Goal: Task Accomplishment & Management: Manage account settings

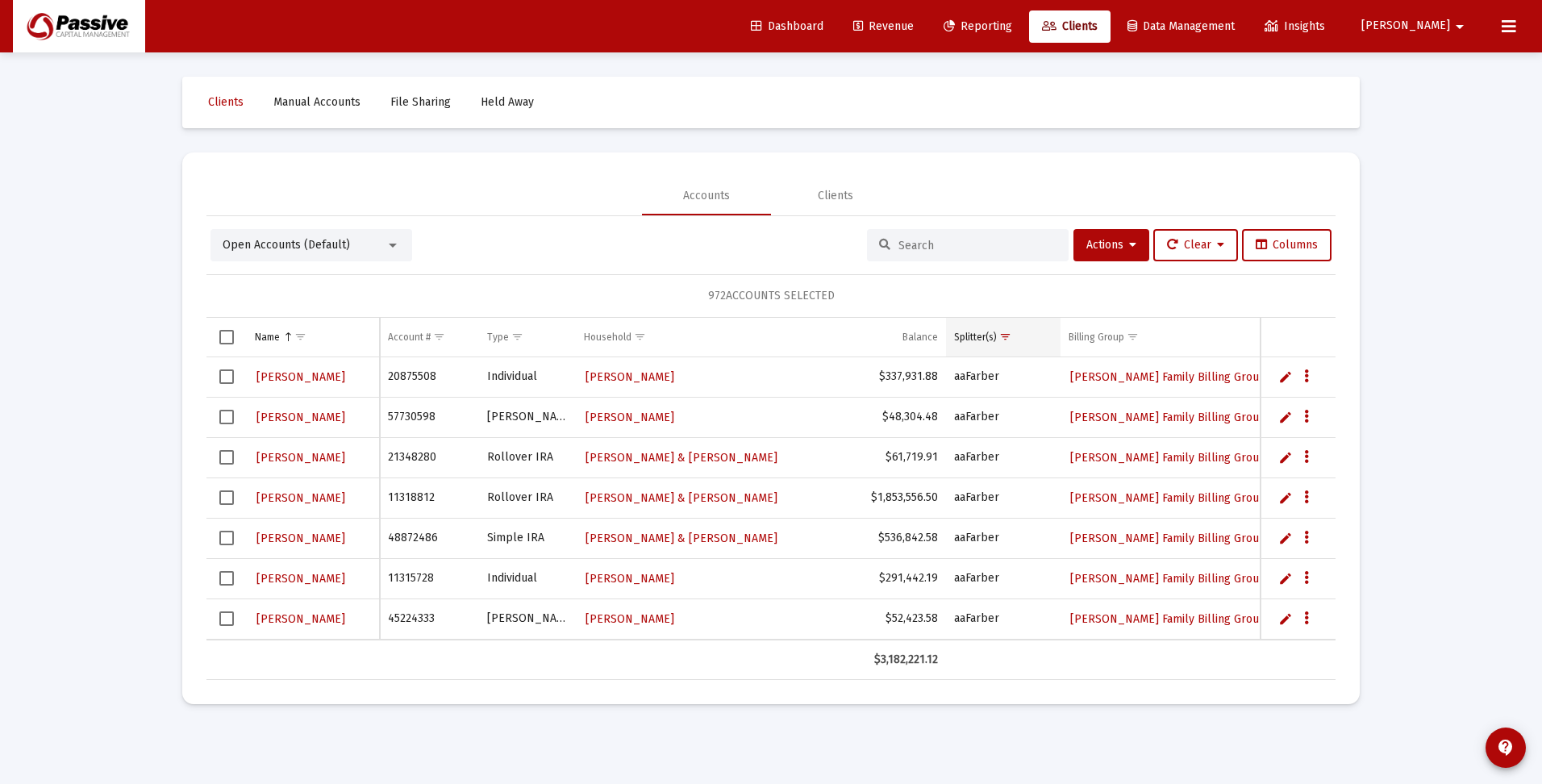
click at [1003, 338] on span "Show filter options for column 'Splitter(s)'" at bounding box center [1005, 336] width 12 height 12
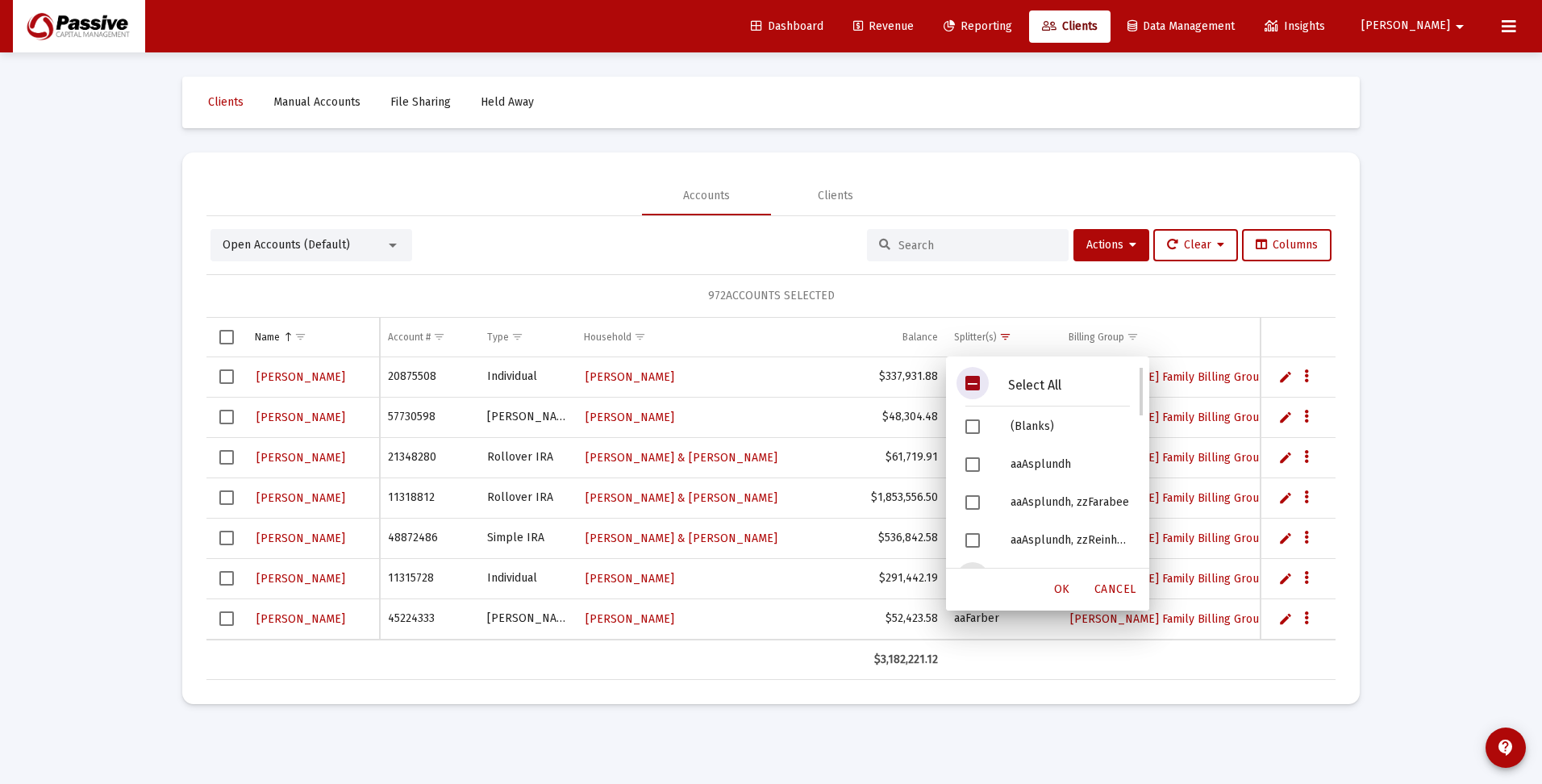
click at [976, 387] on span "Filter options" at bounding box center [973, 383] width 15 height 15
click at [1059, 593] on span "OK" at bounding box center [1062, 588] width 16 height 14
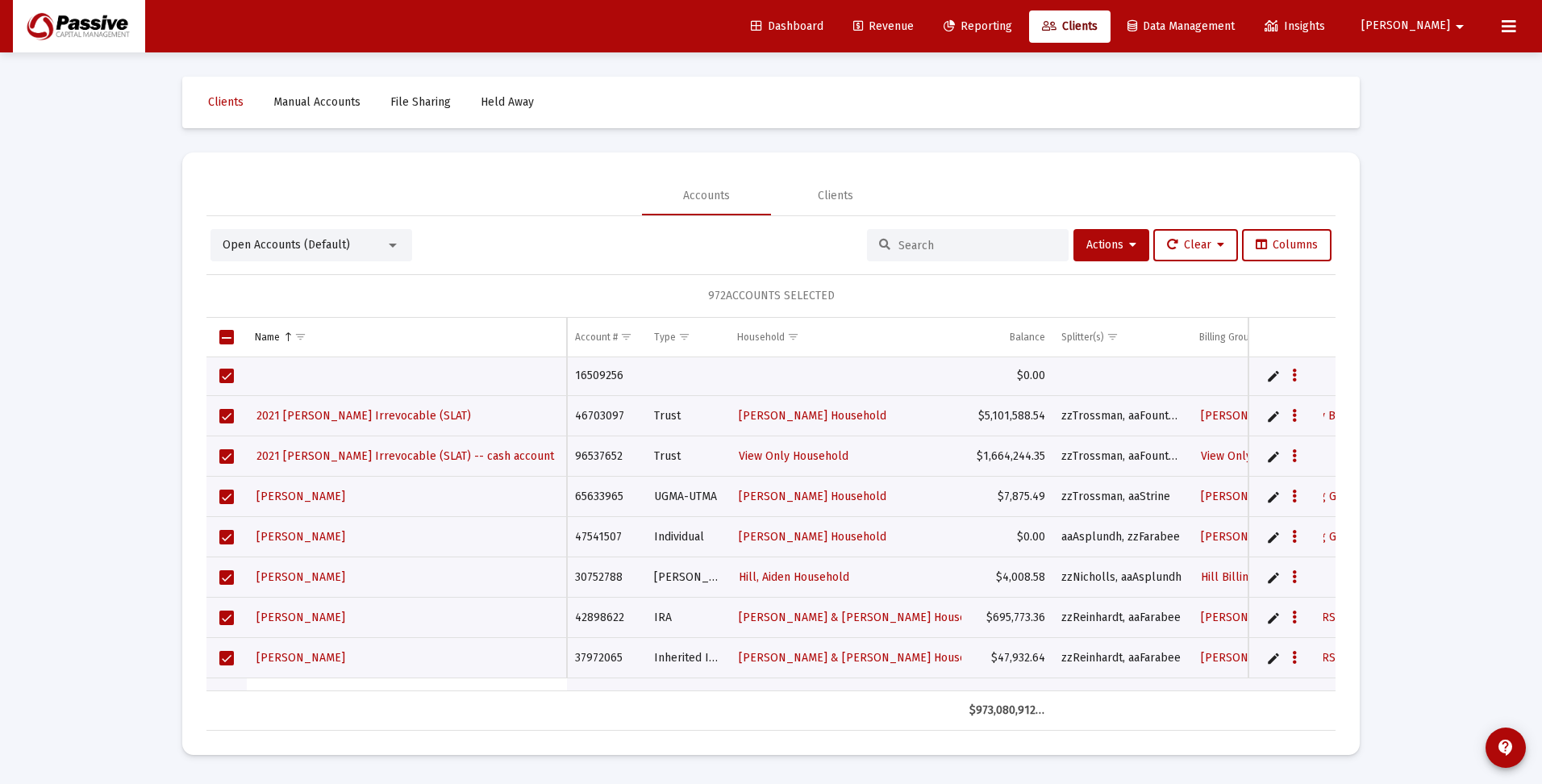
click at [937, 244] on input at bounding box center [977, 245] width 158 height 14
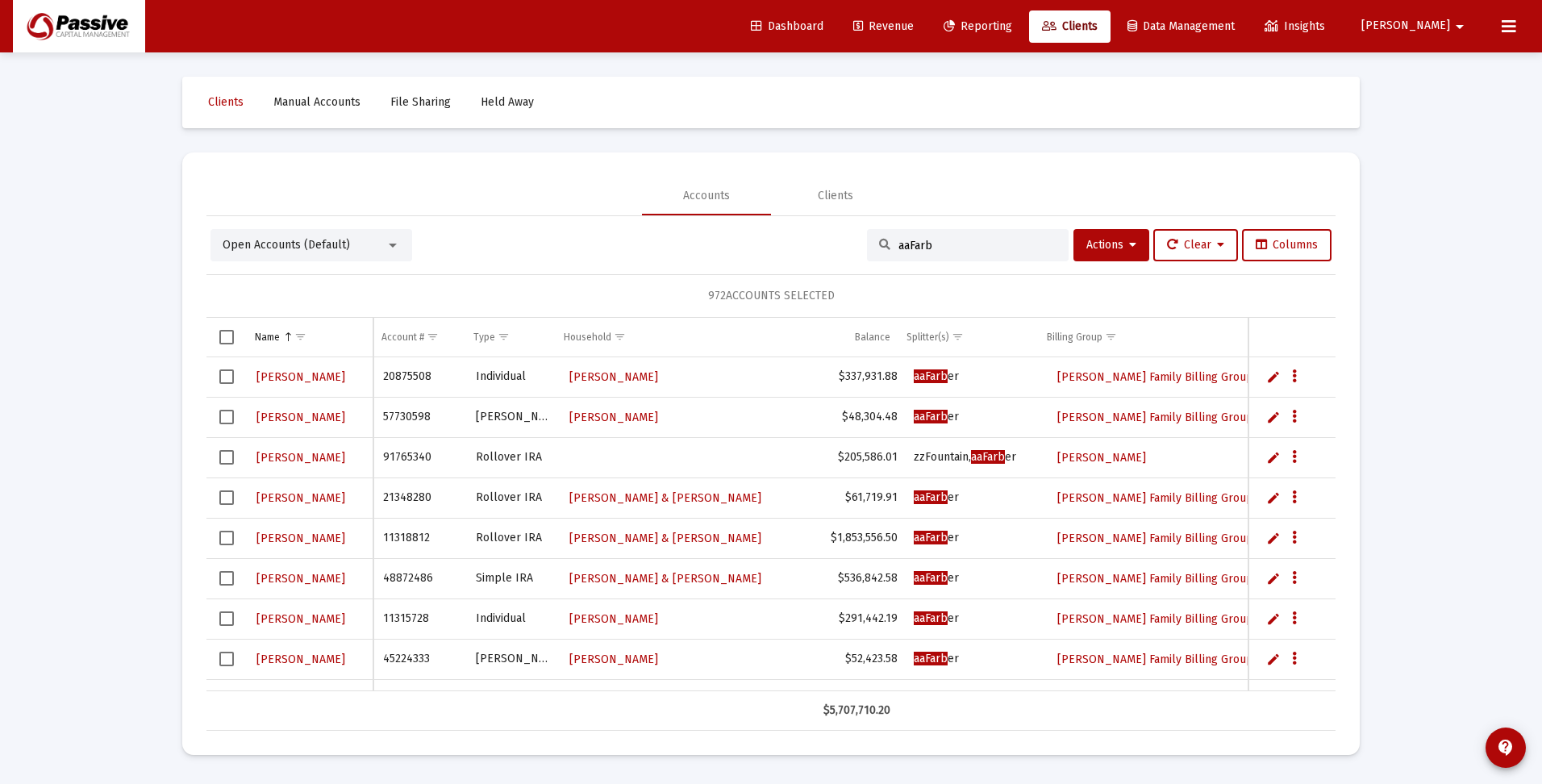
type input "aaFarb"
click at [226, 339] on span "Select all" at bounding box center [227, 337] width 15 height 15
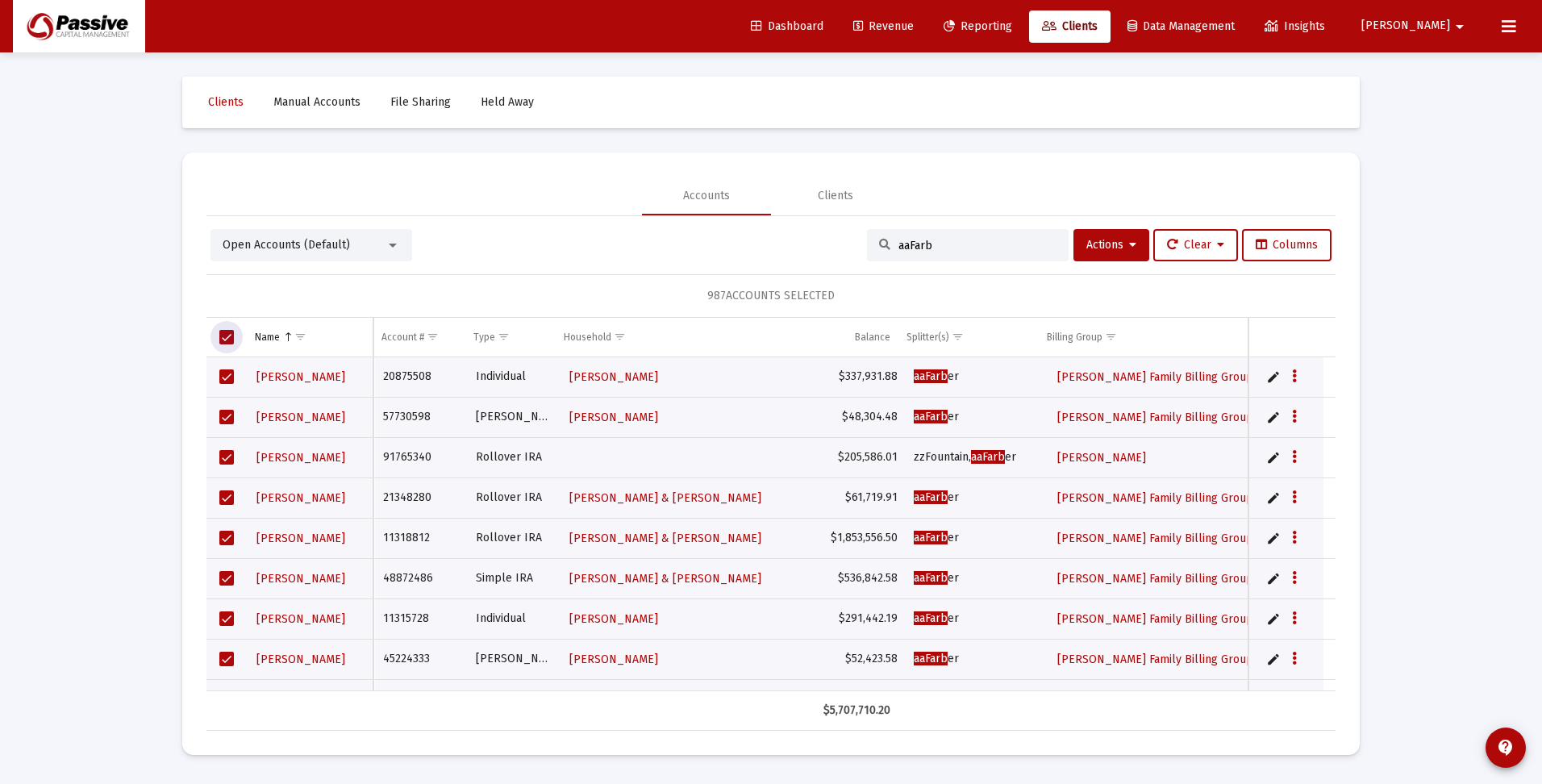
click at [782, 291] on span "ACCOUNTS SELECTED" at bounding box center [780, 295] width 109 height 14
click at [835, 196] on div "Clients" at bounding box center [835, 196] width 36 height 16
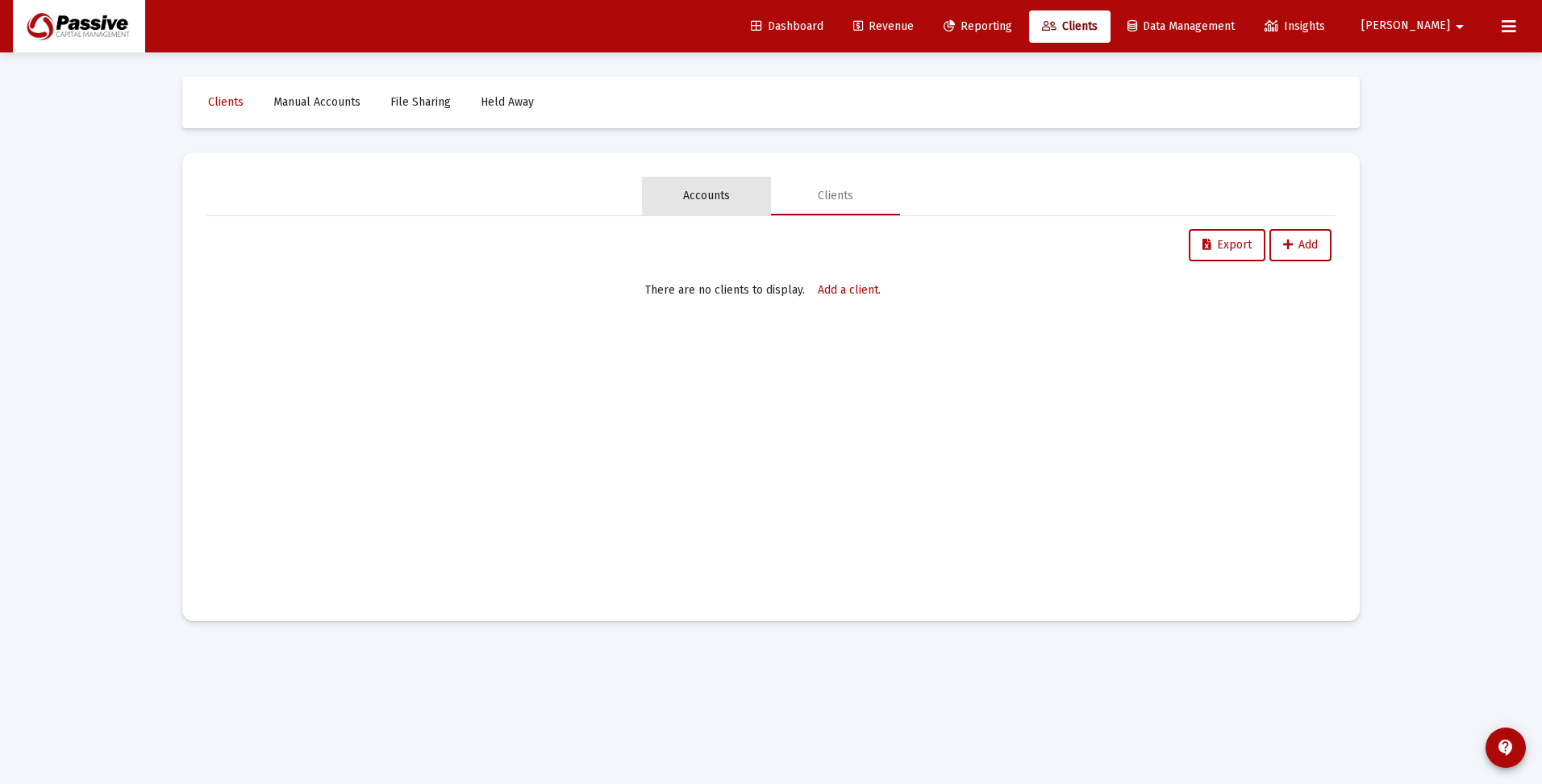
click at [707, 196] on div "Accounts" at bounding box center [706, 196] width 47 height 16
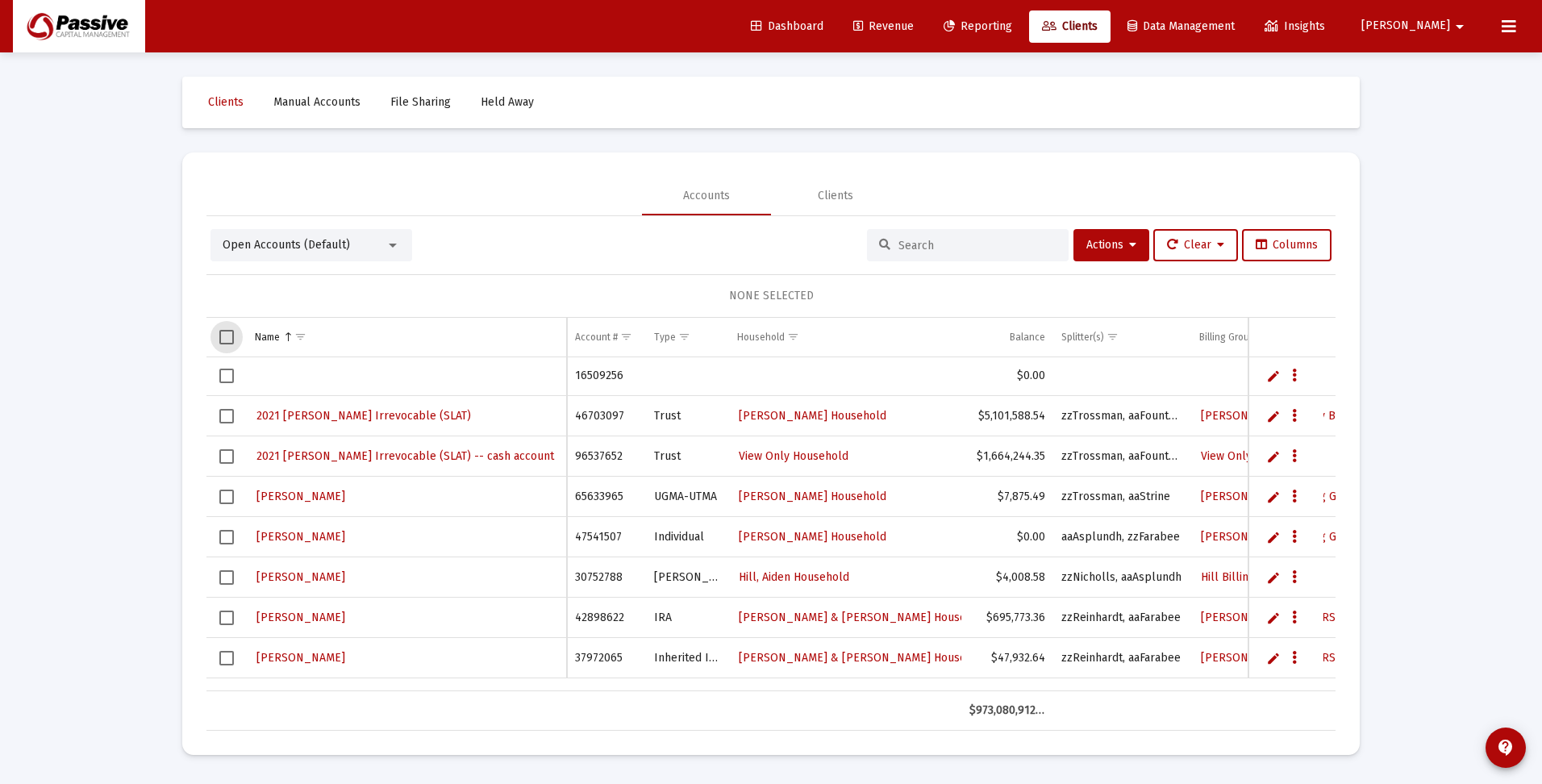
click at [230, 339] on span "Select all" at bounding box center [227, 337] width 15 height 15
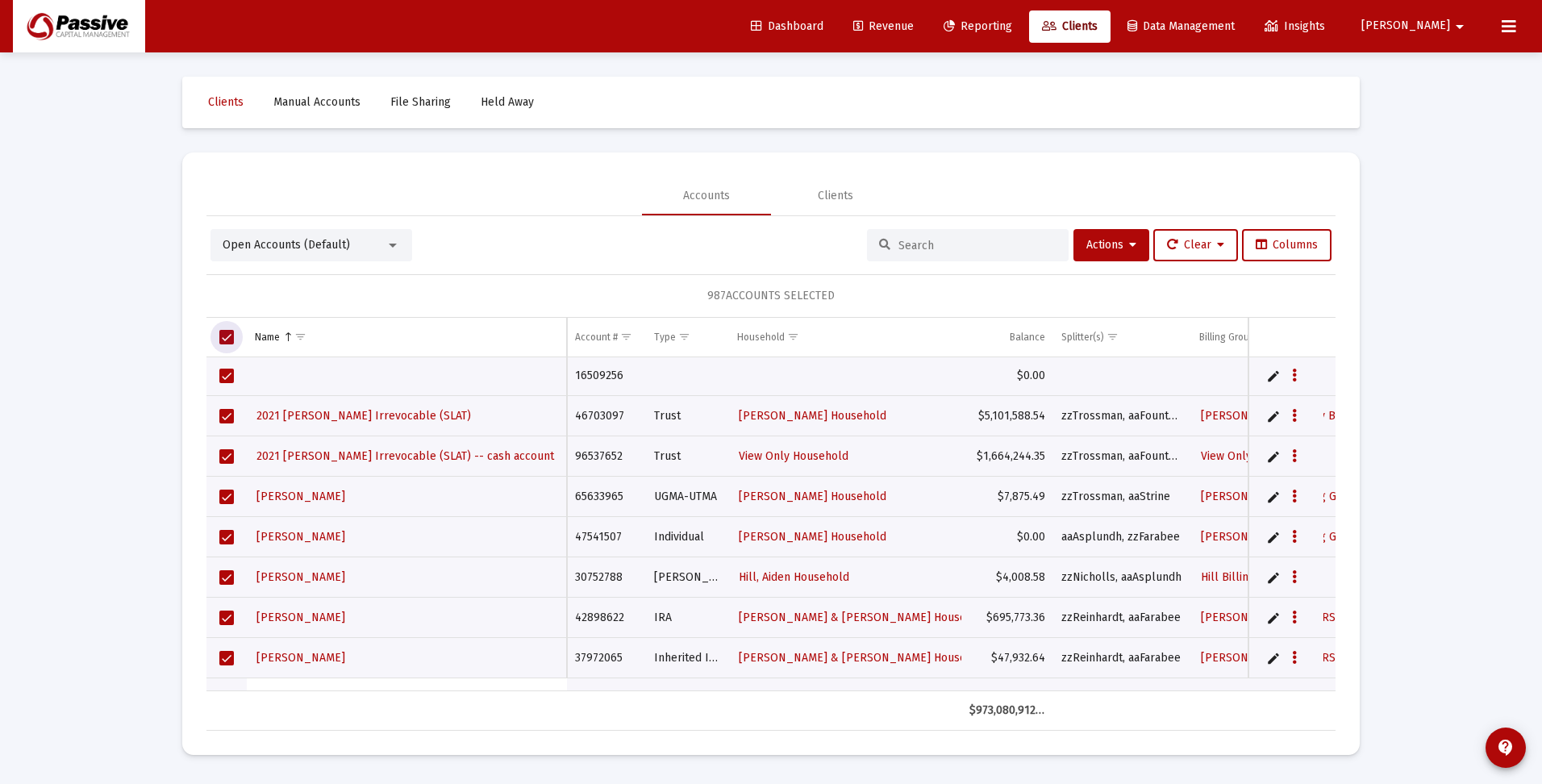
click at [937, 247] on input at bounding box center [977, 245] width 158 height 14
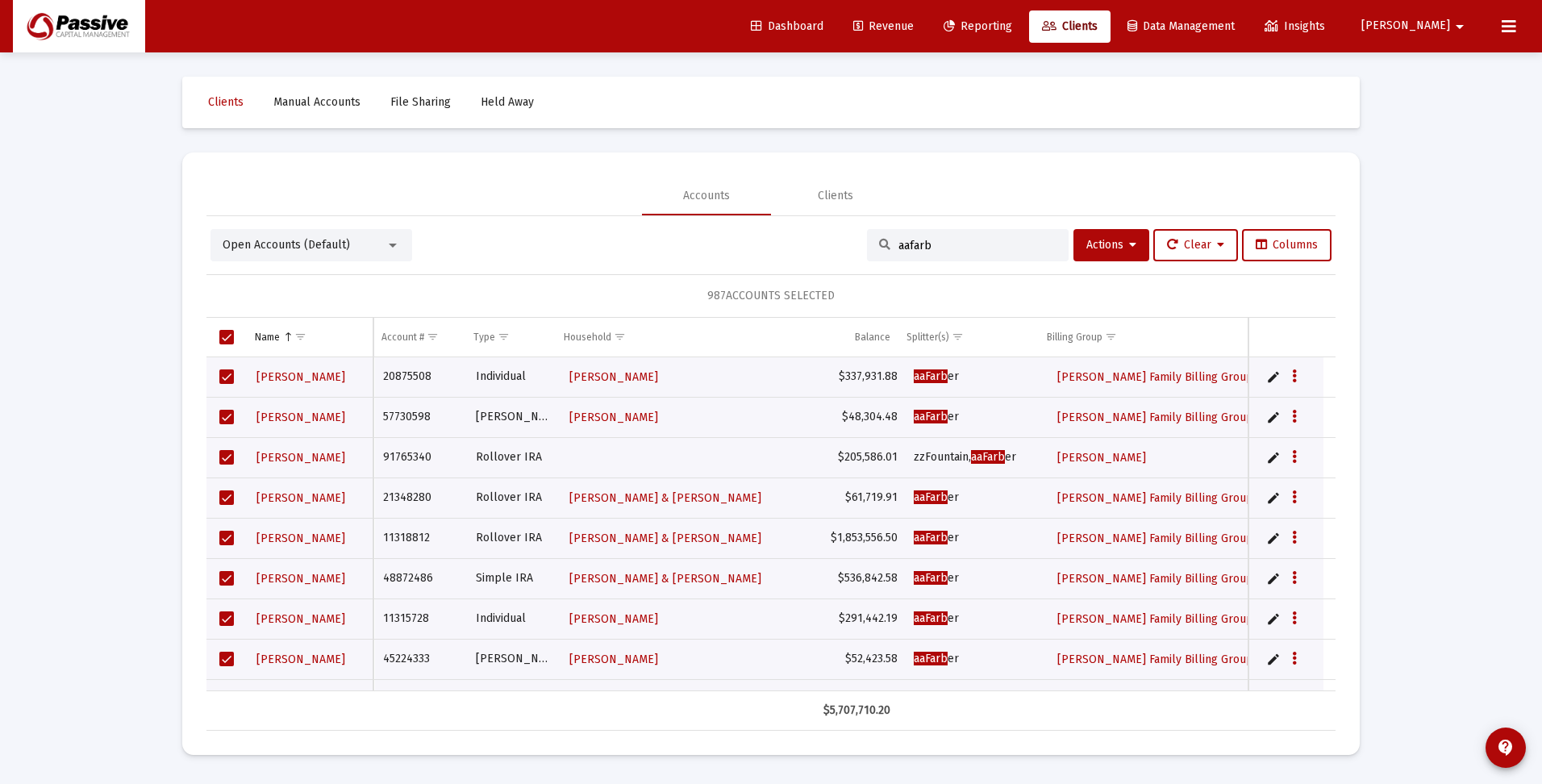
drag, startPoint x: 959, startPoint y: 240, endPoint x: 883, endPoint y: 237, distance: 76.1
click at [883, 237] on div "aafarb" at bounding box center [968, 245] width 202 height 32
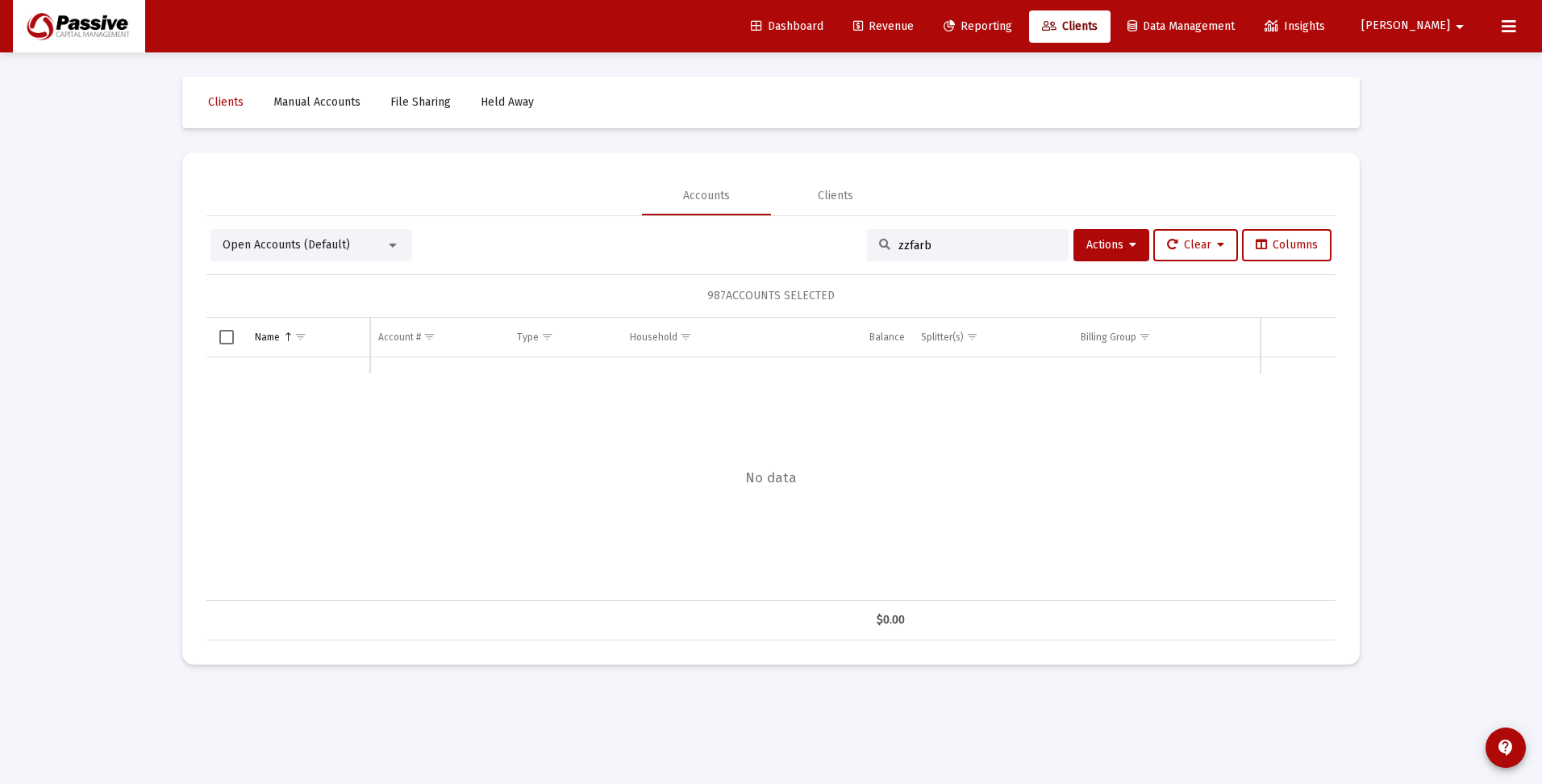
drag, startPoint x: 935, startPoint y: 248, endPoint x: 834, endPoint y: 241, distance: 101.2
click at [814, 249] on div "Open Accounts (Default) zzfarb Actions Clear Columns" at bounding box center [771, 245] width 1122 height 32
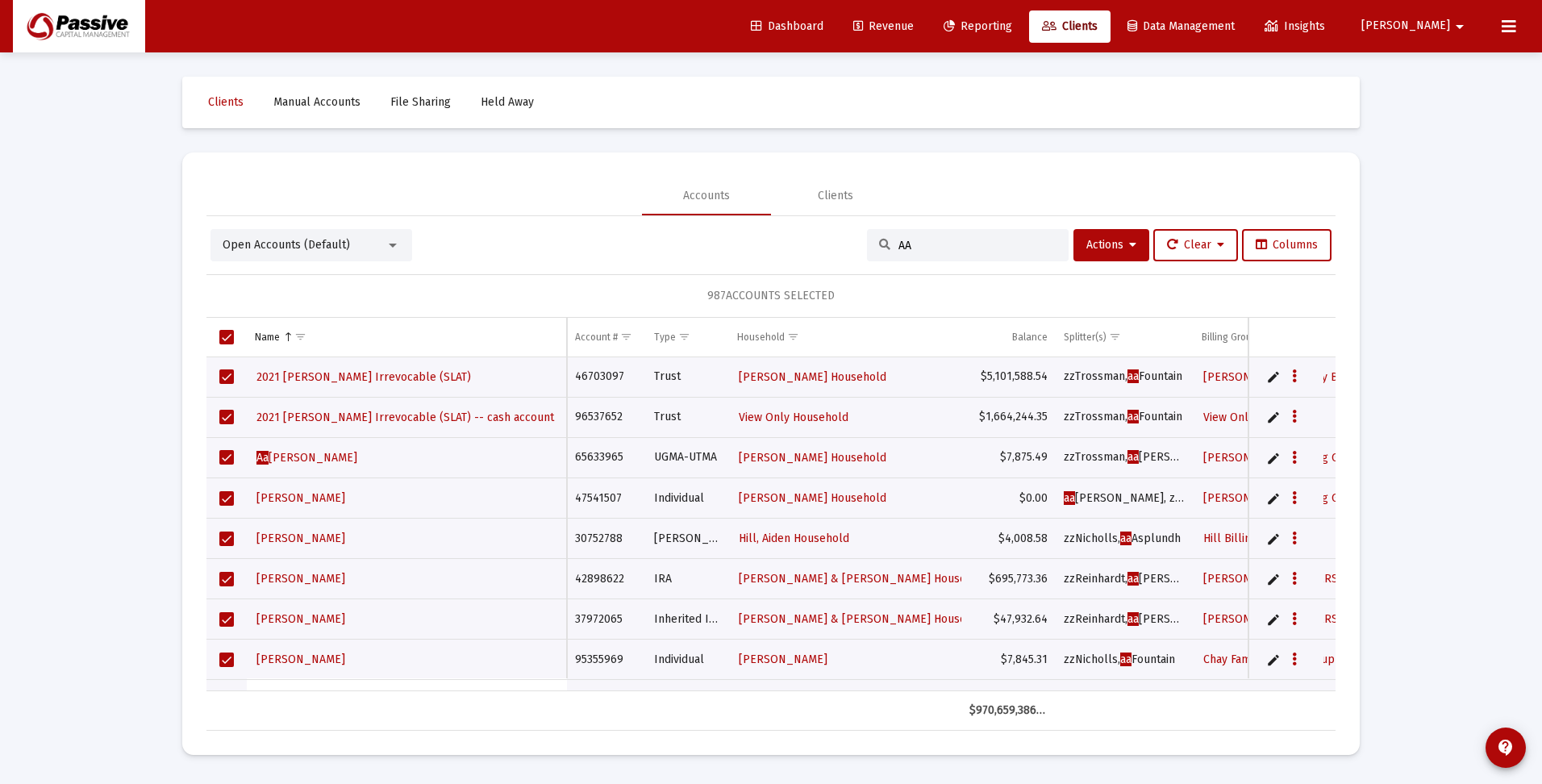
type input "A"
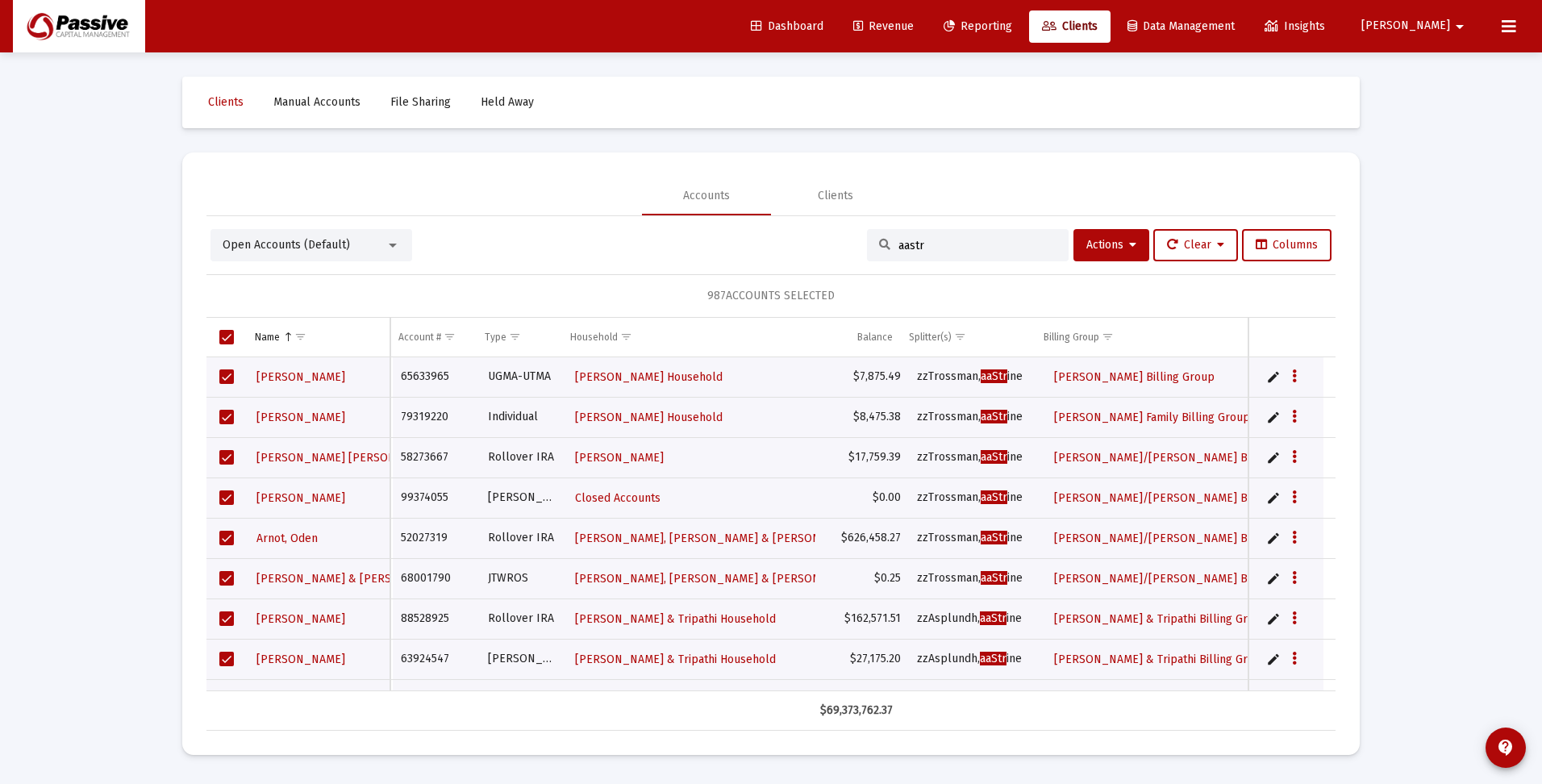
drag, startPoint x: 922, startPoint y: 244, endPoint x: 831, endPoint y: 246, distance: 91.0
click at [831, 246] on div "Open Accounts (Default) aastr Actions Clear Columns" at bounding box center [771, 245] width 1122 height 32
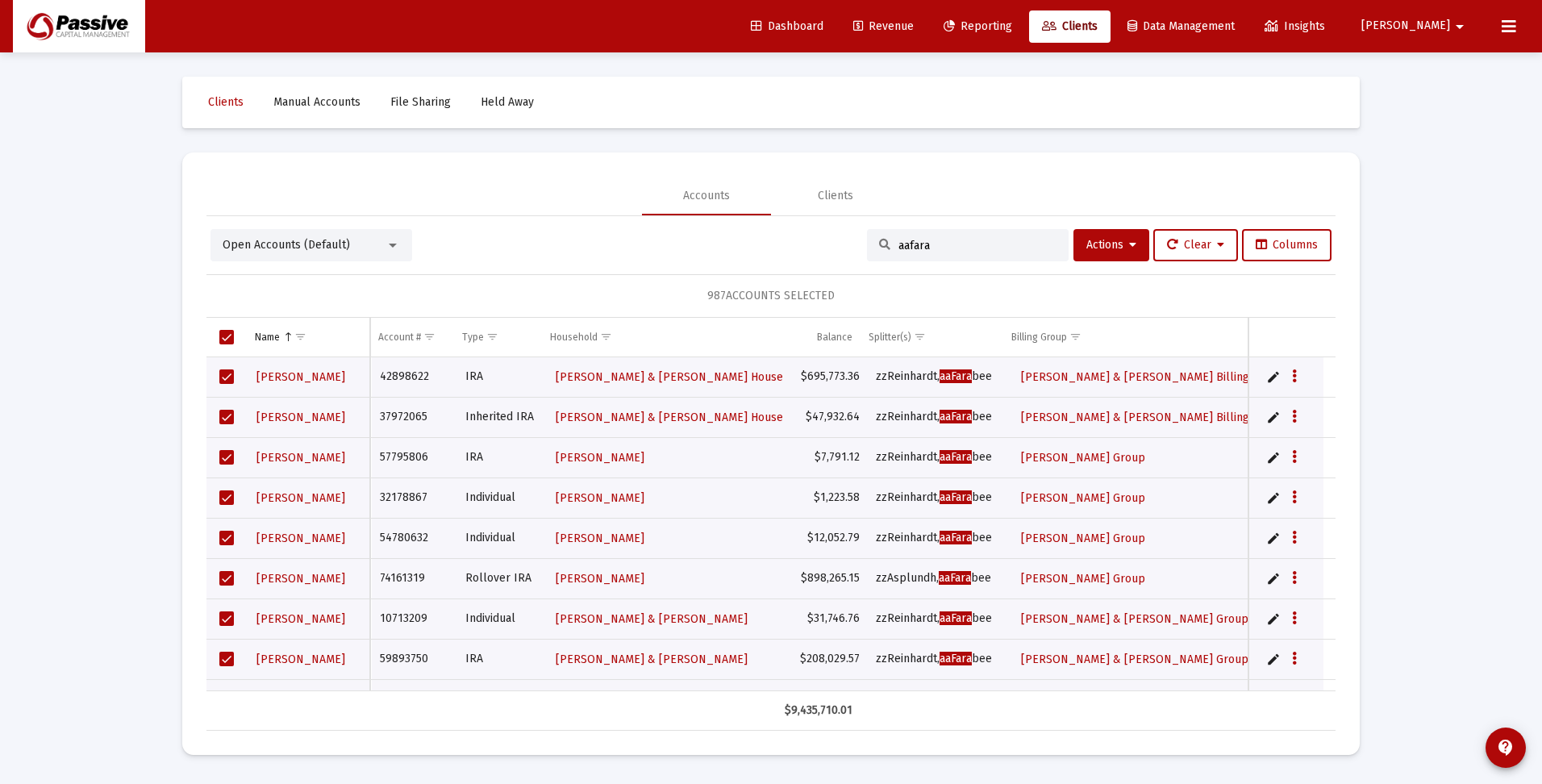
type input "aafara"
click at [921, 338] on span "Show filter options for column 'Splitter(s)'" at bounding box center [920, 336] width 12 height 12
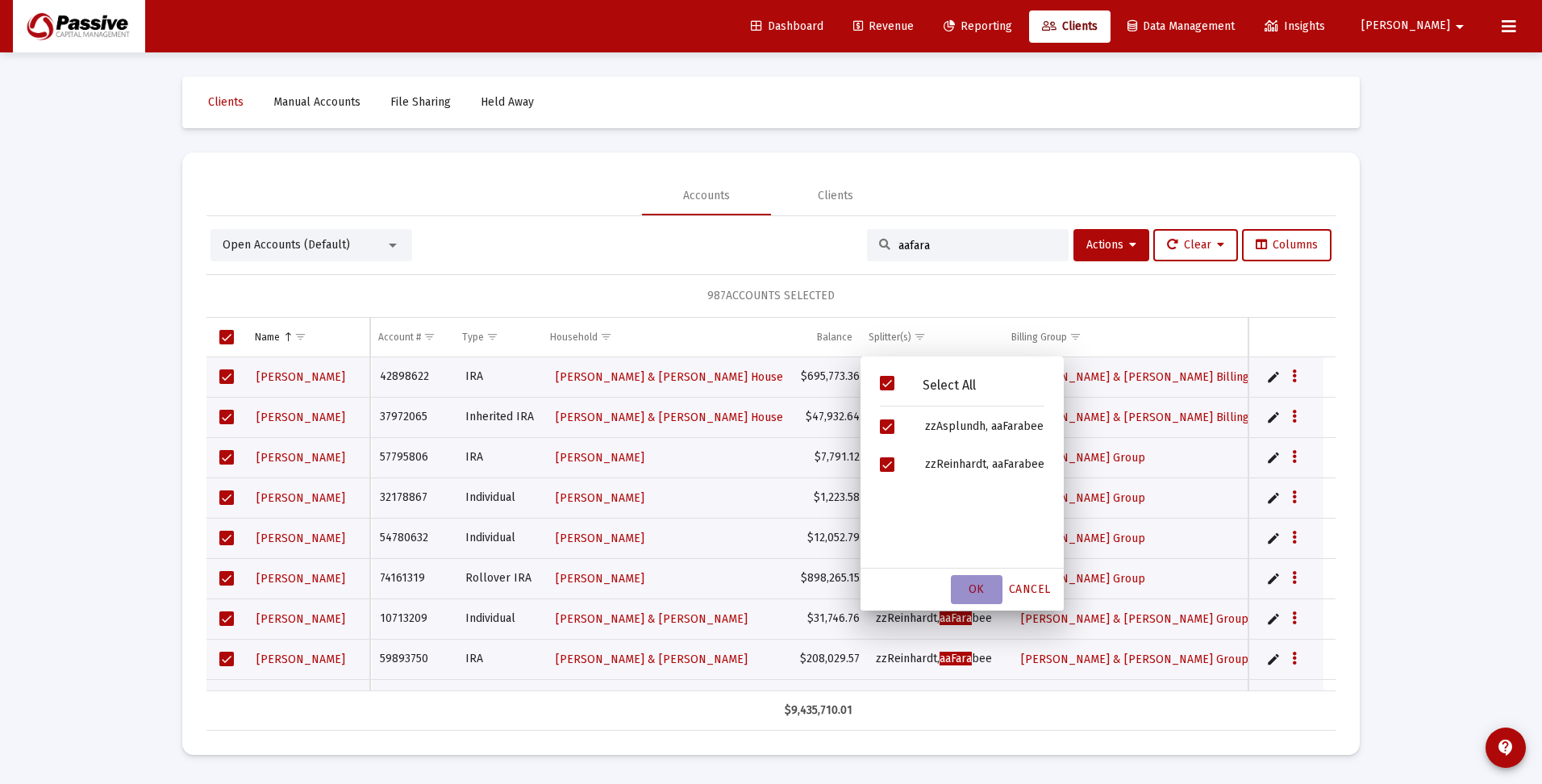
click at [982, 591] on span "OK" at bounding box center [977, 588] width 16 height 14
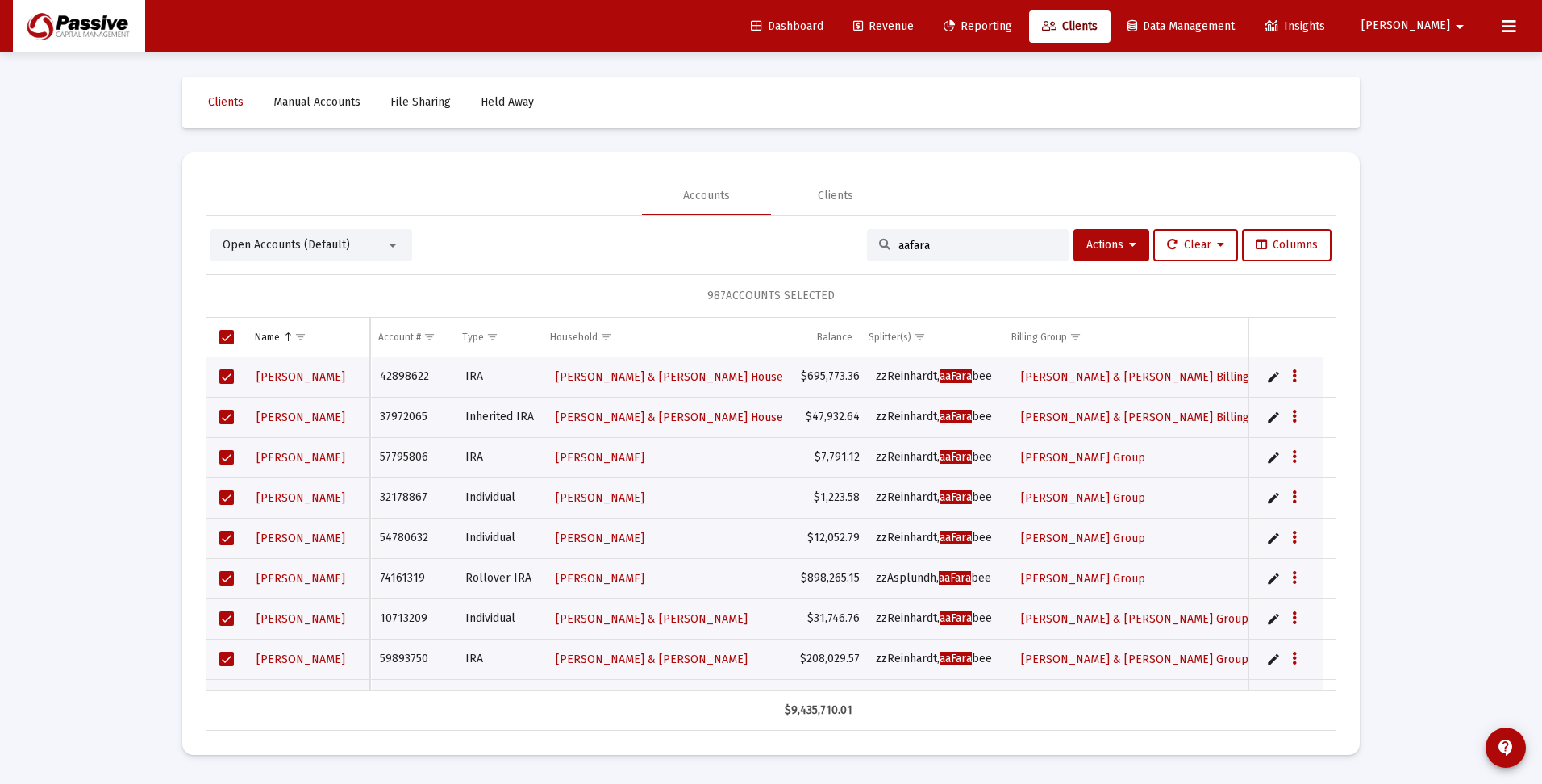
drag, startPoint x: 952, startPoint y: 243, endPoint x: 845, endPoint y: 243, distance: 107.0
click at [845, 243] on div "Open Accounts (Default) aafara Actions Clear Columns" at bounding box center [771, 245] width 1122 height 32
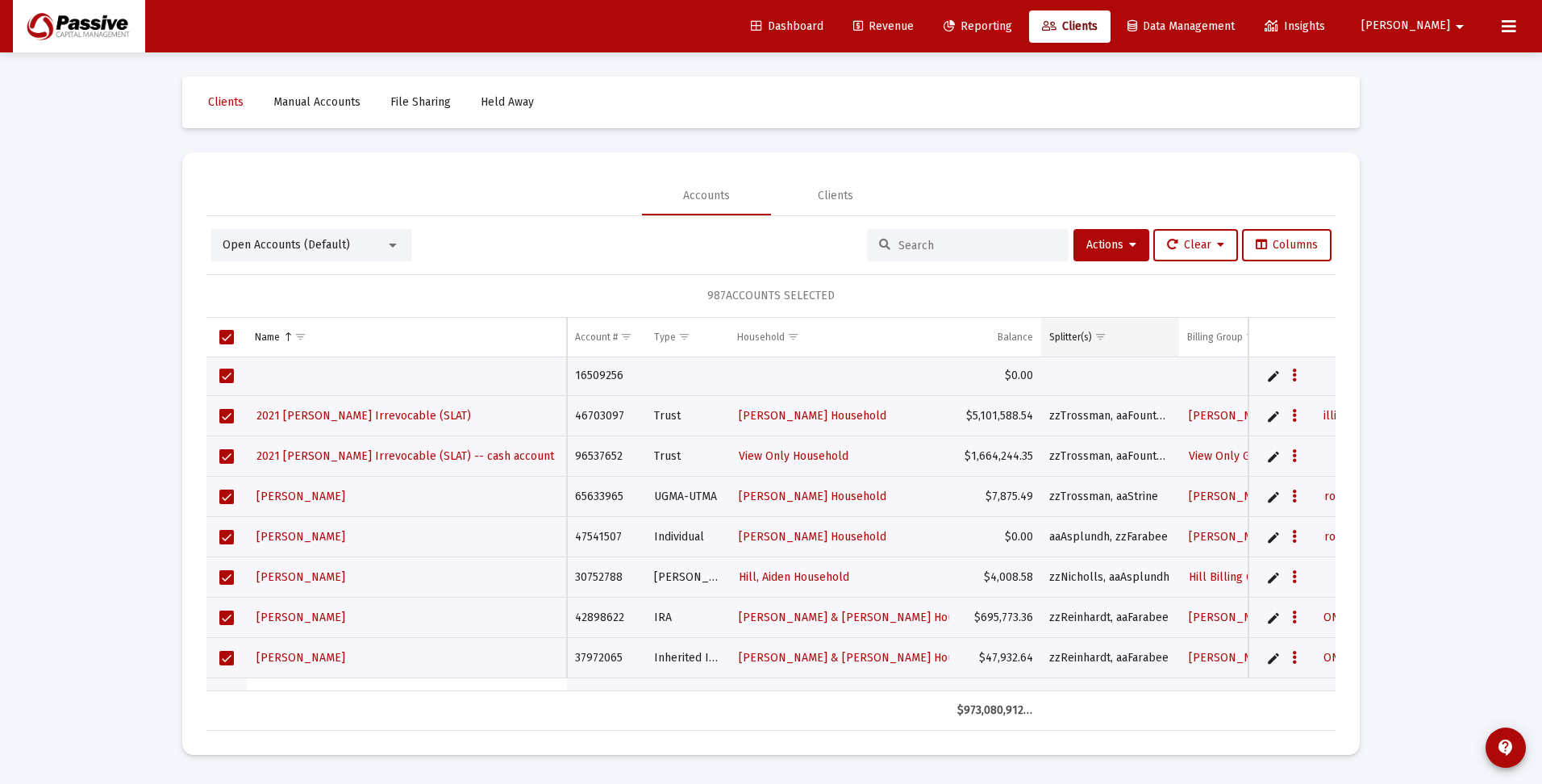
click at [1101, 339] on span "Show filter options for column 'Splitter(s)'" at bounding box center [1100, 336] width 12 height 12
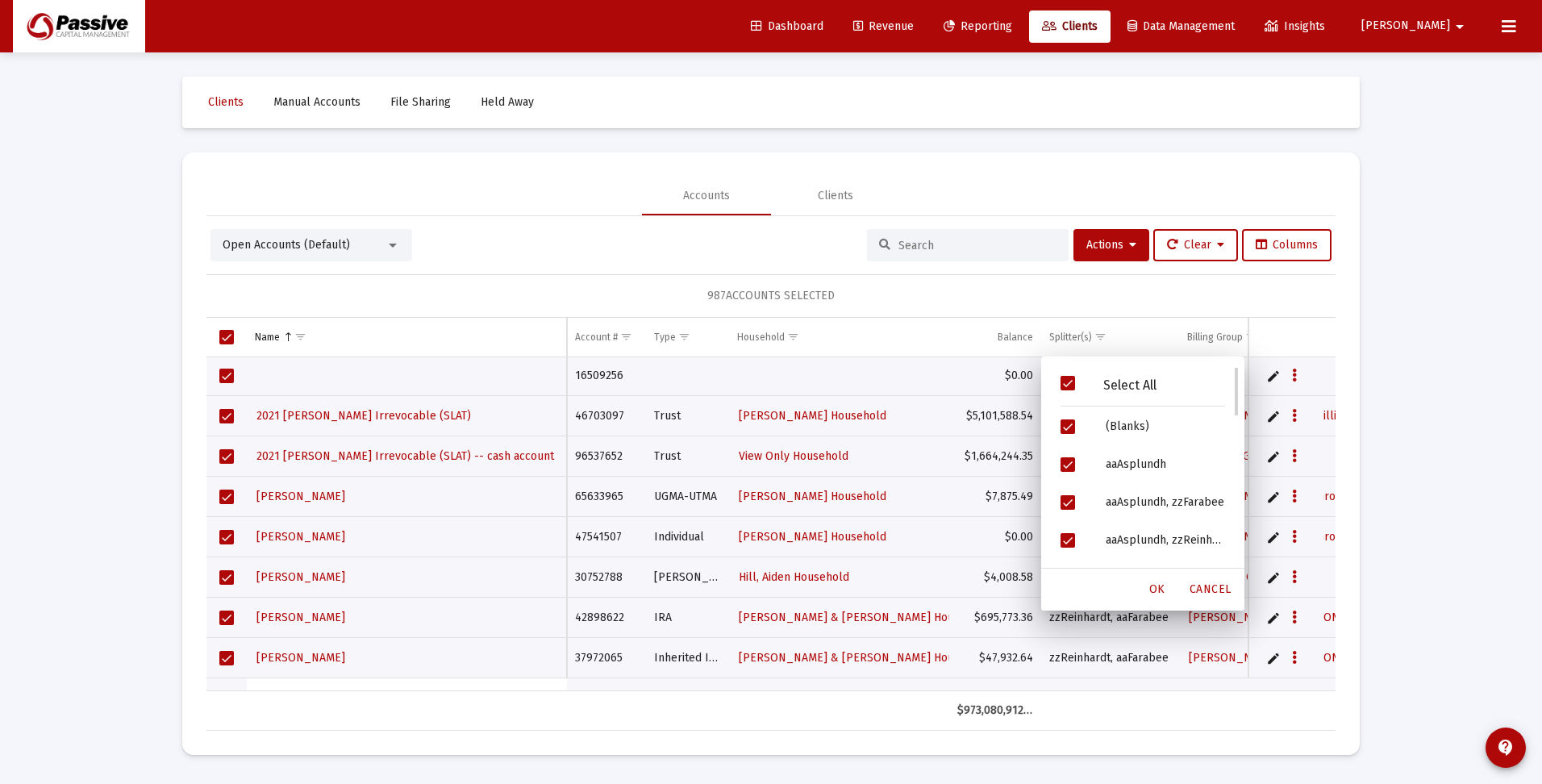
click at [1068, 380] on span "Filter options" at bounding box center [1068, 383] width 15 height 15
click at [1065, 427] on span "Filter options" at bounding box center [1068, 427] width 15 height 15
click at [1160, 593] on span "OK" at bounding box center [1157, 588] width 16 height 14
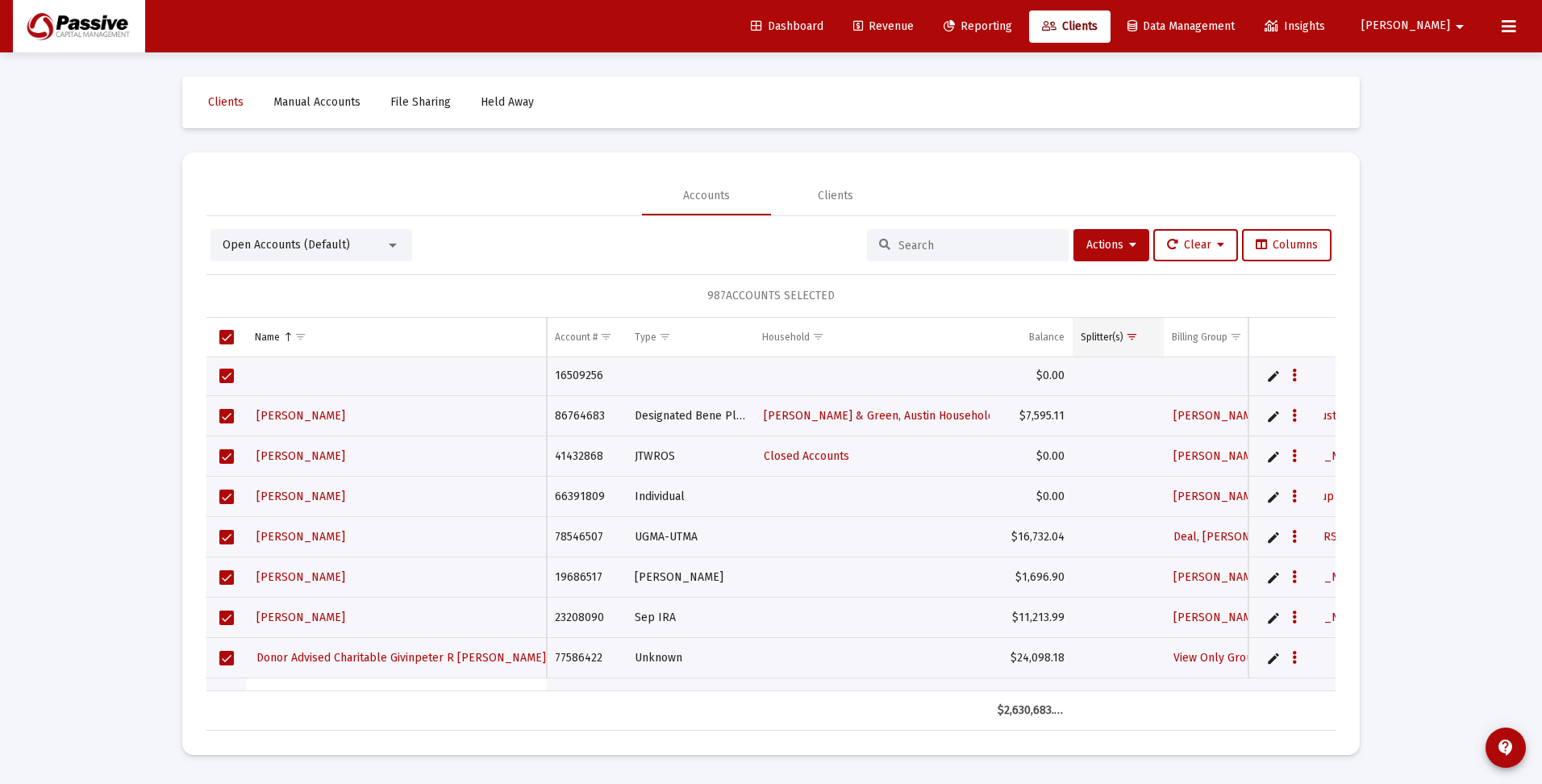
click at [1110, 339] on div "Splitter(s)" at bounding box center [1101, 337] width 43 height 13
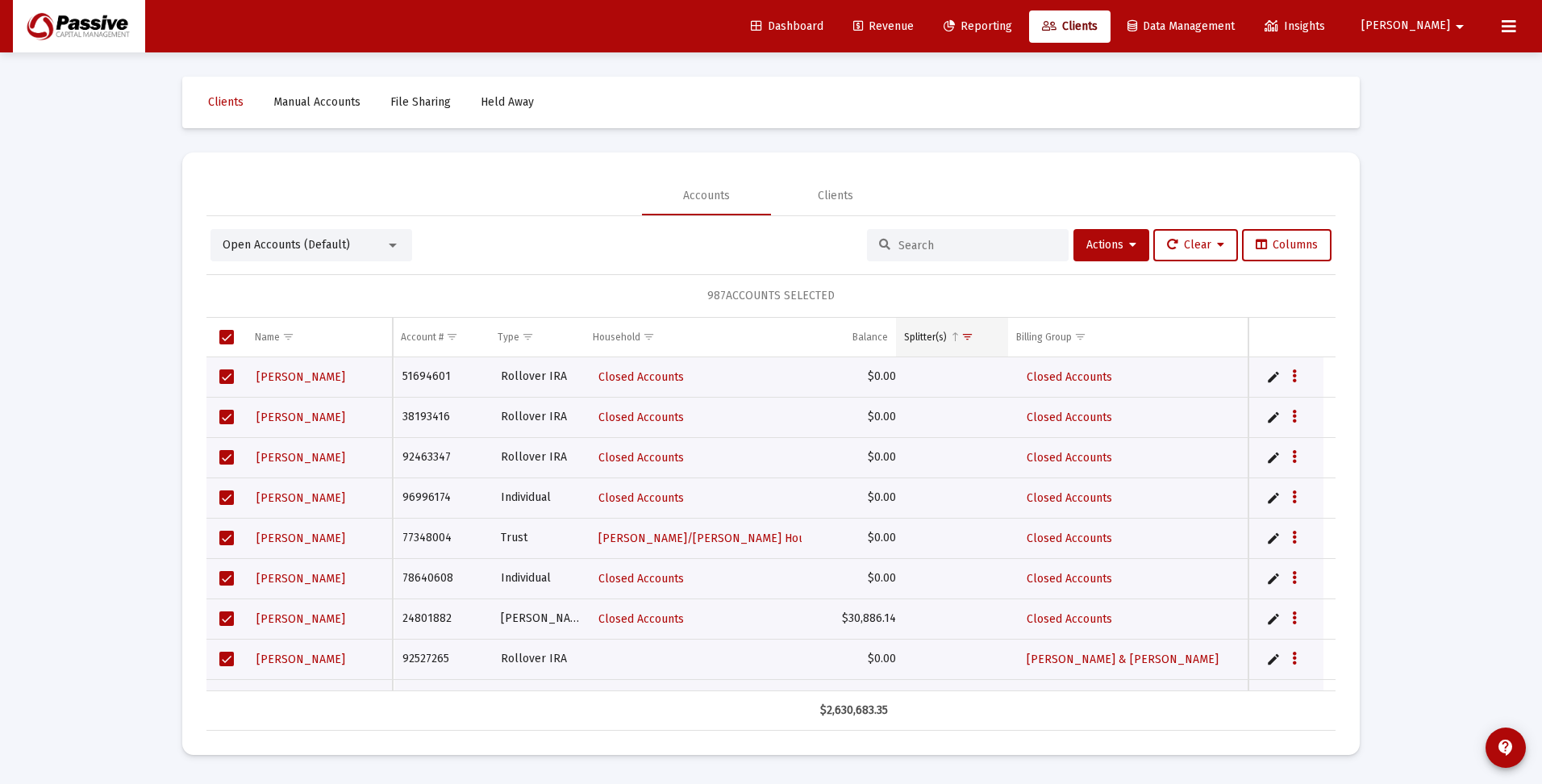
click at [970, 338] on span "Show filter options for column 'Splitter(s)'" at bounding box center [967, 336] width 12 height 12
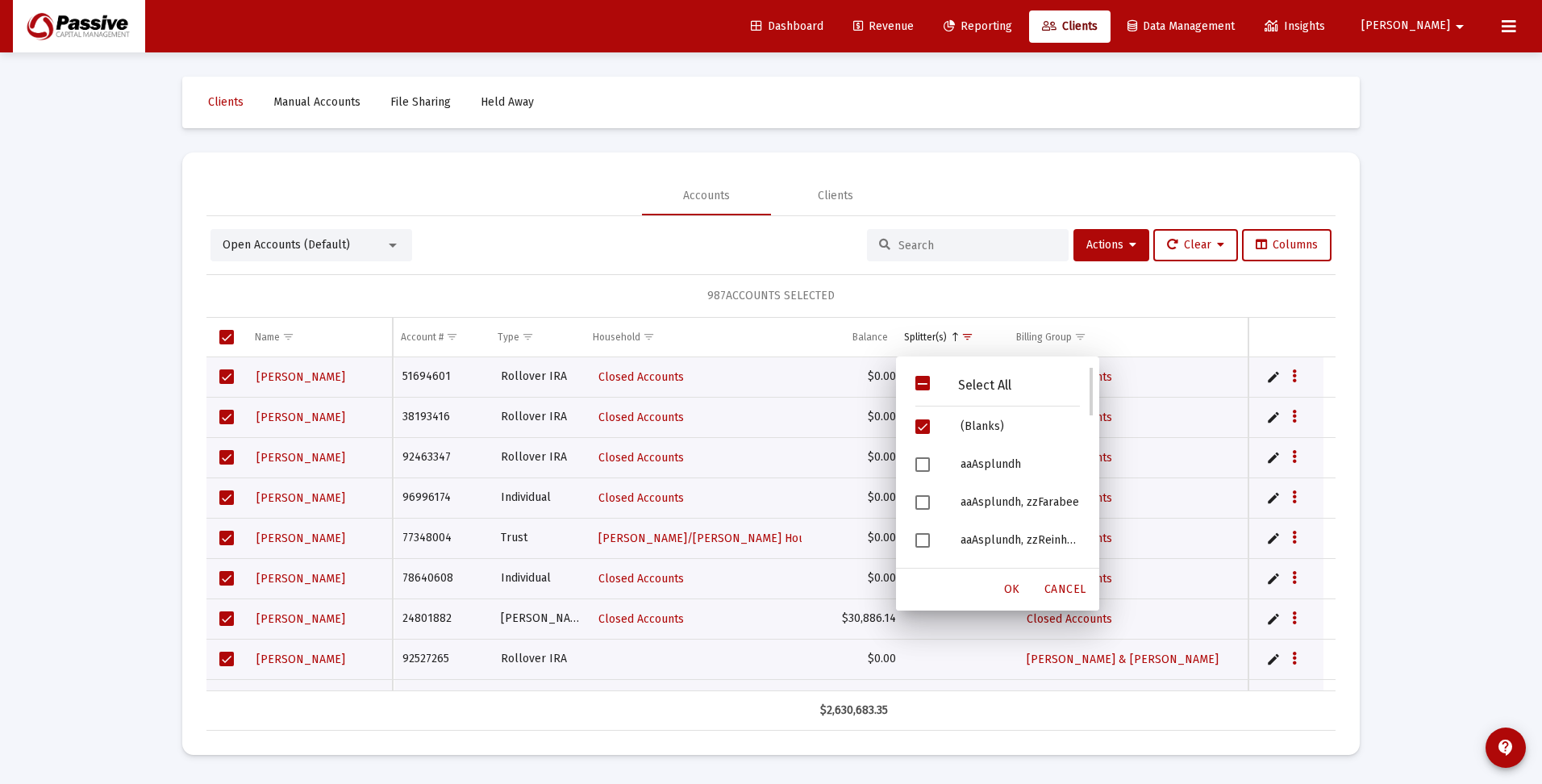
click at [925, 387] on span "Filter options" at bounding box center [923, 383] width 15 height 15
click at [1022, 592] on div "OK" at bounding box center [1012, 589] width 51 height 29
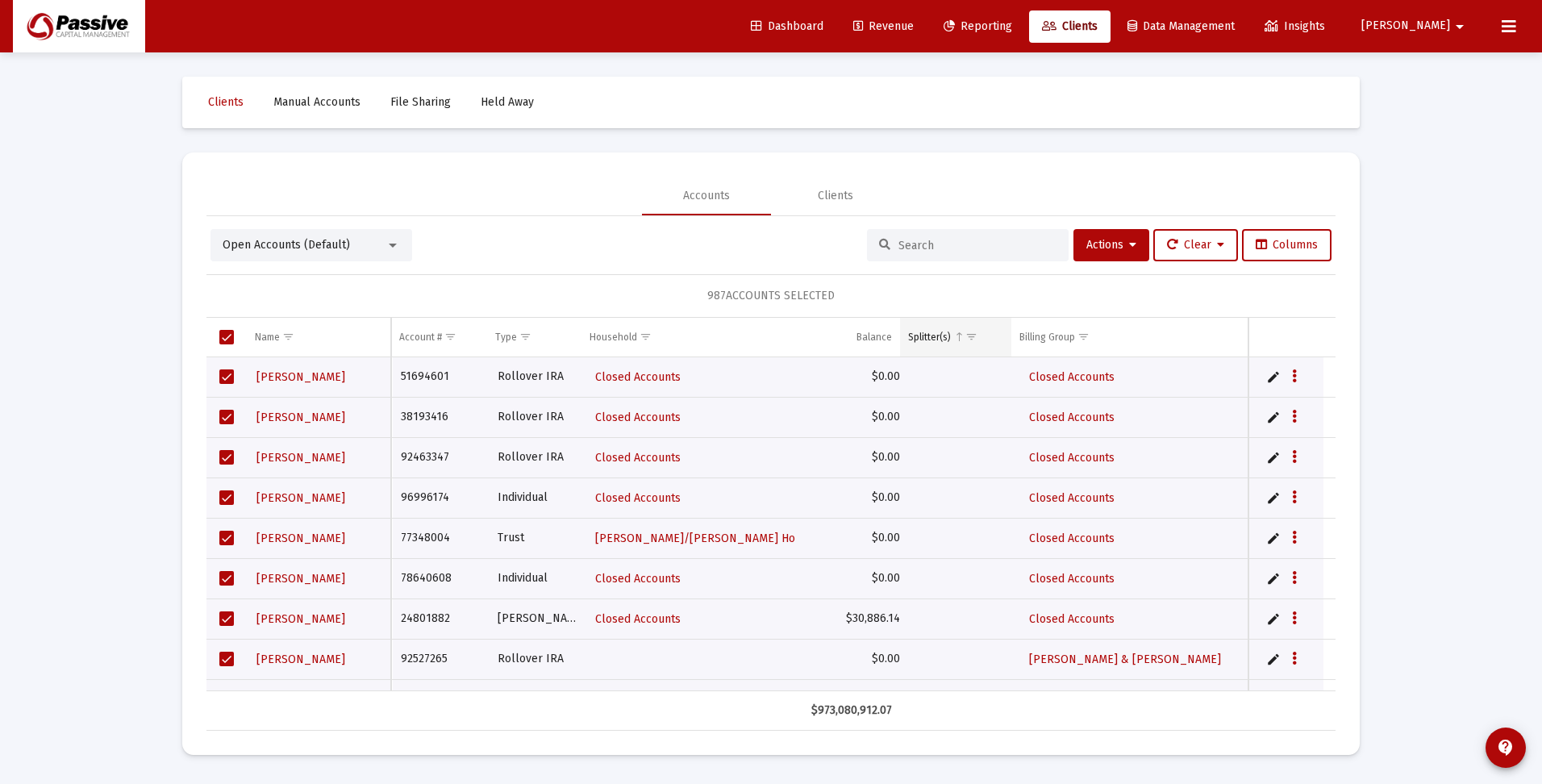
click at [973, 338] on span "Show filter options for column 'Splitter(s)'" at bounding box center [971, 336] width 12 height 12
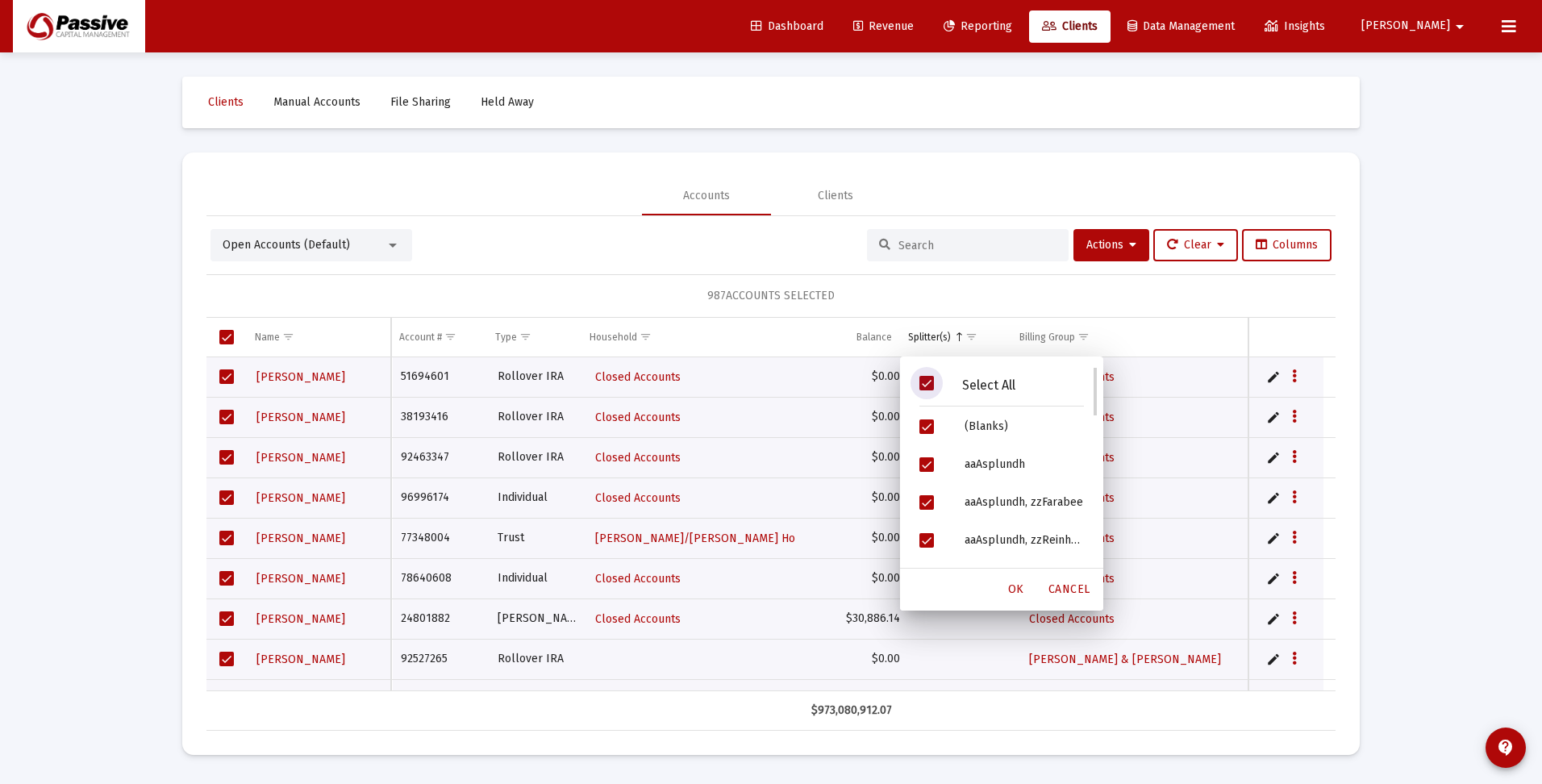
click at [931, 382] on span "Filter options" at bounding box center [927, 383] width 15 height 15
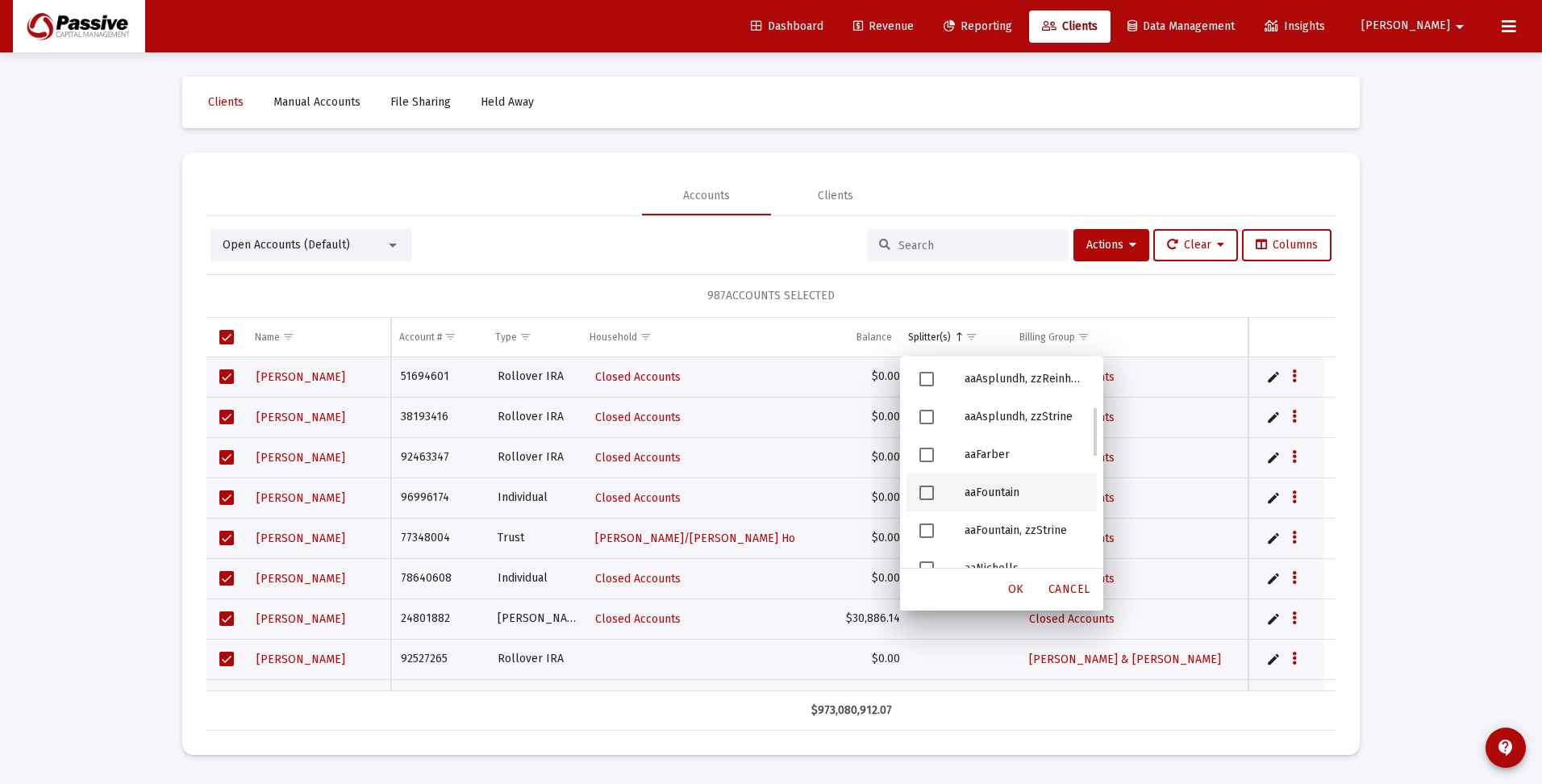
scroll to position [242, 0]
click at [930, 526] on span "Filter options" at bounding box center [927, 525] width 15 height 15
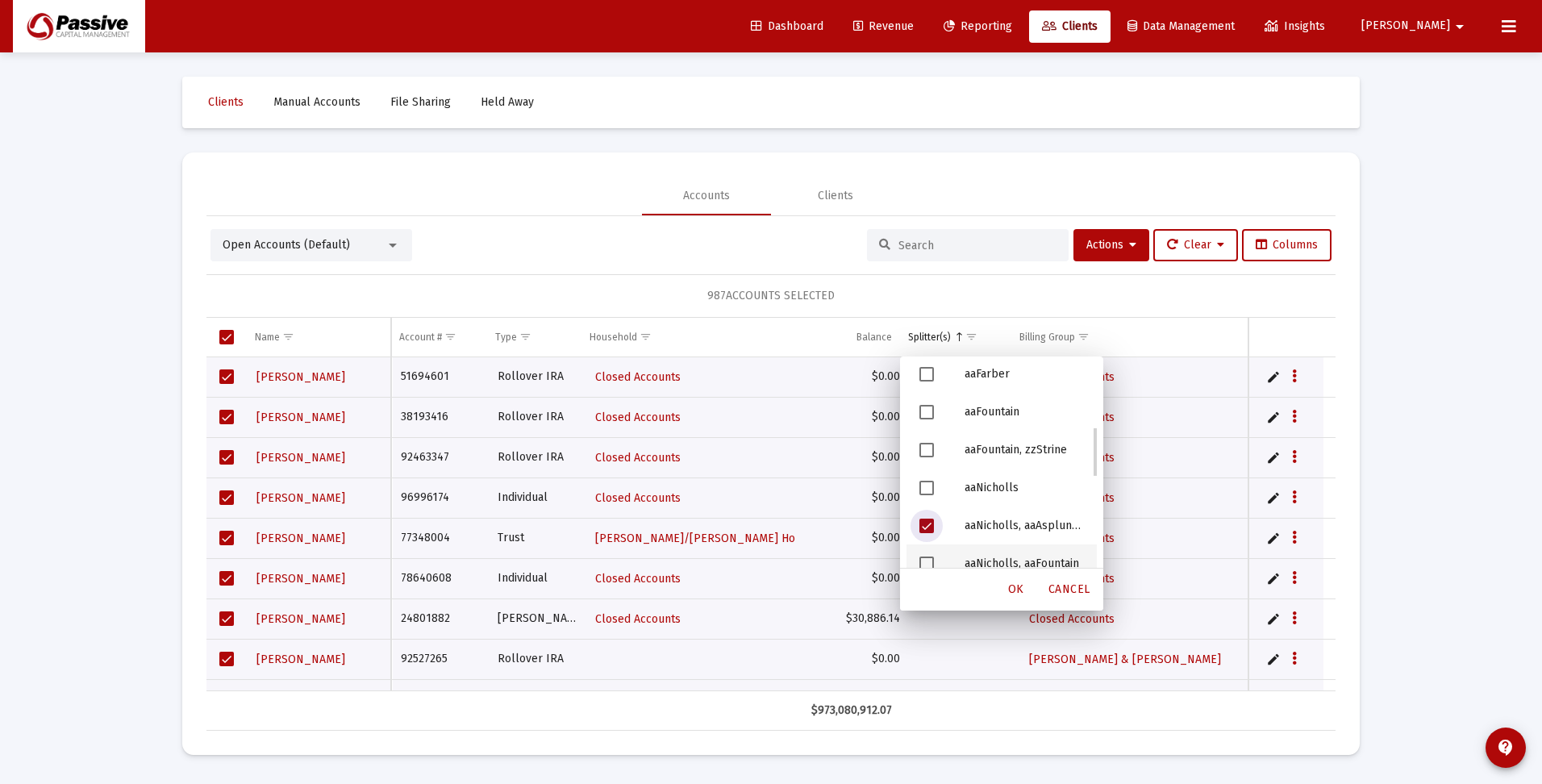
click at [930, 560] on span "Filter options" at bounding box center [927, 564] width 15 height 15
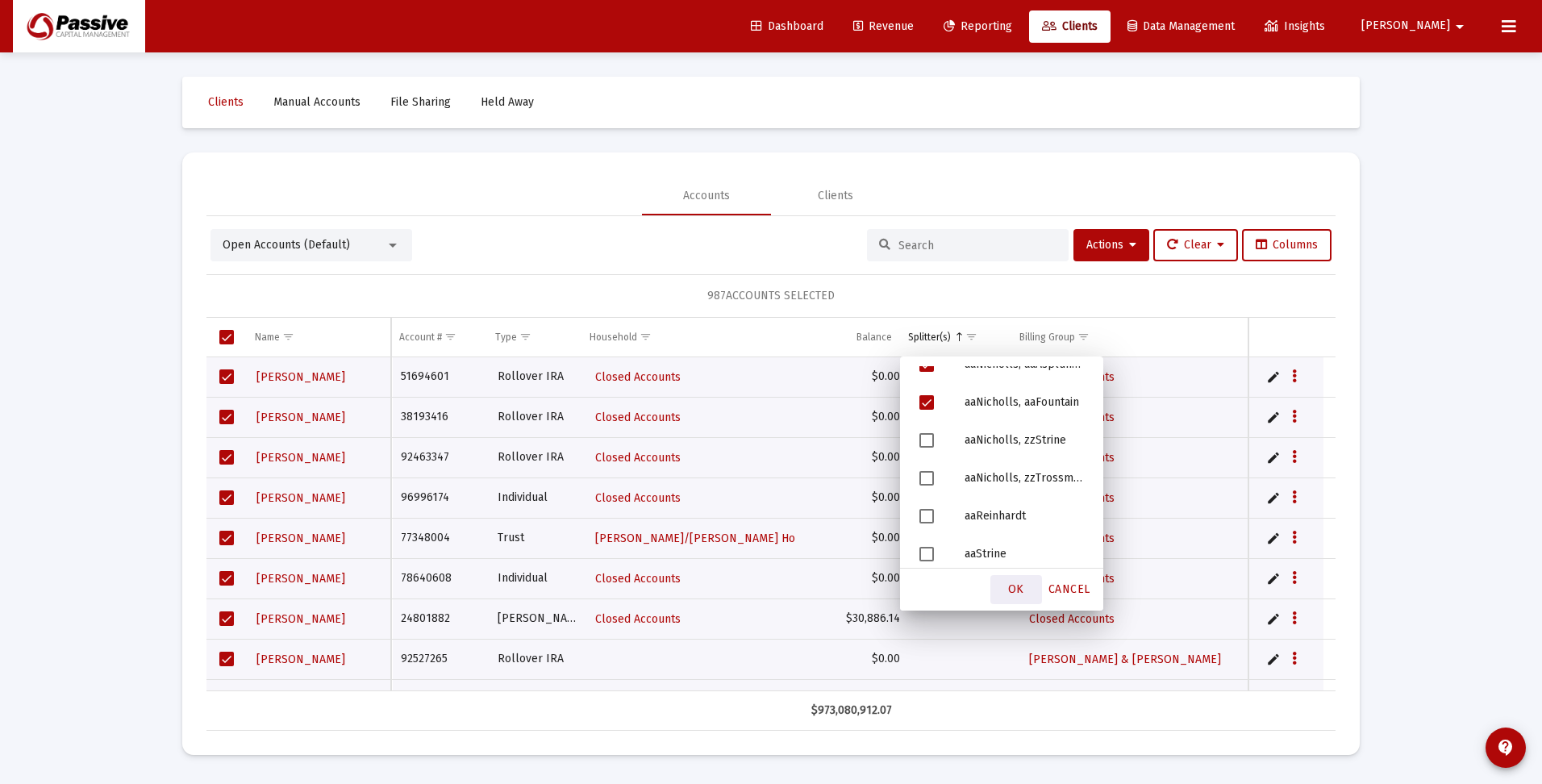
click at [1018, 588] on span "OK" at bounding box center [1016, 588] width 16 height 14
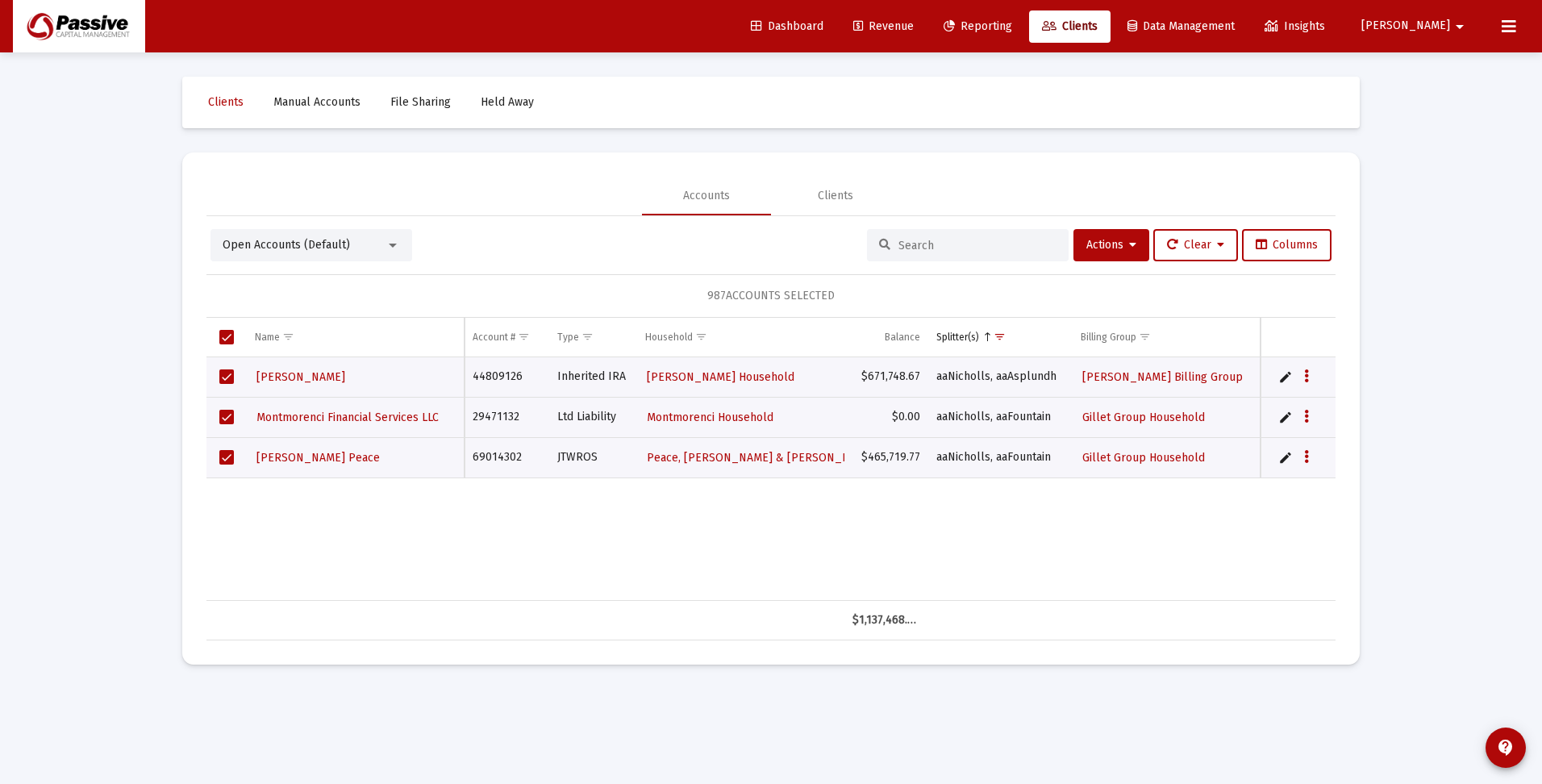
drag, startPoint x: 939, startPoint y: 249, endPoint x: 855, endPoint y: 247, distance: 84.0
click at [855, 247] on div "Open Accounts (Default) Actions Clear Columns" at bounding box center [771, 245] width 1122 height 32
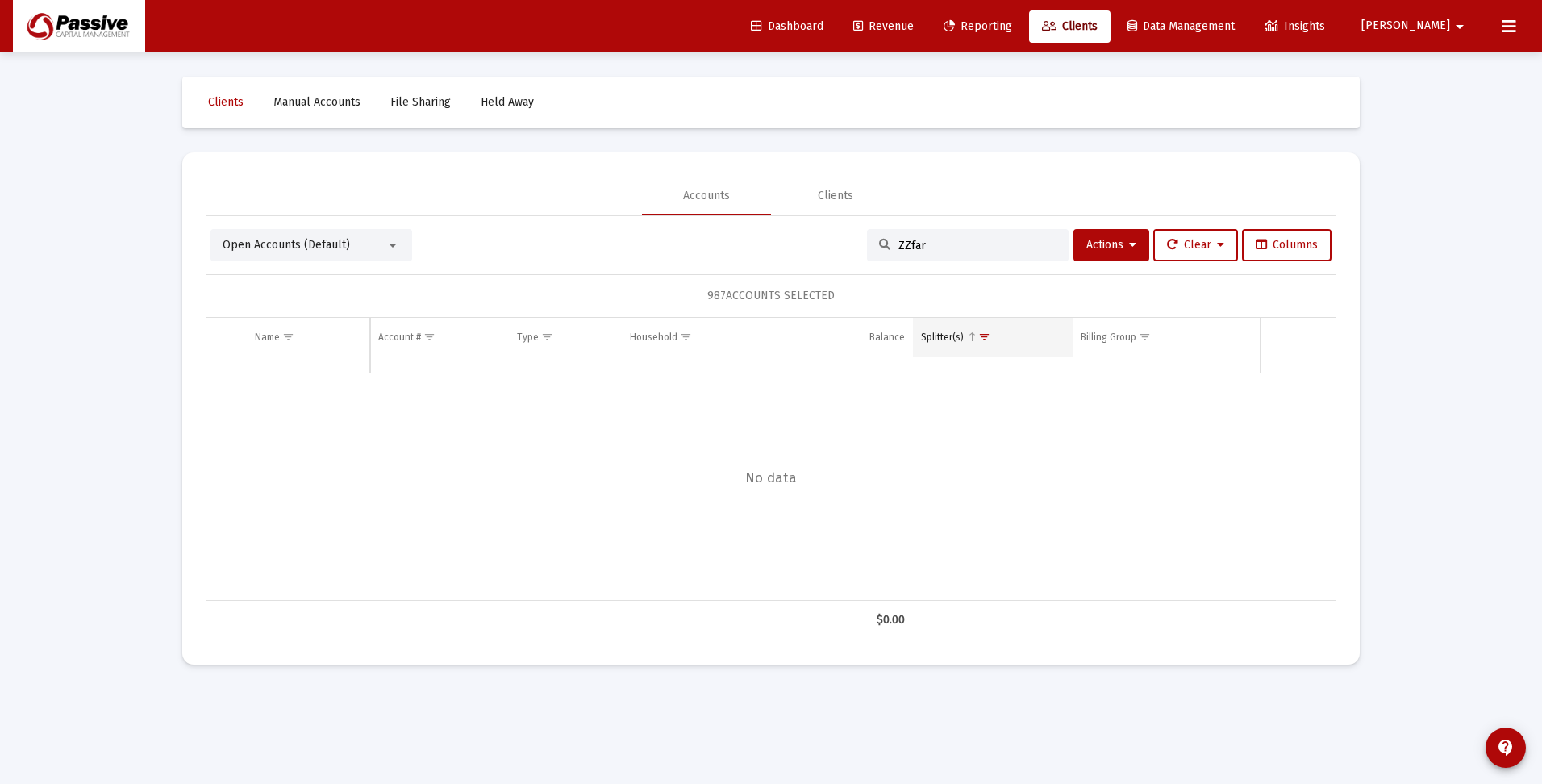
click at [984, 343] on span "Show filter options for column 'Splitter(s)'" at bounding box center [984, 336] width 12 height 12
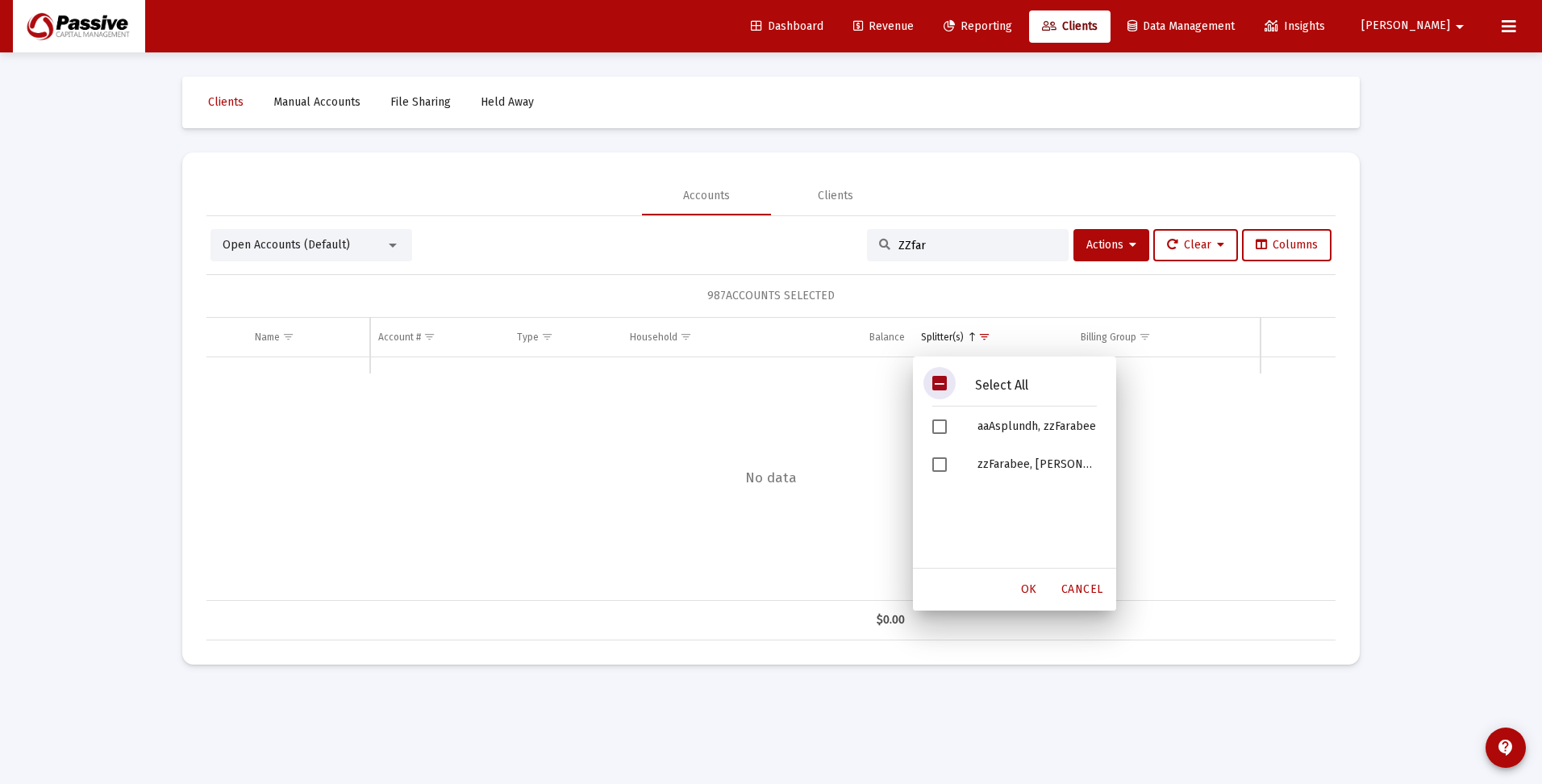
click at [938, 381] on span "Filter options" at bounding box center [940, 383] width 15 height 15
click at [1027, 587] on span "OK" at bounding box center [1029, 588] width 16 height 14
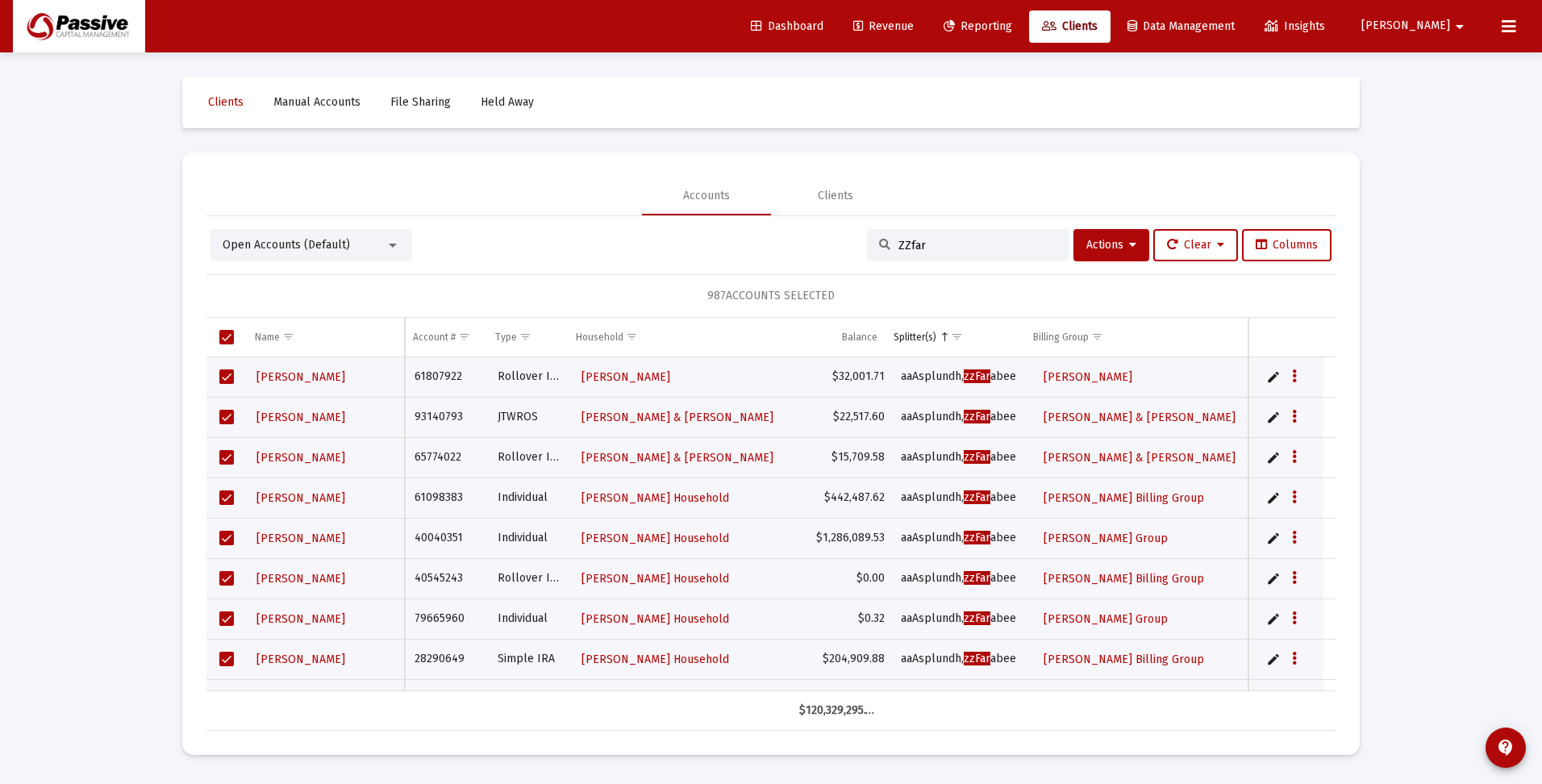
click at [926, 238] on input "ZZfar" at bounding box center [977, 245] width 158 height 14
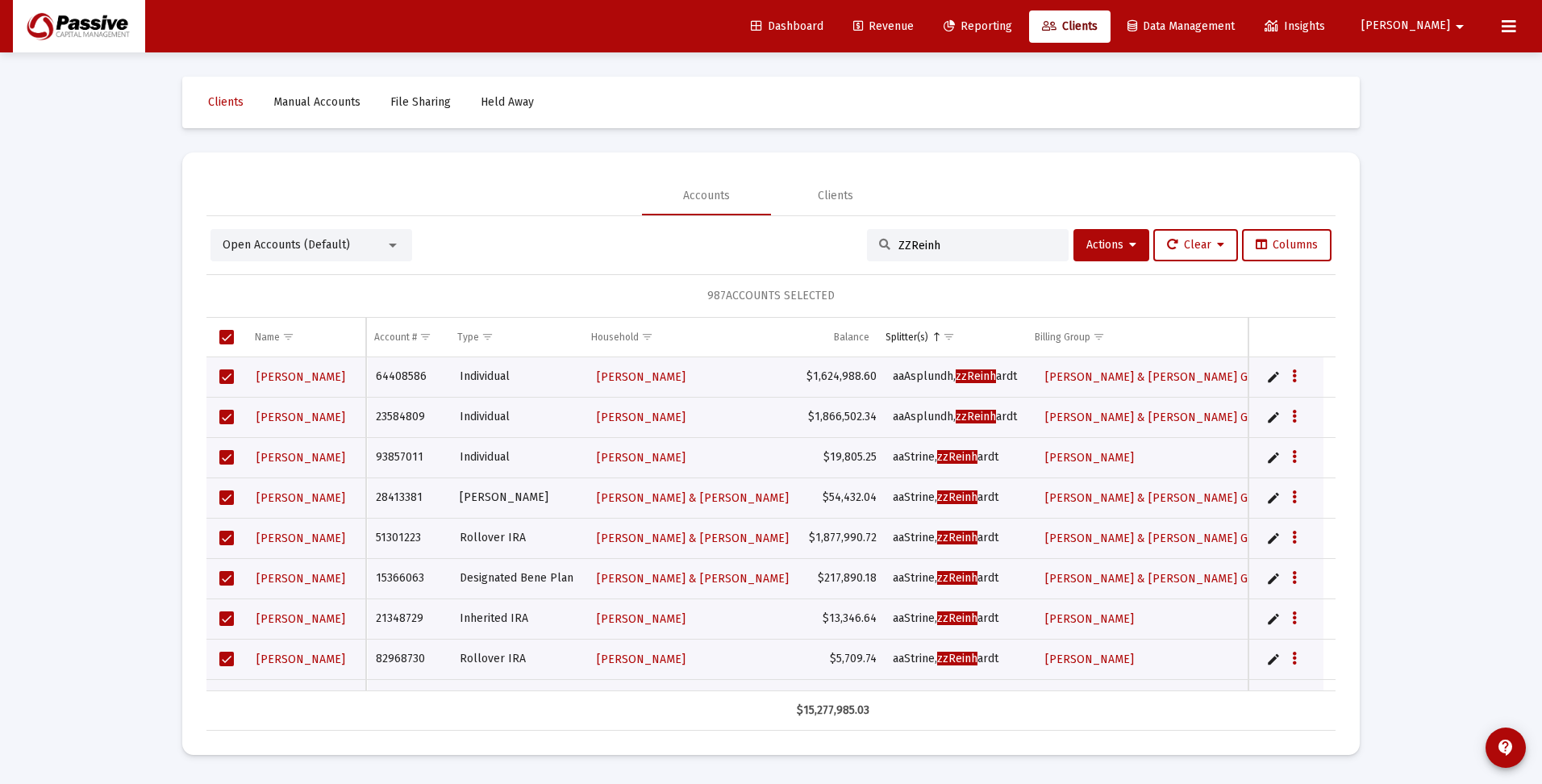
click at [979, 248] on input "ZZReinh" at bounding box center [977, 245] width 158 height 14
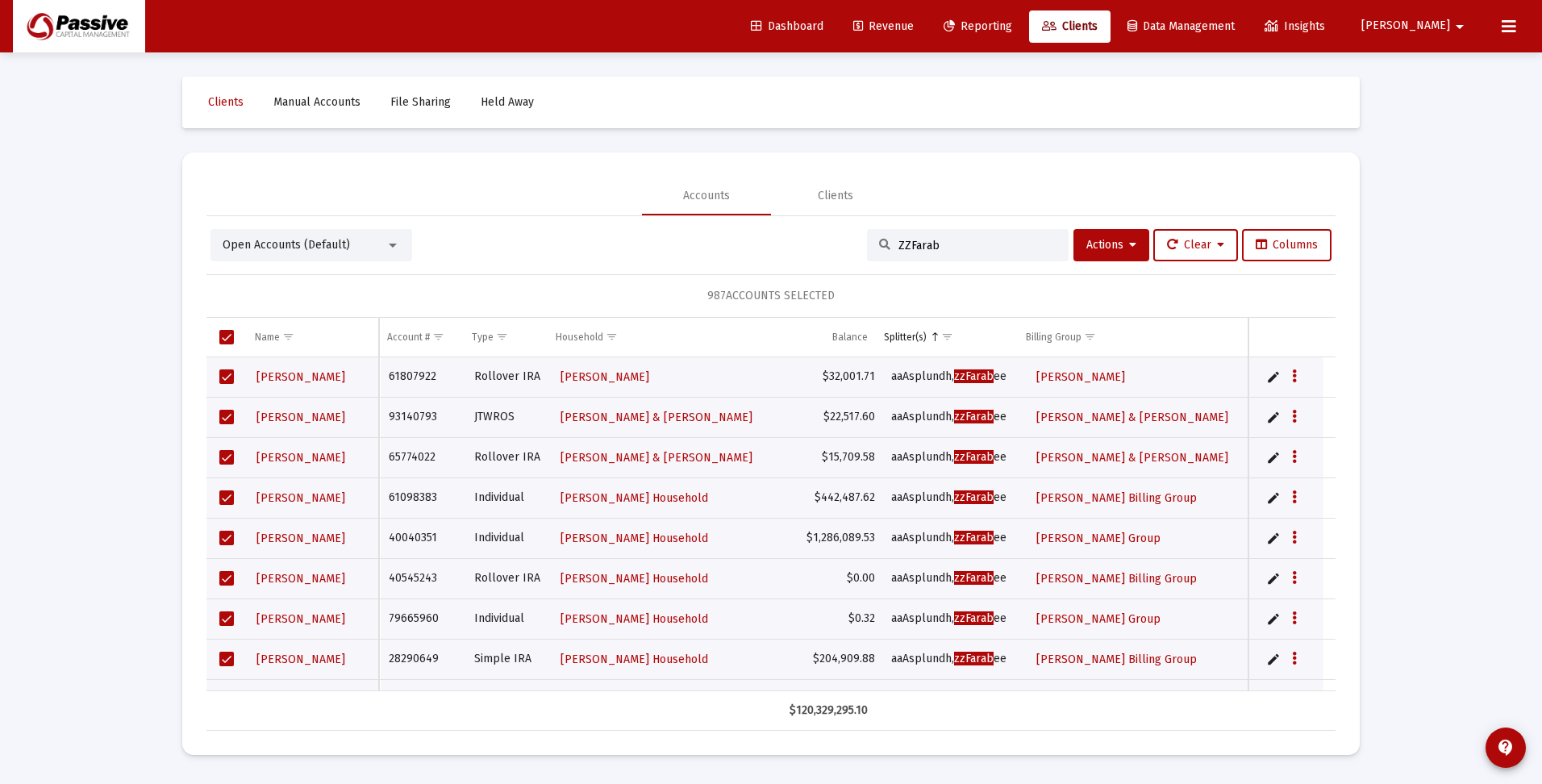
drag, startPoint x: 950, startPoint y: 248, endPoint x: 838, endPoint y: 248, distance: 112.0
click at [838, 248] on div "Open Accounts (Default) ZZFarab Actions Clear Columns" at bounding box center [771, 245] width 1122 height 32
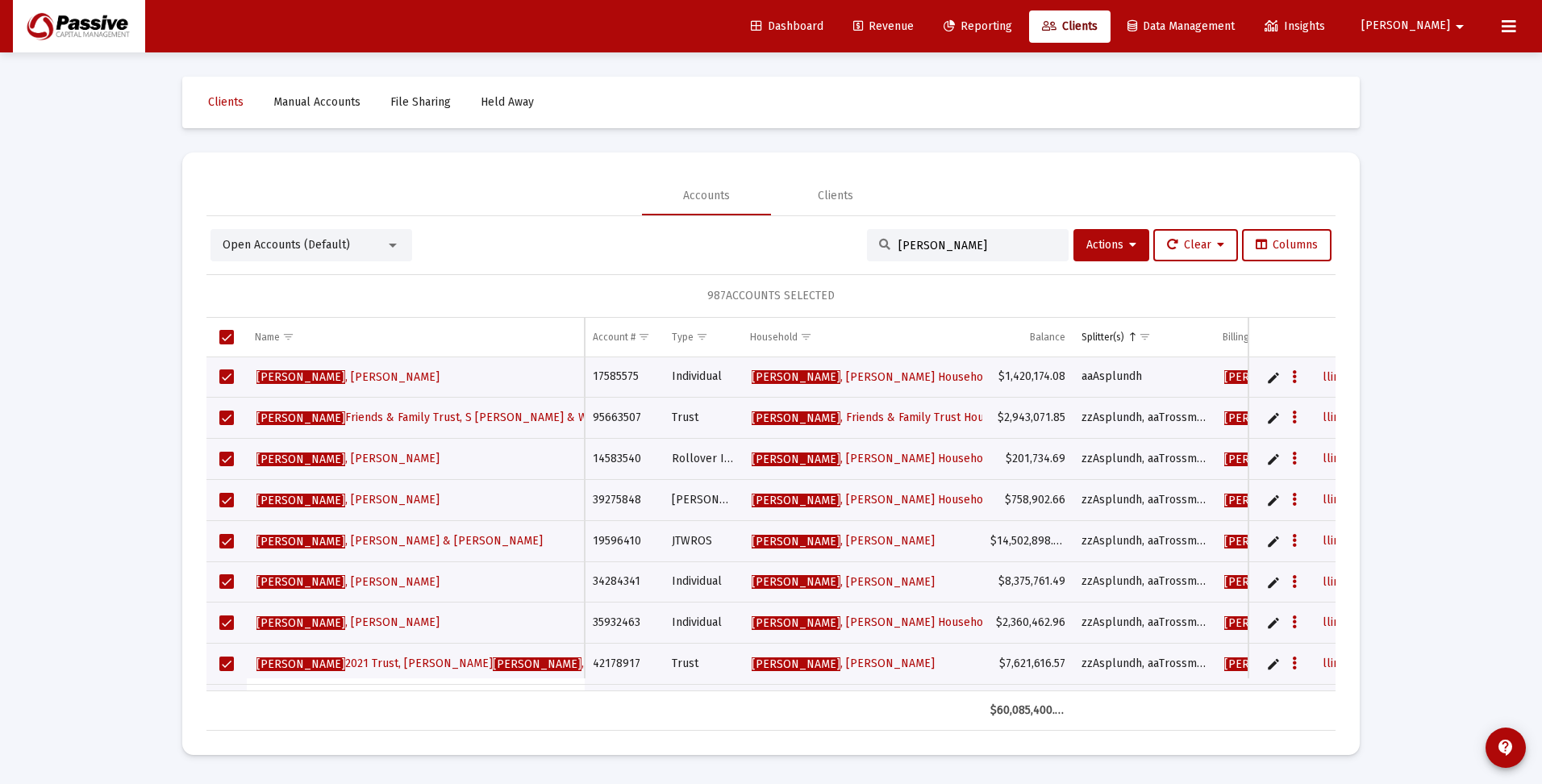
type input "[PERSON_NAME]"
click at [229, 339] on span "Select all" at bounding box center [227, 337] width 15 height 15
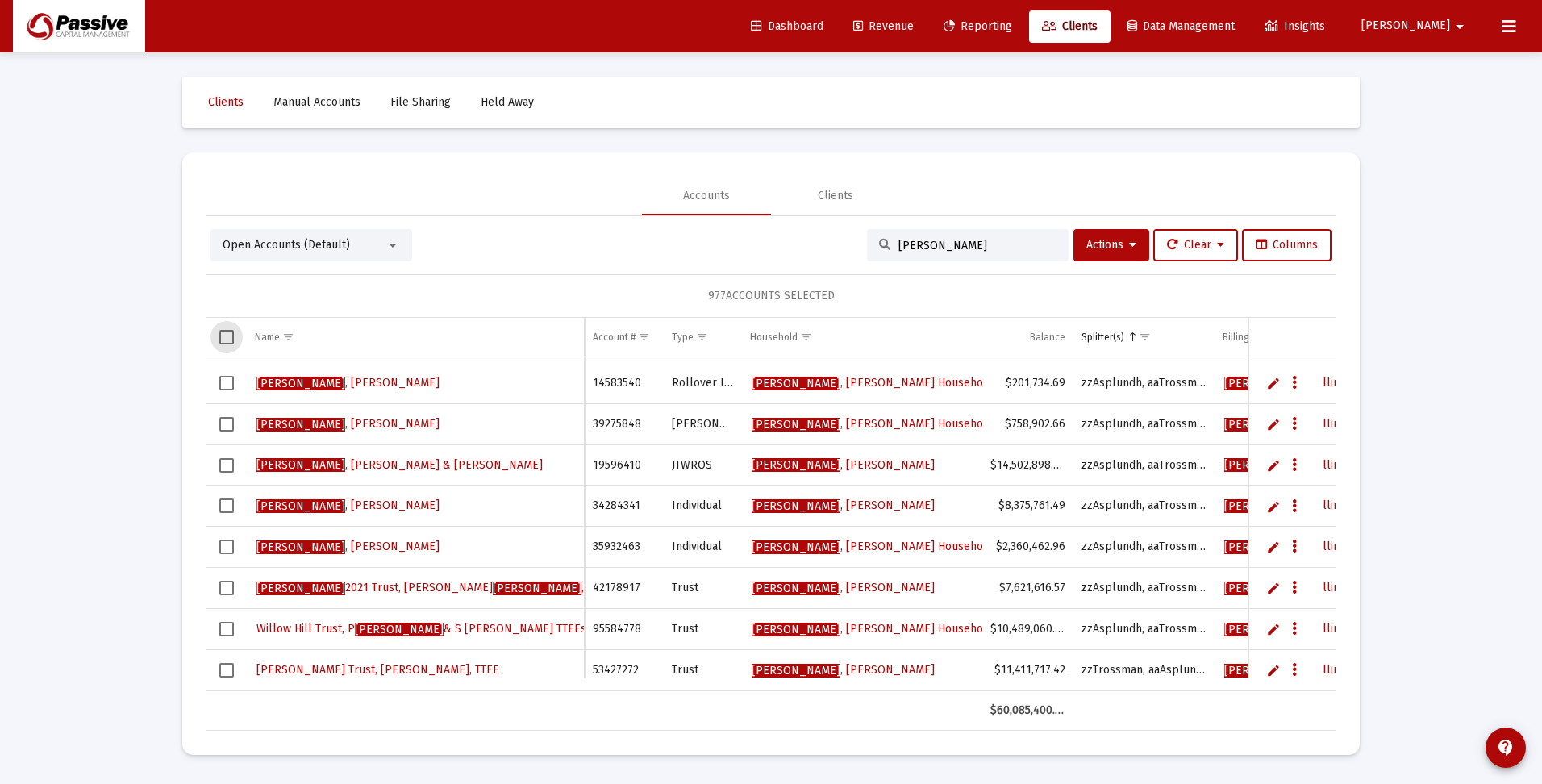
scroll to position [88, 0]
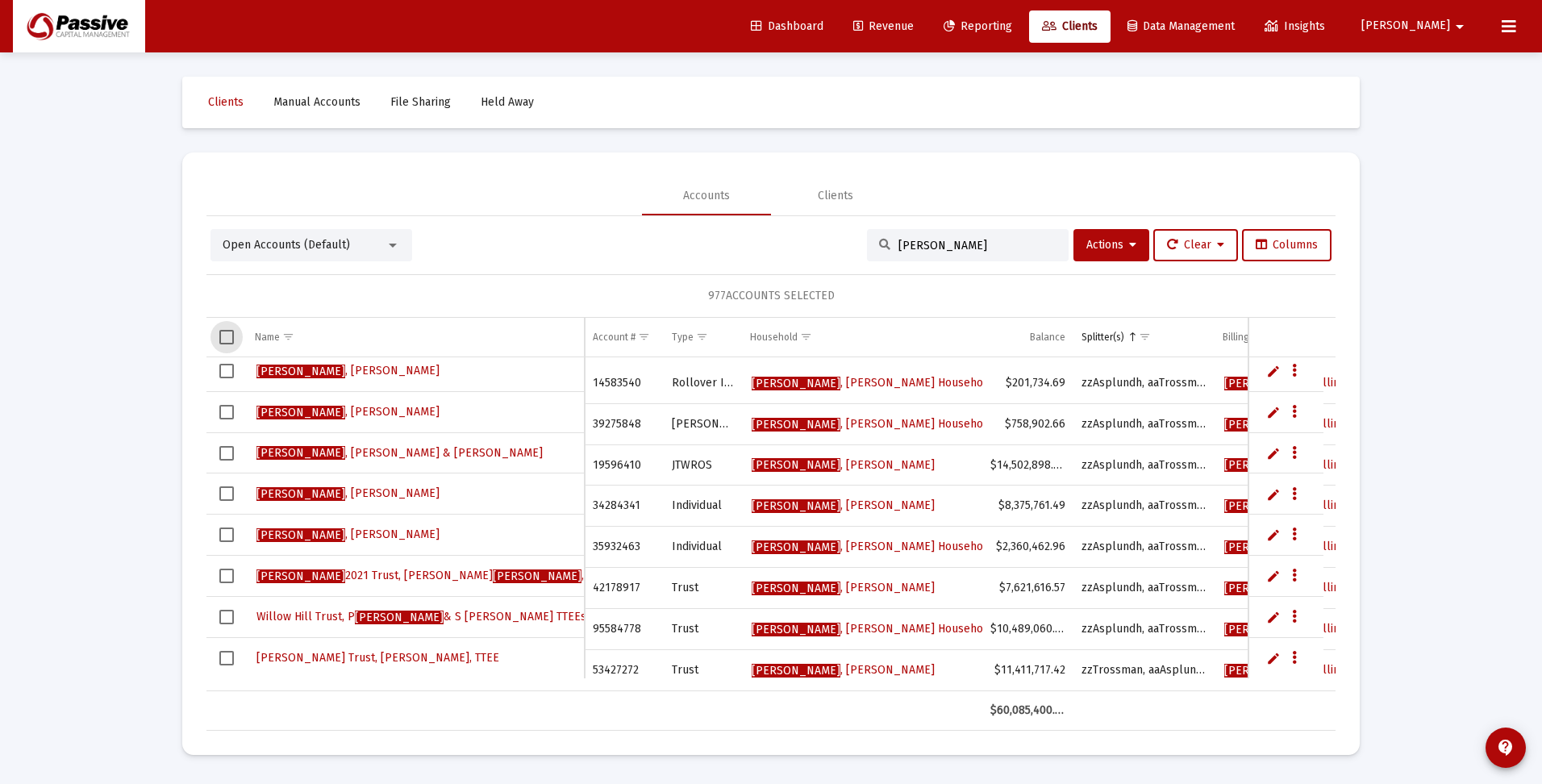
click at [230, 339] on span "Select all" at bounding box center [227, 337] width 15 height 15
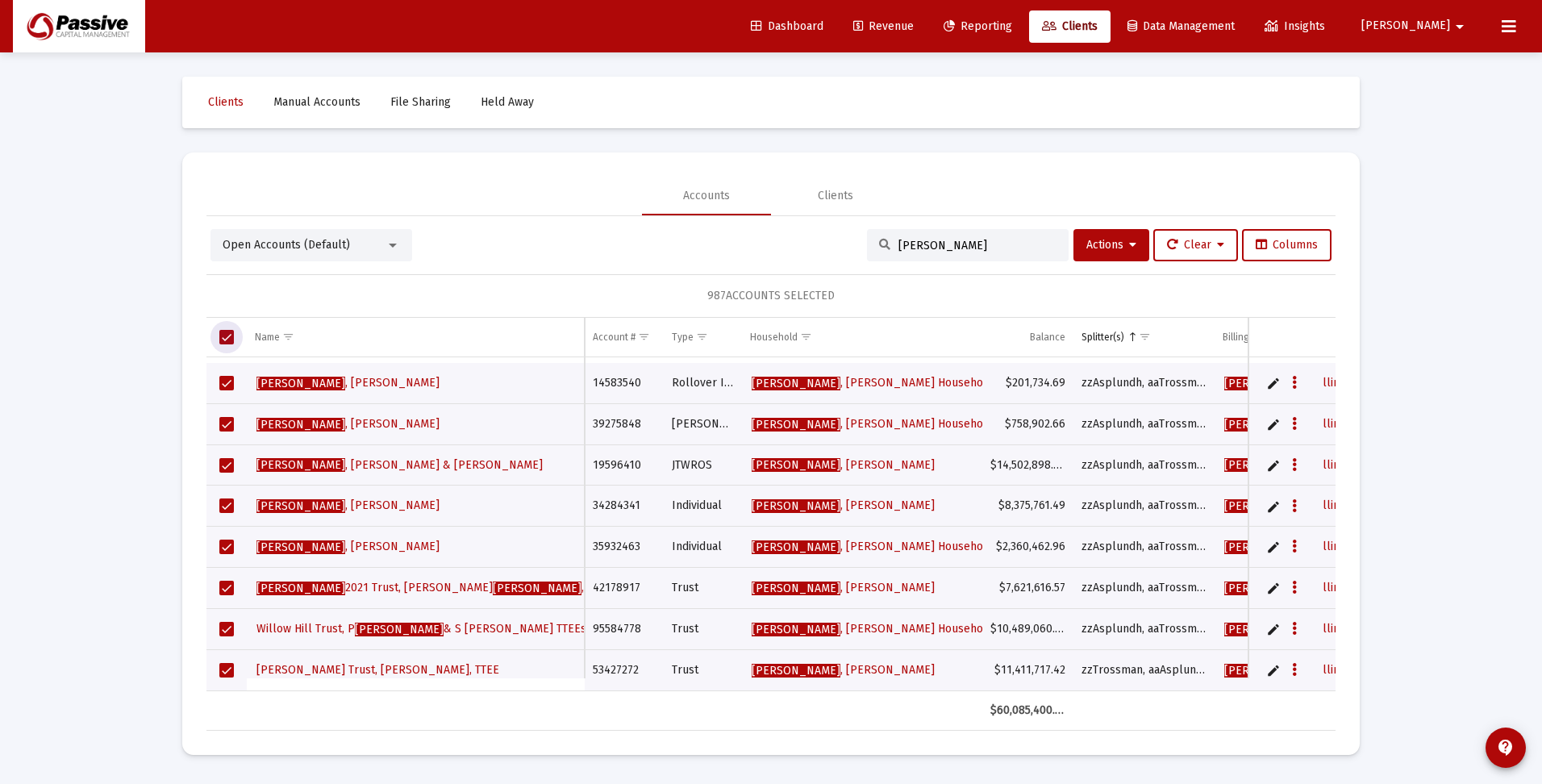
scroll to position [0, 0]
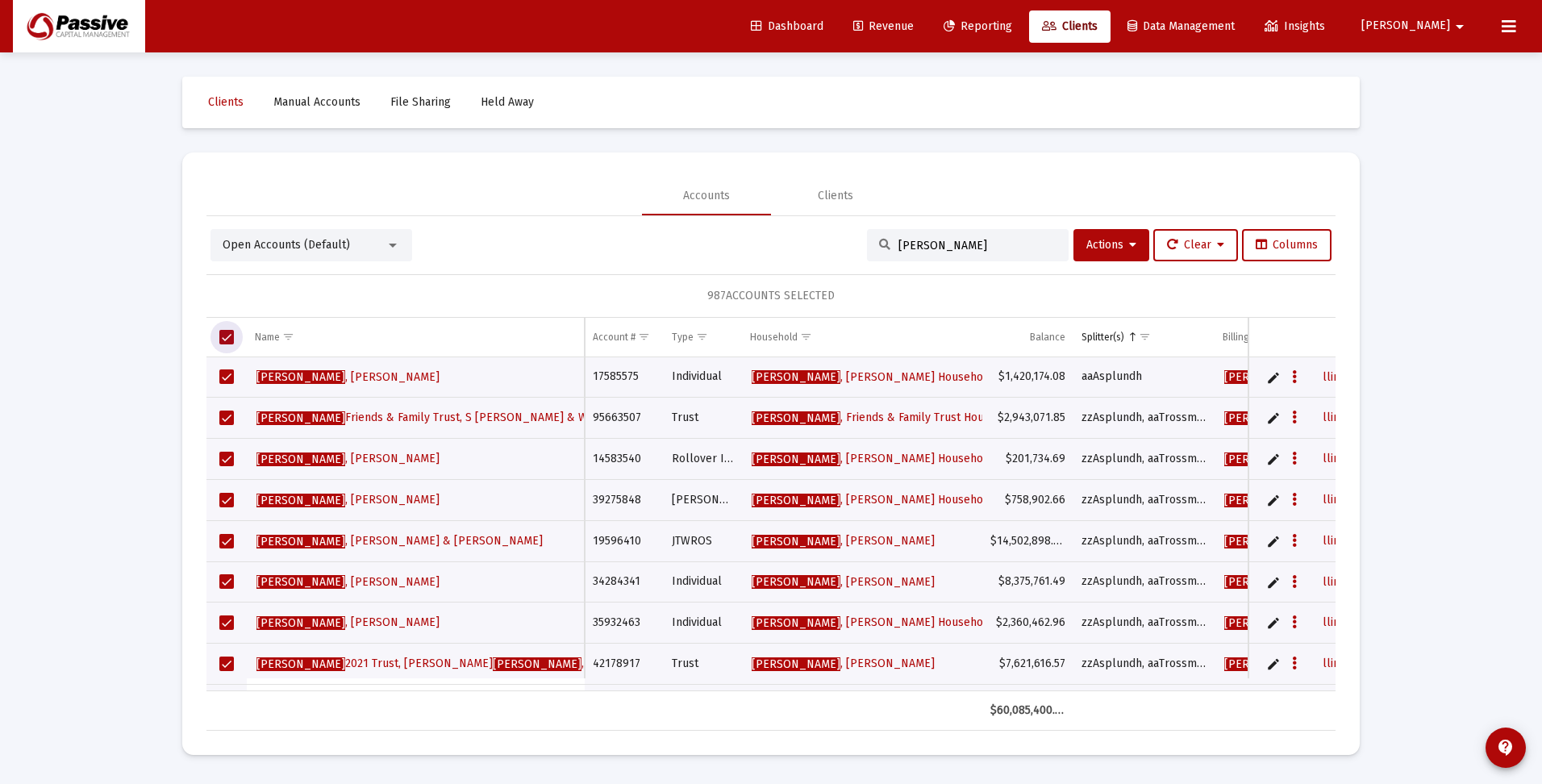
click at [772, 295] on span "ACCOUNTS SELECTED" at bounding box center [780, 295] width 109 height 14
click at [226, 342] on span "Select all" at bounding box center [227, 337] width 15 height 15
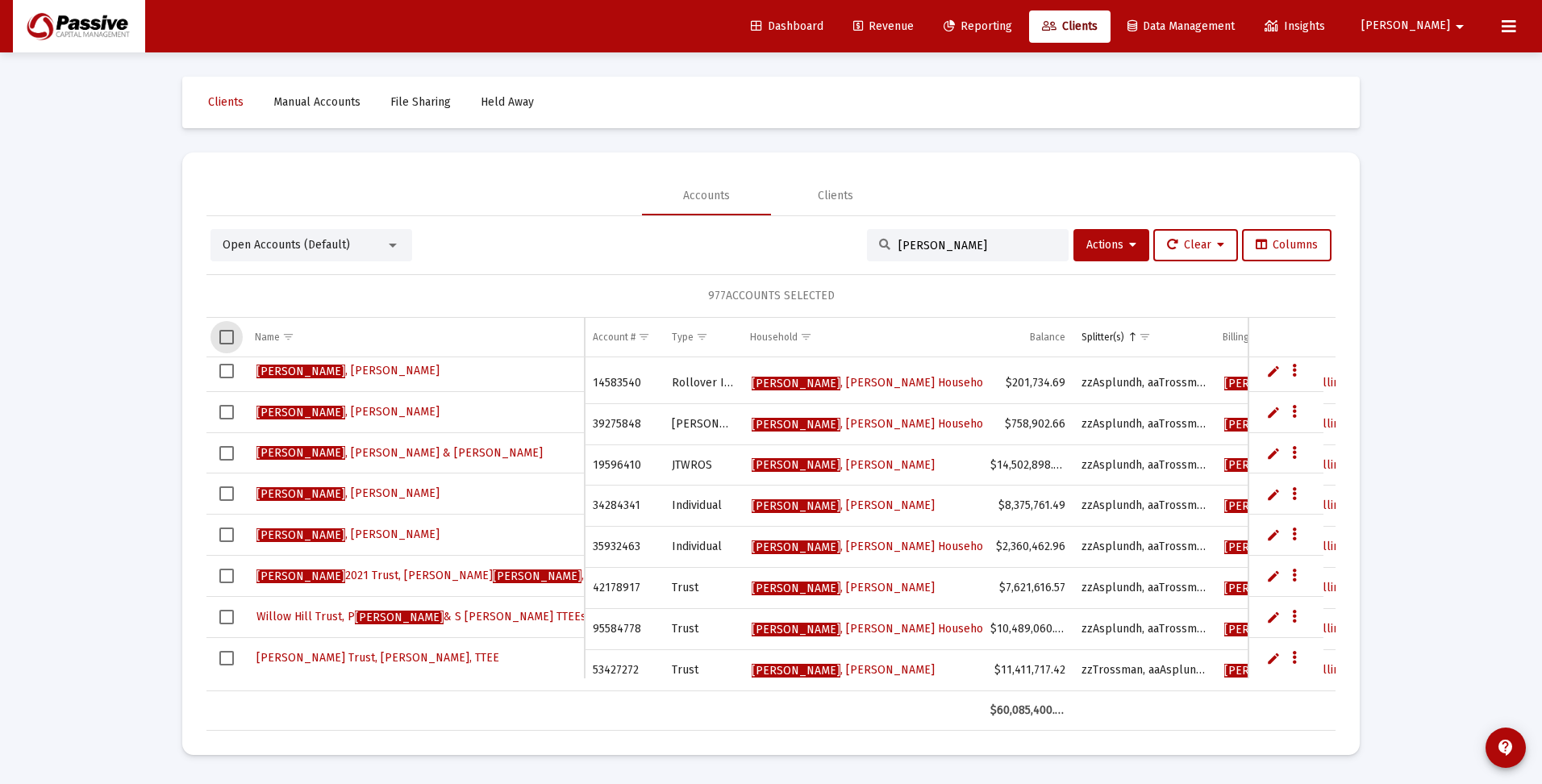
click at [229, 667] on td "Data grid" at bounding box center [227, 657] width 40 height 41
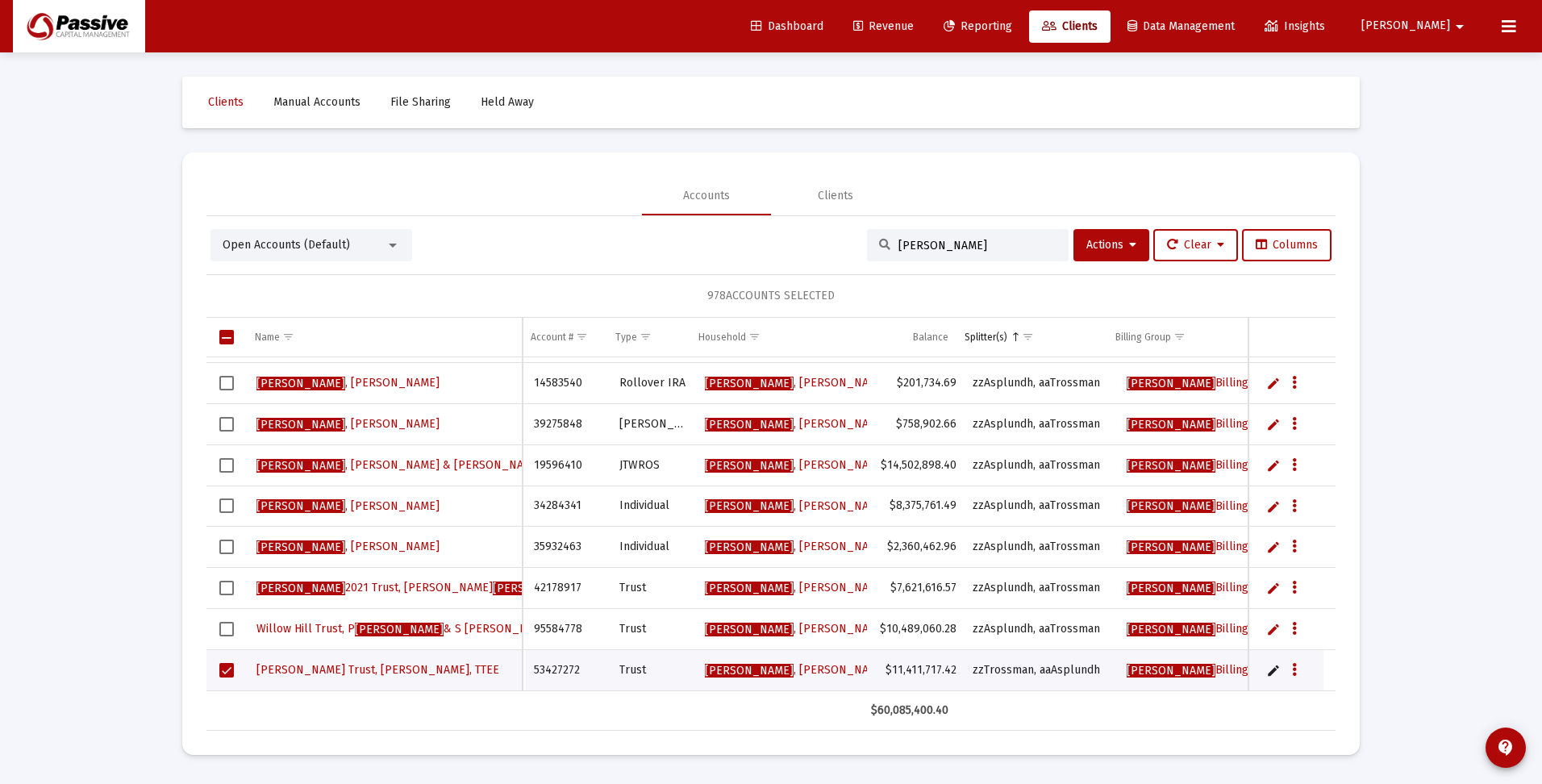
click at [228, 620] on td "Data grid" at bounding box center [227, 629] width 40 height 41
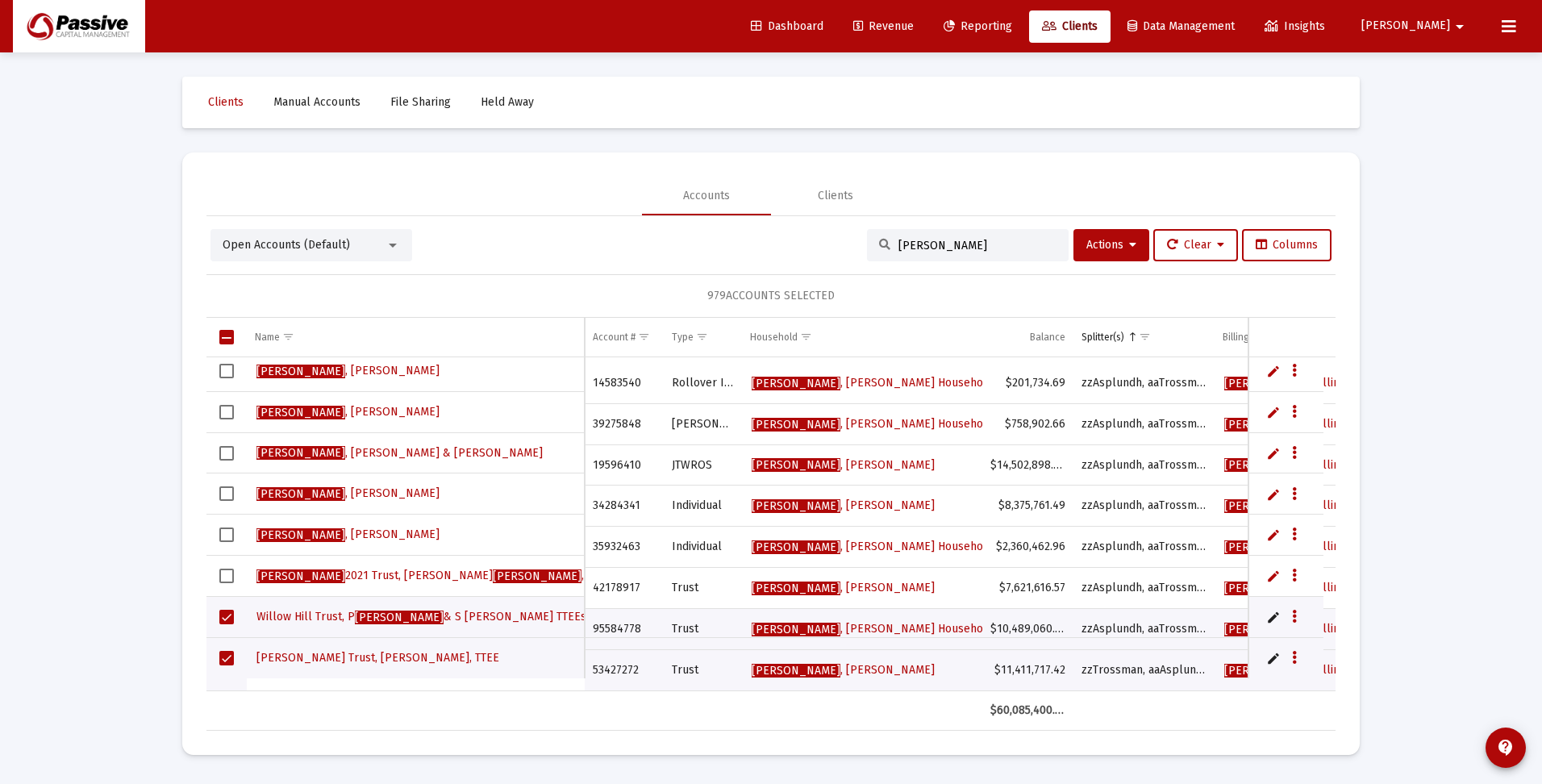
click at [226, 590] on td "Data grid" at bounding box center [227, 576] width 40 height 41
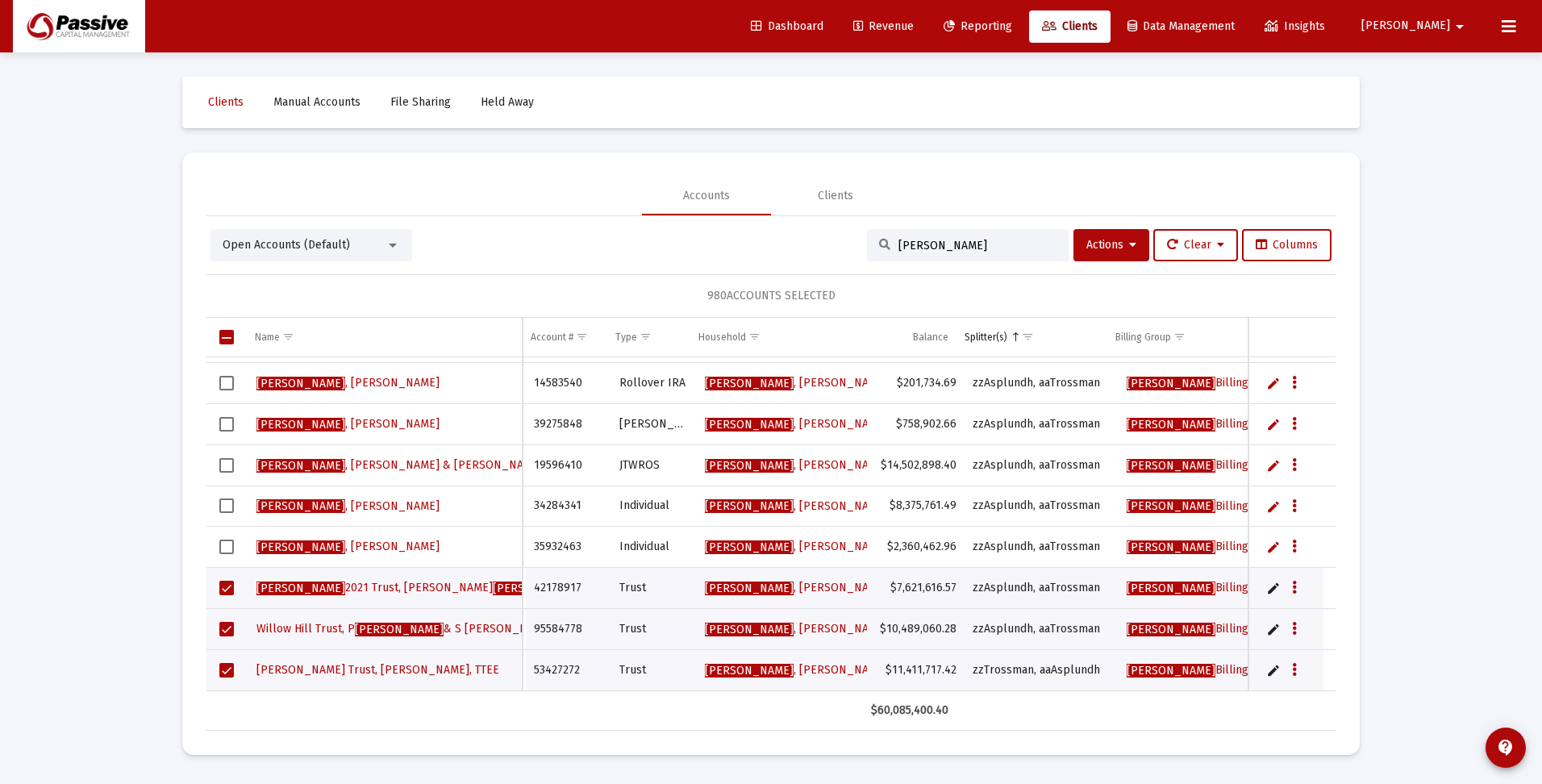
click at [226, 587] on span "Select row" at bounding box center [227, 588] width 15 height 15
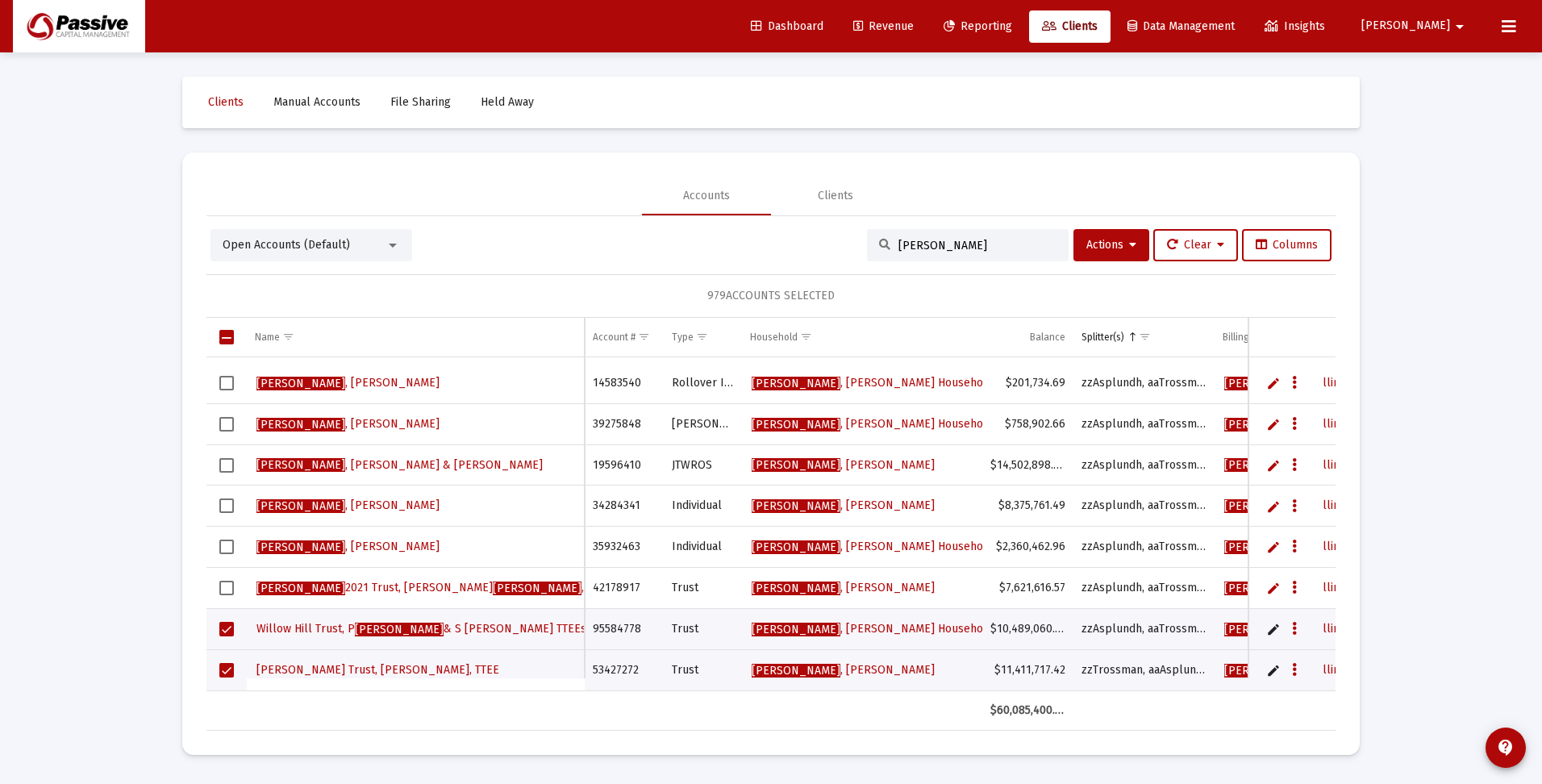
drag, startPoint x: 229, startPoint y: 550, endPoint x: 250, endPoint y: 545, distance: 21.6
click at [229, 549] on td "Data grid" at bounding box center [227, 546] width 40 height 41
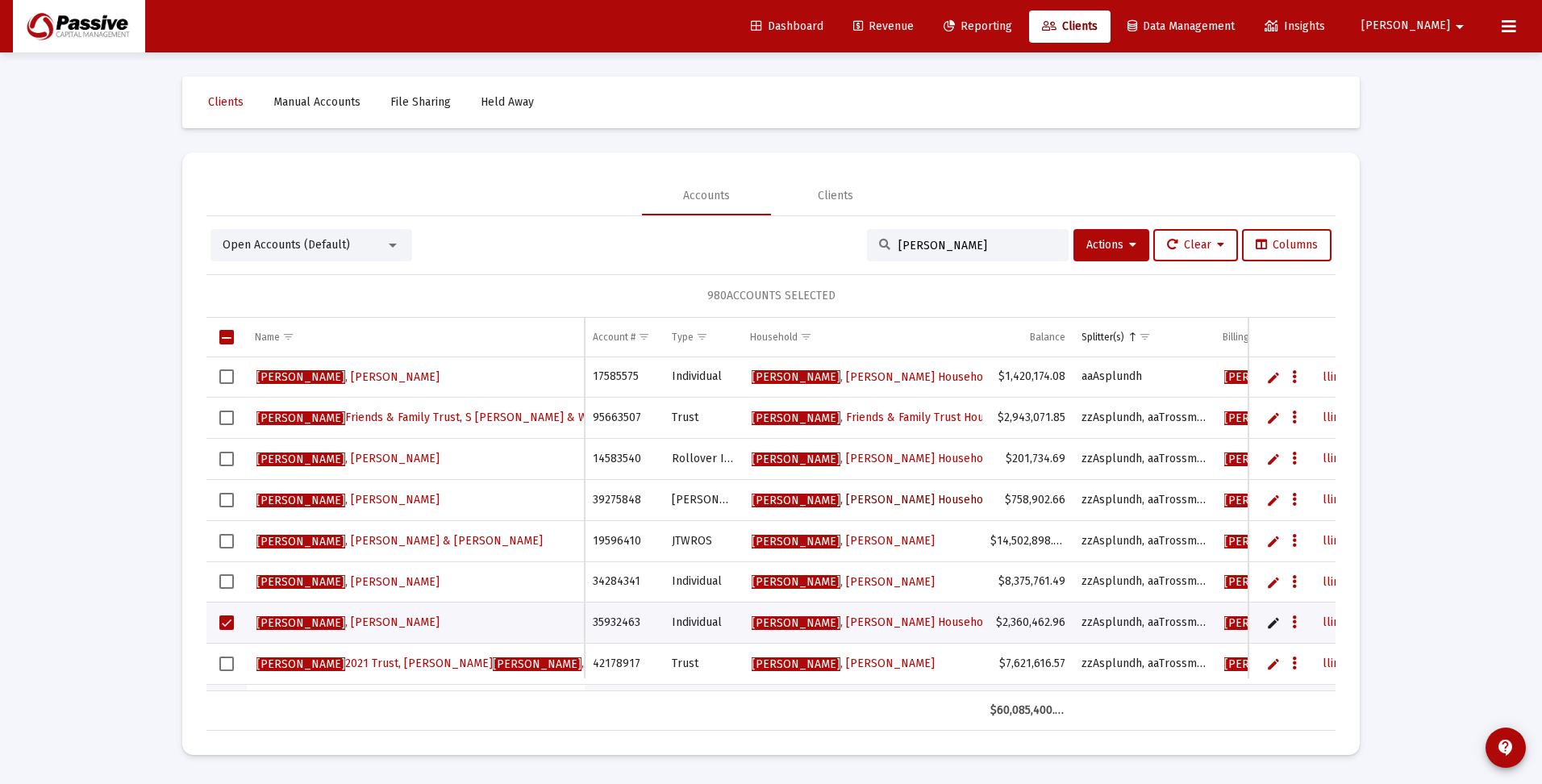
click at [854, 508] on link "Dawson , Porter Household" at bounding box center [873, 500] width 245 height 24
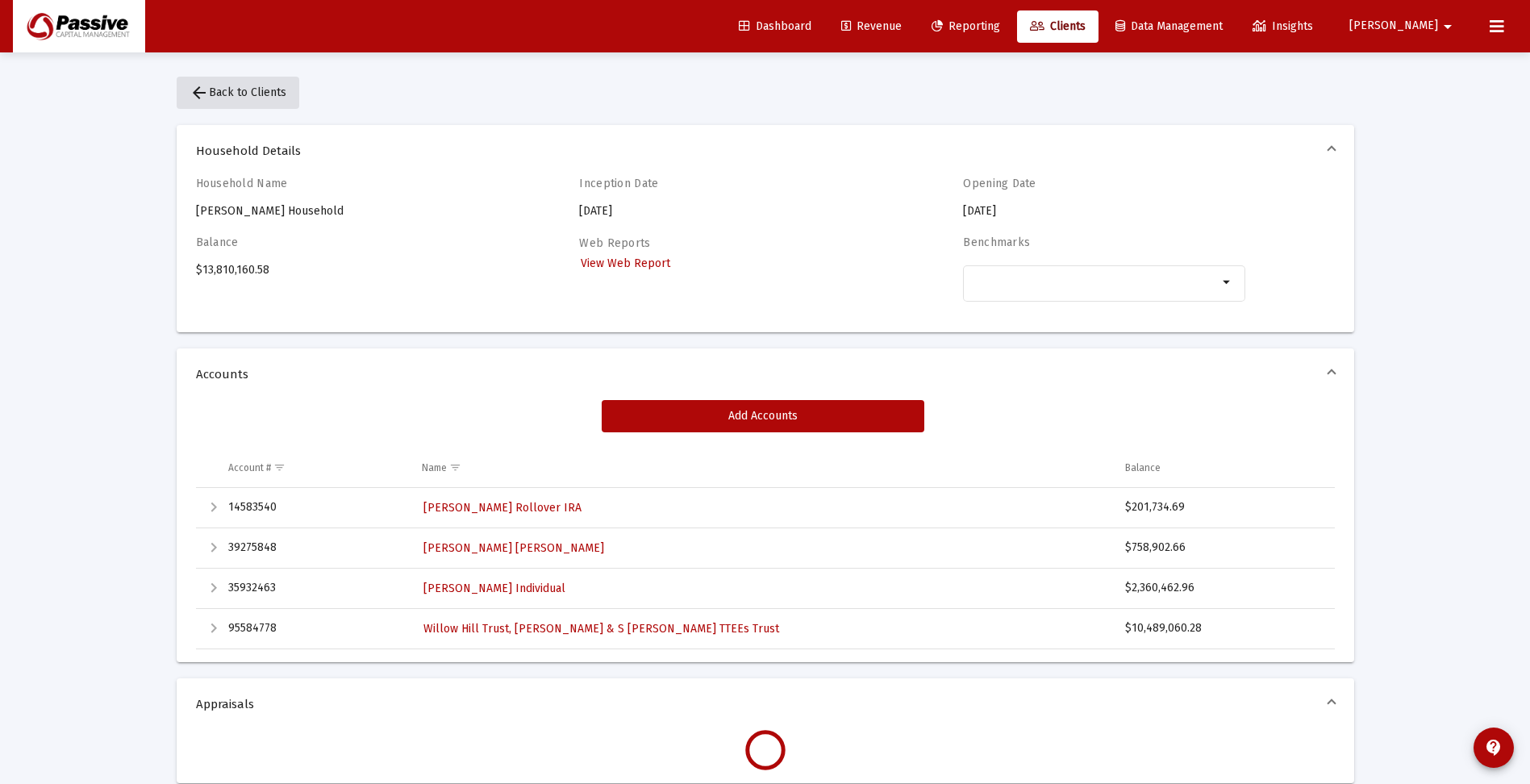
click at [235, 90] on span "arrow_back Back to Clients" at bounding box center [238, 92] width 97 height 14
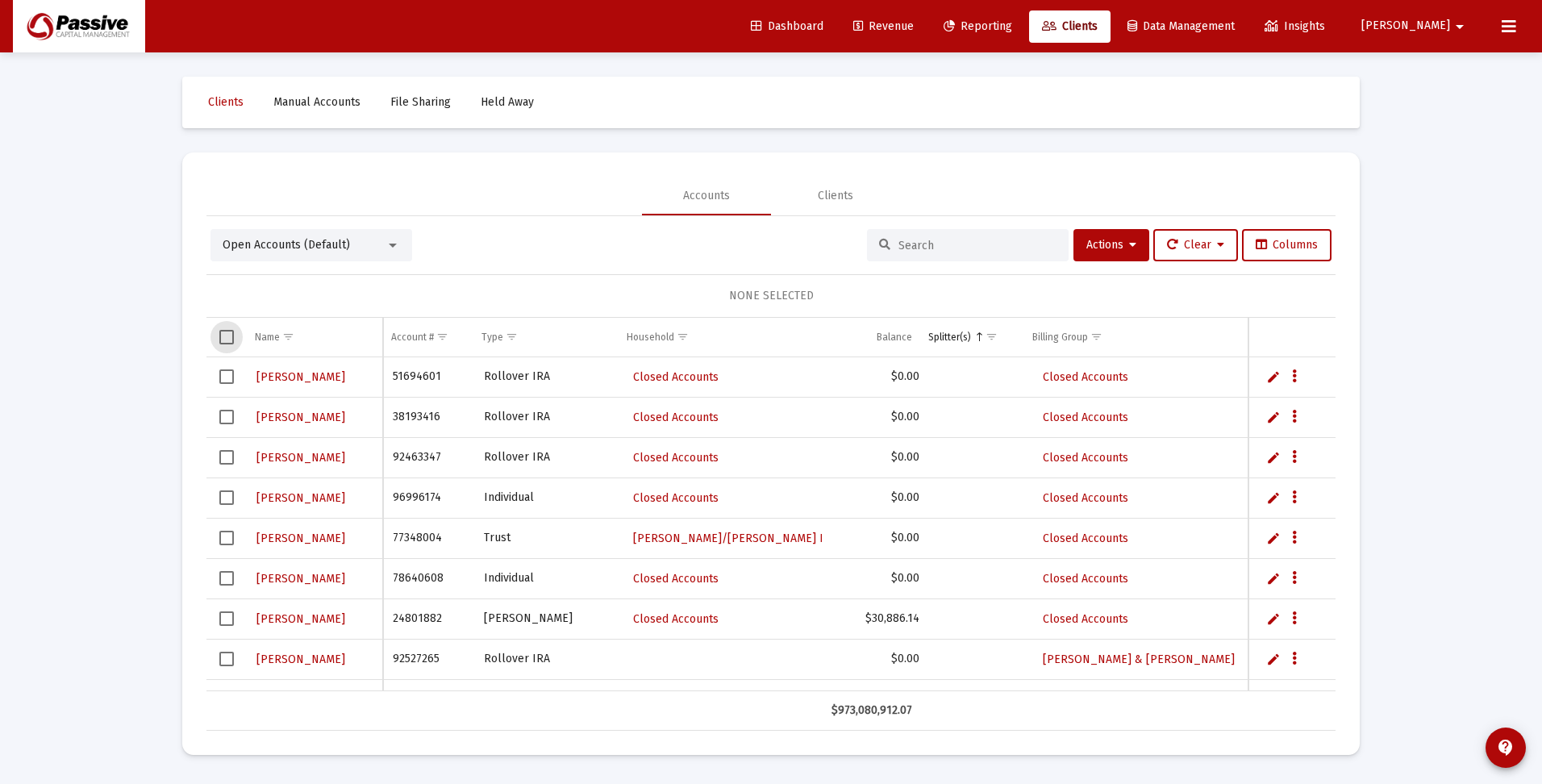
click at [229, 336] on span "Select all" at bounding box center [227, 337] width 15 height 15
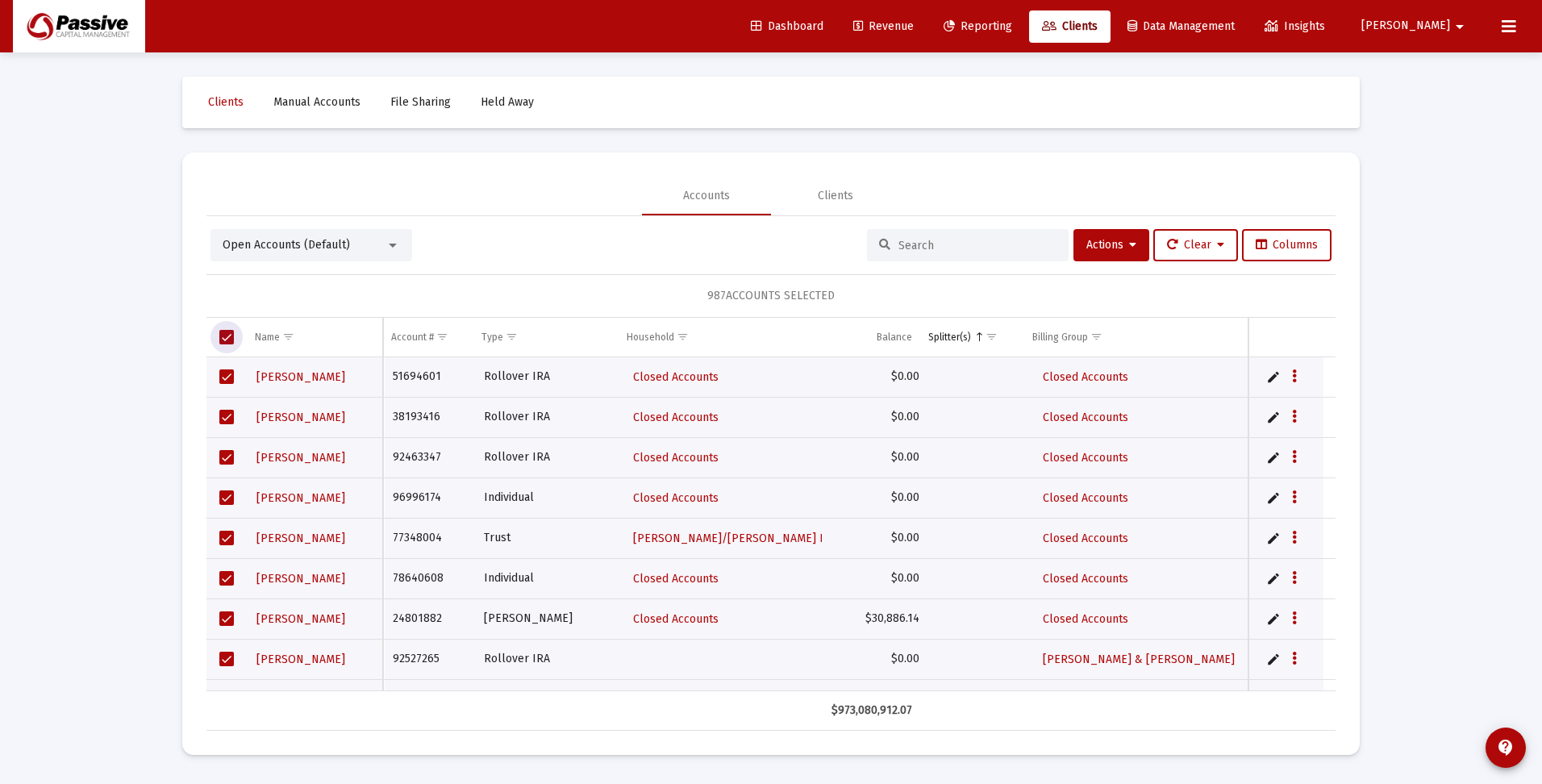
click at [229, 336] on span "Select all" at bounding box center [227, 337] width 15 height 15
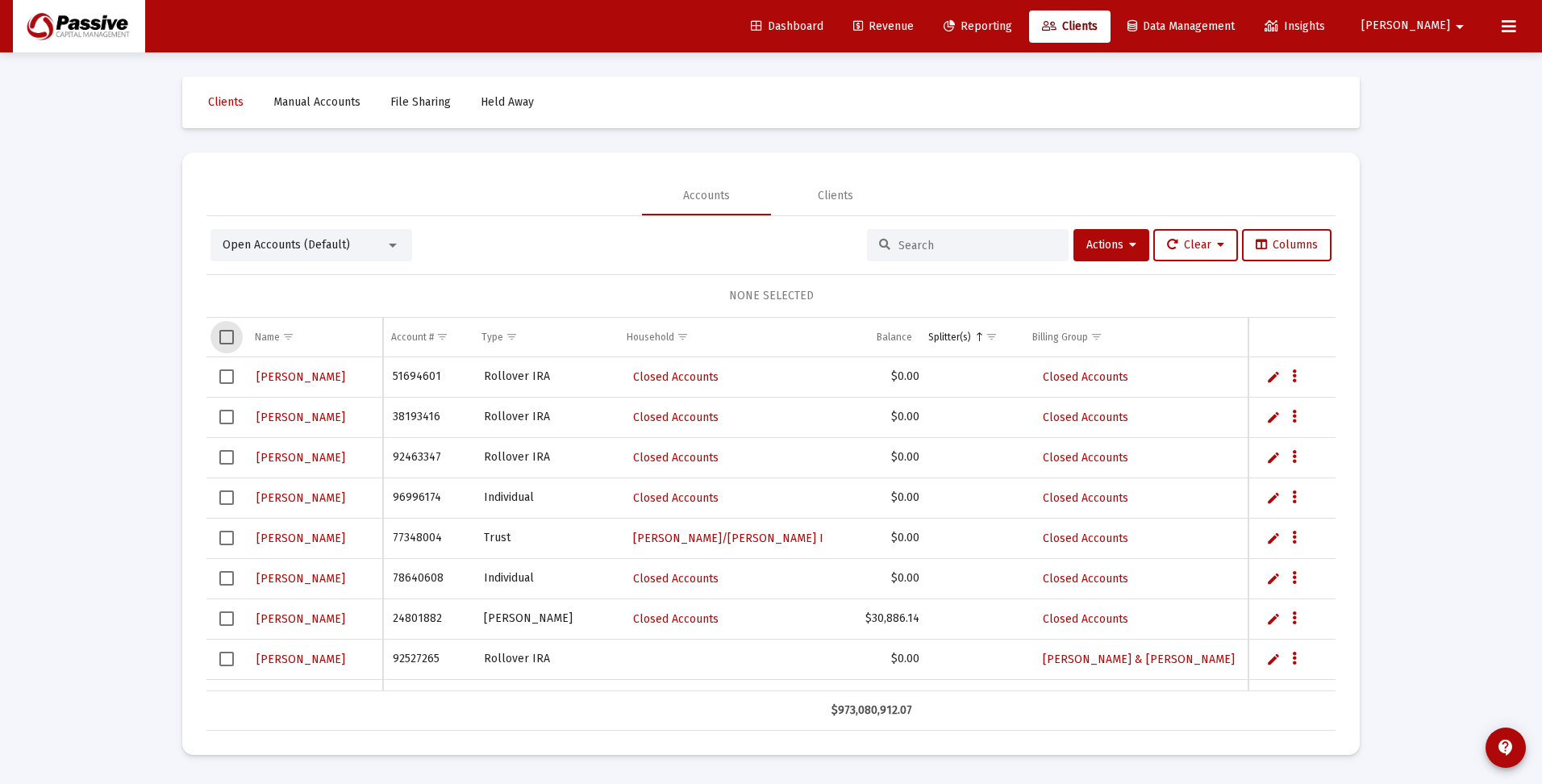
click at [229, 336] on span "Select all" at bounding box center [227, 337] width 15 height 15
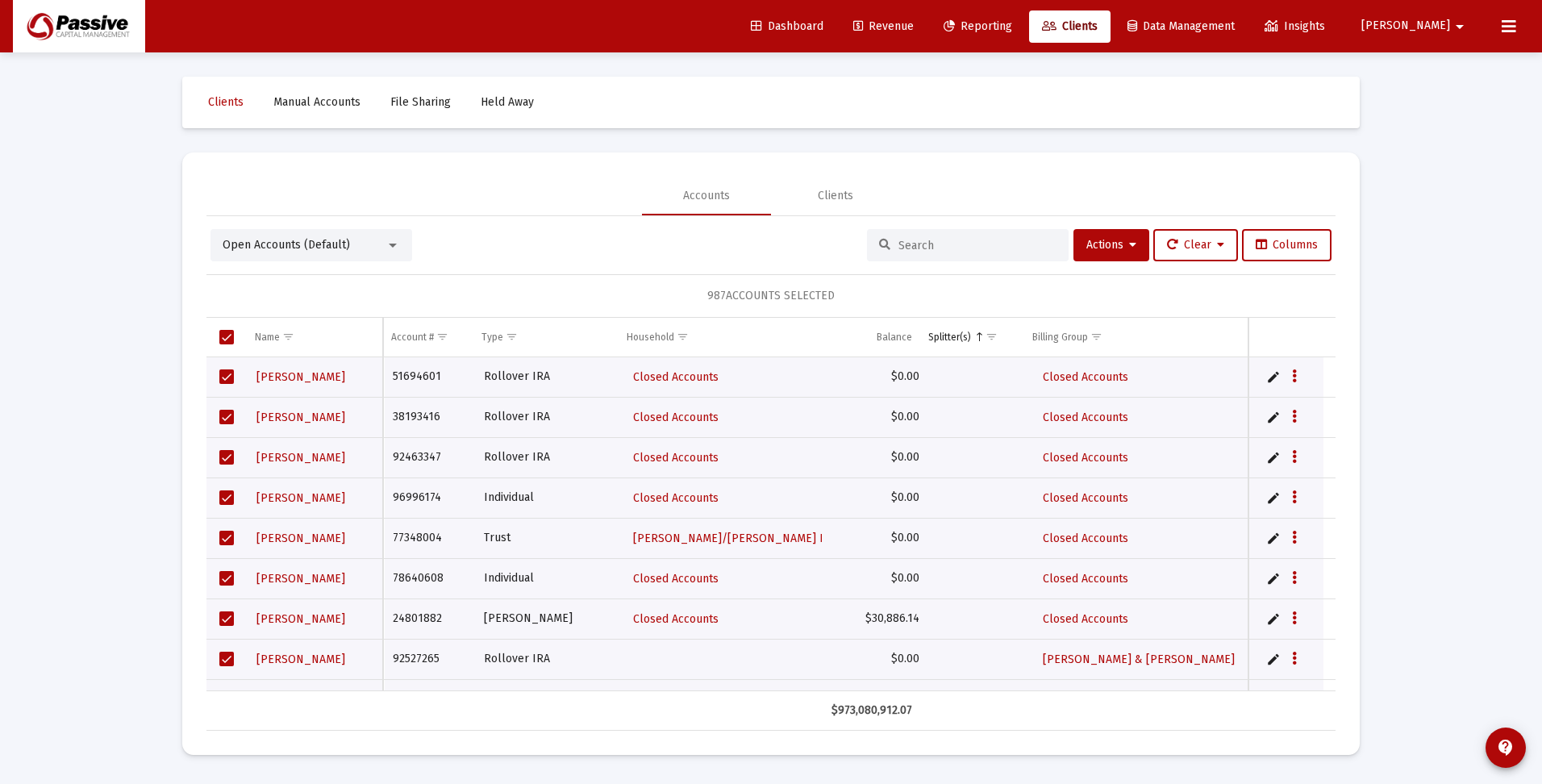
click at [909, 240] on input at bounding box center [977, 245] width 158 height 14
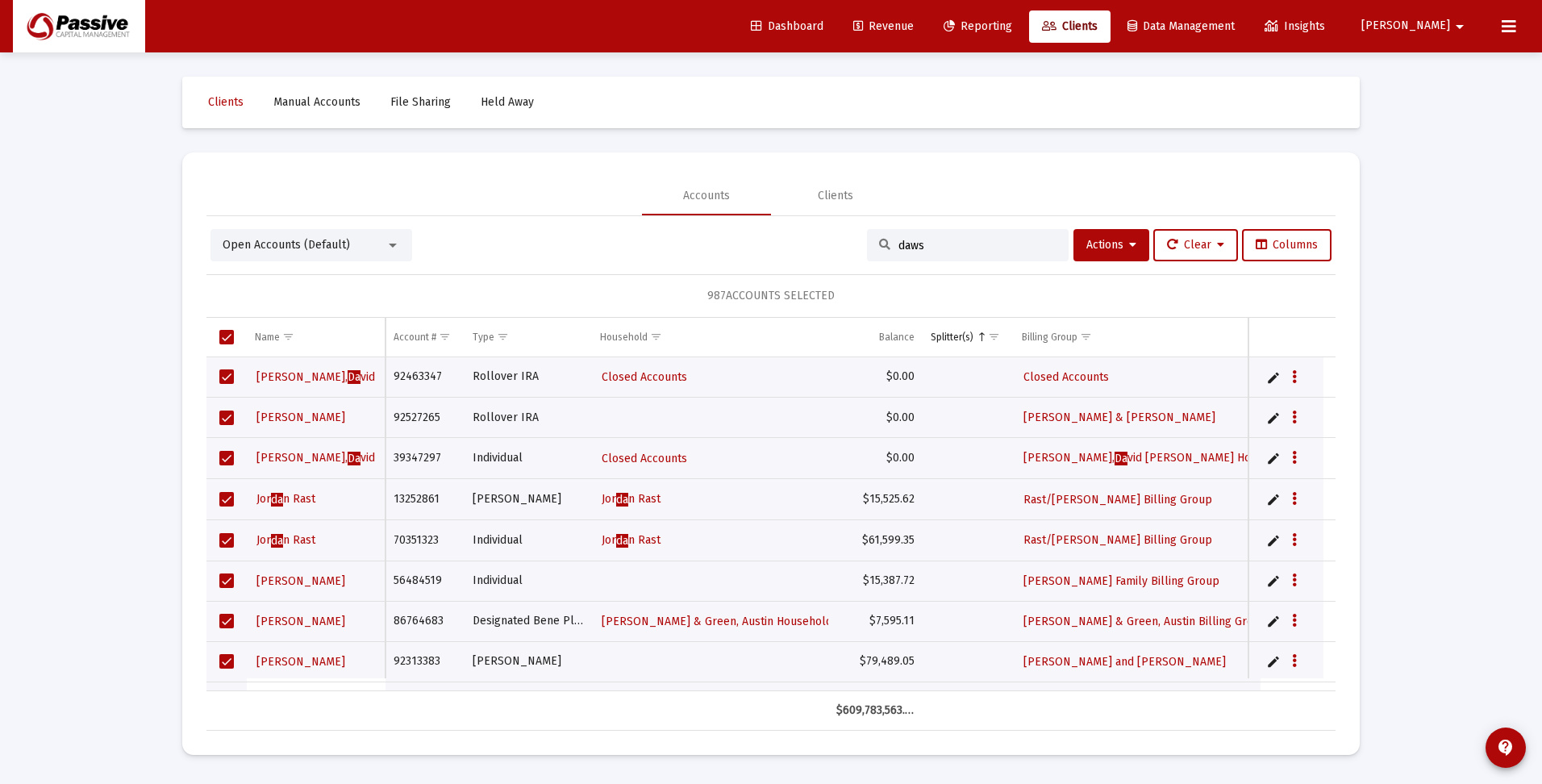
type input "dawso"
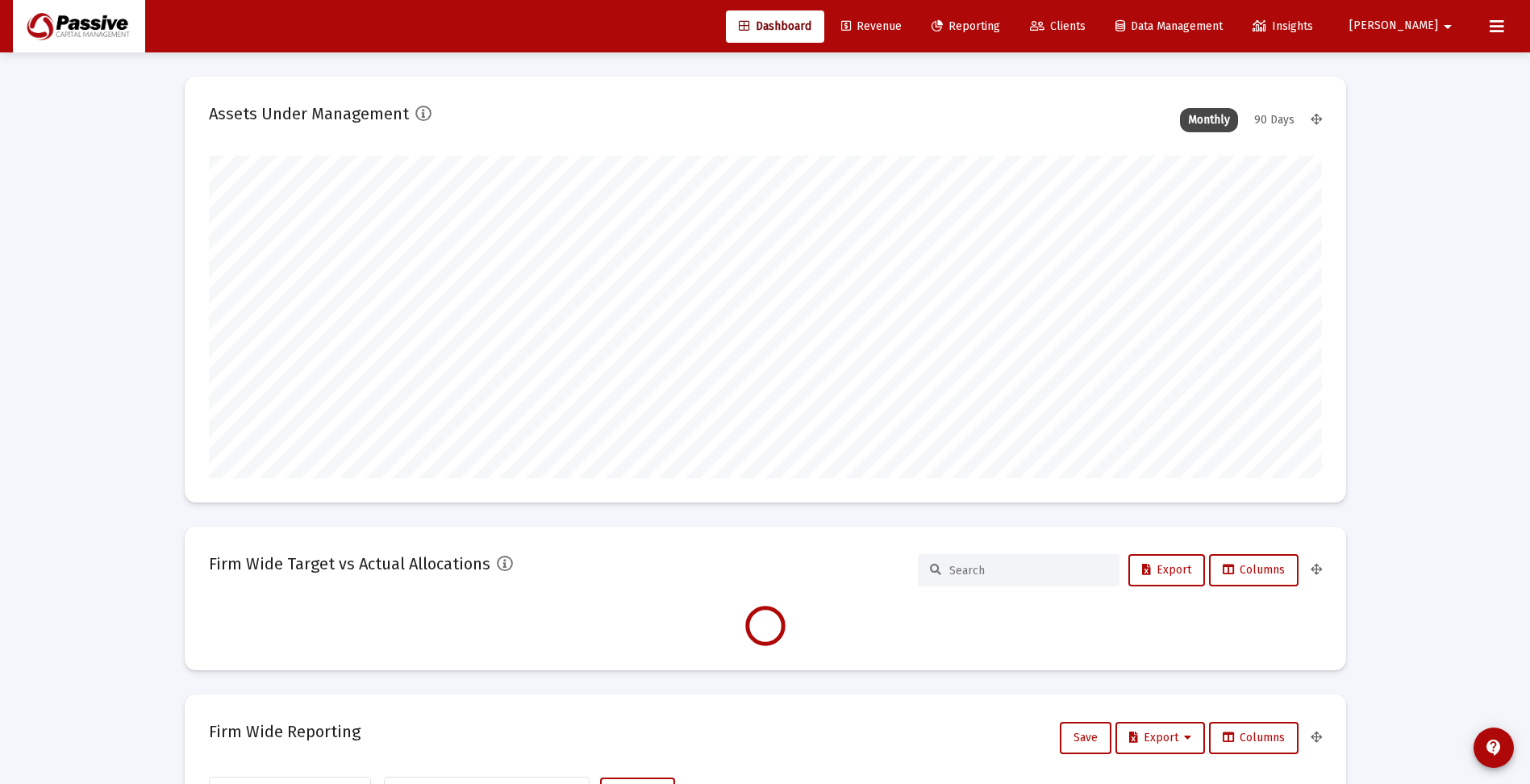
type input "[DATE]"
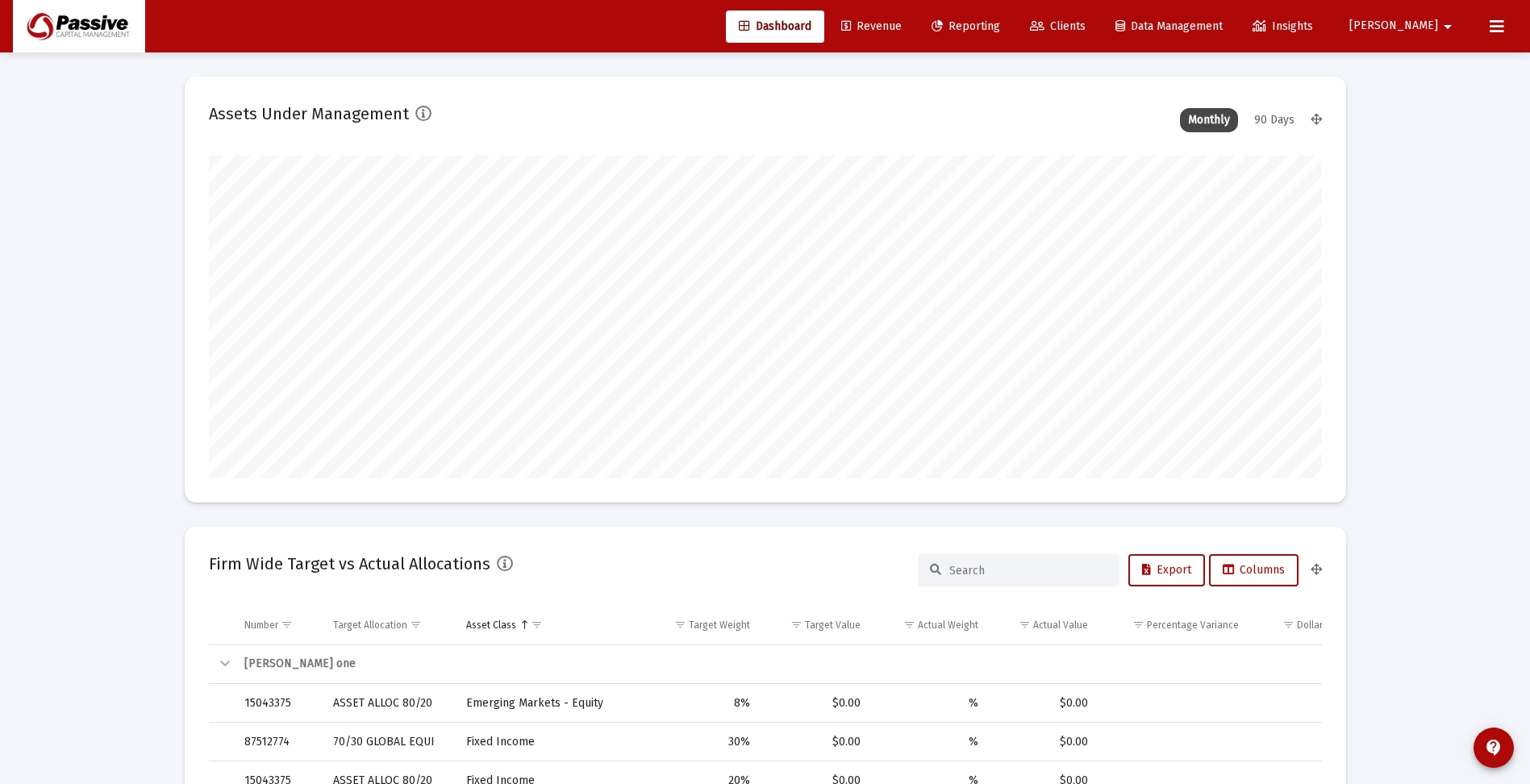
click at [1086, 27] on span "Clients" at bounding box center [1057, 26] width 56 height 14
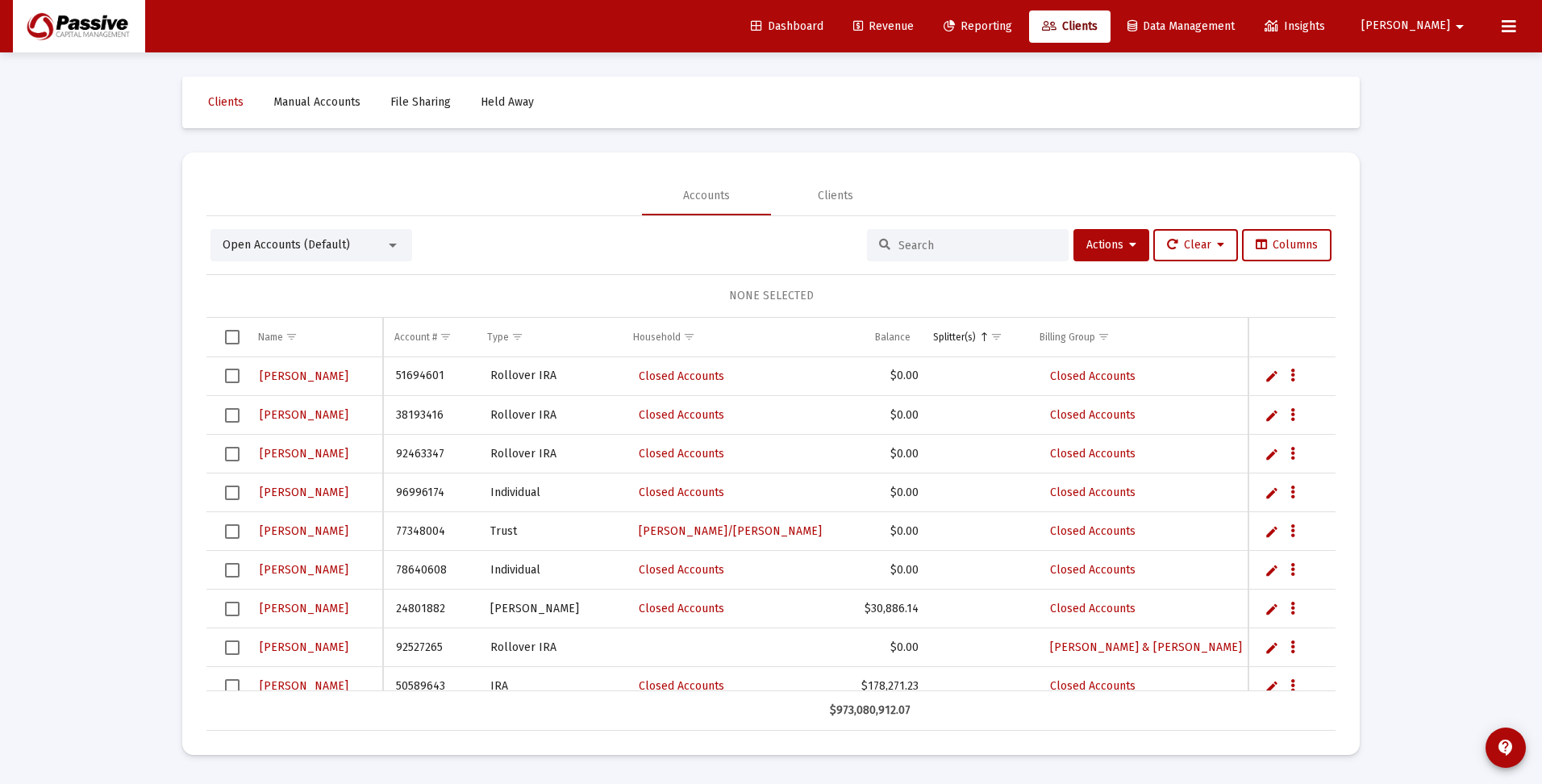
click at [955, 247] on input at bounding box center [977, 245] width 158 height 14
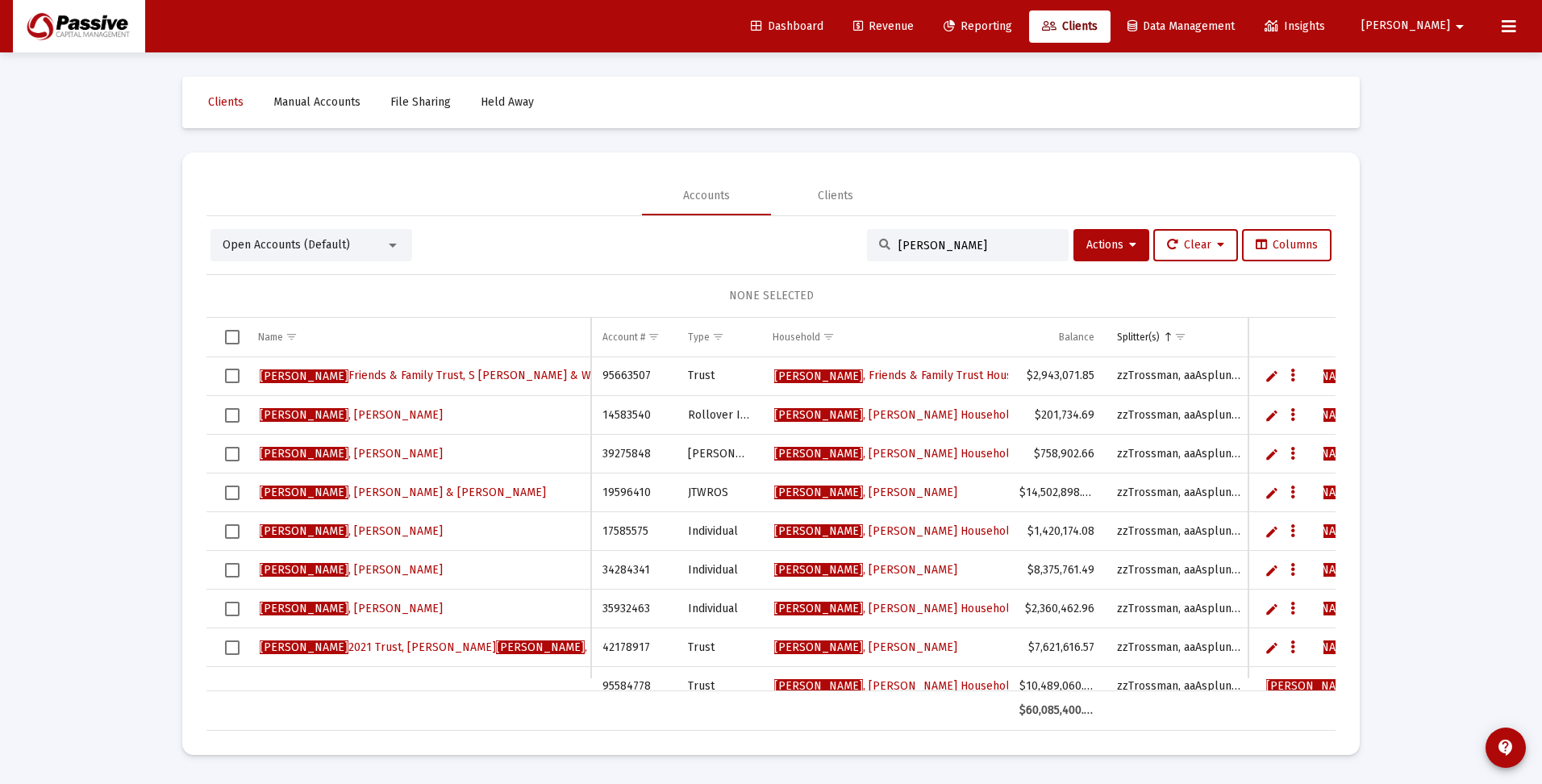
type input "[PERSON_NAME]"
click at [229, 335] on span "Select all" at bounding box center [232, 337] width 15 height 15
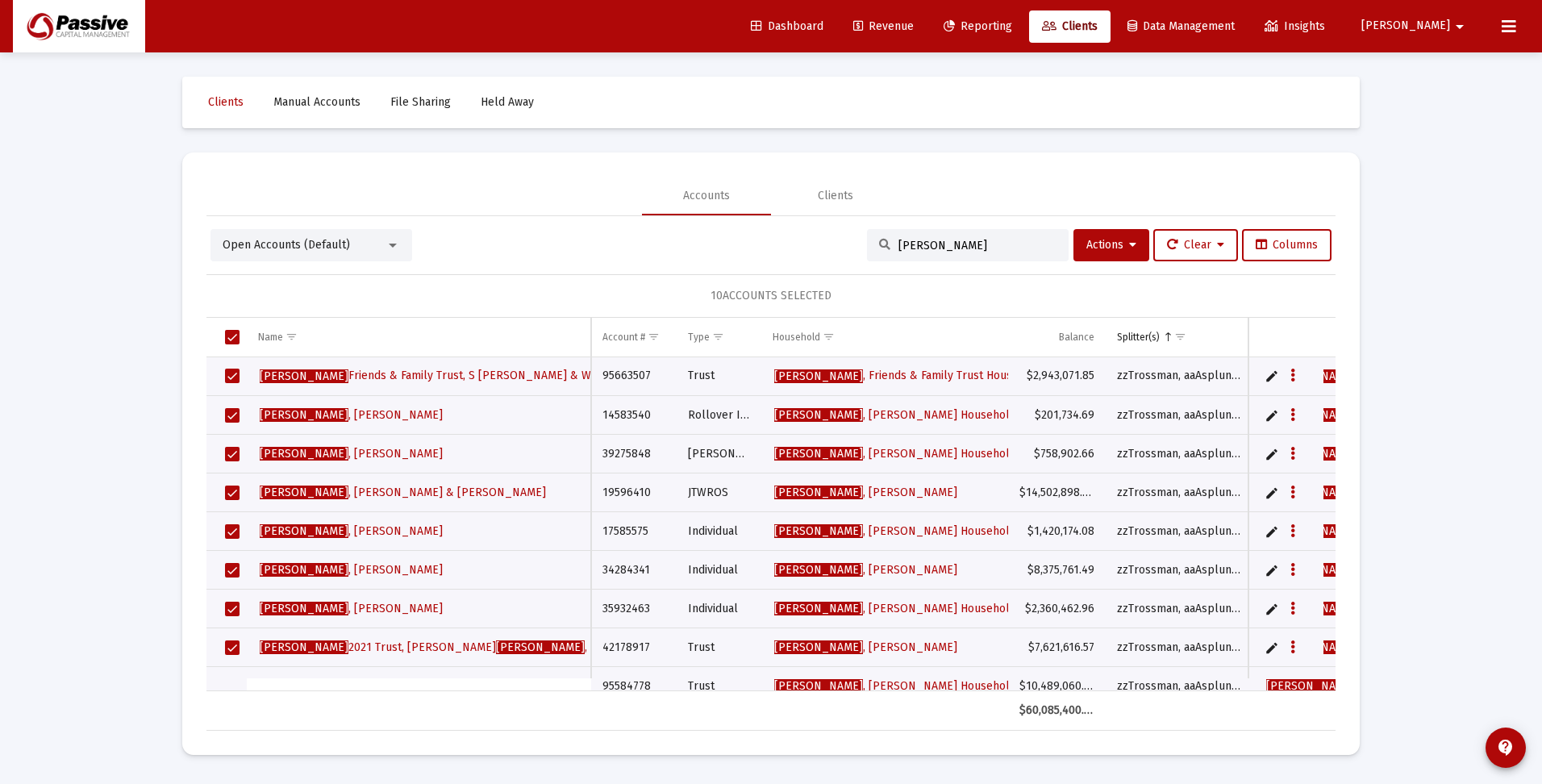
drag, startPoint x: 953, startPoint y: 248, endPoint x: 848, endPoint y: 244, distance: 105.1
click at [851, 246] on div "Open Accounts (Default) [PERSON_NAME] Actions Clear Columns" at bounding box center [771, 245] width 1122 height 32
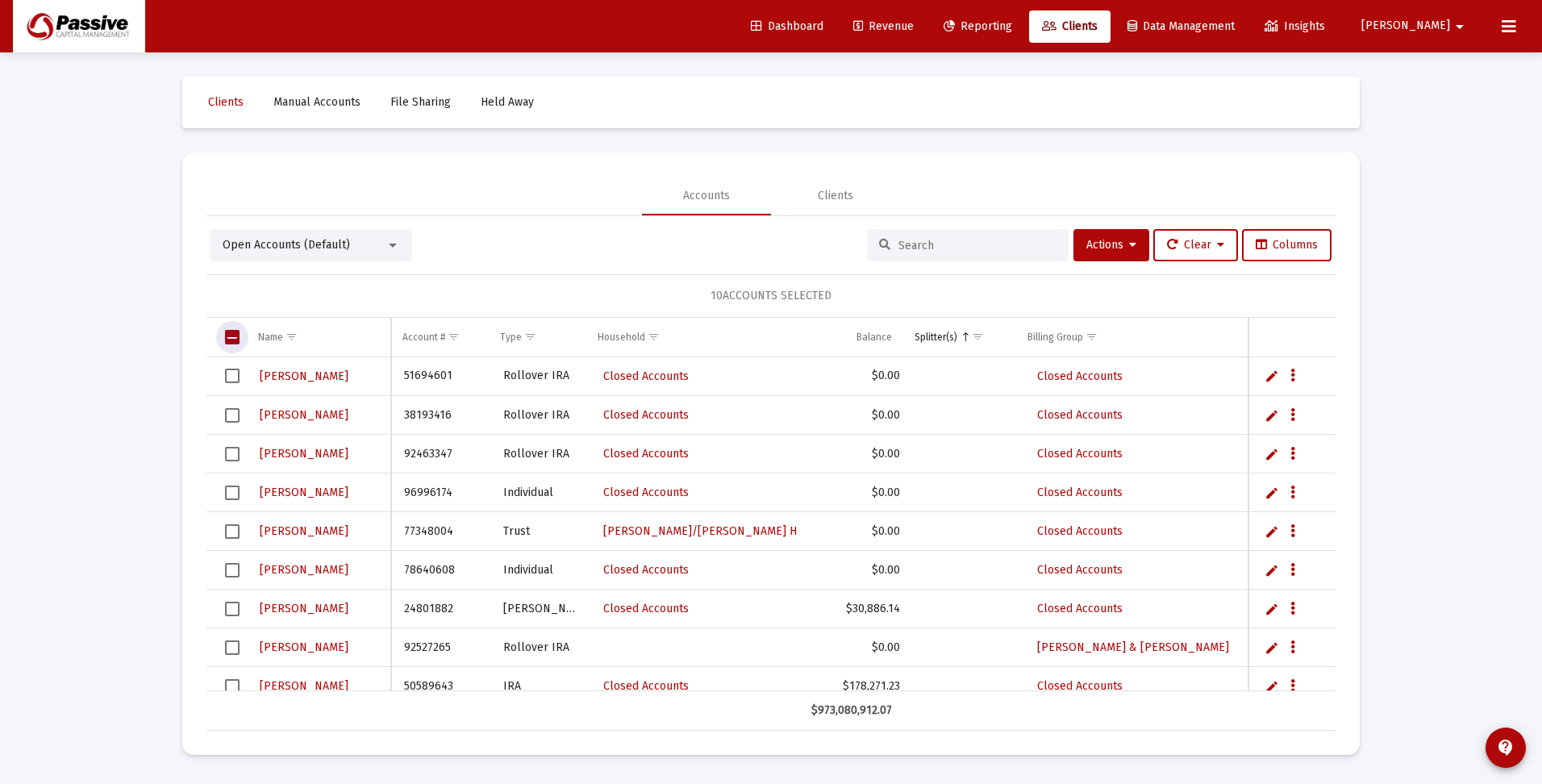
click at [232, 335] on span "Select all" at bounding box center [232, 337] width 15 height 15
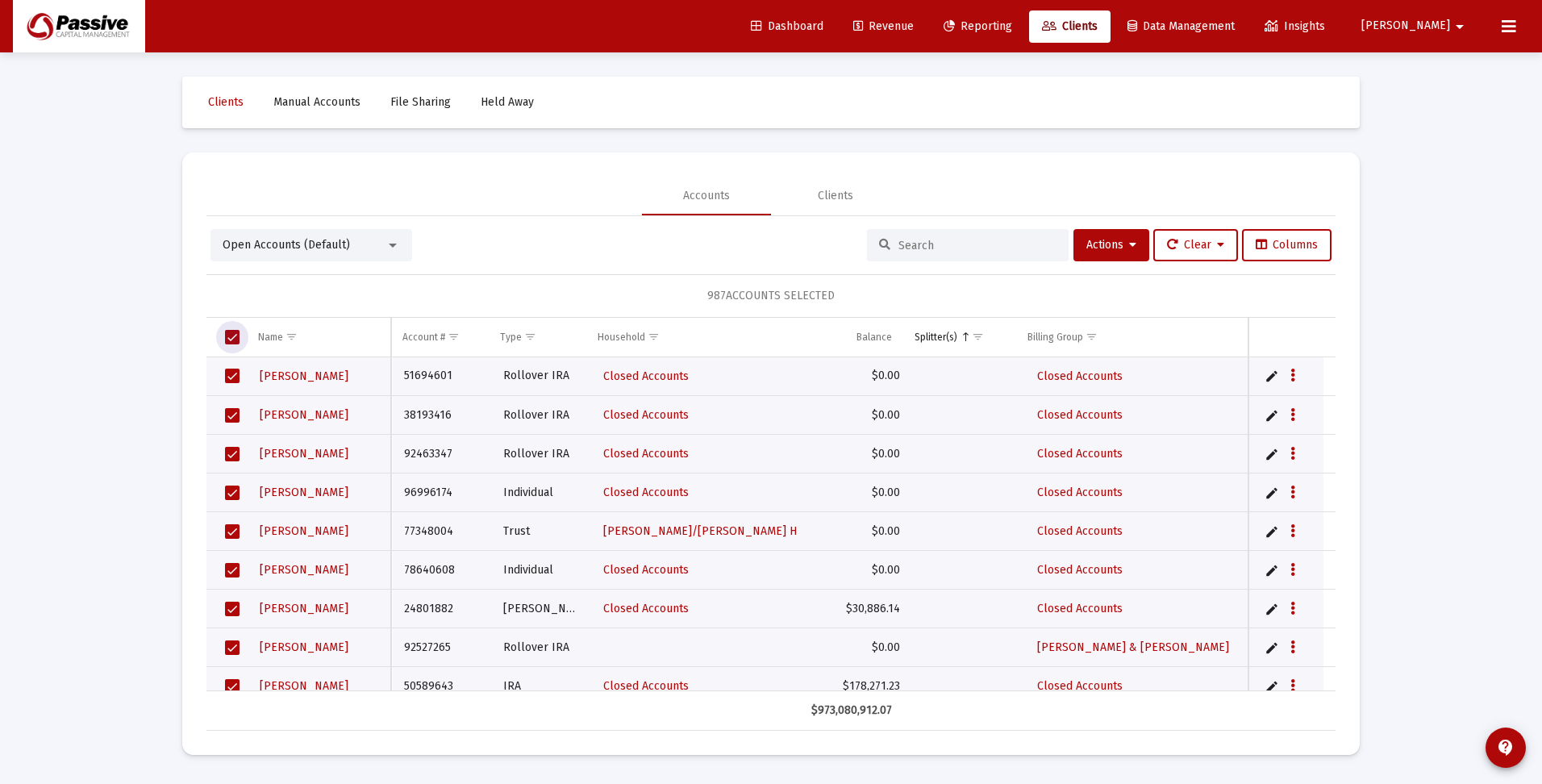
click at [231, 334] on span "Select all" at bounding box center [232, 337] width 15 height 15
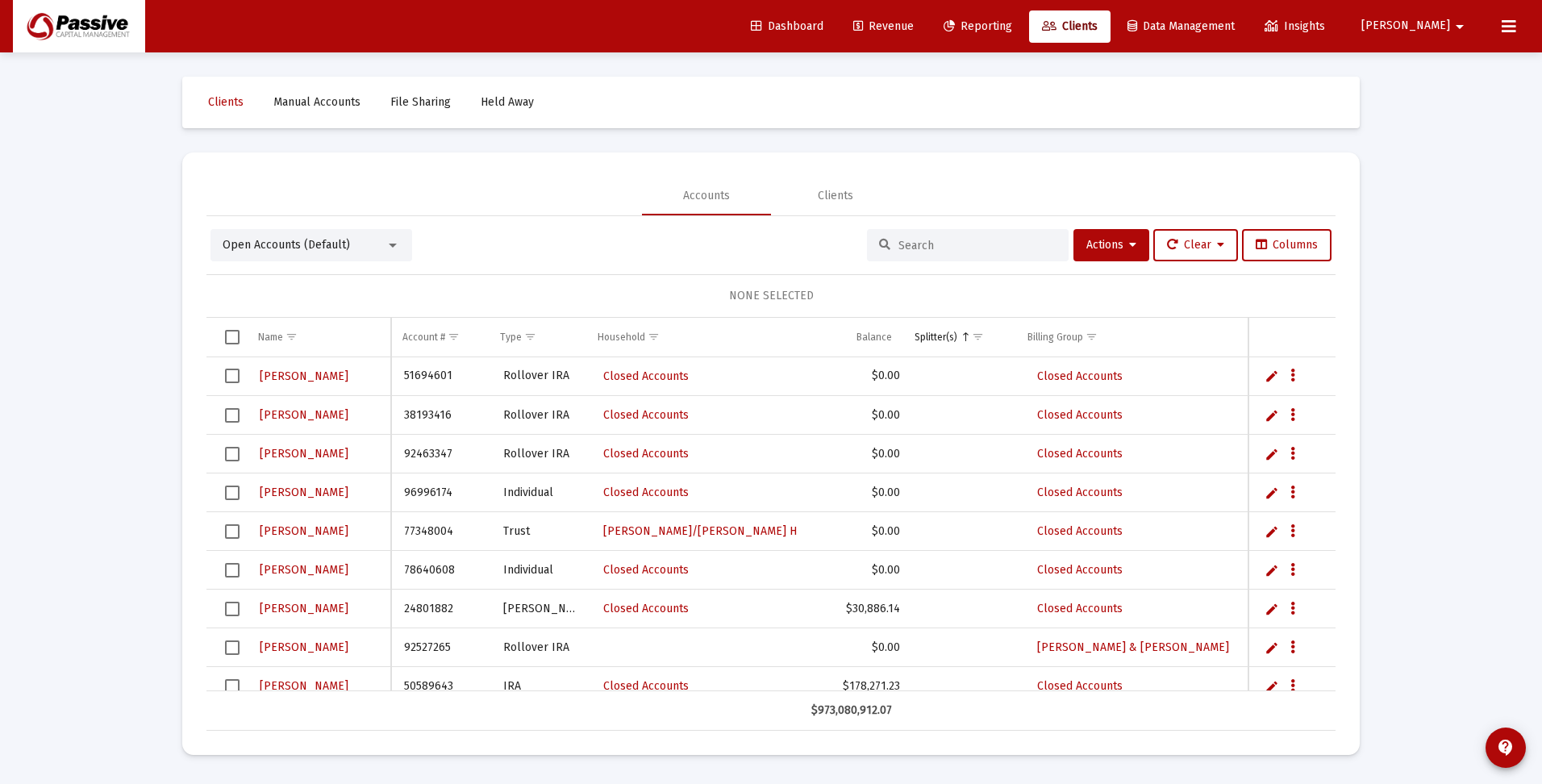
click at [909, 247] on input at bounding box center [977, 245] width 158 height 14
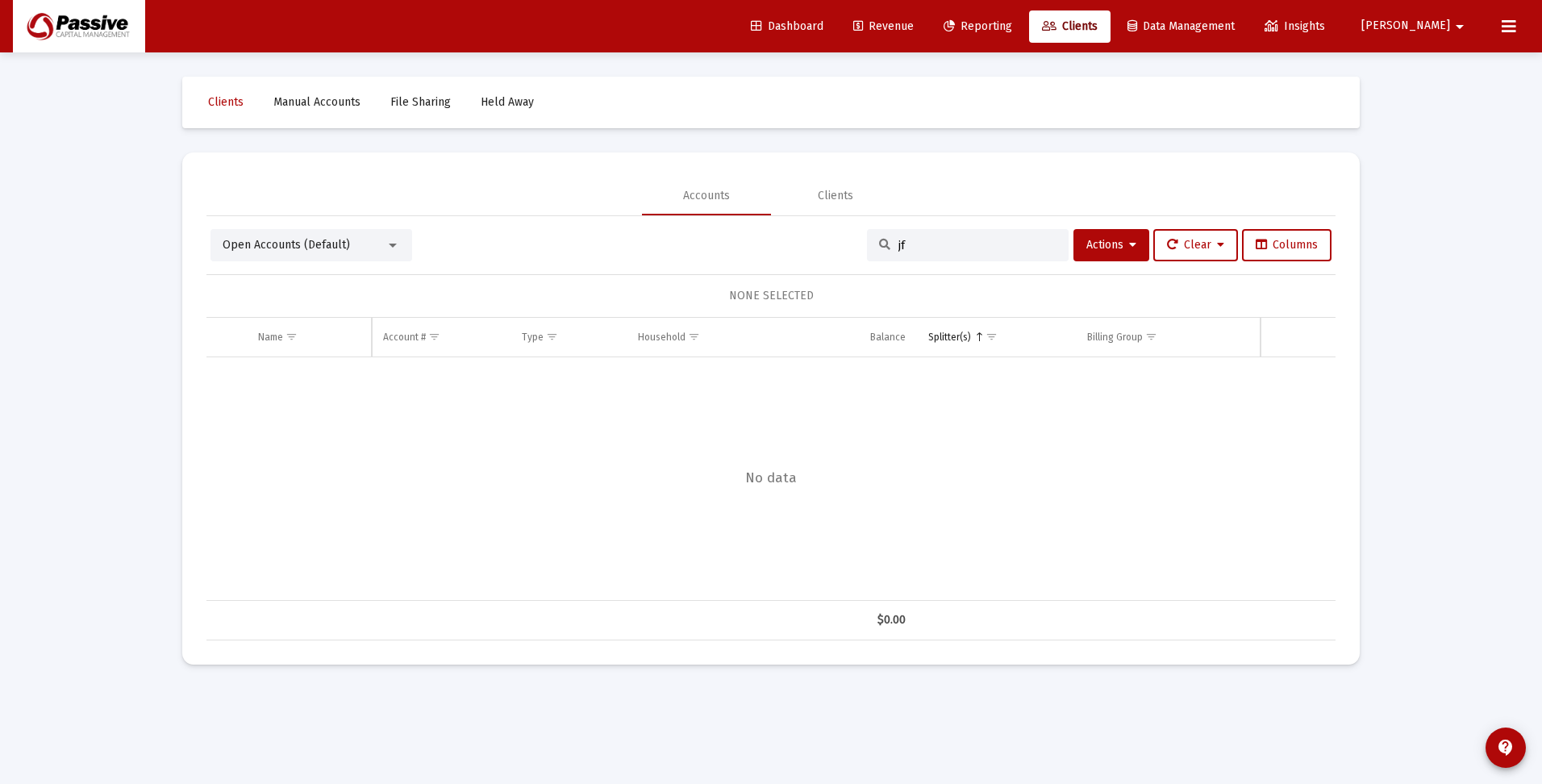
type input "j"
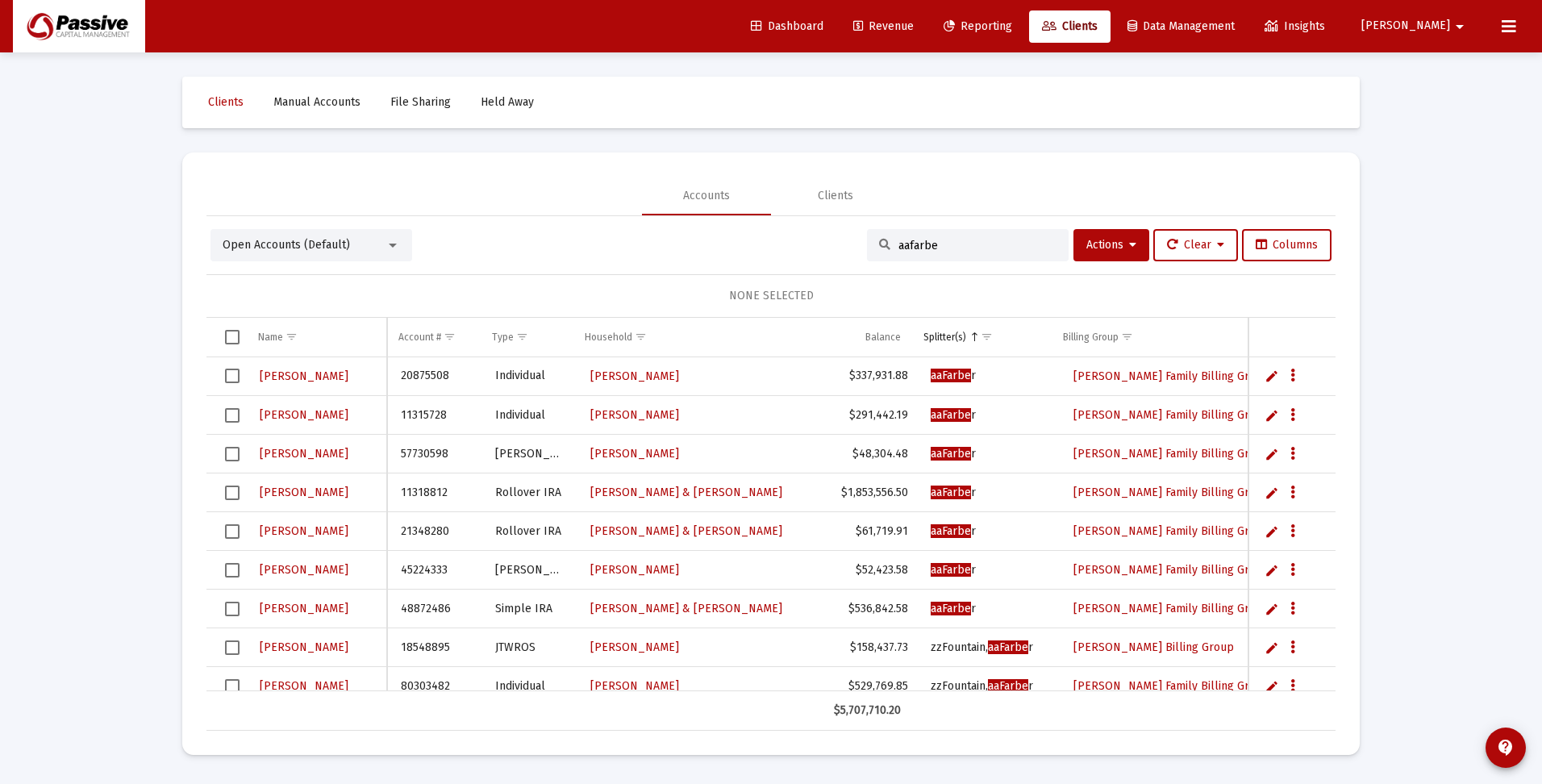
type input "aafarbe"
click at [230, 334] on span "Select all" at bounding box center [232, 337] width 15 height 15
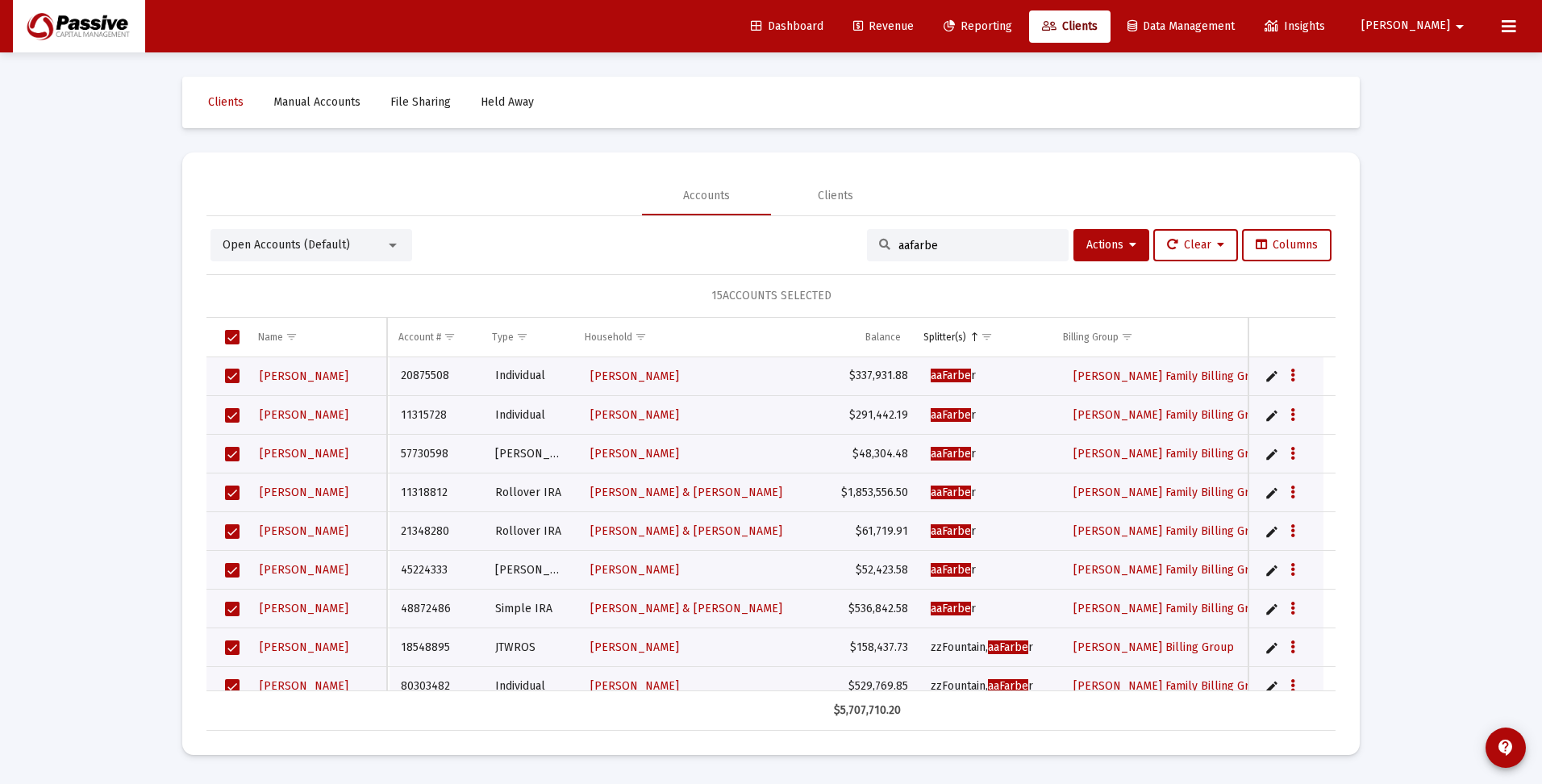
drag, startPoint x: 935, startPoint y: 247, endPoint x: 850, endPoint y: 247, distance: 85.0
click at [850, 247] on div "Open Accounts (Default) aafarbe Actions Clear Columns" at bounding box center [771, 245] width 1122 height 32
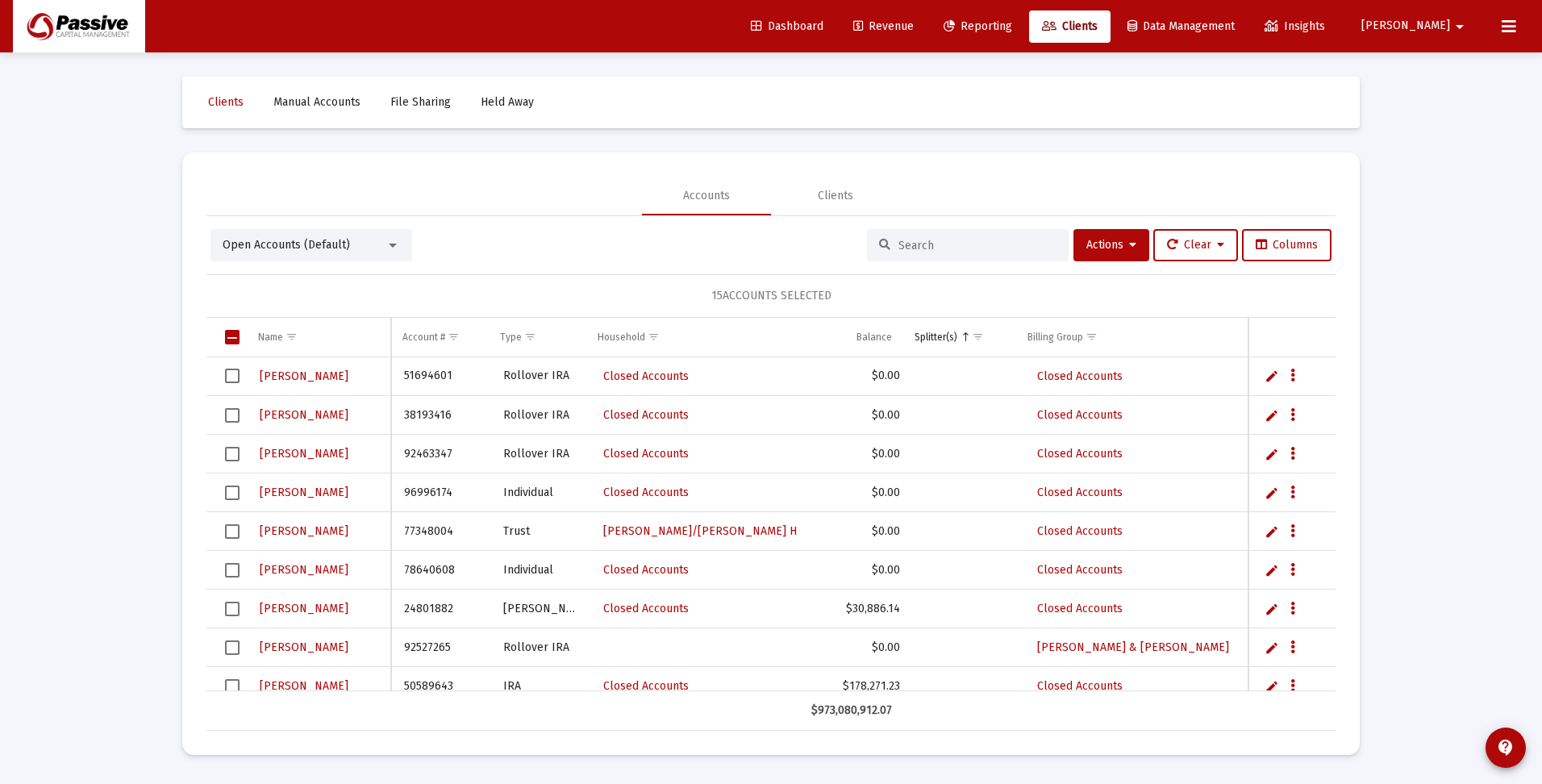
click at [229, 331] on span "Select all" at bounding box center [232, 337] width 15 height 15
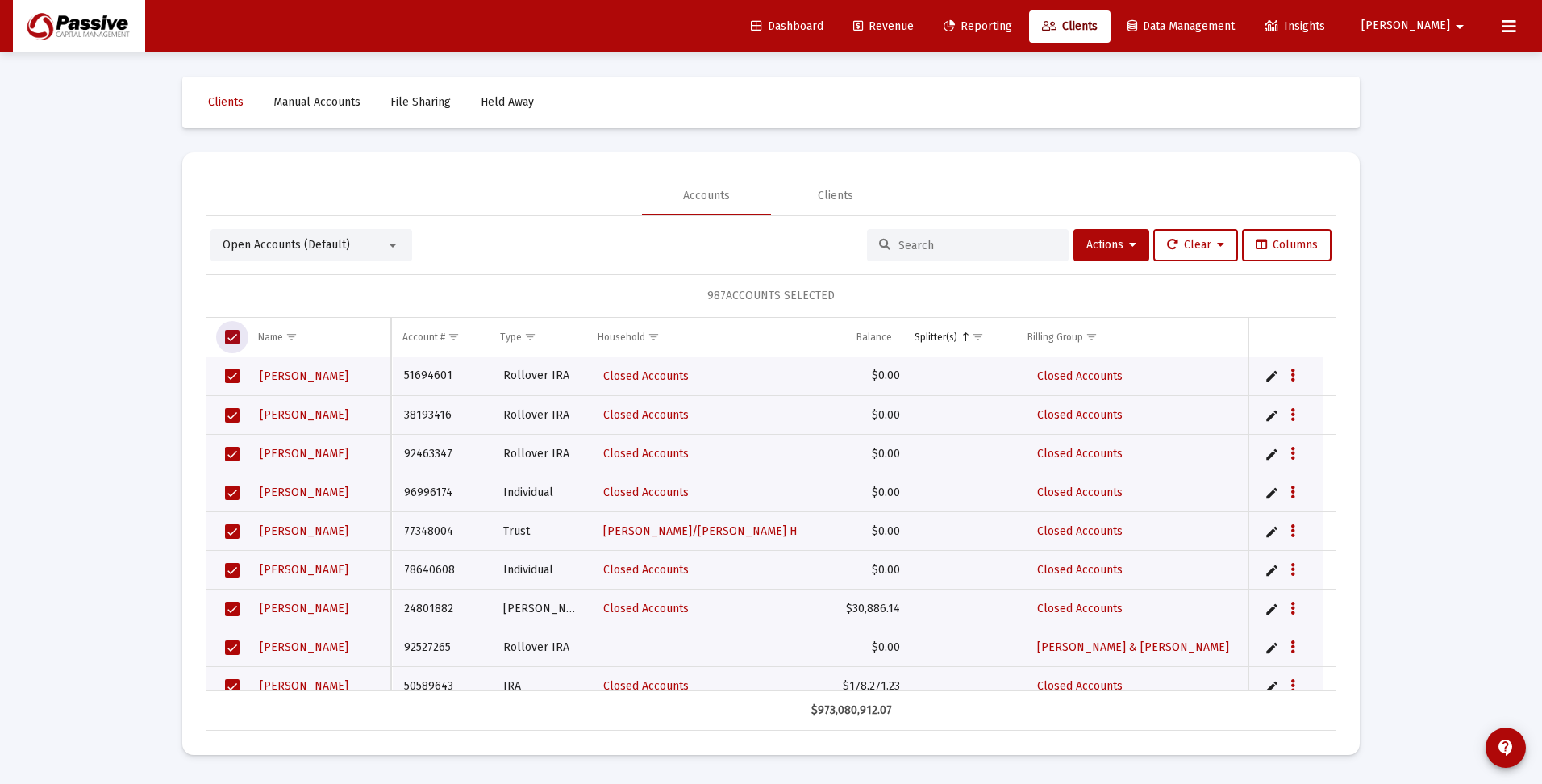
click at [229, 334] on span "Select all" at bounding box center [232, 337] width 15 height 15
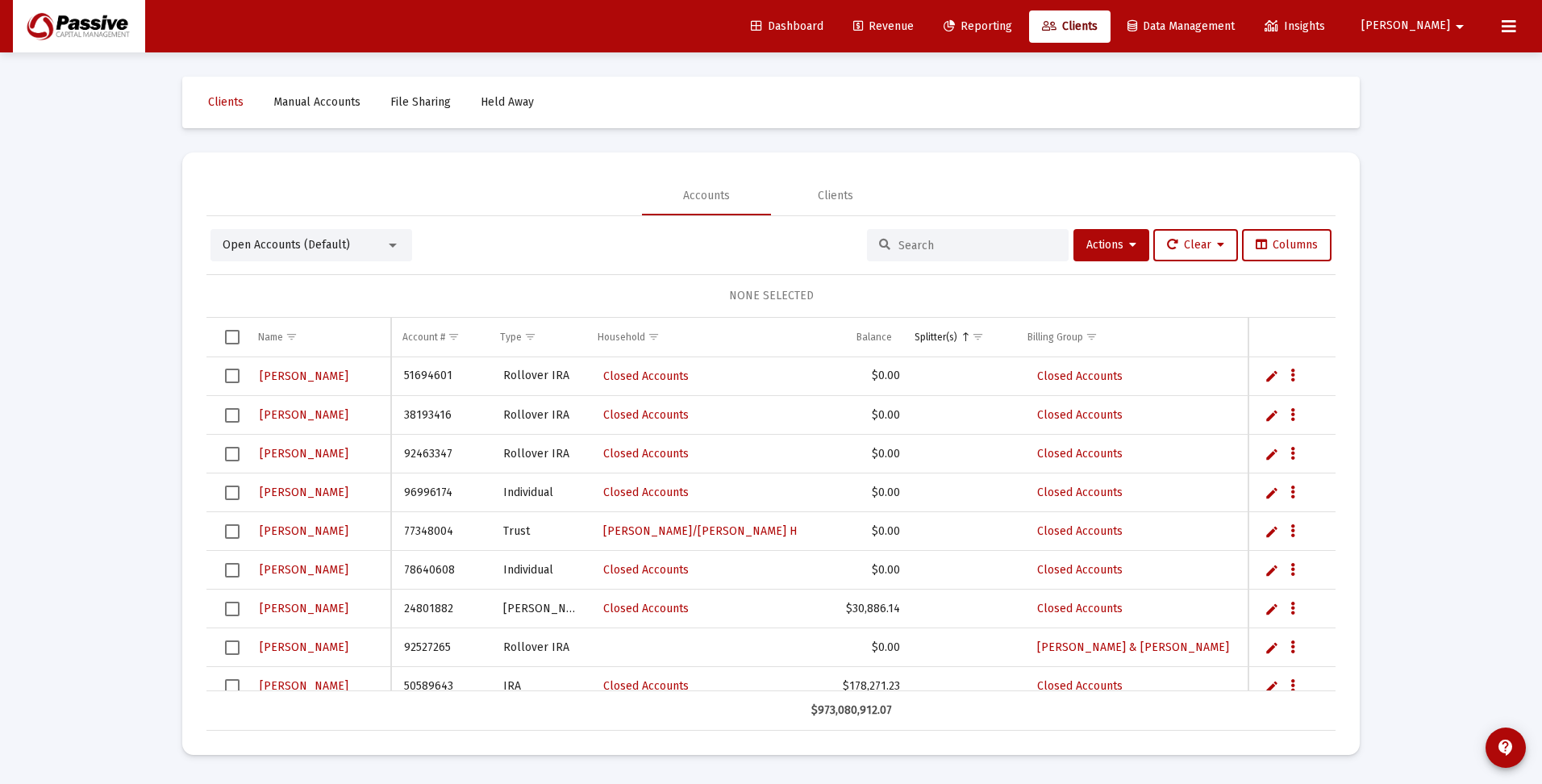
click at [915, 245] on input at bounding box center [977, 245] width 158 height 14
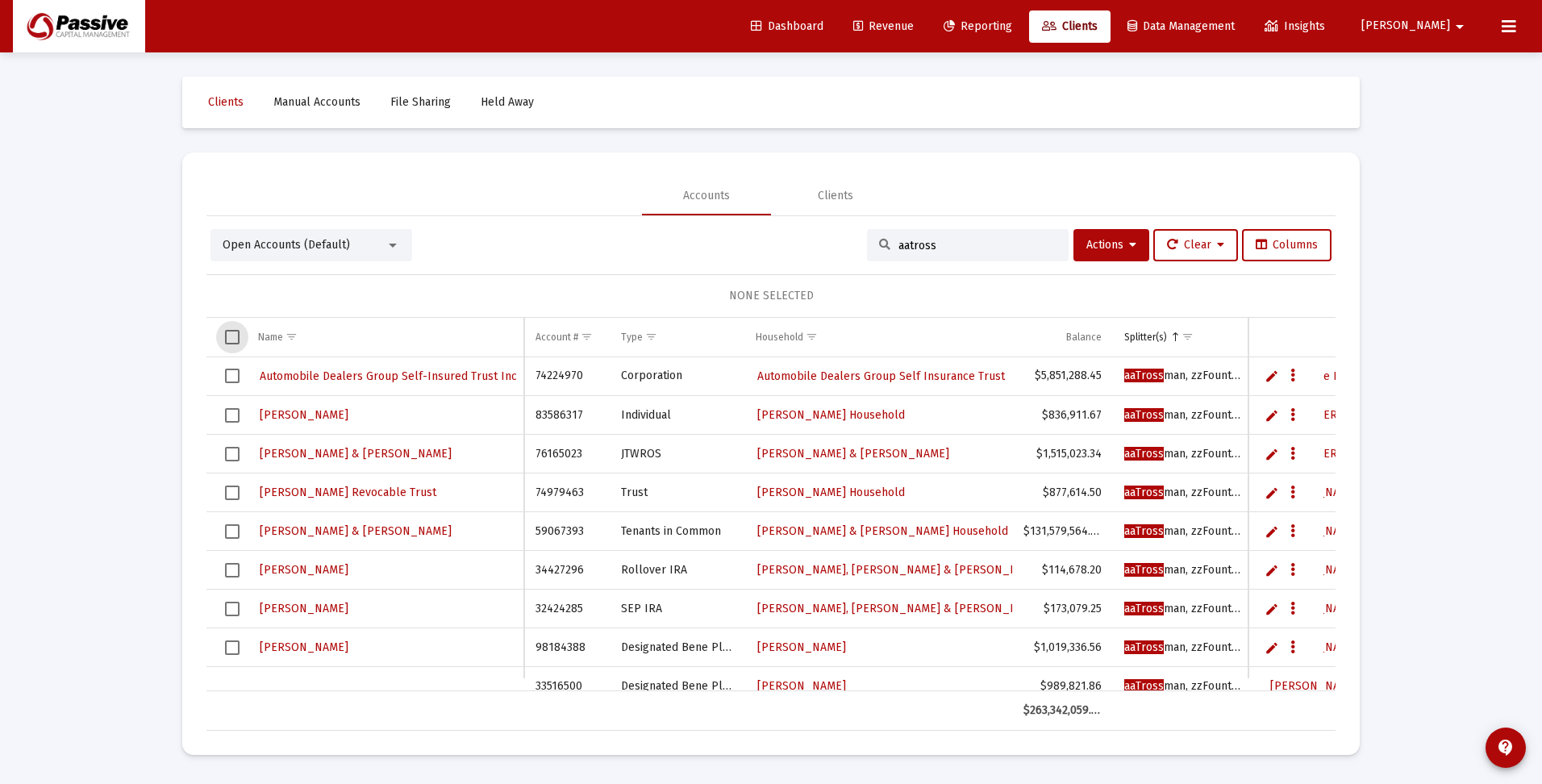
click at [230, 334] on span "Select all" at bounding box center [232, 337] width 15 height 15
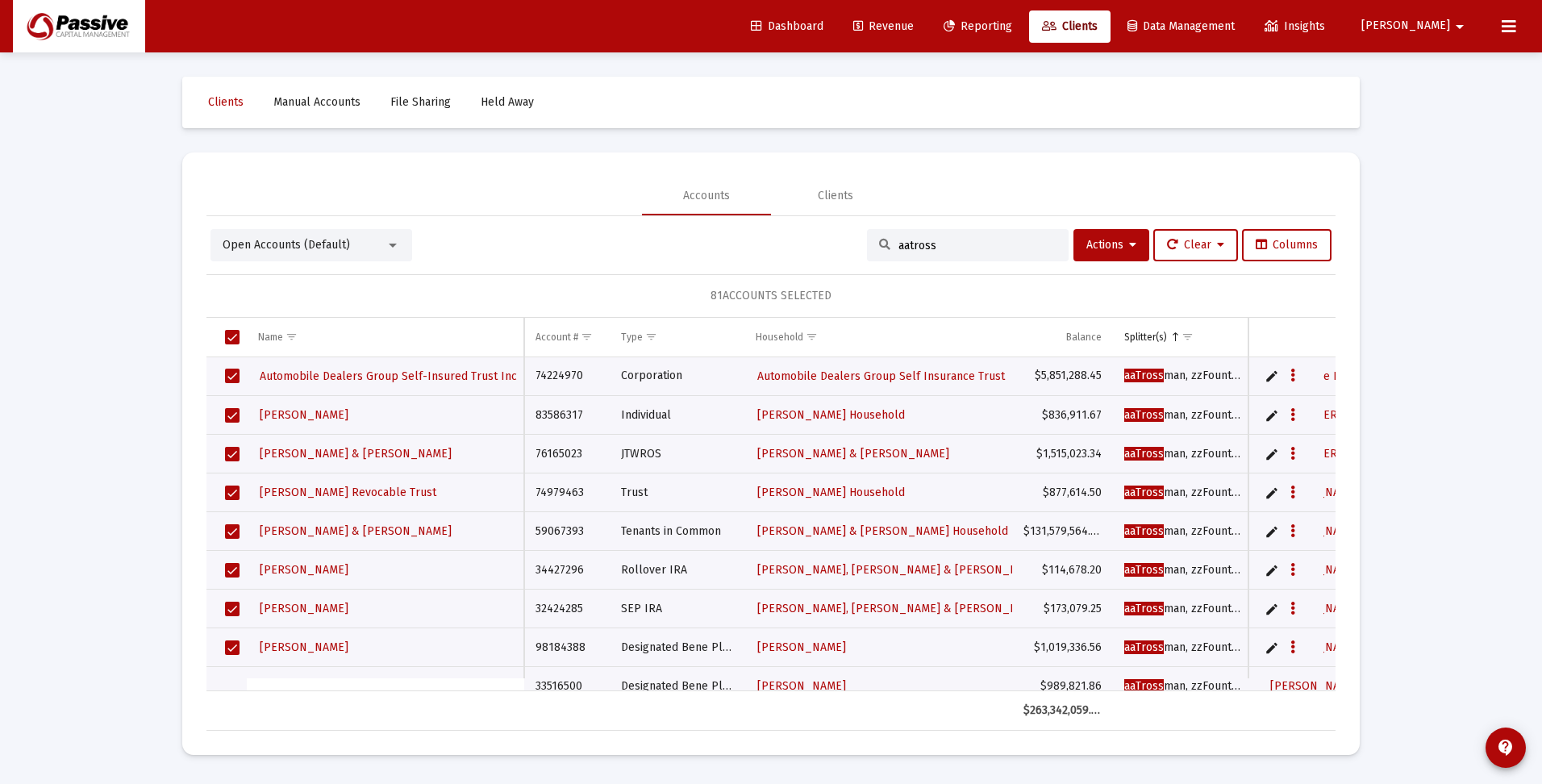
click at [985, 248] on input "aatross" at bounding box center [977, 245] width 158 height 14
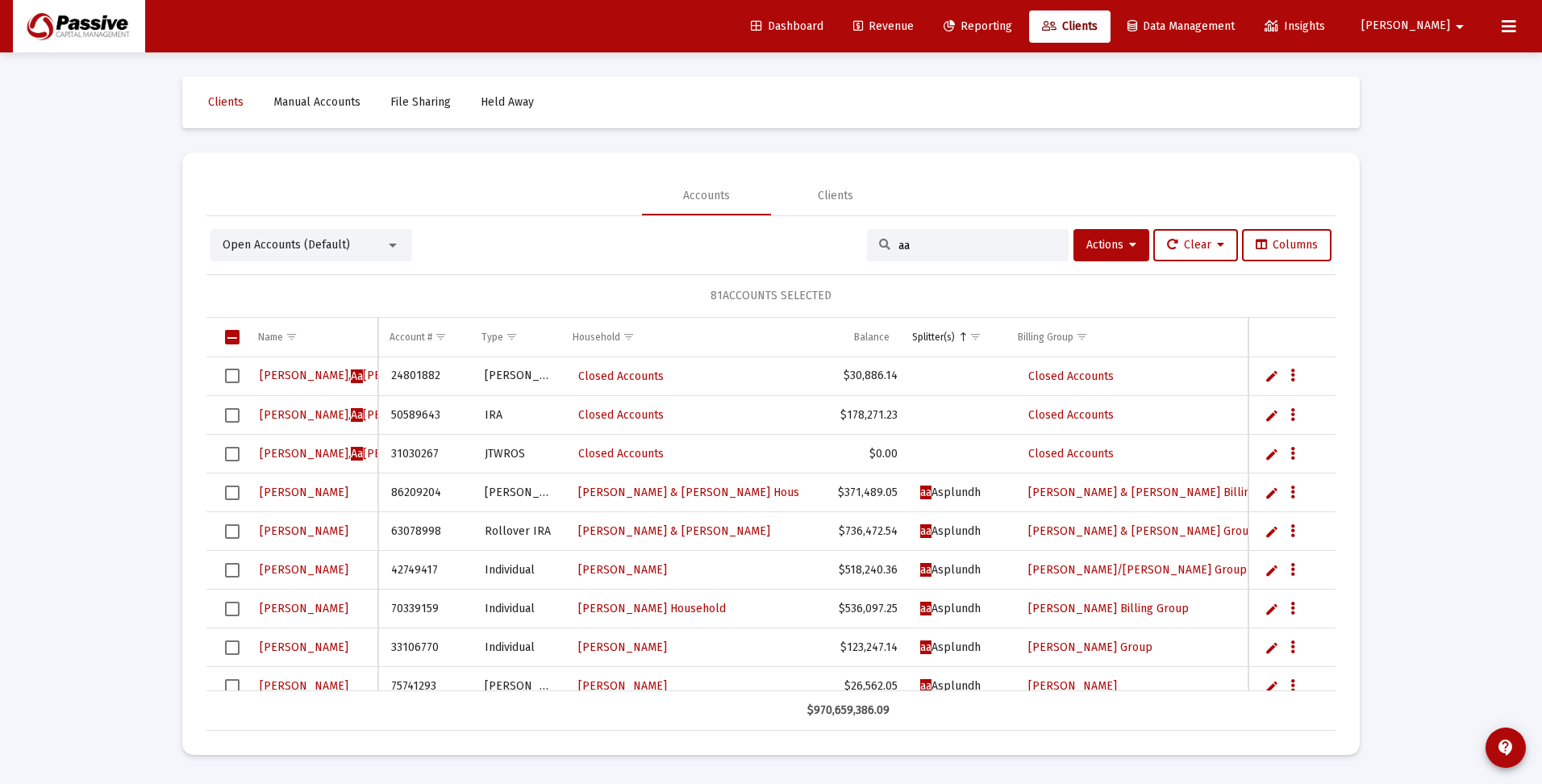
click at [230, 335] on span "Select all" at bounding box center [232, 337] width 15 height 15
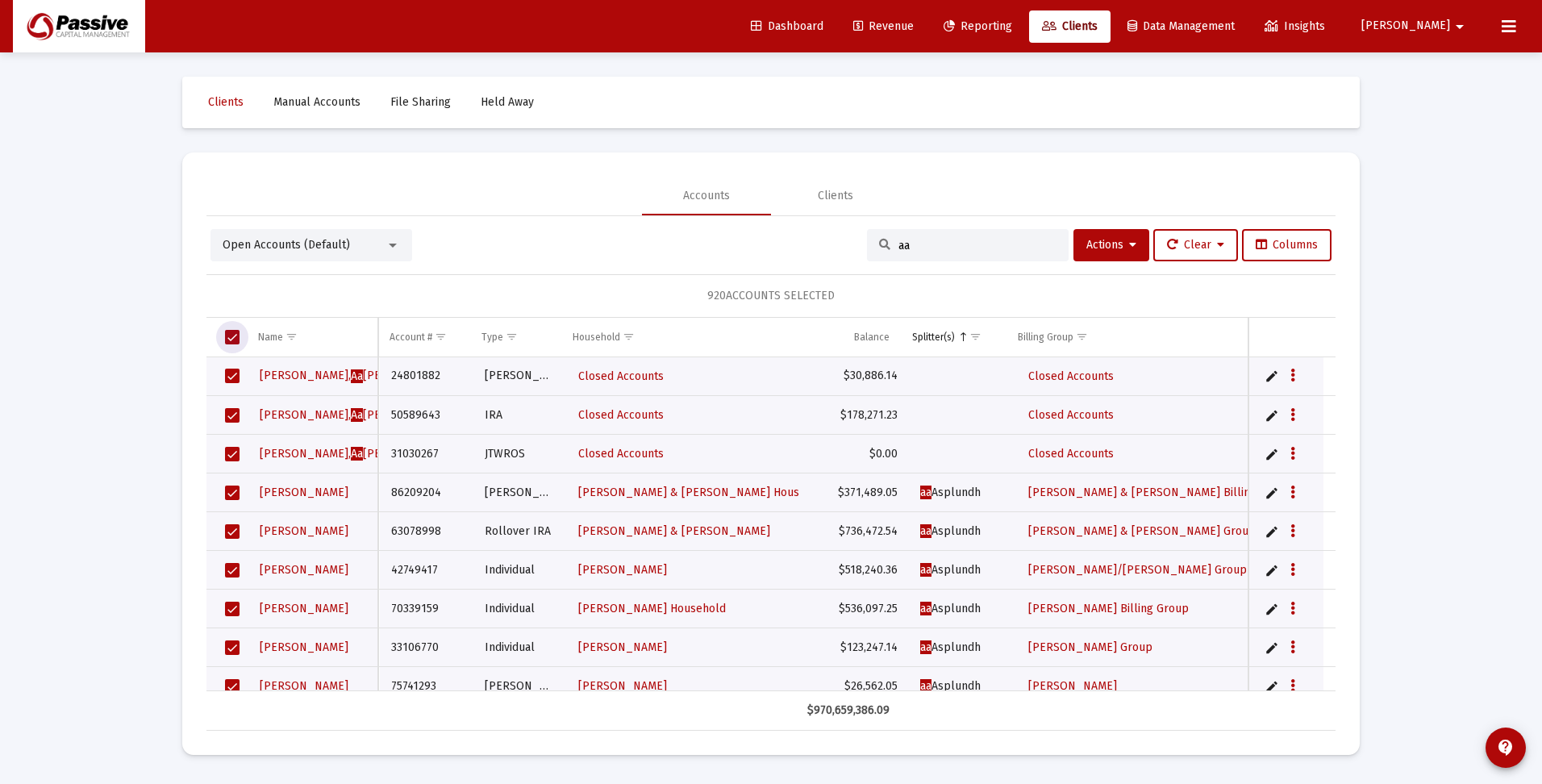
click at [232, 335] on span "Select all" at bounding box center [232, 337] width 15 height 15
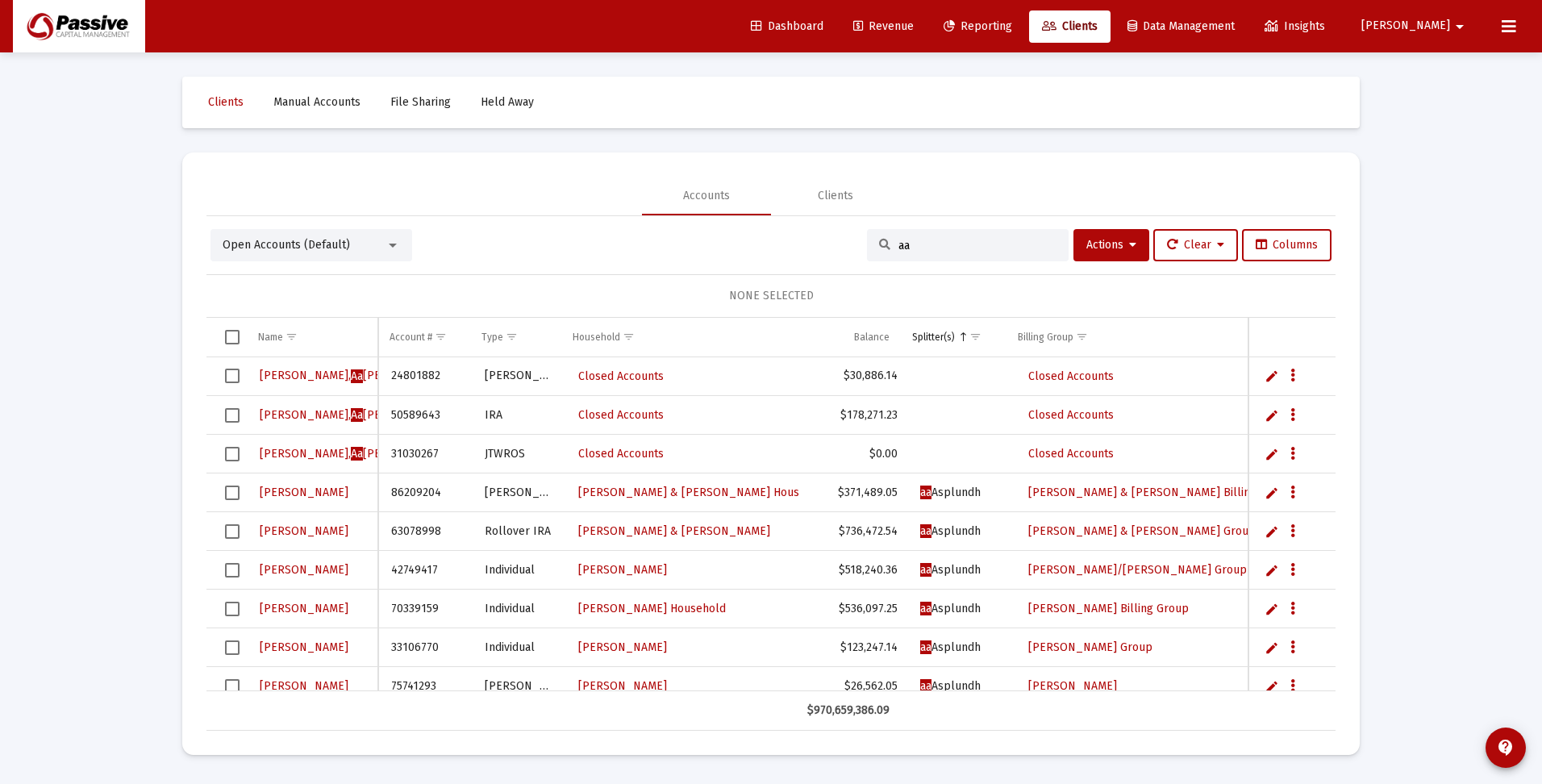
click at [926, 244] on input "aa" at bounding box center [977, 245] width 158 height 14
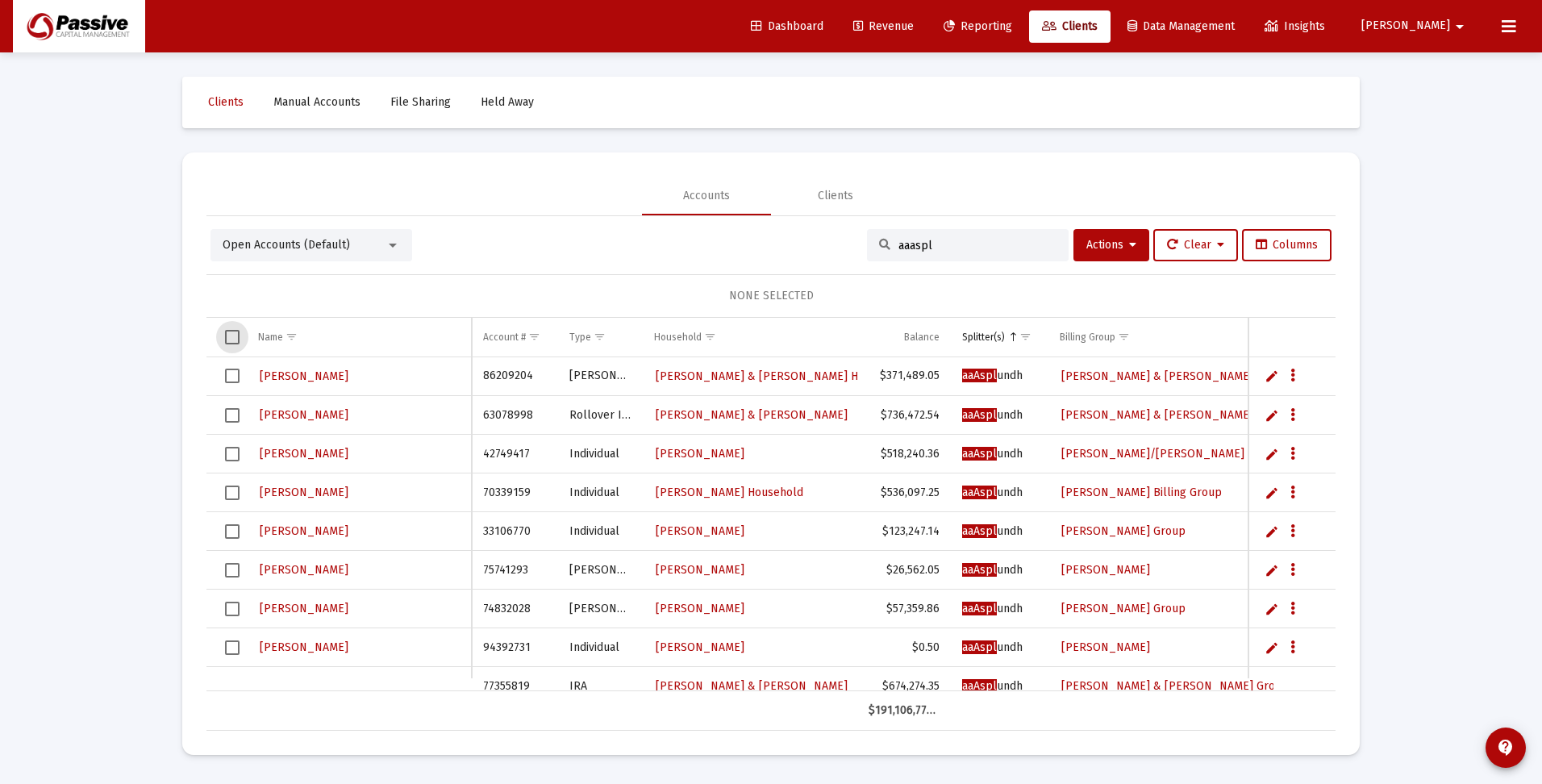
click at [236, 338] on span "Select all" at bounding box center [232, 337] width 15 height 15
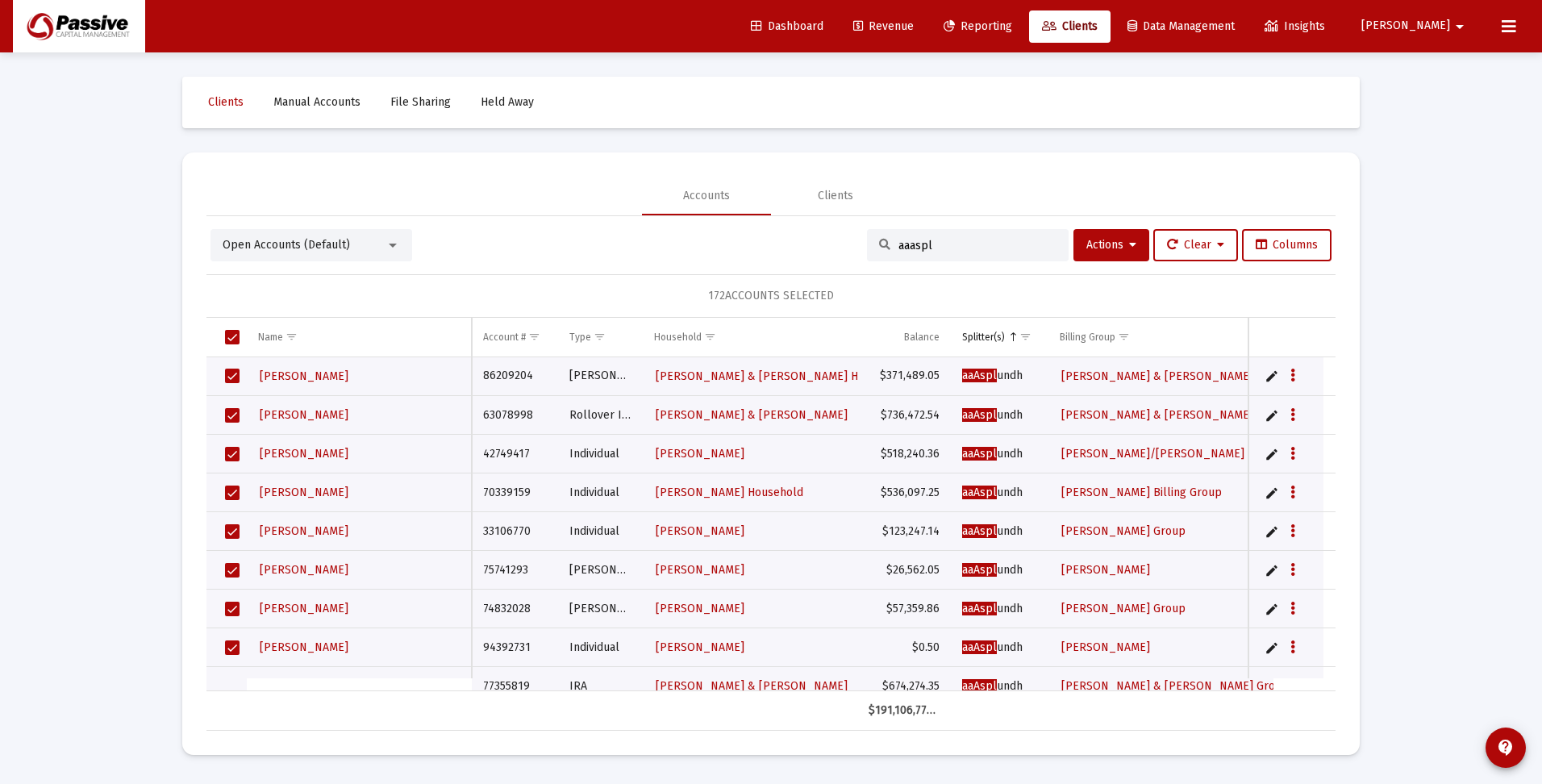
click at [955, 242] on input "aaaspl" at bounding box center [977, 245] width 158 height 14
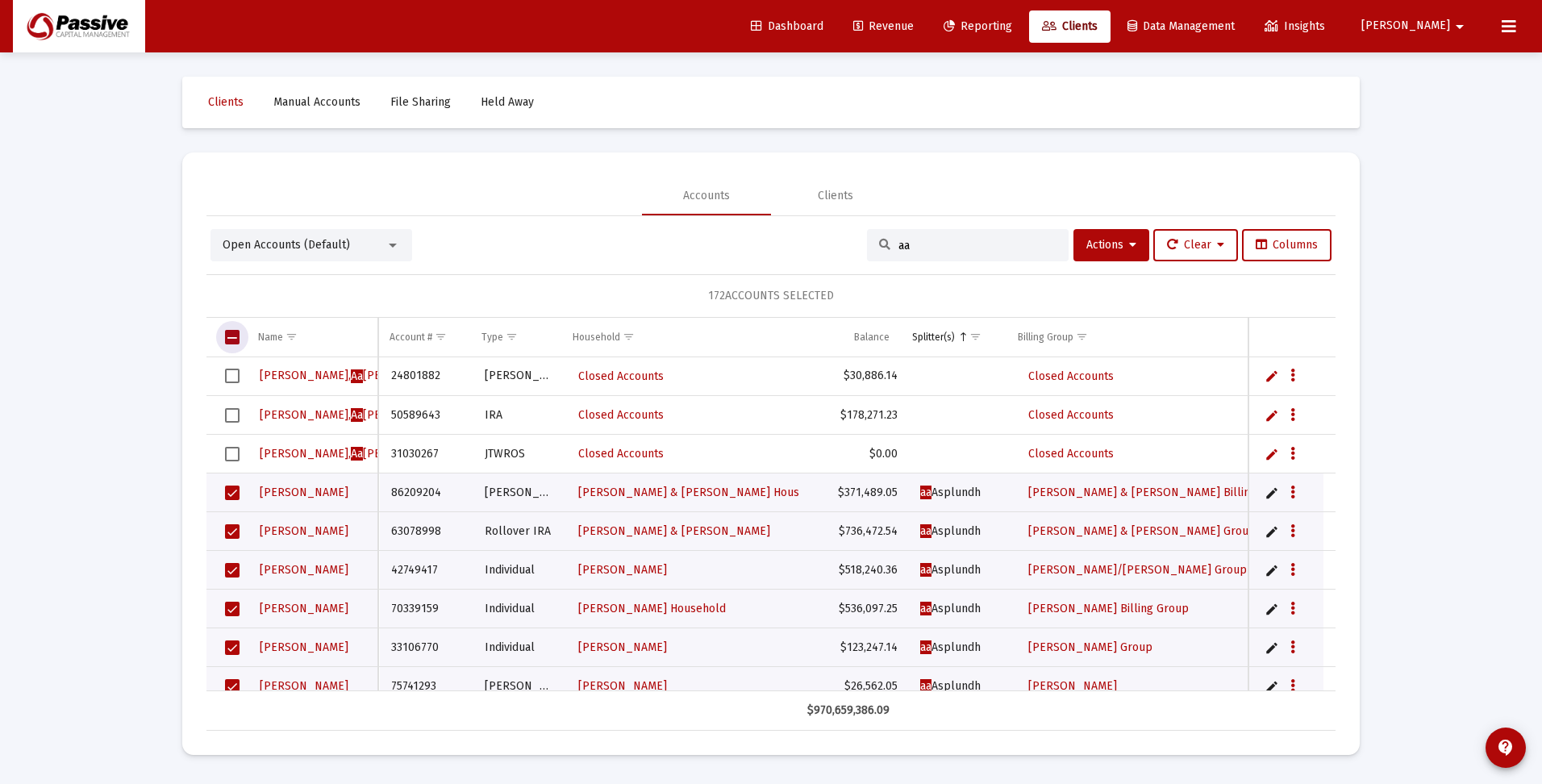
click at [229, 334] on span "Select all" at bounding box center [232, 337] width 15 height 15
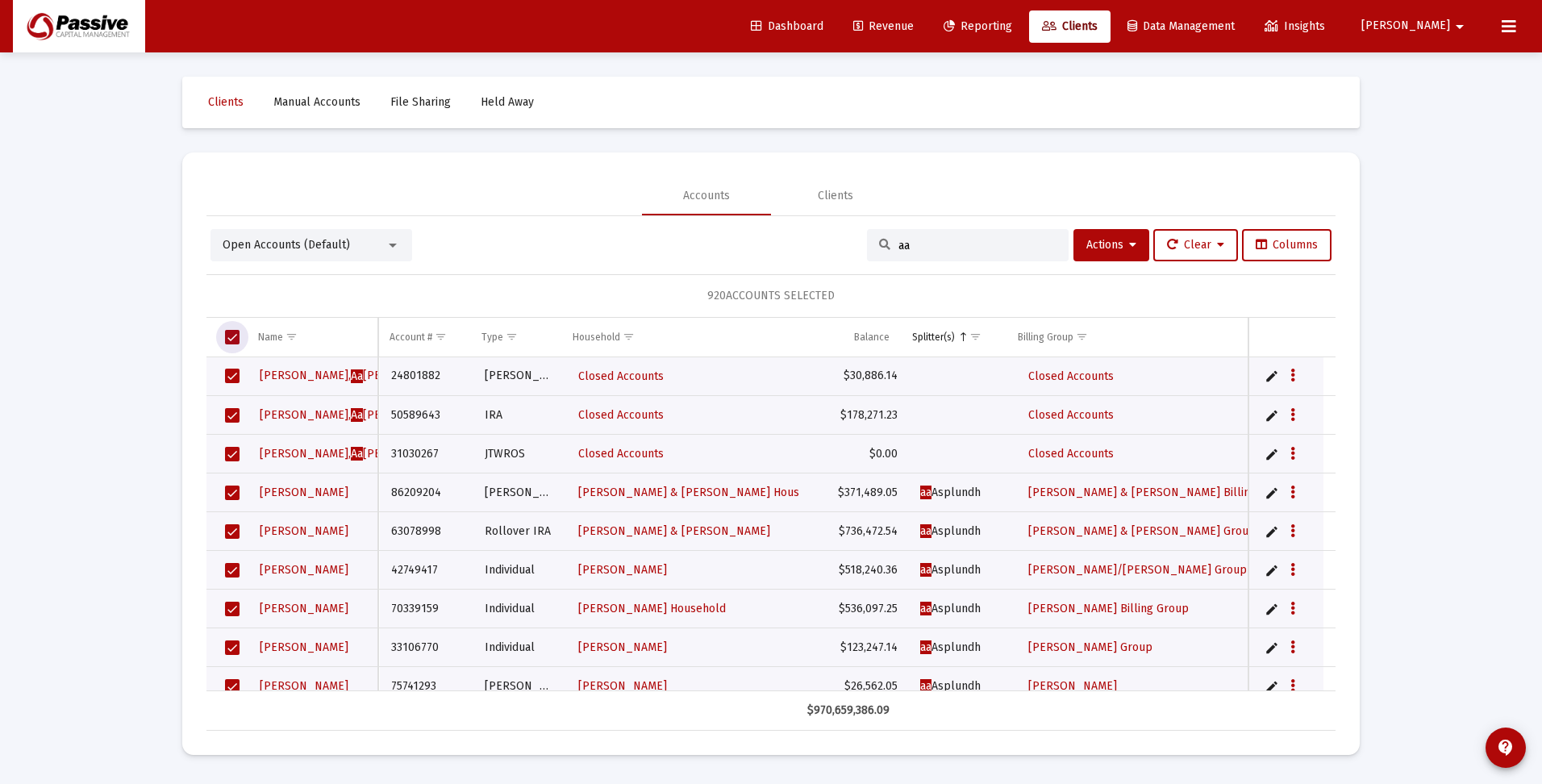
click at [229, 333] on span "Select all" at bounding box center [232, 337] width 15 height 15
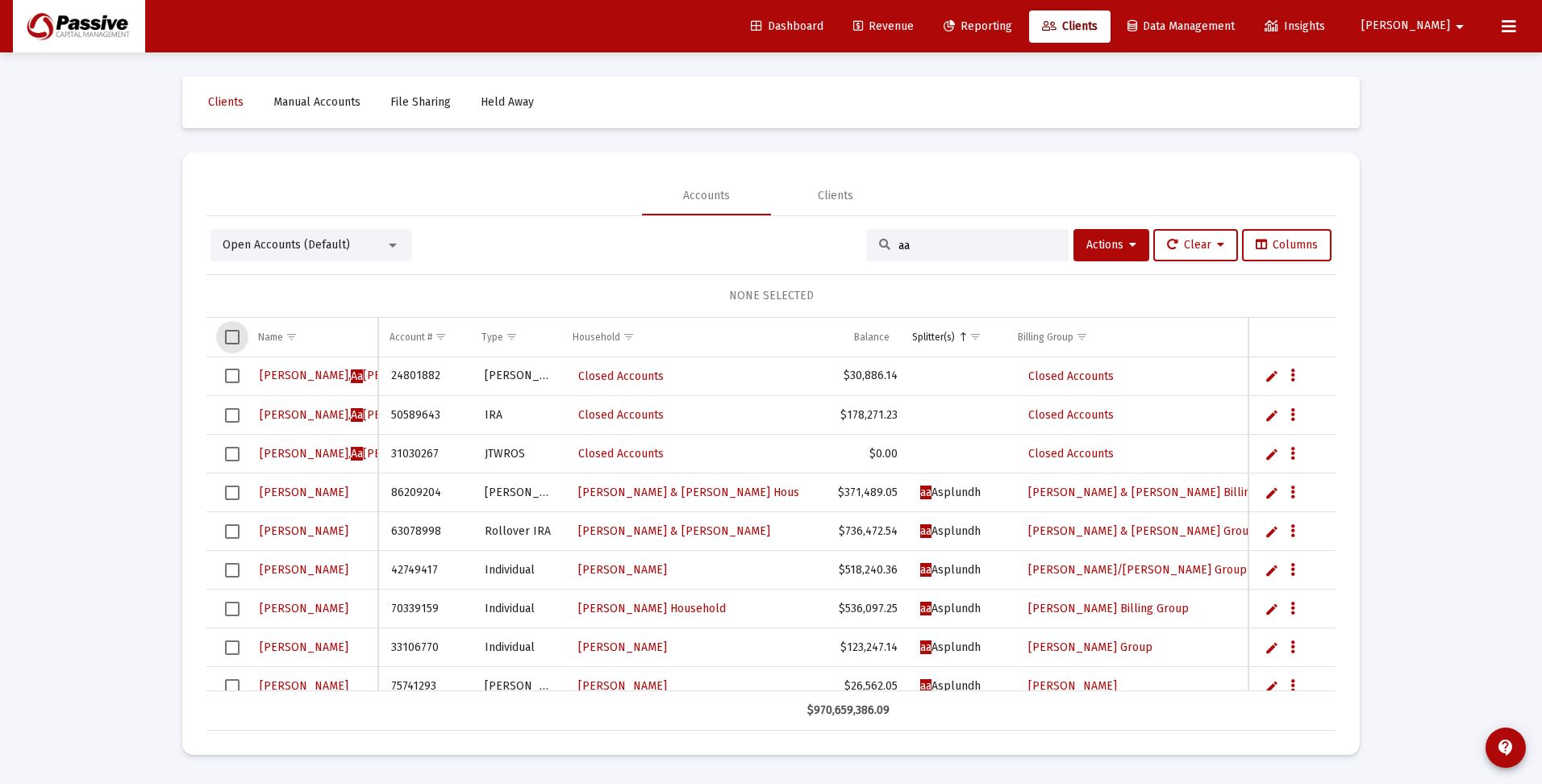
click at [229, 333] on span "Select all" at bounding box center [232, 337] width 15 height 15
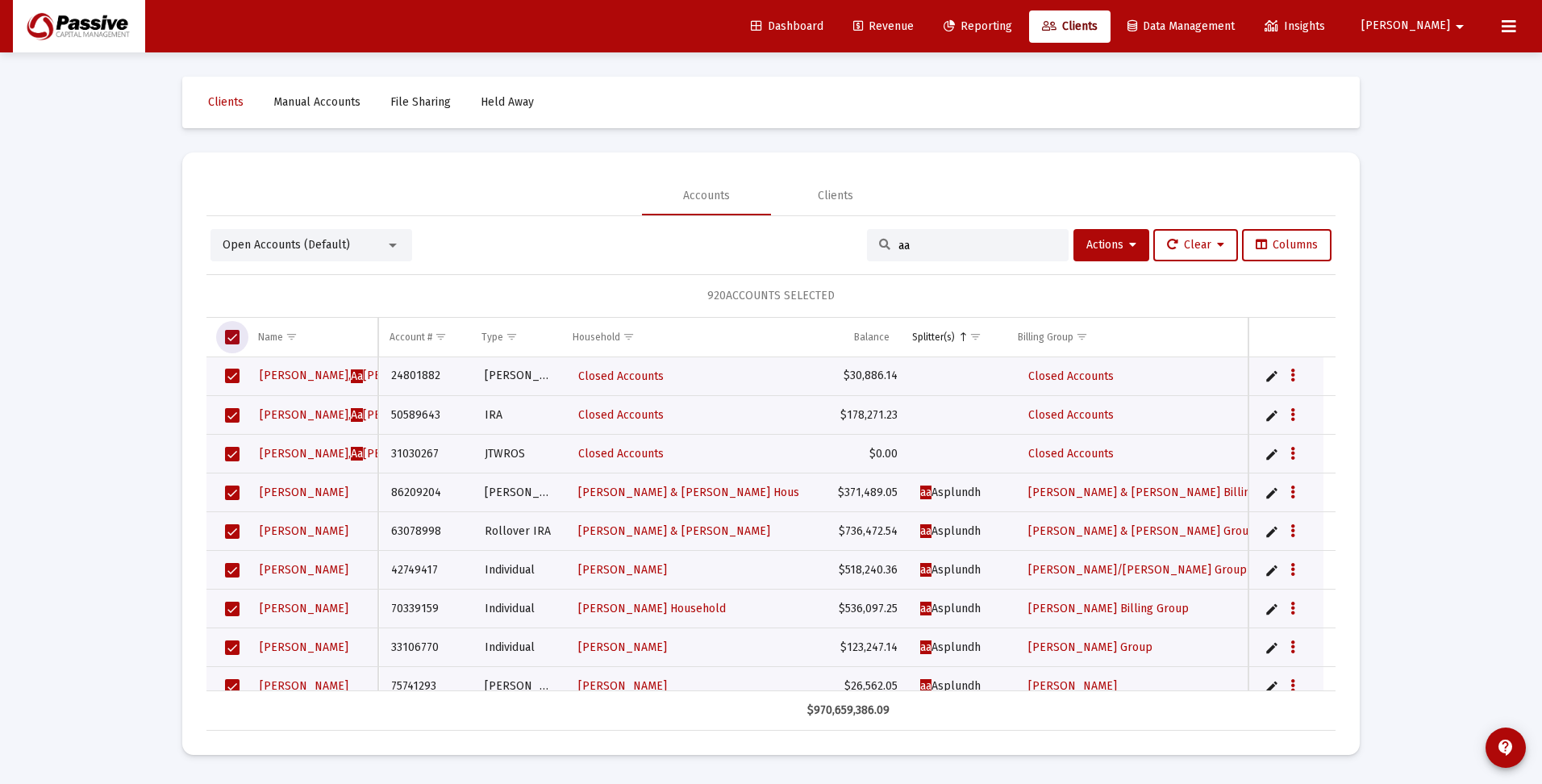
click at [229, 333] on span "Select all" at bounding box center [232, 337] width 15 height 15
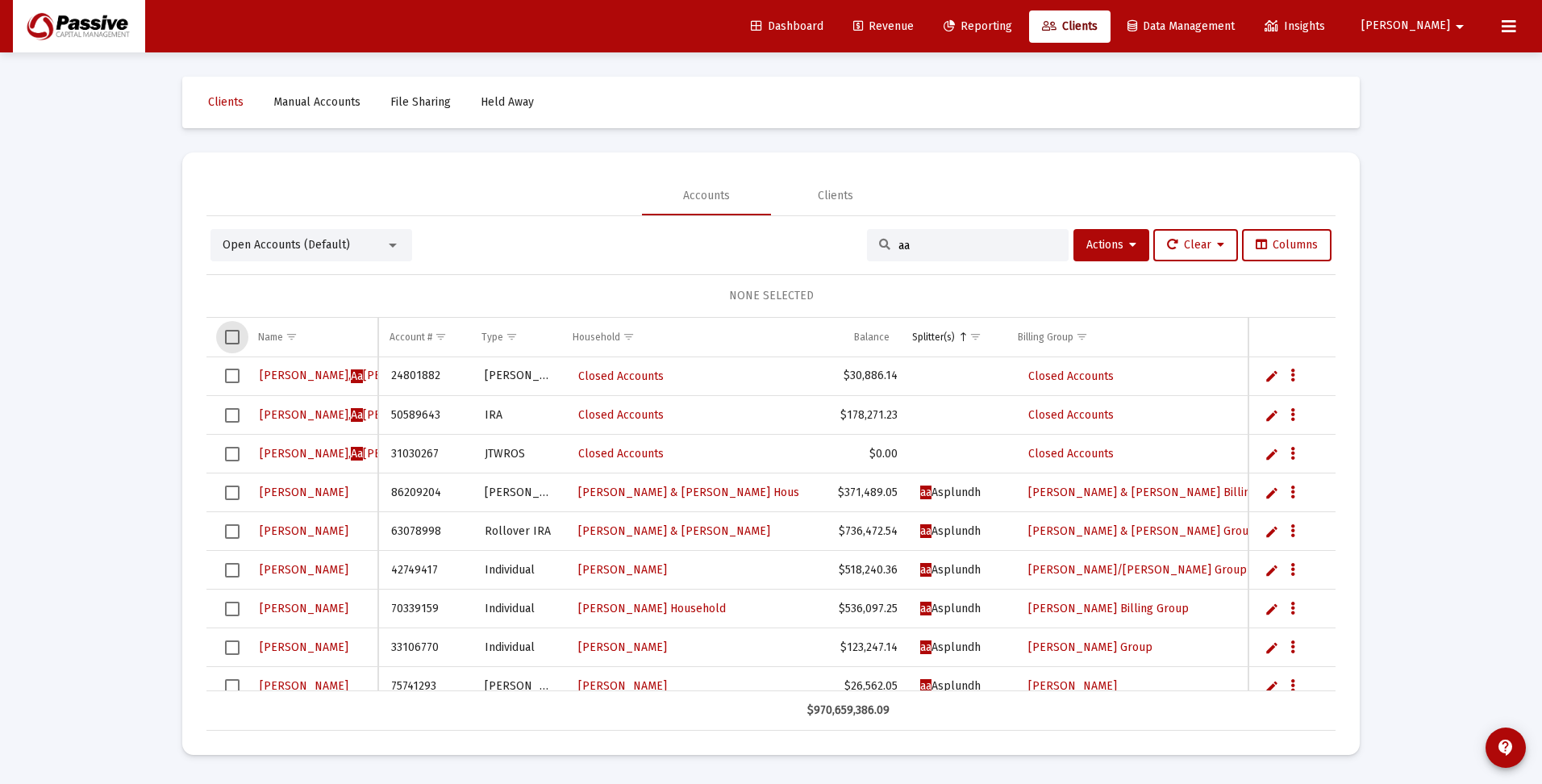
click at [962, 241] on input "aa" at bounding box center [977, 245] width 158 height 14
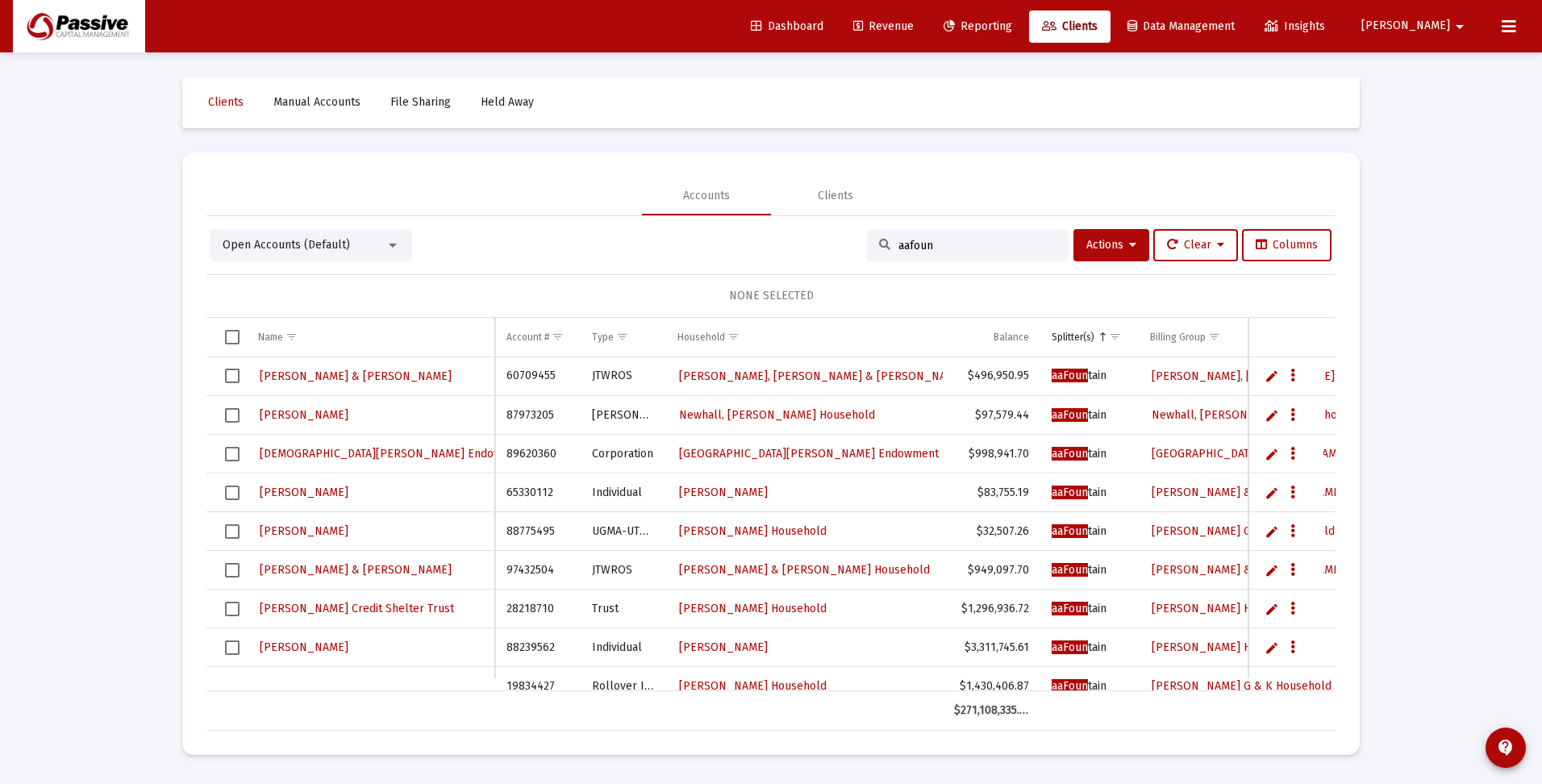
type input "aafoun"
click at [237, 339] on span "Select all" at bounding box center [232, 337] width 15 height 15
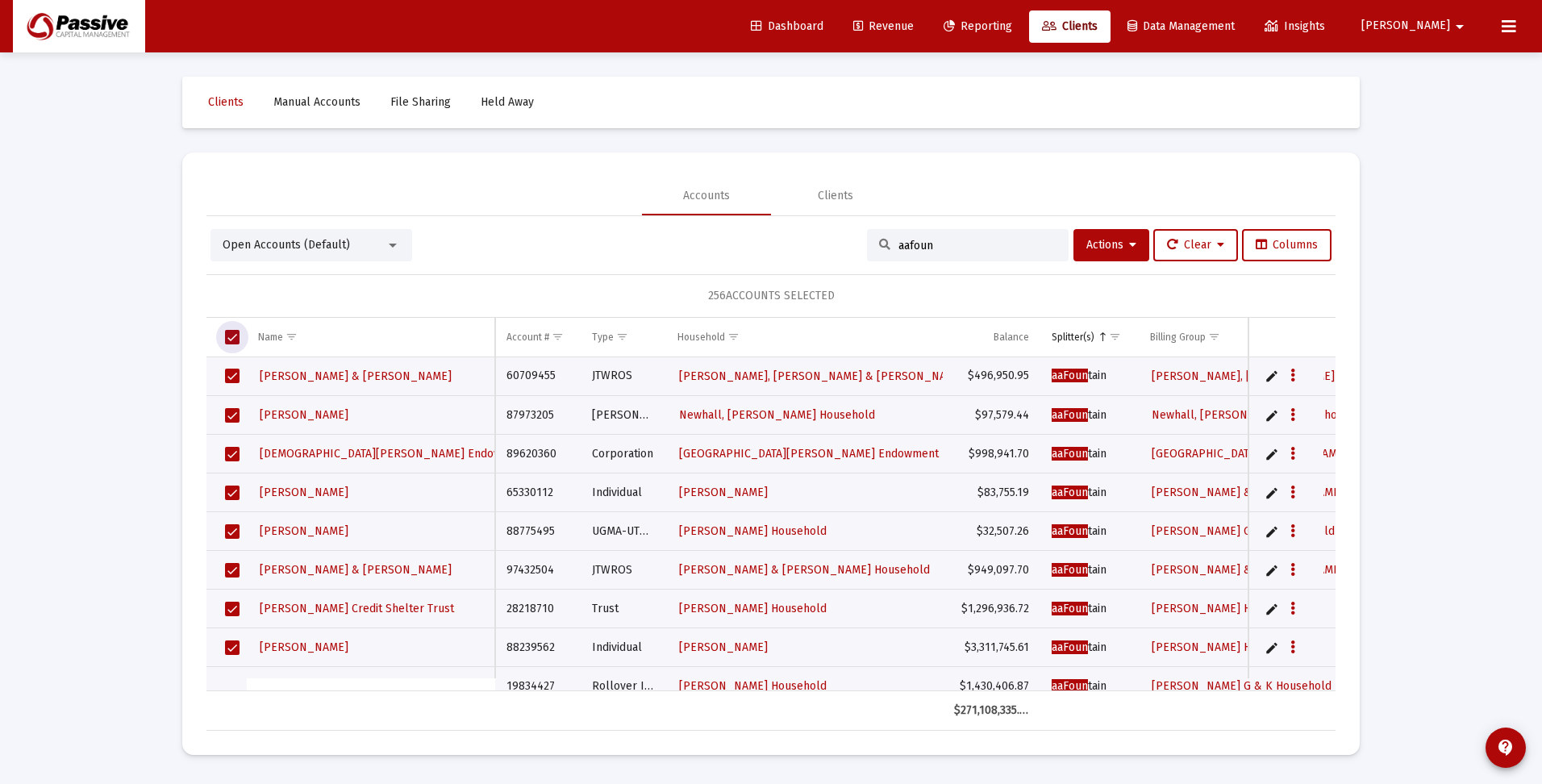
click at [237, 333] on span "Select all" at bounding box center [232, 337] width 15 height 15
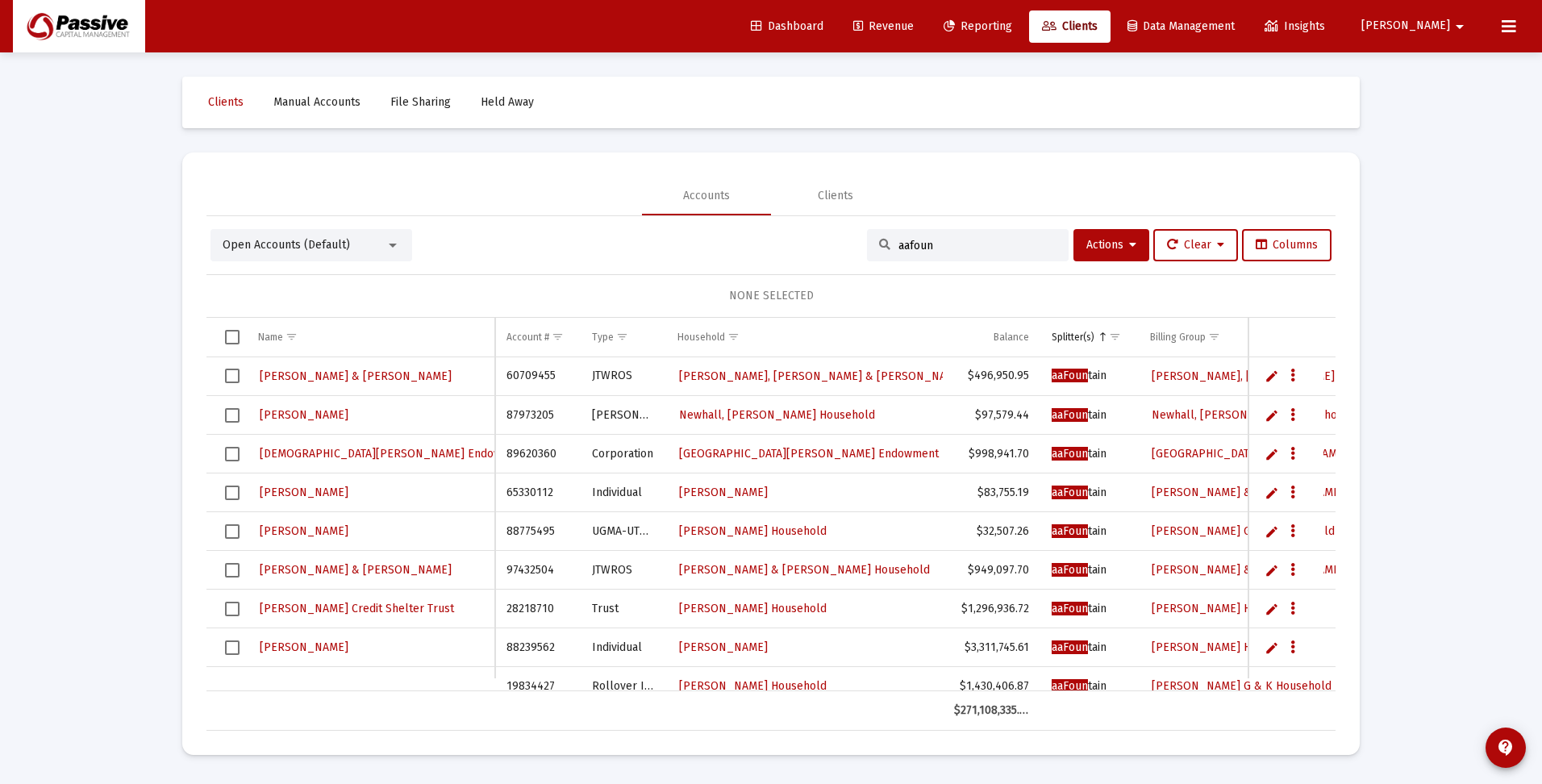
drag, startPoint x: 949, startPoint y: 245, endPoint x: 857, endPoint y: 244, distance: 92.0
click at [867, 244] on div "aafoun" at bounding box center [968, 245] width 202 height 32
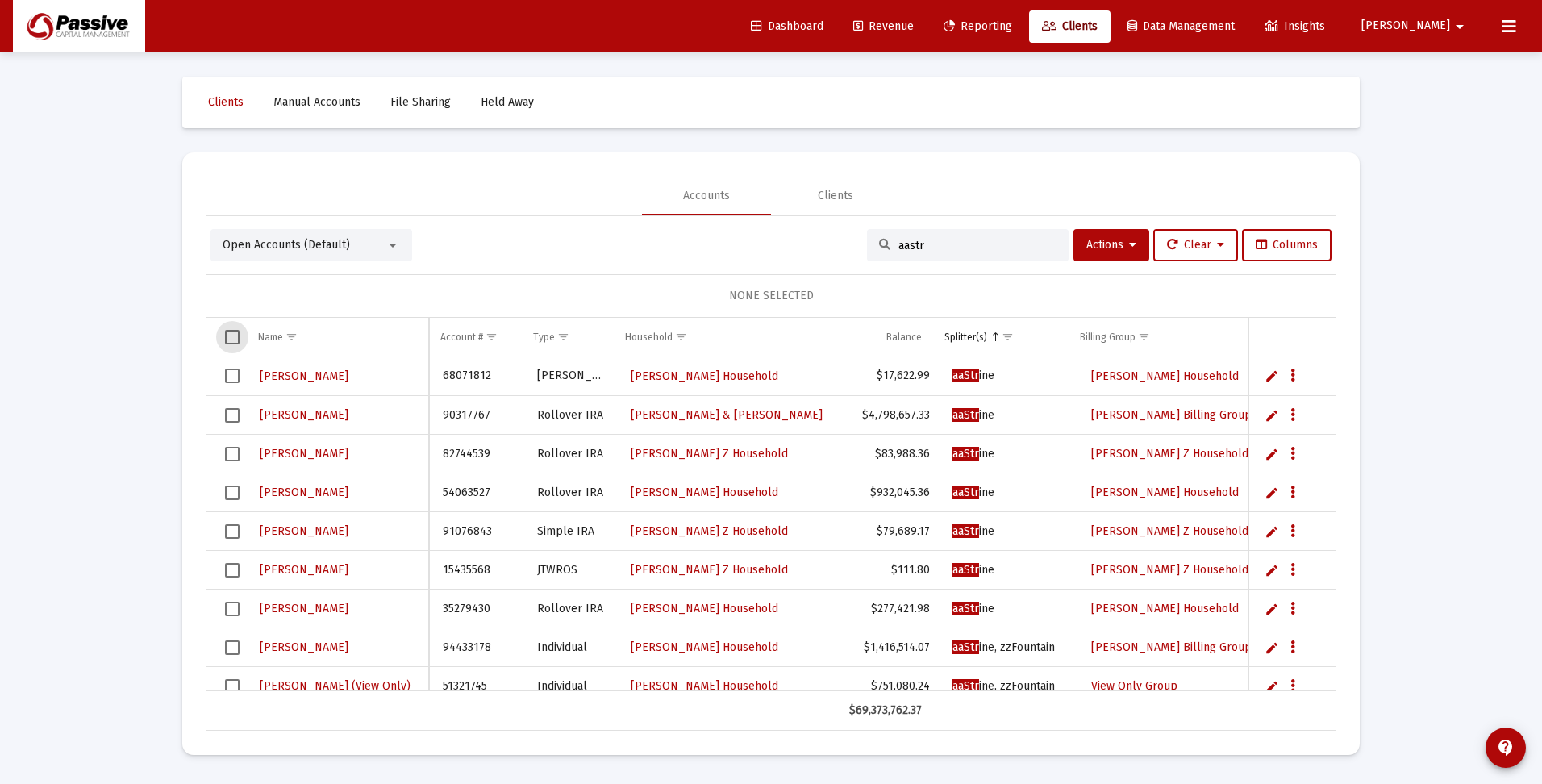
click at [235, 335] on span "Select all" at bounding box center [232, 337] width 15 height 15
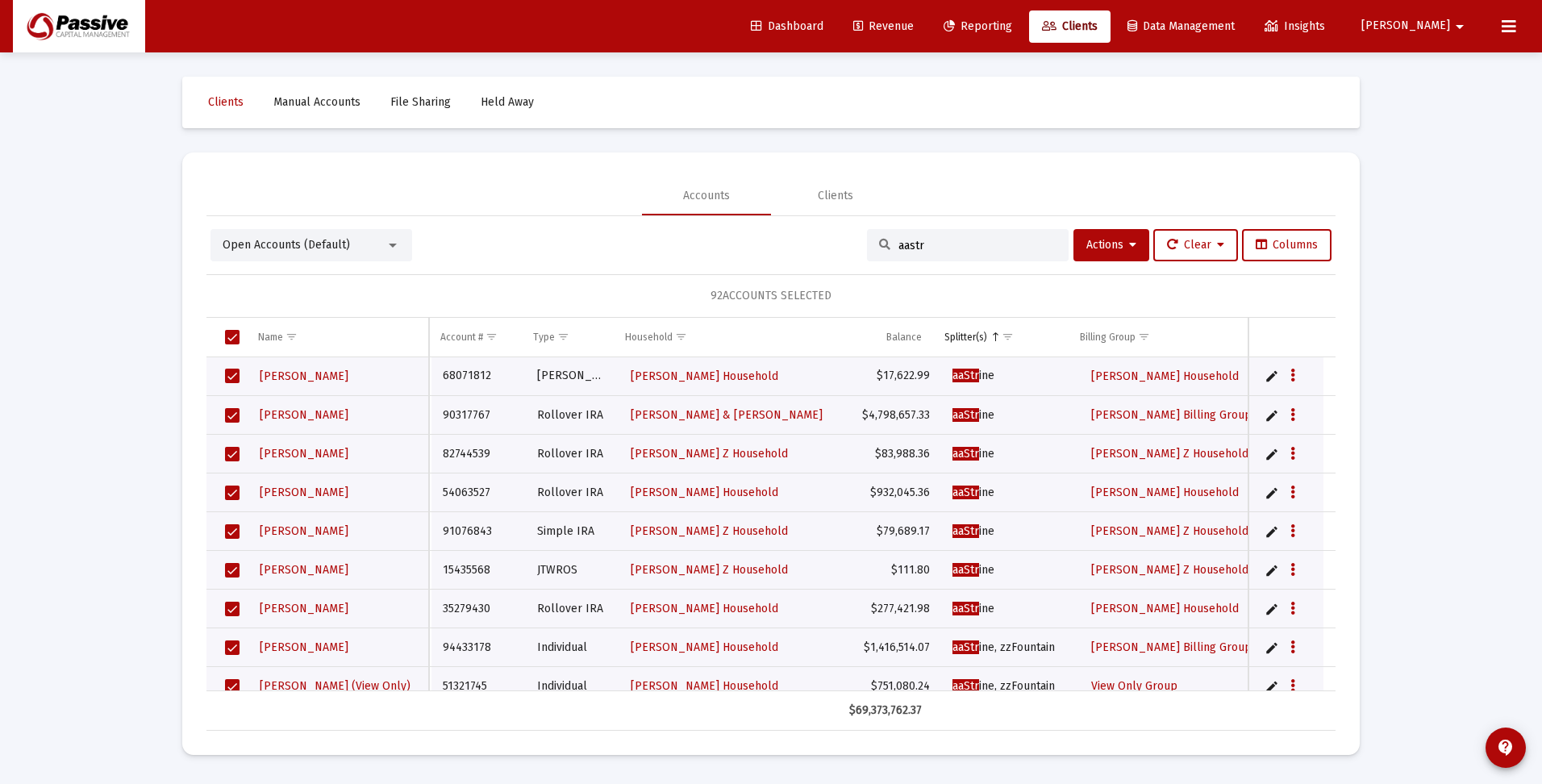
drag, startPoint x: 926, startPoint y: 242, endPoint x: 901, endPoint y: 240, distance: 25.1
click at [901, 240] on input "aastr" at bounding box center [977, 245] width 158 height 14
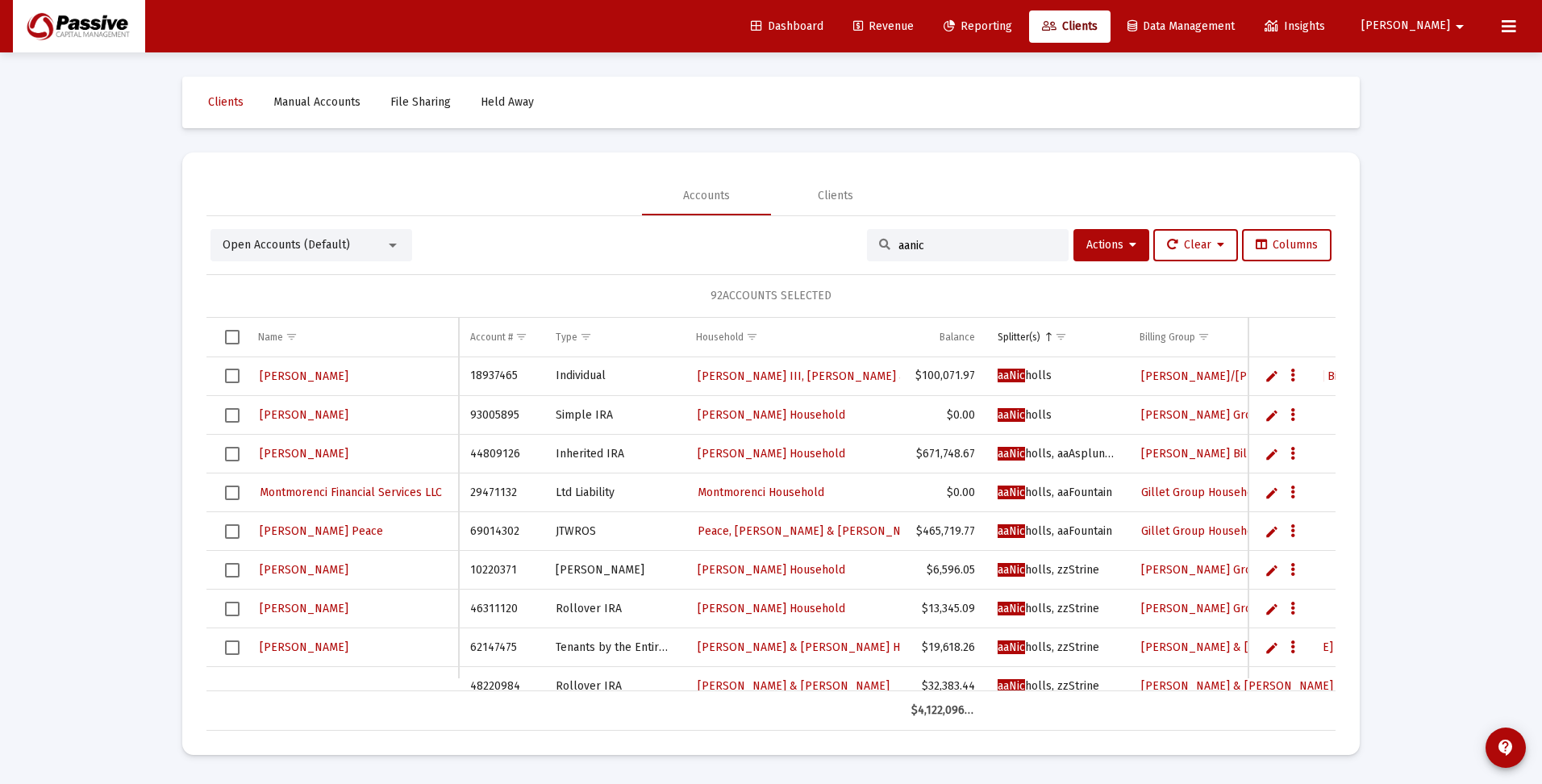
type input "aanic"
click at [233, 335] on span "Select all" at bounding box center [232, 337] width 15 height 15
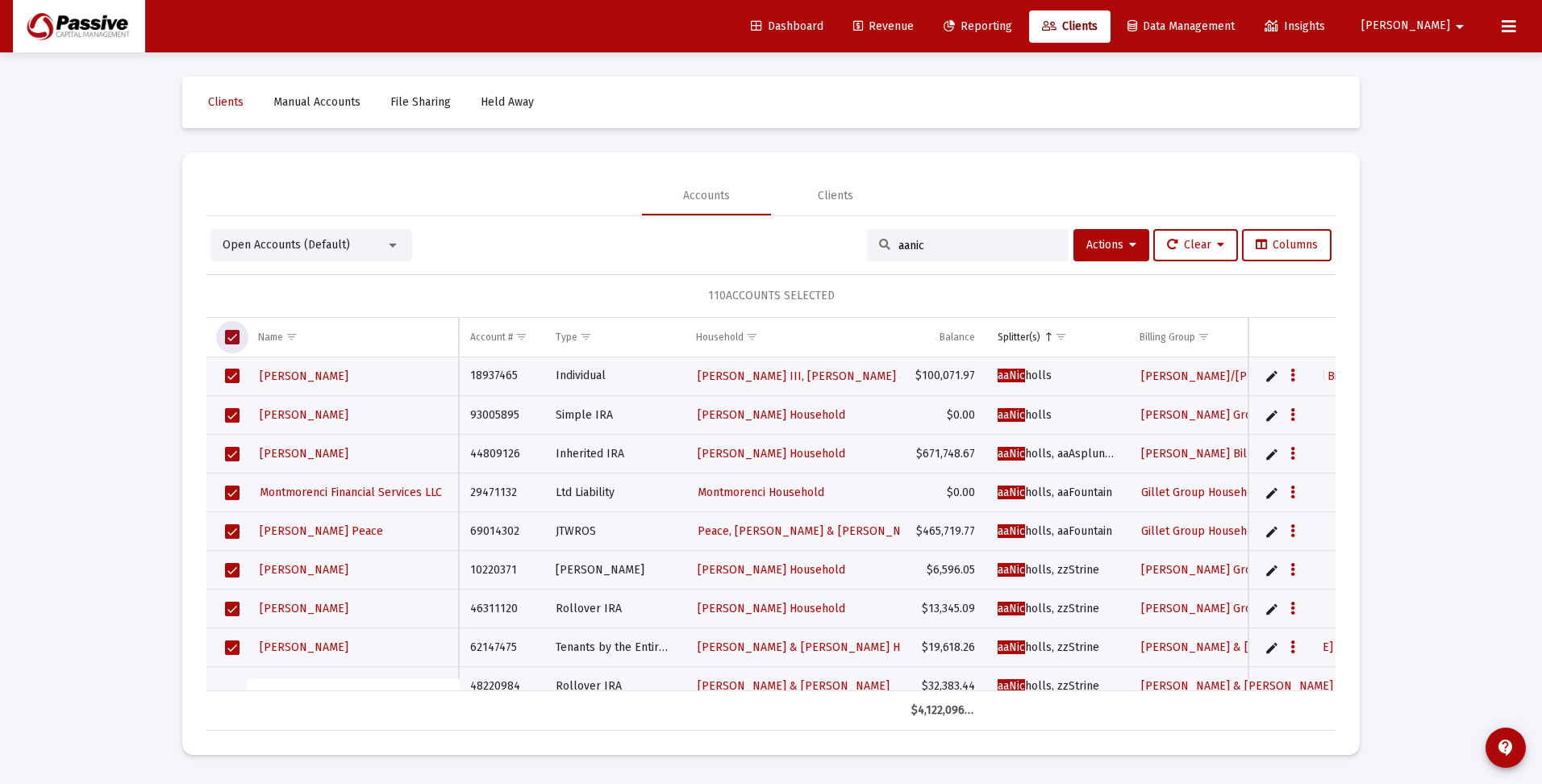
click at [233, 336] on span "Select all" at bounding box center [232, 337] width 15 height 15
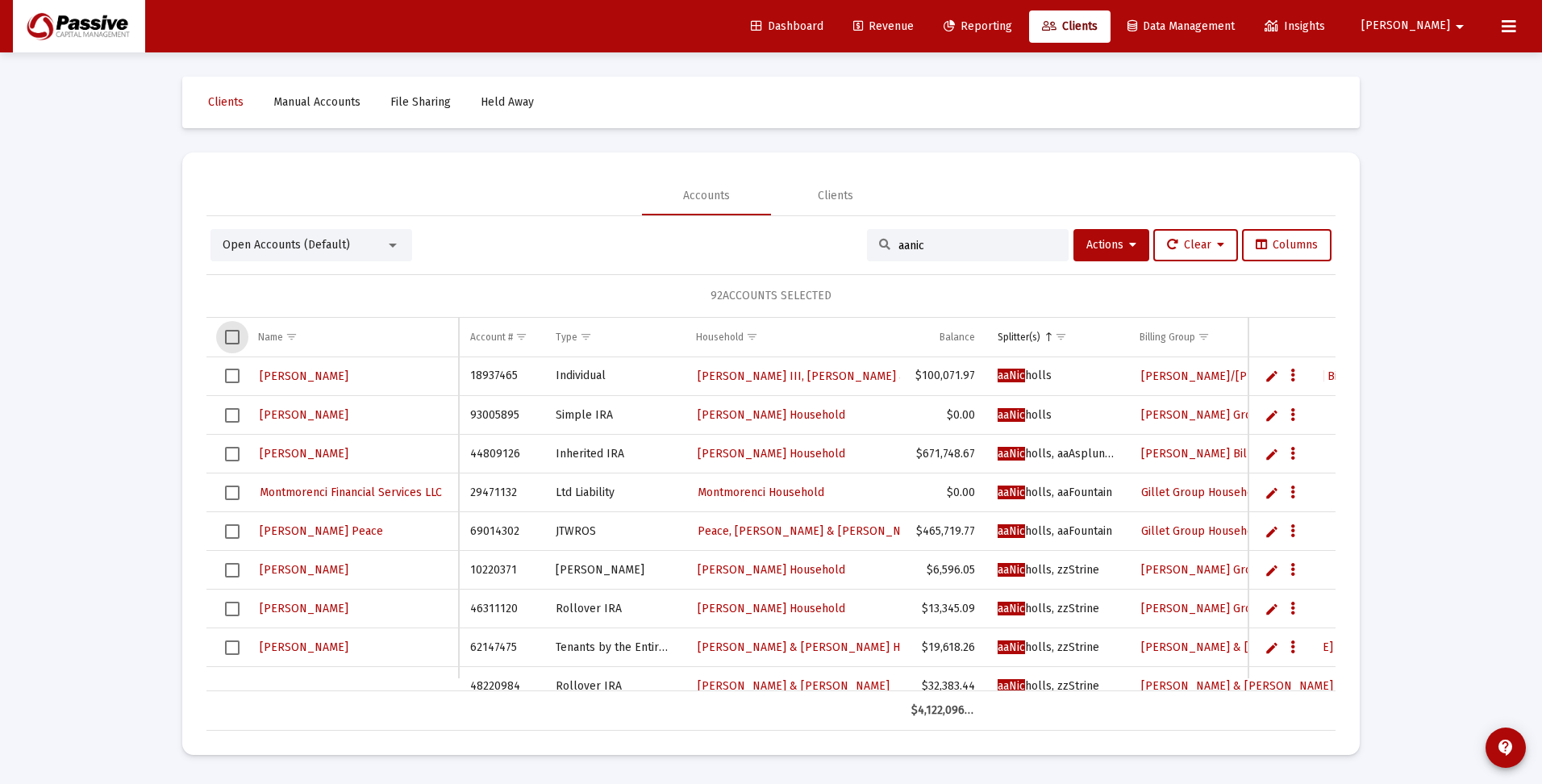
click at [232, 335] on span "Select all" at bounding box center [232, 337] width 15 height 15
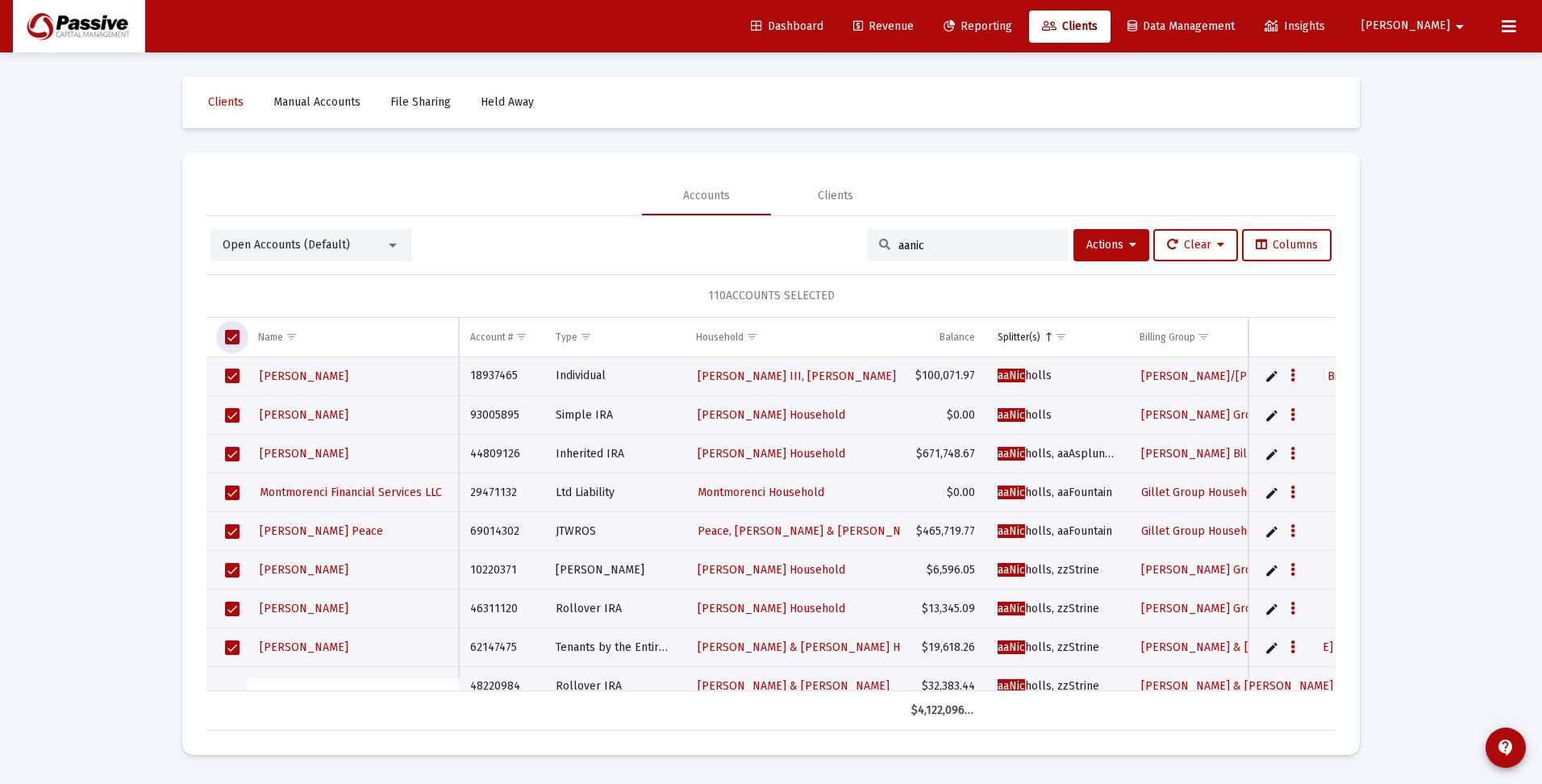
click at [230, 335] on span "Select all" at bounding box center [232, 337] width 15 height 15
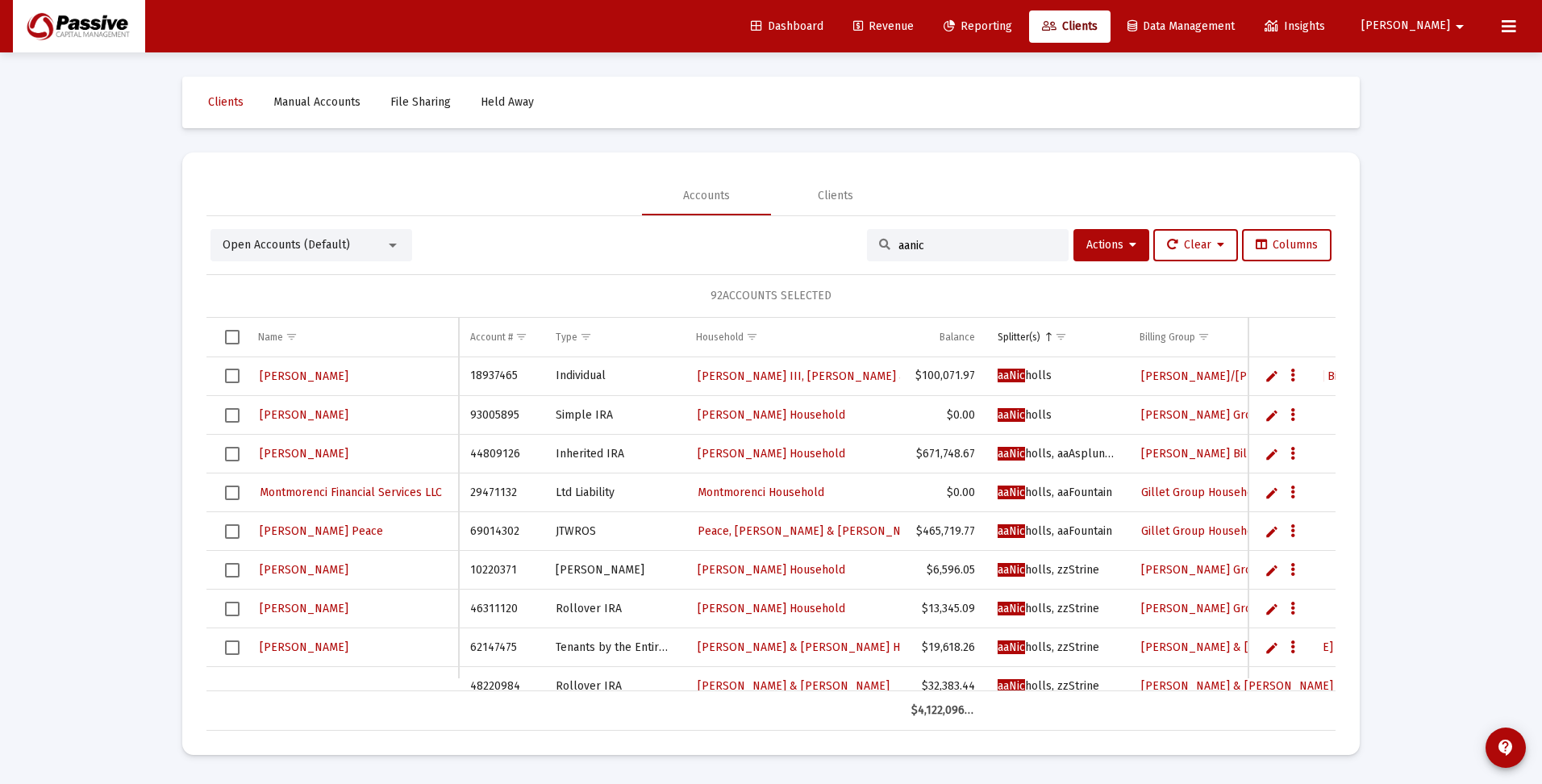
drag, startPoint x: 921, startPoint y: 238, endPoint x: 862, endPoint y: 248, distance: 59.8
click at [867, 247] on div "aanic" at bounding box center [968, 245] width 202 height 32
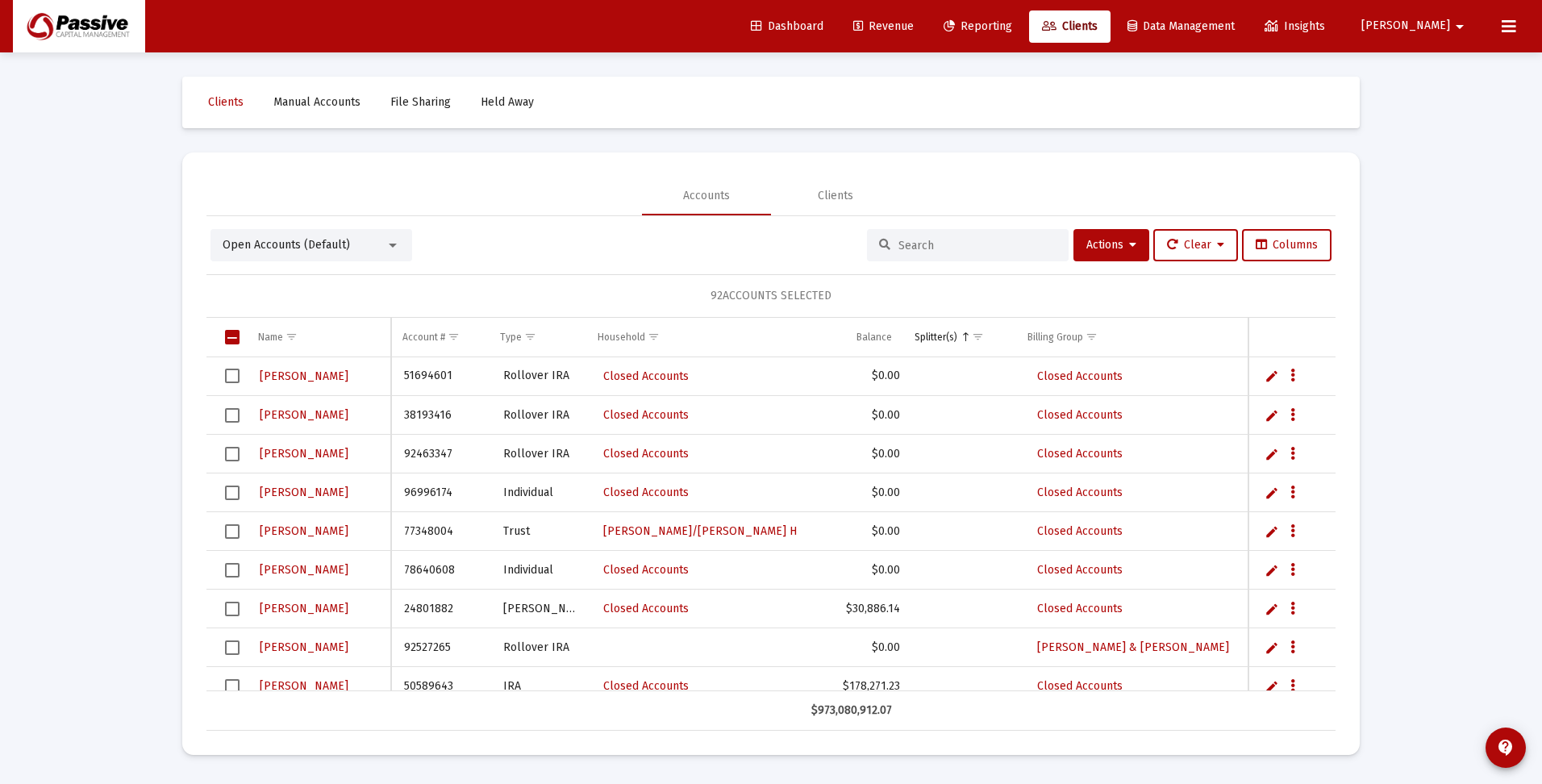
click at [232, 337] on span "Select all" at bounding box center [232, 337] width 15 height 15
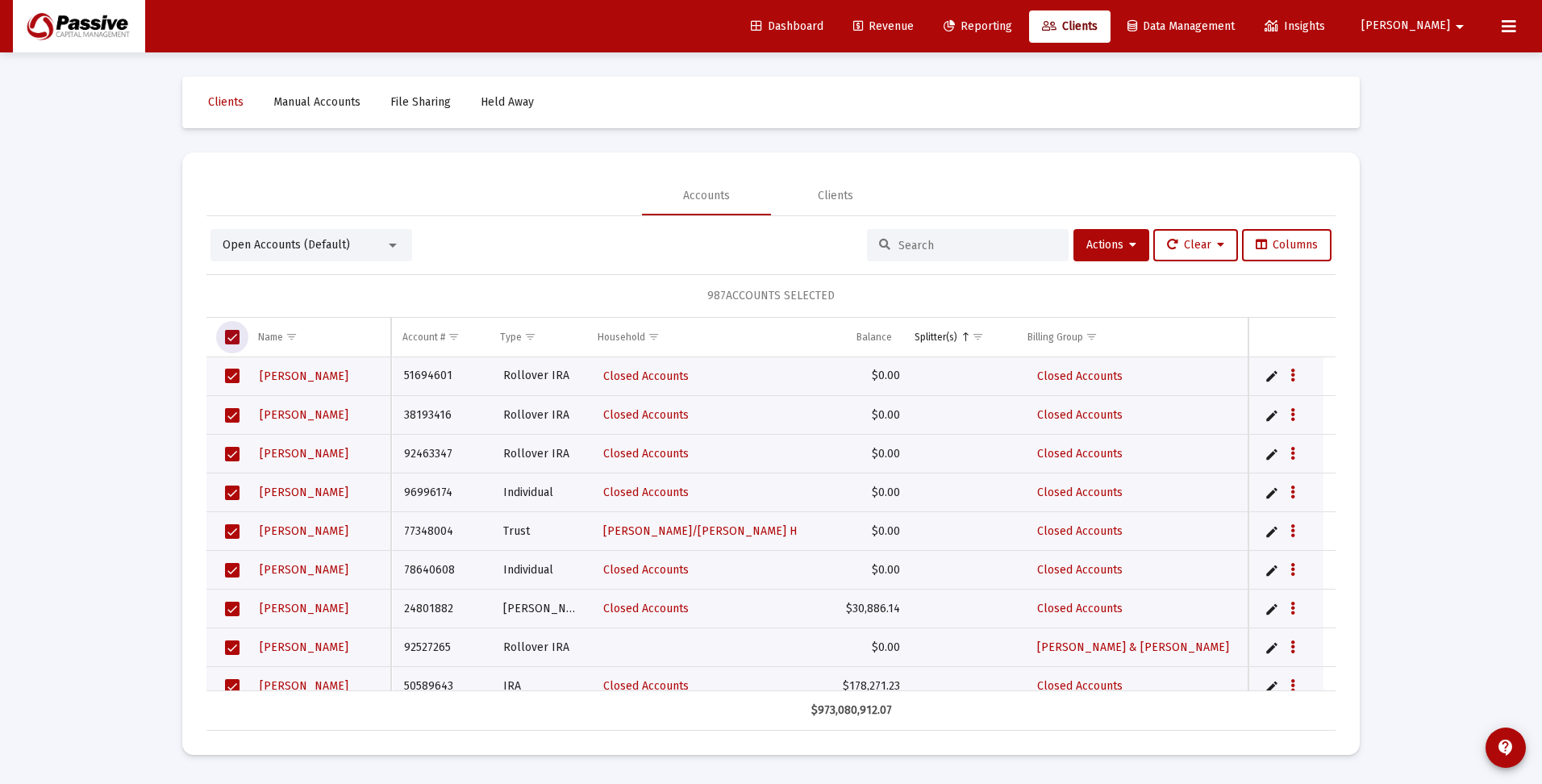
click at [232, 337] on span "Select all" at bounding box center [232, 337] width 15 height 15
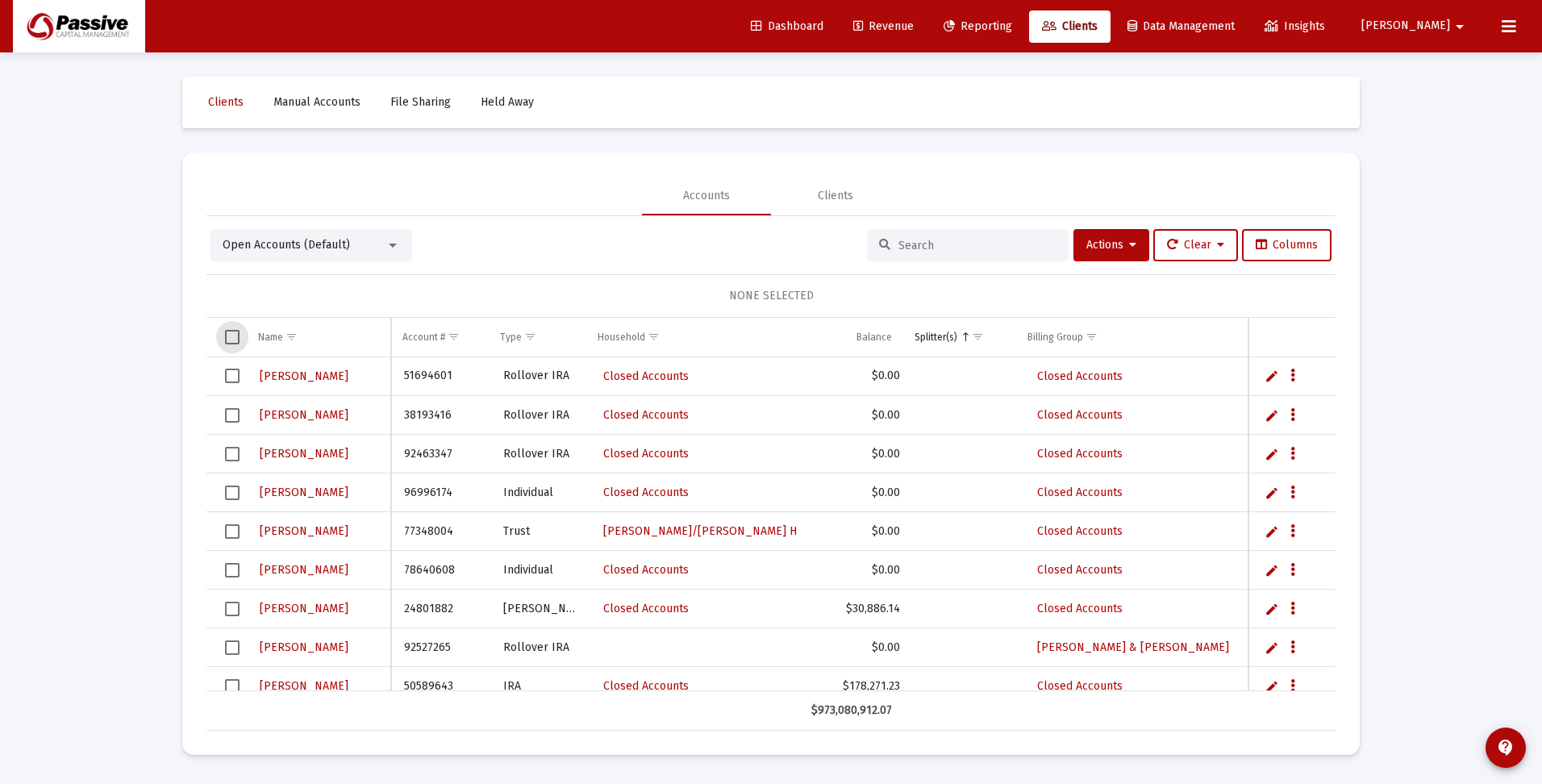
click at [232, 337] on span "Select all" at bounding box center [232, 337] width 15 height 15
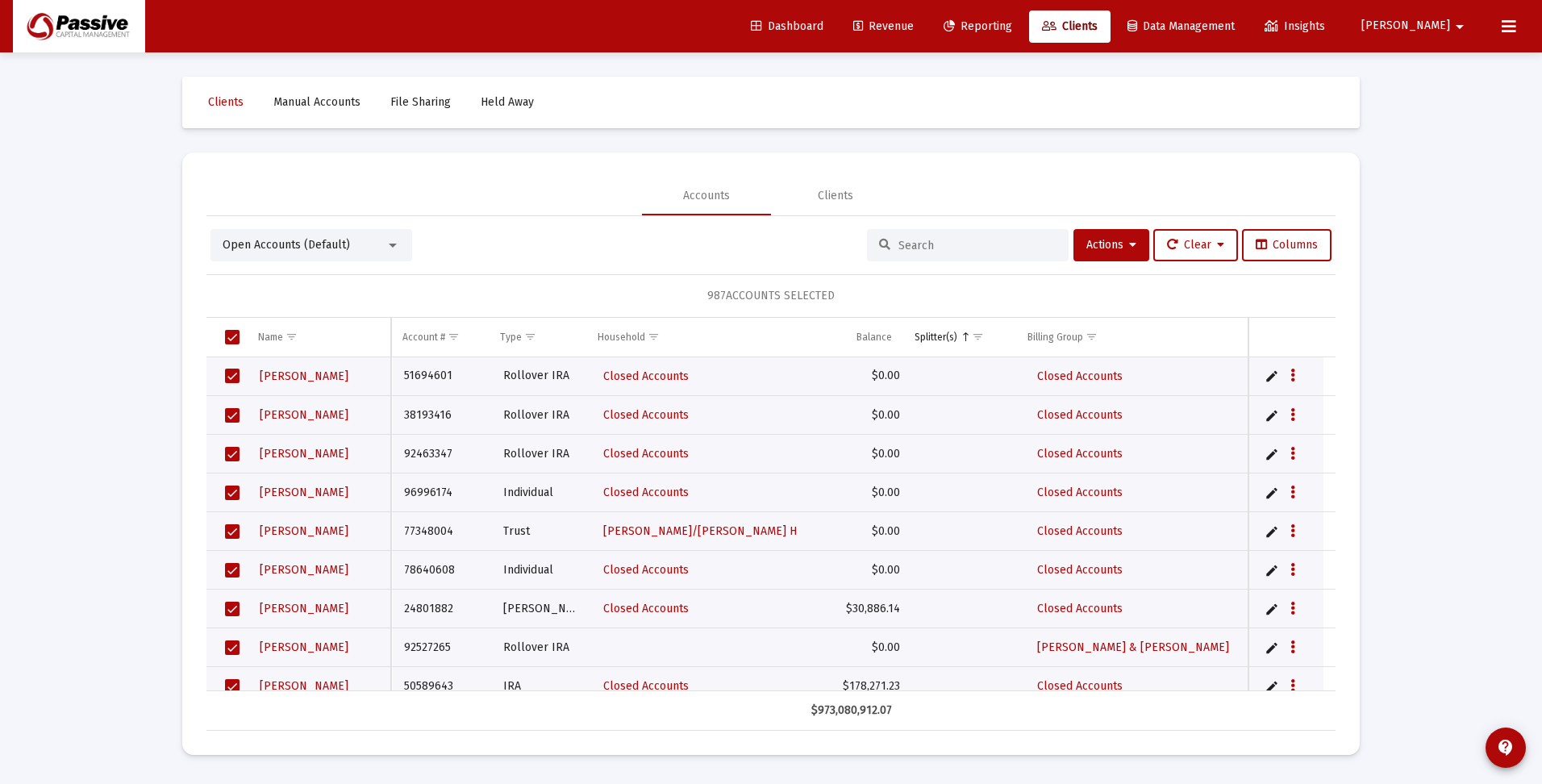
click at [962, 245] on input at bounding box center [977, 245] width 158 height 14
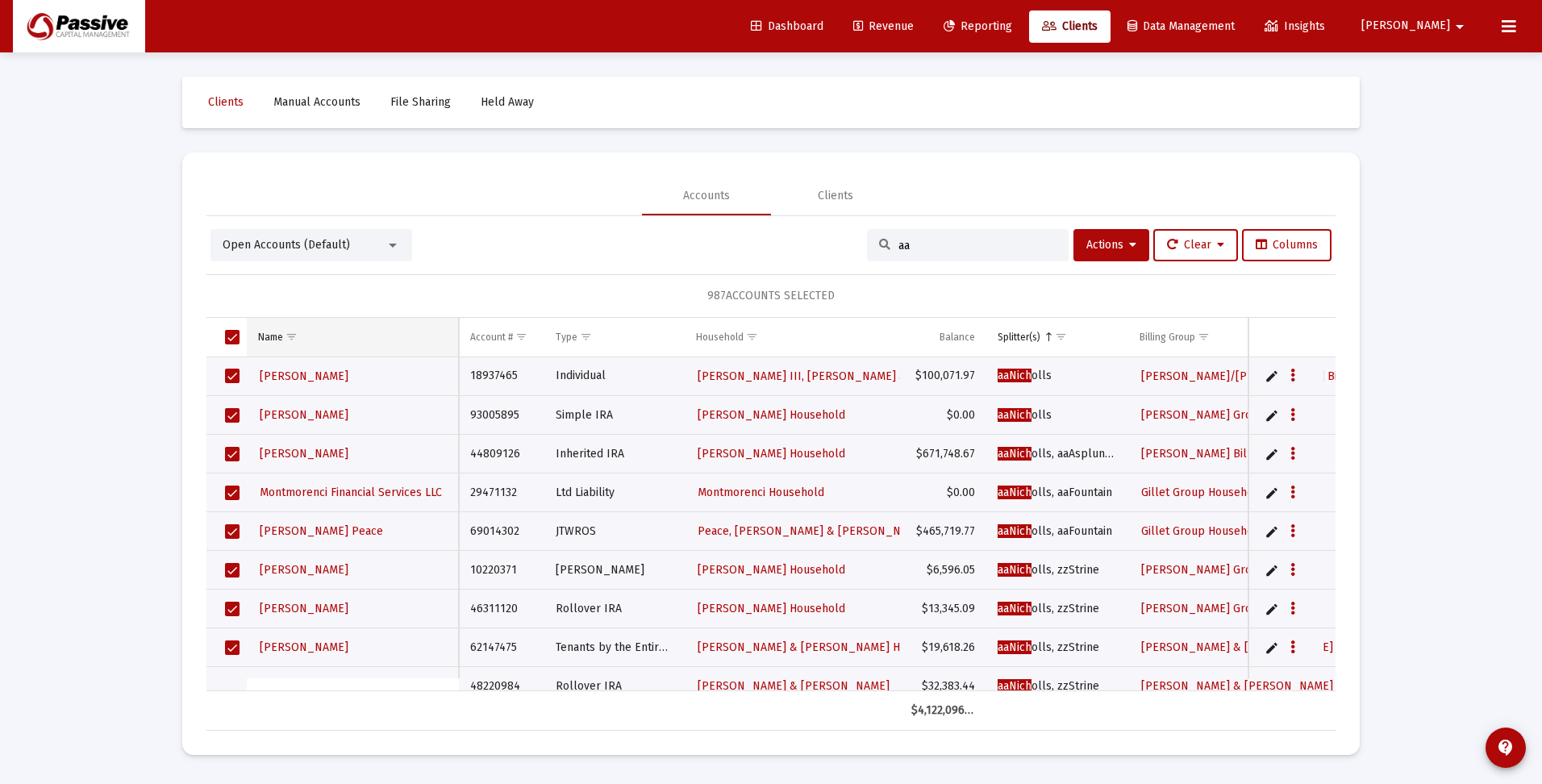
type input "a"
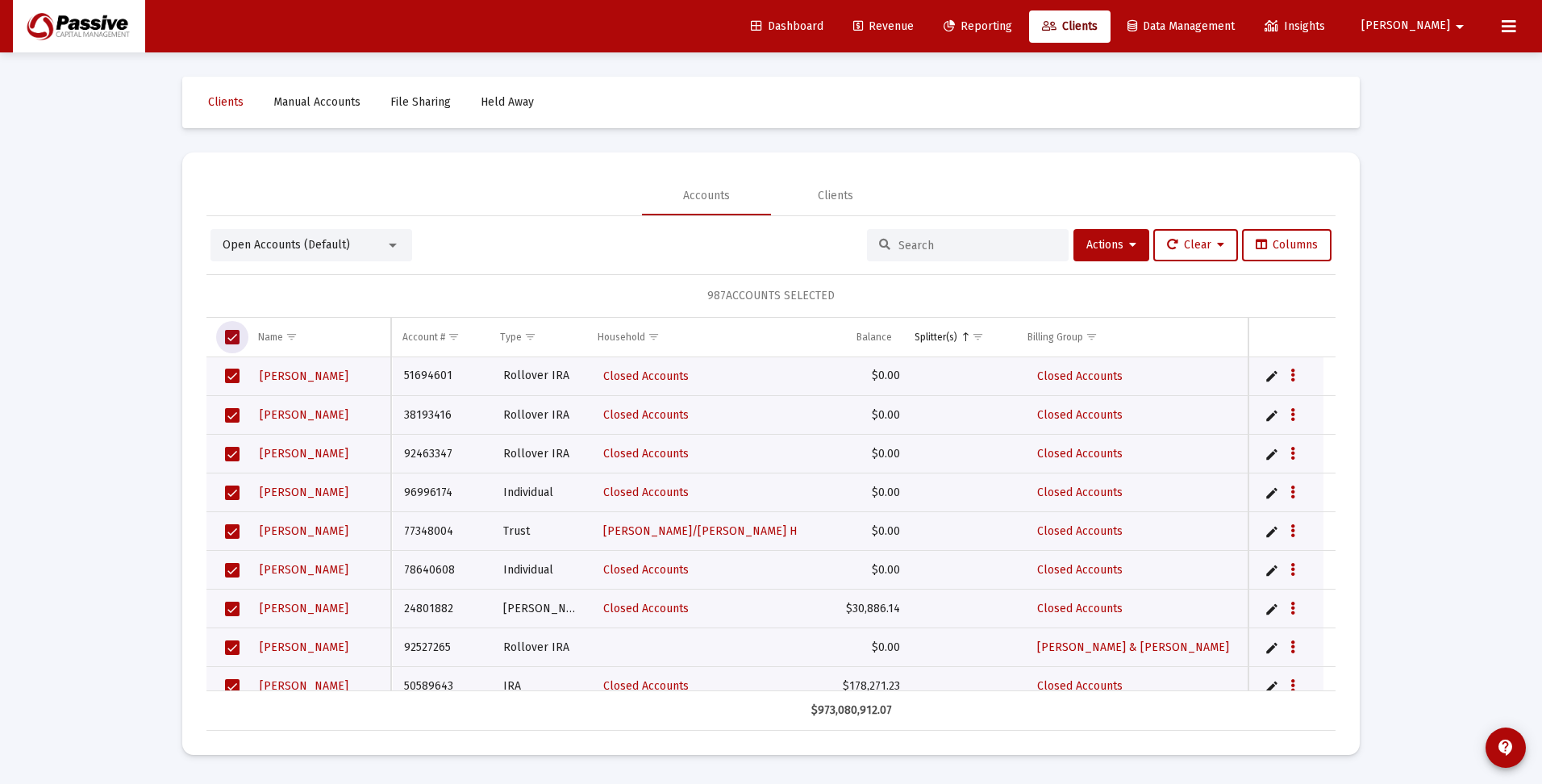
click at [234, 333] on span "Select all" at bounding box center [232, 337] width 15 height 15
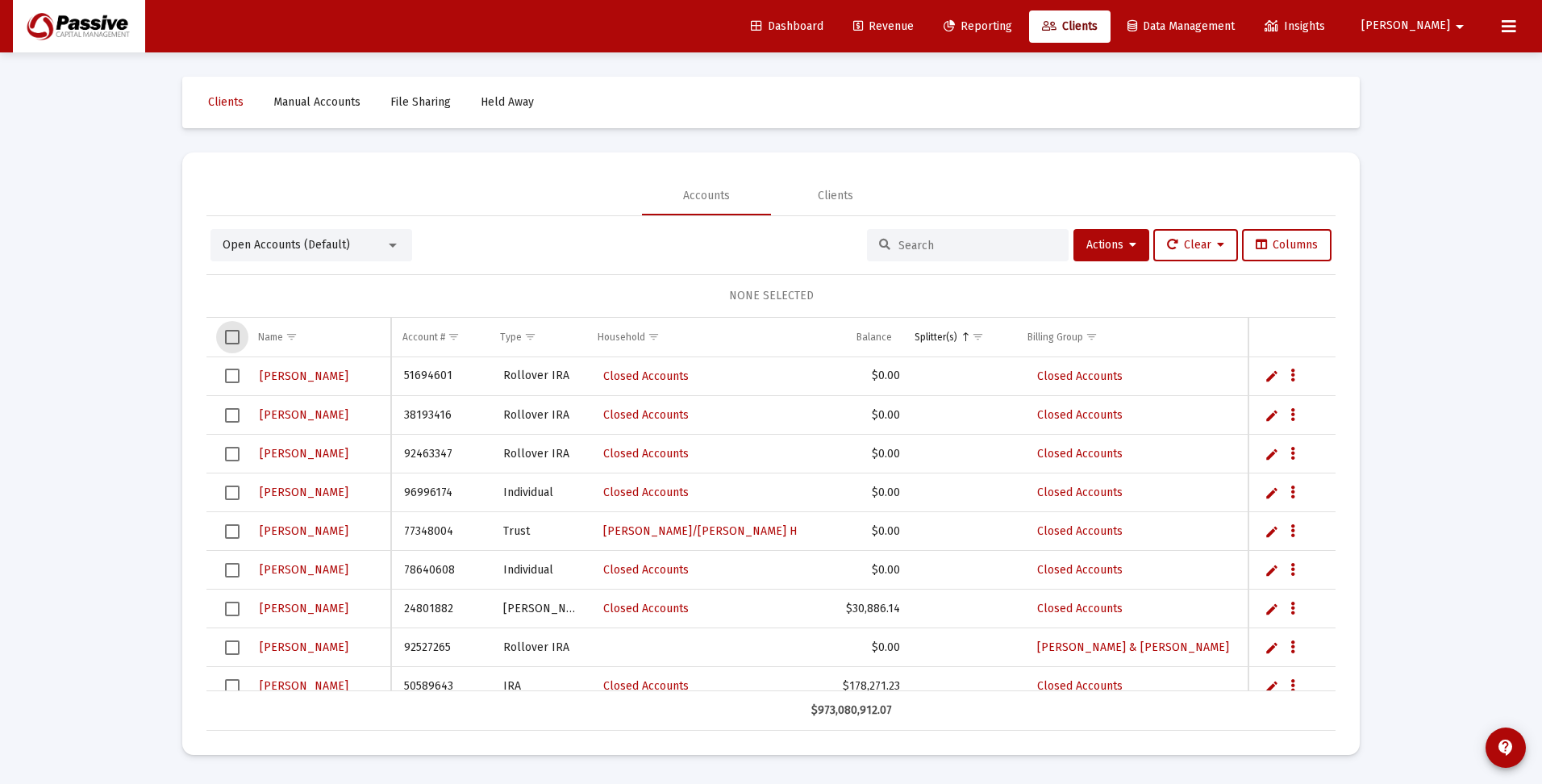
click at [234, 333] on span "Select all" at bounding box center [232, 337] width 15 height 15
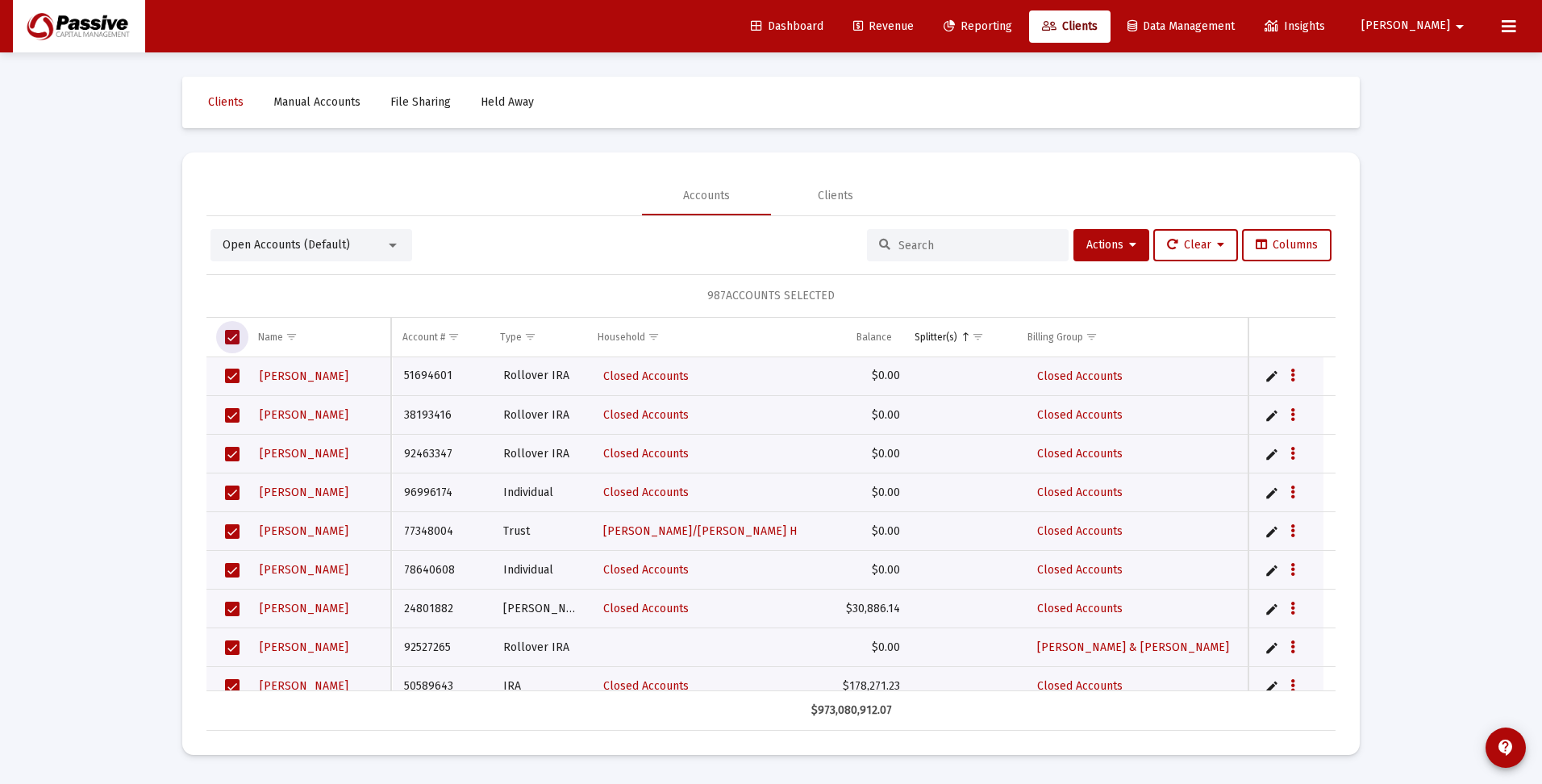
click at [234, 333] on span "Select all" at bounding box center [232, 337] width 15 height 15
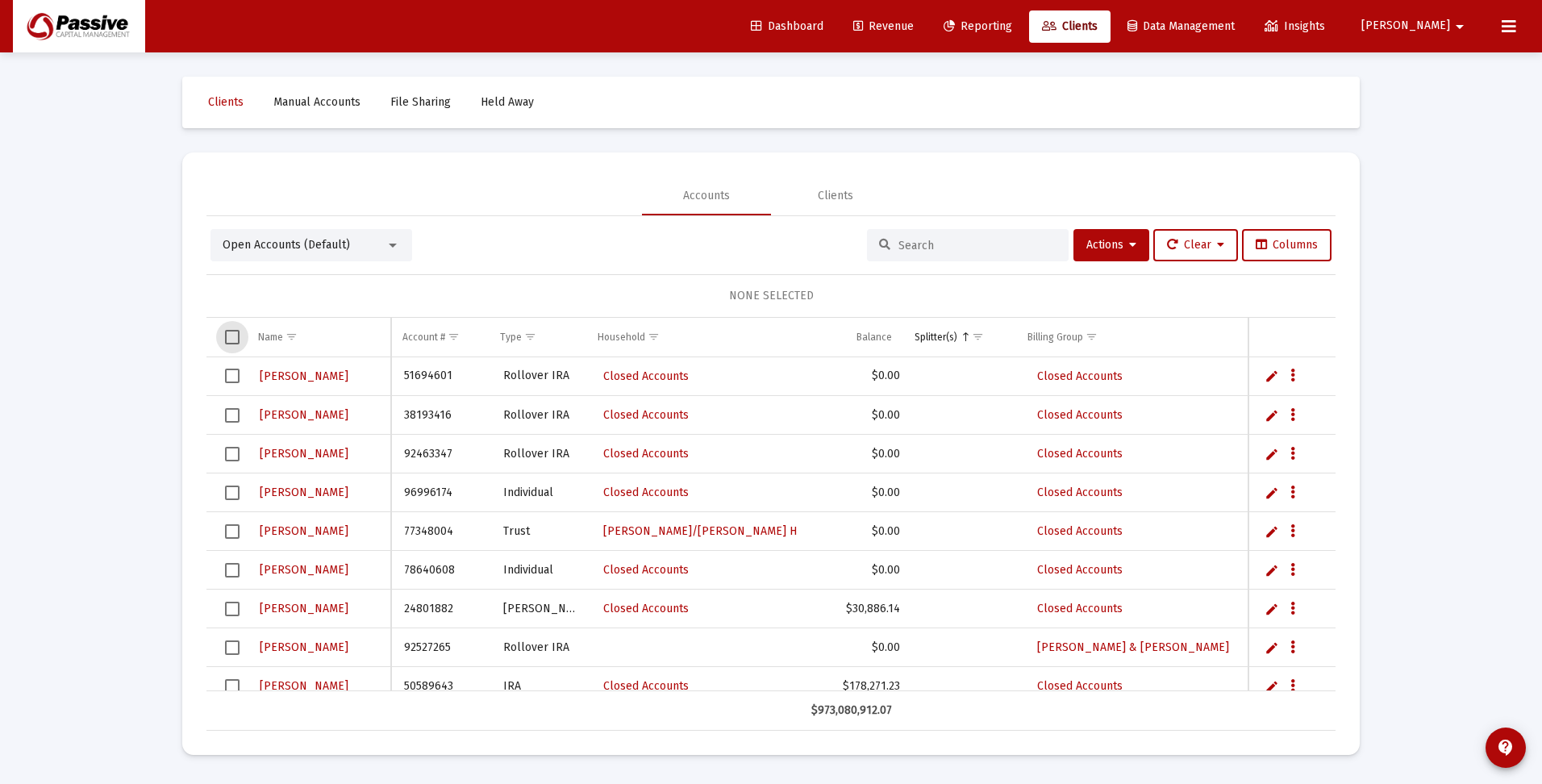
click at [935, 250] on input at bounding box center [977, 245] width 158 height 14
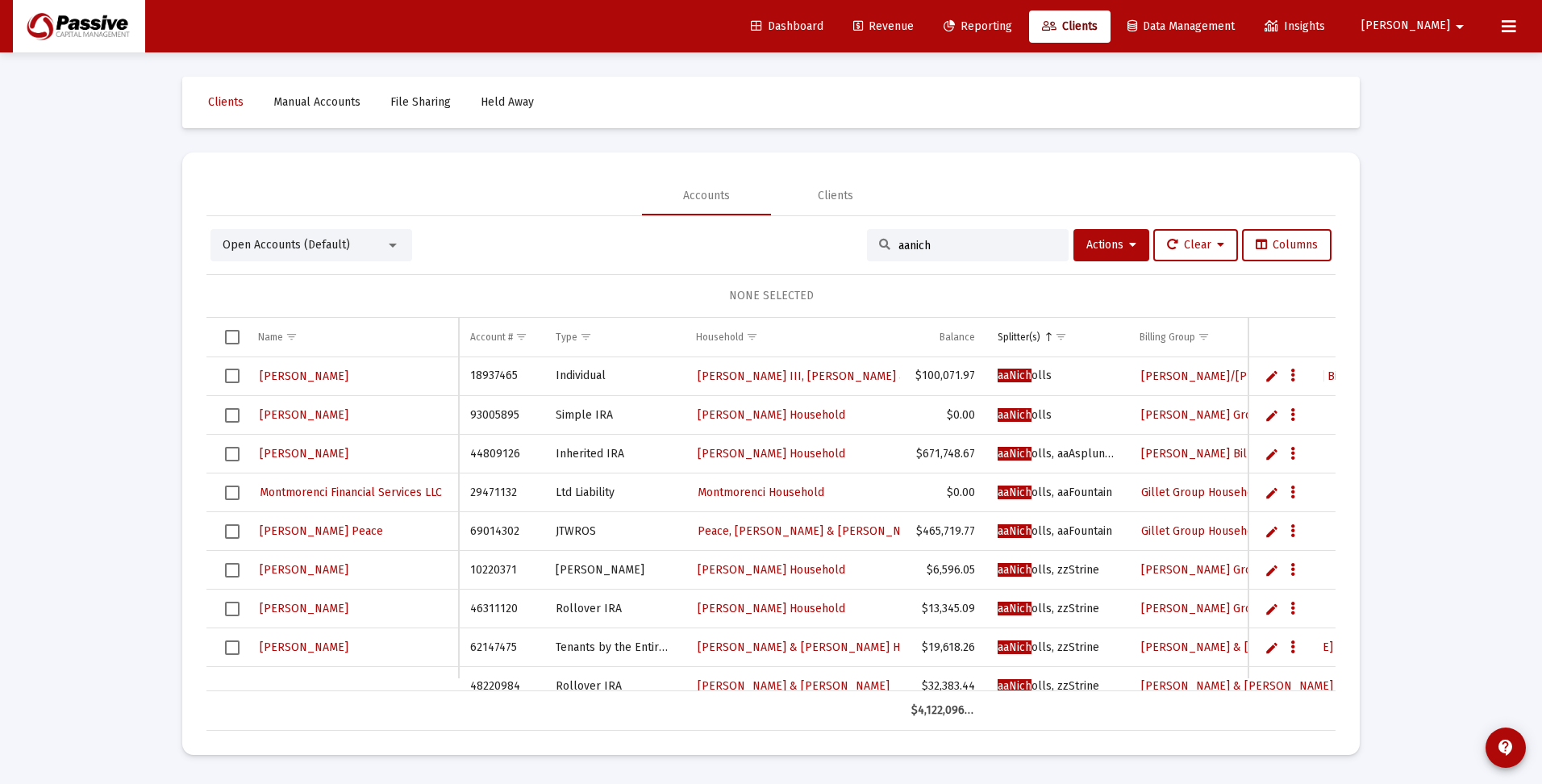
click at [235, 338] on span "Select all" at bounding box center [232, 337] width 15 height 15
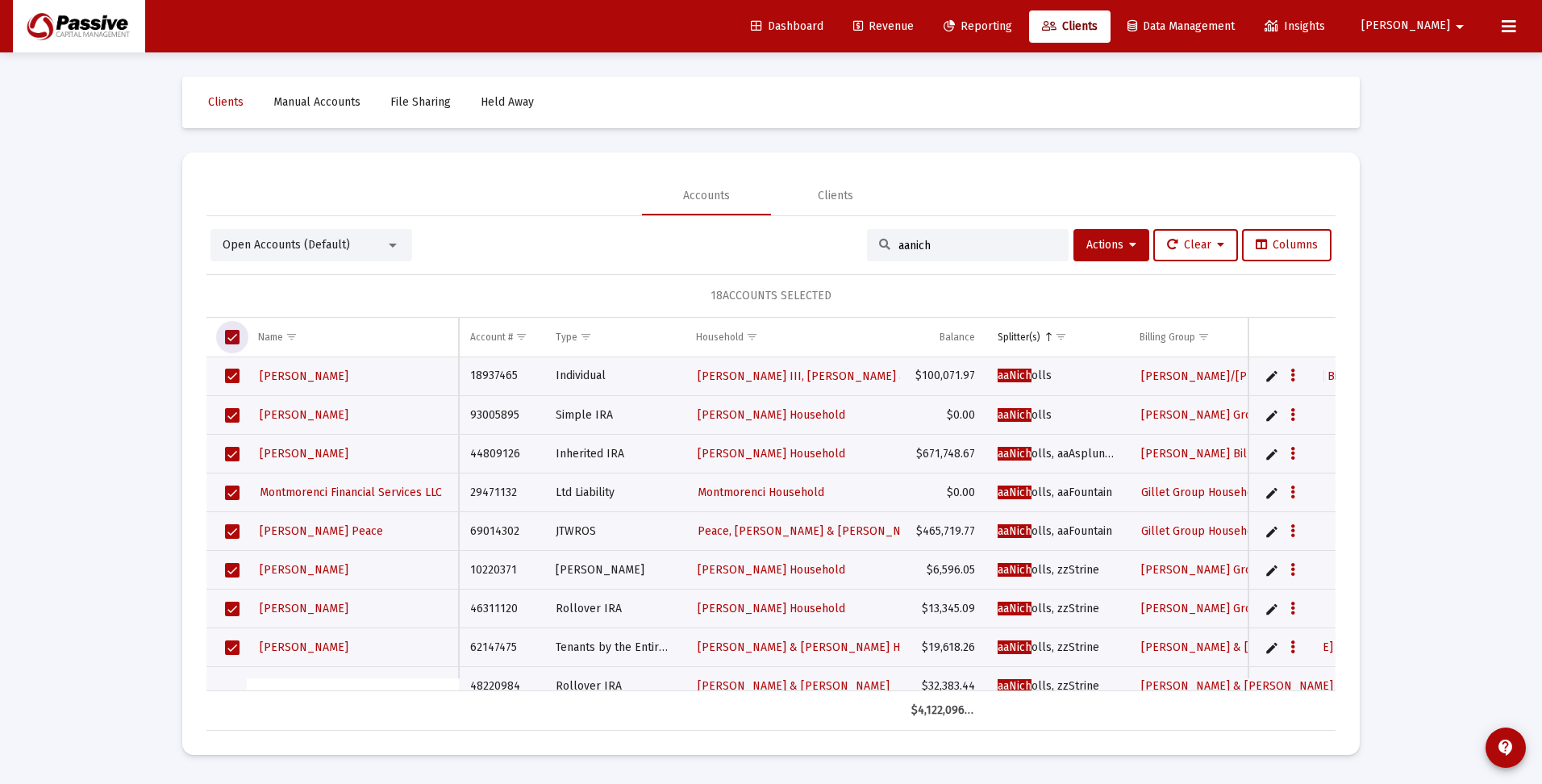
click at [232, 334] on span "Select all" at bounding box center [232, 337] width 15 height 15
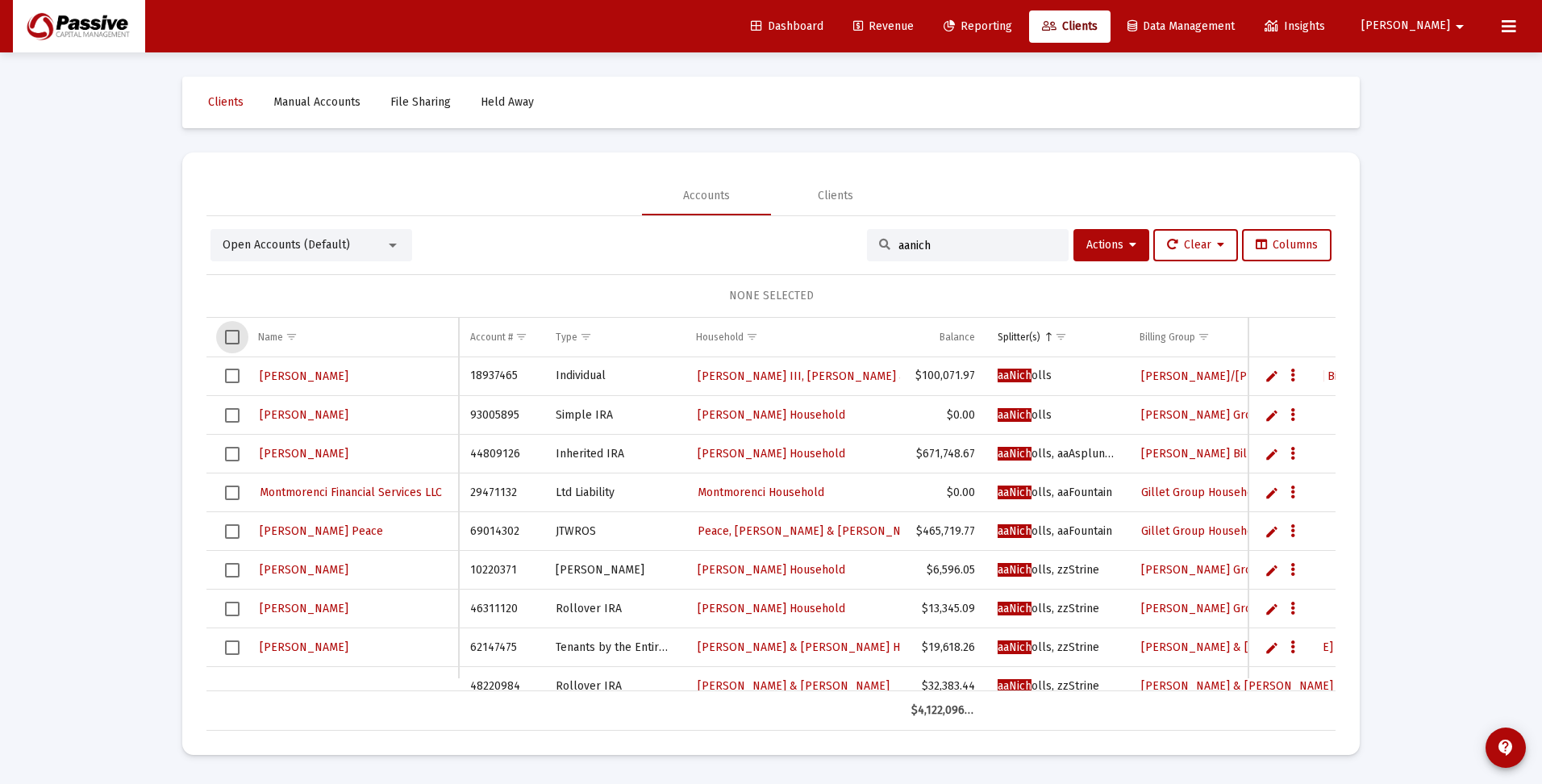
click at [931, 245] on input "aanich" at bounding box center [977, 245] width 158 height 14
type input "a"
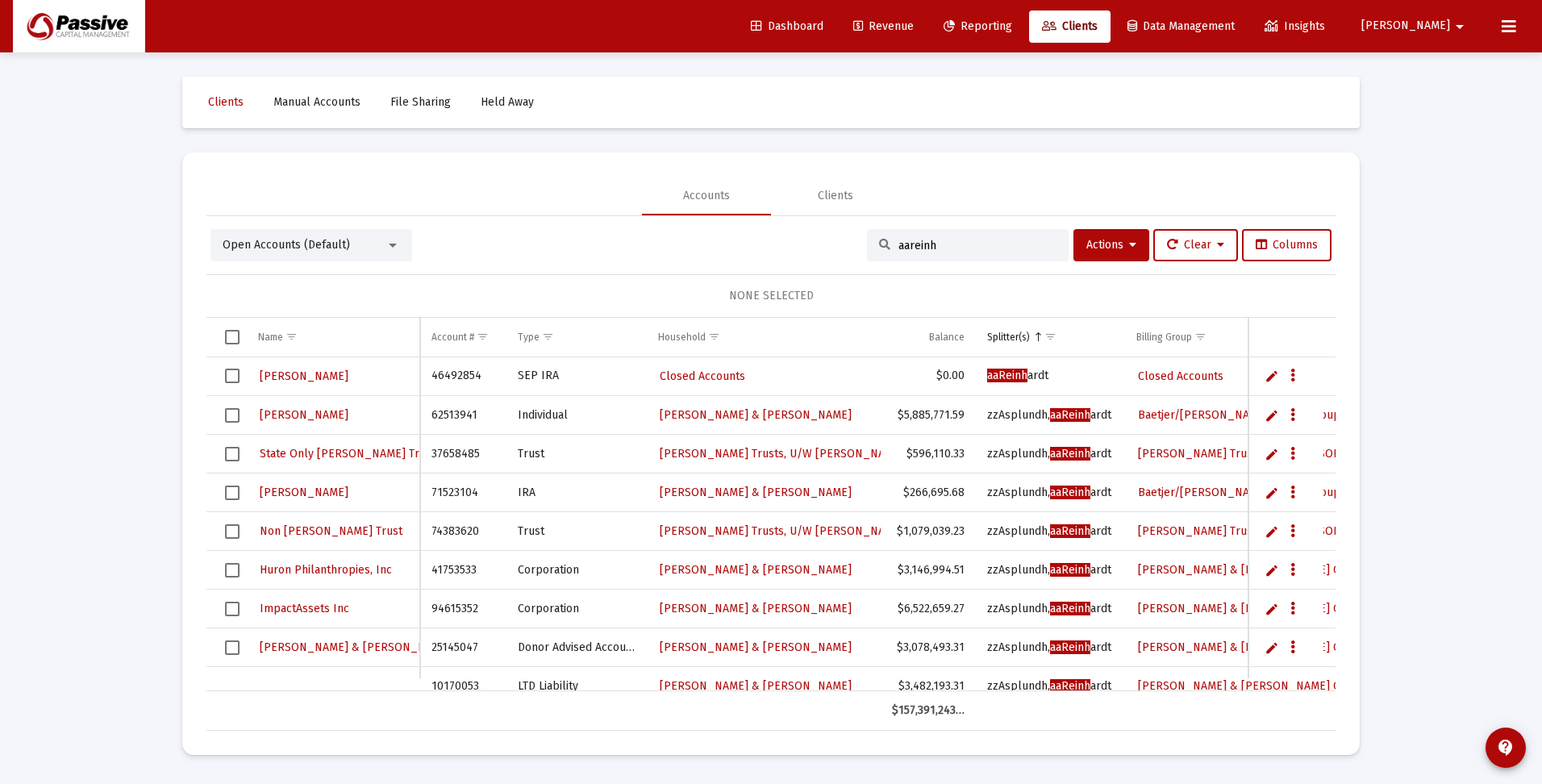
type input "aareinh"
click at [232, 336] on span "Select all" at bounding box center [232, 337] width 15 height 15
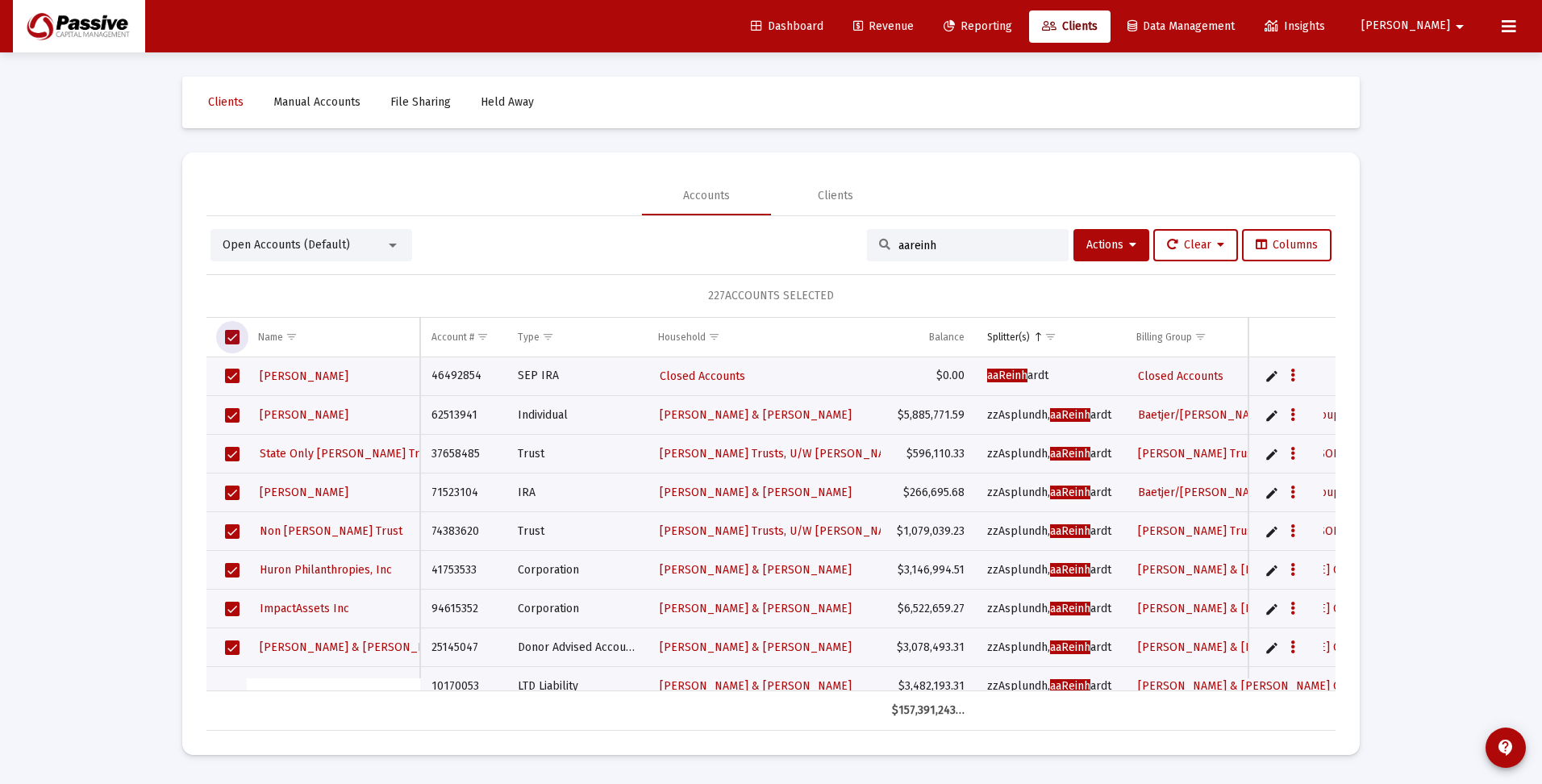
click at [228, 340] on span "Select all" at bounding box center [232, 337] width 15 height 15
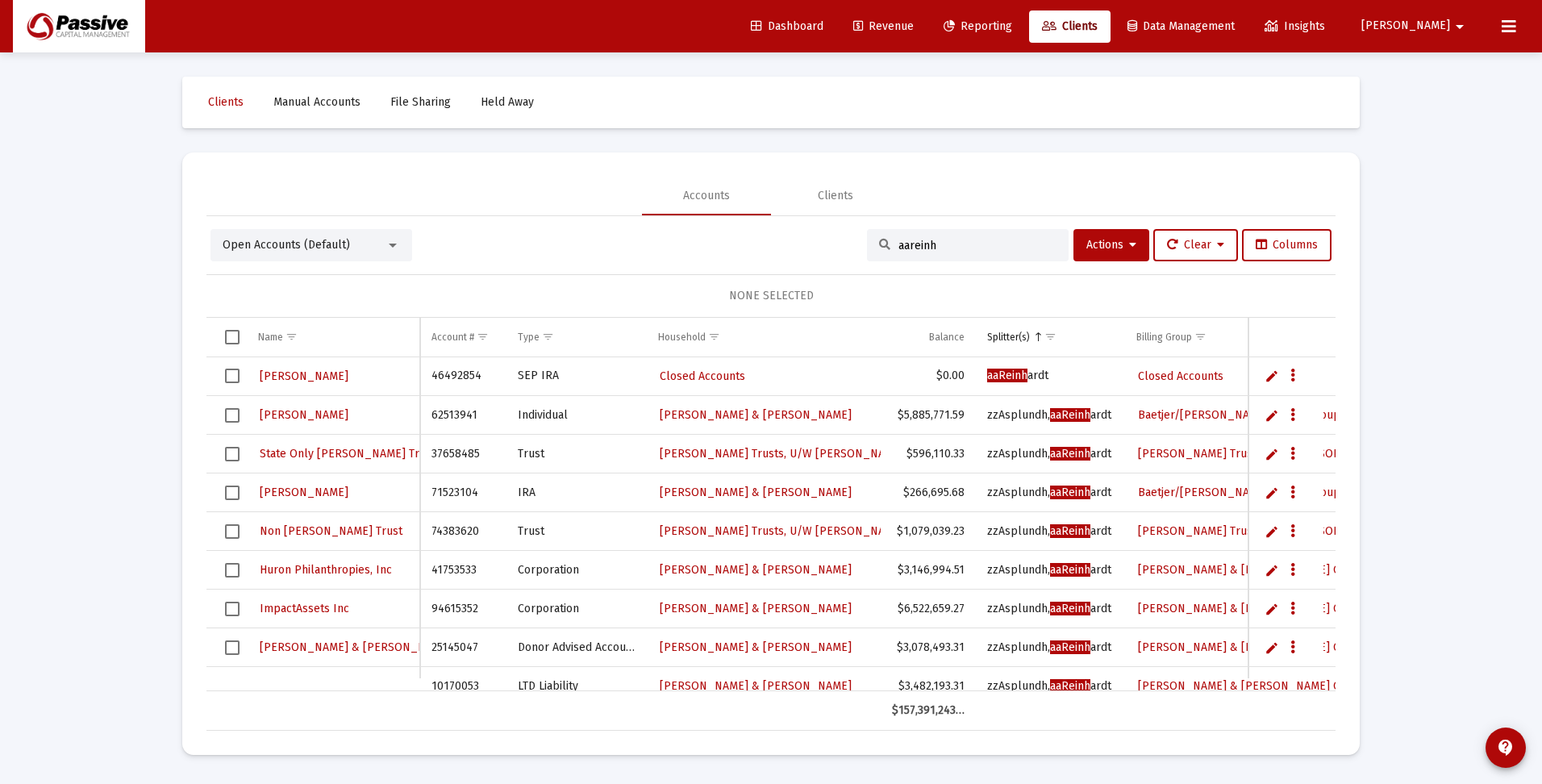
drag, startPoint x: 943, startPoint y: 241, endPoint x: 853, endPoint y: 241, distance: 90.0
click at [853, 241] on div "Open Accounts (Default) aareinh Actions Clear Columns" at bounding box center [771, 245] width 1122 height 32
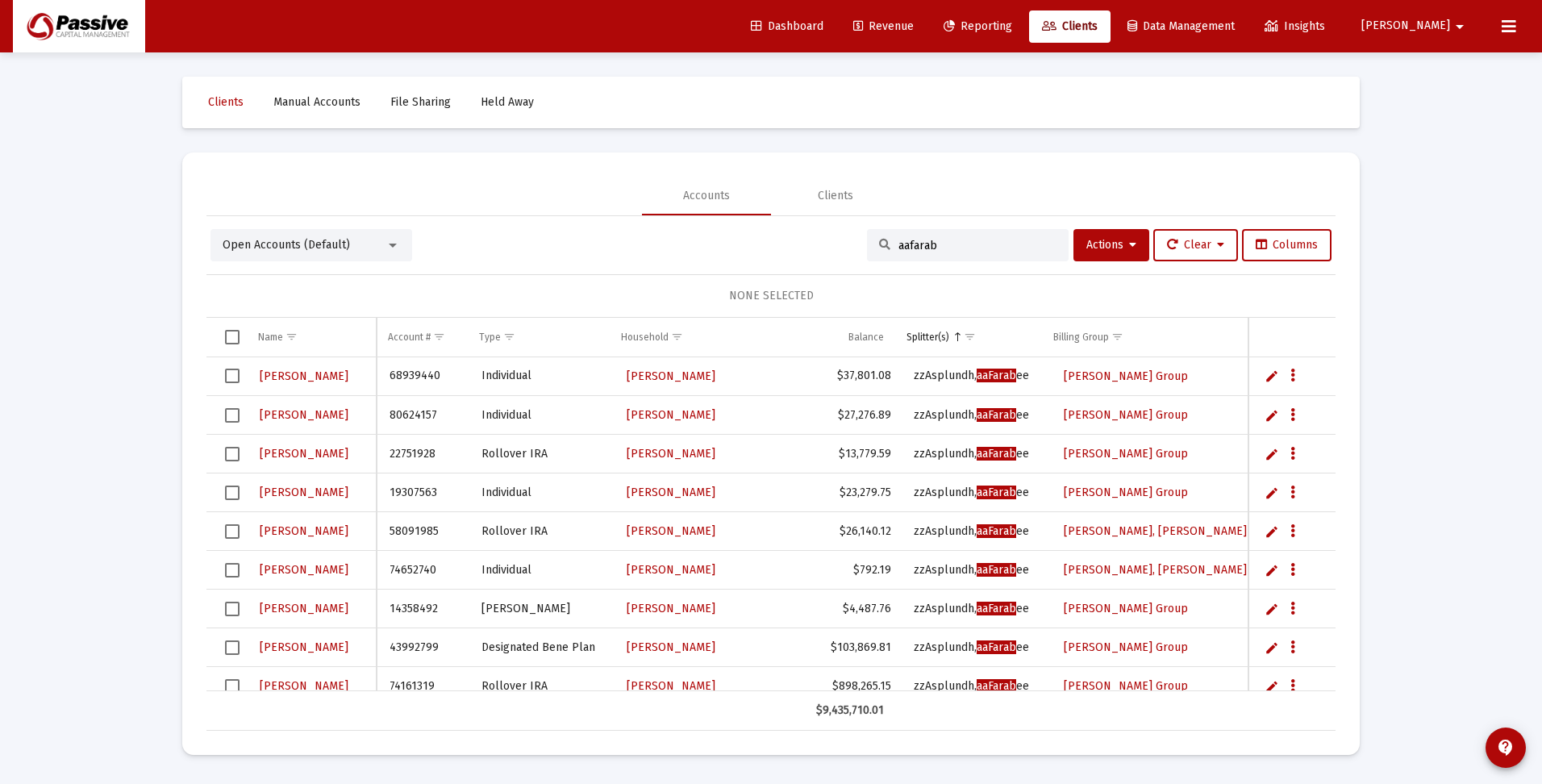
type input "aafarab"
click at [234, 340] on span "Select all" at bounding box center [232, 337] width 15 height 15
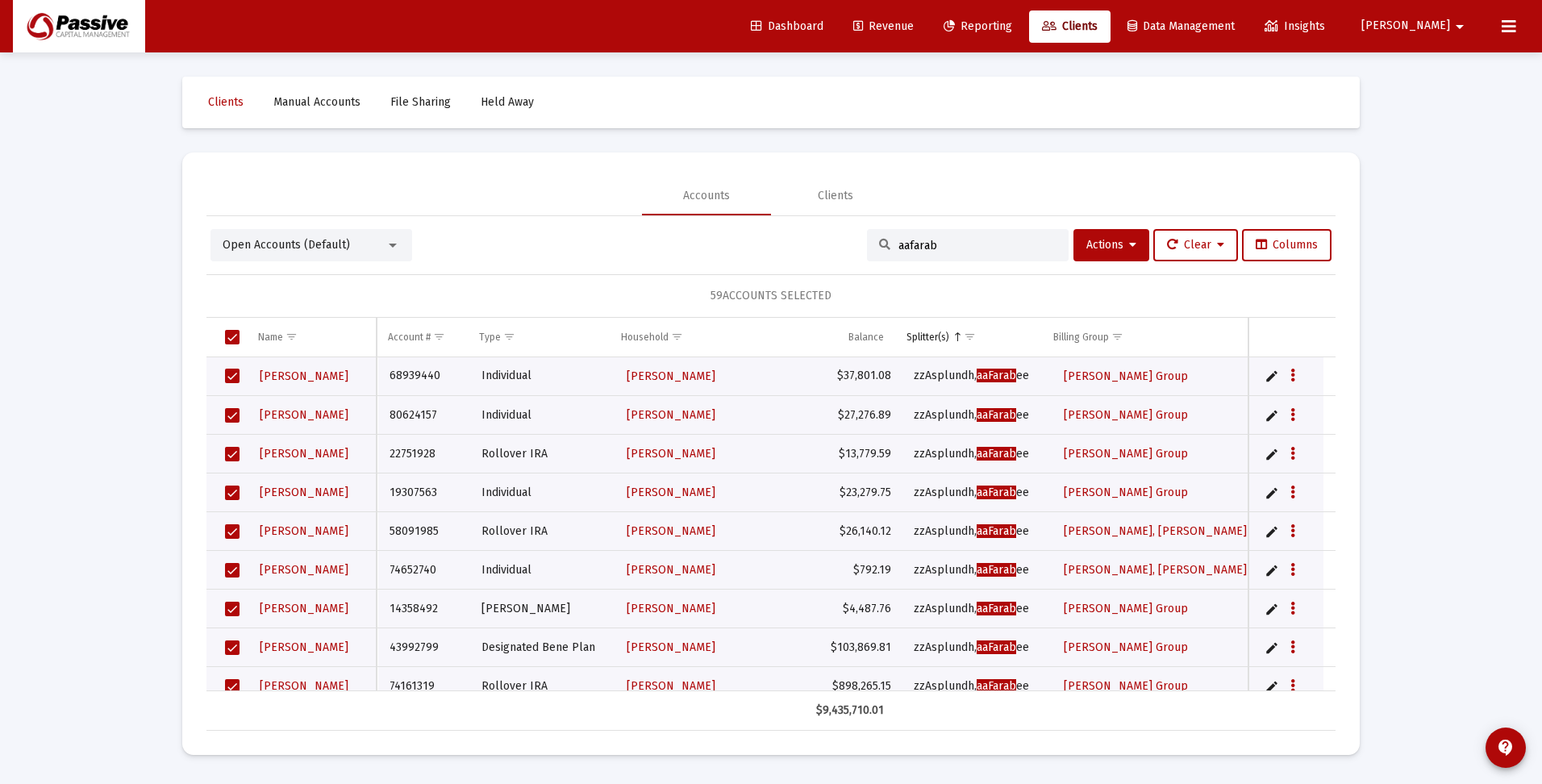
click at [235, 337] on span "Select all" at bounding box center [232, 337] width 15 height 15
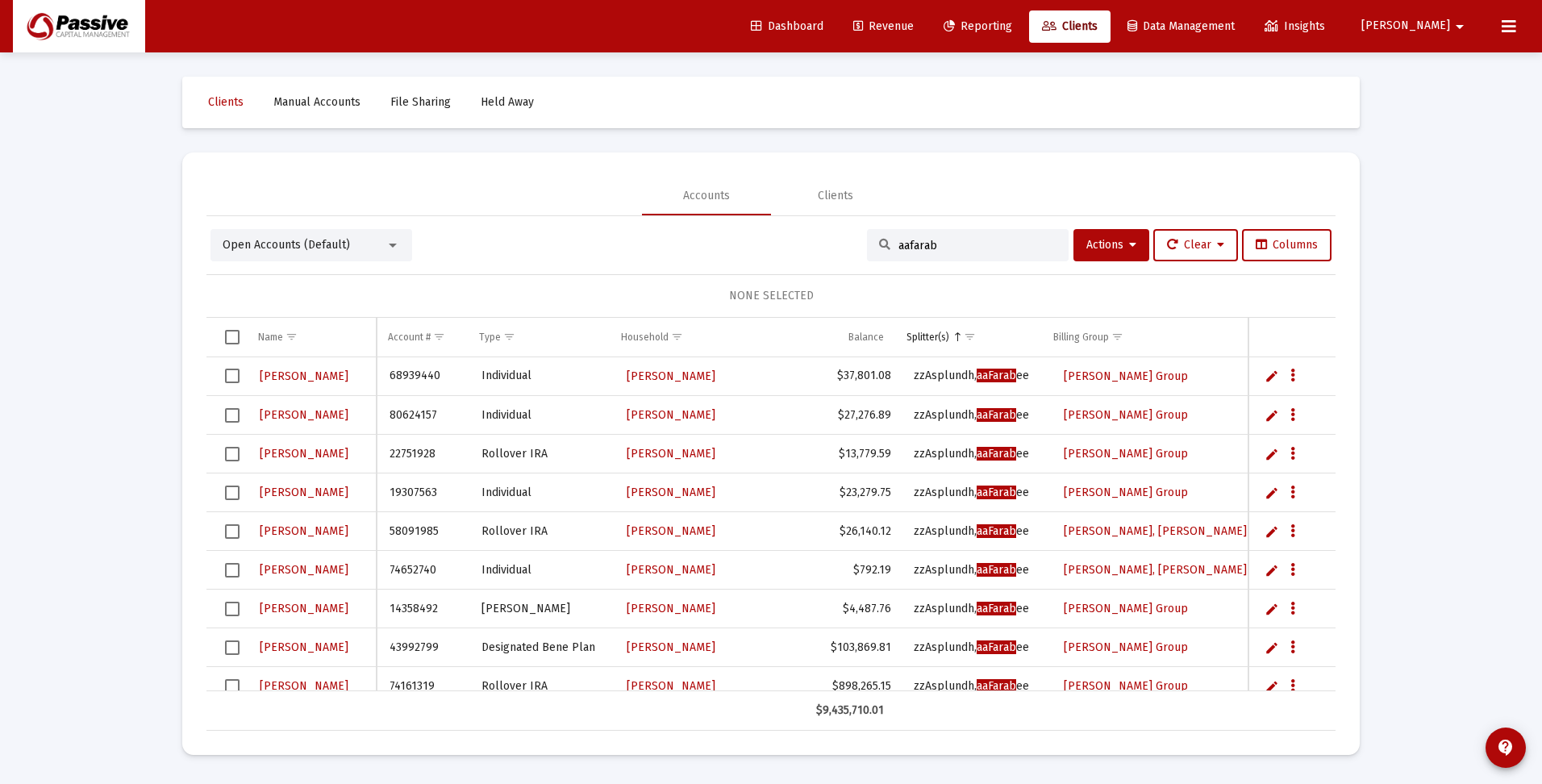
drag, startPoint x: 940, startPoint y: 240, endPoint x: 842, endPoint y: 226, distance: 99.0
click at [842, 226] on div "Open Accounts (Default) aafarab Actions Clear Columns NONE SELECTED Name Name A…" at bounding box center [771, 472] width 1129 height 514
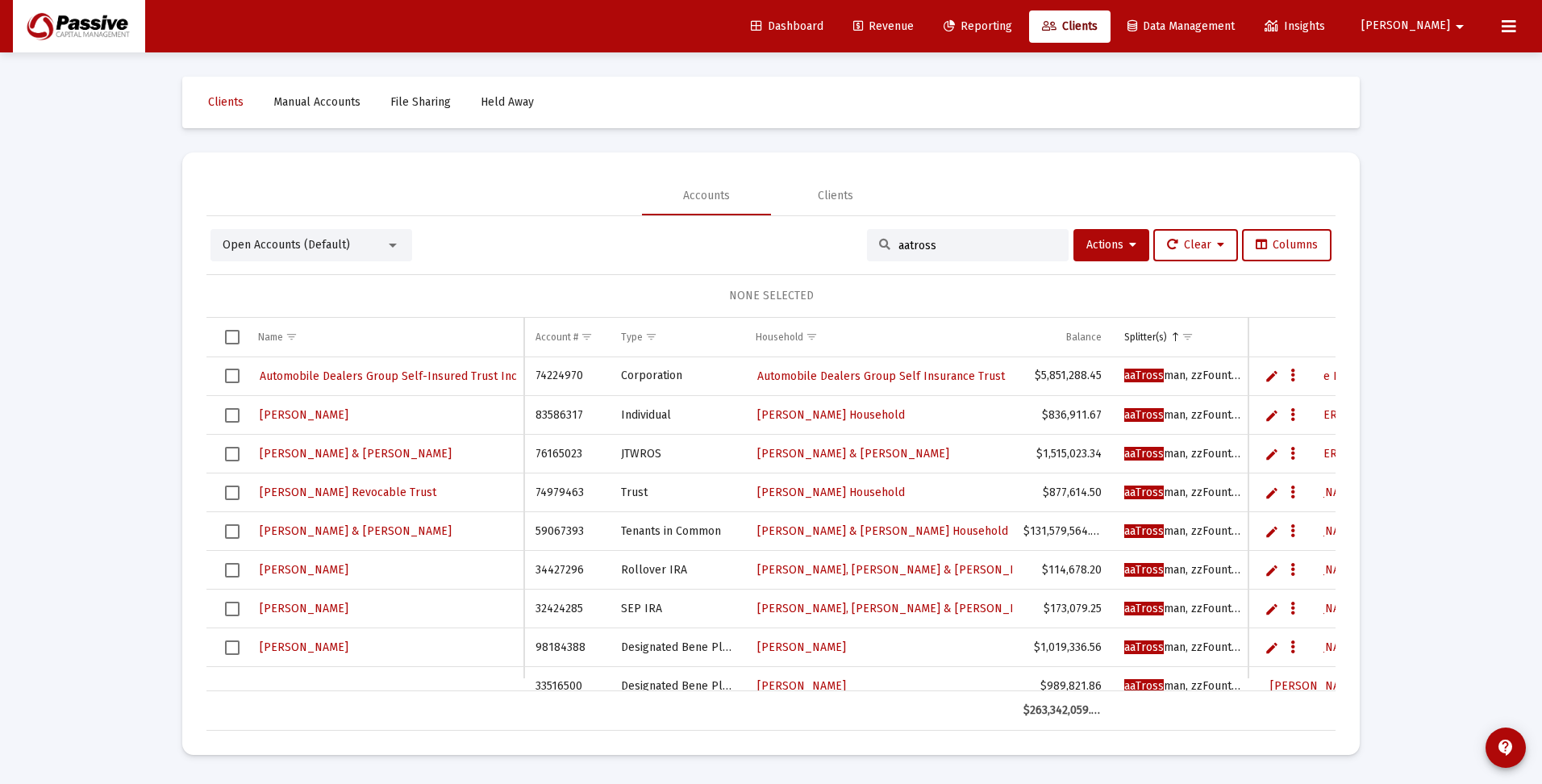
type input "aatross"
click at [236, 339] on span "Select all" at bounding box center [232, 337] width 15 height 15
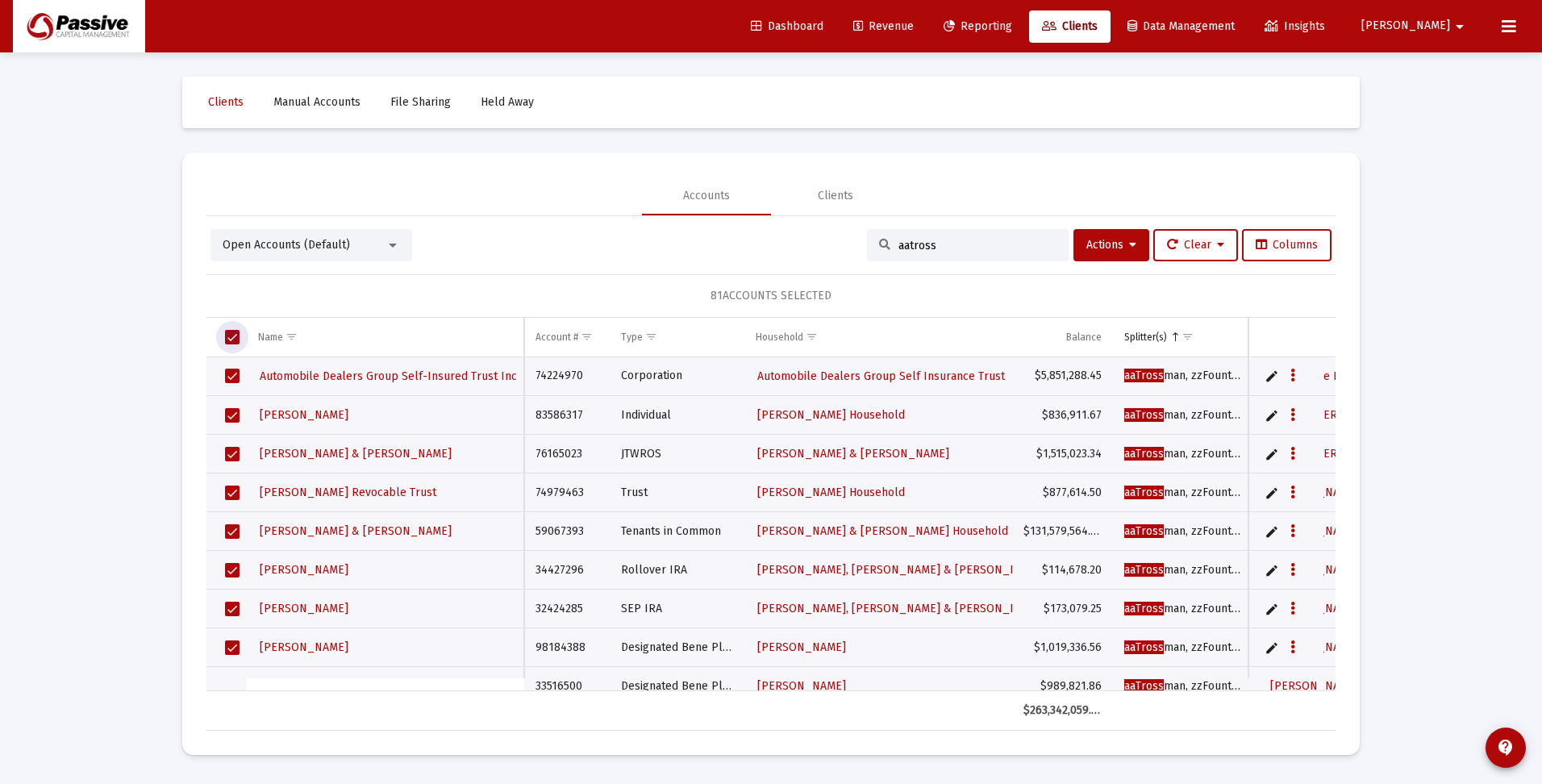
click at [236, 344] on span "Select all" at bounding box center [232, 337] width 15 height 15
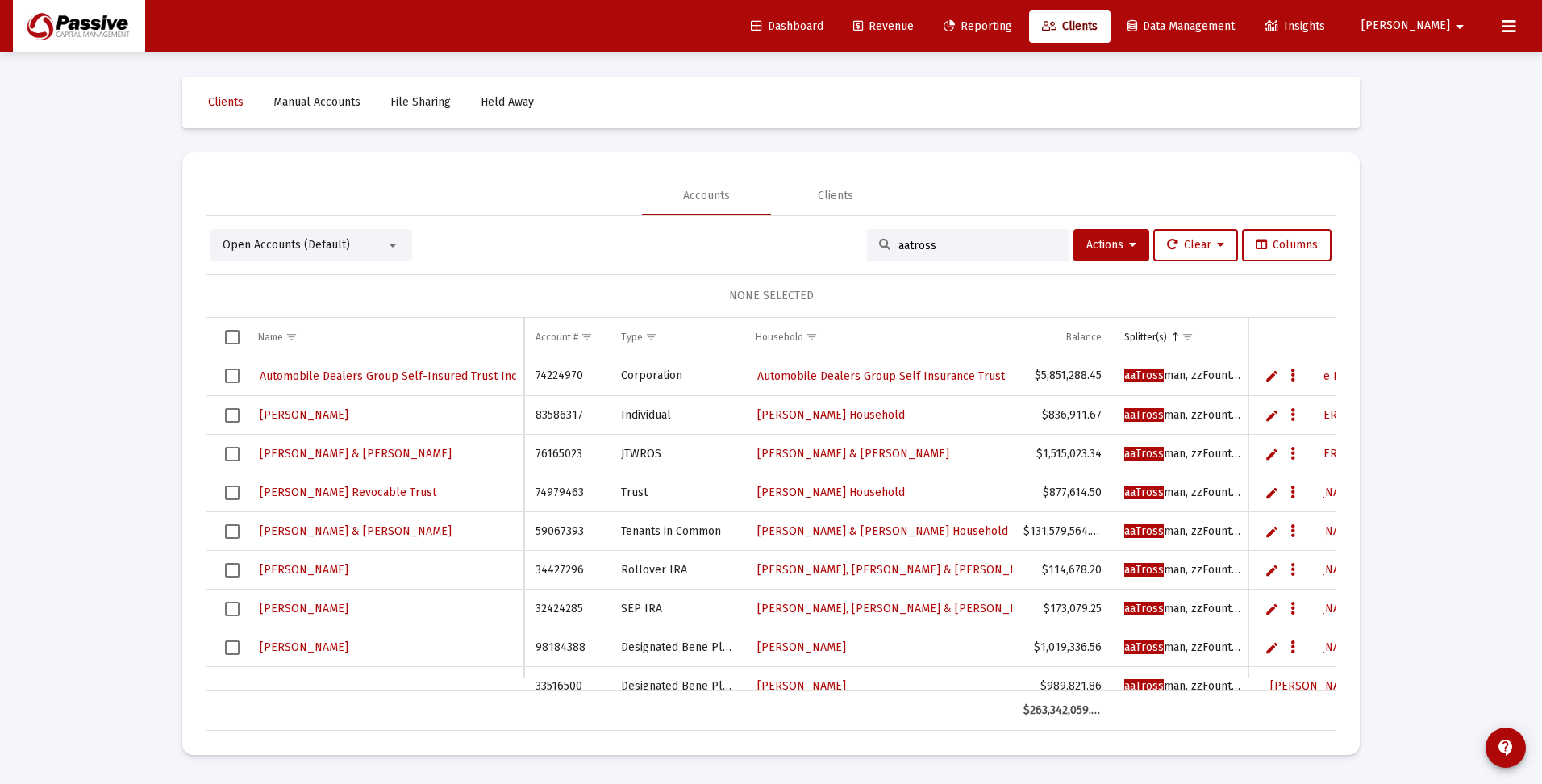
drag, startPoint x: 959, startPoint y: 246, endPoint x: 826, endPoint y: 242, distance: 133.1
click at [826, 242] on div "Open Accounts (Default) aatross Actions Clear Columns" at bounding box center [771, 245] width 1122 height 32
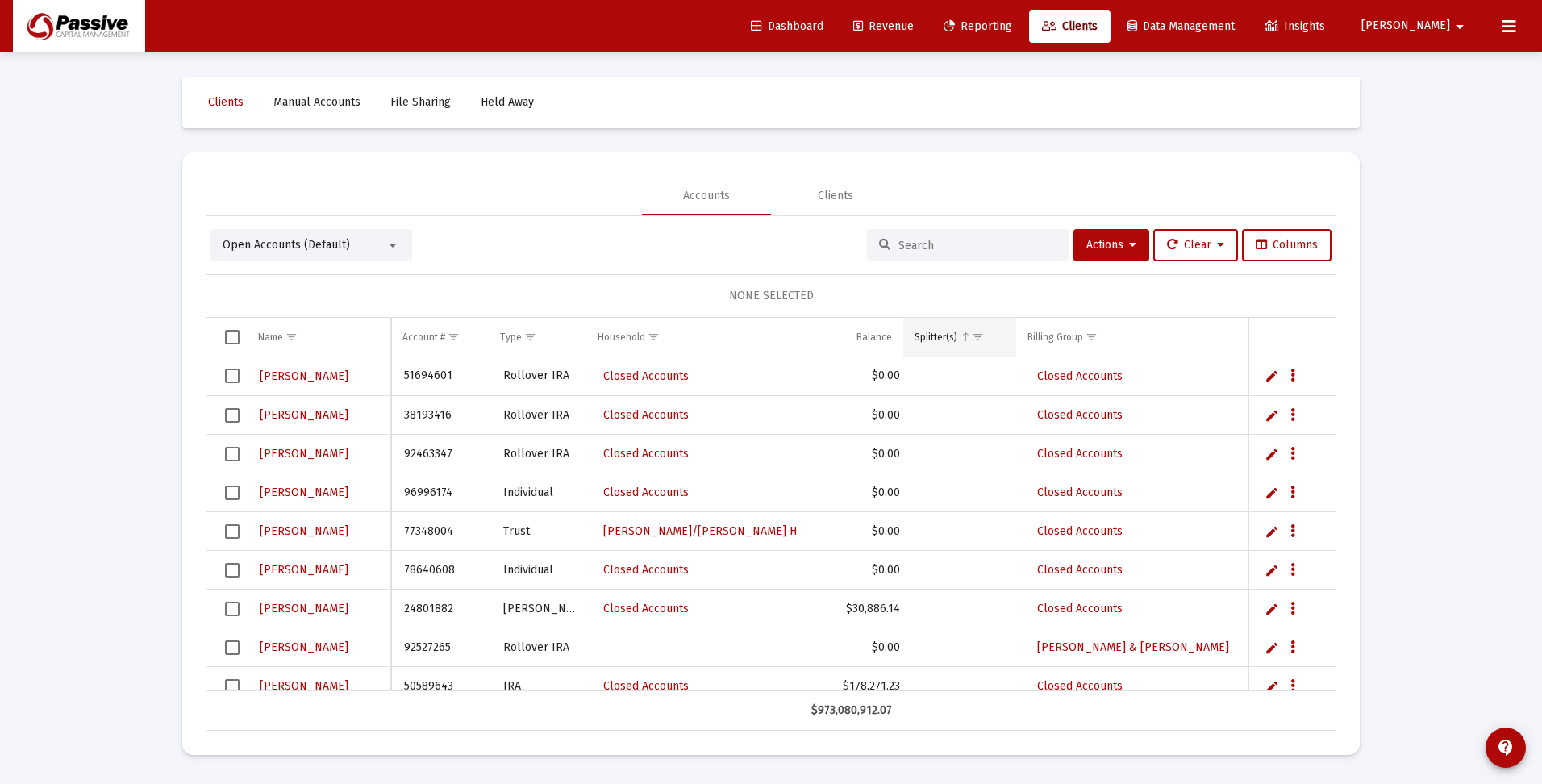
click at [977, 339] on span "Show filter options for column 'Splitter(s)'" at bounding box center [977, 336] width 12 height 12
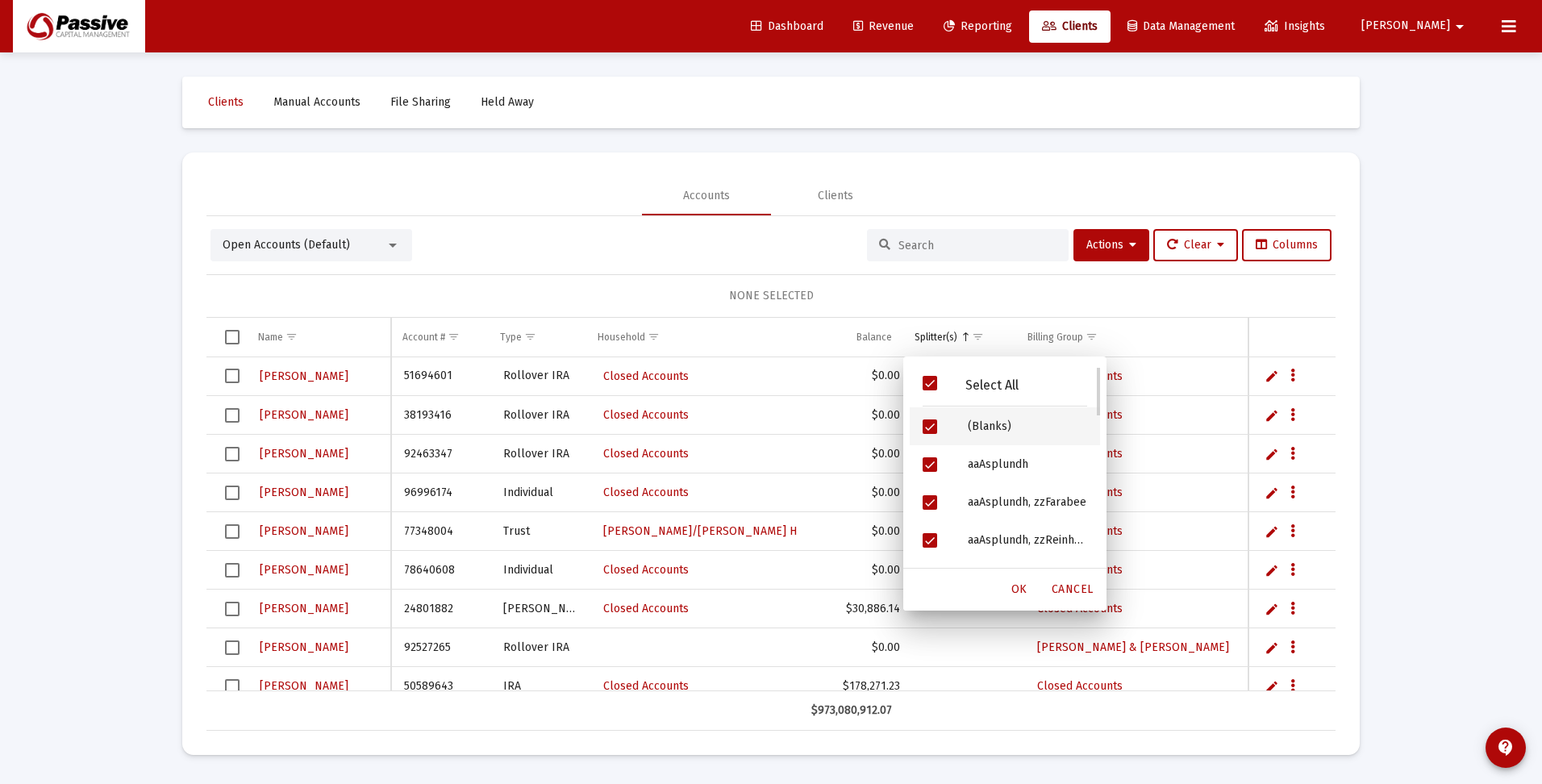
click at [982, 427] on div "(Blanks)" at bounding box center [1027, 426] width 145 height 37
click at [930, 381] on span "Filter options" at bounding box center [930, 383] width 15 height 15
click at [929, 428] on span "Filter options" at bounding box center [930, 427] width 15 height 15
click at [1018, 591] on span "OK" at bounding box center [1020, 588] width 16 height 14
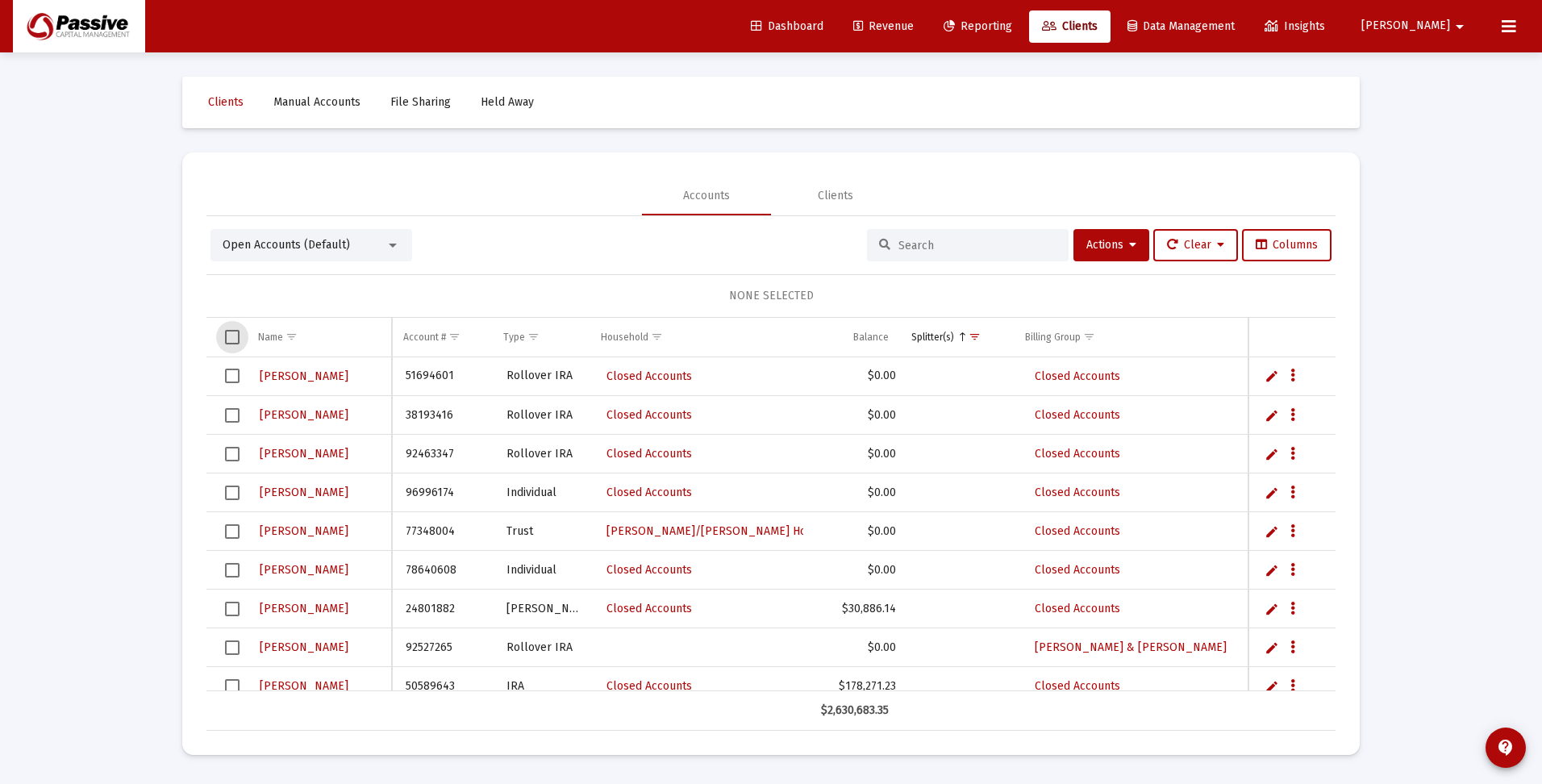
click at [233, 336] on span "Select all" at bounding box center [232, 337] width 15 height 15
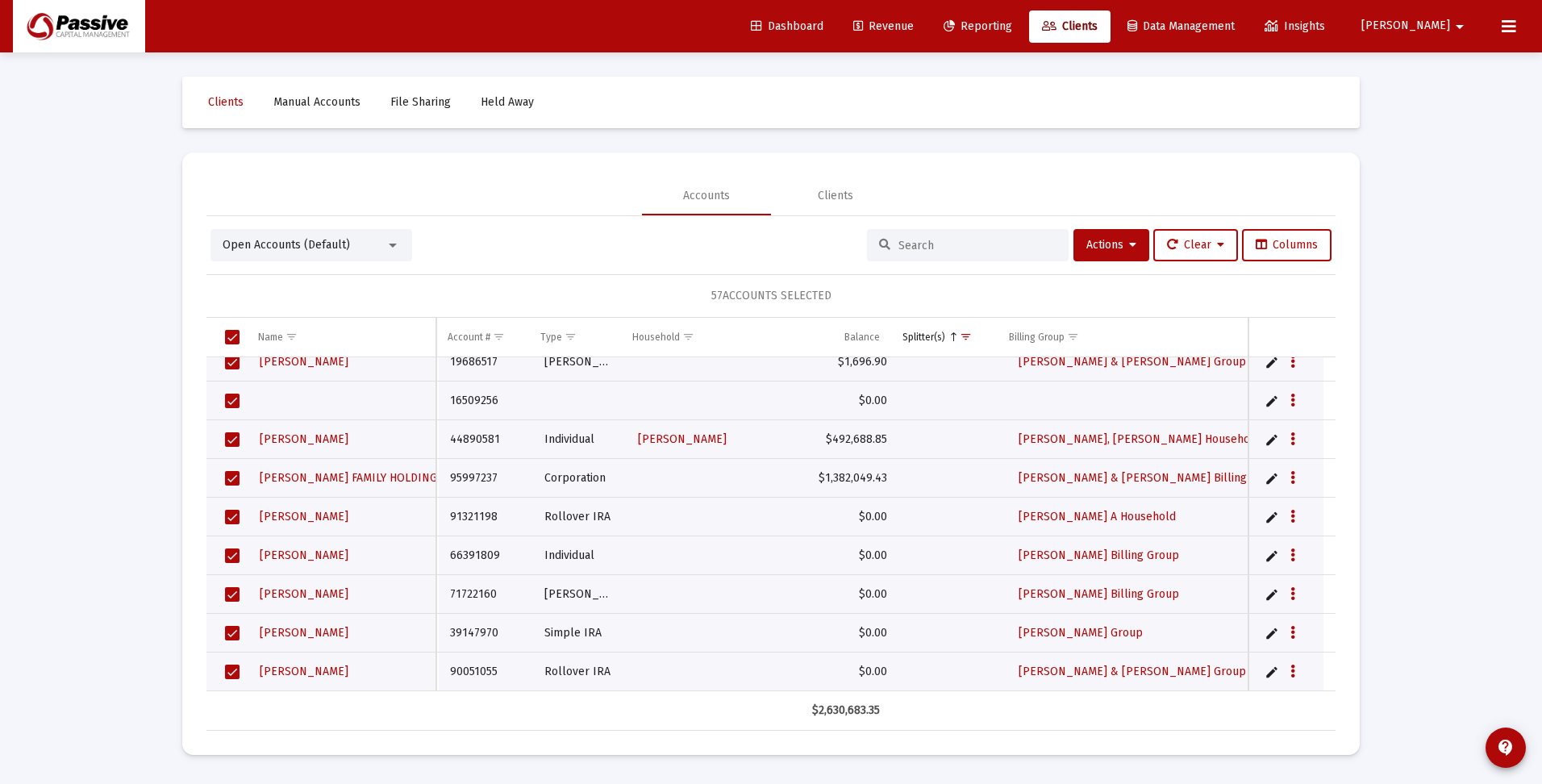
scroll to position [1873, 0]
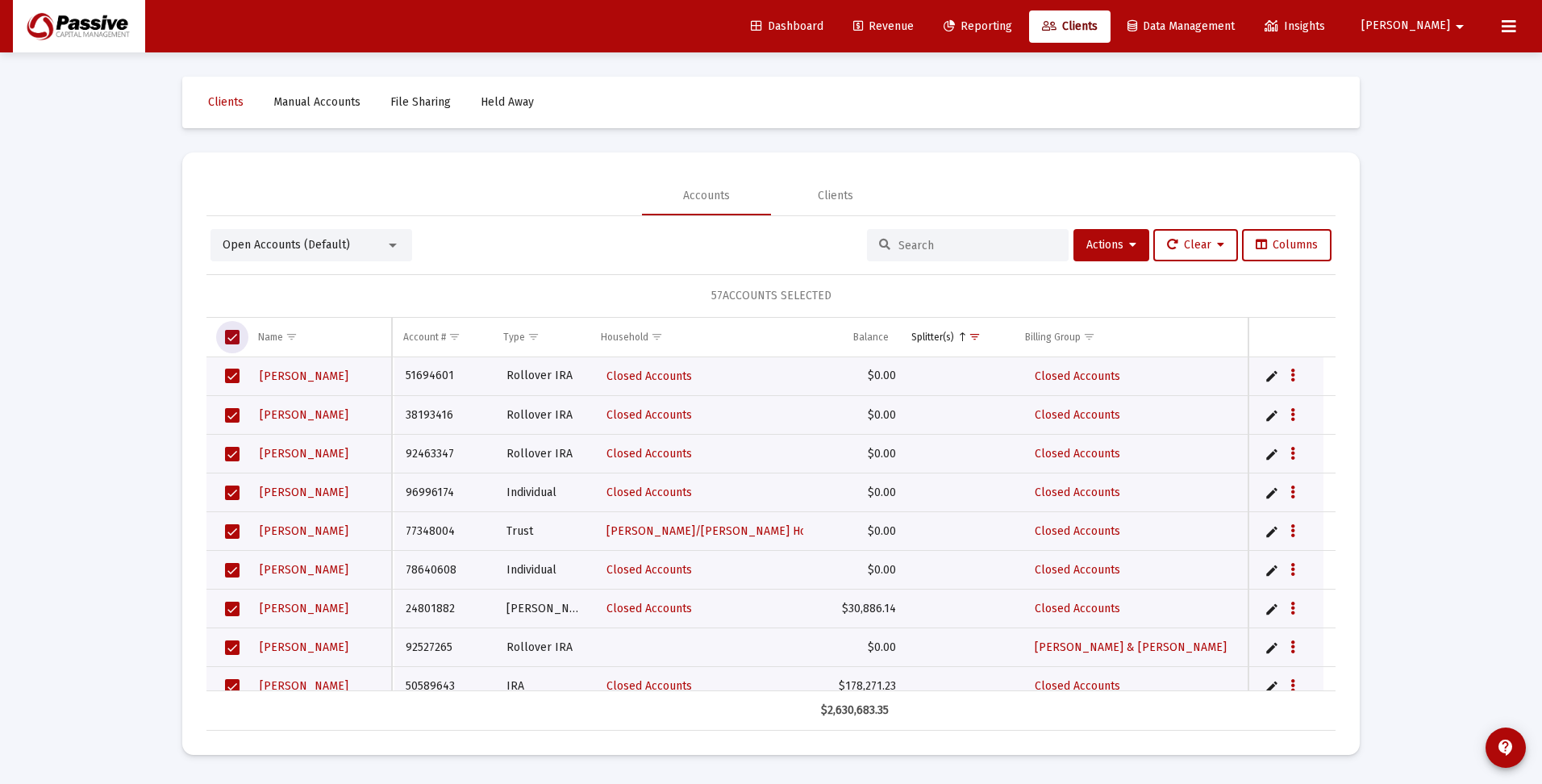
click at [232, 330] on span "Select all" at bounding box center [232, 337] width 15 height 15
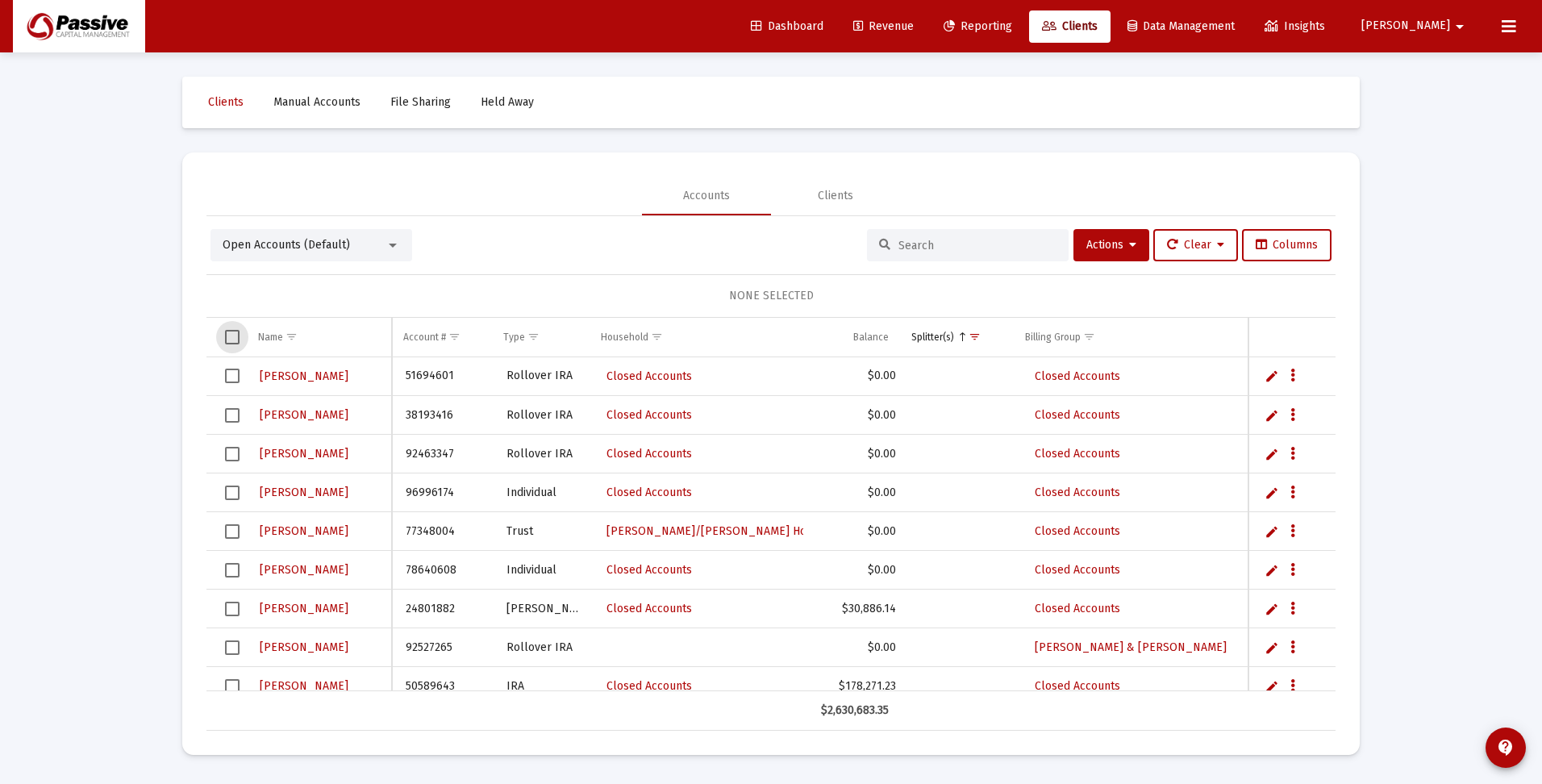
click at [925, 242] on input at bounding box center [977, 245] width 158 height 14
click at [975, 337] on span "Show filter options for column 'Splitter(s)'" at bounding box center [974, 336] width 12 height 12
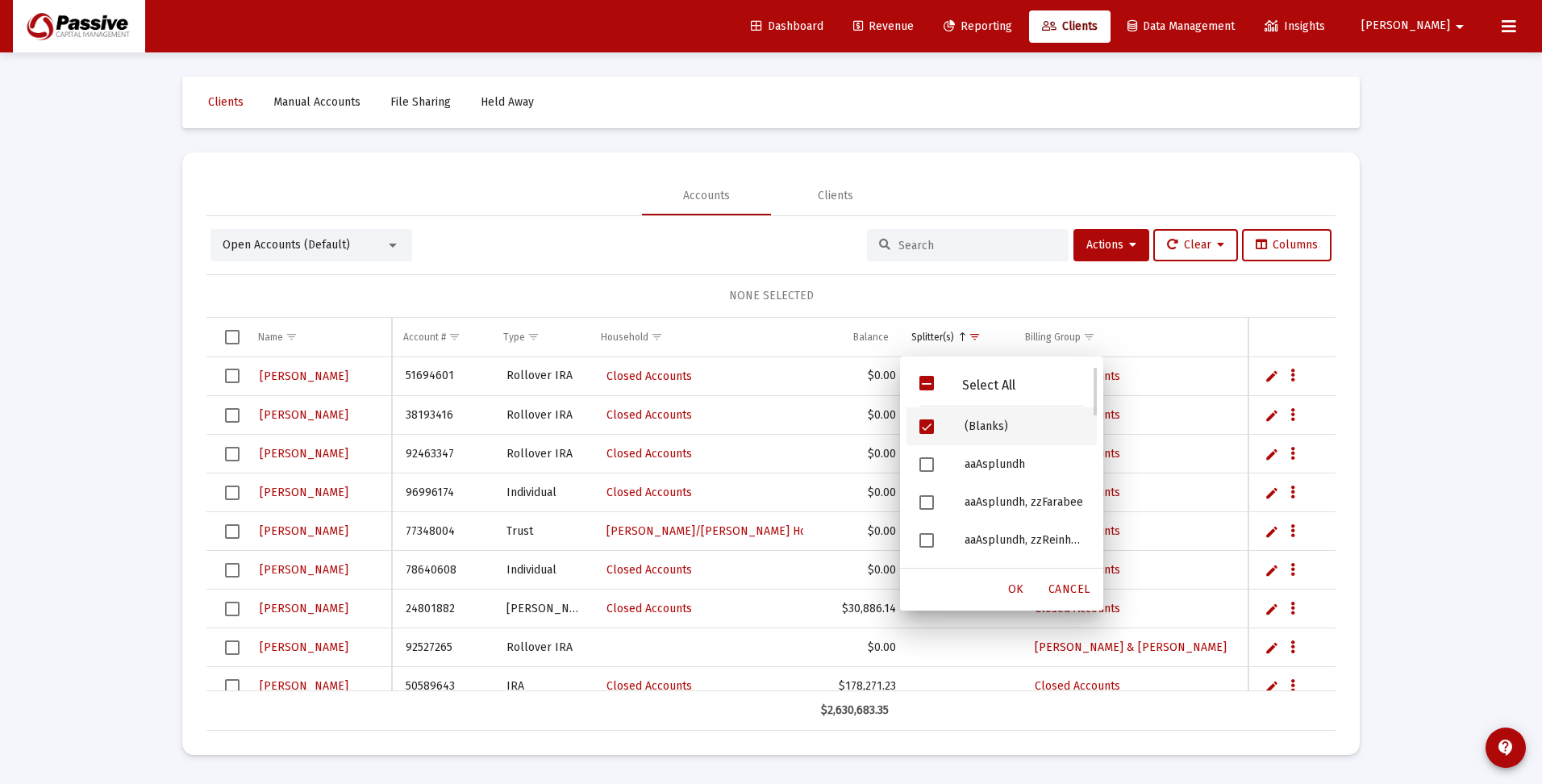
click at [928, 421] on span "Filter options" at bounding box center [927, 427] width 15 height 15
click at [926, 503] on span "Filter options" at bounding box center [927, 502] width 15 height 15
click at [1016, 591] on span "OK" at bounding box center [1016, 588] width 16 height 14
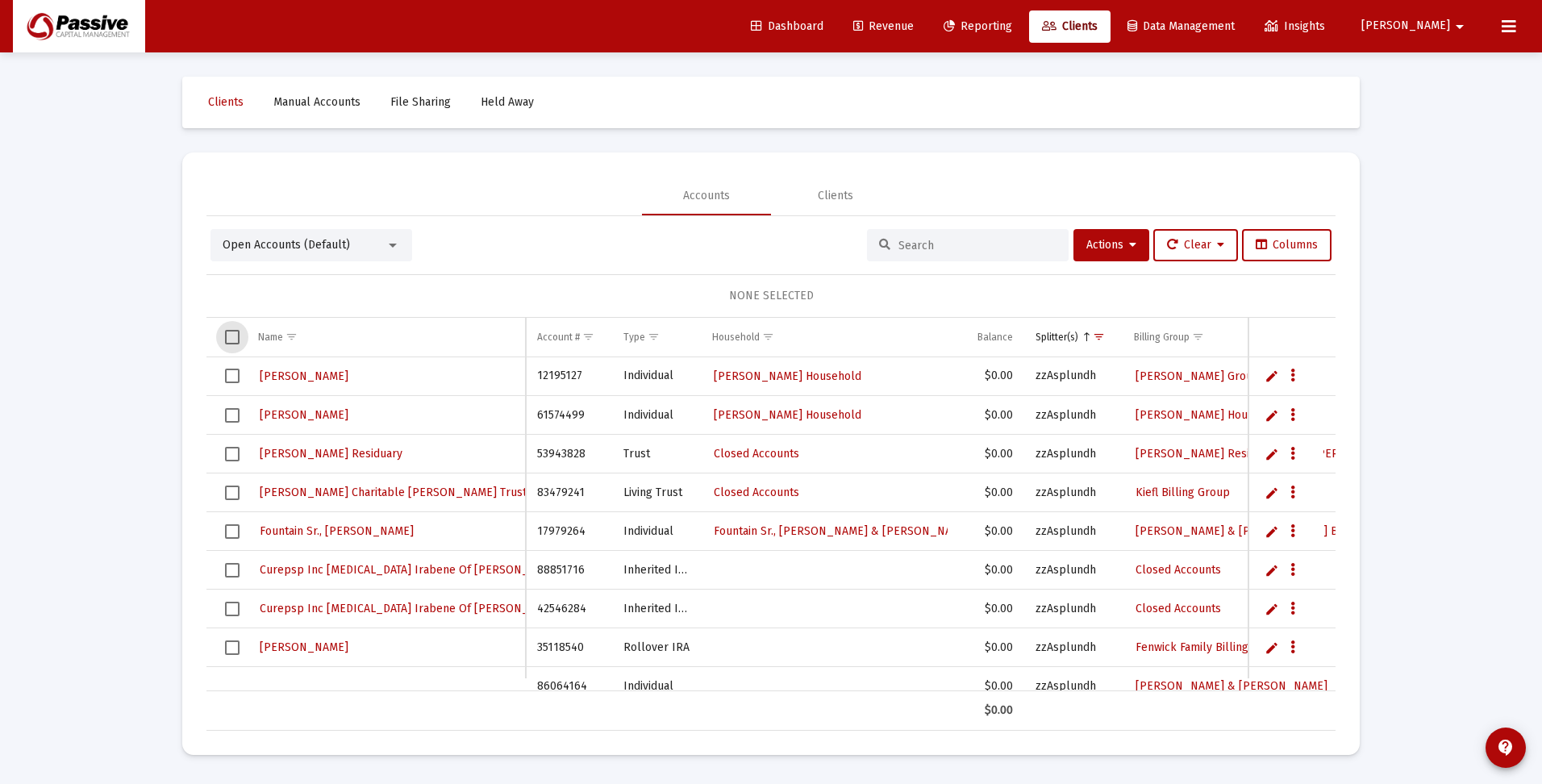
click at [229, 337] on span "Select all" at bounding box center [232, 337] width 15 height 15
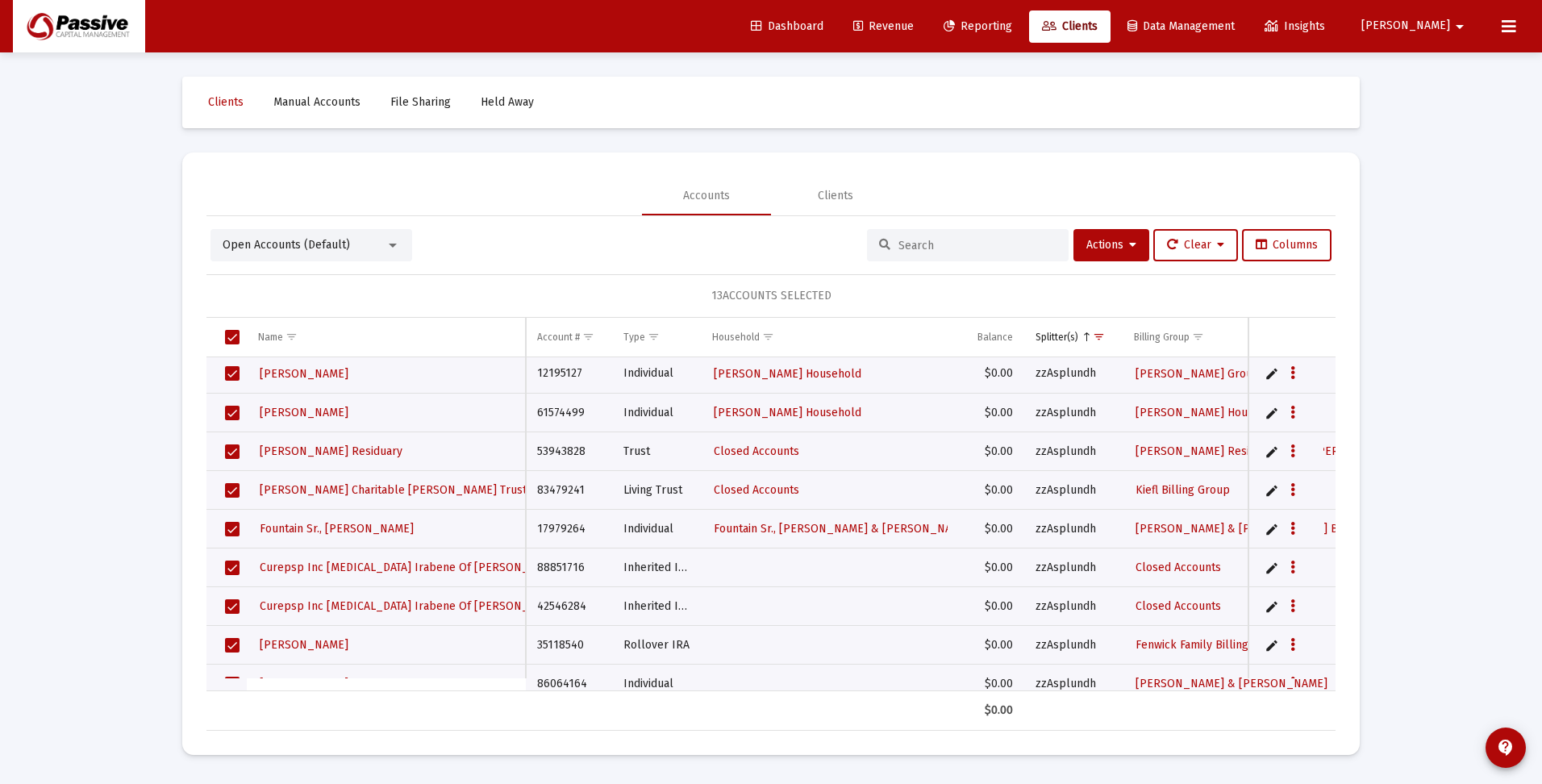
scroll to position [0, 0]
click at [232, 335] on span "Select all" at bounding box center [232, 337] width 15 height 15
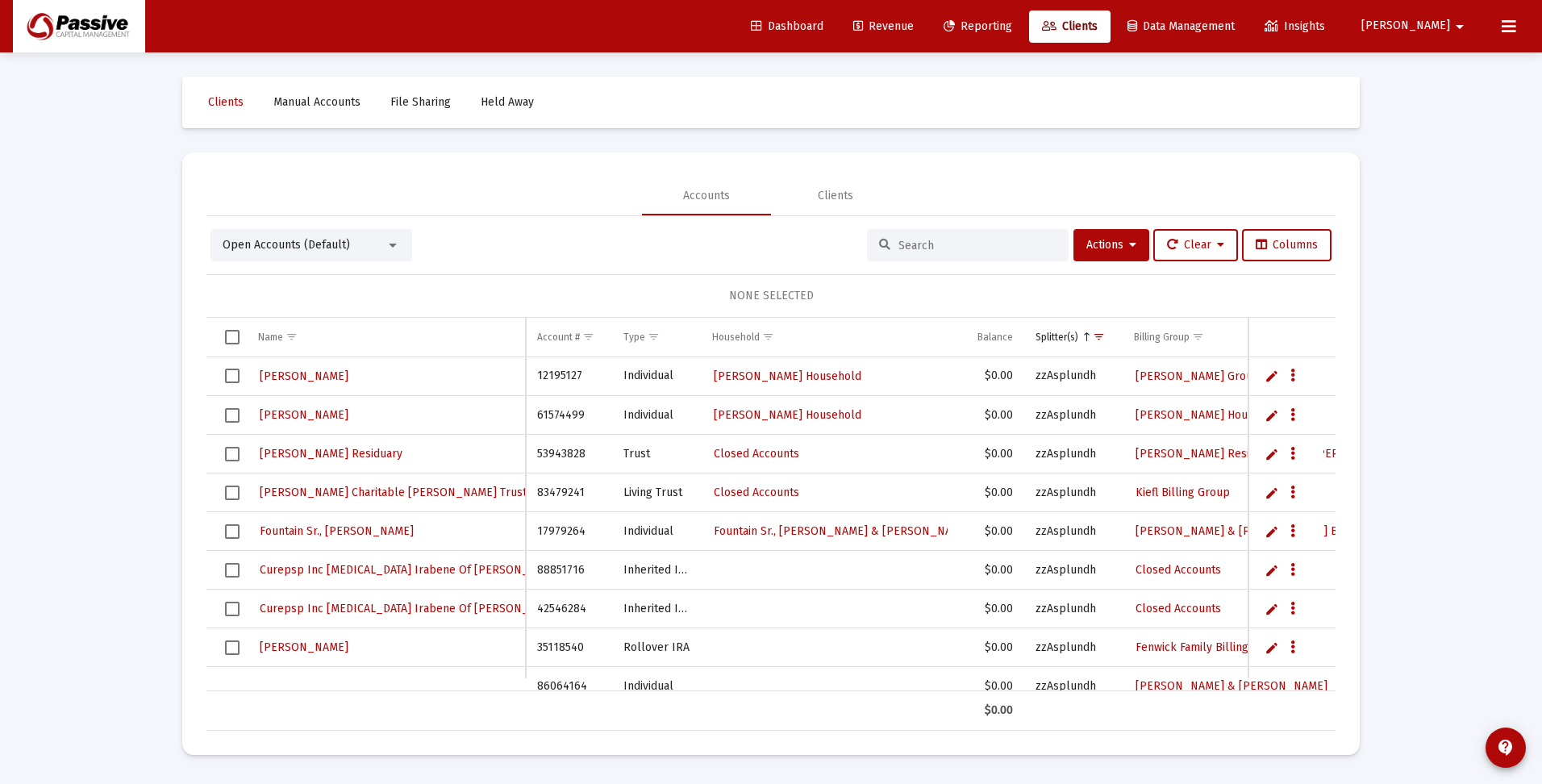
click at [940, 245] on input at bounding box center [977, 245] width 158 height 14
click at [1103, 334] on span "Show filter options for column 'Splitter(s)'" at bounding box center [1099, 336] width 12 height 12
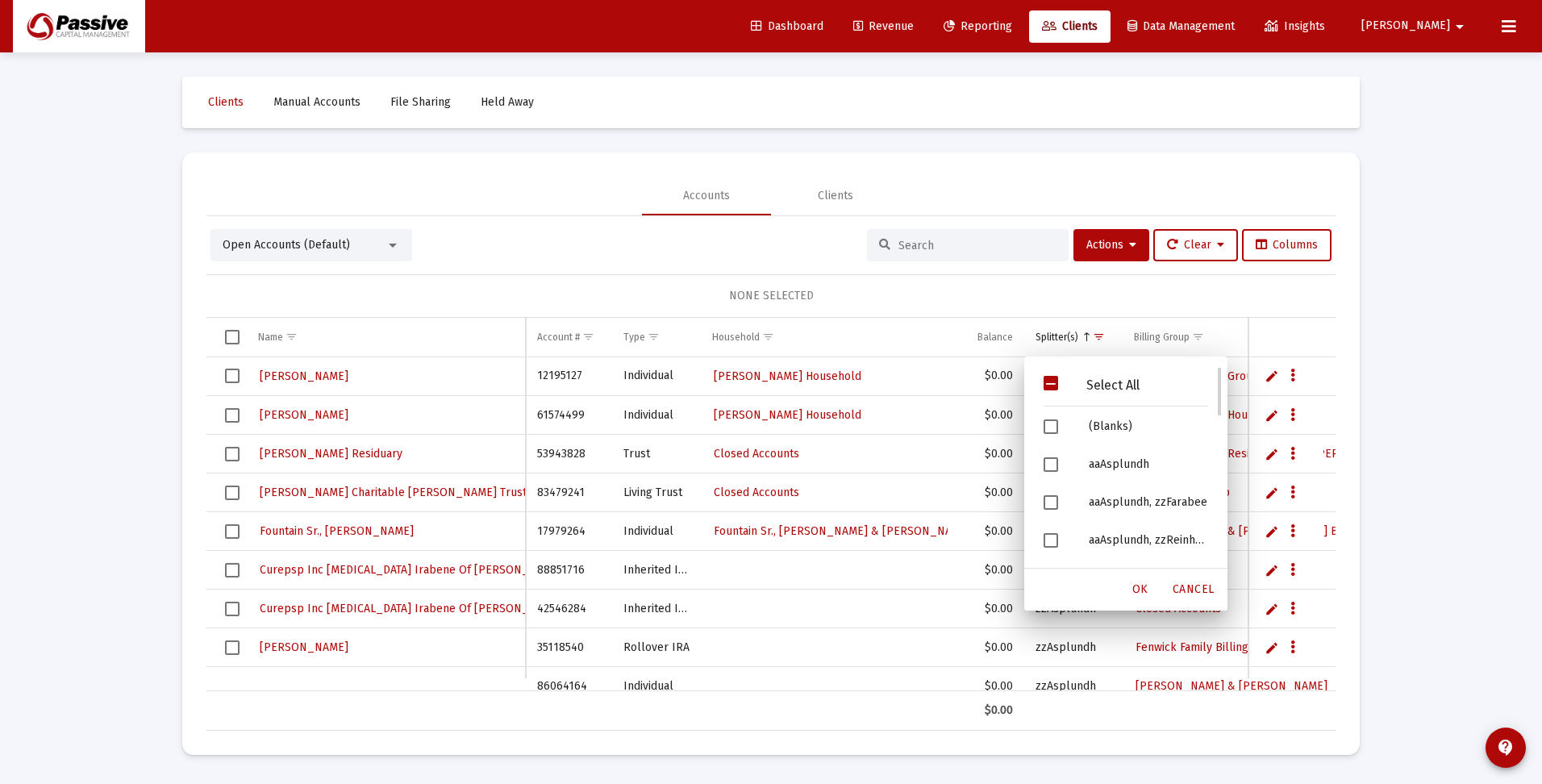
click at [1055, 387] on span "Filter options" at bounding box center [1051, 383] width 15 height 15
click at [1047, 379] on span "Filter options" at bounding box center [1051, 383] width 15 height 15
click at [1050, 430] on span "Filter options" at bounding box center [1051, 427] width 15 height 15
click at [1139, 587] on span "OK" at bounding box center [1141, 588] width 16 height 14
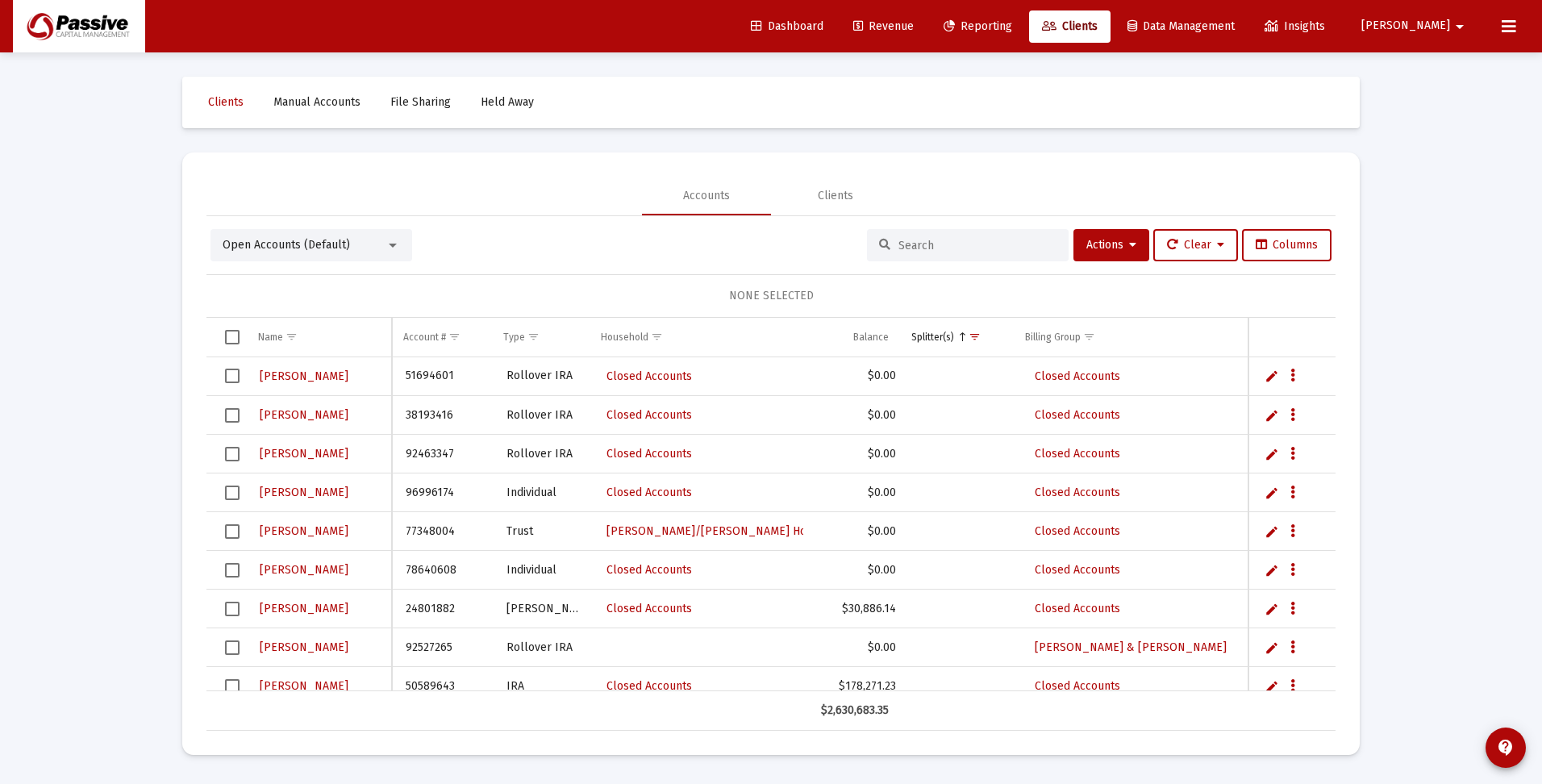
click at [229, 336] on span "Select all" at bounding box center [232, 337] width 15 height 15
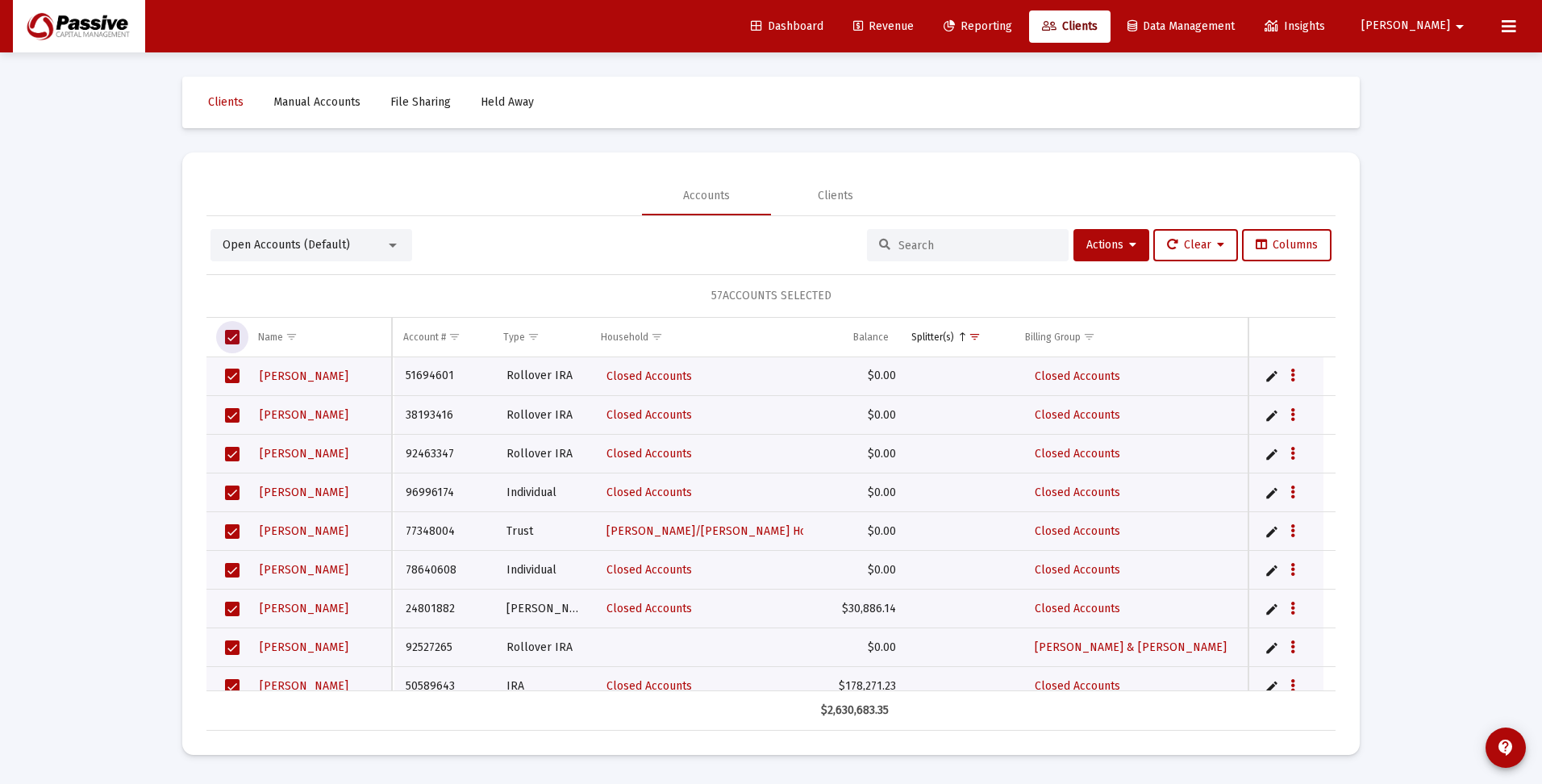
click at [229, 336] on span "Select all" at bounding box center [232, 337] width 15 height 15
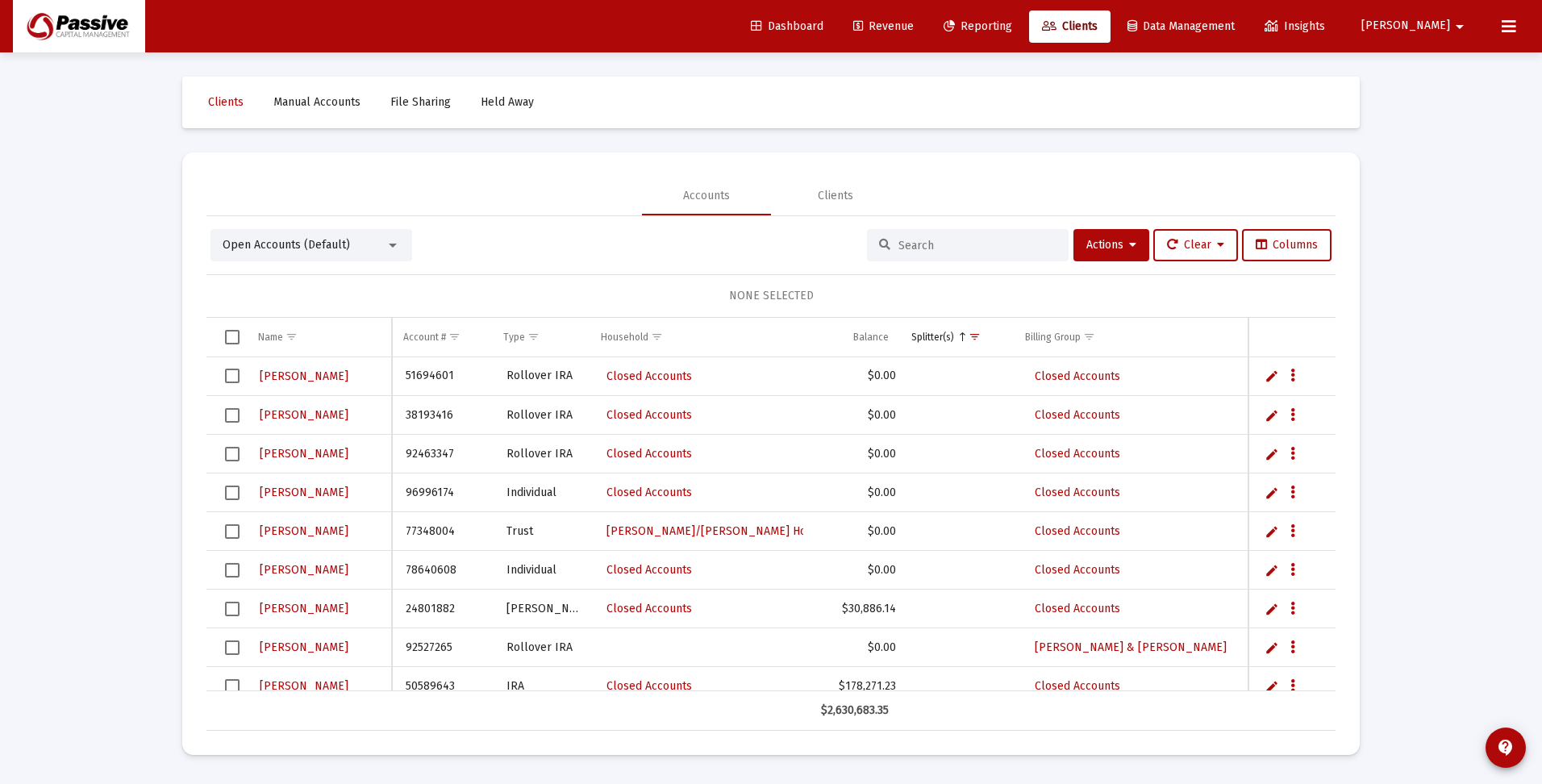
click at [941, 235] on div at bounding box center [968, 245] width 202 height 32
click at [941, 244] on input at bounding box center [977, 245] width 158 height 14
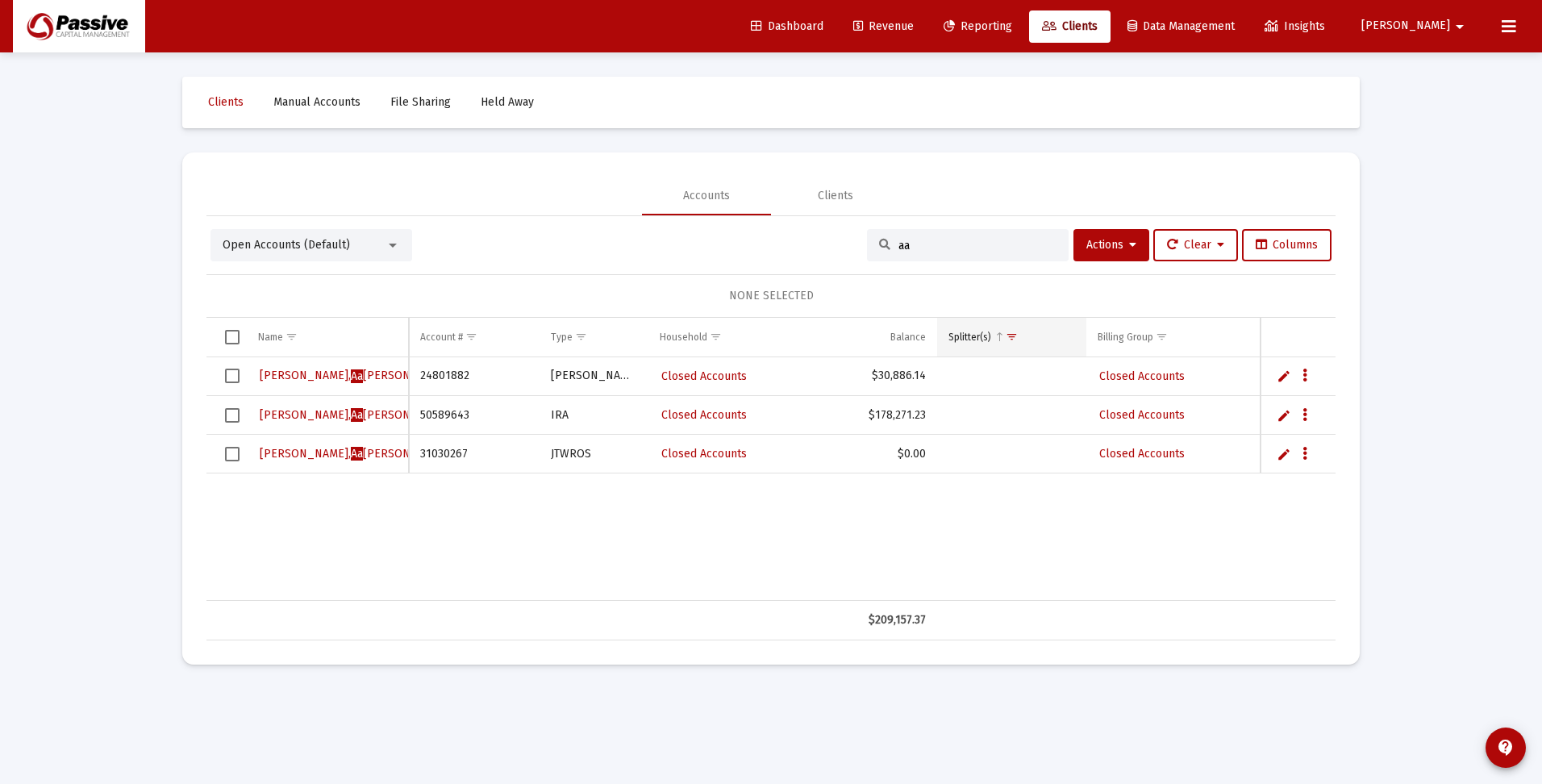
click at [1018, 338] on span "Show filter options for column 'Splitter(s)'" at bounding box center [1011, 336] width 12 height 12
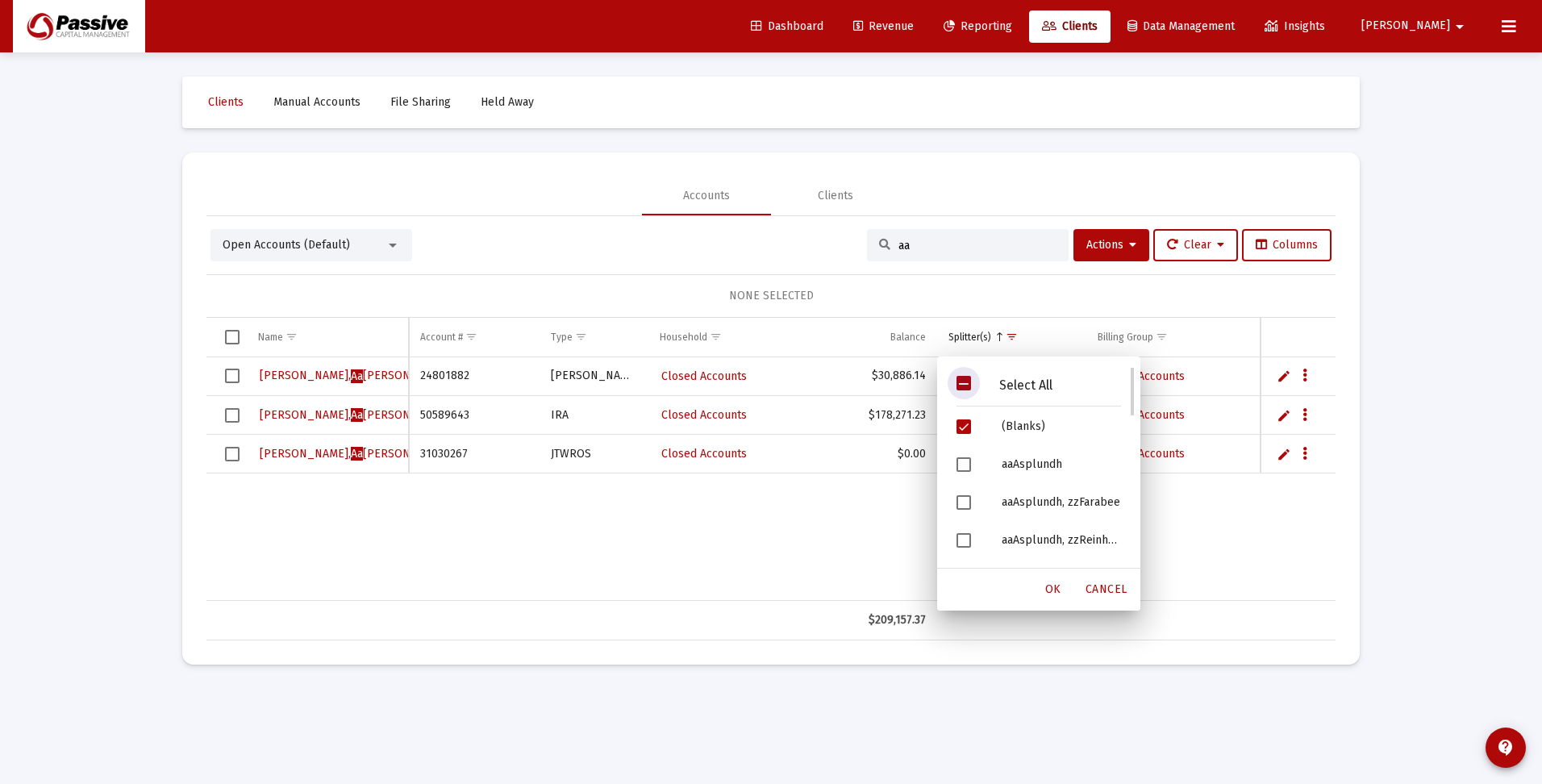
click at [962, 387] on span "Filter options" at bounding box center [964, 383] width 15 height 15
click at [1055, 594] on span "OK" at bounding box center [1054, 588] width 16 height 14
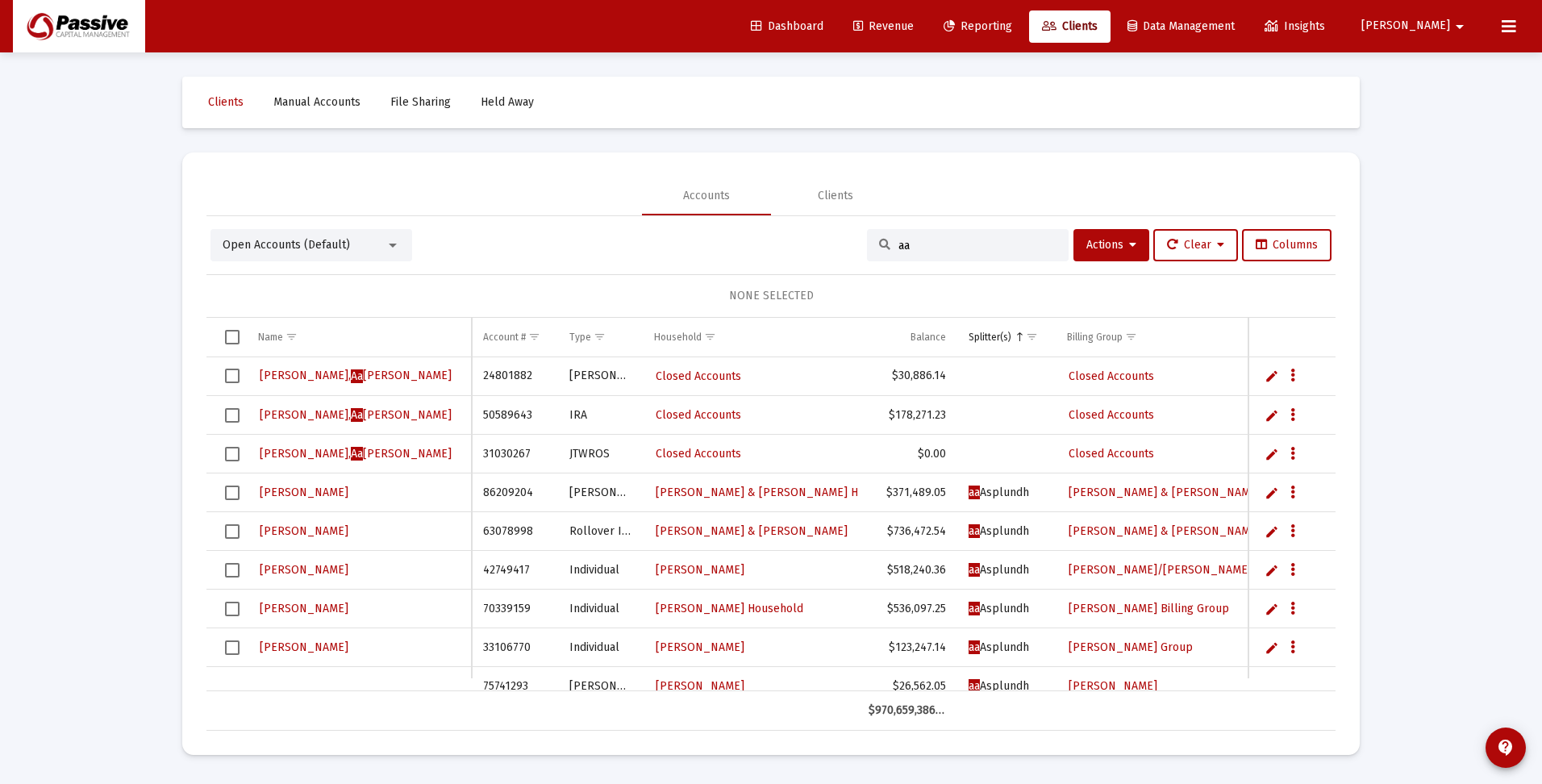
click at [922, 244] on input "aa" at bounding box center [977, 245] width 158 height 14
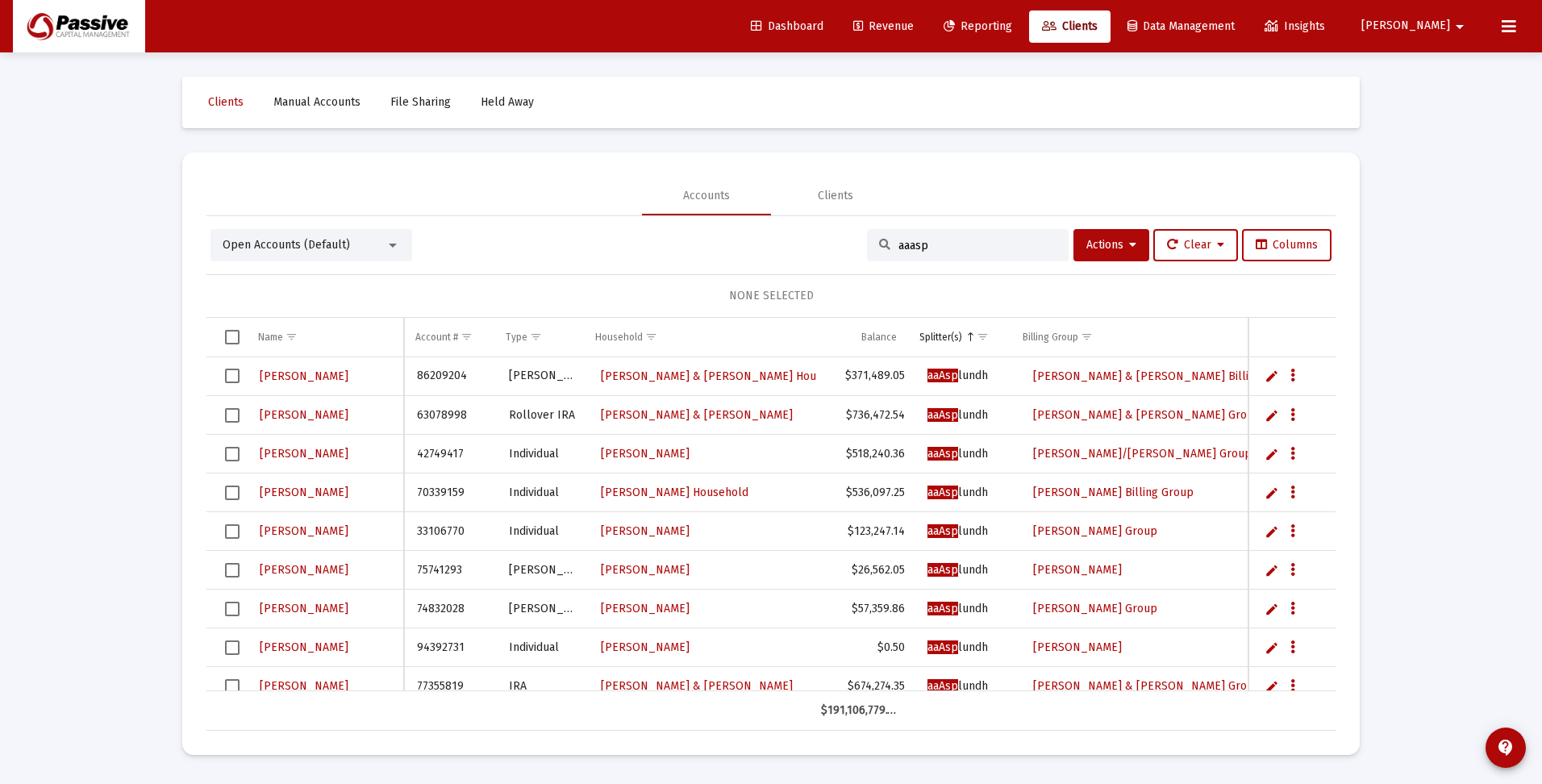
type input "aaasp"
click at [231, 338] on span "Select all" at bounding box center [232, 337] width 15 height 15
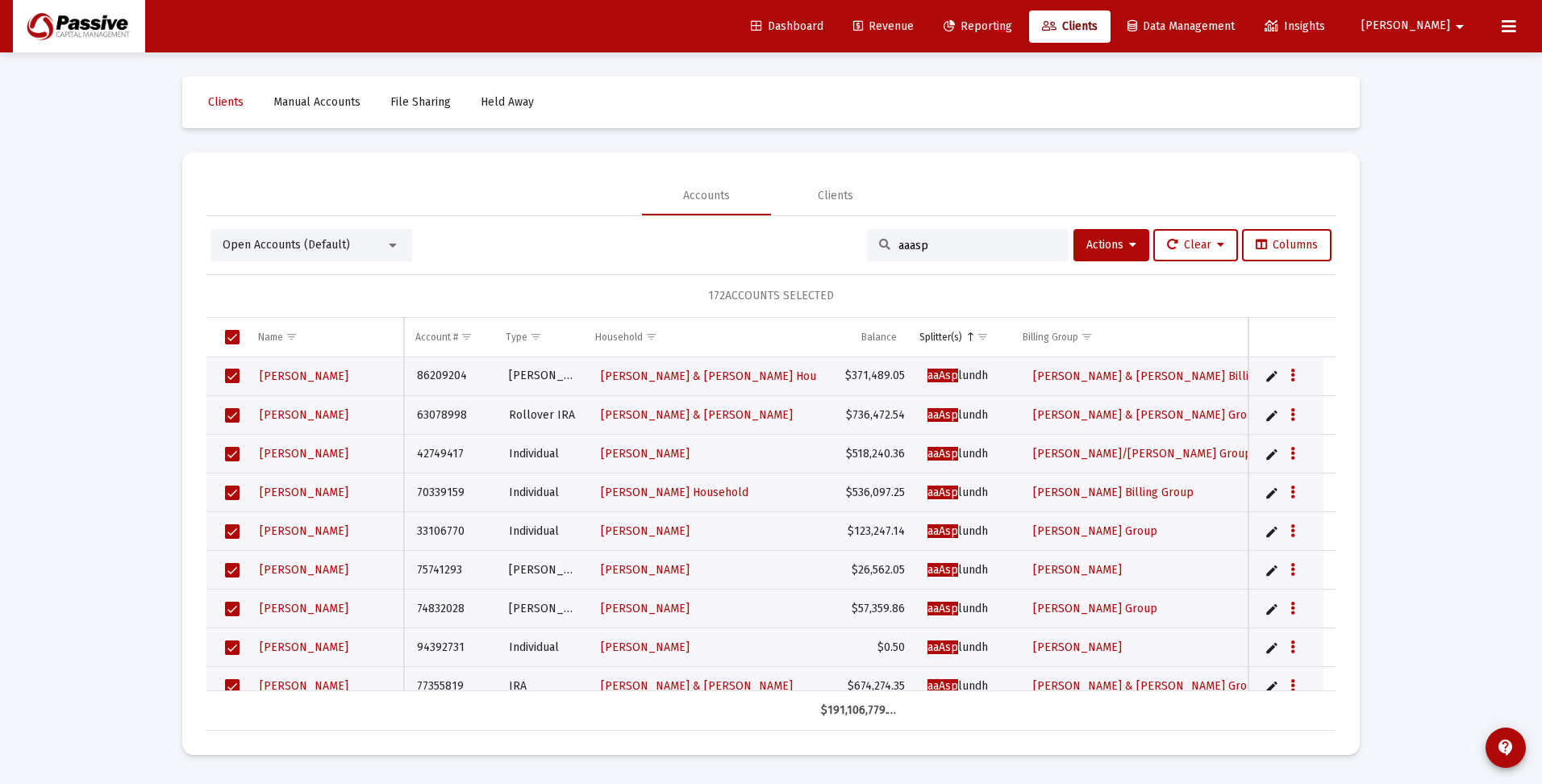
drag, startPoint x: 943, startPoint y: 245, endPoint x: 859, endPoint y: 245, distance: 84.0
click at [867, 245] on div "aaasp" at bounding box center [968, 245] width 202 height 32
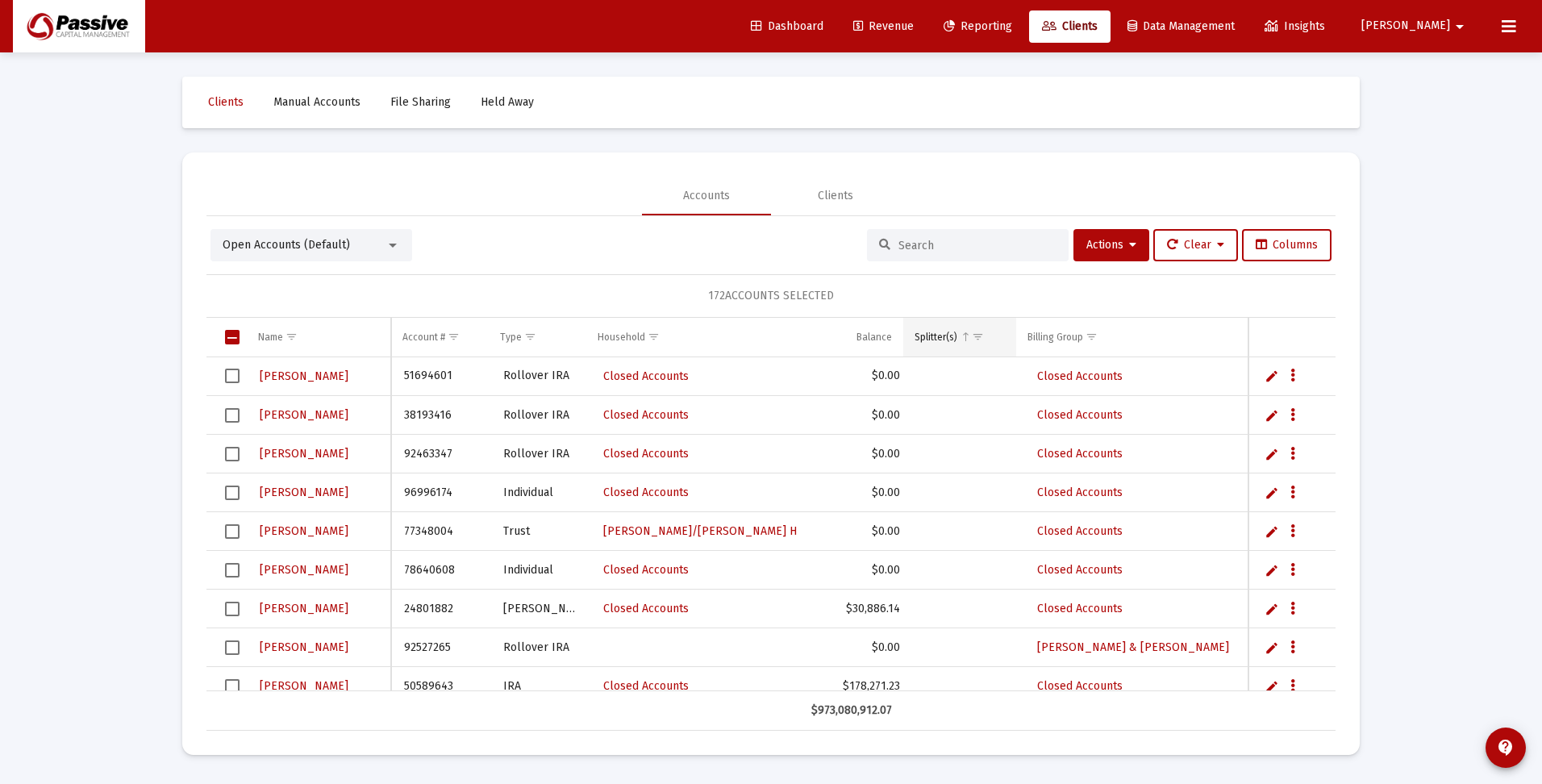
click at [977, 340] on span "Show filter options for column 'Splitter(s)'" at bounding box center [977, 336] width 12 height 12
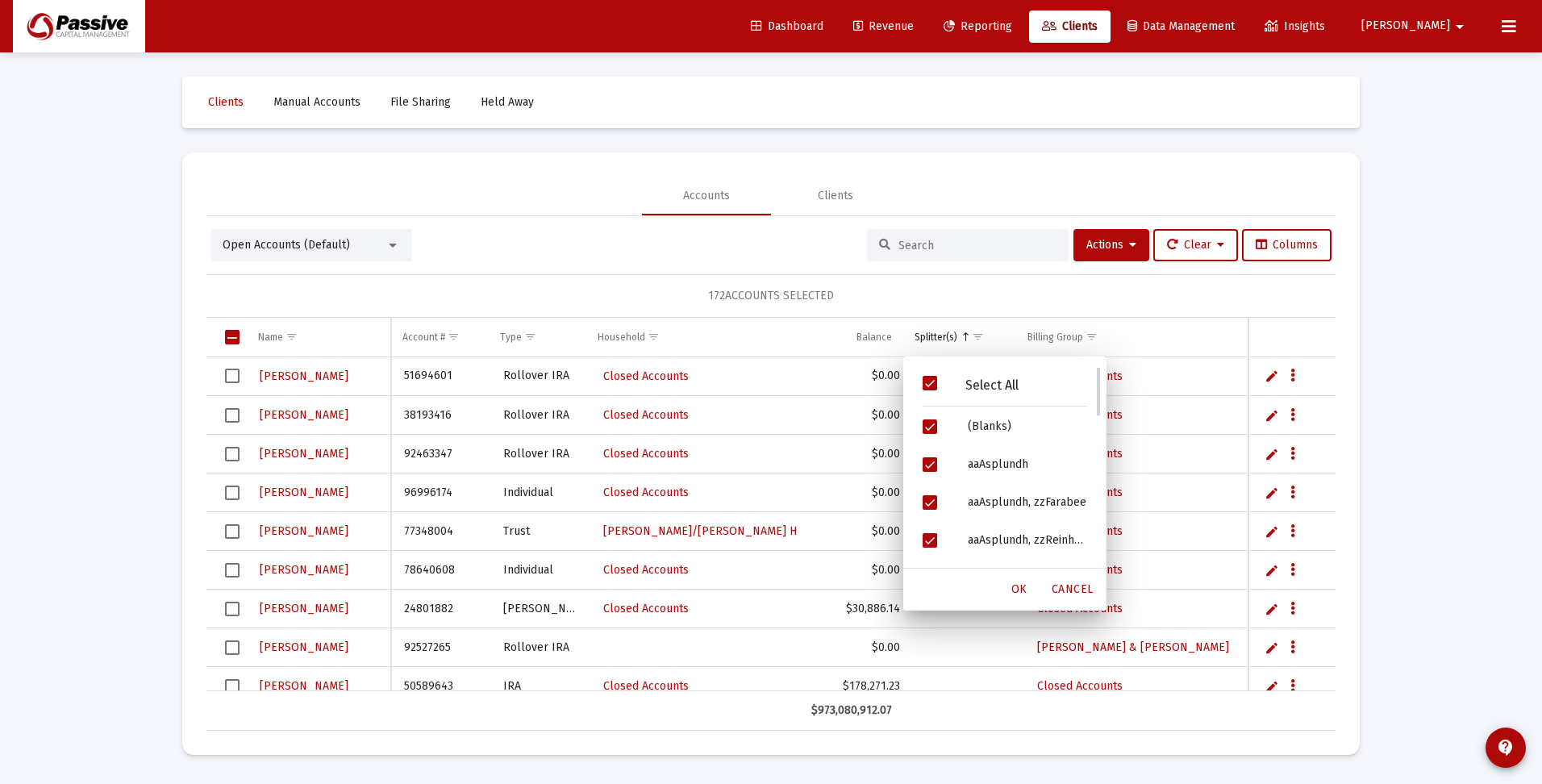
click at [929, 378] on span "Filter options" at bounding box center [930, 383] width 15 height 15
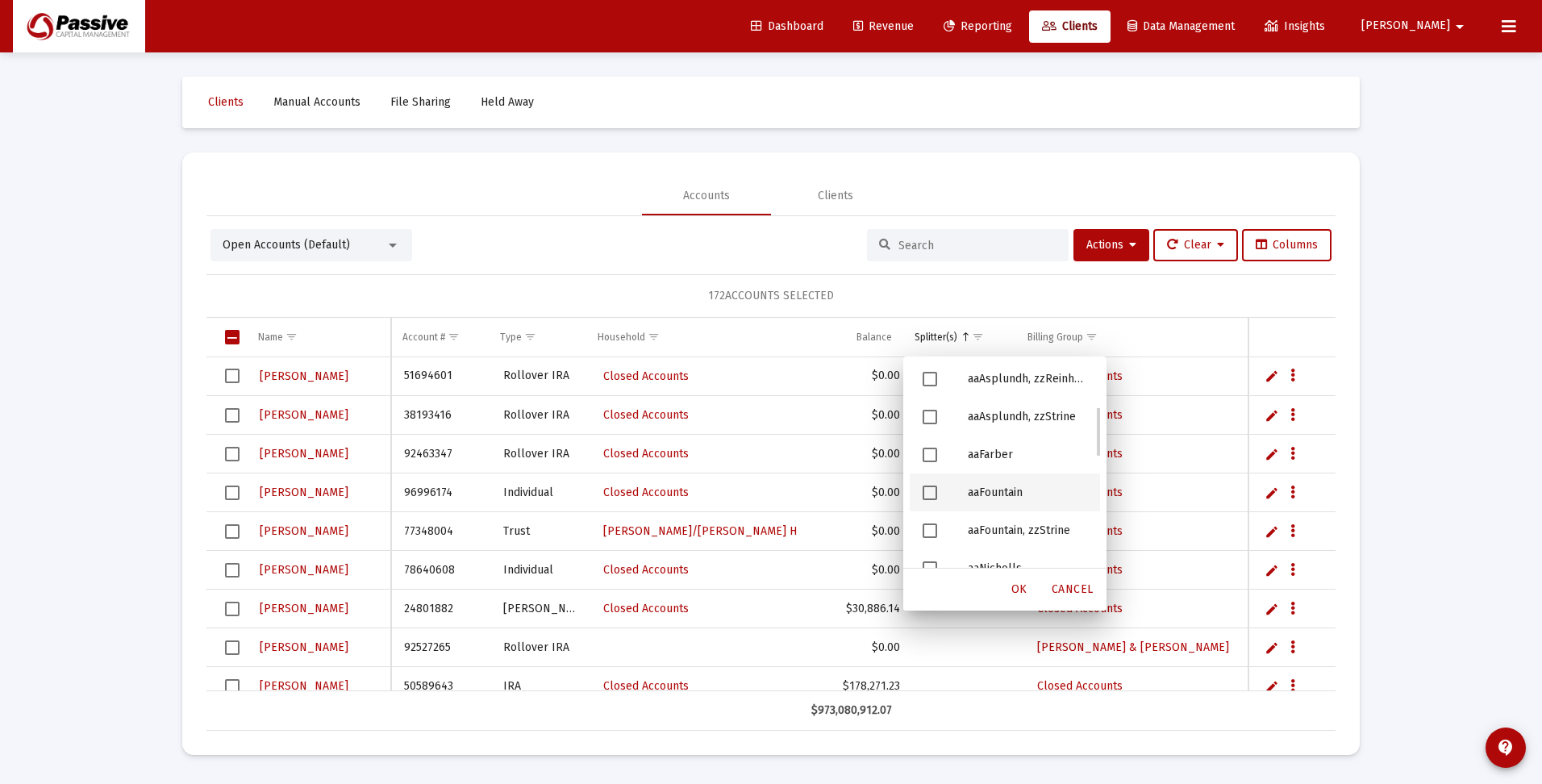
scroll to position [242, 0]
click at [932, 524] on span "Filter options" at bounding box center [930, 525] width 15 height 15
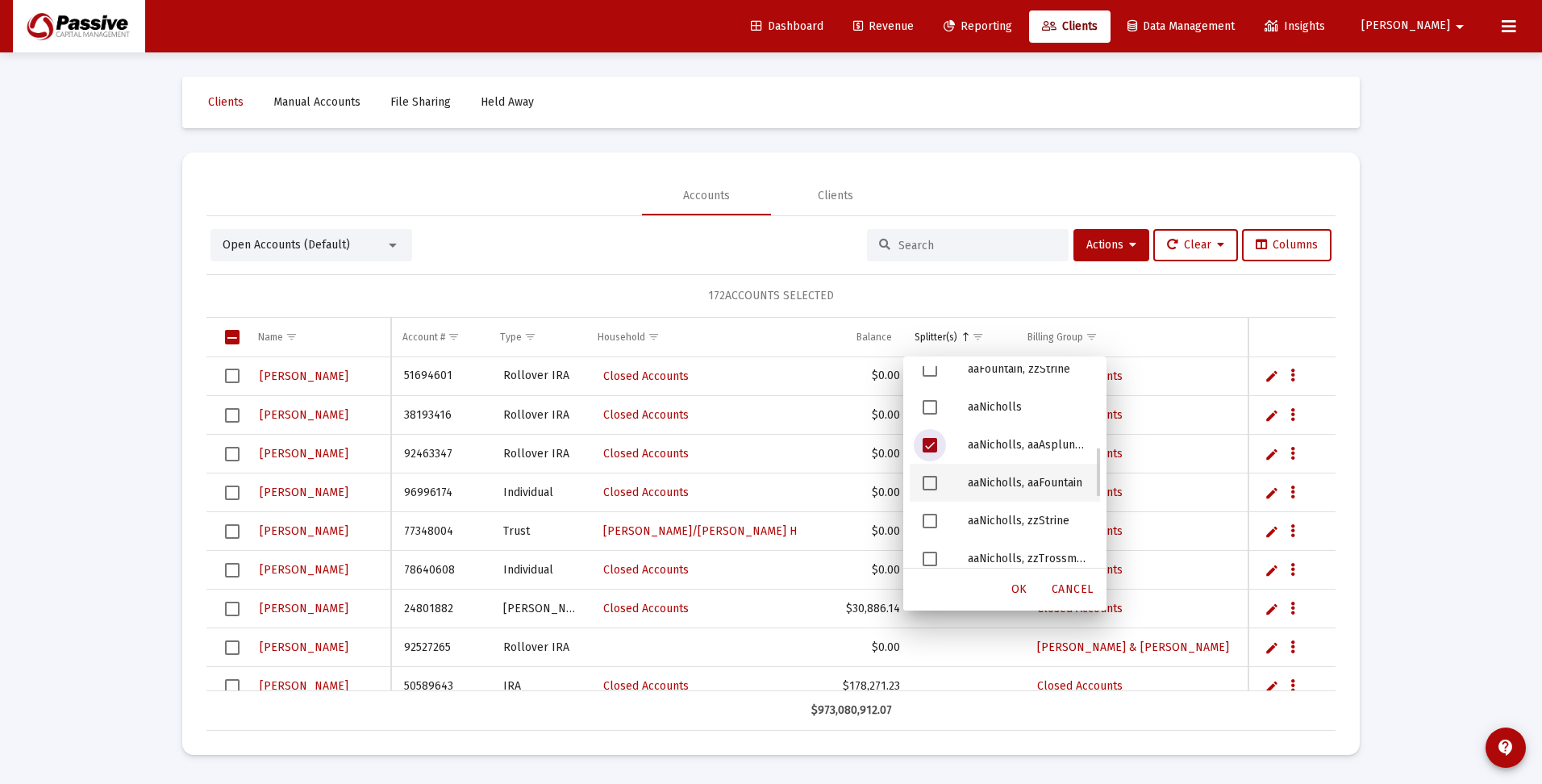
click at [931, 481] on span "Filter options" at bounding box center [930, 483] width 15 height 15
click at [1018, 587] on span "OK" at bounding box center [1020, 588] width 16 height 14
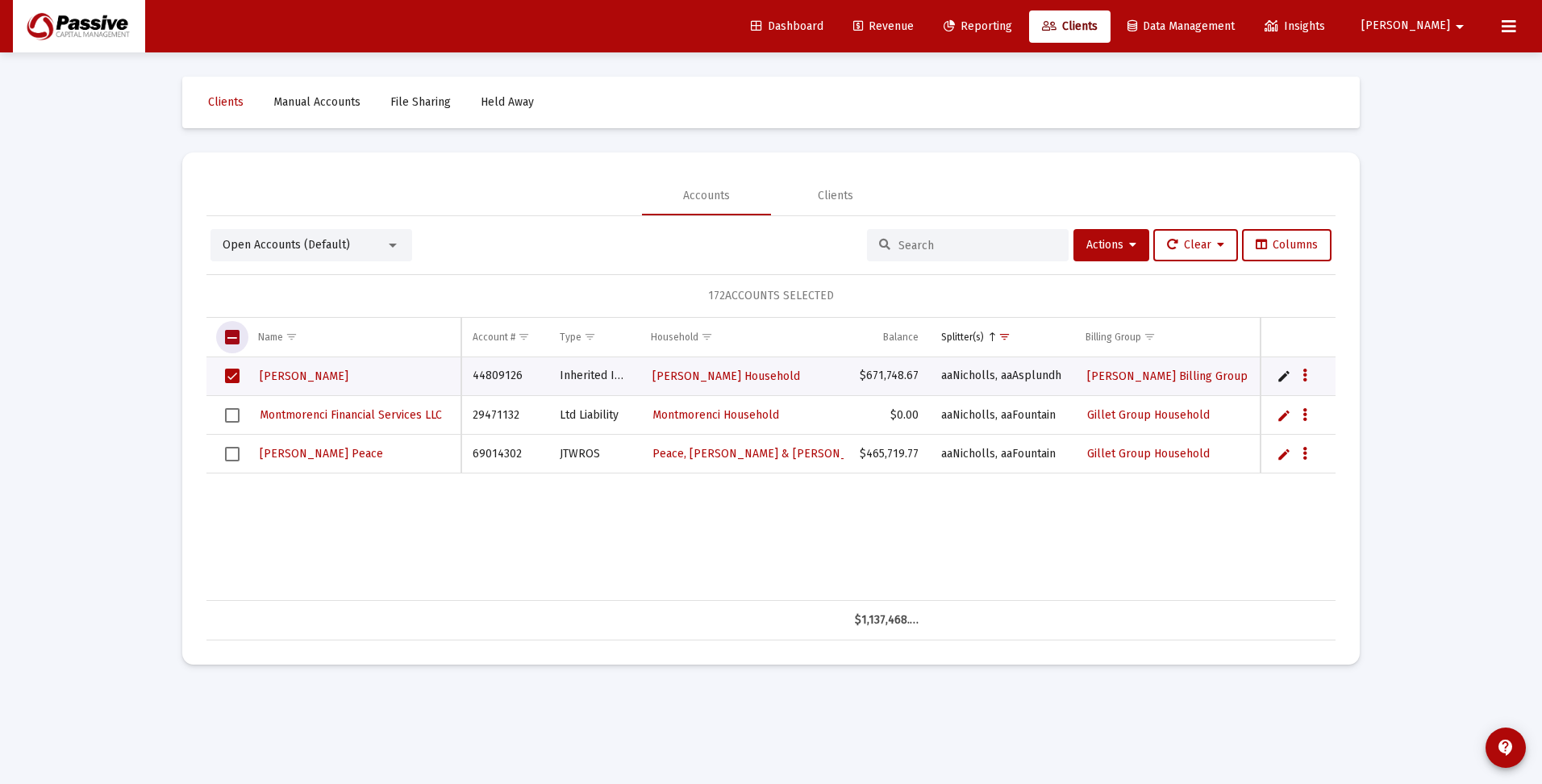
click at [237, 335] on span "Select all" at bounding box center [232, 337] width 15 height 15
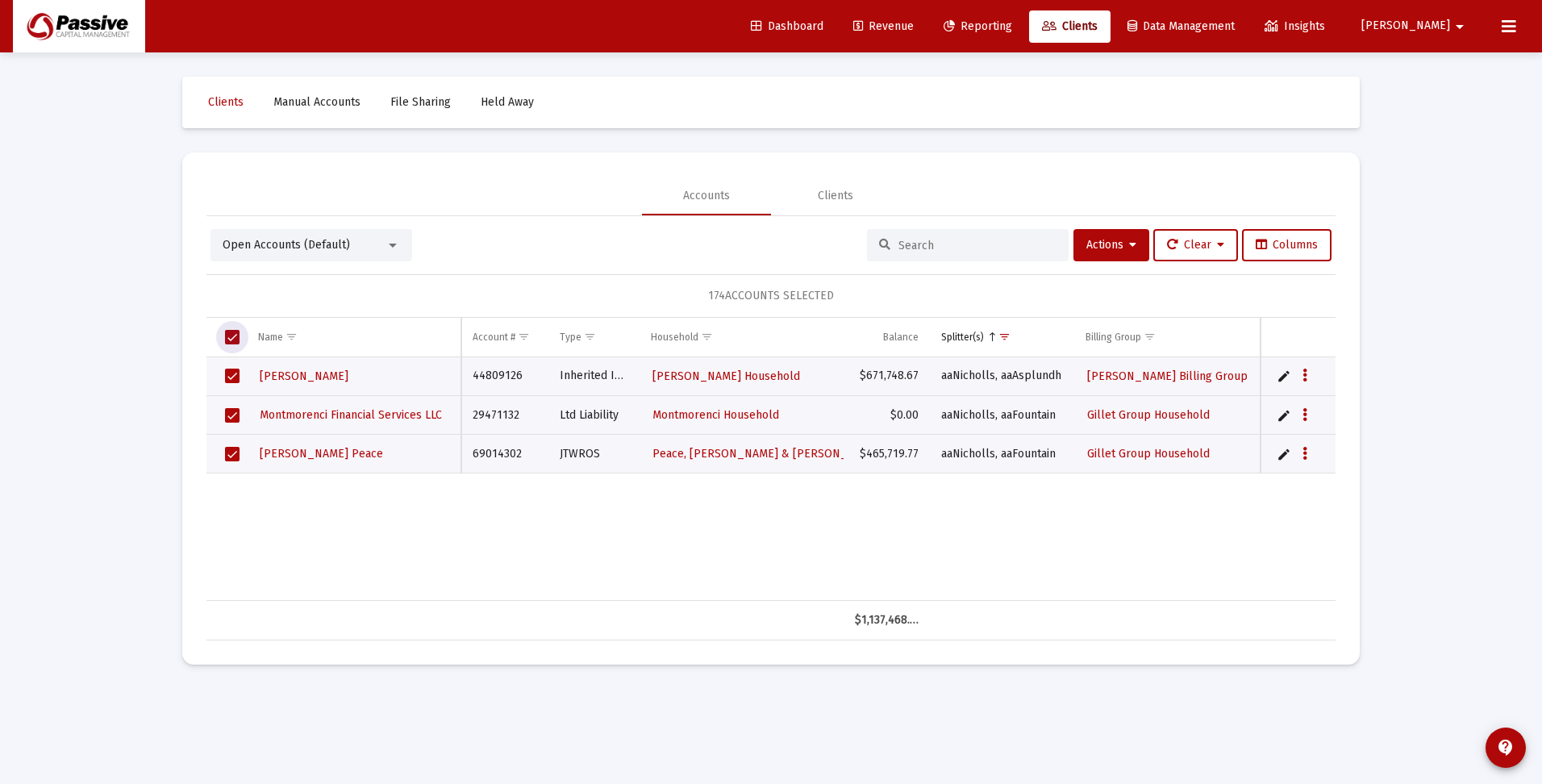
click at [231, 334] on span "Select all" at bounding box center [232, 337] width 15 height 15
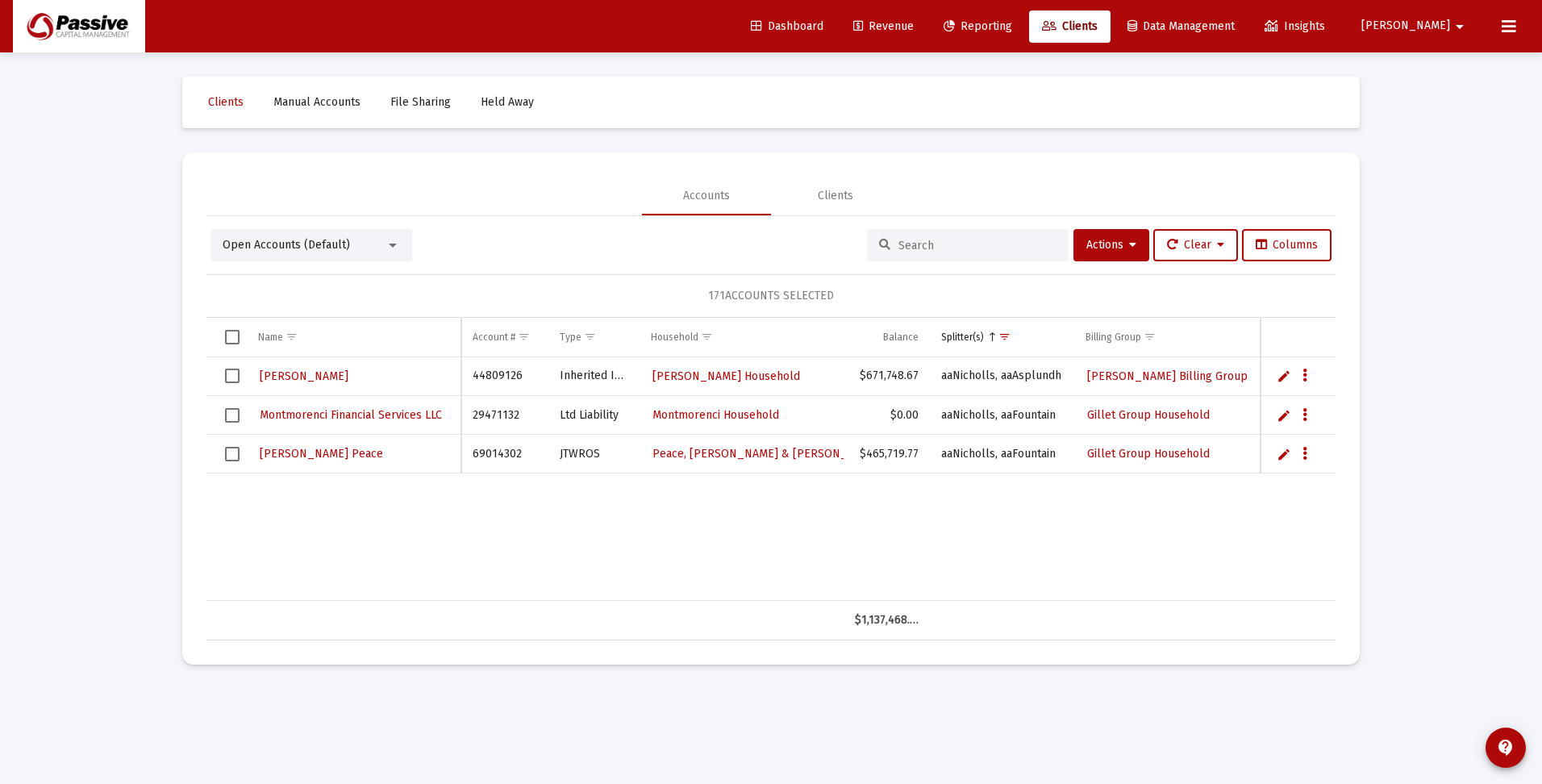
click at [946, 250] on input at bounding box center [977, 245] width 158 height 14
click at [1005, 336] on span "Show filter options for column 'Splitter(s)'" at bounding box center [1004, 336] width 12 height 12
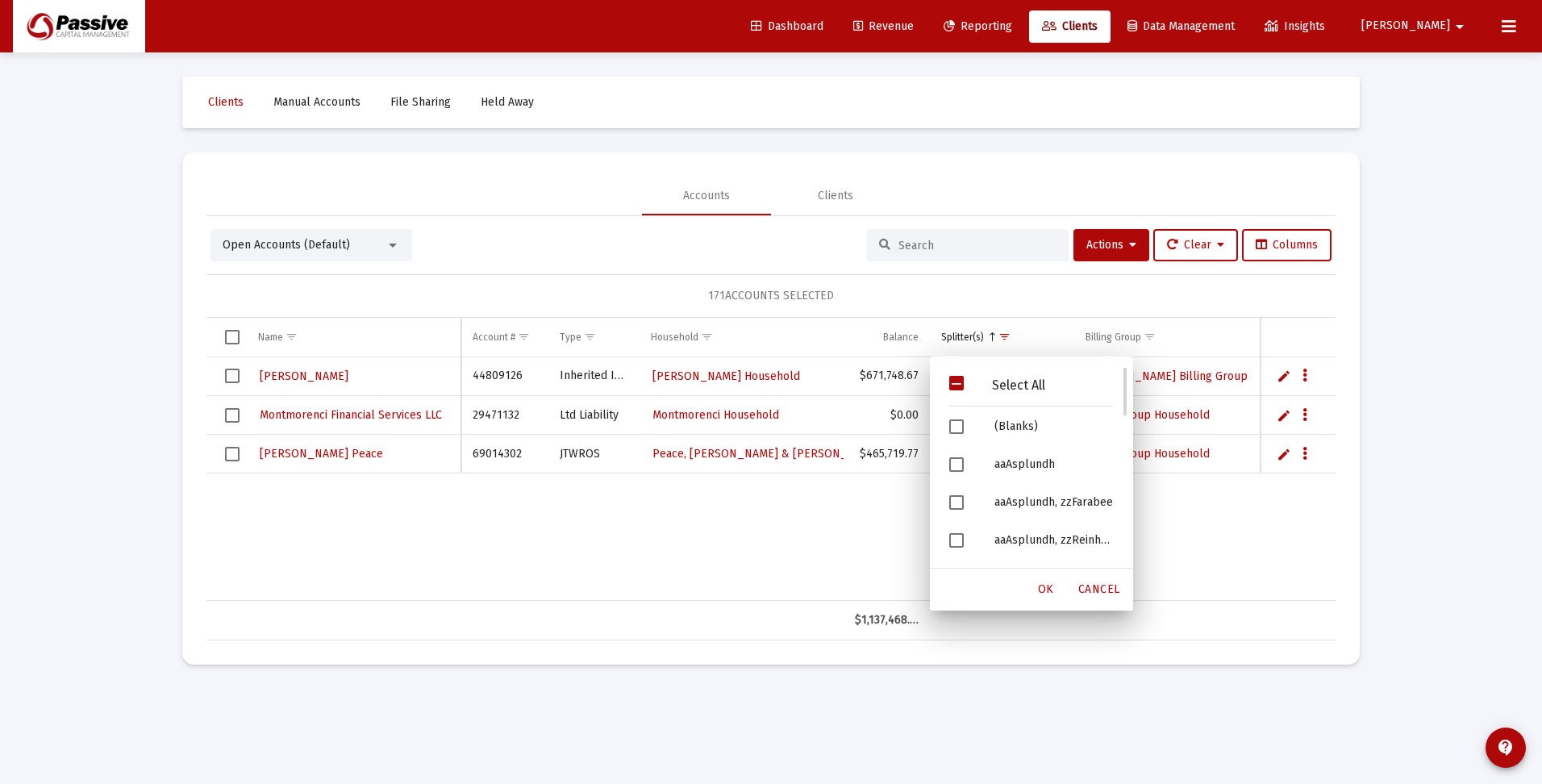
click at [954, 385] on span "Filter options" at bounding box center [957, 383] width 15 height 15
click at [1047, 586] on span "OK" at bounding box center [1047, 588] width 16 height 14
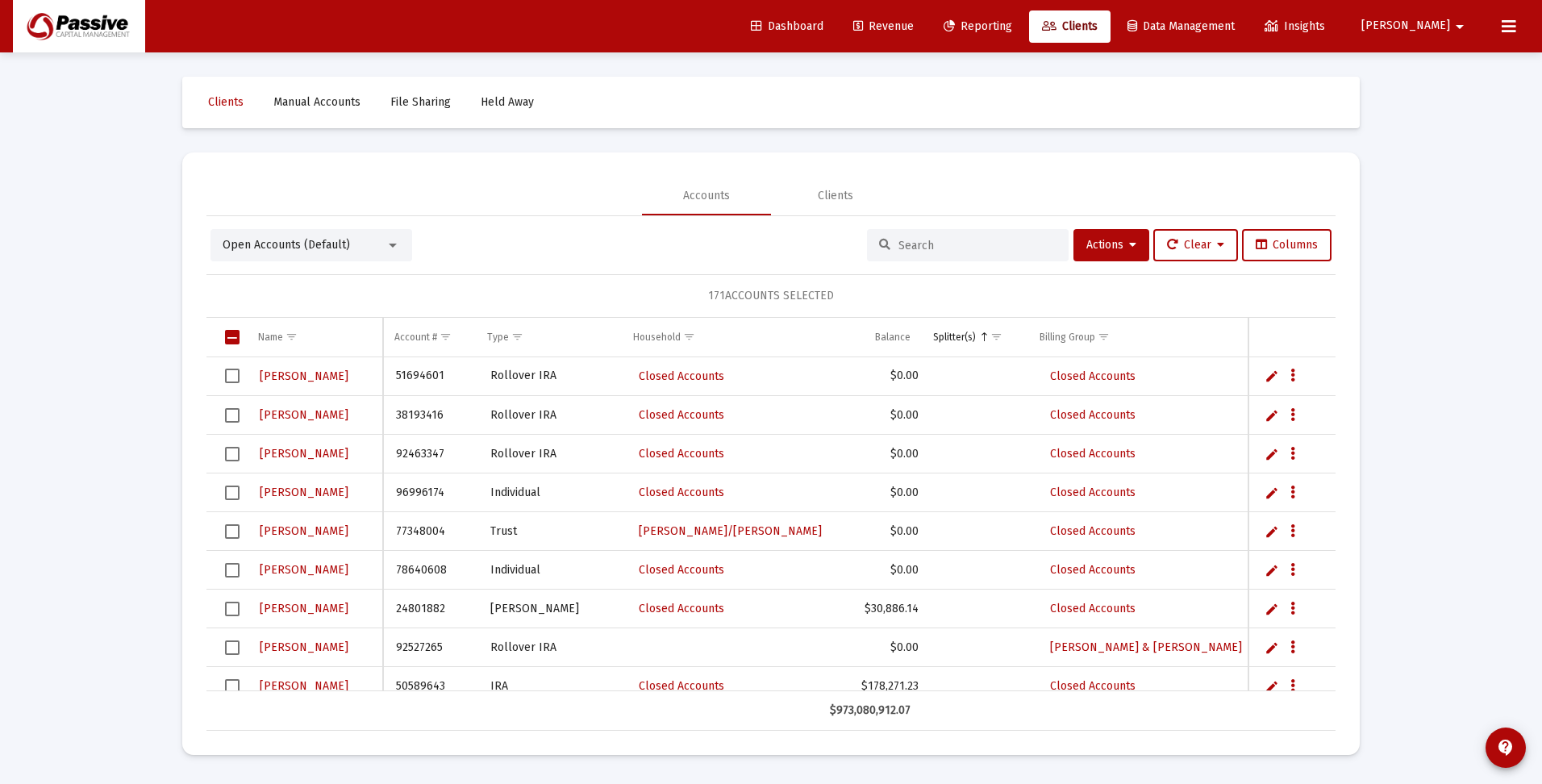
click at [232, 334] on span "Select all" at bounding box center [232, 337] width 15 height 15
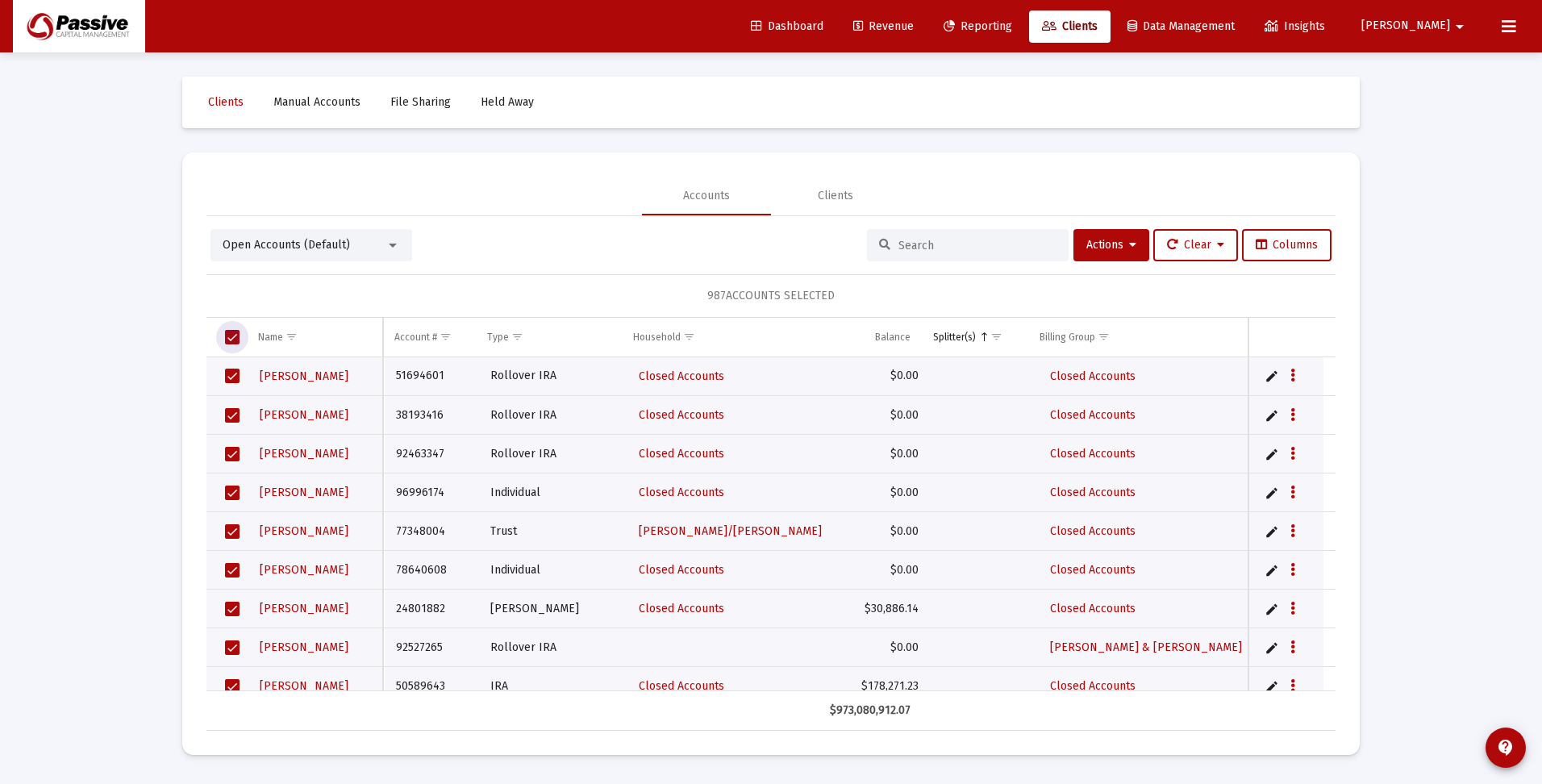
click at [233, 335] on span "Select all" at bounding box center [232, 337] width 15 height 15
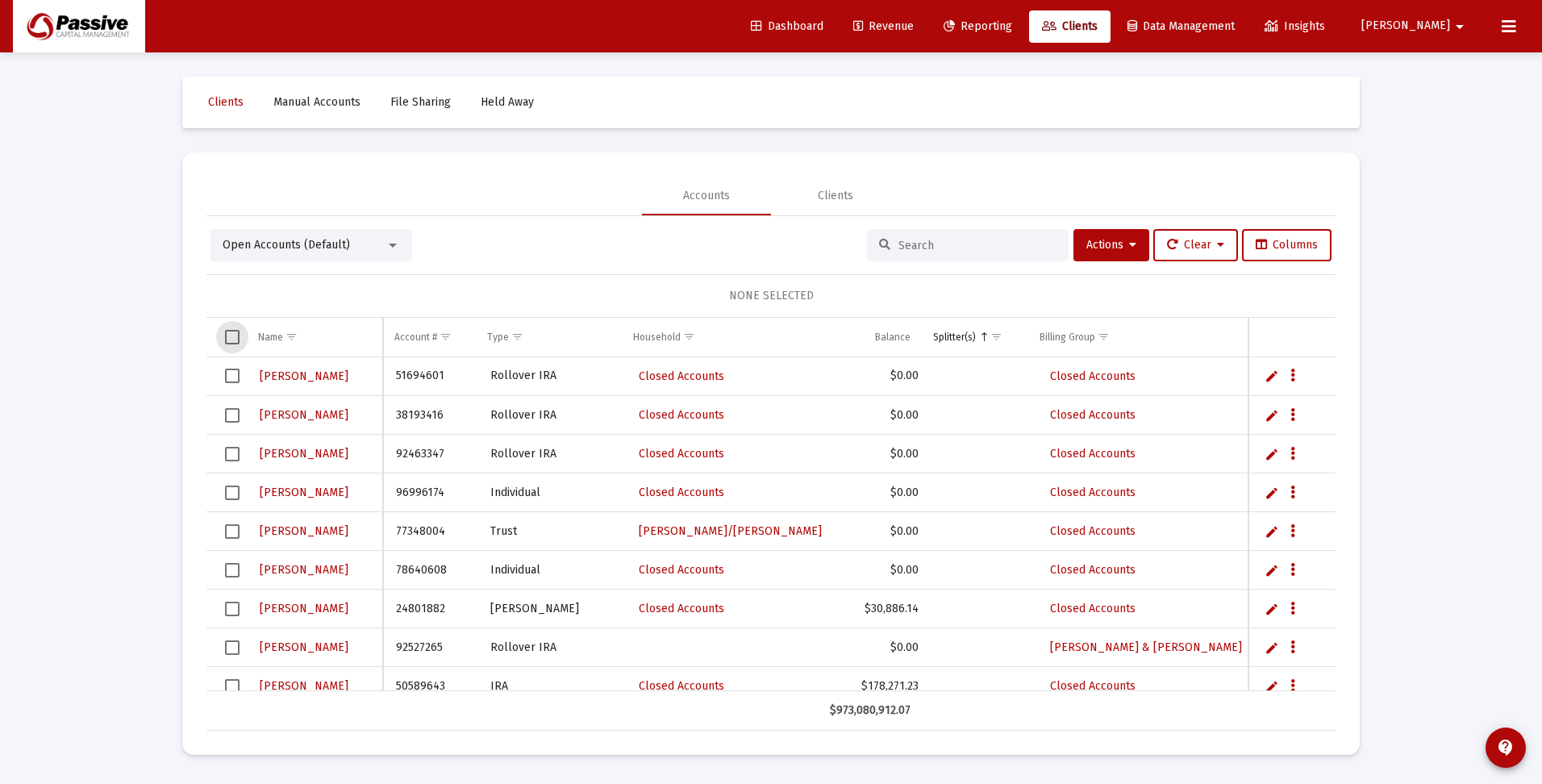
click at [983, 238] on input at bounding box center [977, 245] width 158 height 14
click at [999, 334] on span "Show filter options for column 'Splitter(s)'" at bounding box center [996, 336] width 12 height 12
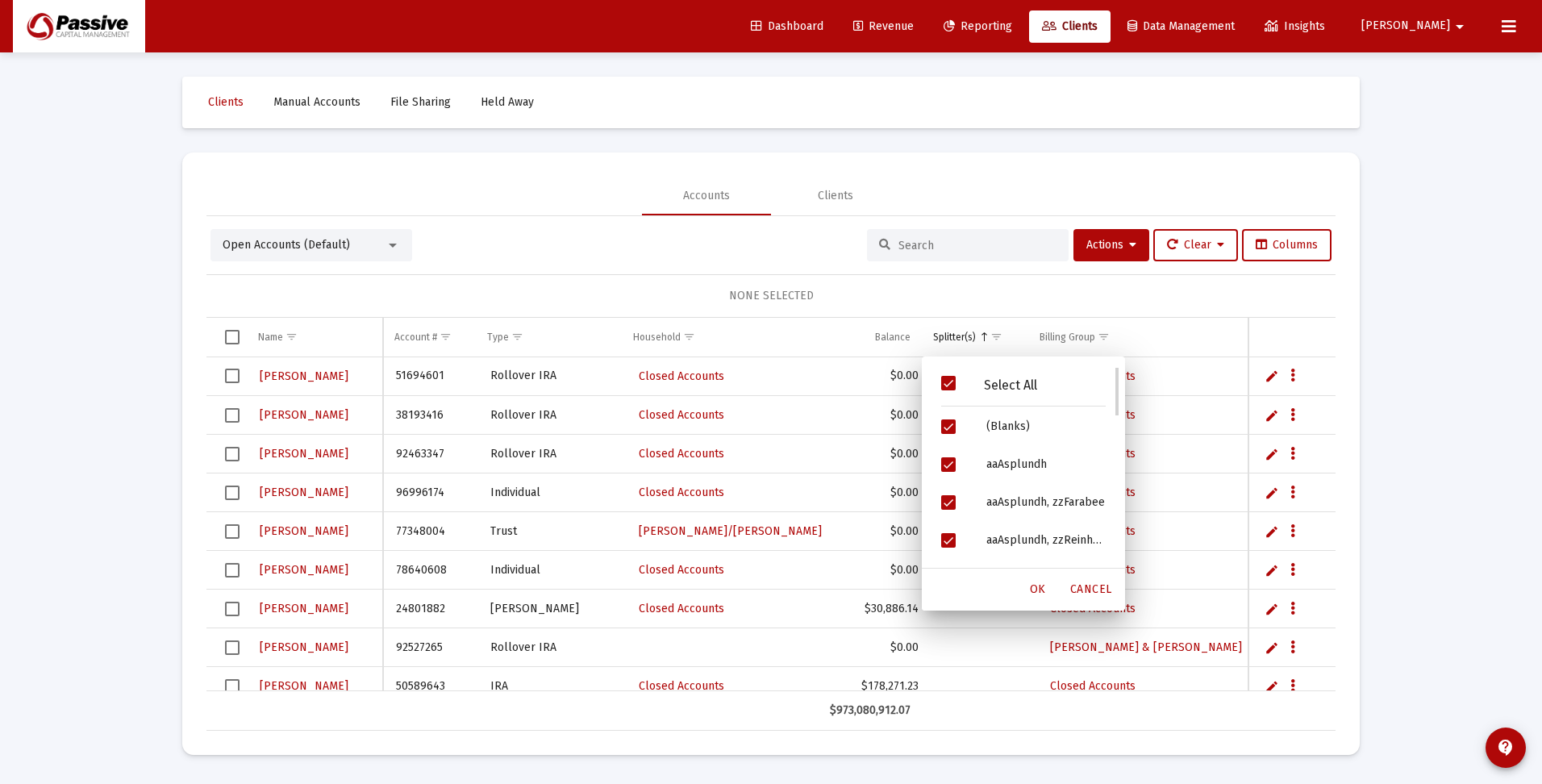
click at [948, 377] on span "Filter options" at bounding box center [949, 383] width 15 height 15
click at [947, 426] on span "Filter options" at bounding box center [949, 427] width 15 height 15
click at [948, 462] on span "Filter options" at bounding box center [949, 464] width 15 height 15
click at [950, 534] on span "Filter options" at bounding box center [949, 535] width 15 height 15
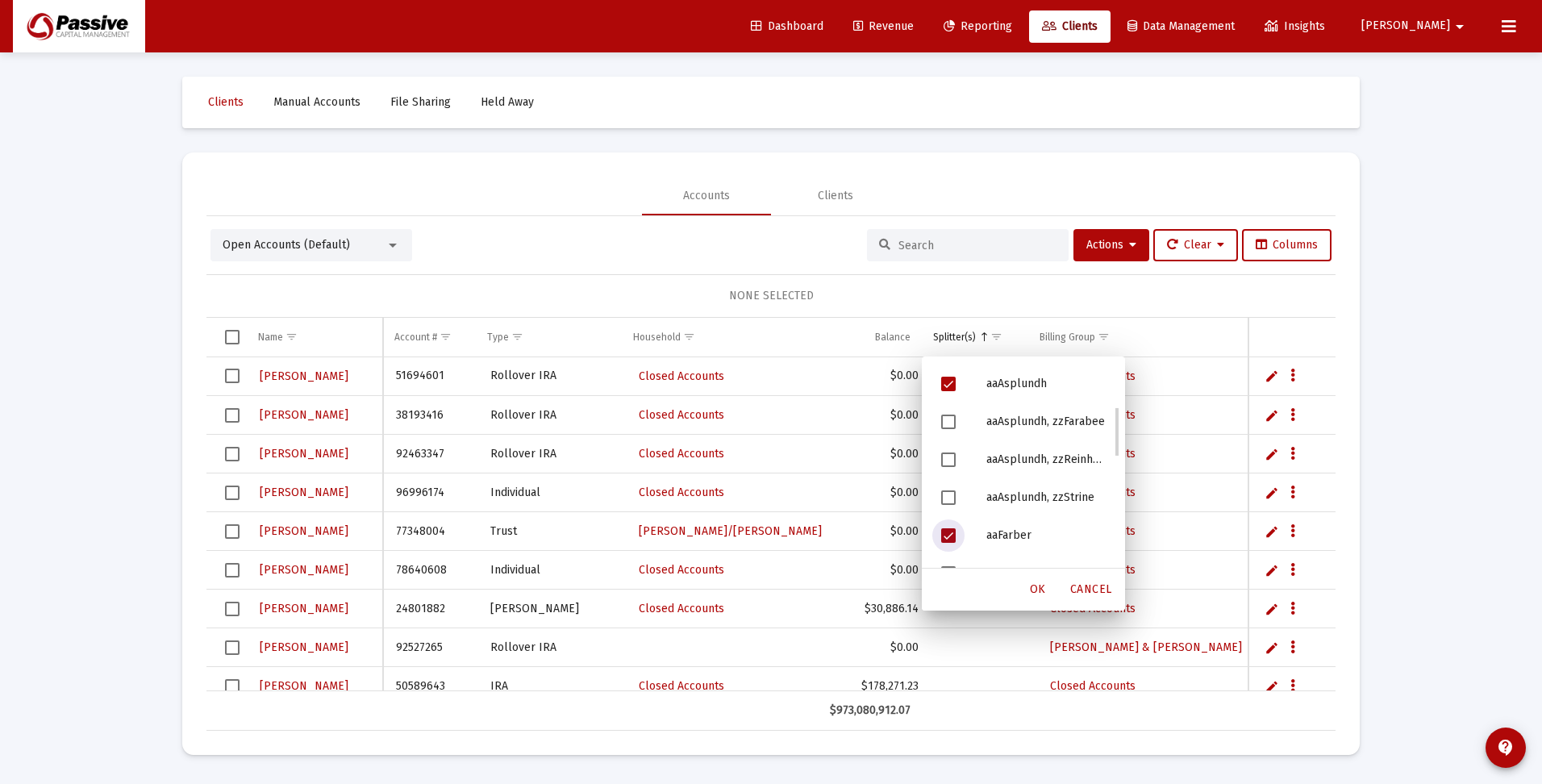
scroll to position [161, 0]
click at [943, 493] on span "Filter options" at bounding box center [949, 493] width 15 height 15
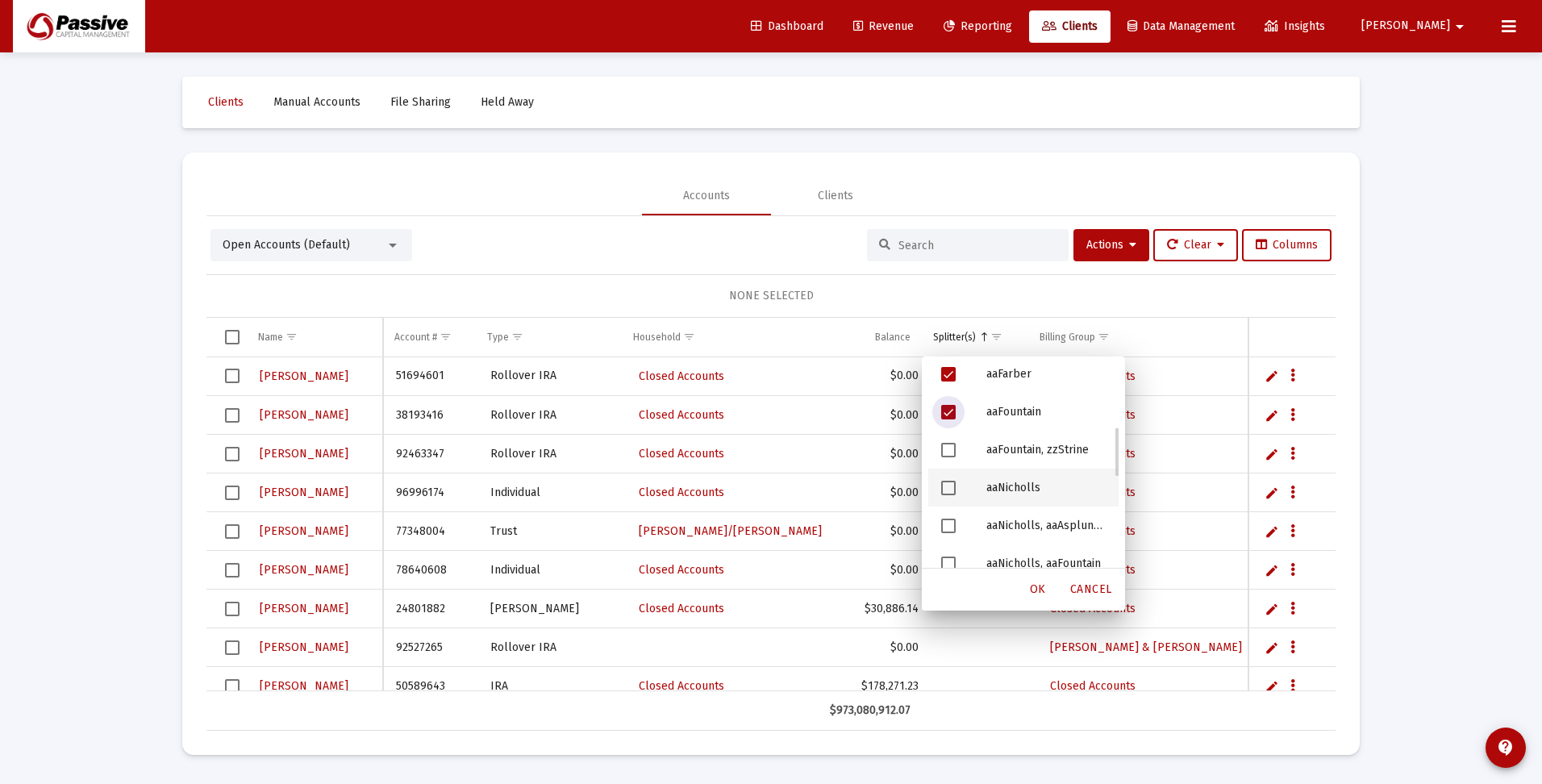
click at [947, 488] on span "Filter options" at bounding box center [949, 488] width 15 height 15
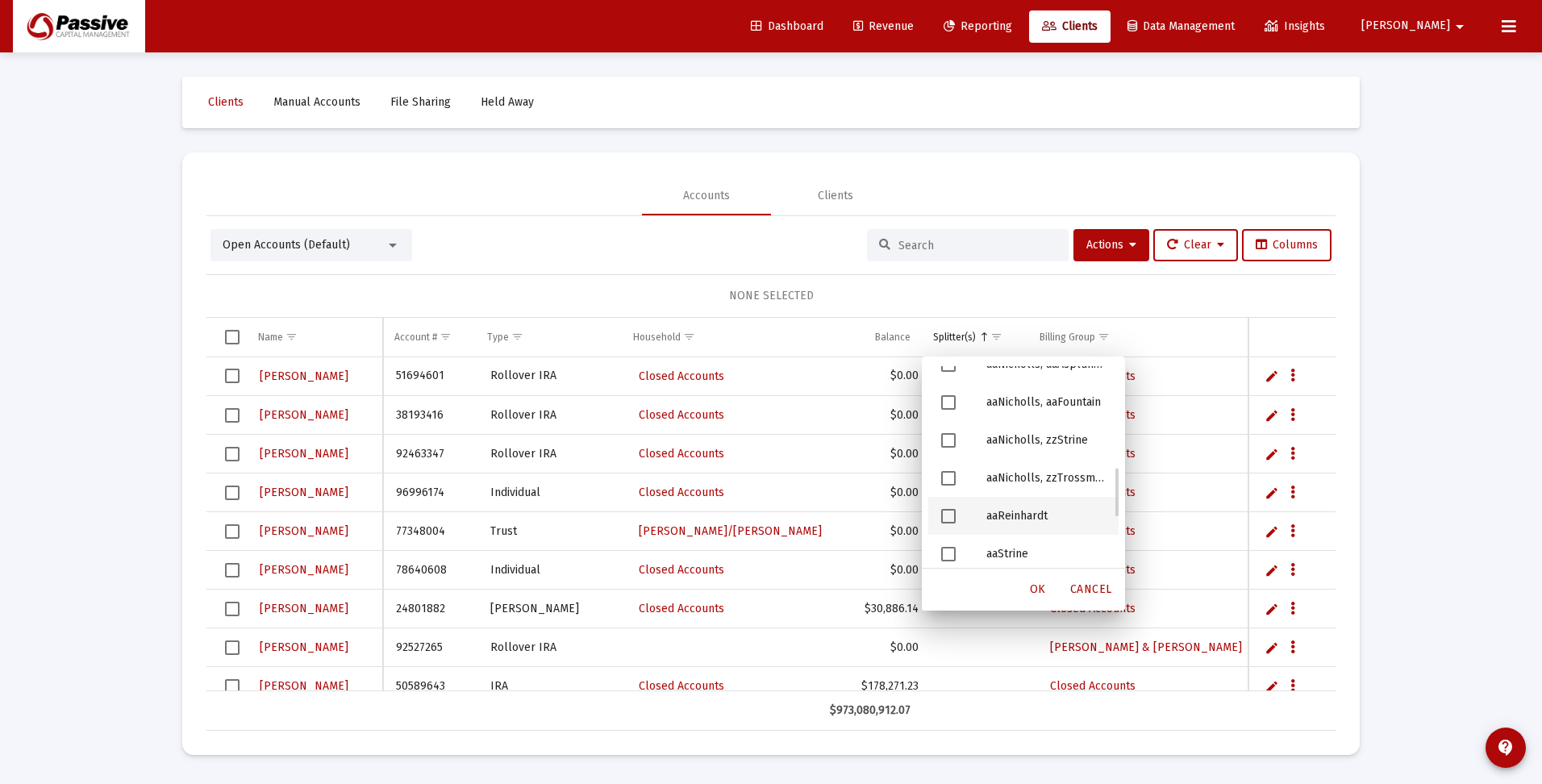
click at [947, 518] on span "Filter options" at bounding box center [949, 516] width 15 height 15
click at [950, 550] on span "Filter options" at bounding box center [949, 554] width 15 height 15
click at [1044, 590] on span "OK" at bounding box center [1038, 588] width 16 height 14
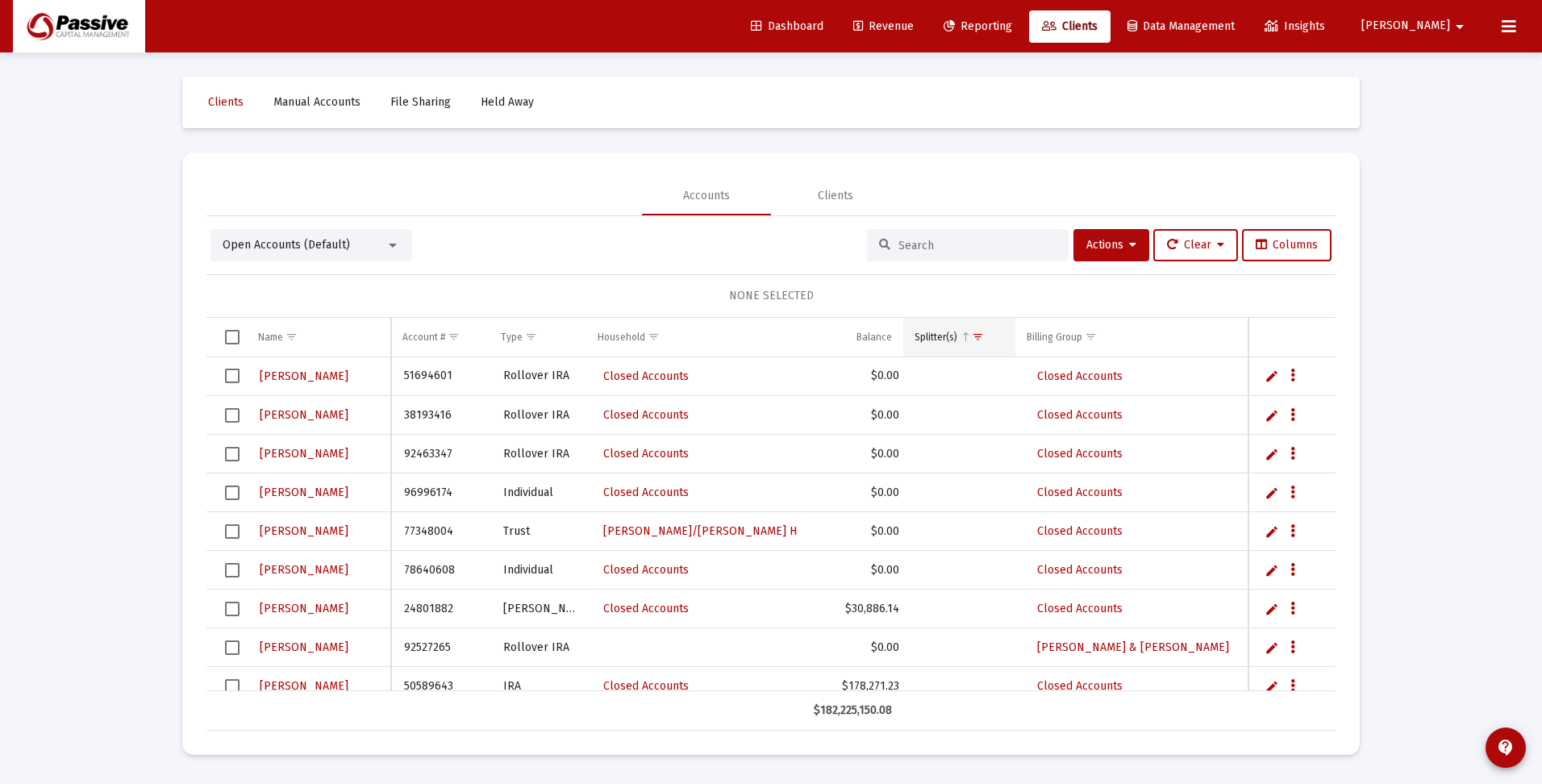
click at [984, 335] on span "Show filter options for column 'Splitter(s)'" at bounding box center [977, 336] width 12 height 12
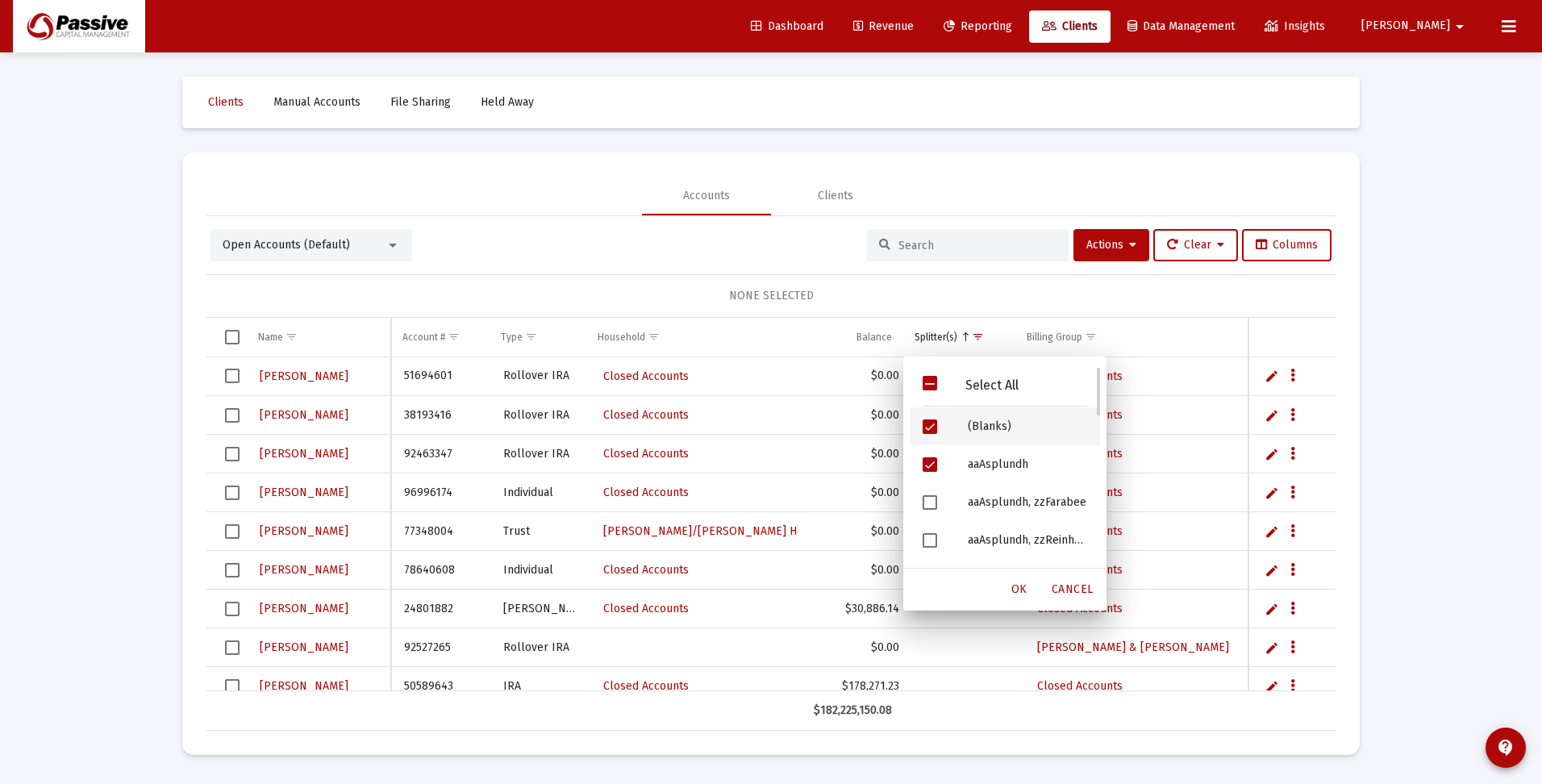
click at [936, 429] on span "Filter options" at bounding box center [930, 427] width 15 height 15
click at [929, 461] on span "Filter options" at bounding box center [930, 464] width 15 height 15
click at [931, 534] on span "Filter options" at bounding box center [930, 535] width 15 height 15
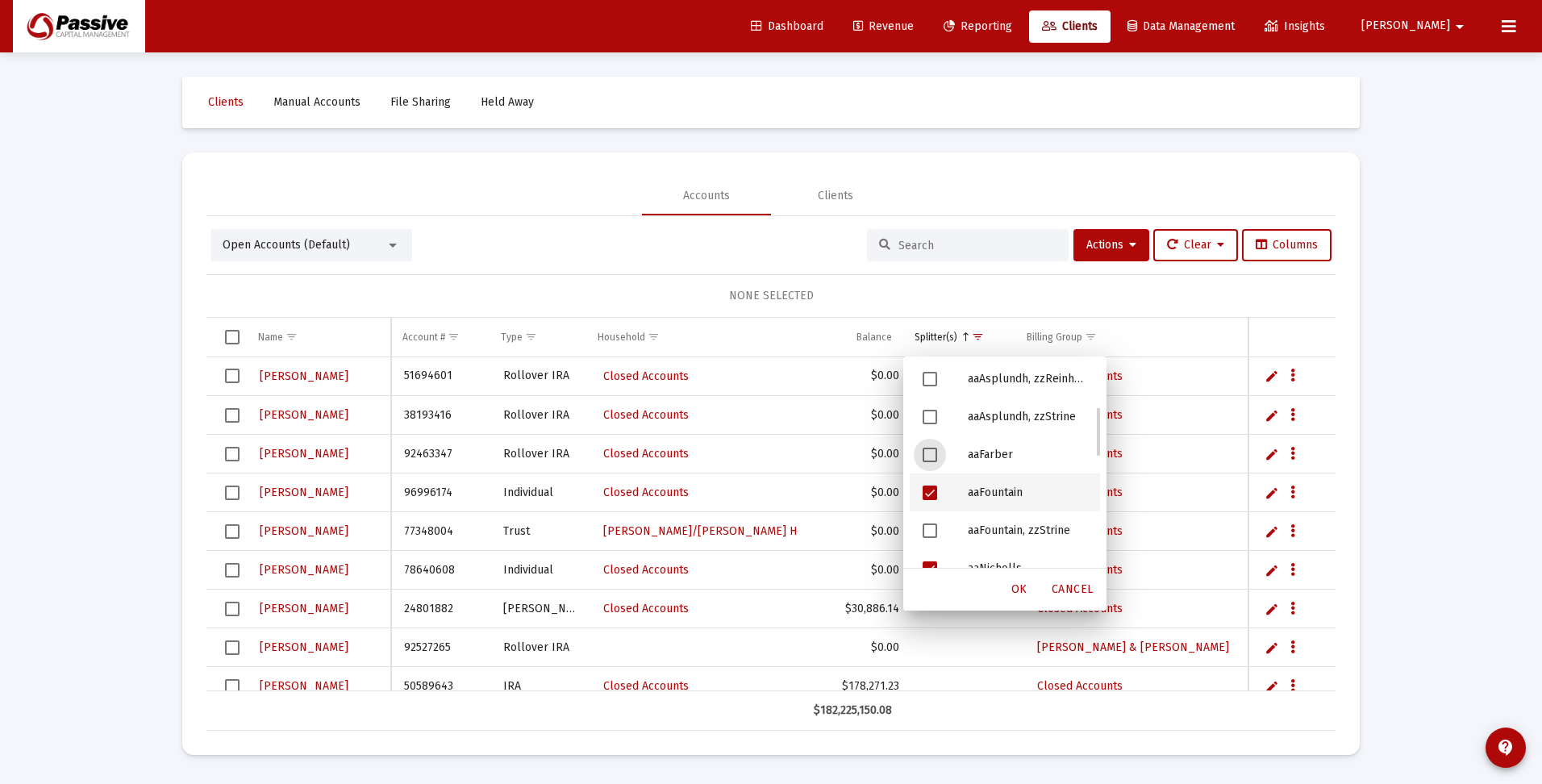
click at [928, 490] on span "Filter options" at bounding box center [930, 493] width 15 height 15
click at [931, 489] on span "Filter options" at bounding box center [930, 488] width 15 height 15
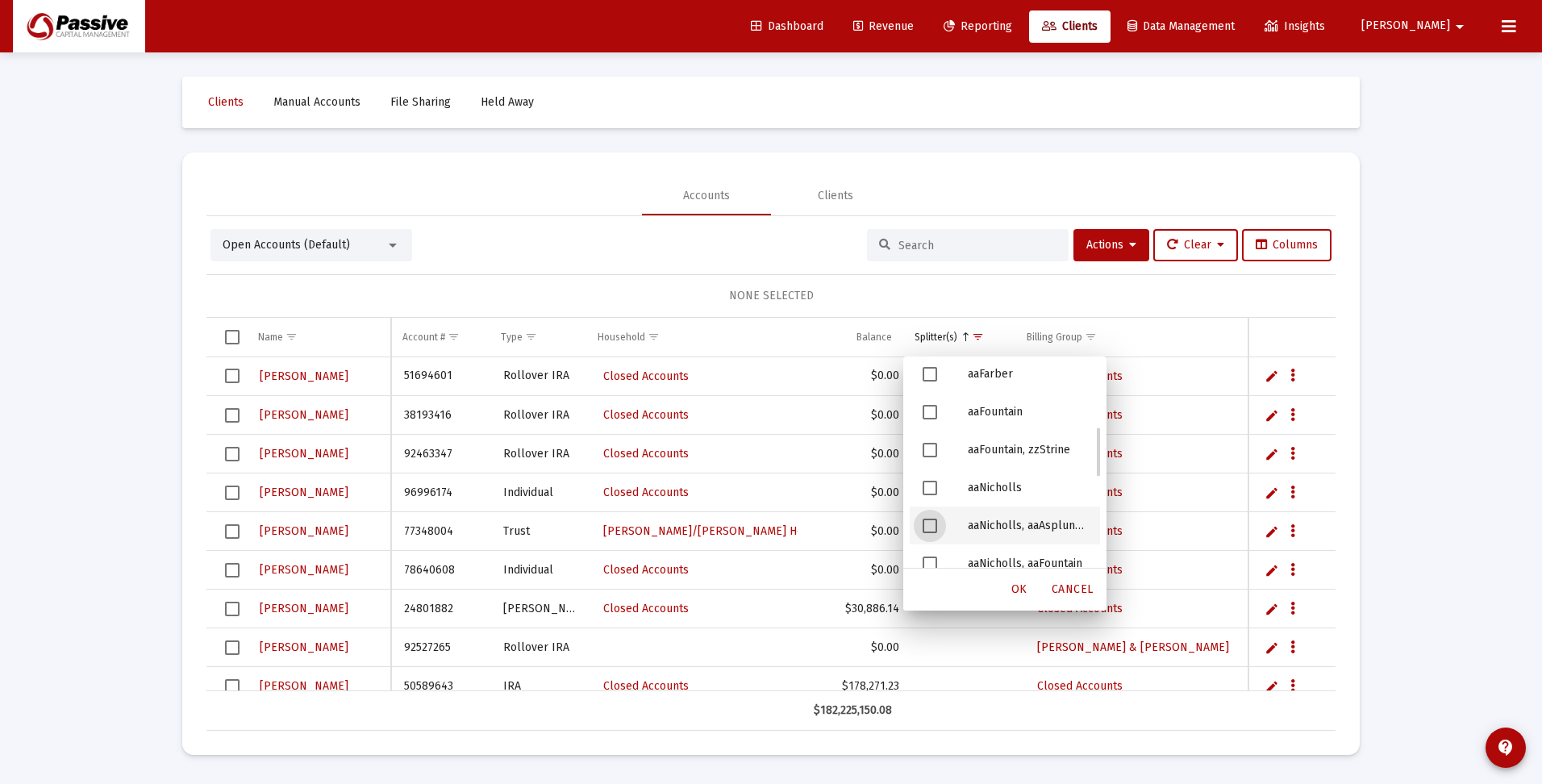
click at [931, 518] on span "Filter options" at bounding box center [930, 525] width 15 height 15
click at [933, 486] on span "Filter options" at bounding box center [930, 483] width 15 height 15
click at [1018, 588] on span "OK" at bounding box center [1020, 588] width 16 height 14
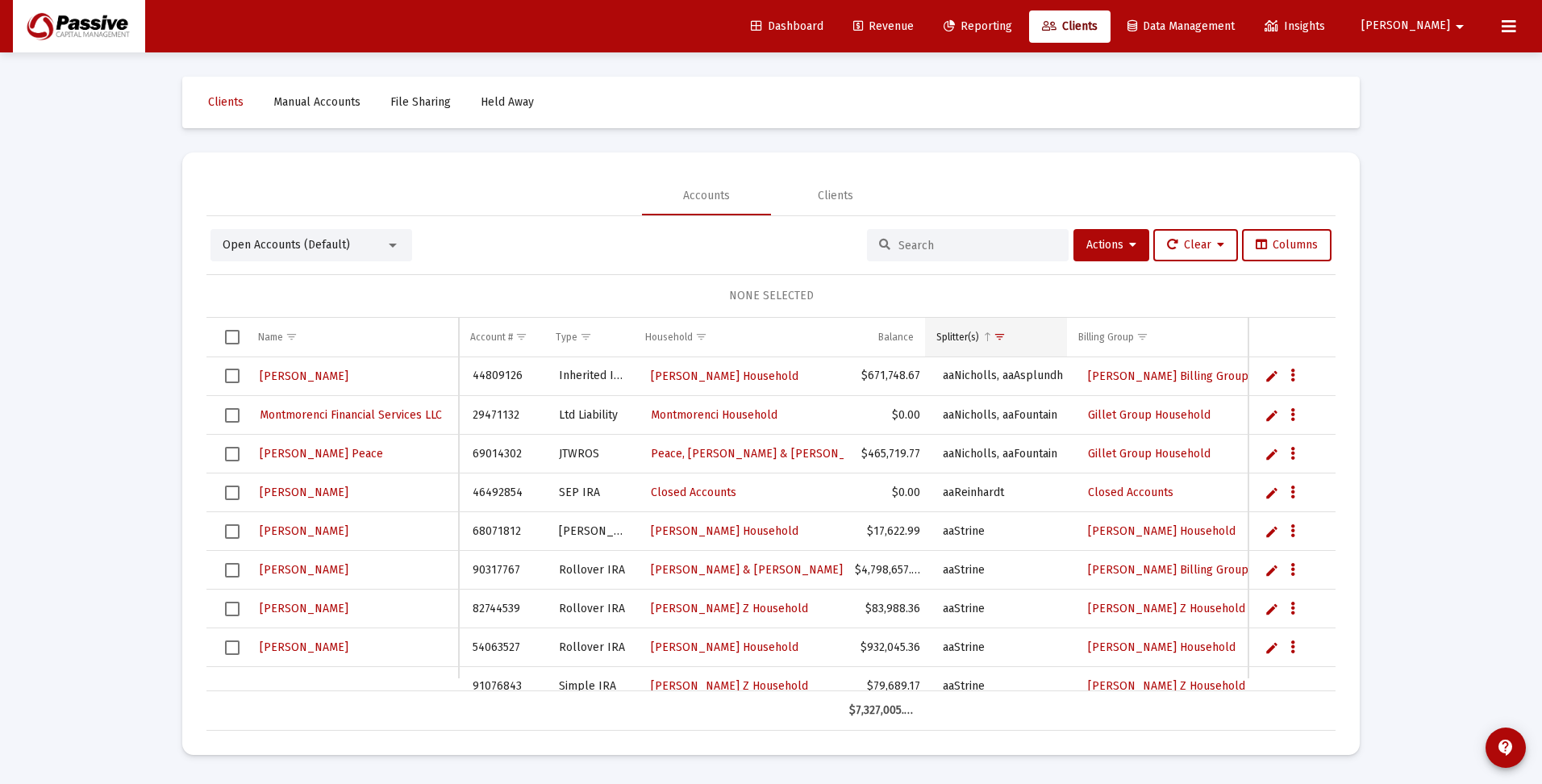
click at [1002, 341] on span "Show filter options for column 'Splitter(s)'" at bounding box center [999, 336] width 12 height 12
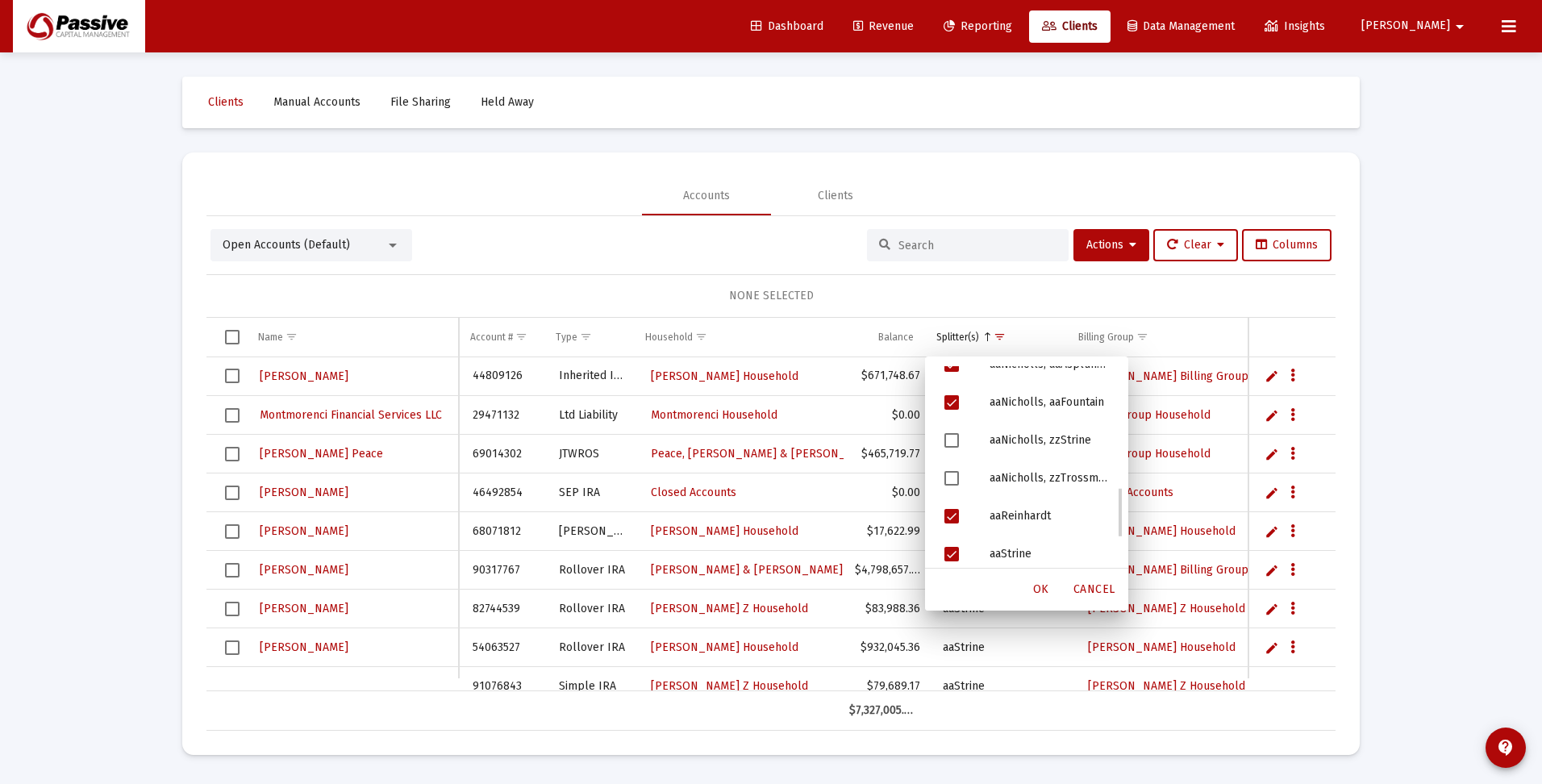
scroll to position [483, 0]
click at [953, 434] on span "Filter options" at bounding box center [952, 436] width 15 height 15
click at [950, 471] on span "Filter options" at bounding box center [952, 473] width 15 height 15
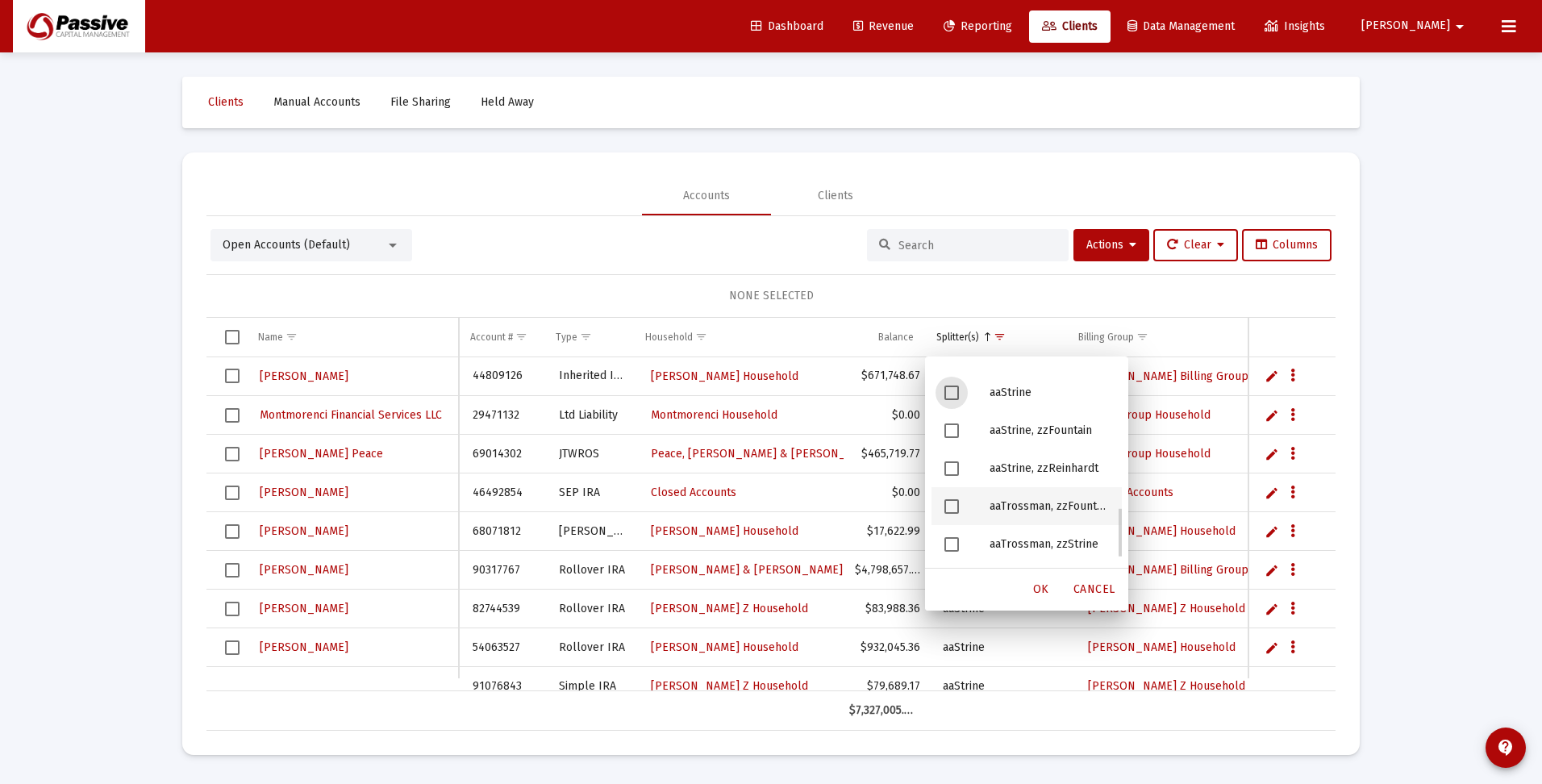
scroll to position [645, 0]
click at [1039, 587] on span "OK" at bounding box center [1041, 588] width 16 height 14
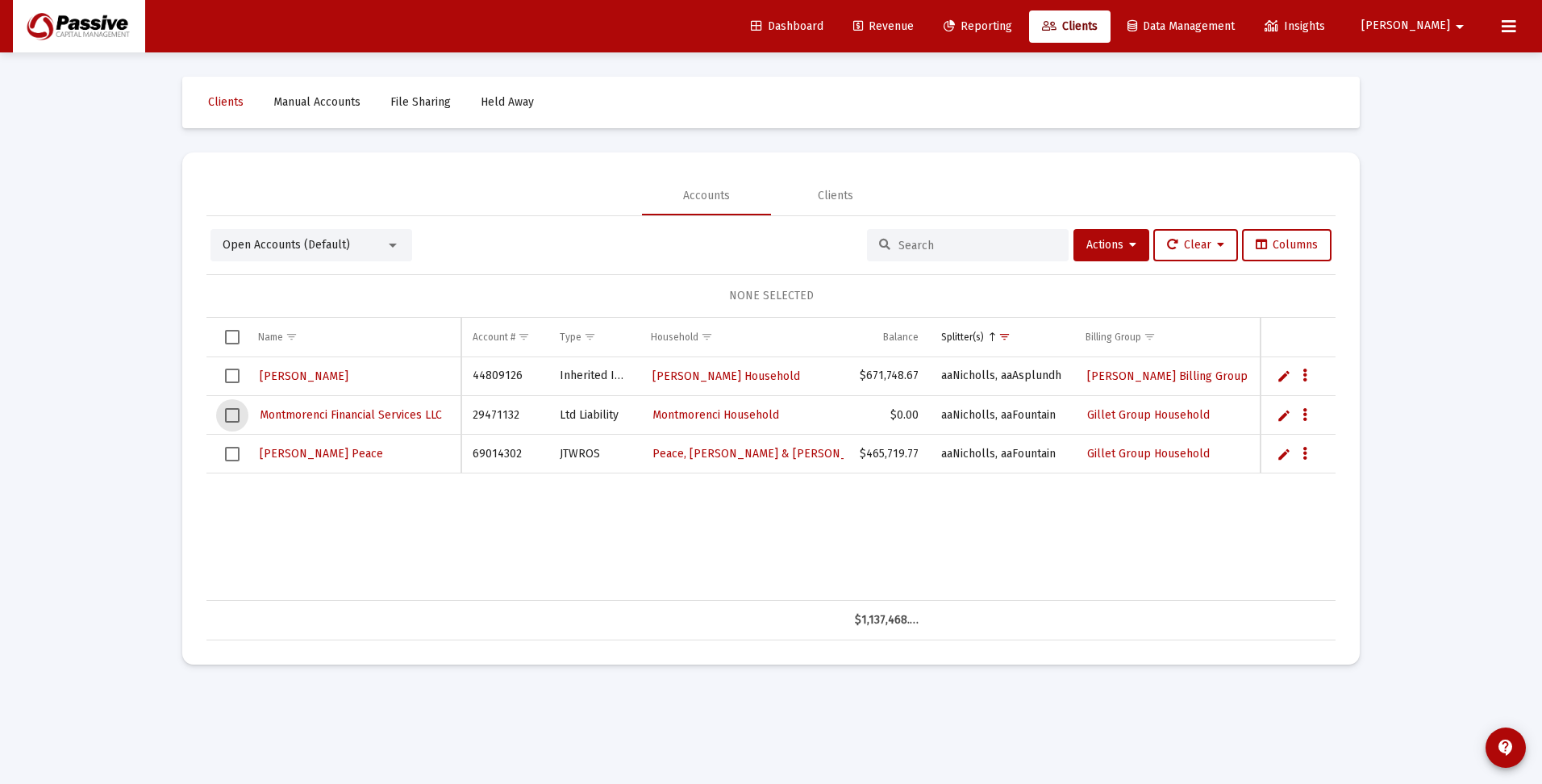
click at [231, 416] on span "Select row" at bounding box center [232, 415] width 15 height 15
click at [1303, 412] on icon "Data grid" at bounding box center [1304, 415] width 5 height 19
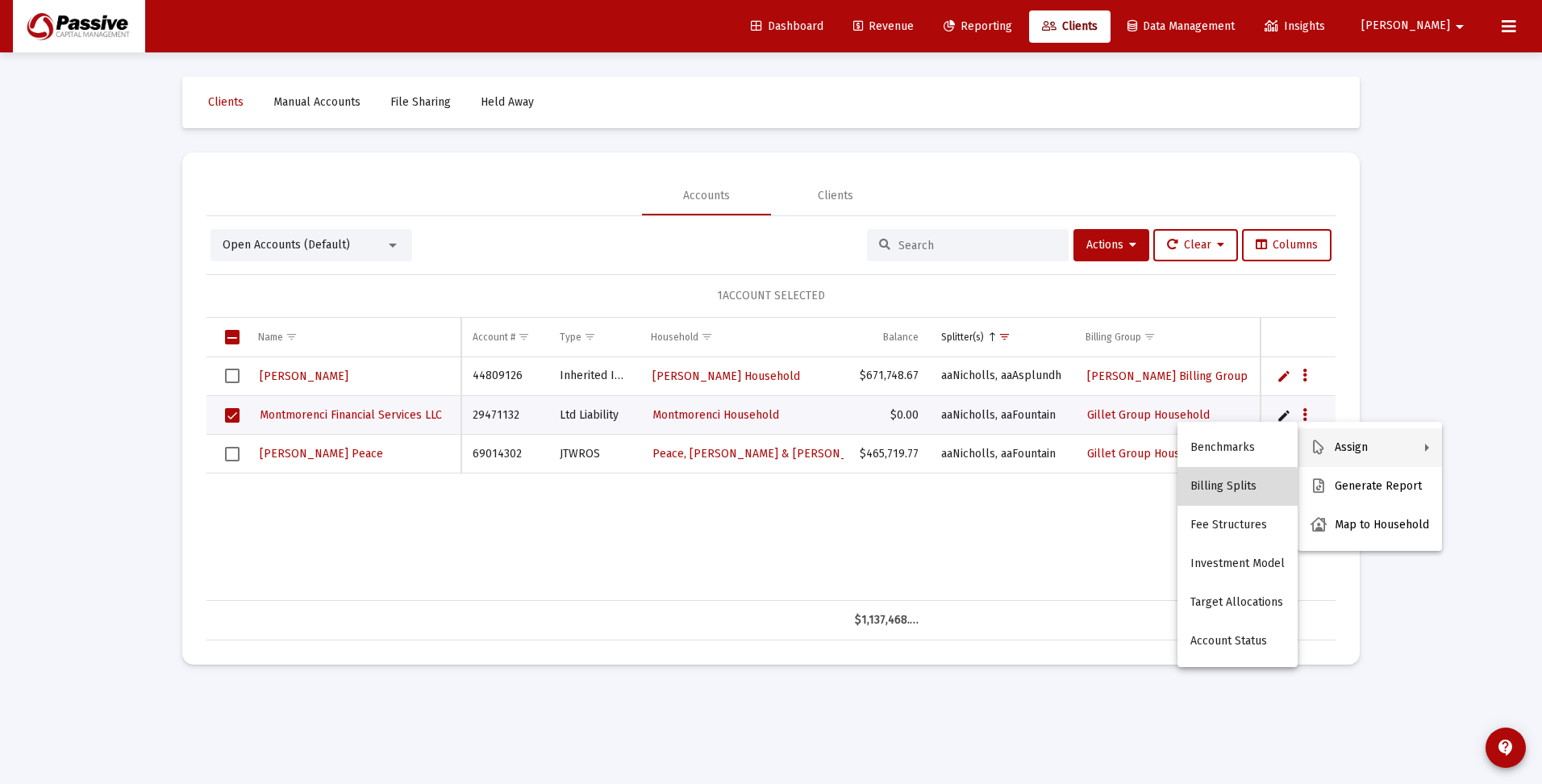
click at [1239, 491] on button "Billing Splits" at bounding box center [1237, 486] width 120 height 38
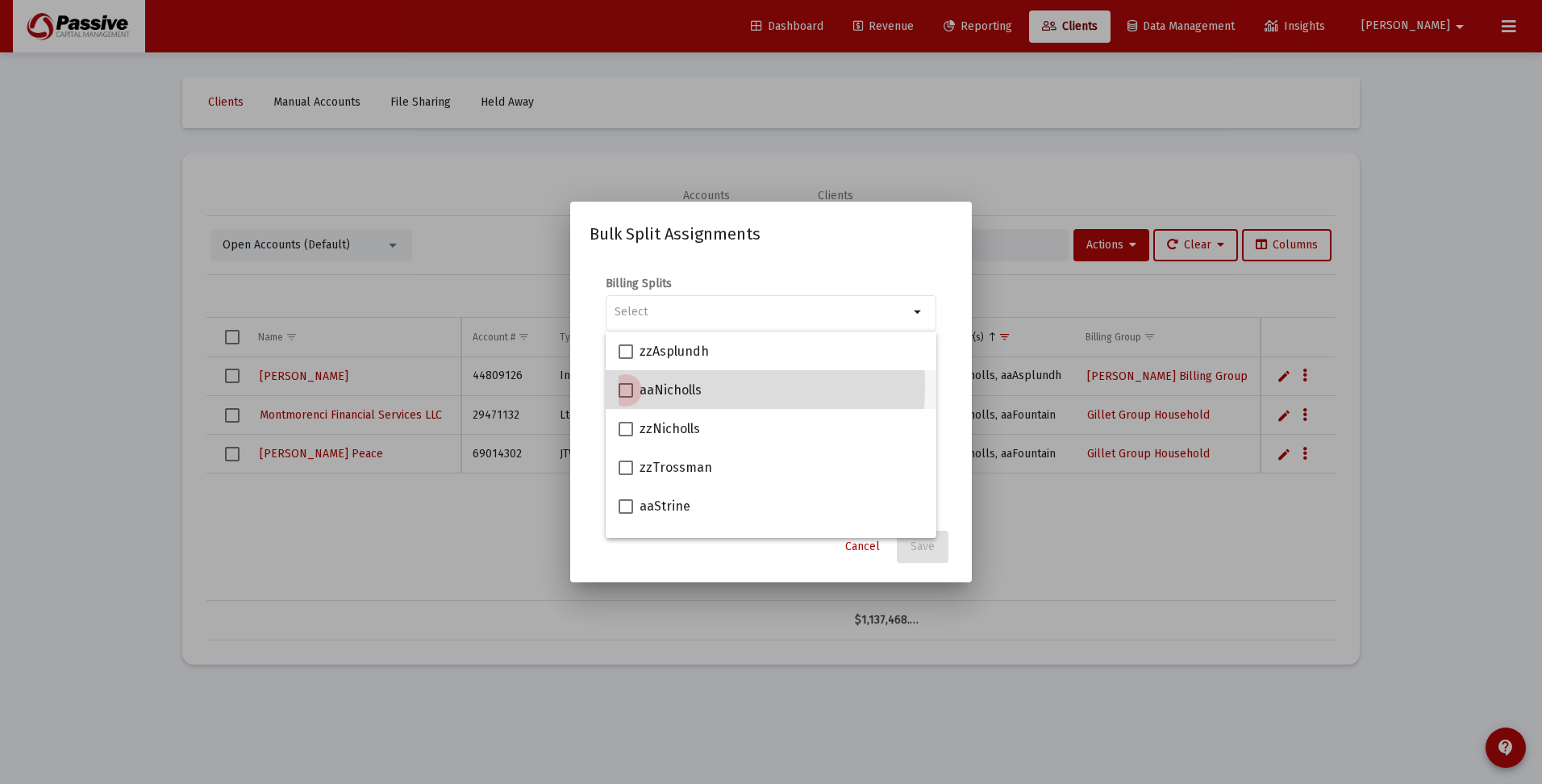
click at [621, 386] on span at bounding box center [626, 390] width 15 height 15
click at [625, 397] on input "aaNicholls" at bounding box center [625, 397] width 1 height 1
checkbox input "true"
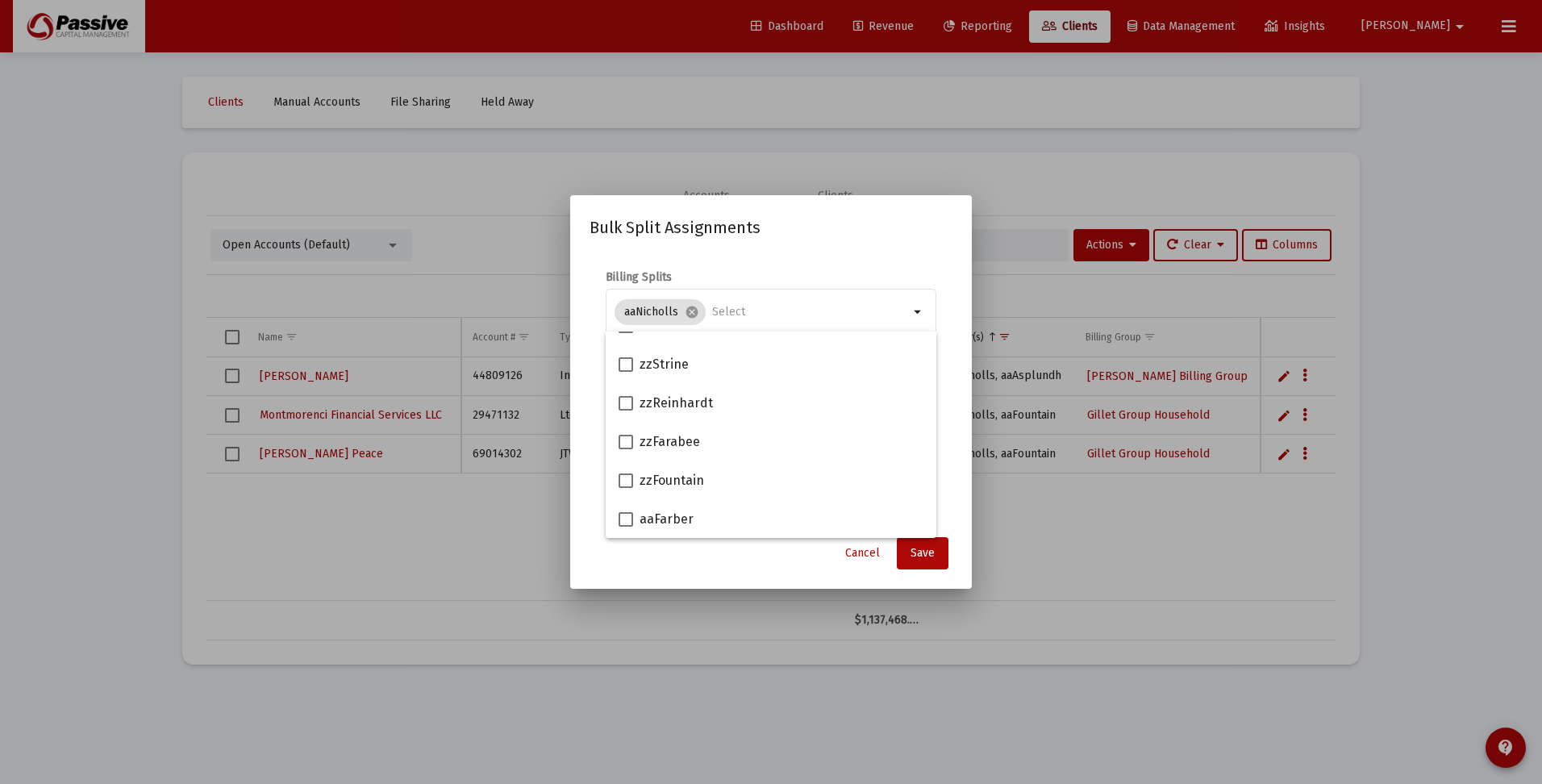
scroll to position [323, 0]
click at [623, 452] on span at bounding box center [626, 455] width 15 height 15
click at [625, 462] on input "zzFountain" at bounding box center [625, 462] width 1 height 1
checkbox input "true"
click at [923, 554] on span "Save" at bounding box center [922, 552] width 24 height 14
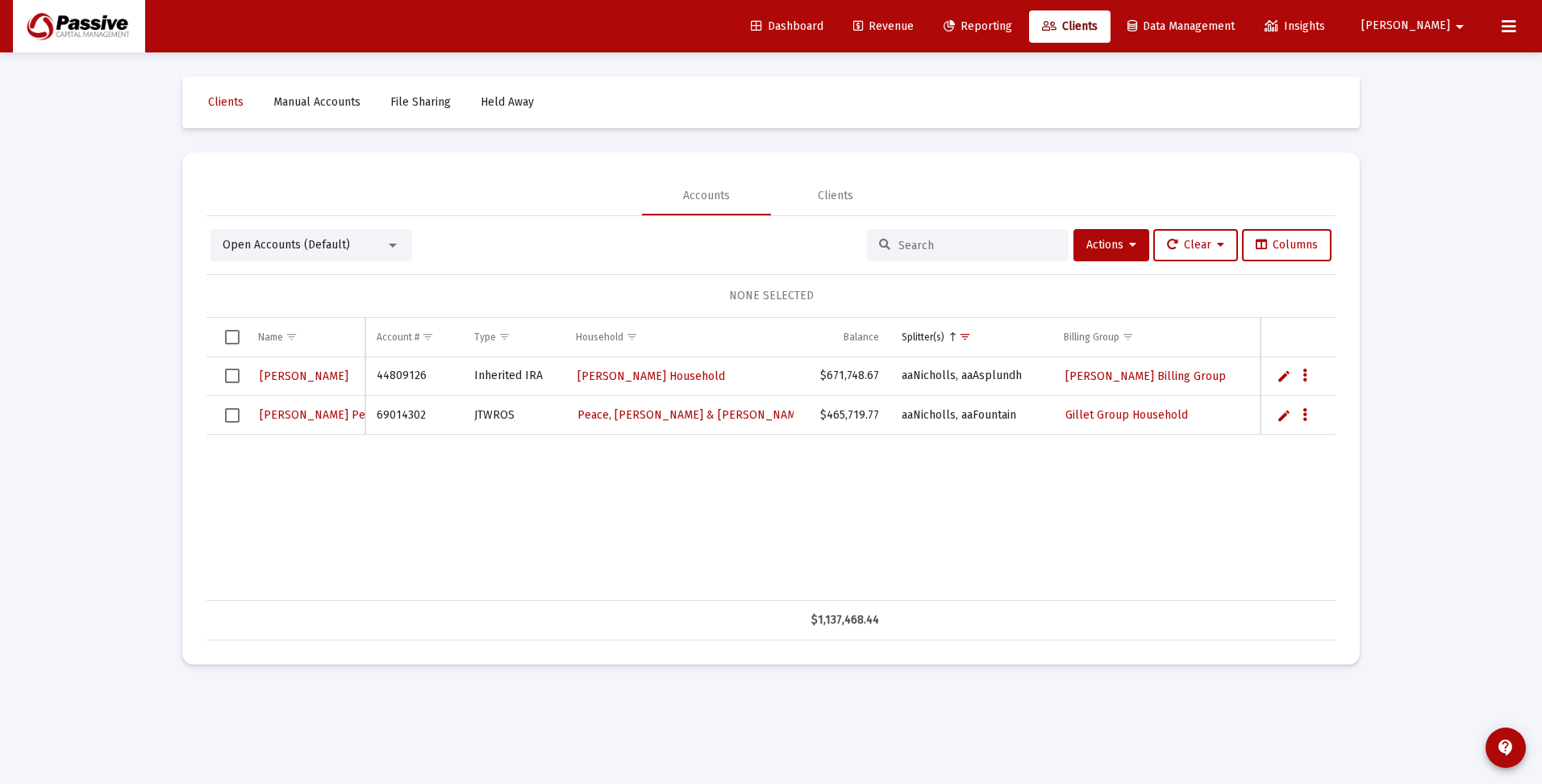
click at [237, 376] on span "Select row" at bounding box center [232, 376] width 15 height 15
click at [238, 415] on span "Select row" at bounding box center [232, 415] width 15 height 15
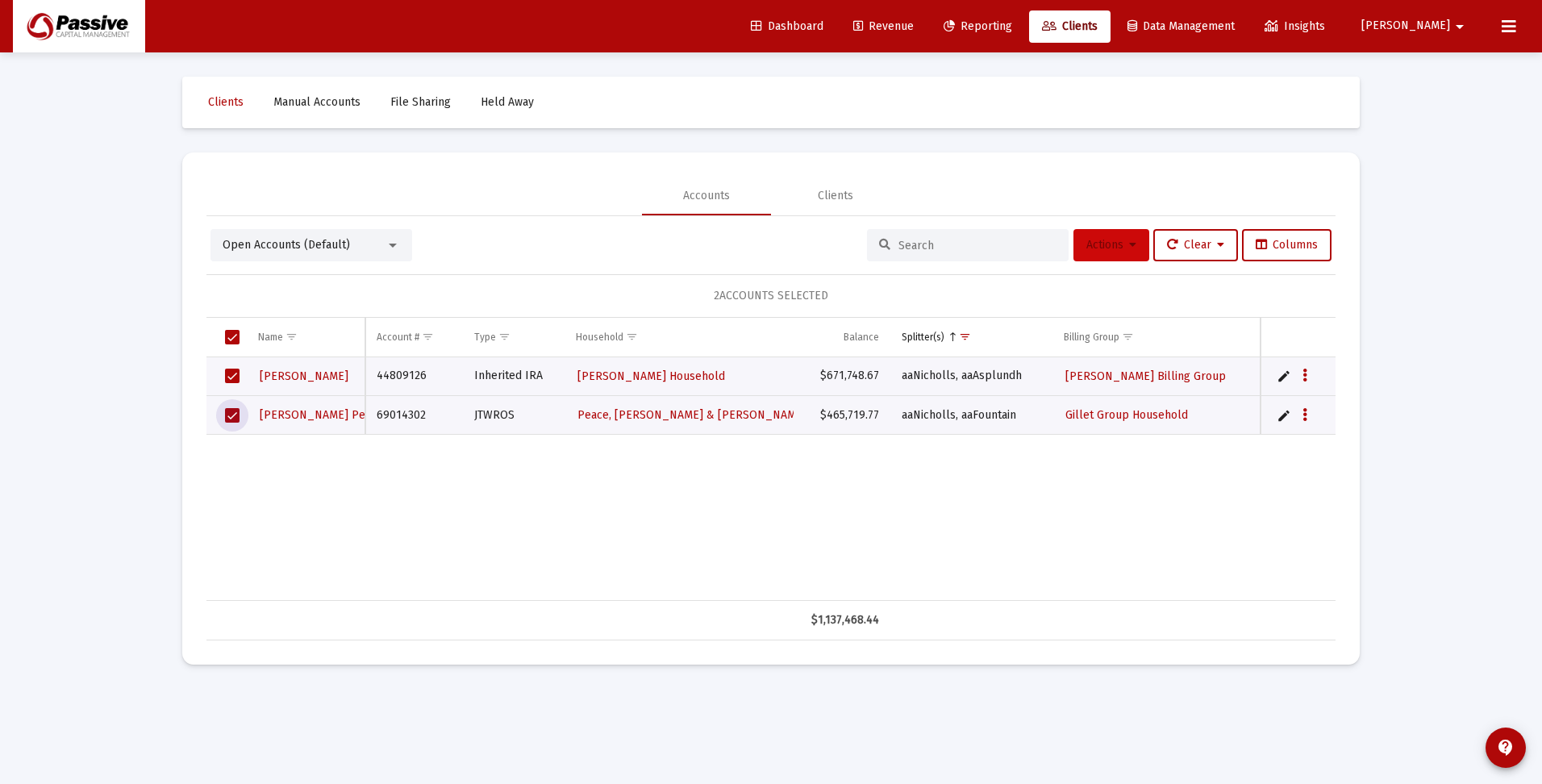
click at [1129, 241] on icon at bounding box center [1133, 245] width 7 height 11
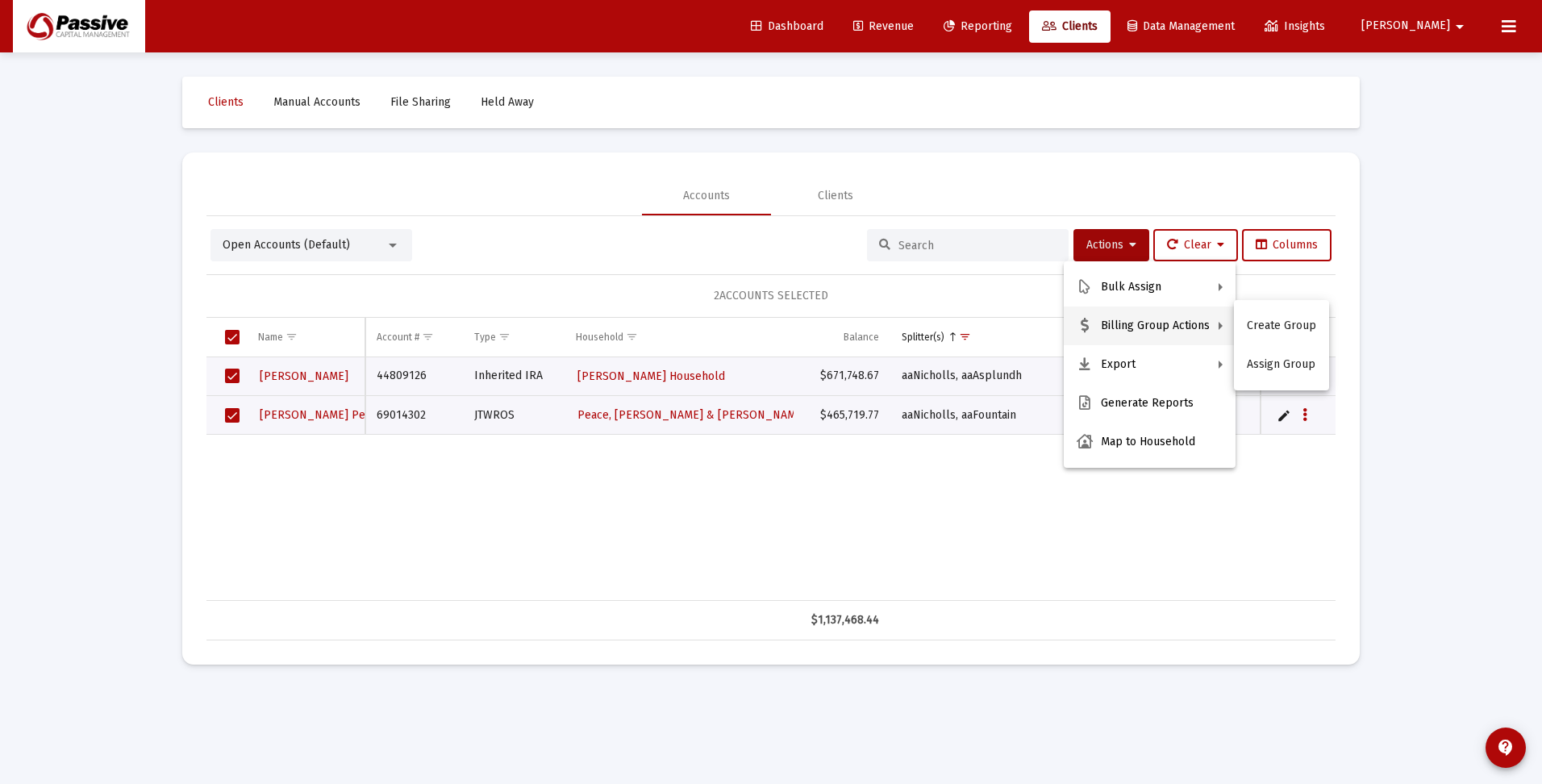
click at [458, 489] on div at bounding box center [771, 392] width 1542 height 784
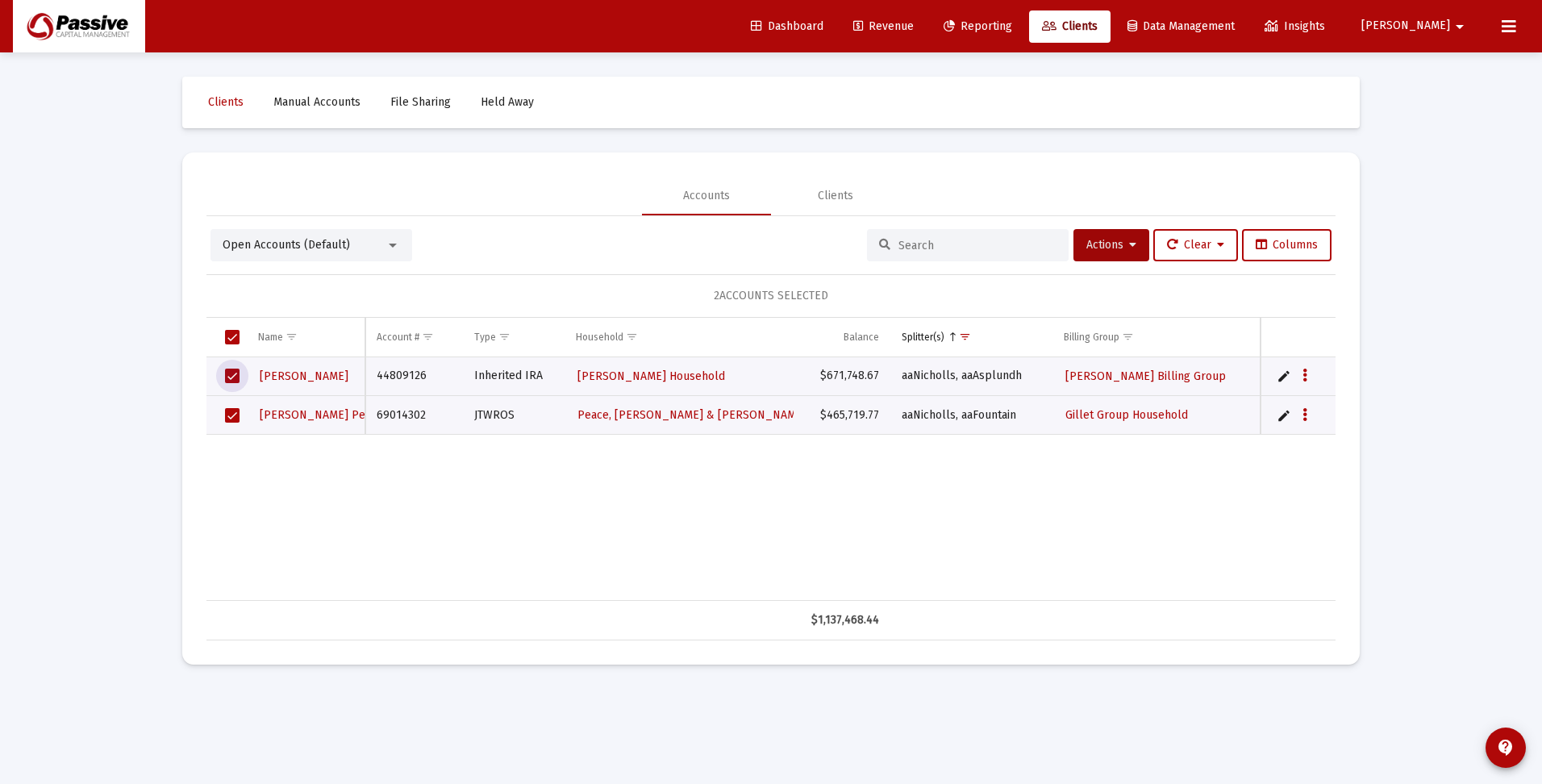
click at [237, 375] on span "Select row" at bounding box center [232, 376] width 15 height 15
click at [1308, 418] on button "Data grid" at bounding box center [1305, 415] width 15 height 15
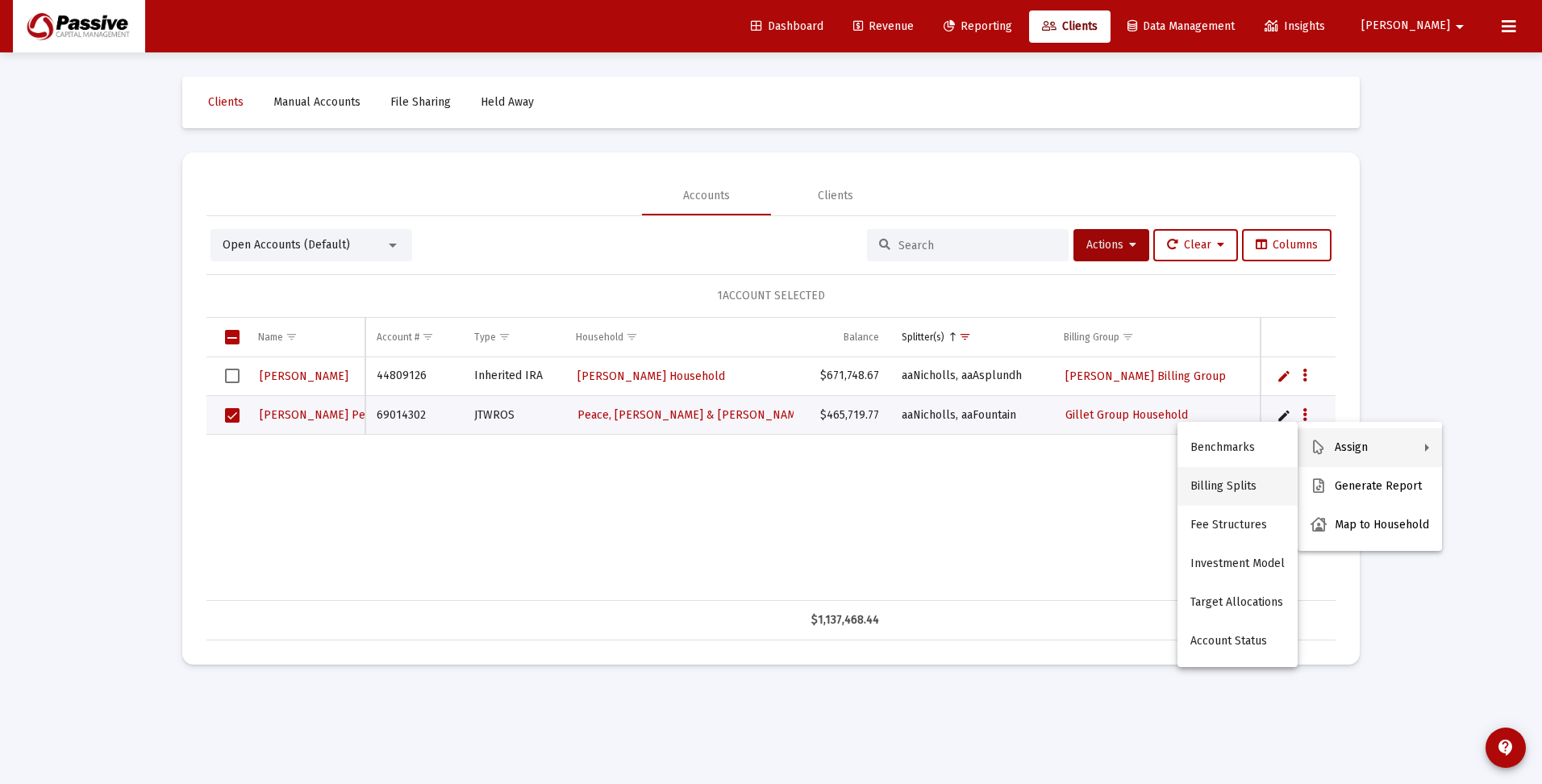
click at [1239, 491] on button "Billing Splits" at bounding box center [1237, 486] width 120 height 38
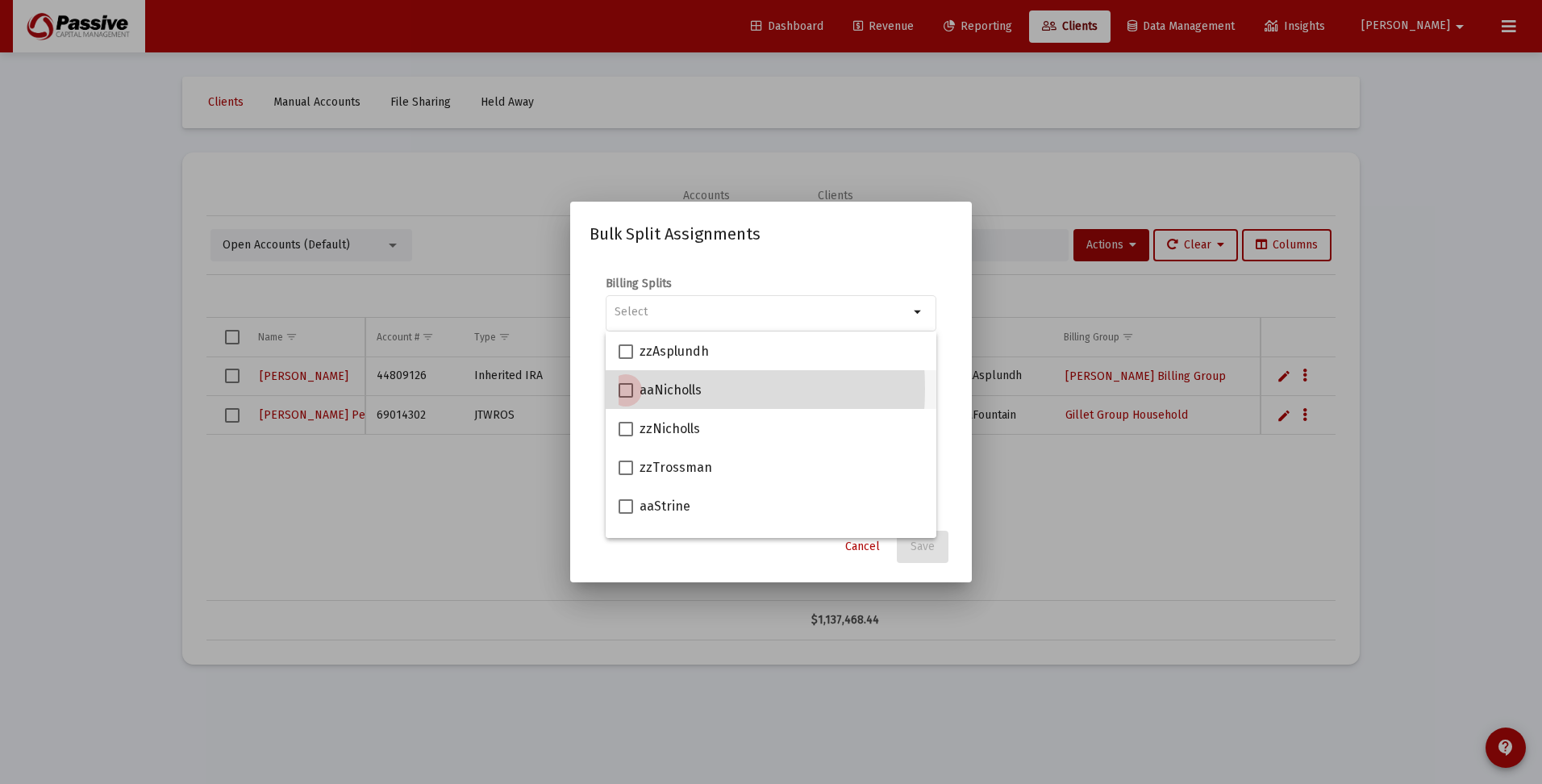
click at [623, 388] on span at bounding box center [626, 390] width 15 height 15
click at [625, 397] on input "aaNicholls" at bounding box center [625, 397] width 1 height 1
checkbox input "true"
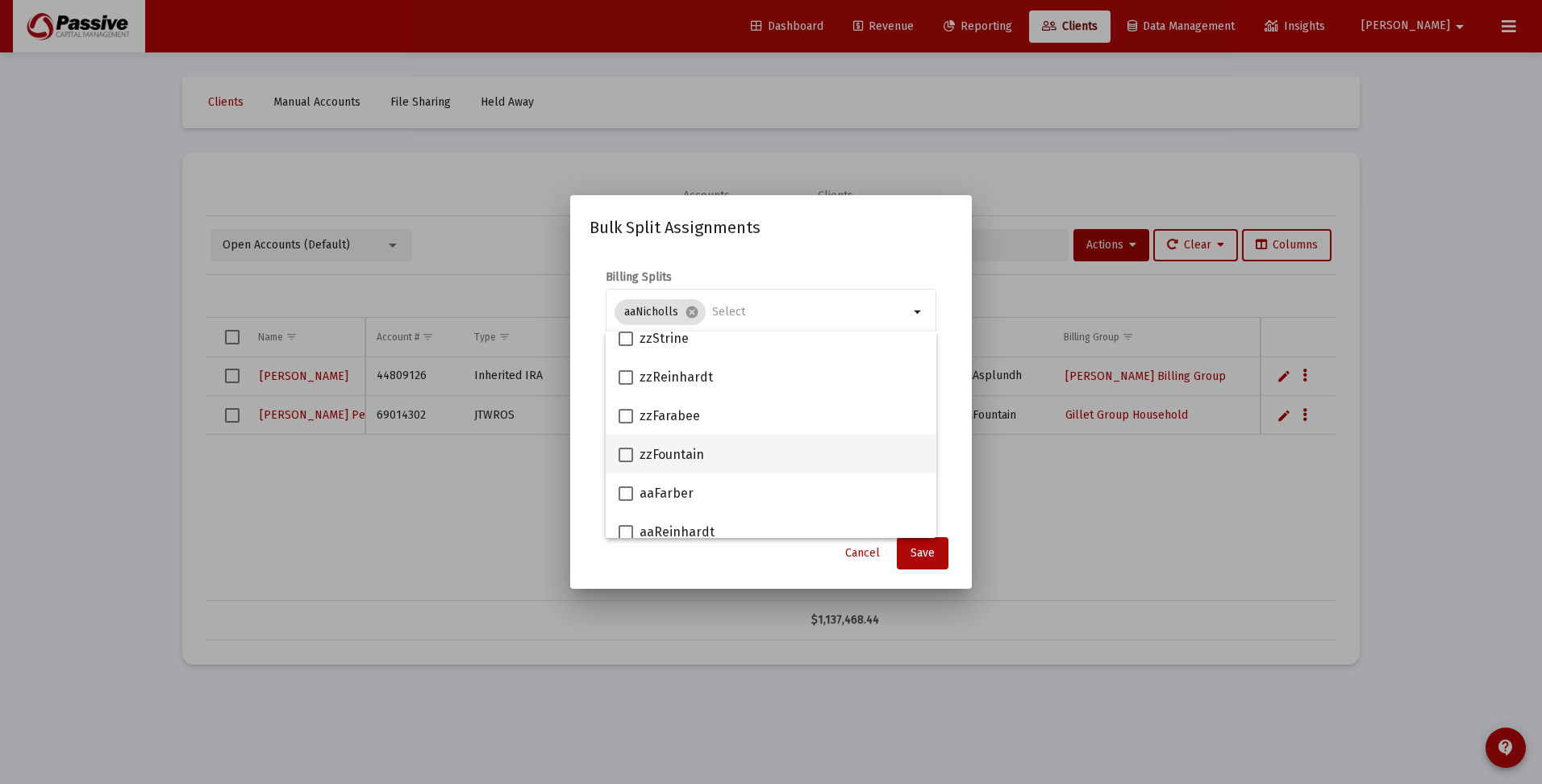
click at [625, 456] on span at bounding box center [626, 455] width 15 height 15
click at [625, 462] on input "zzFountain" at bounding box center [625, 462] width 1 height 1
checkbox input "true"
click at [913, 550] on span "Save" at bounding box center [922, 552] width 24 height 14
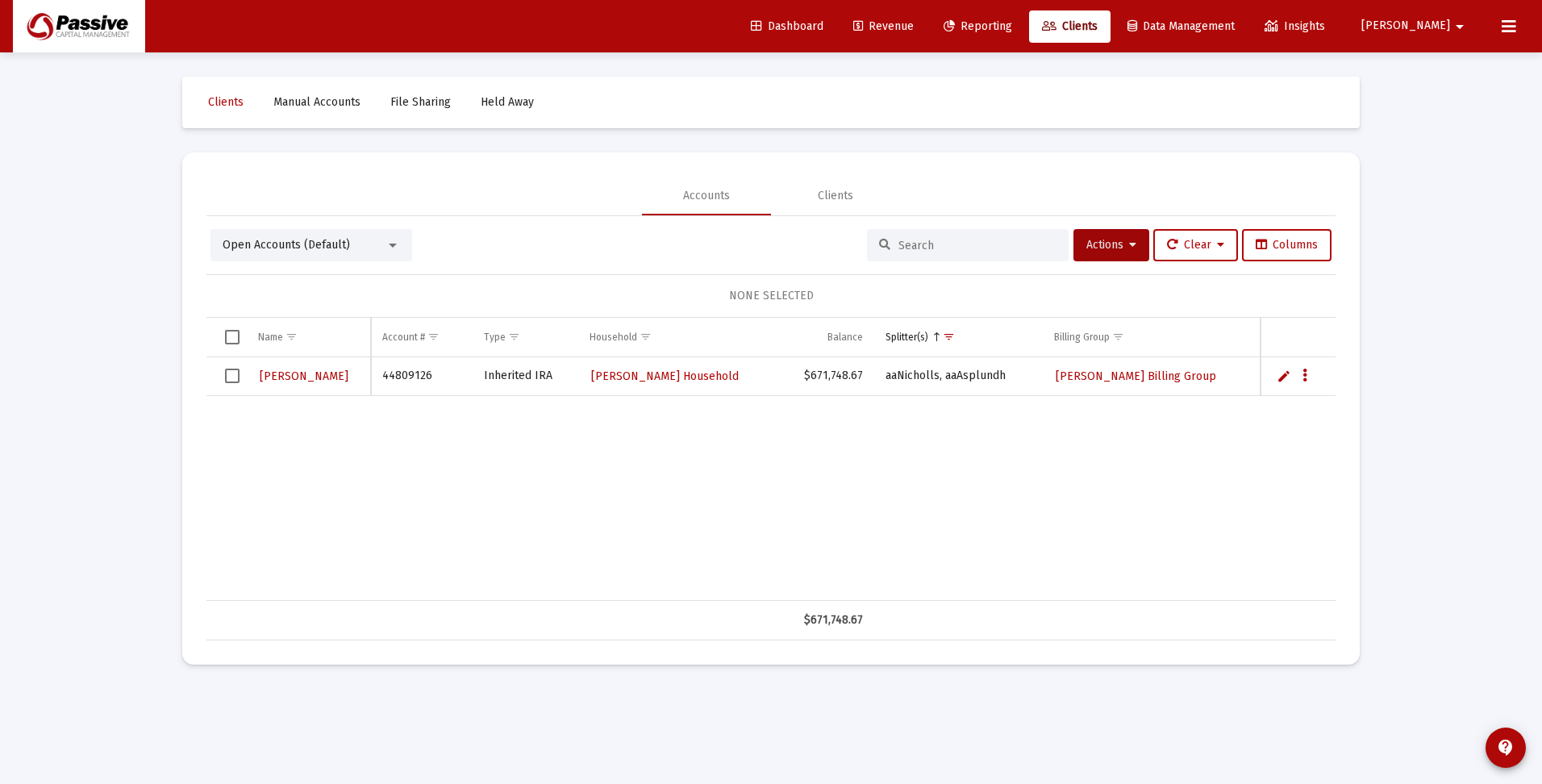
click at [234, 374] on span "Select row" at bounding box center [232, 376] width 15 height 15
click at [1303, 379] on icon "Data grid" at bounding box center [1304, 376] width 5 height 19
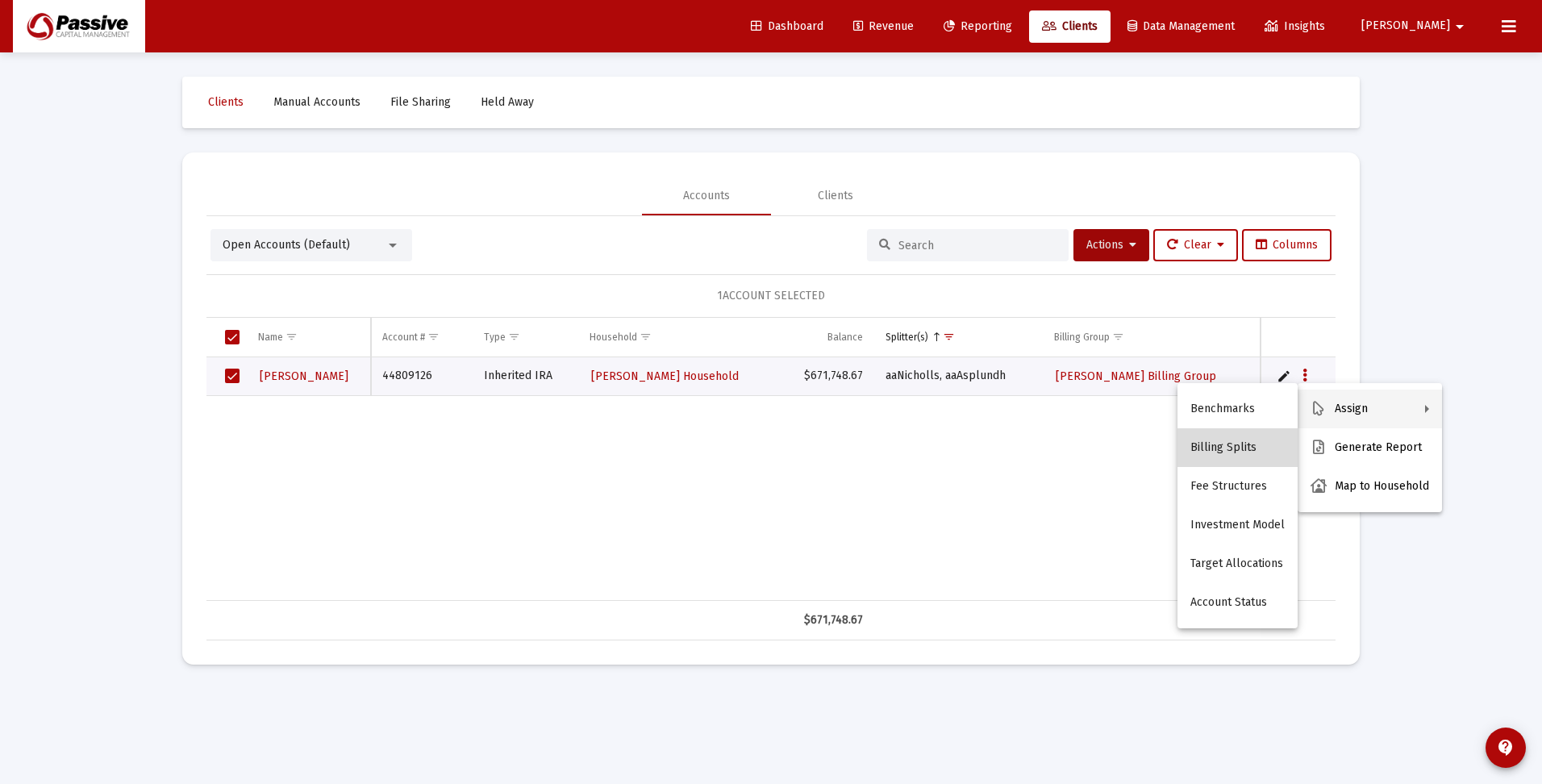
click at [1242, 449] on button "Billing Splits" at bounding box center [1237, 448] width 120 height 38
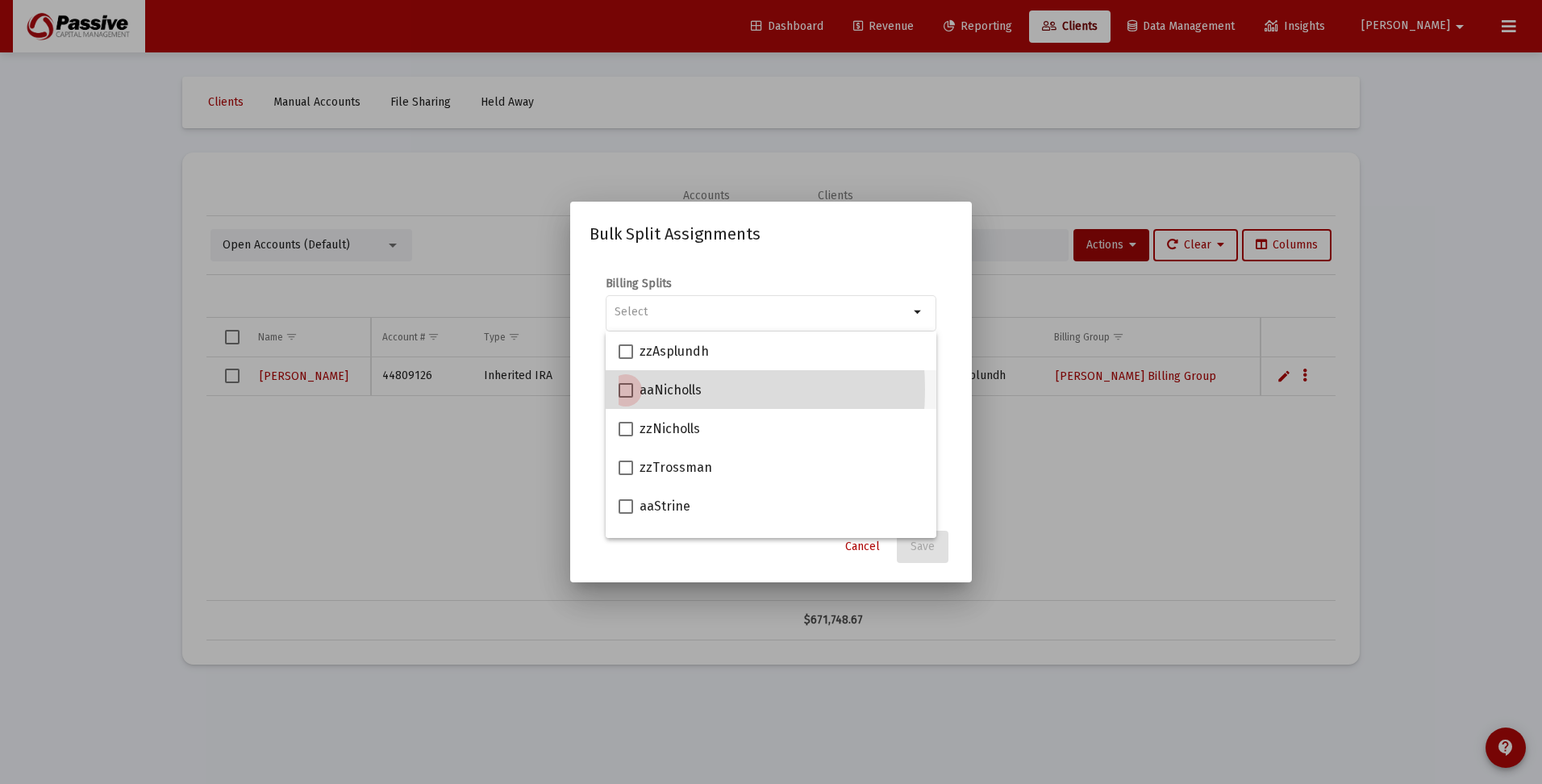
click at [628, 388] on span at bounding box center [626, 390] width 15 height 15
click at [626, 397] on input "aaNicholls" at bounding box center [625, 397] width 1 height 1
checkbox input "true"
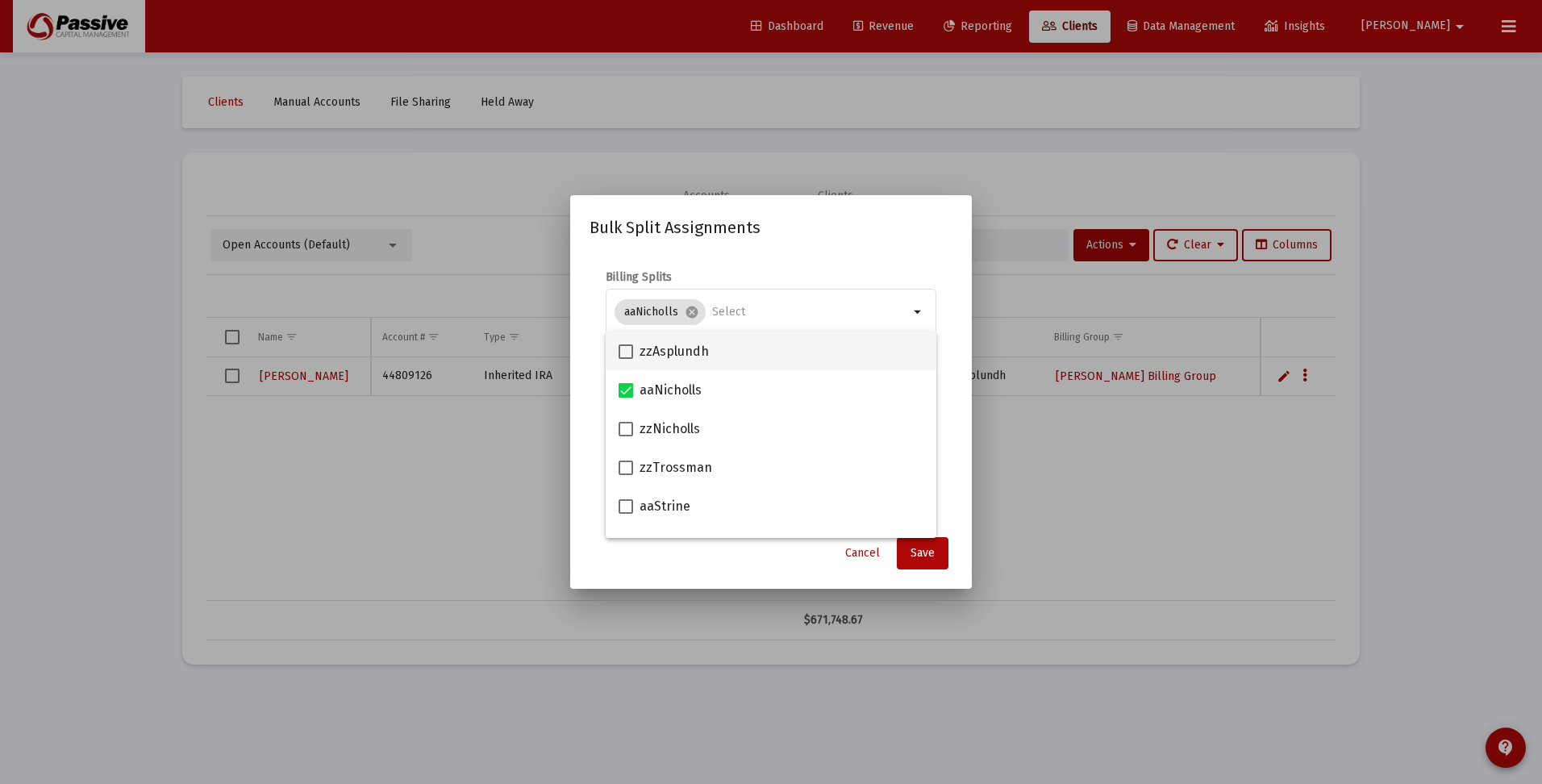
click at [626, 348] on span at bounding box center [626, 352] width 15 height 15
click at [626, 359] on input "zzAsplundh" at bounding box center [625, 359] width 1 height 1
checkbox input "true"
click at [923, 545] on button "Save" at bounding box center [922, 553] width 51 height 32
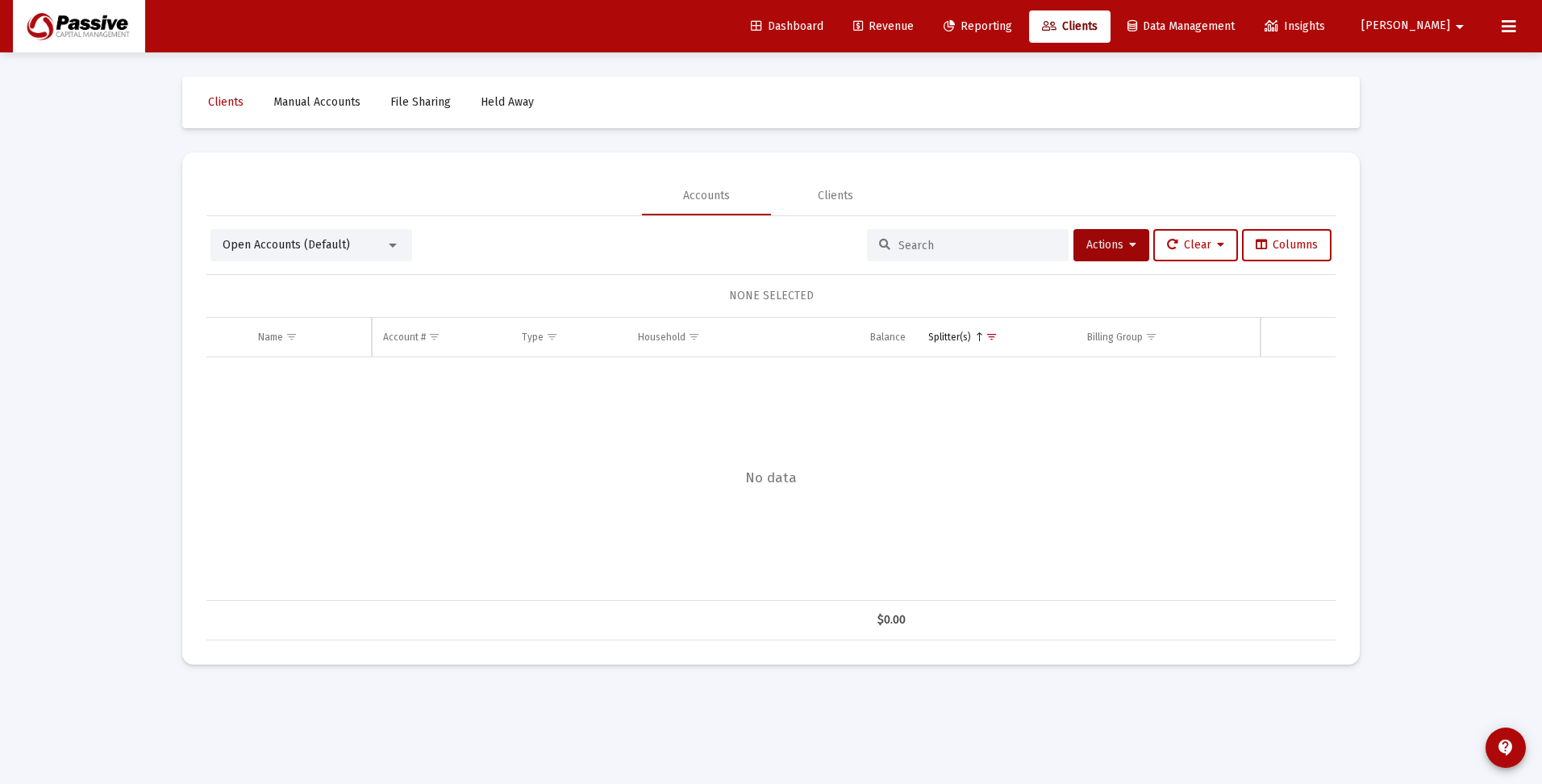
click at [928, 238] on input at bounding box center [977, 245] width 158 height 14
click at [994, 337] on span "Show filter options for column 'Splitter(s)'" at bounding box center [991, 336] width 12 height 12
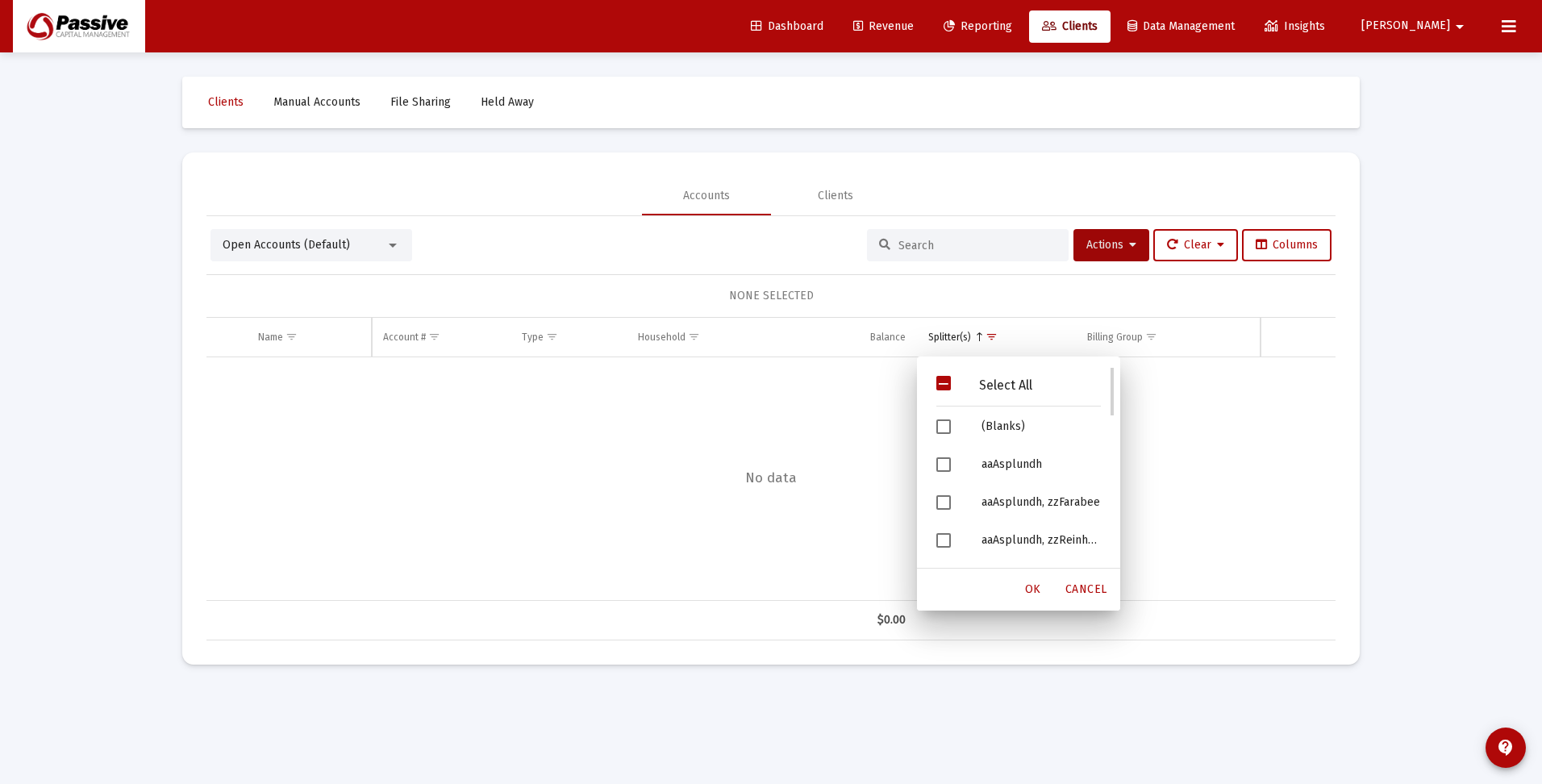
click at [941, 382] on span "Filter options" at bounding box center [943, 383] width 15 height 15
click at [1032, 580] on div "OK" at bounding box center [1033, 589] width 51 height 29
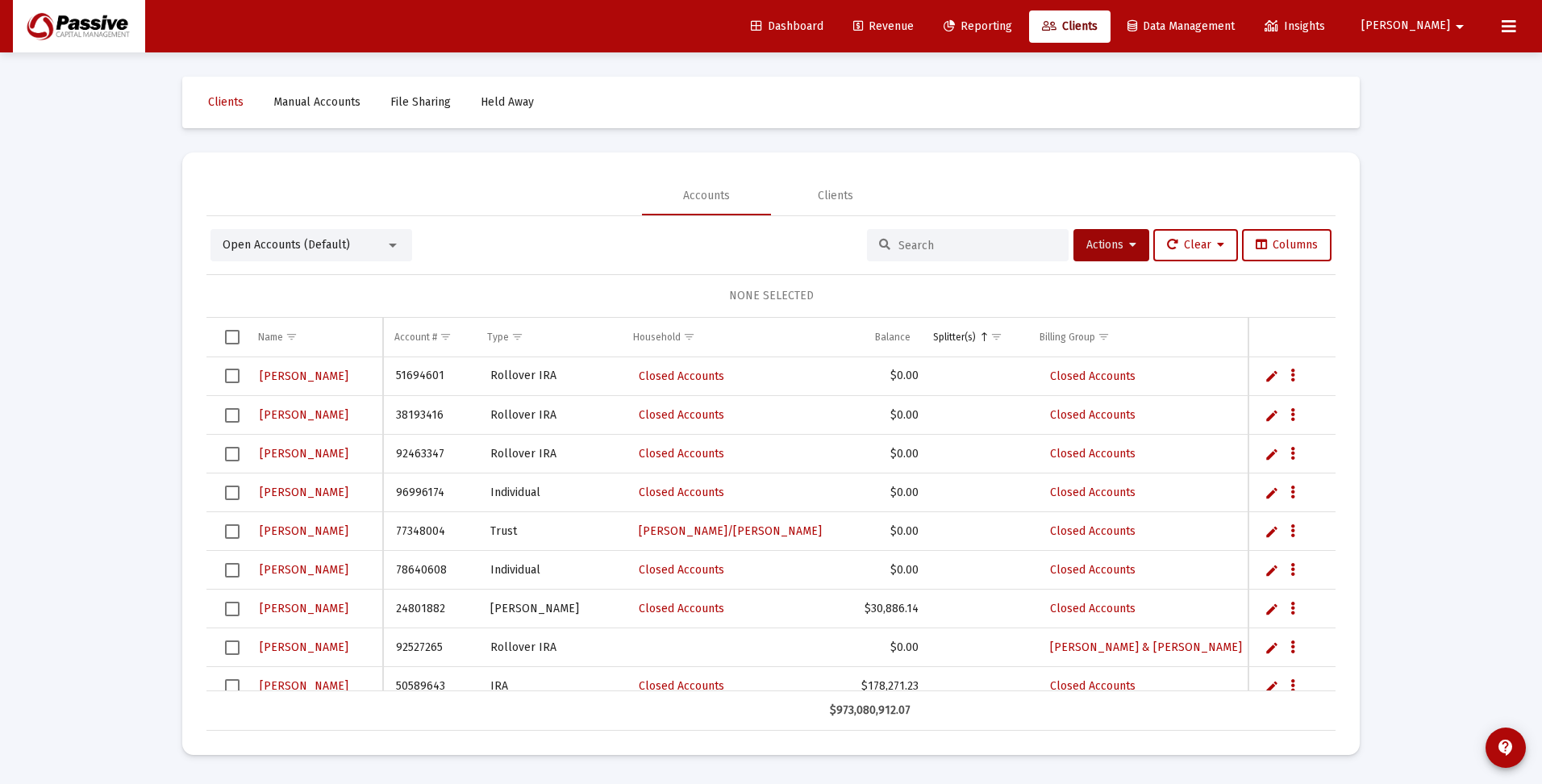
click at [952, 243] on input at bounding box center [977, 245] width 158 height 14
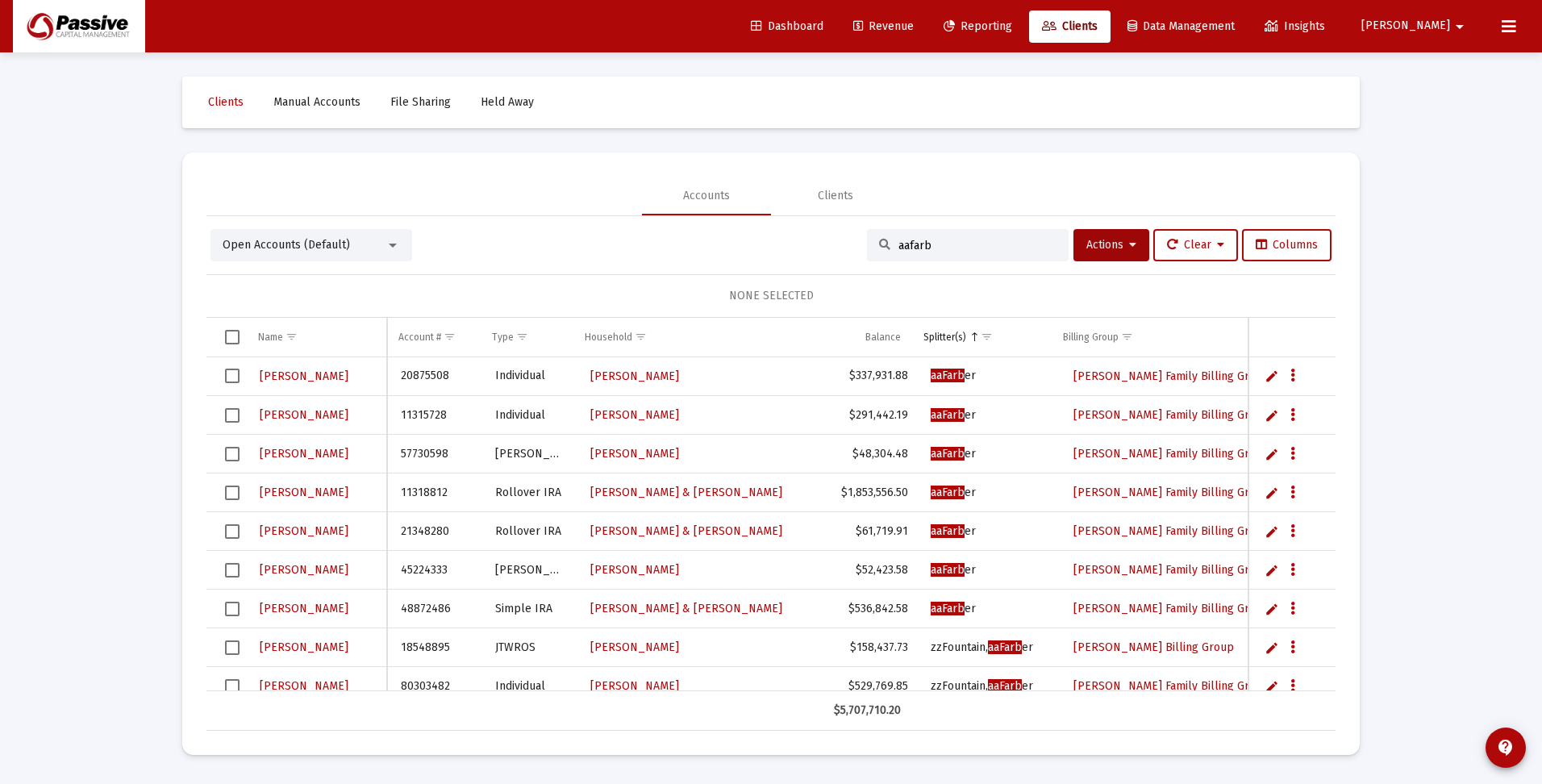
click at [233, 335] on span "Select all" at bounding box center [232, 337] width 15 height 15
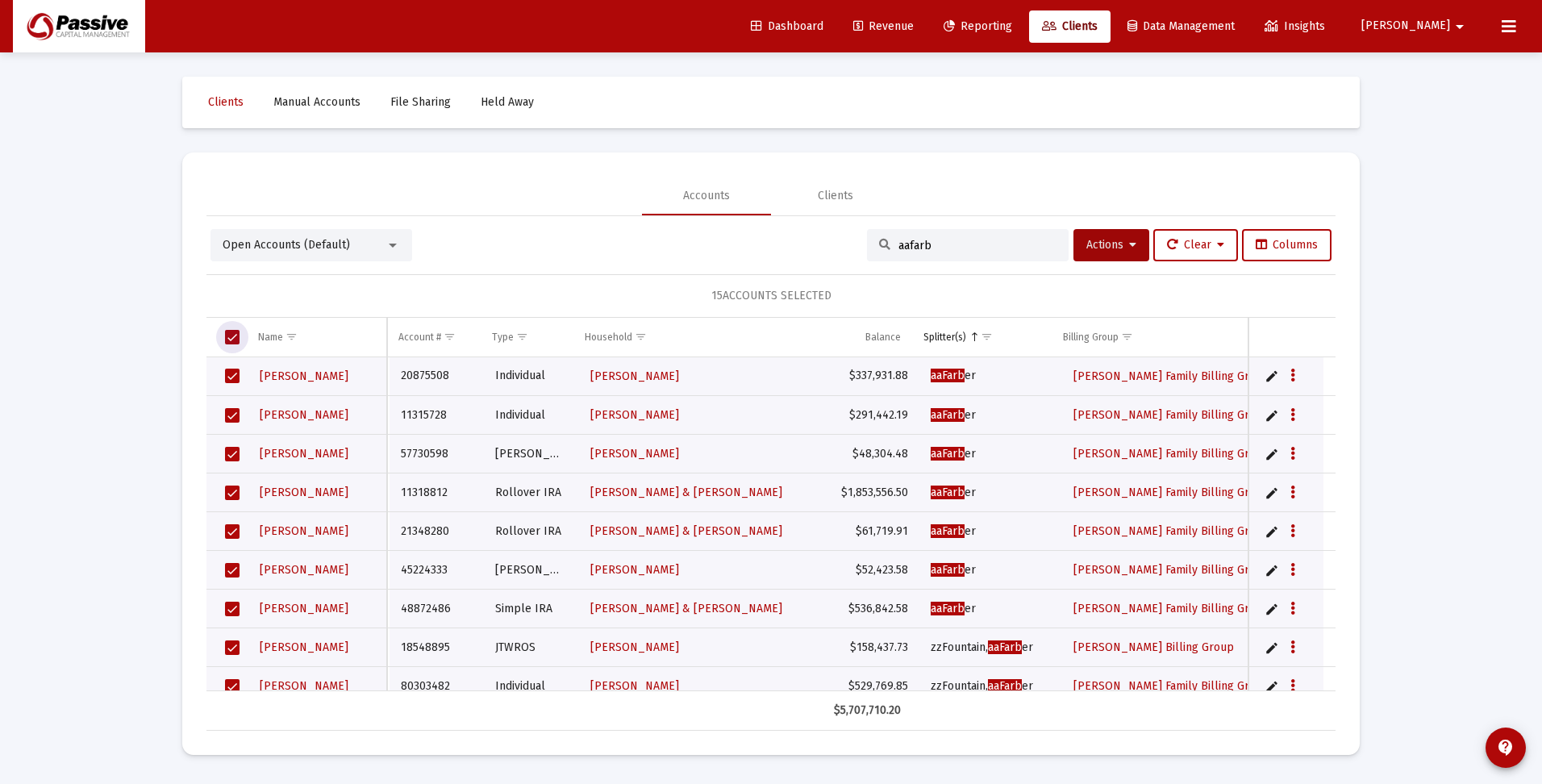
click at [231, 335] on span "Select all" at bounding box center [232, 337] width 15 height 15
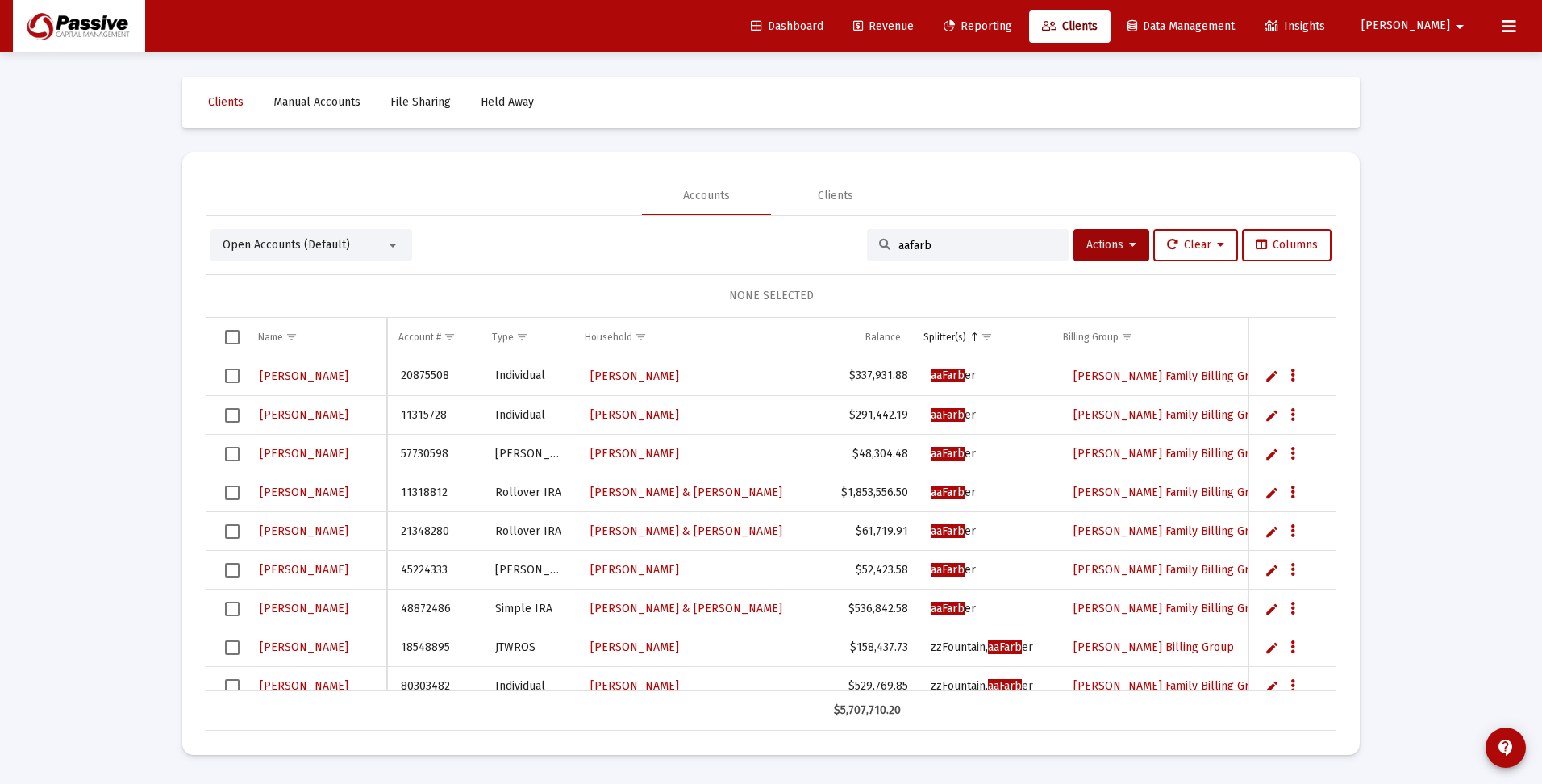
drag, startPoint x: 941, startPoint y: 244, endPoint x: 831, endPoint y: 243, distance: 110.0
click at [831, 243] on div "Open Accounts (Default) aafarb Actions Clear Columns" at bounding box center [771, 245] width 1122 height 32
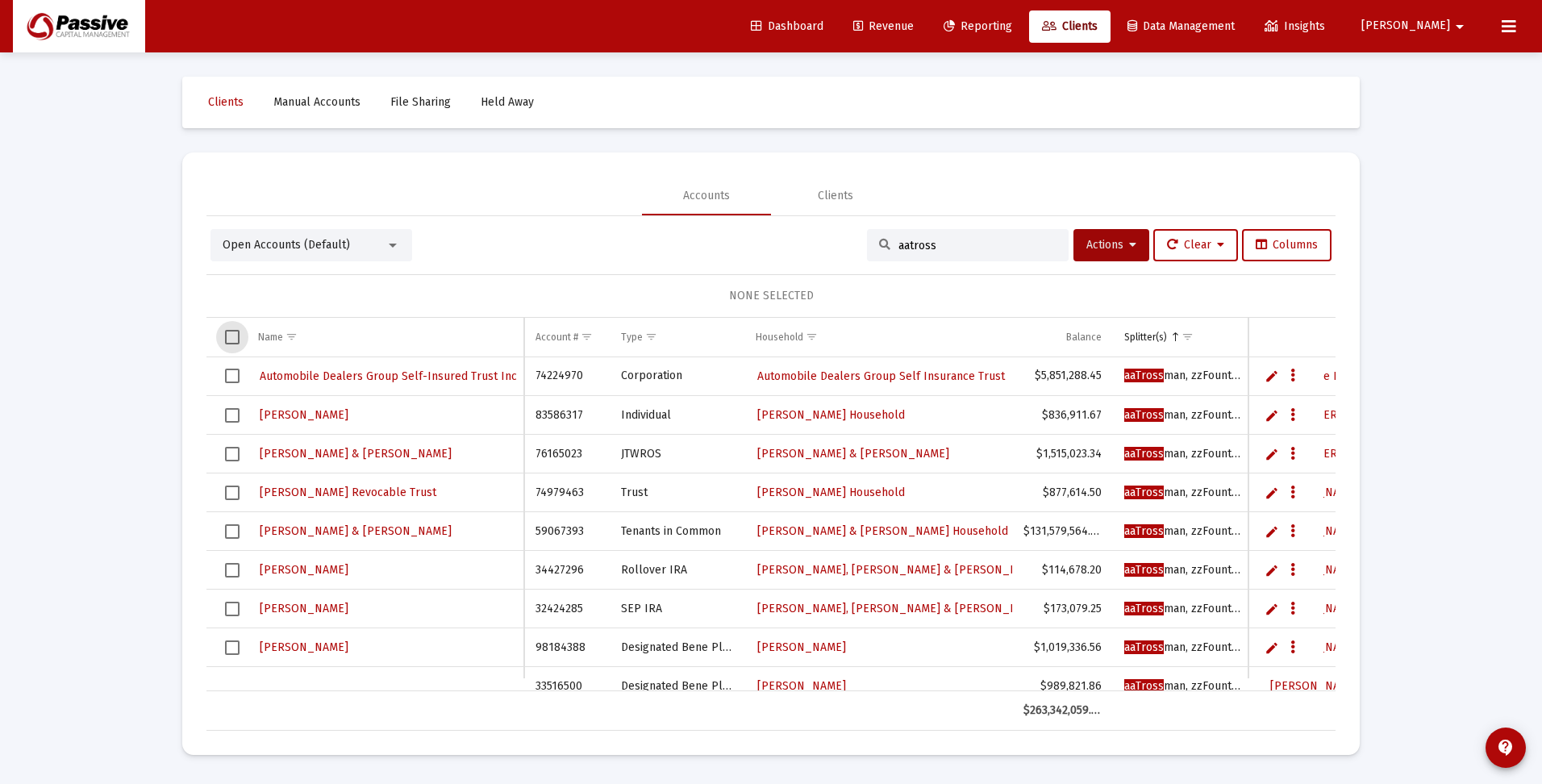
click at [230, 337] on span "Select all" at bounding box center [232, 337] width 15 height 15
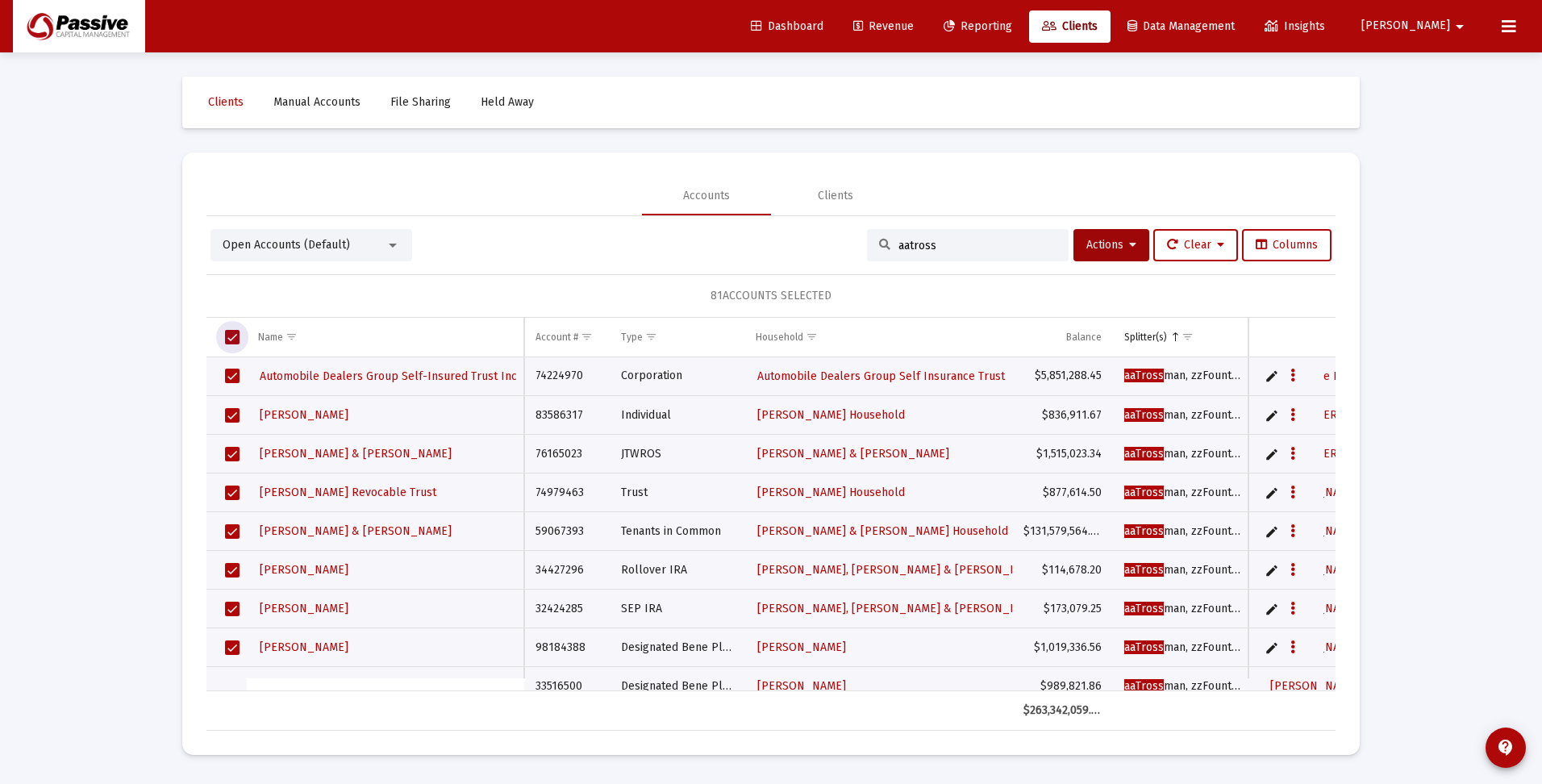
click at [225, 335] on span "Select all" at bounding box center [232, 337] width 15 height 15
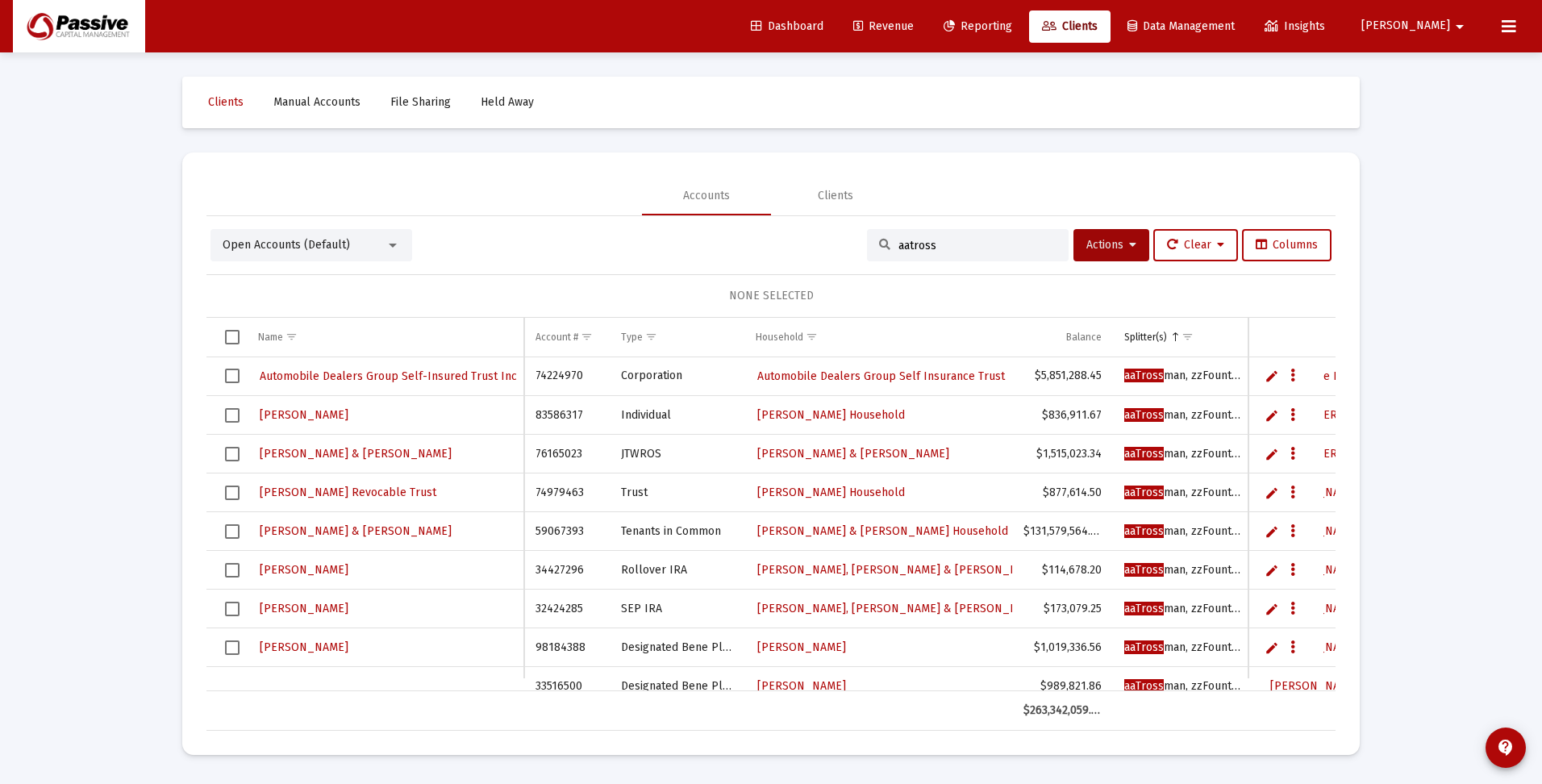
drag, startPoint x: 949, startPoint y: 241, endPoint x: 850, endPoint y: 242, distance: 99.0
click at [850, 242] on div "Open Accounts (Default) aatross Actions Clear Columns" at bounding box center [771, 245] width 1122 height 32
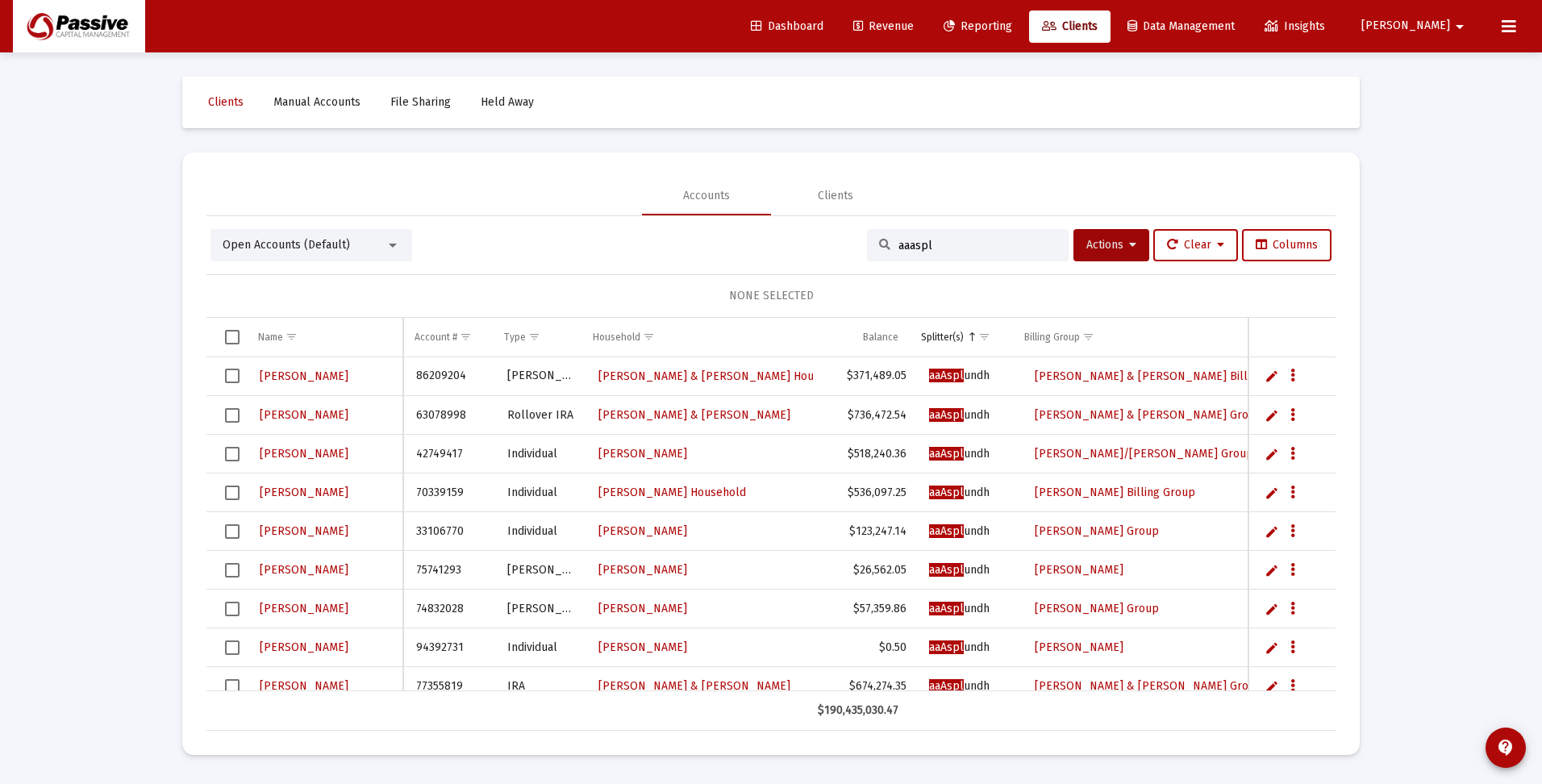
click at [235, 336] on span "Select all" at bounding box center [232, 337] width 15 height 15
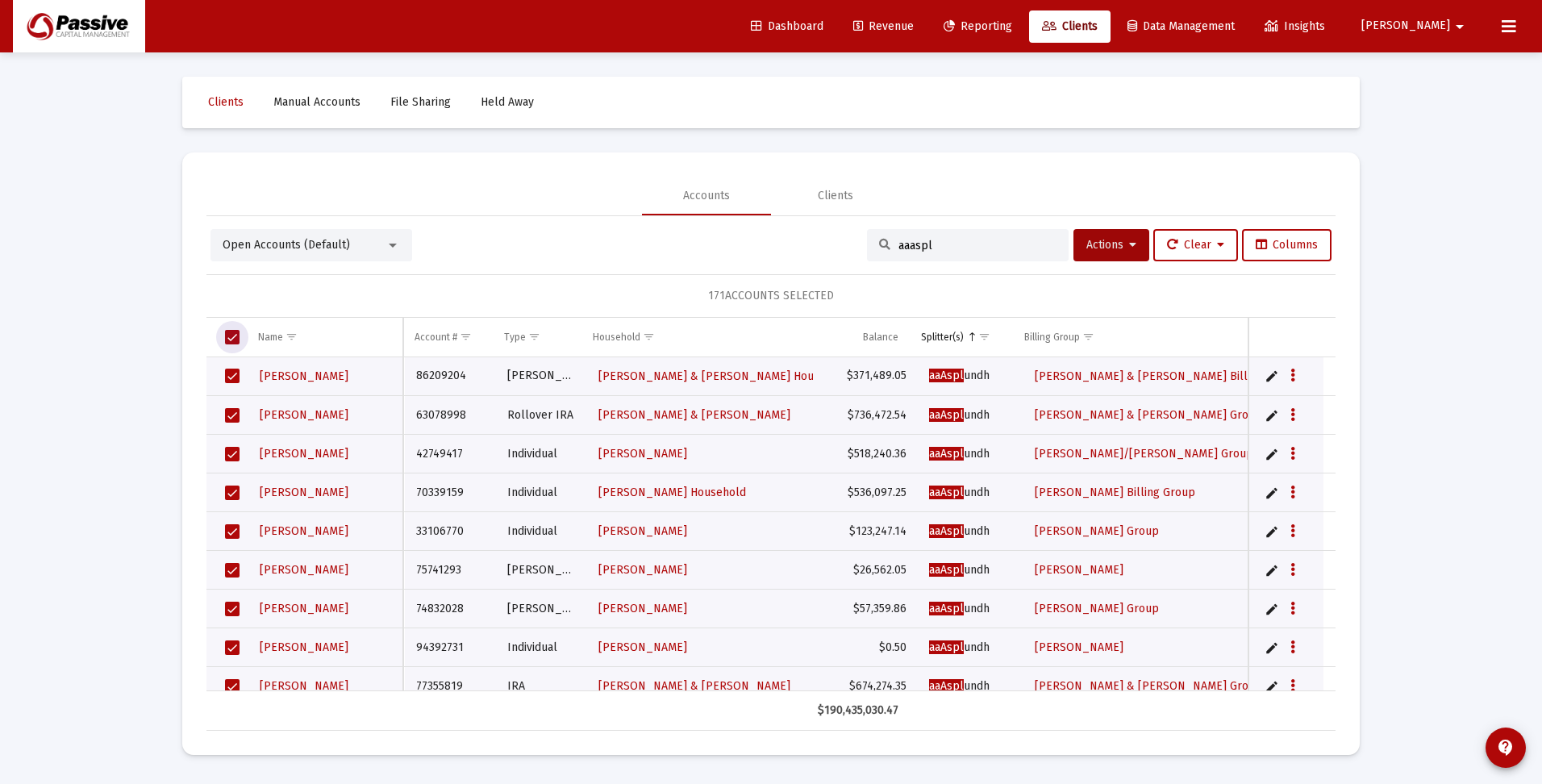
click at [234, 335] on span "Select all" at bounding box center [232, 337] width 15 height 15
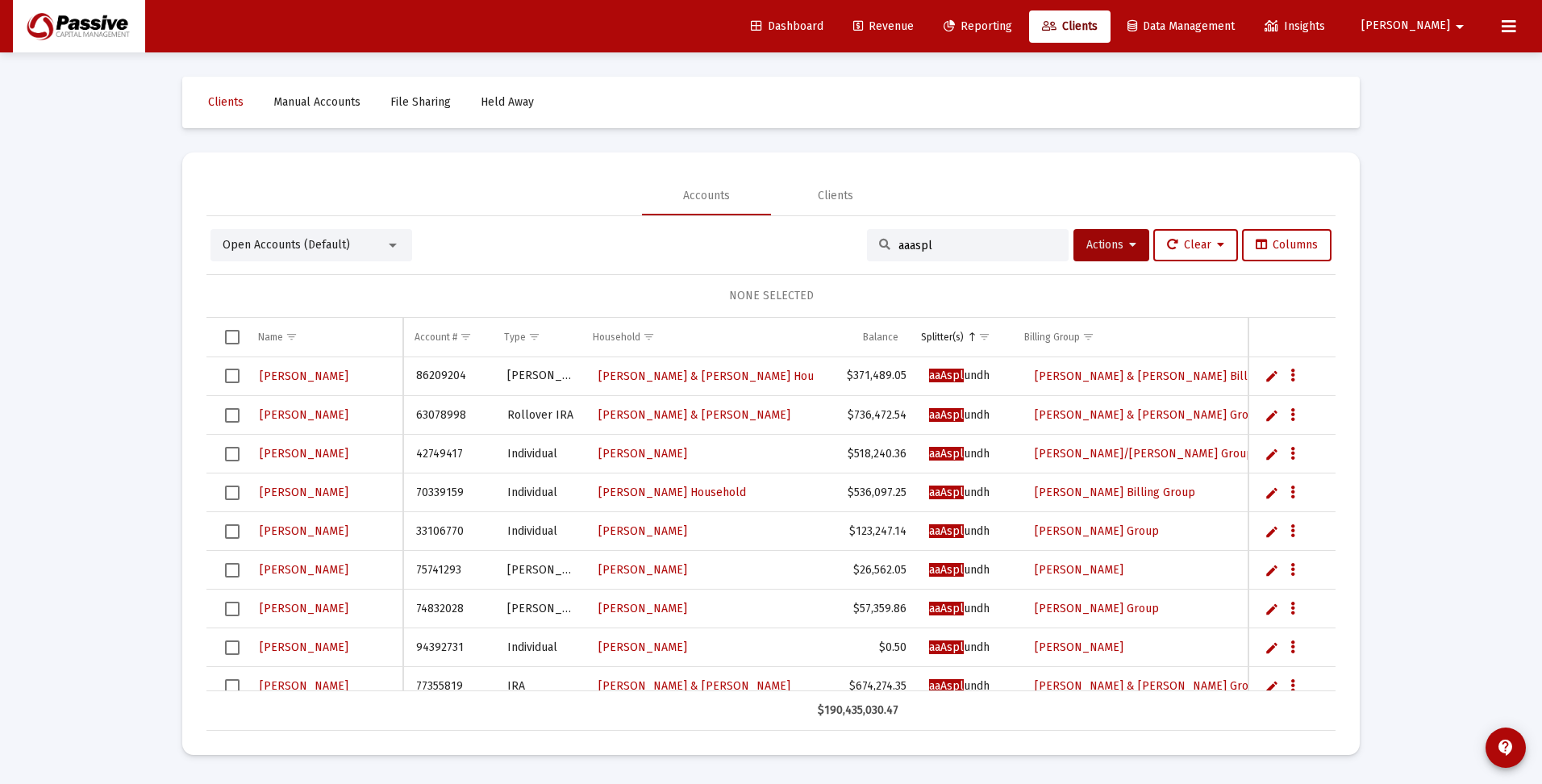
drag, startPoint x: 935, startPoint y: 248, endPoint x: 751, endPoint y: 248, distance: 184.0
click at [751, 248] on div "Open Accounts (Default) aaaspl Actions Clear Columns" at bounding box center [771, 245] width 1122 height 32
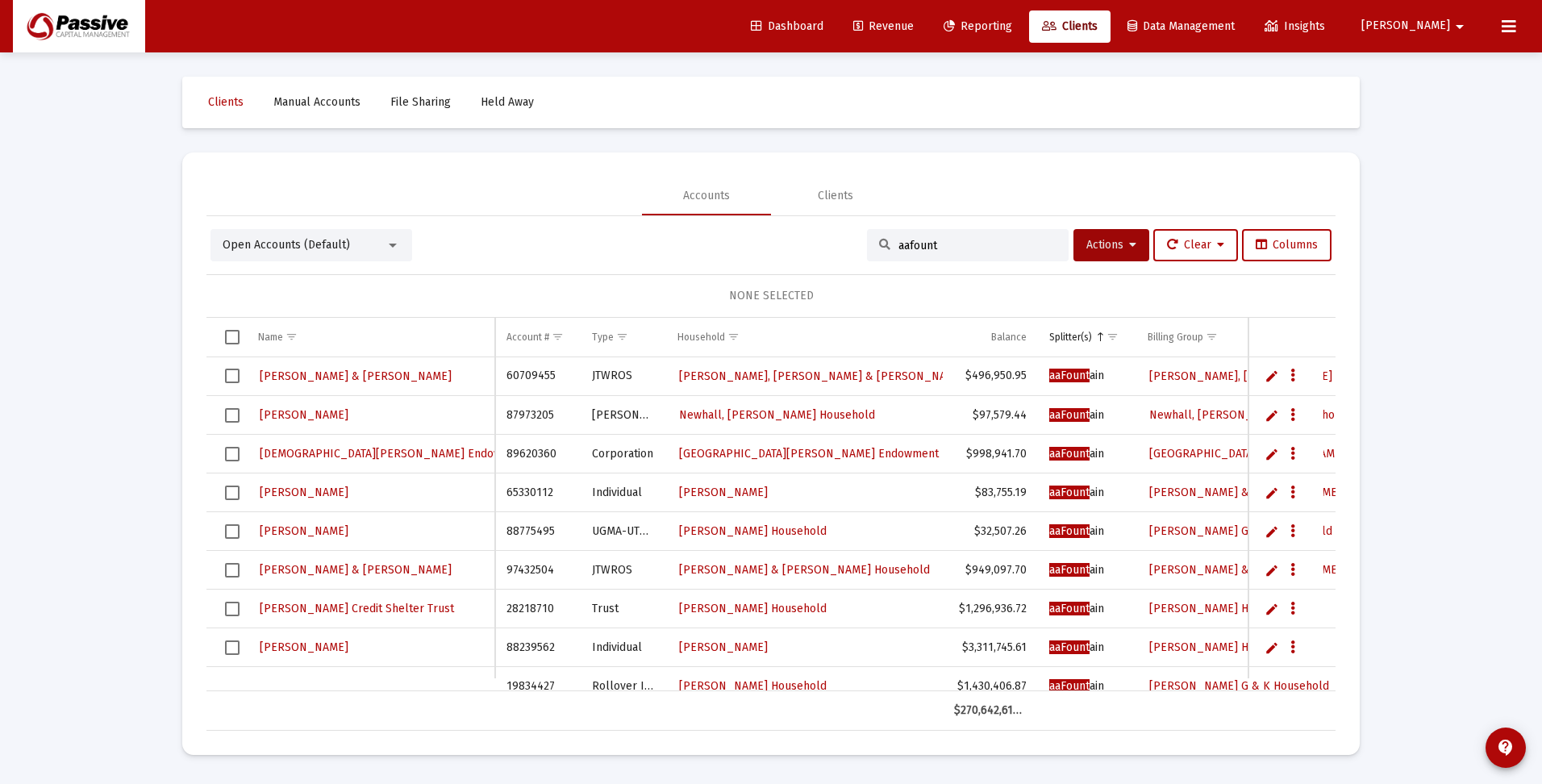
click at [232, 335] on span "Select all" at bounding box center [232, 337] width 15 height 15
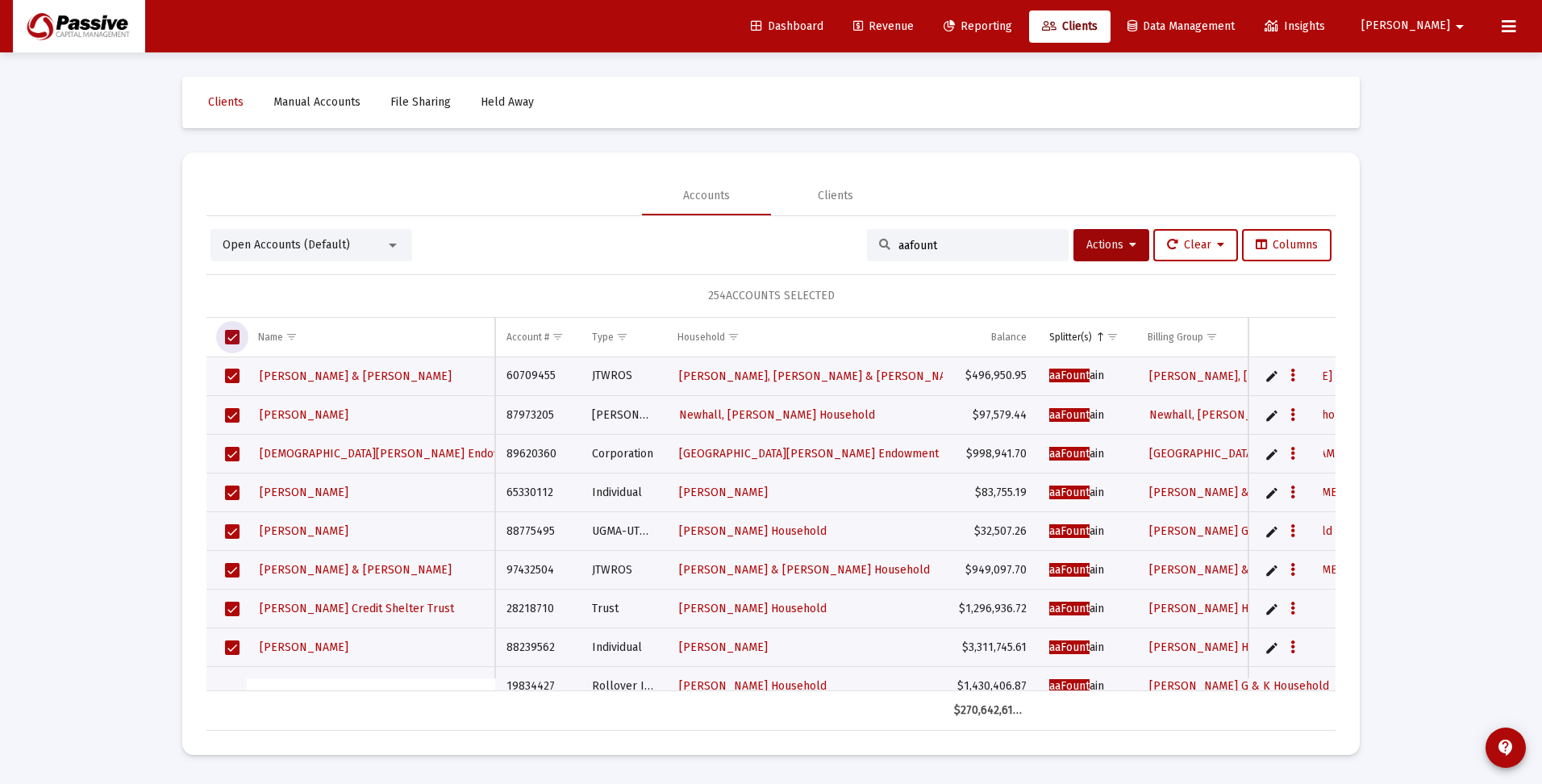
click at [235, 336] on span "Select all" at bounding box center [232, 337] width 15 height 15
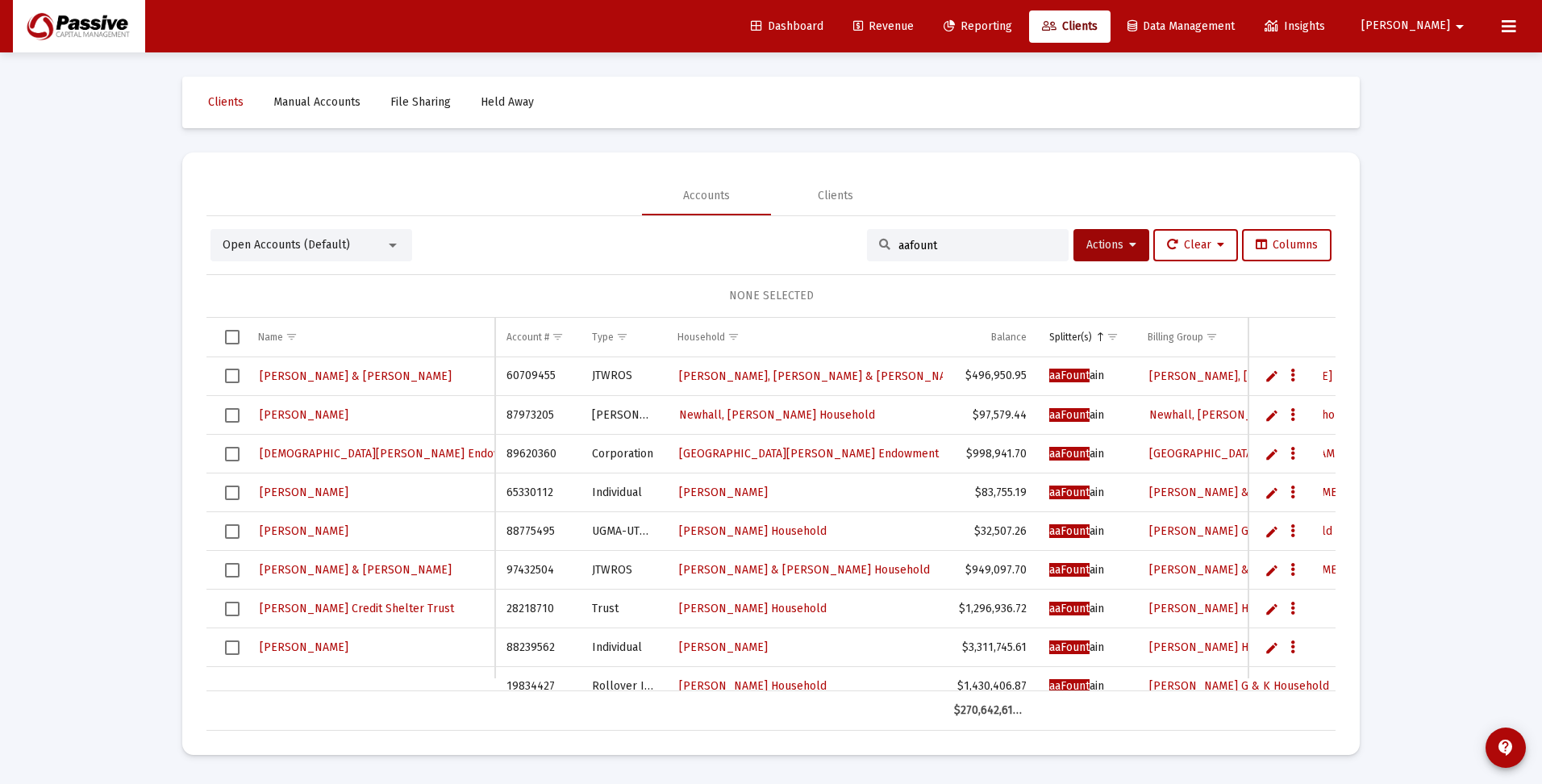
drag, startPoint x: 944, startPoint y: 241, endPoint x: 826, endPoint y: 240, distance: 118.0
click at [826, 240] on div "Open Accounts (Default) aafount Actions Clear Columns" at bounding box center [771, 245] width 1122 height 32
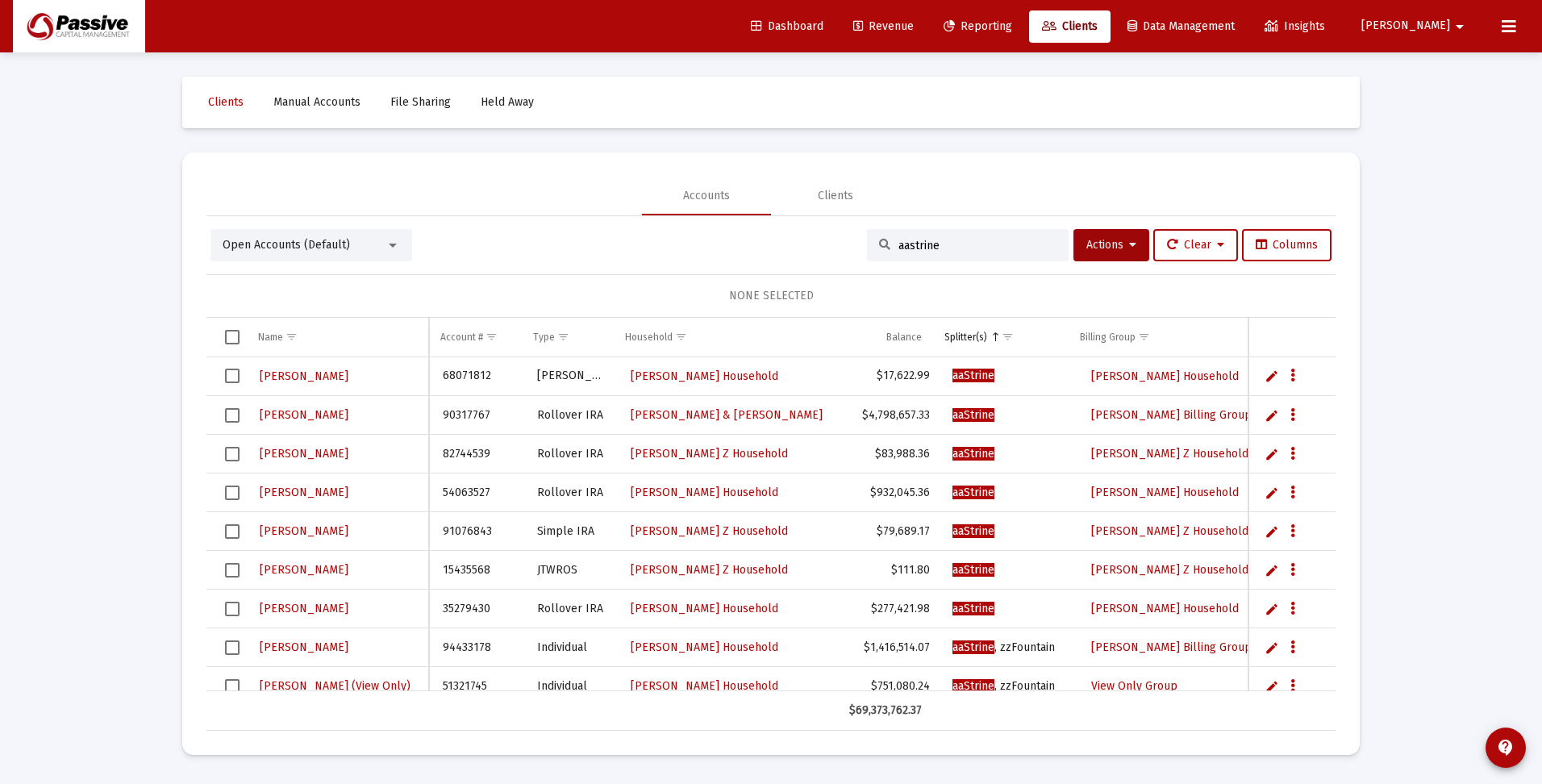
click at [232, 336] on span "Select all" at bounding box center [232, 337] width 15 height 15
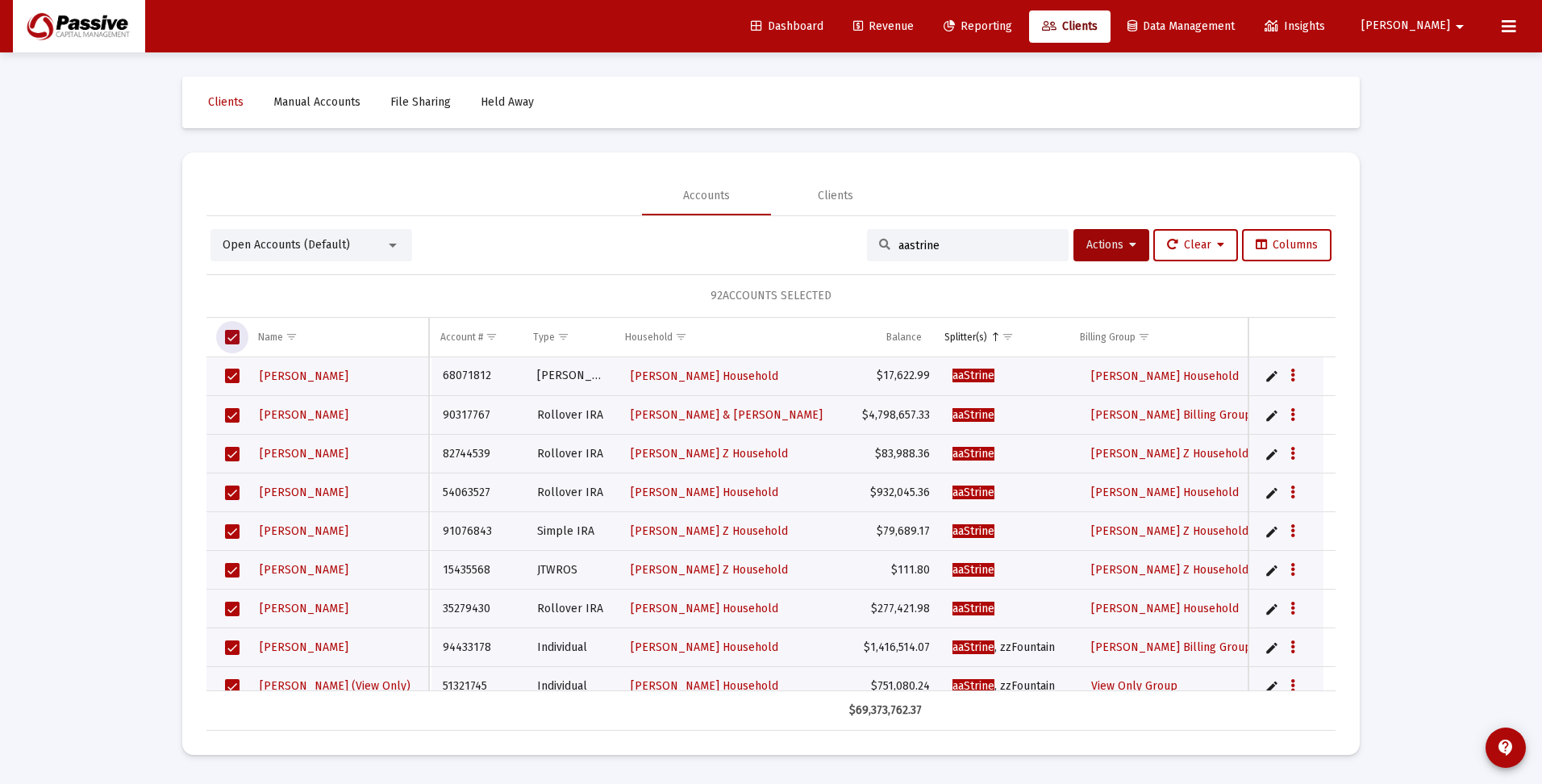
click at [232, 341] on span "Select all" at bounding box center [232, 337] width 15 height 15
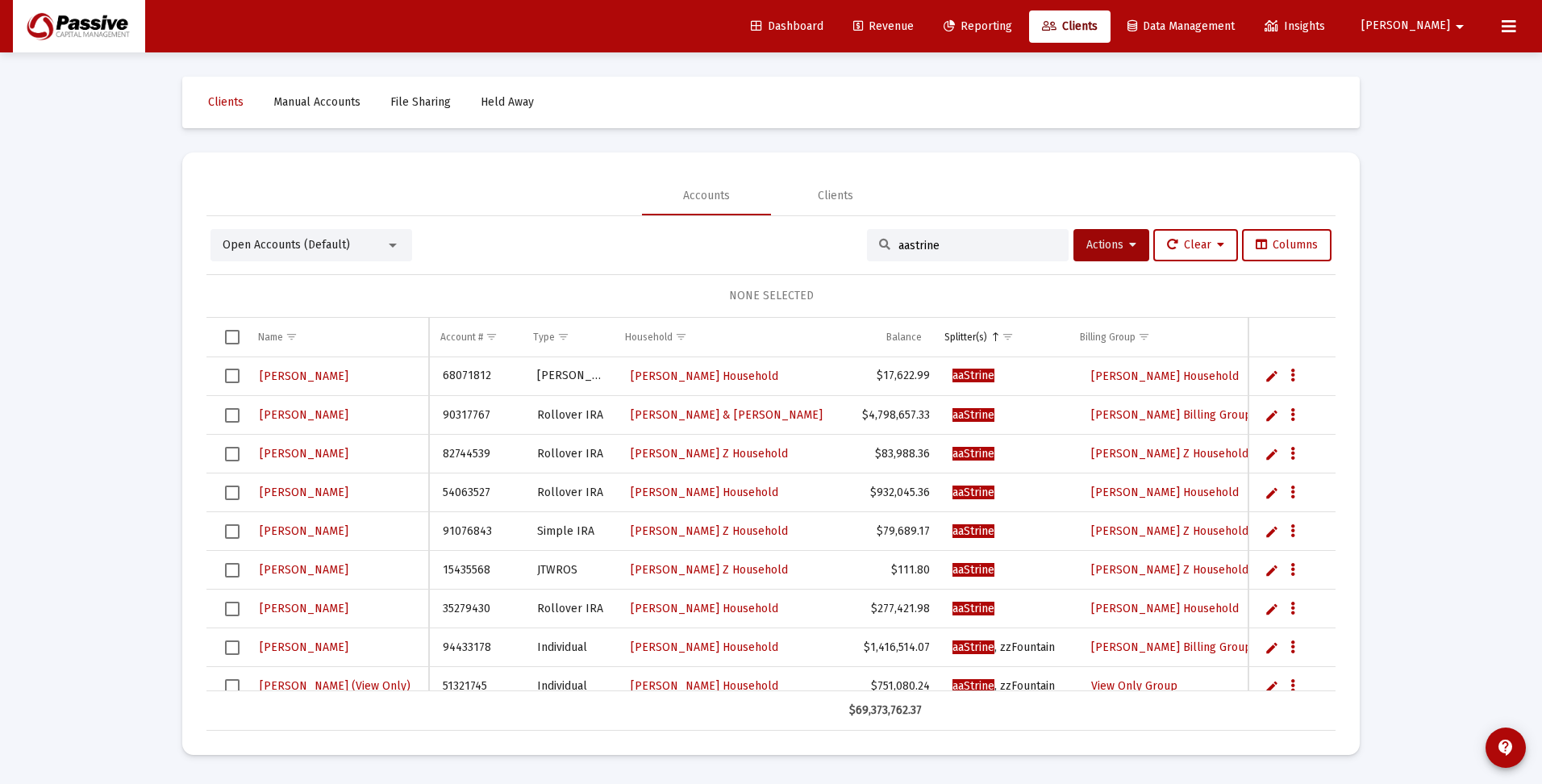
drag, startPoint x: 962, startPoint y: 243, endPoint x: 822, endPoint y: 240, distance: 140.0
click at [840, 244] on div "Open Accounts (Default) aastrine Actions Clear Columns" at bounding box center [771, 245] width 1122 height 32
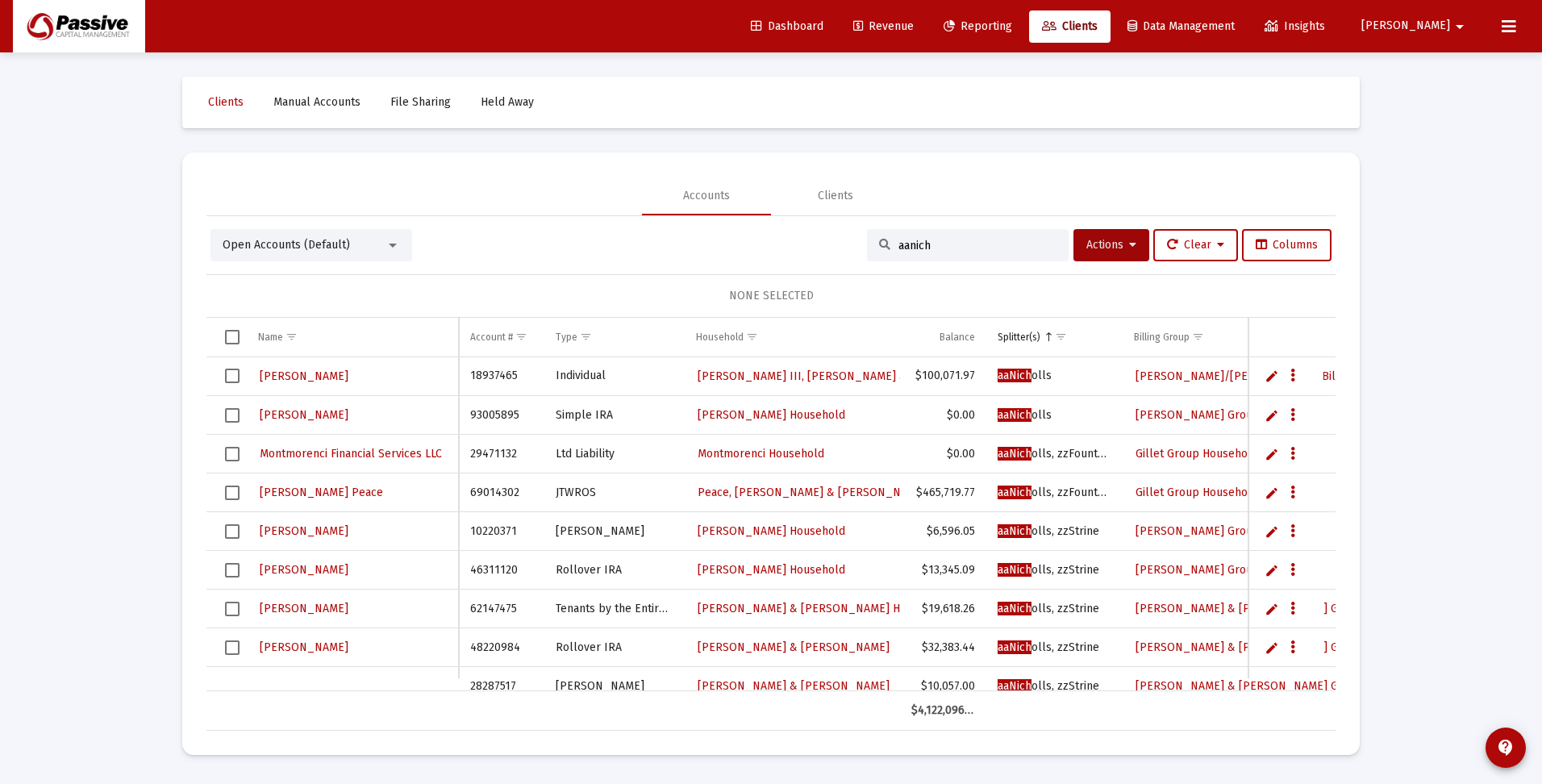
click at [231, 334] on span "Select all" at bounding box center [232, 337] width 15 height 15
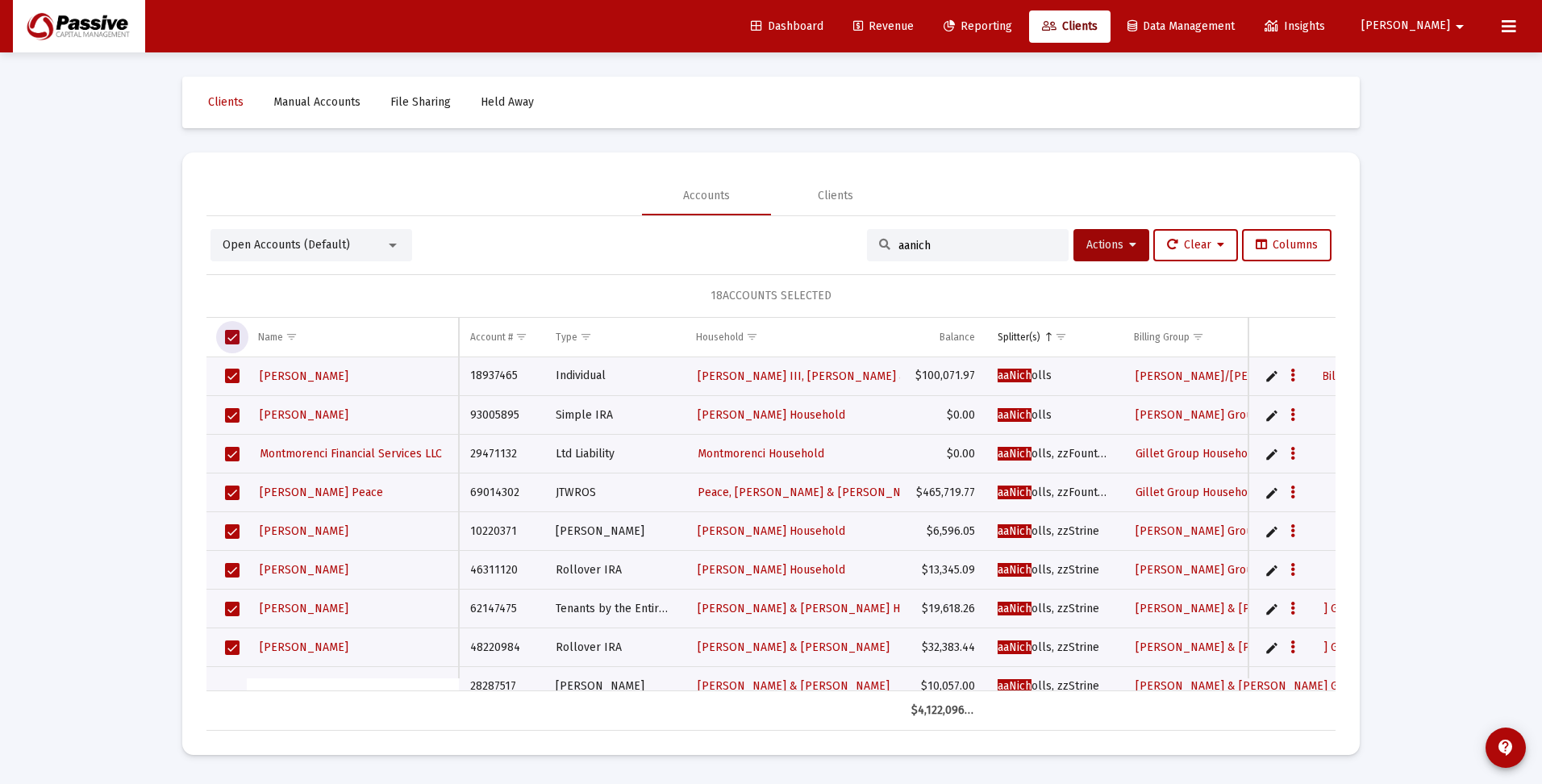
click at [236, 336] on span "Select all" at bounding box center [232, 337] width 15 height 15
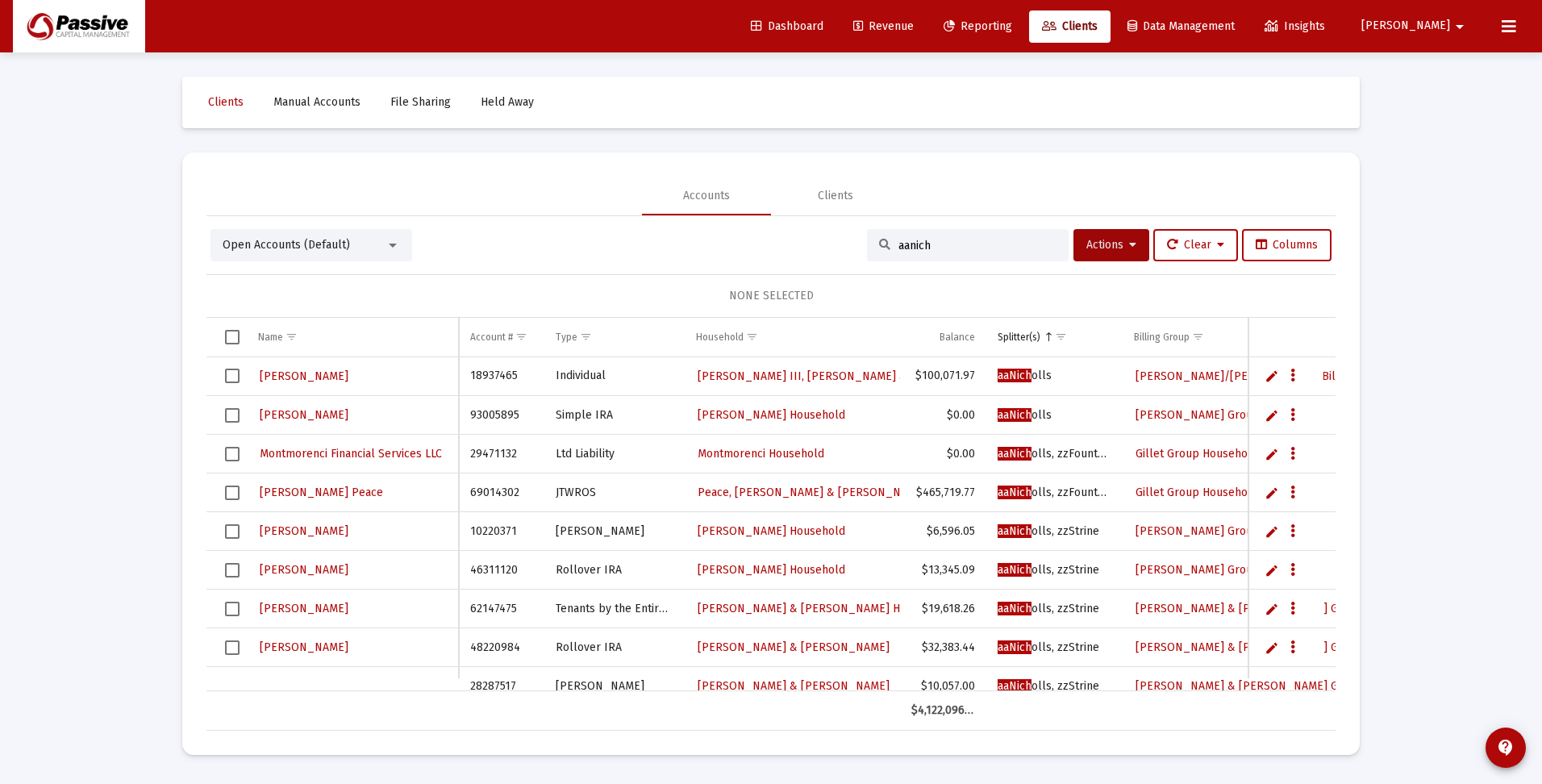
drag, startPoint x: 952, startPoint y: 243, endPoint x: 805, endPoint y: 232, distance: 147.4
click at [805, 232] on div "Open Accounts (Default) aanich Actions Clear Columns" at bounding box center [771, 245] width 1122 height 32
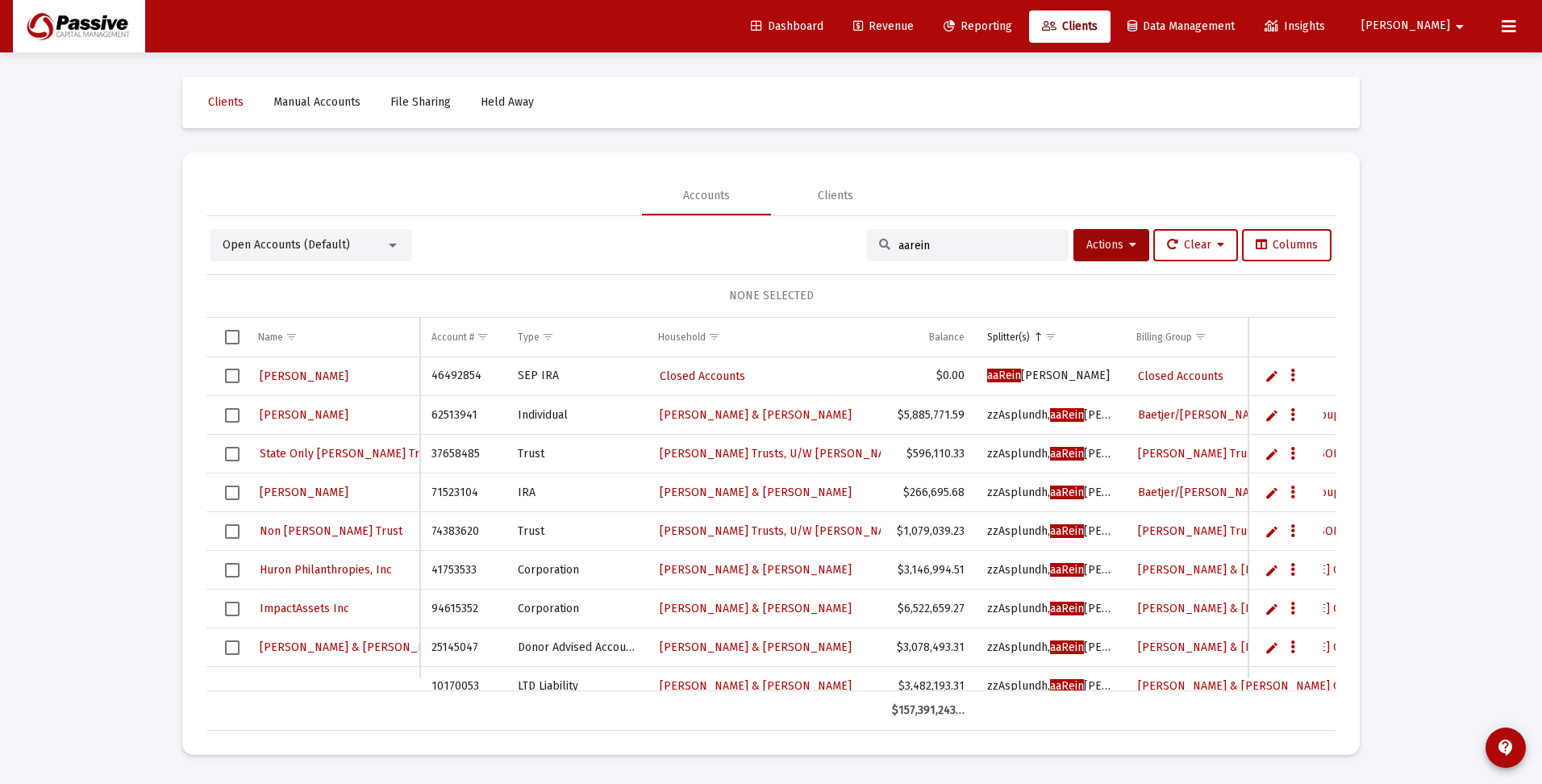
click at [230, 338] on span "Select all" at bounding box center [232, 337] width 15 height 15
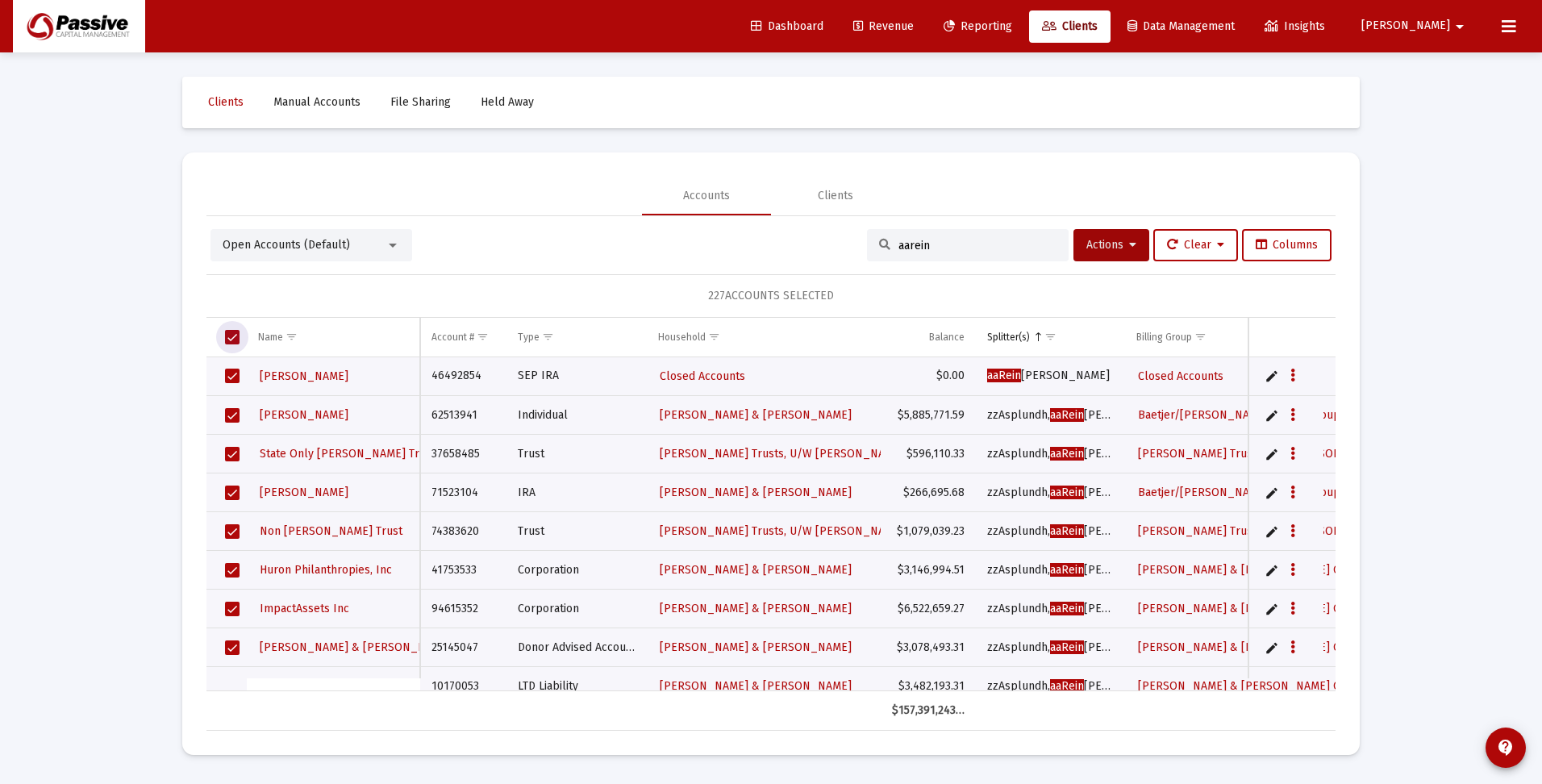
click at [234, 338] on span "Select all" at bounding box center [232, 337] width 15 height 15
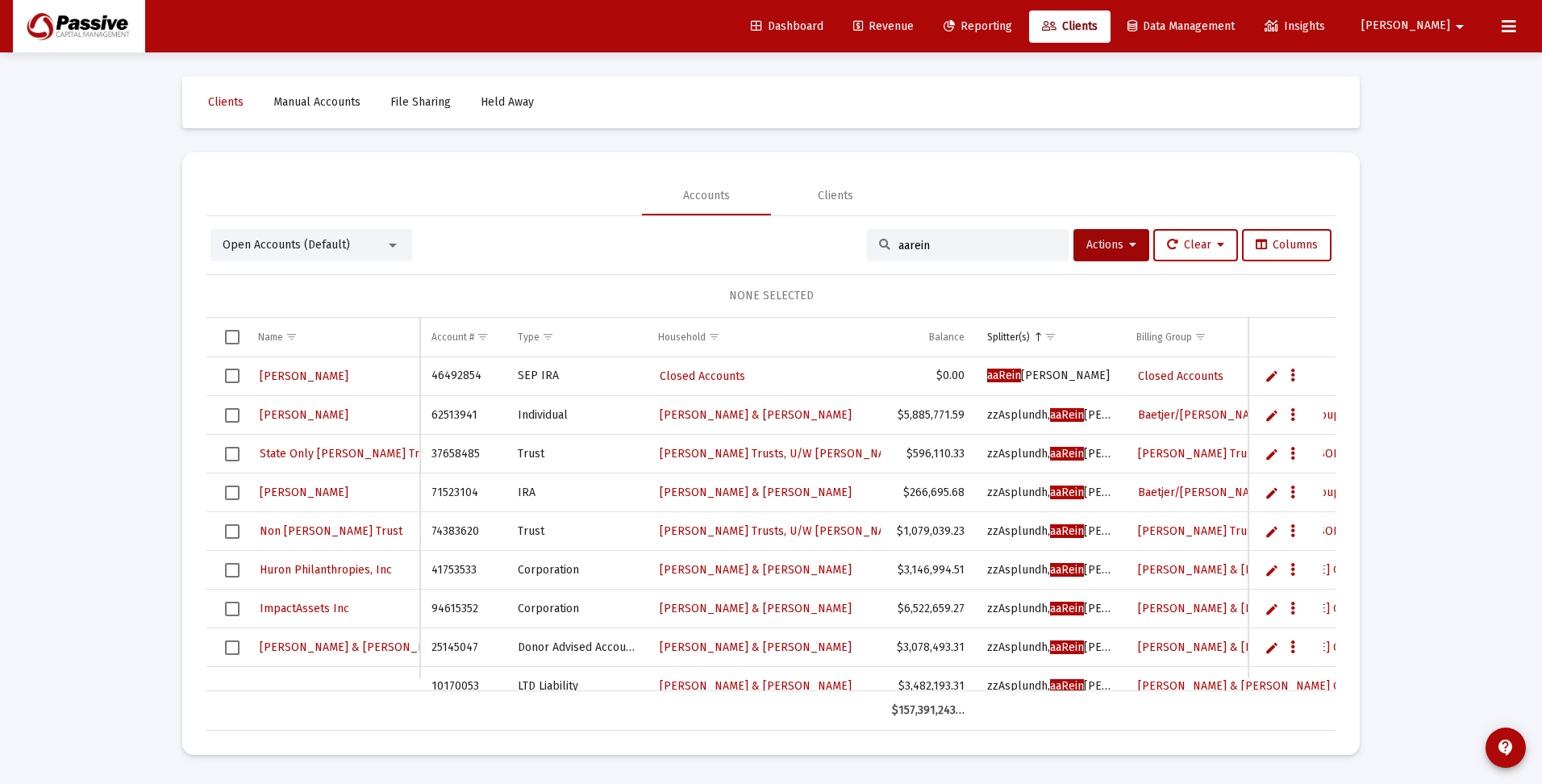
drag, startPoint x: 969, startPoint y: 246, endPoint x: 872, endPoint y: 246, distance: 97.0
click at [872, 246] on div "aarein" at bounding box center [968, 245] width 202 height 32
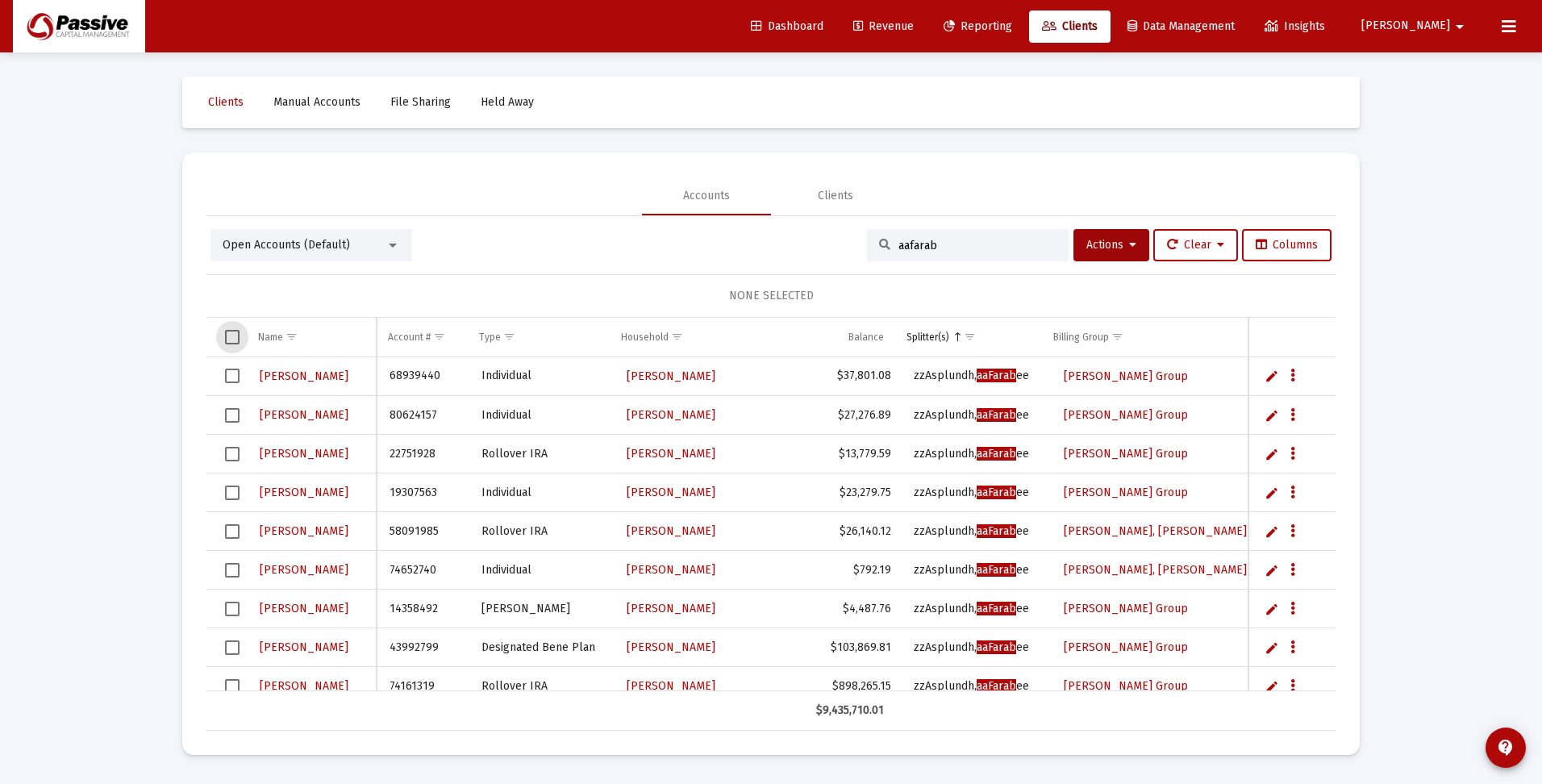
click at [234, 334] on span "Select all" at bounding box center [232, 337] width 15 height 15
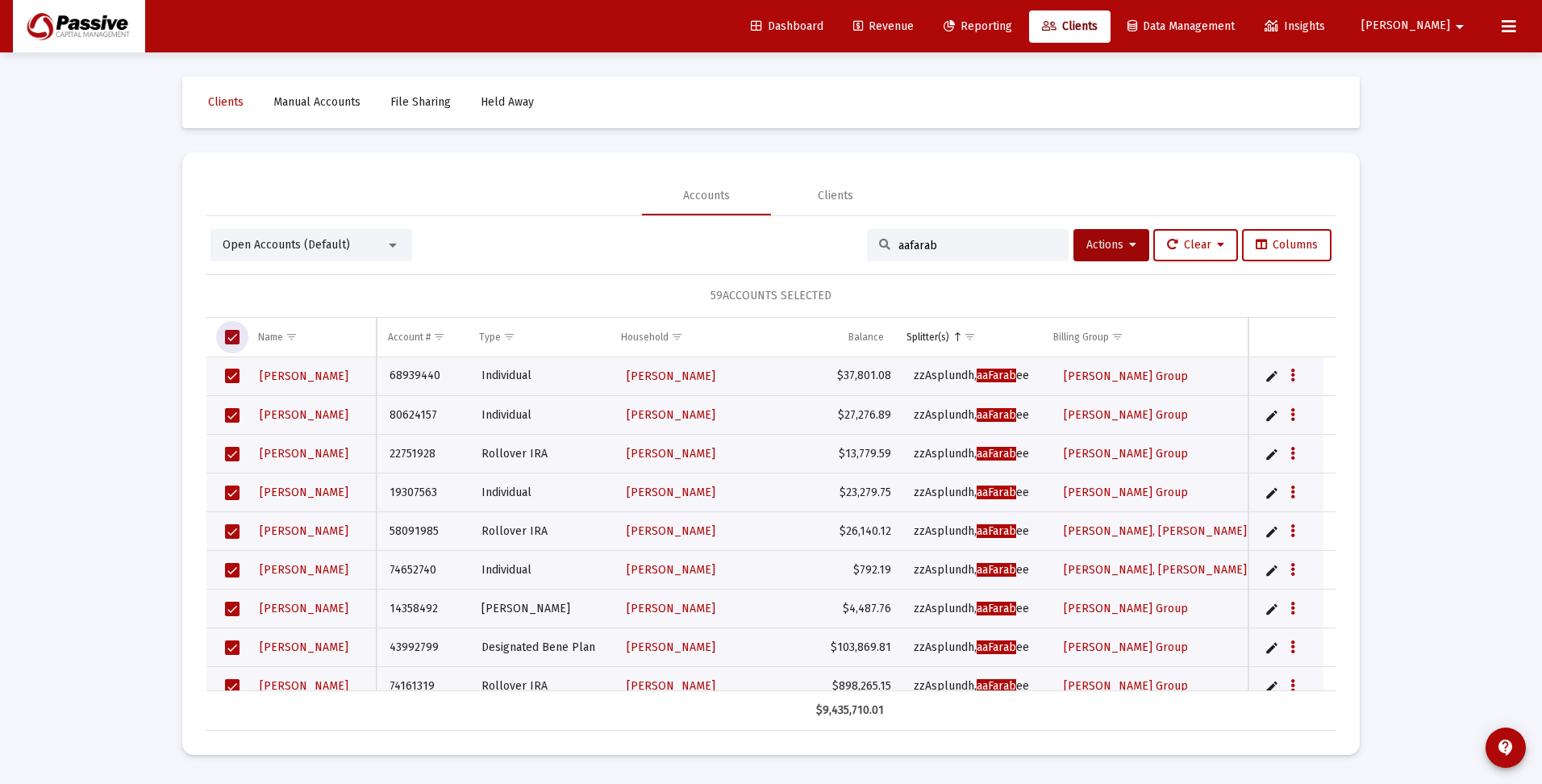
click at [229, 335] on span "Select all" at bounding box center [232, 337] width 15 height 15
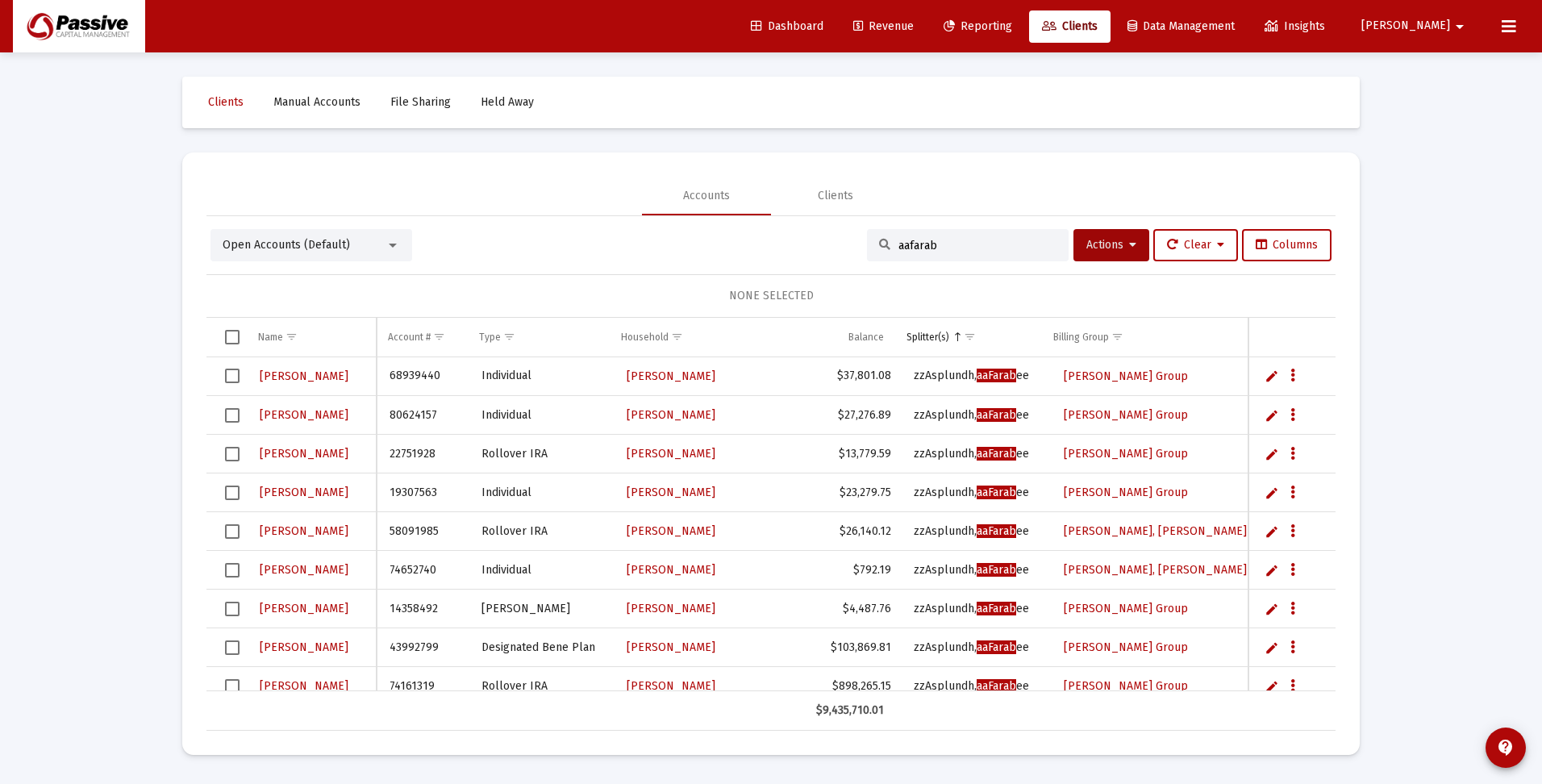
click at [968, 243] on input "aafarab" at bounding box center [977, 245] width 158 height 14
type input "a"
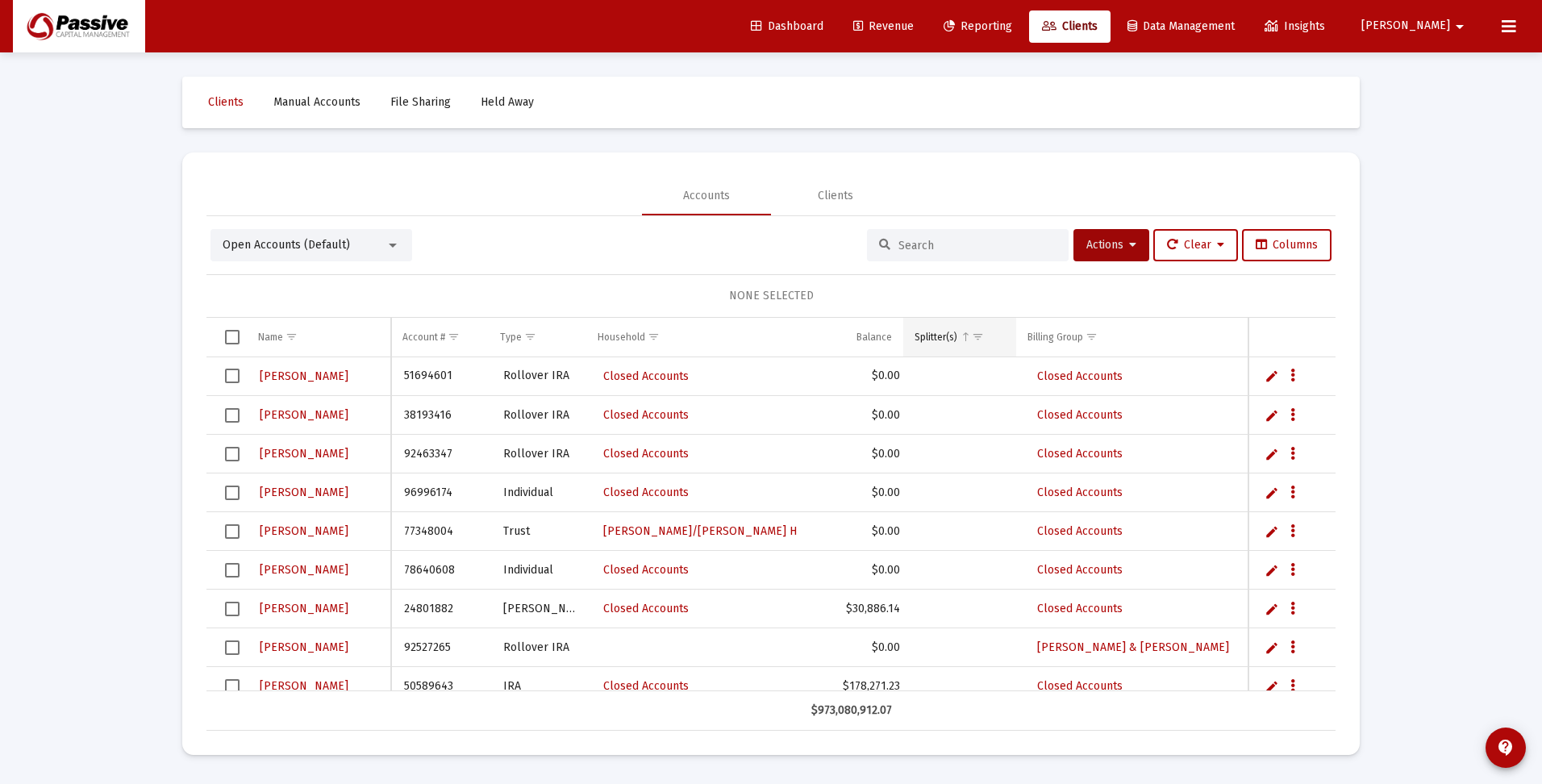
click at [977, 343] on span "Show filter options for column 'Splitter(s)'" at bounding box center [977, 336] width 12 height 12
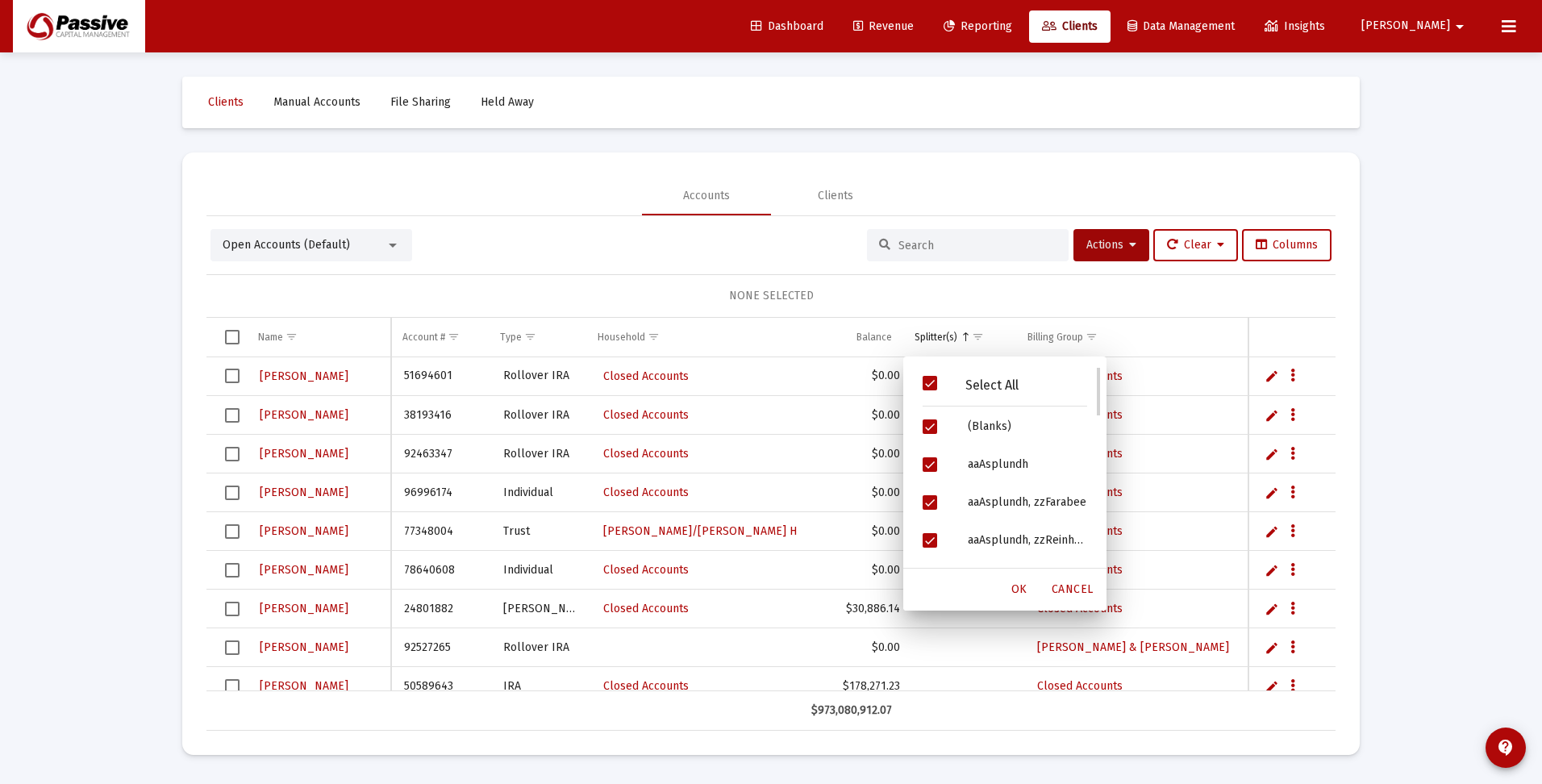
click at [932, 388] on span "Filter options" at bounding box center [930, 383] width 15 height 15
click at [928, 429] on span "Filter options" at bounding box center [930, 427] width 15 height 15
click at [1018, 594] on span "OK" at bounding box center [1020, 588] width 16 height 14
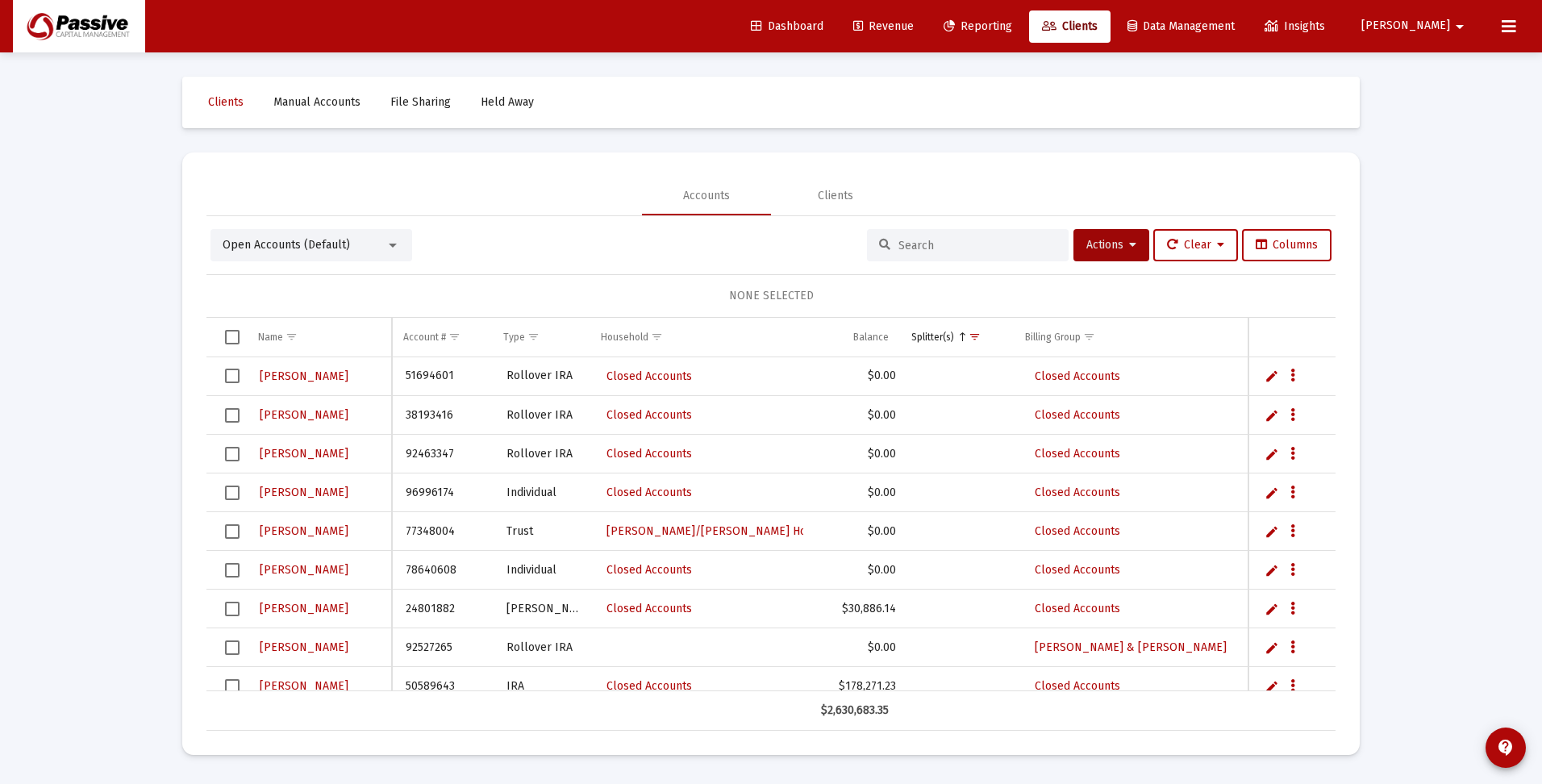
click at [233, 339] on span "Select all" at bounding box center [232, 337] width 15 height 15
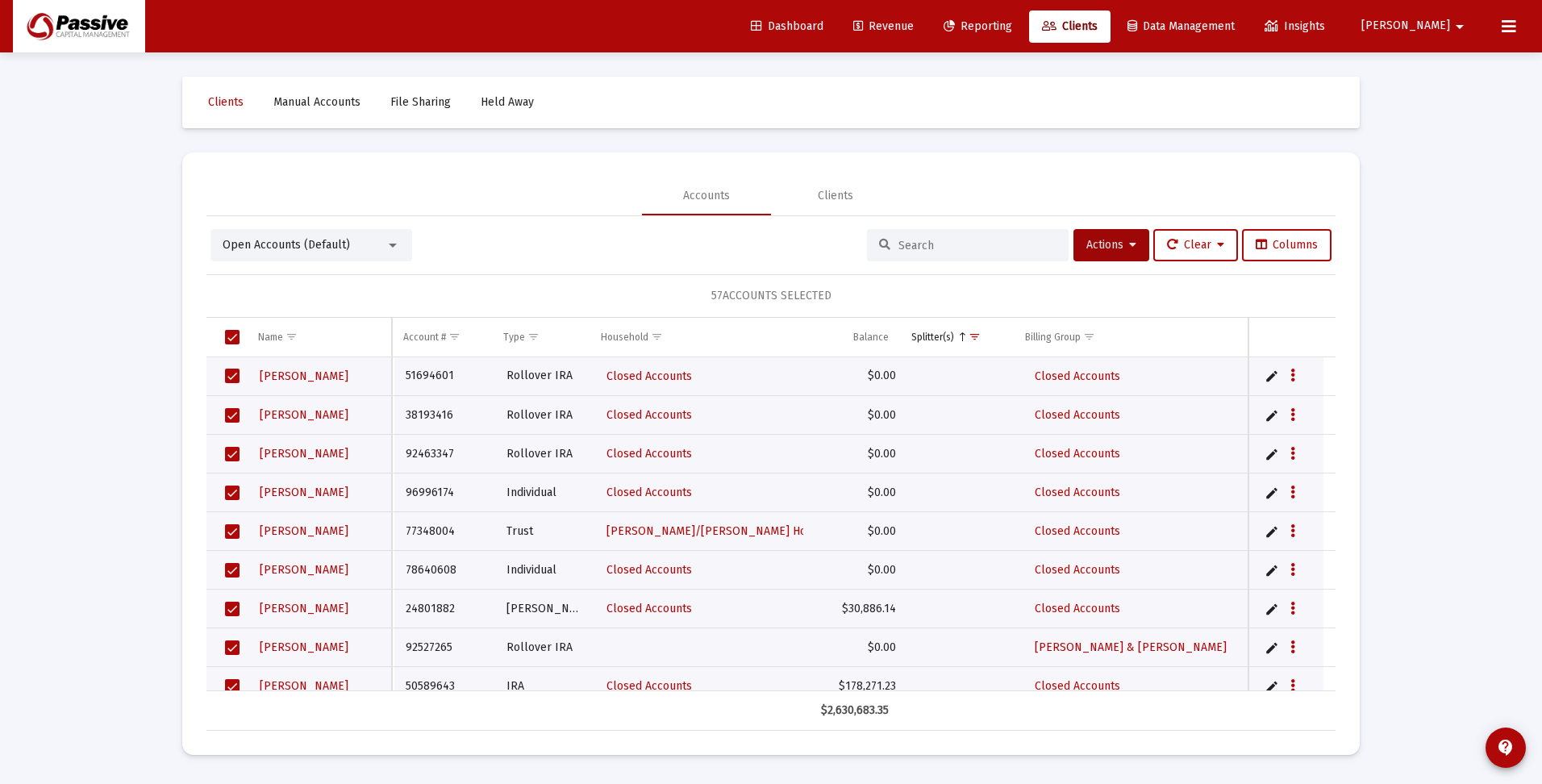
click at [230, 339] on span "Select all" at bounding box center [232, 337] width 15 height 15
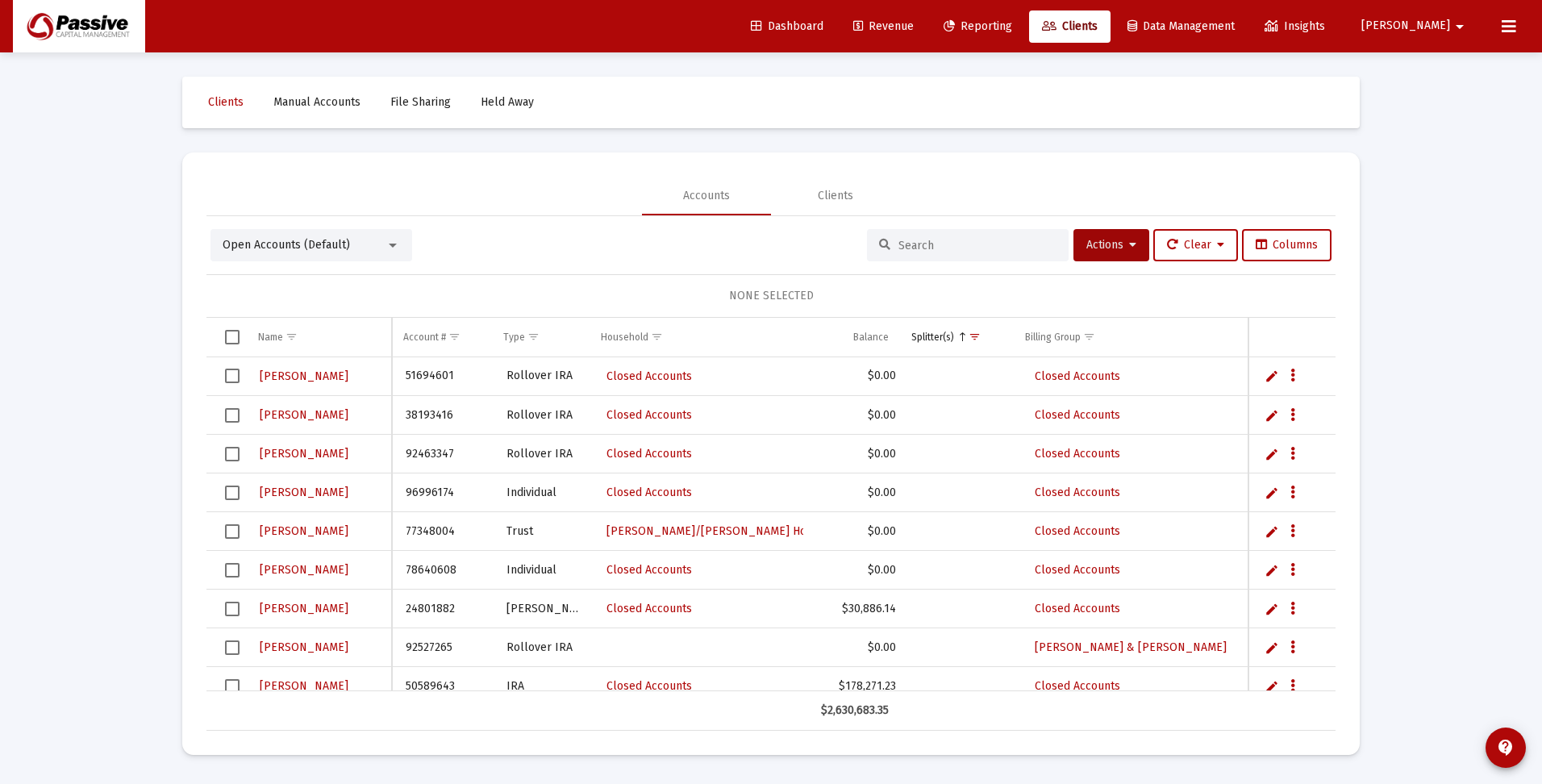
click at [968, 250] on input at bounding box center [977, 245] width 158 height 14
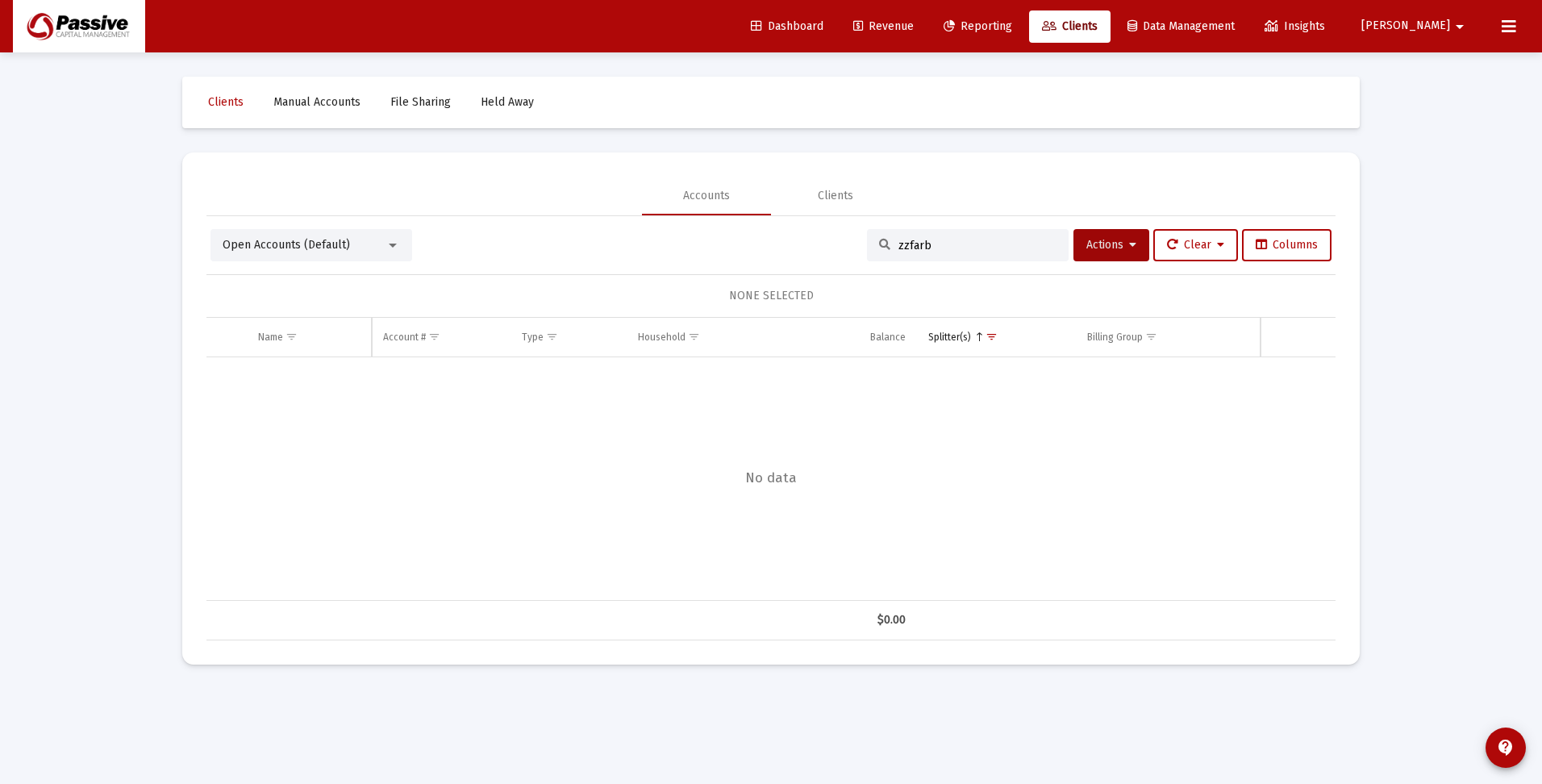
drag, startPoint x: 930, startPoint y: 246, endPoint x: 894, endPoint y: 244, distance: 36.1
click at [899, 244] on input "zzfarb" at bounding box center [977, 245] width 158 height 14
type input "z"
type input "zztros"
click at [990, 331] on span "Show filter options for column 'Splitter(s)'" at bounding box center [991, 336] width 12 height 12
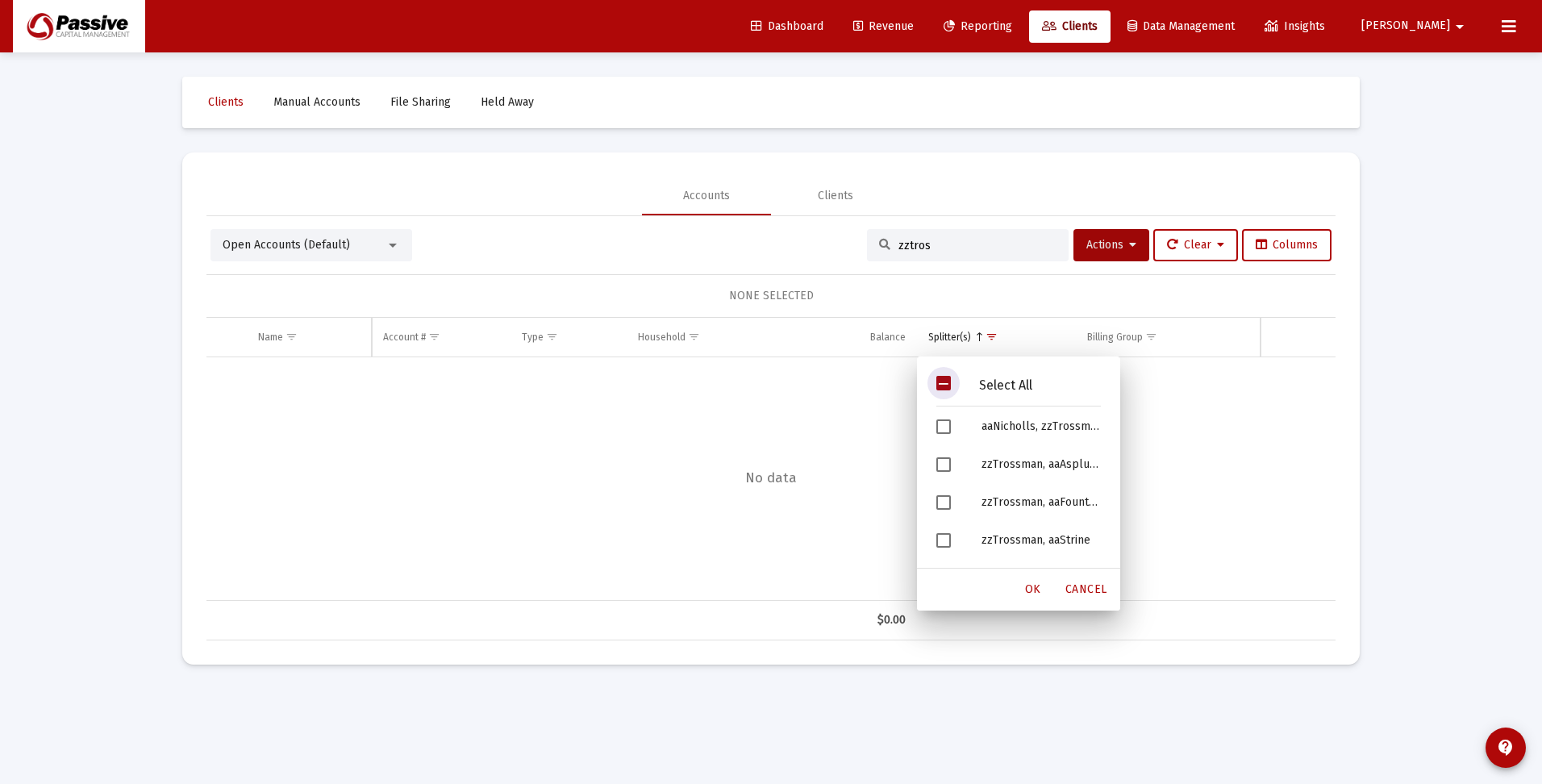
click at [949, 385] on span "Filter options" at bounding box center [943, 383] width 15 height 15
click at [1036, 588] on span "OK" at bounding box center [1034, 588] width 16 height 14
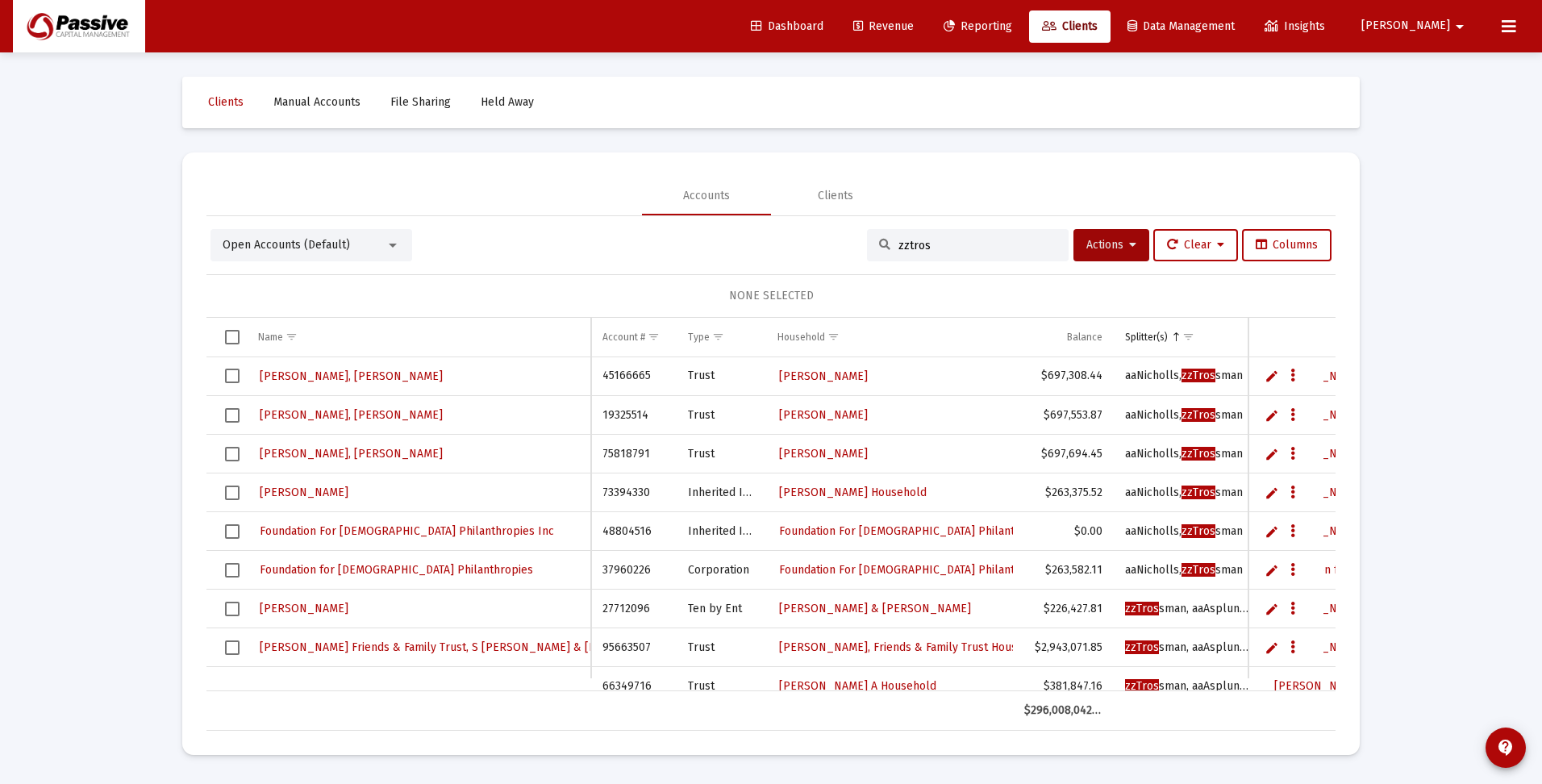
drag, startPoint x: 941, startPoint y: 248, endPoint x: 869, endPoint y: 249, distance: 72.0
click at [869, 249] on div "zztros" at bounding box center [968, 245] width 202 height 32
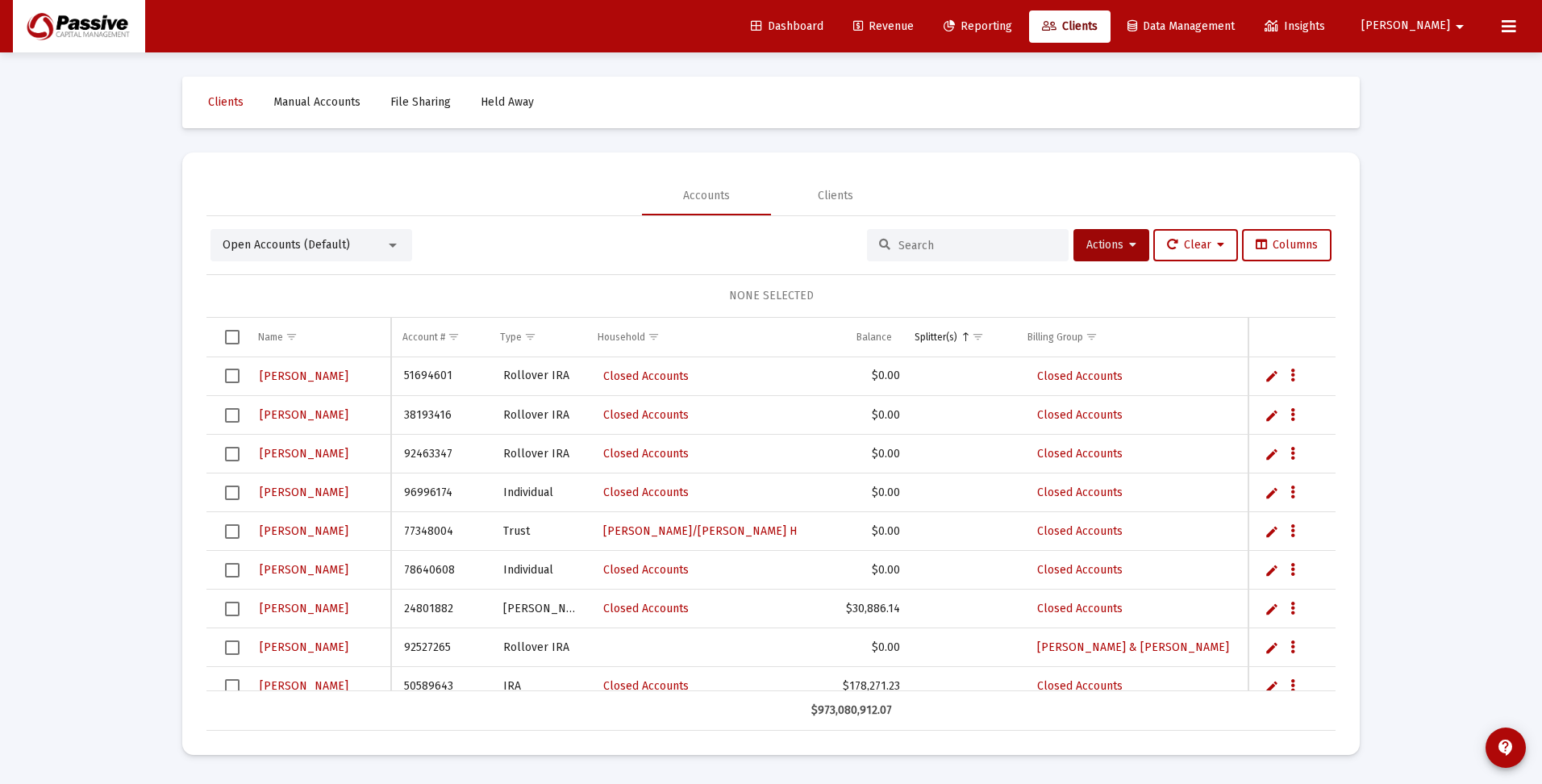
click at [227, 338] on span "Select all" at bounding box center [232, 337] width 15 height 15
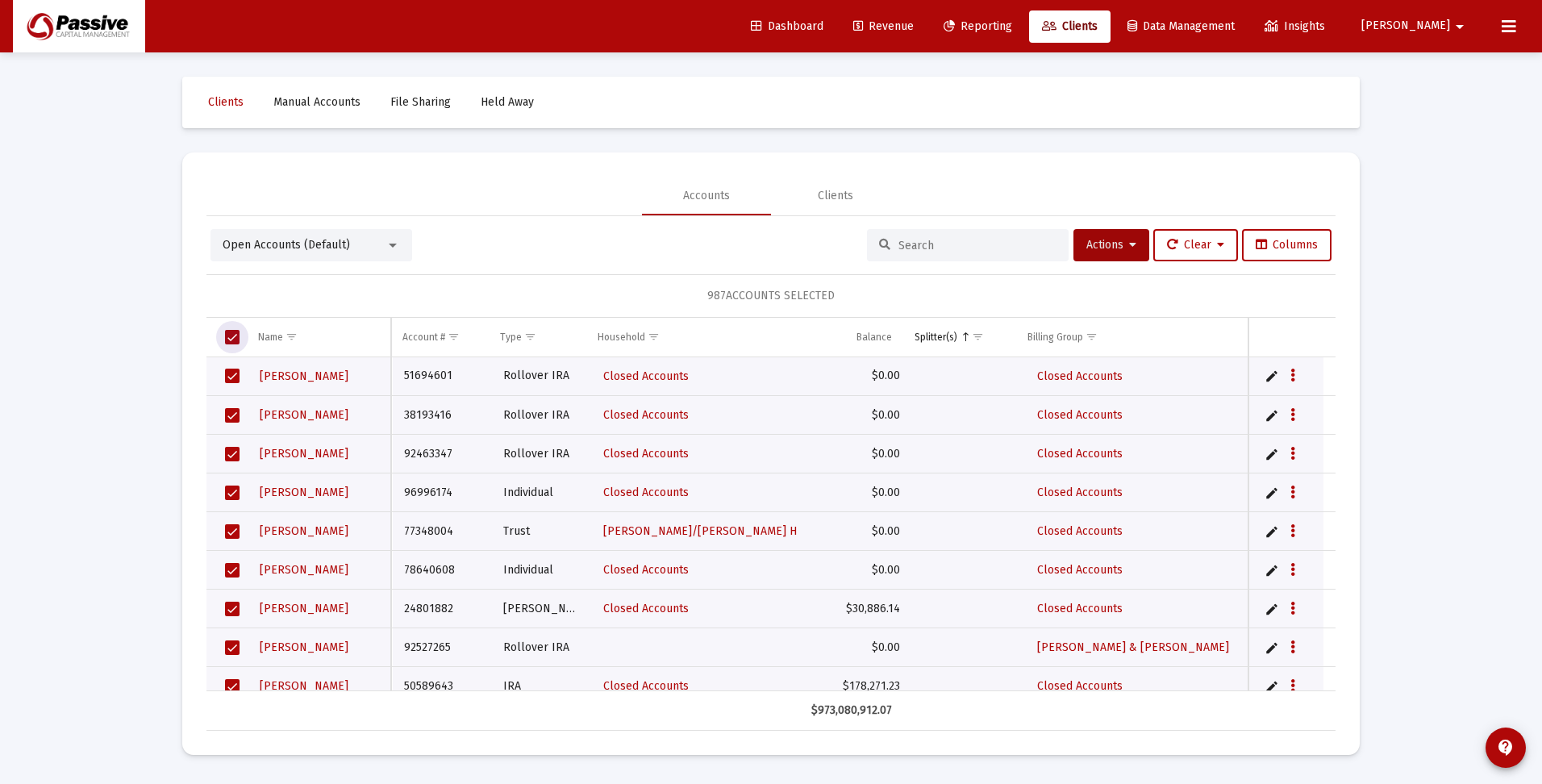
click at [227, 338] on span "Select all" at bounding box center [232, 337] width 15 height 15
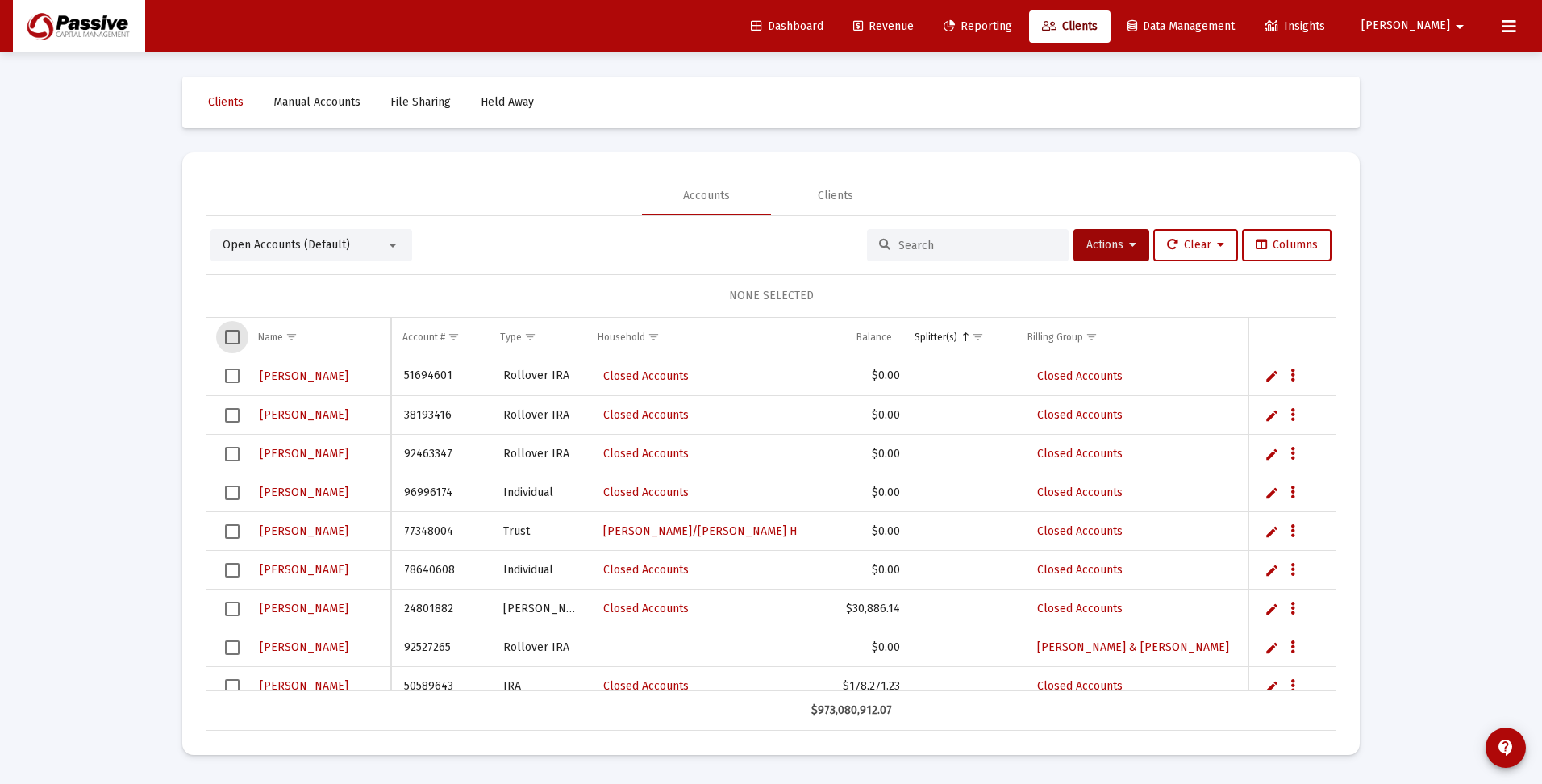
click at [908, 243] on input at bounding box center [977, 245] width 158 height 14
type input "zzfarb"
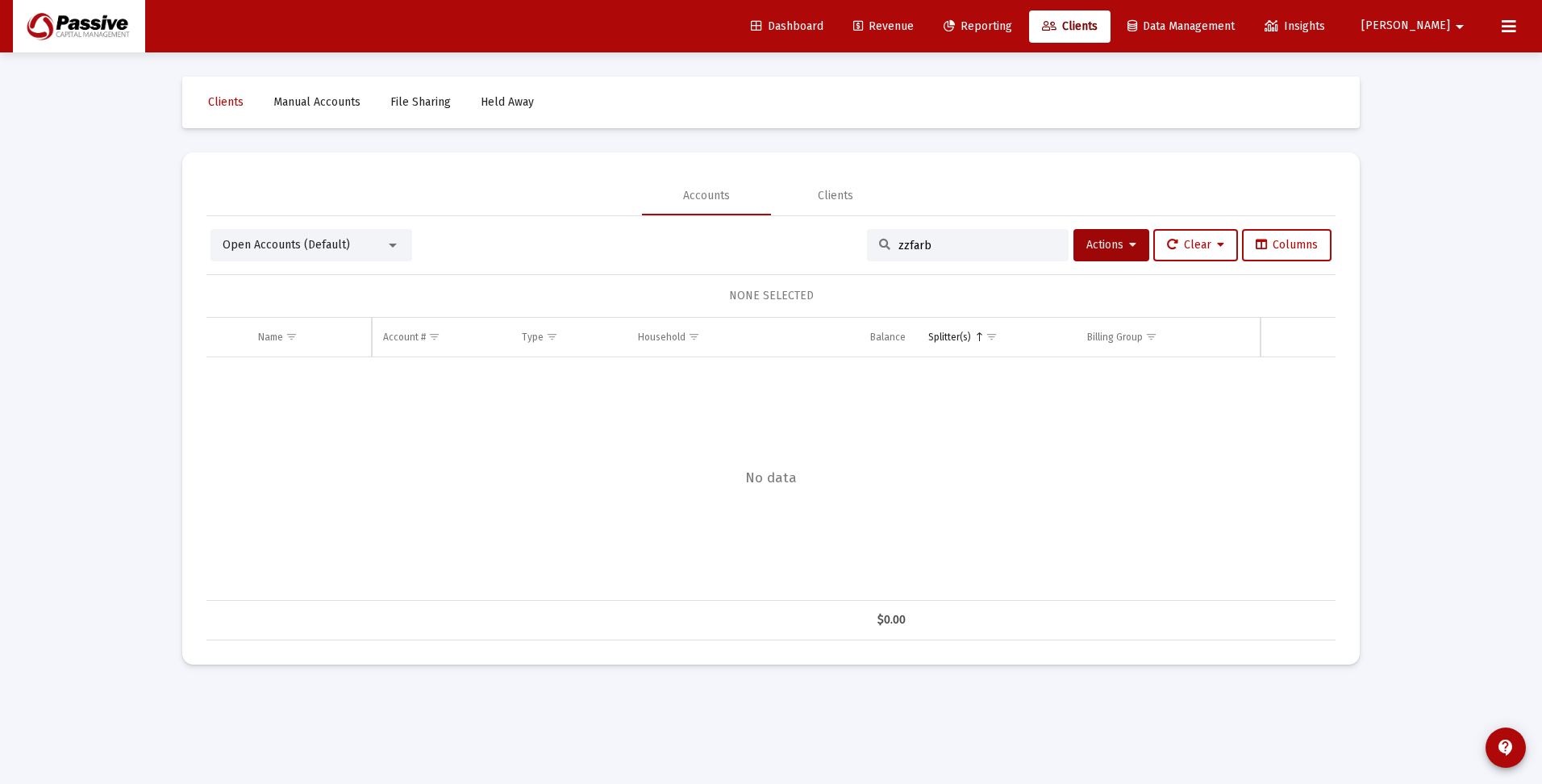
drag, startPoint x: 941, startPoint y: 249, endPoint x: 847, endPoint y: 241, distance: 94.3
click at [847, 241] on div "Open Accounts (Default) zzfarb Actions Clear Columns" at bounding box center [771, 245] width 1122 height 32
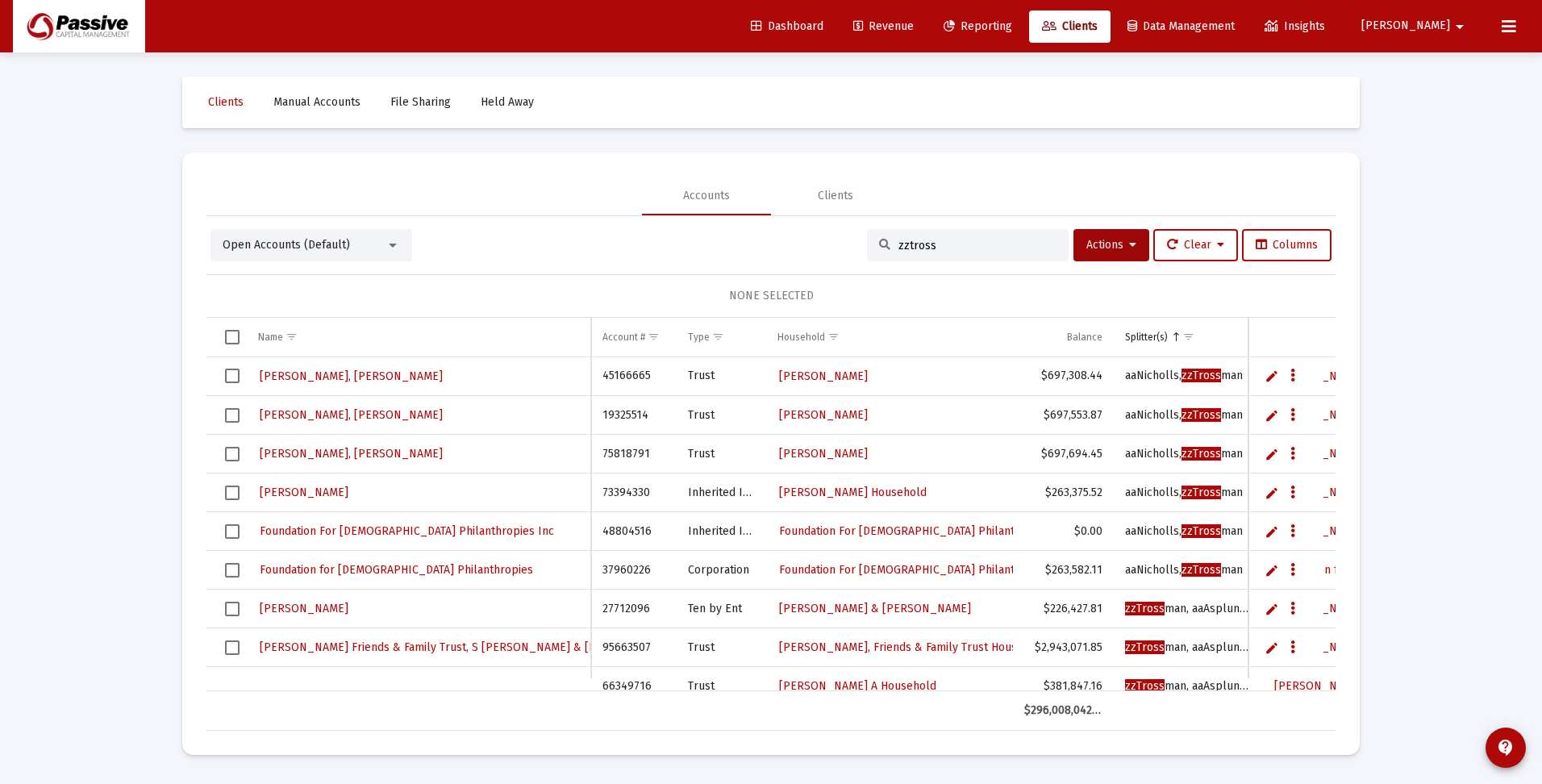
drag, startPoint x: 939, startPoint y: 243, endPoint x: 882, endPoint y: 243, distance: 57.0
click at [882, 243] on div "zztross" at bounding box center [968, 245] width 202 height 32
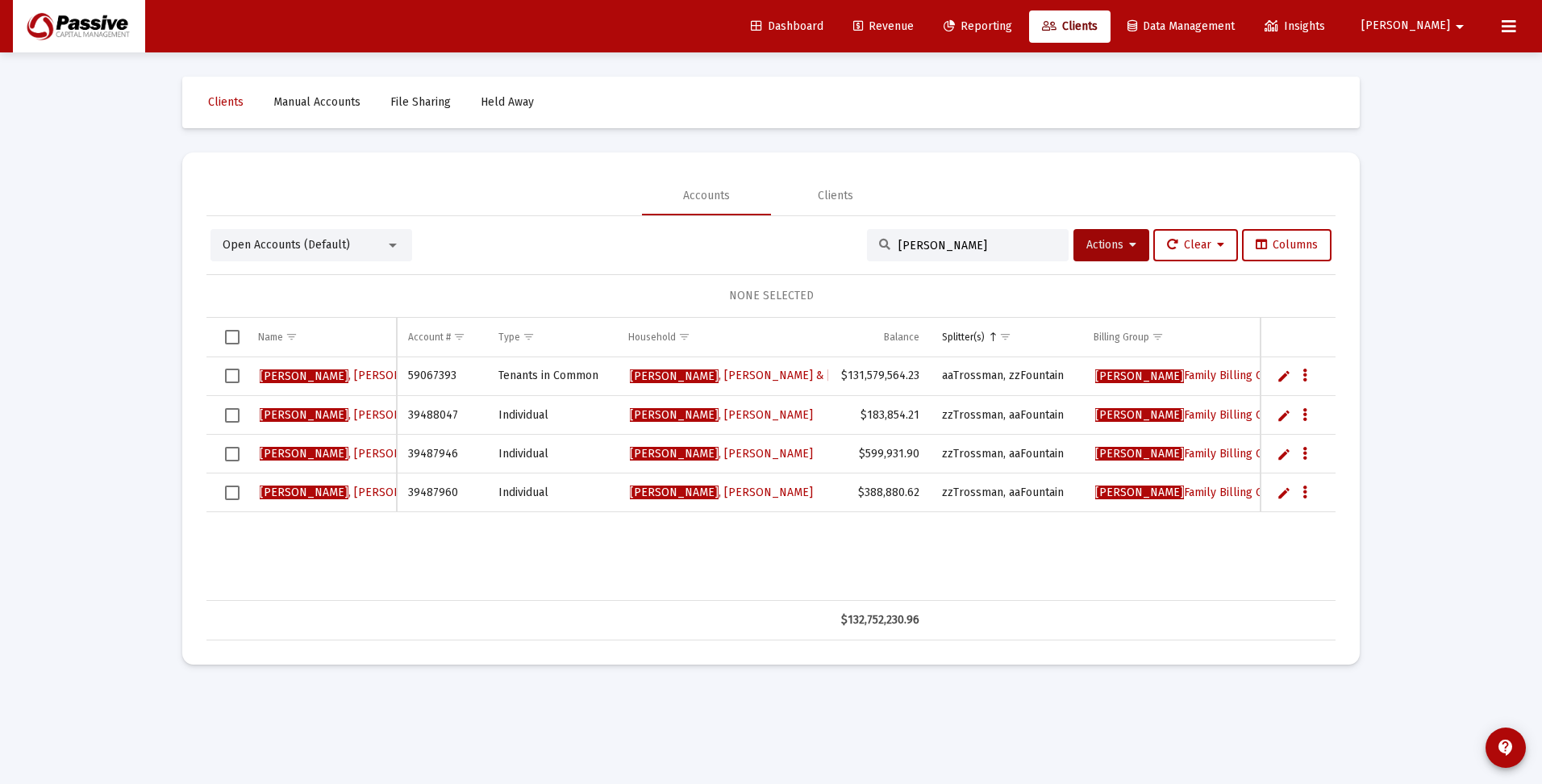
type input "[PERSON_NAME]"
click at [235, 375] on span "Select row" at bounding box center [232, 376] width 15 height 15
click at [1304, 376] on icon "Data grid" at bounding box center [1304, 376] width 5 height 19
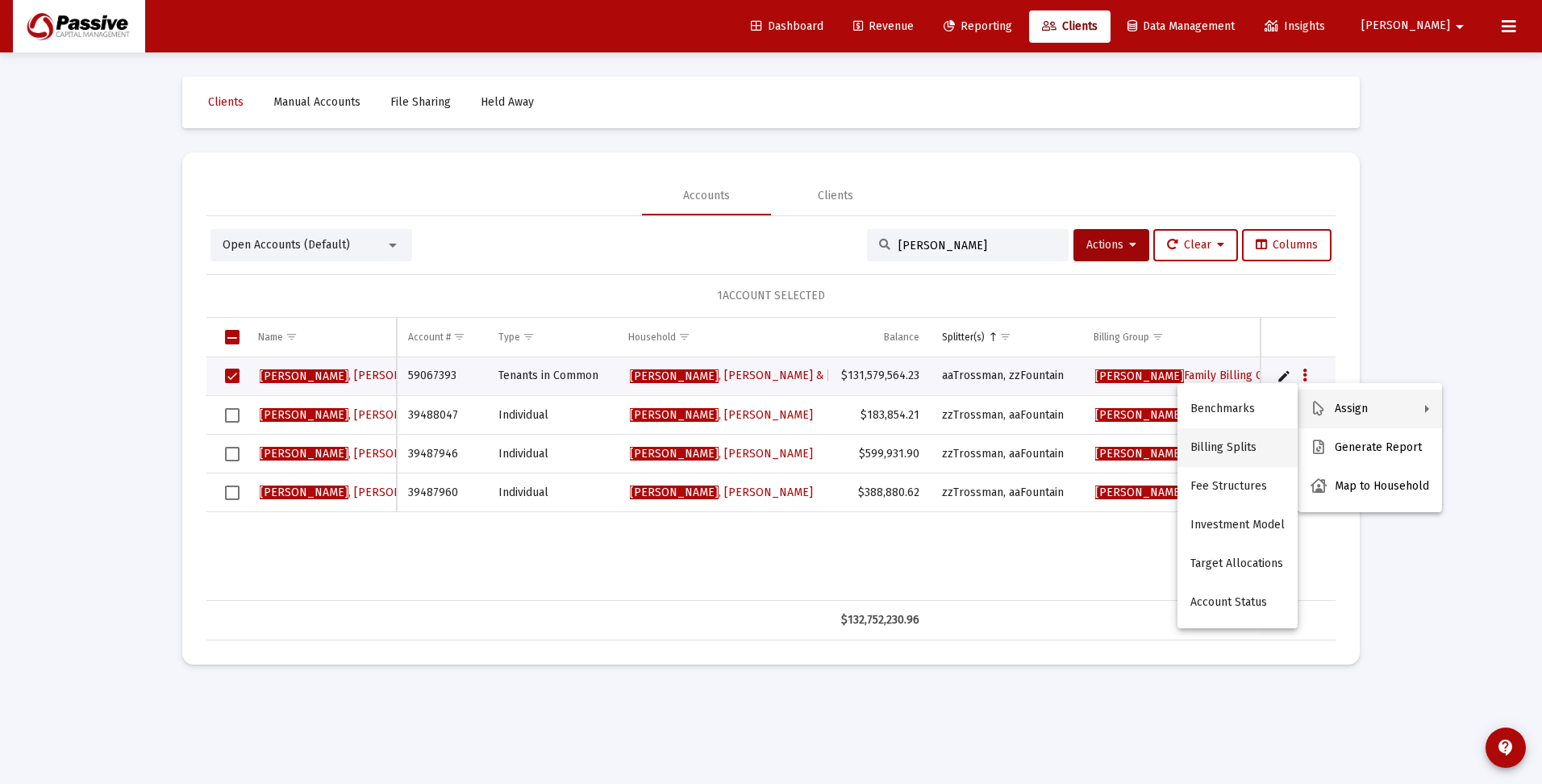
click at [1249, 446] on button "Billing Splits" at bounding box center [1237, 448] width 120 height 38
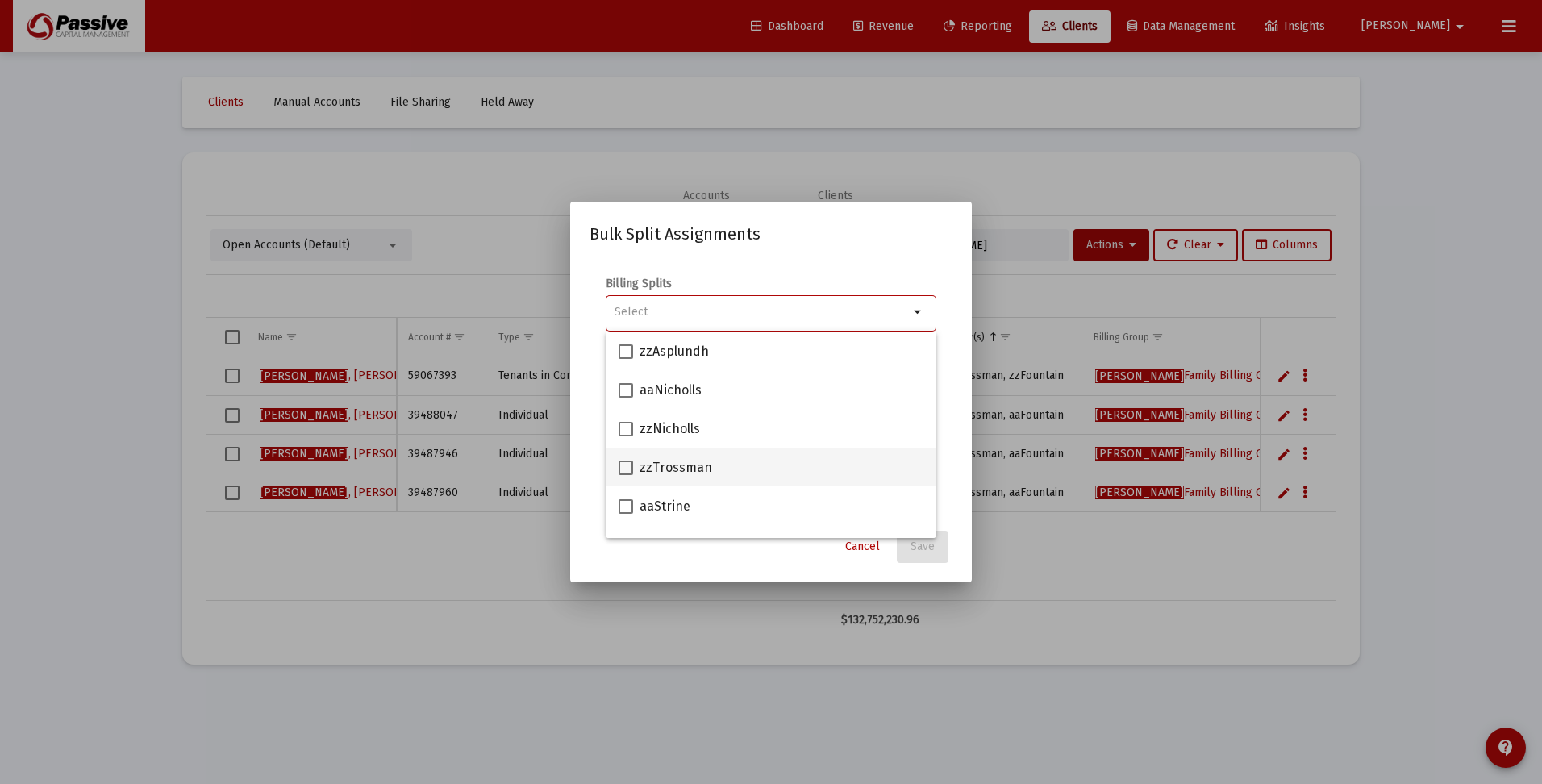
click at [623, 467] on span at bounding box center [626, 468] width 15 height 15
click at [625, 475] on input "zzTrossman" at bounding box center [625, 475] width 1 height 1
checkbox input "true"
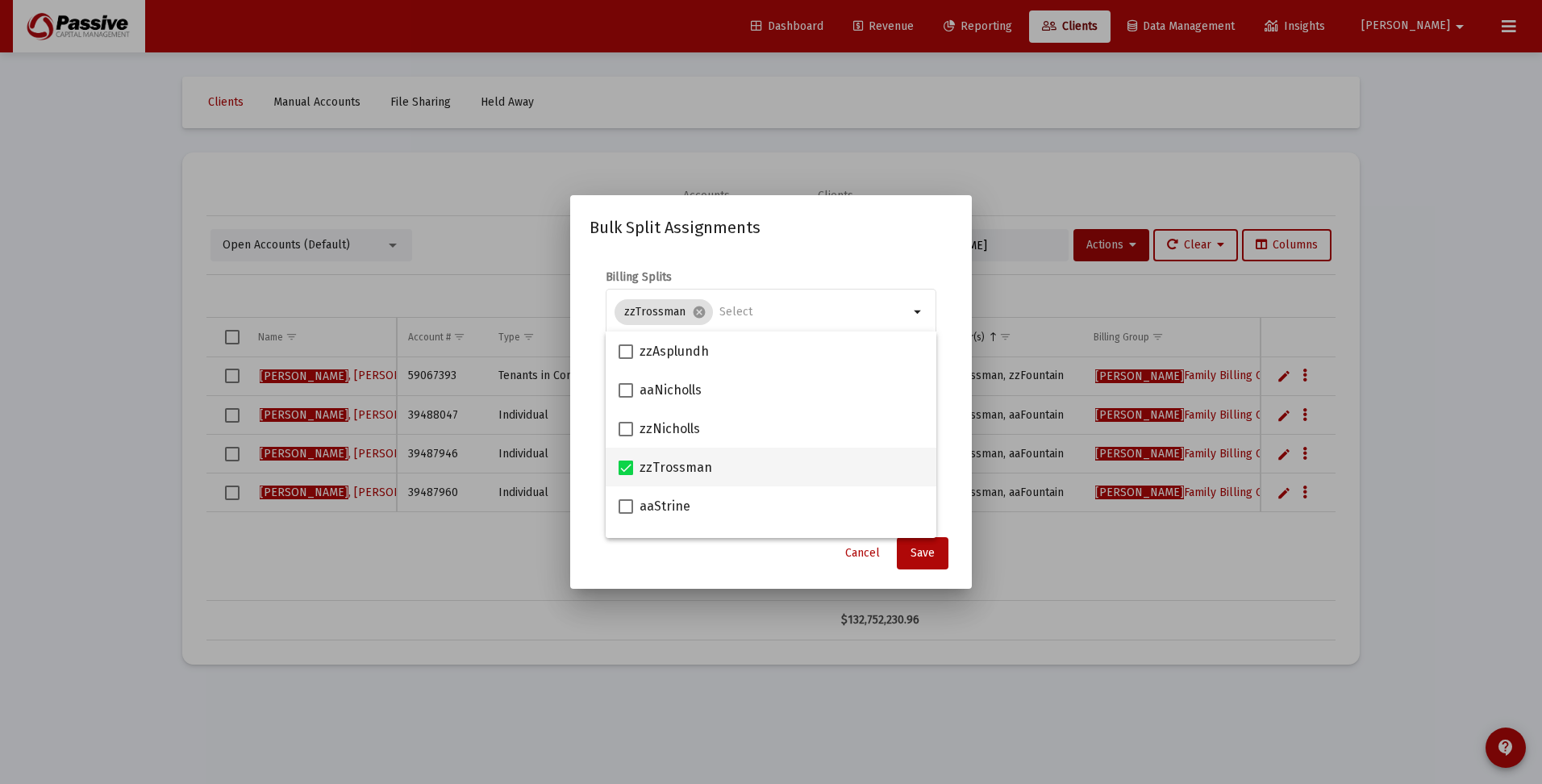
scroll to position [80, 0]
click at [628, 467] on span at bounding box center [626, 464] width 15 height 15
click at [626, 471] on input "aaFountain" at bounding box center [625, 471] width 1 height 1
checkbox input "true"
click at [932, 549] on span "Save" at bounding box center [922, 552] width 24 height 14
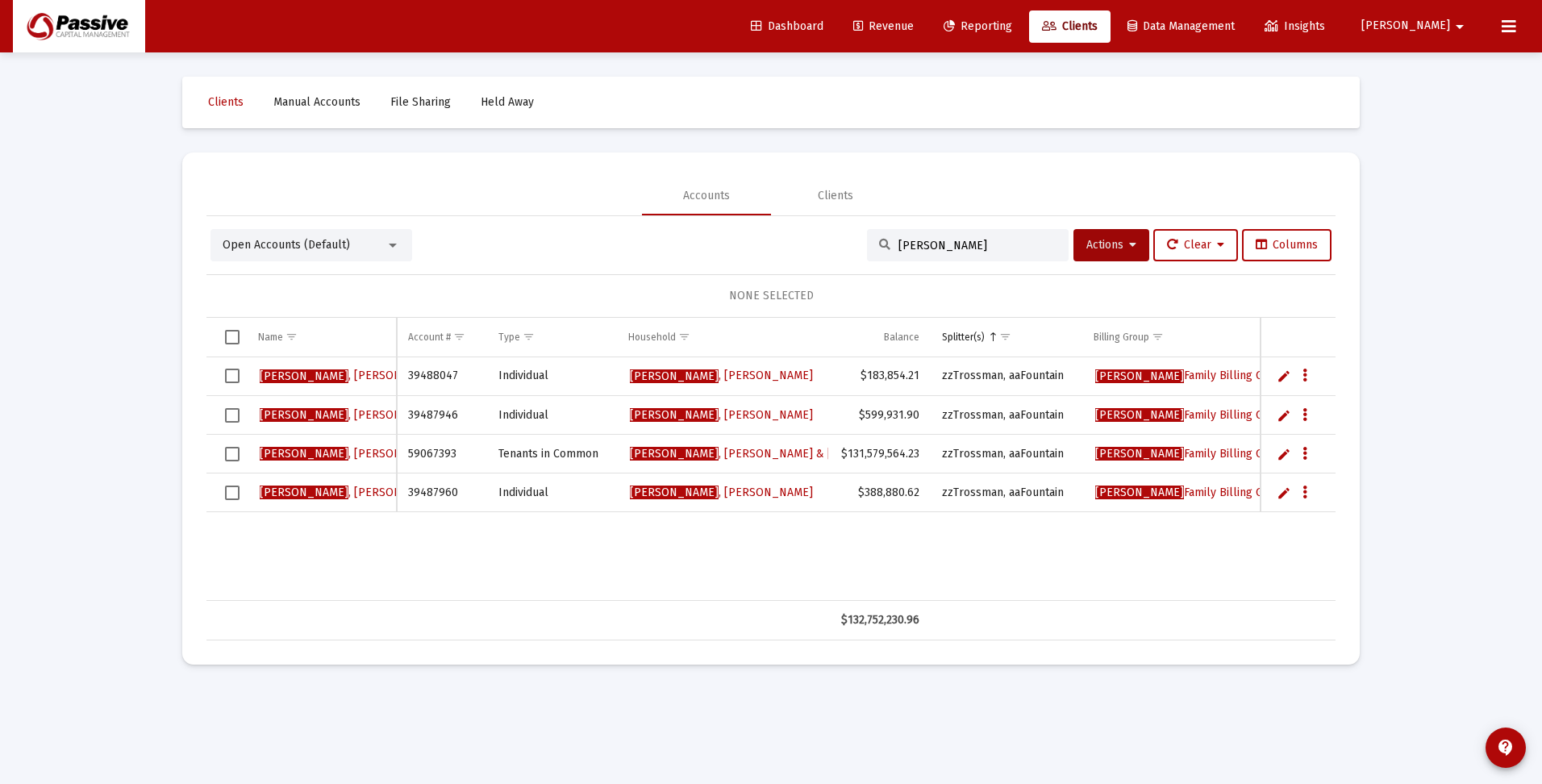
click at [930, 245] on input "[PERSON_NAME]" at bounding box center [977, 245] width 158 height 14
drag, startPoint x: 936, startPoint y: 245, endPoint x: 879, endPoint y: 243, distance: 57.0
click at [879, 245] on div "[PERSON_NAME]" at bounding box center [968, 245] width 202 height 32
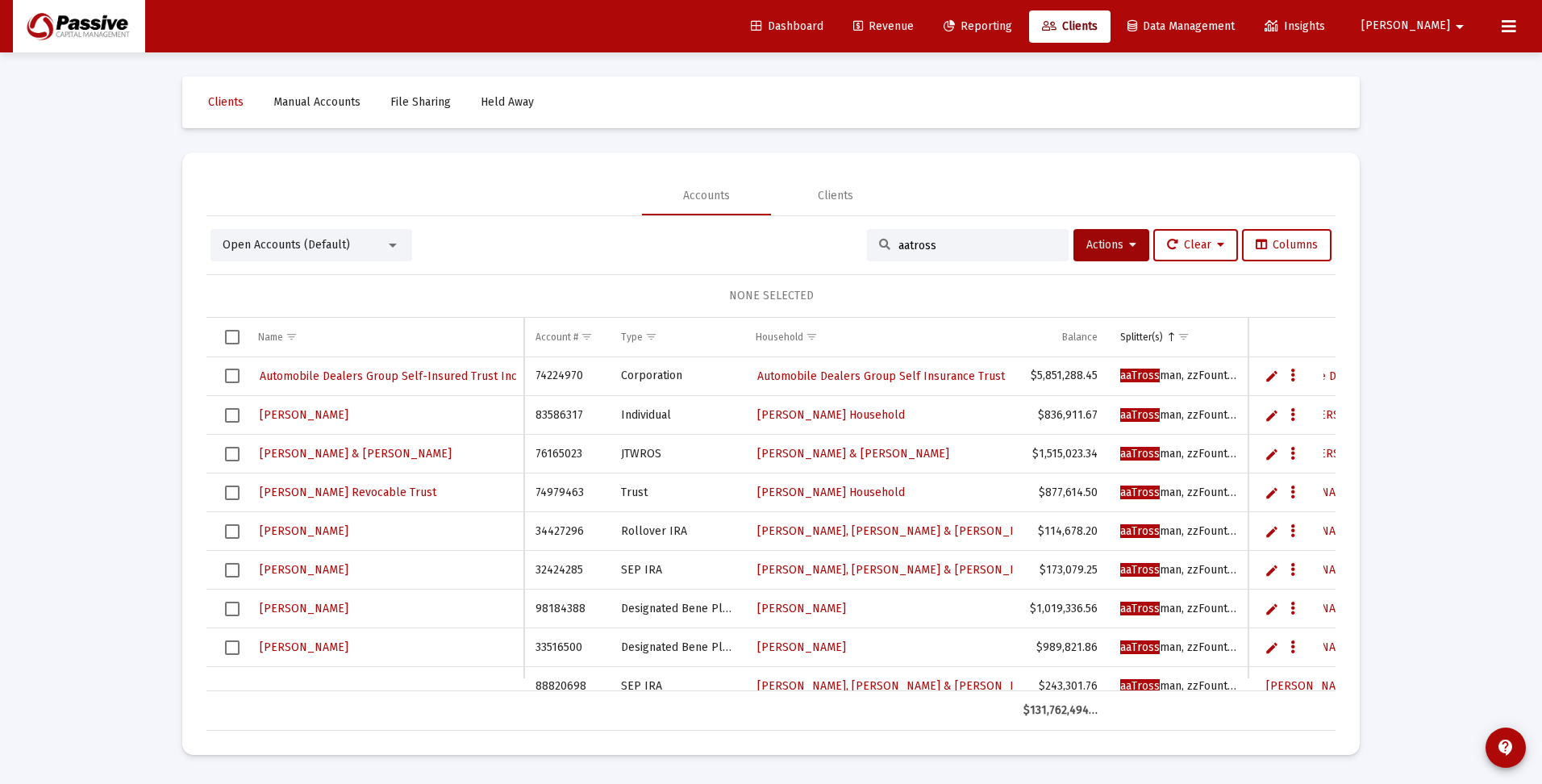
type input "aatross"
click at [231, 338] on span "Select all" at bounding box center [232, 337] width 15 height 15
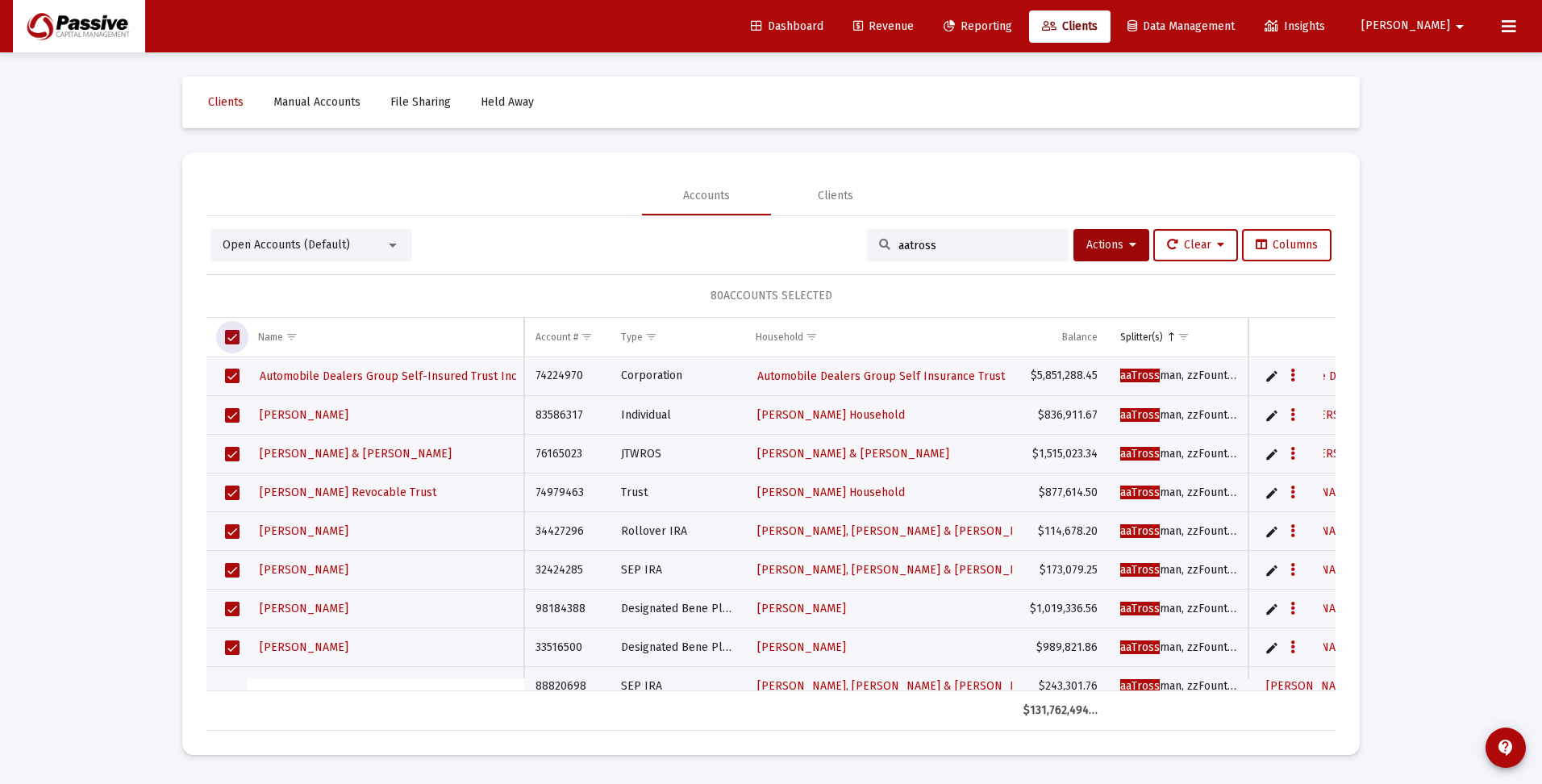
click at [237, 333] on span "Select all" at bounding box center [232, 337] width 15 height 15
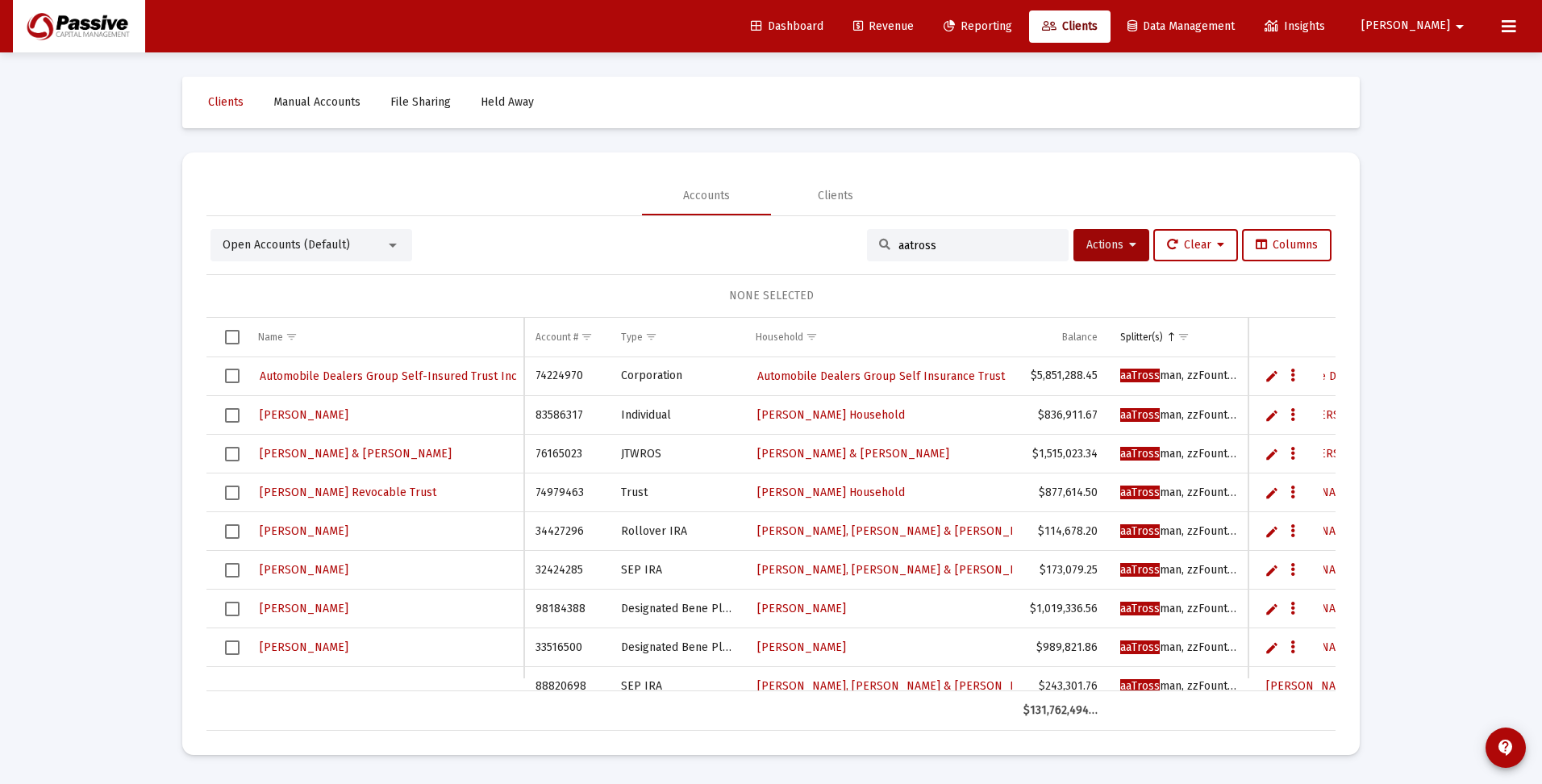
drag, startPoint x: 943, startPoint y: 249, endPoint x: 863, endPoint y: 249, distance: 80.0
click at [867, 249] on div "aatross" at bounding box center [968, 245] width 202 height 32
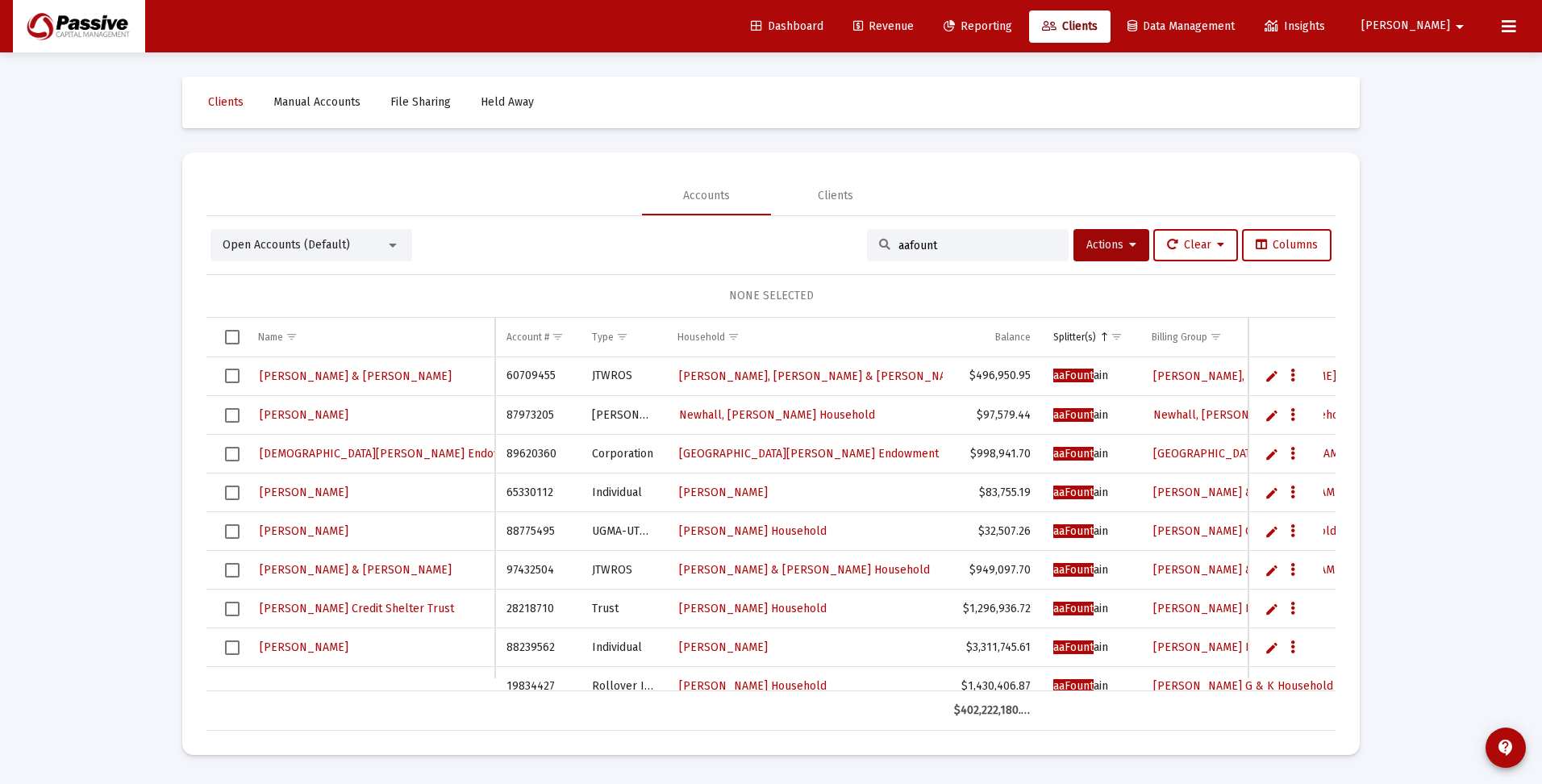
click at [234, 339] on span "Select all" at bounding box center [232, 337] width 15 height 15
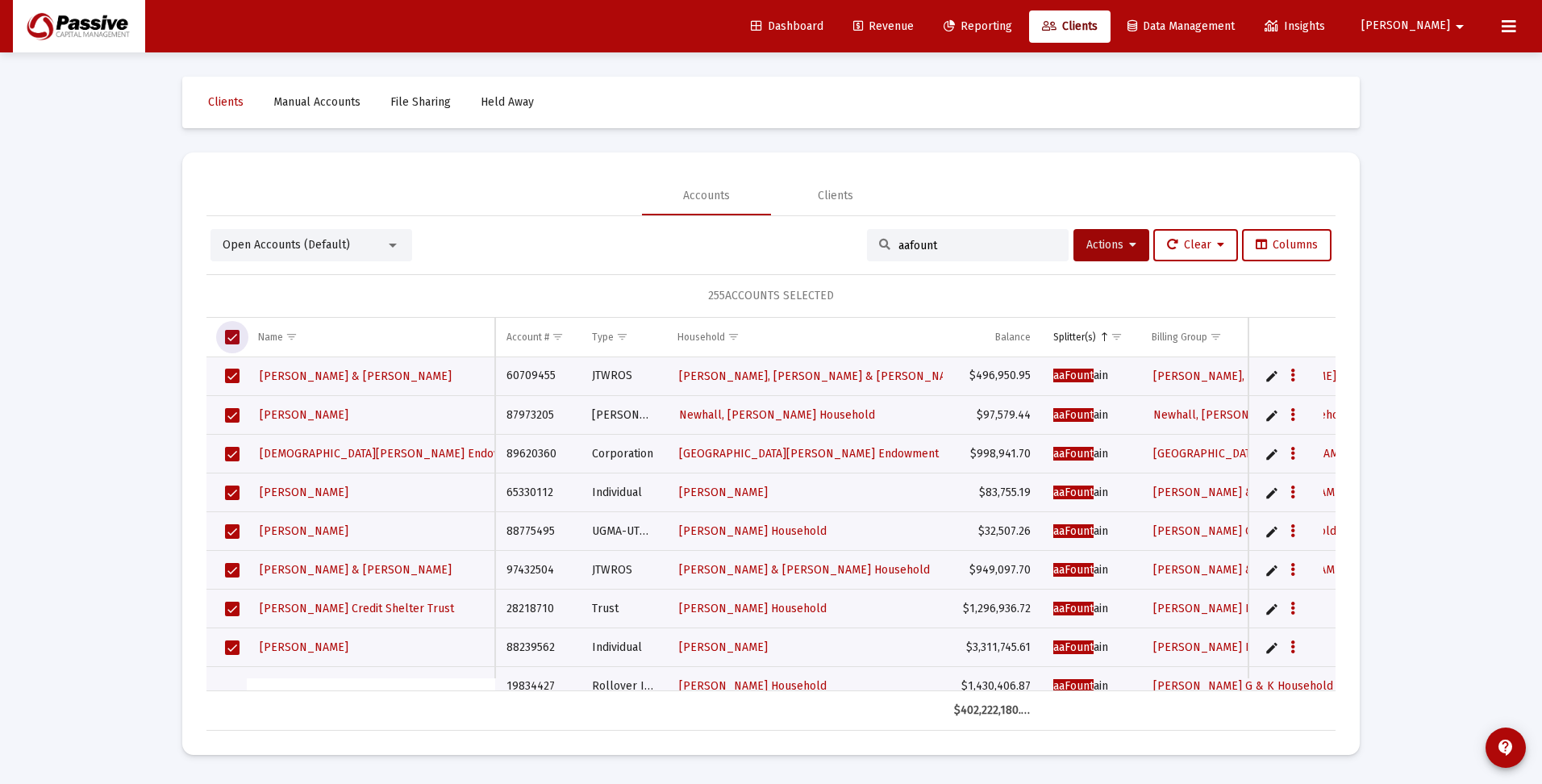
click at [238, 336] on span "Select all" at bounding box center [232, 337] width 15 height 15
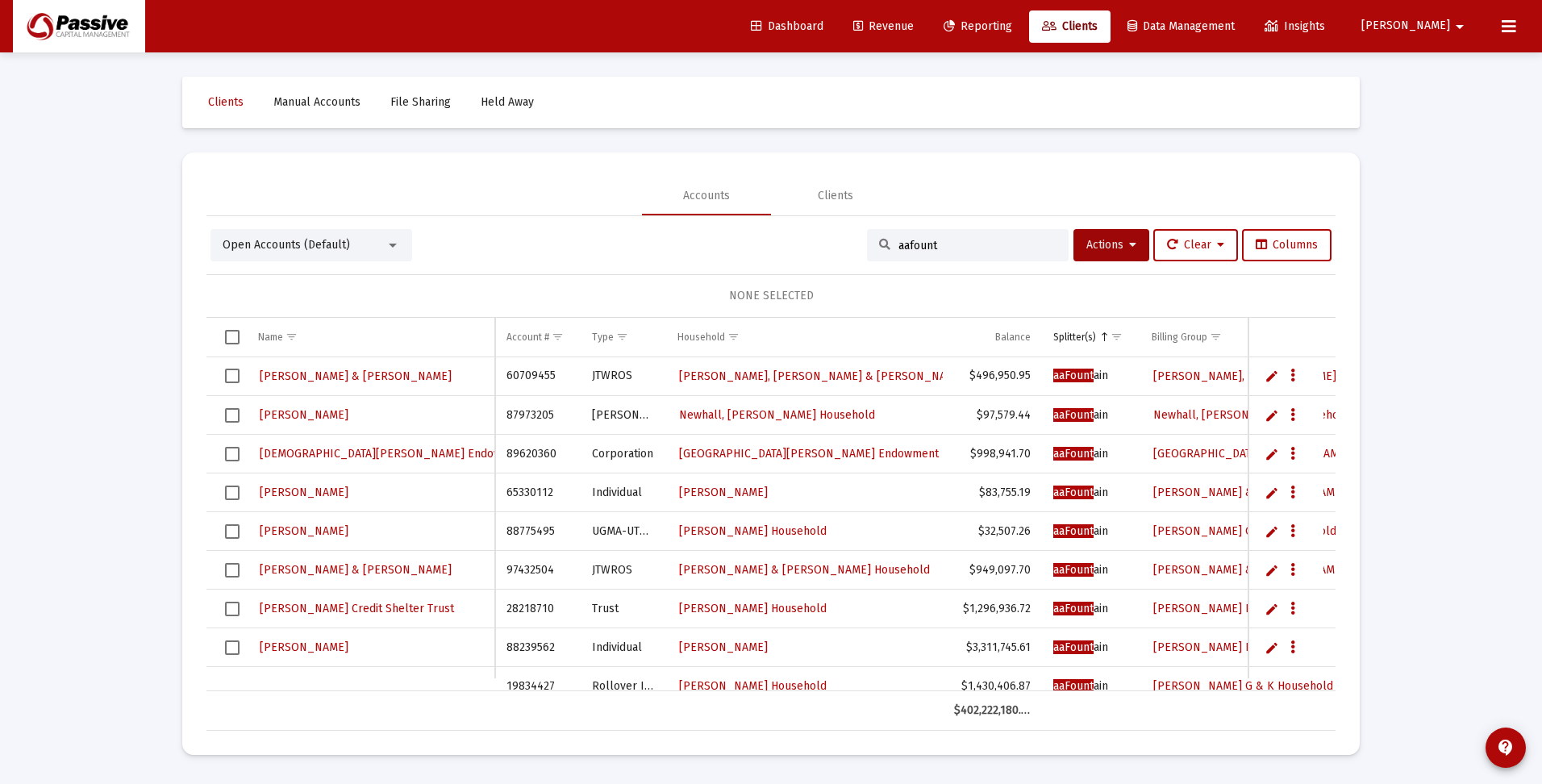
drag, startPoint x: 961, startPoint y: 243, endPoint x: 796, endPoint y: 243, distance: 165.0
click at [796, 243] on div "Open Accounts (Default) aafount Actions Clear Columns" at bounding box center [771, 245] width 1122 height 32
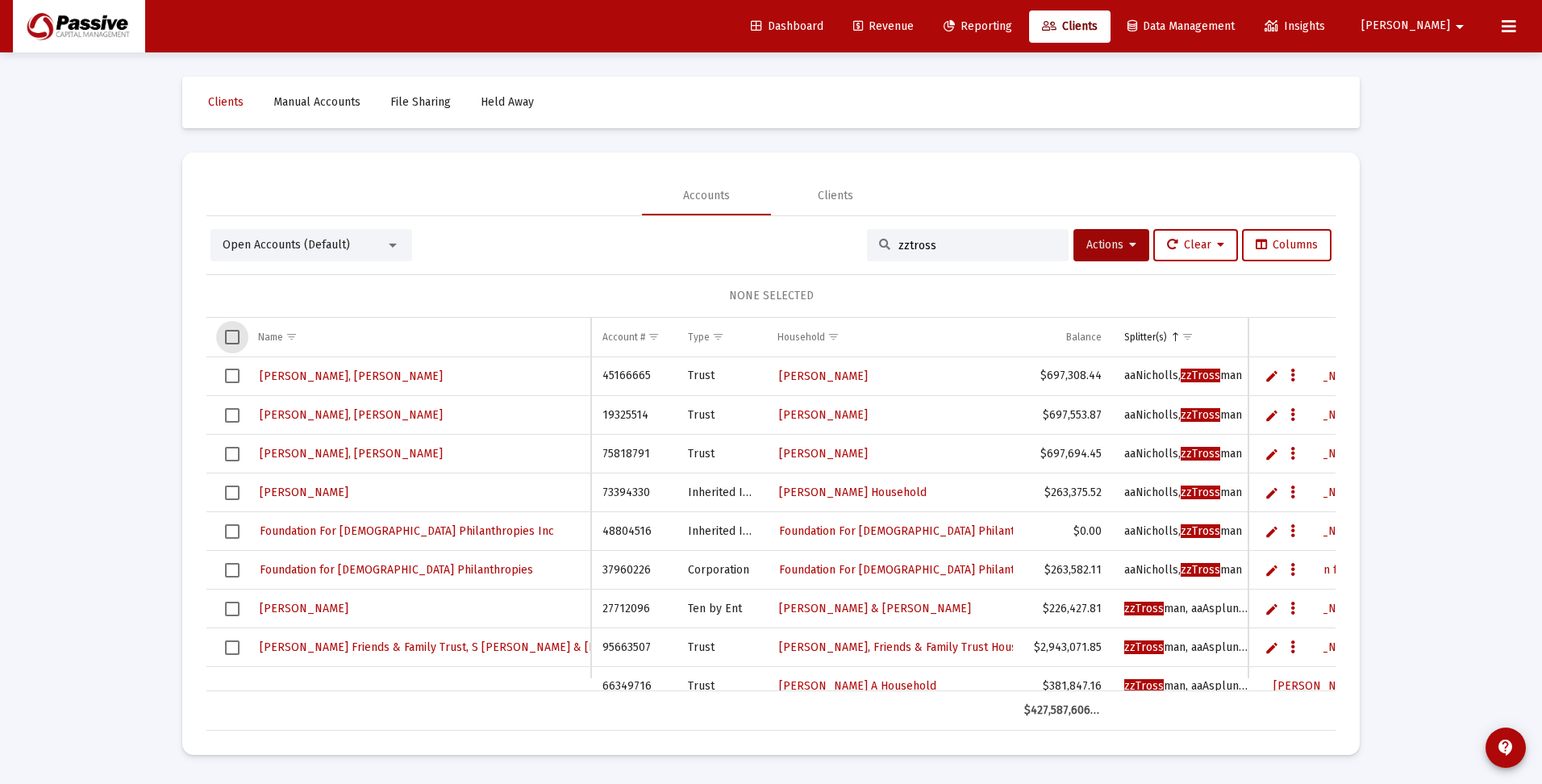
click at [229, 334] on span "Select all" at bounding box center [232, 337] width 15 height 15
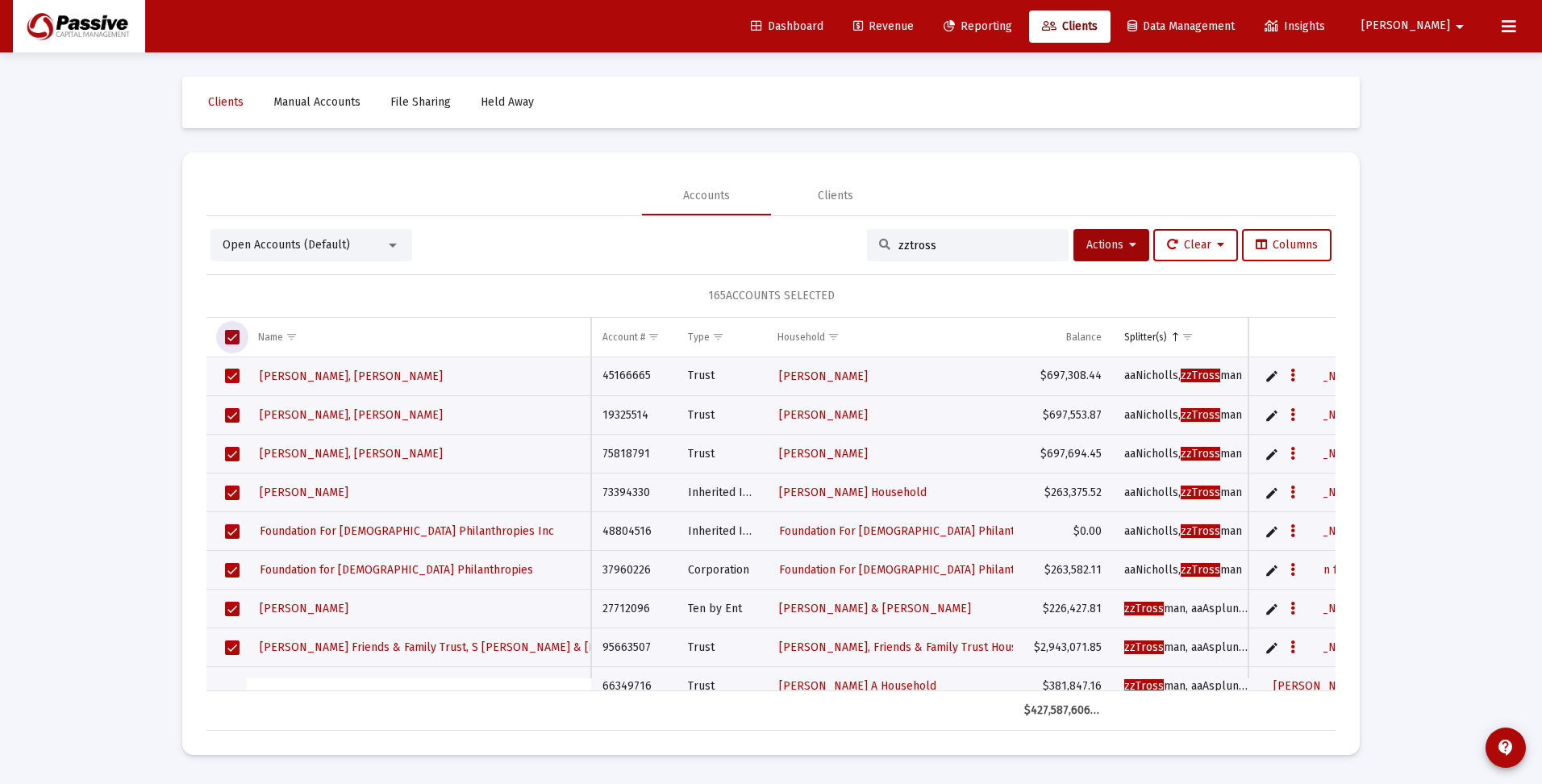
click at [231, 334] on span "Select all" at bounding box center [232, 337] width 15 height 15
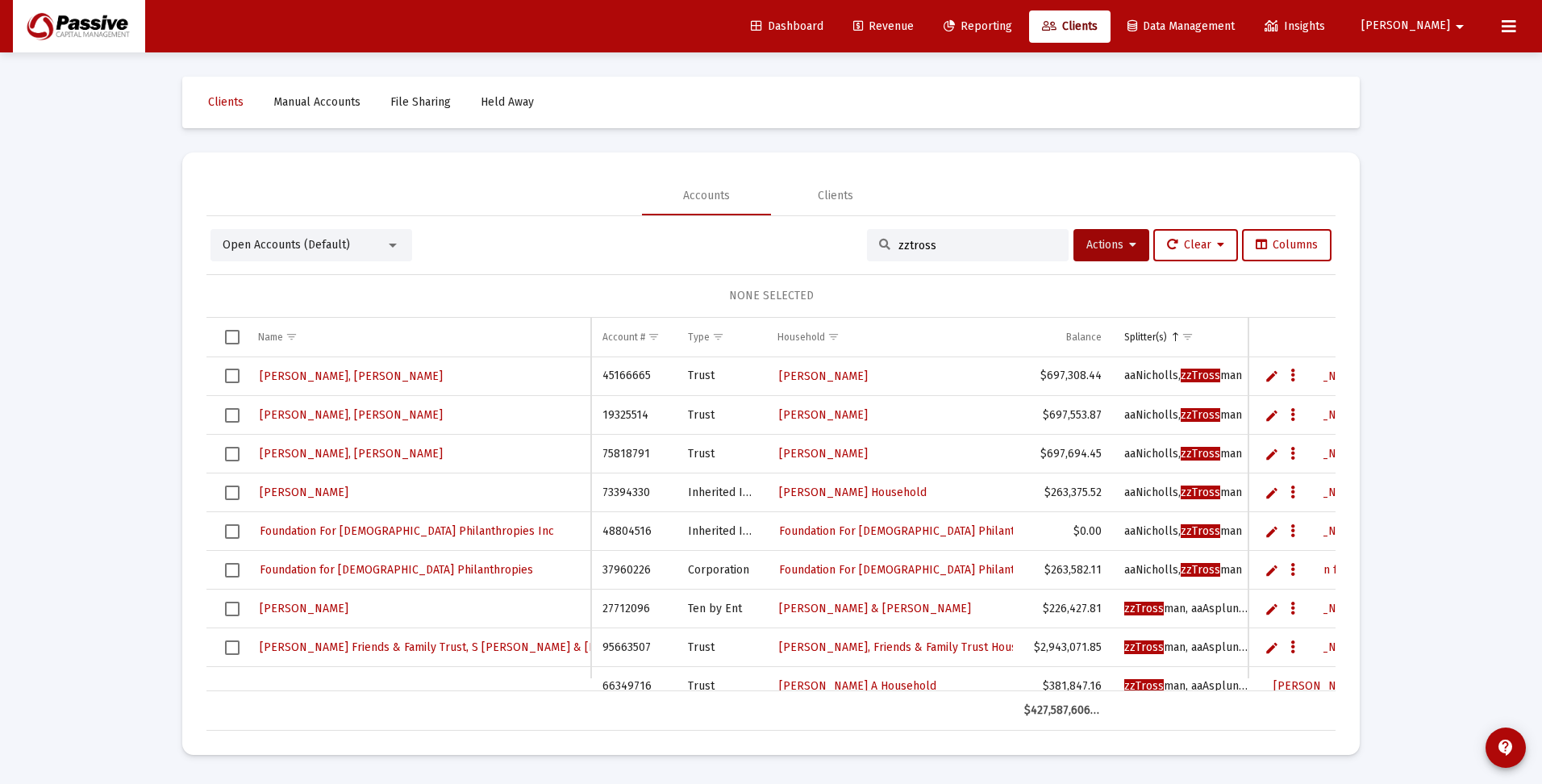
drag, startPoint x: 965, startPoint y: 249, endPoint x: 836, endPoint y: 248, distance: 129.0
click at [836, 248] on div "Open Accounts (Default) zztross Actions Clear Columns" at bounding box center [771, 245] width 1122 height 32
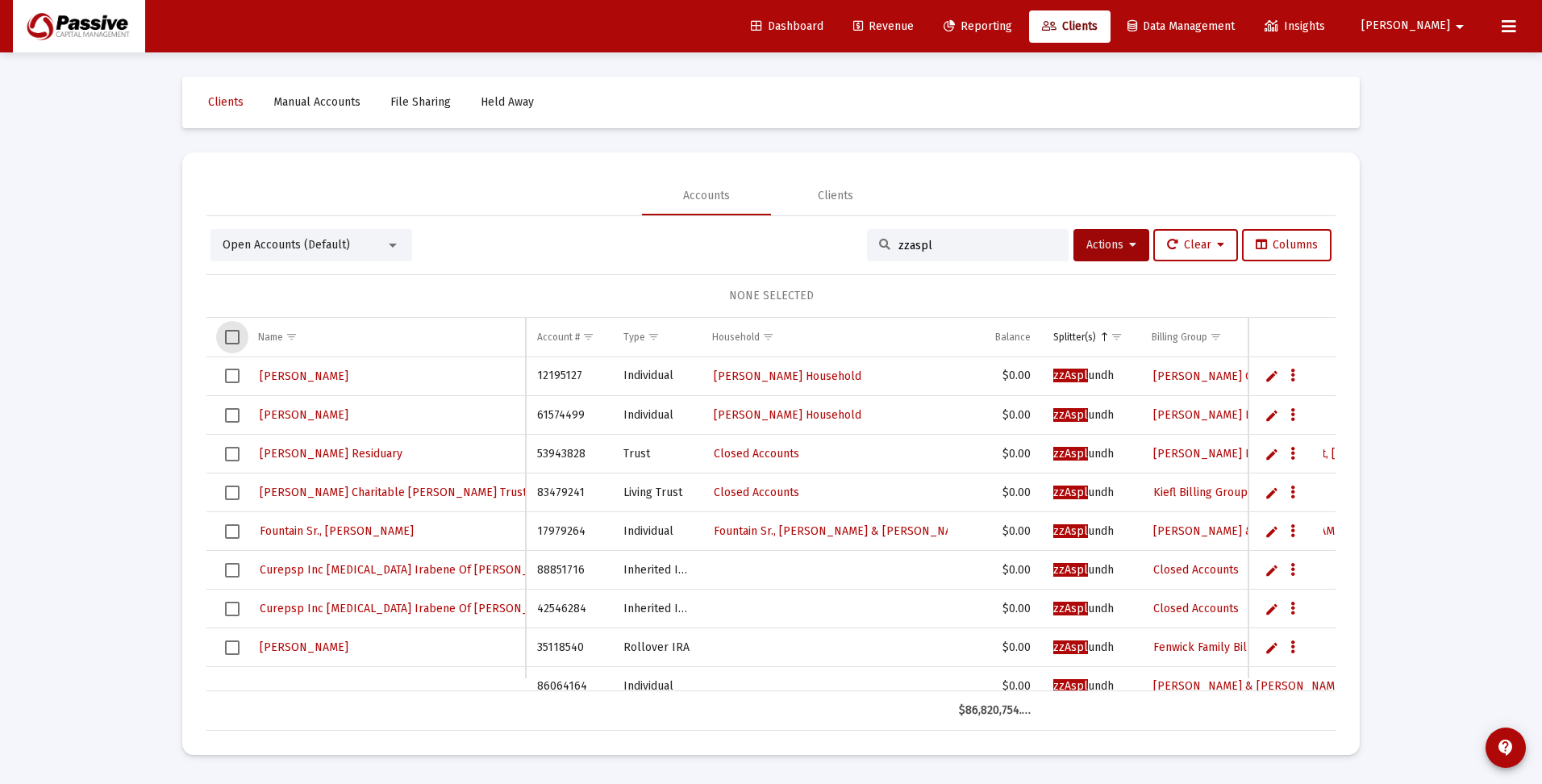
click at [231, 333] on span "Select all" at bounding box center [232, 337] width 15 height 15
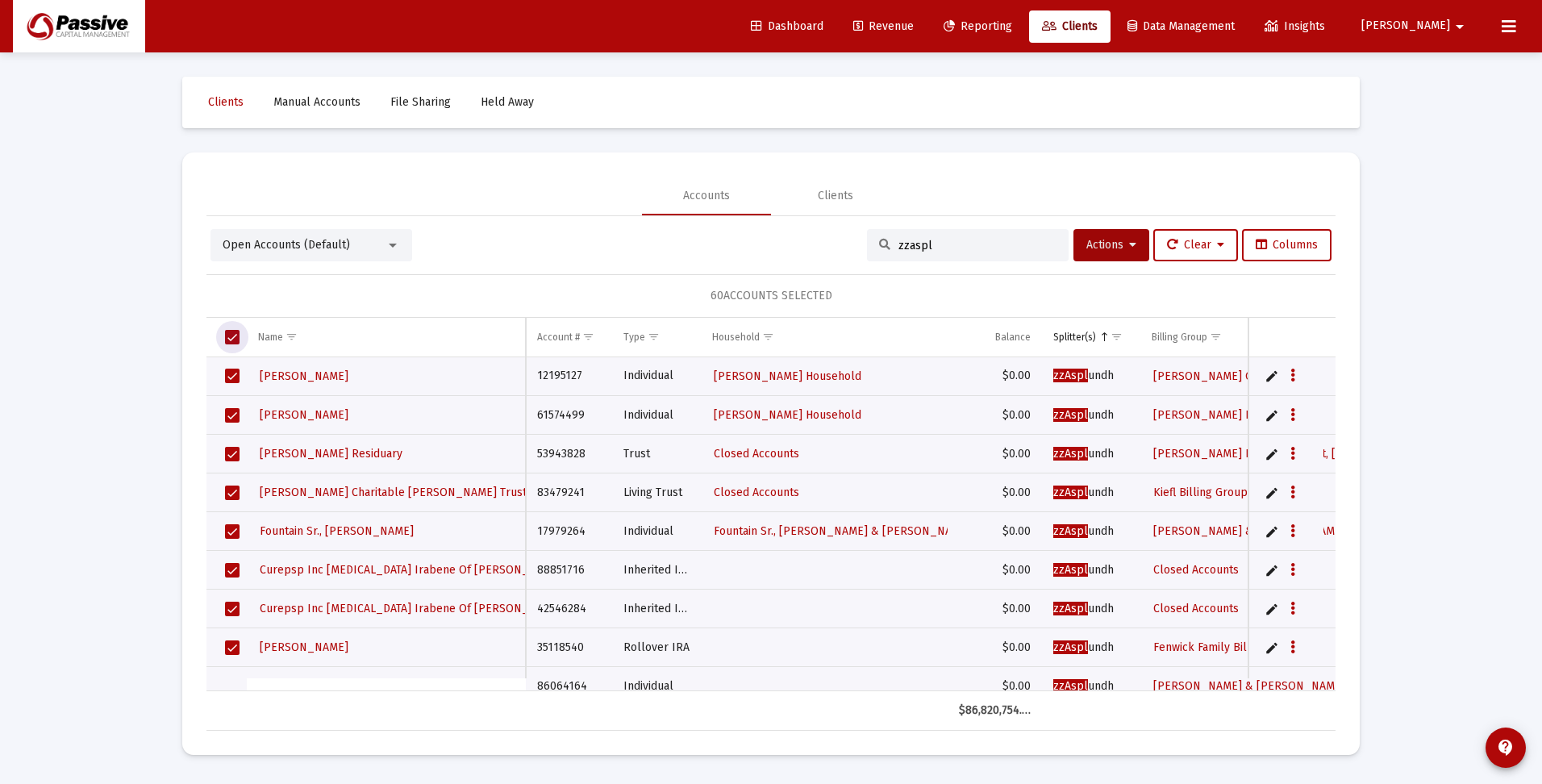
drag, startPoint x: 229, startPoint y: 335, endPoint x: 377, endPoint y: 312, distance: 149.8
click at [233, 335] on span "Select all" at bounding box center [232, 337] width 15 height 15
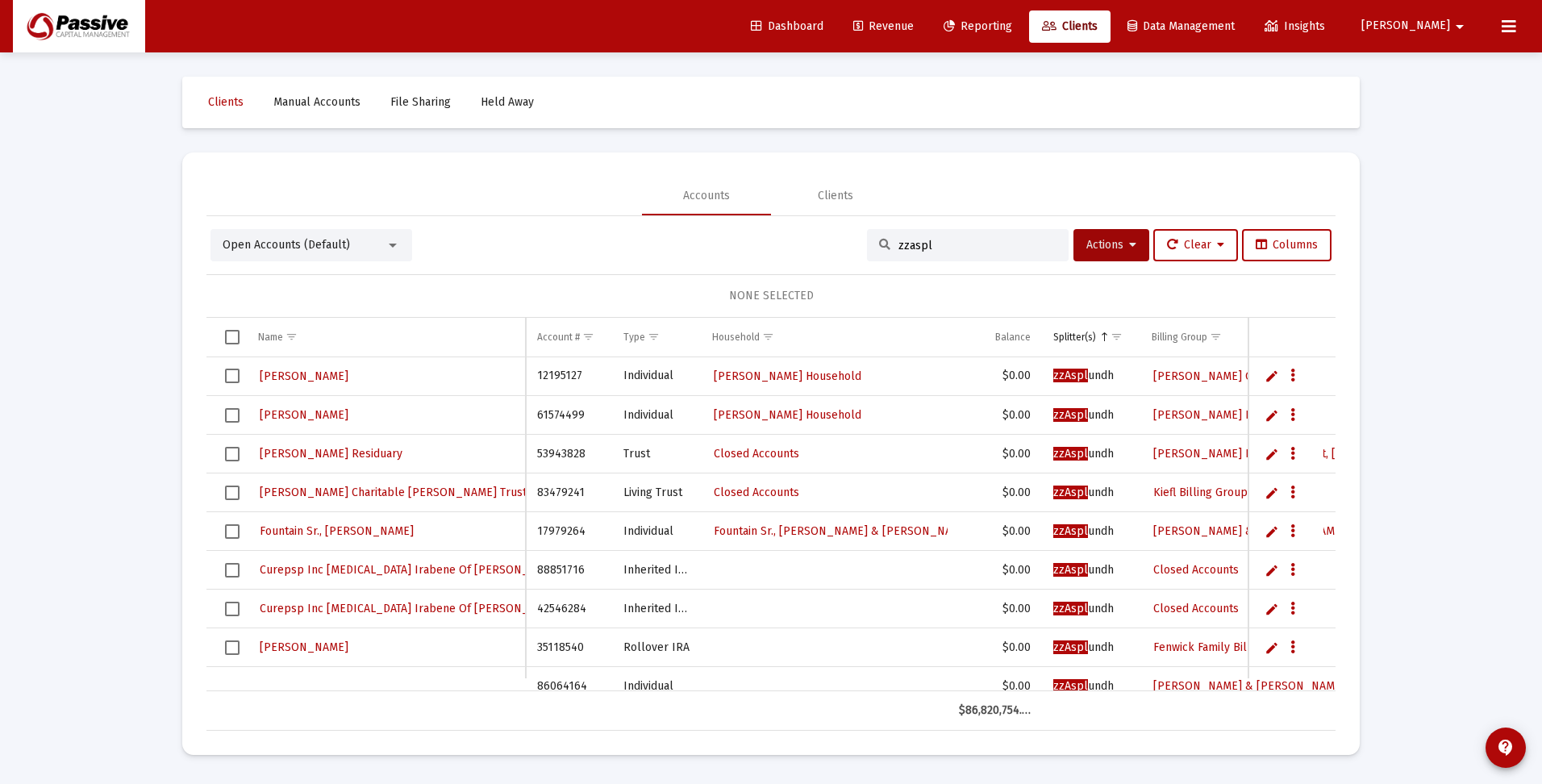
drag, startPoint x: 967, startPoint y: 242, endPoint x: 800, endPoint y: 242, distance: 167.0
click at [800, 242] on div "Open Accounts (Default) zzaspl Actions Clear Columns" at bounding box center [771, 245] width 1122 height 32
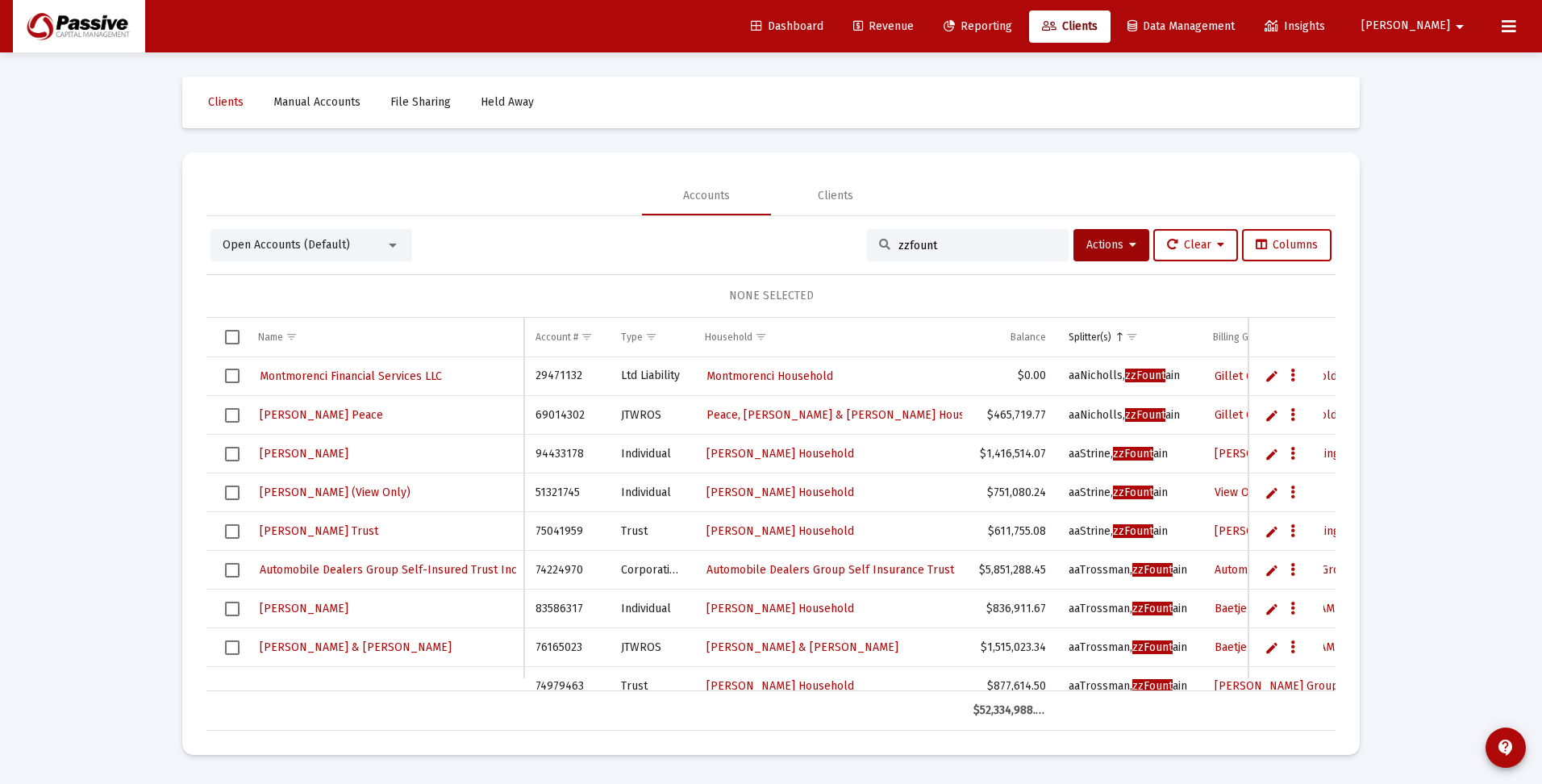
click at [236, 339] on span "Select all" at bounding box center [232, 337] width 15 height 15
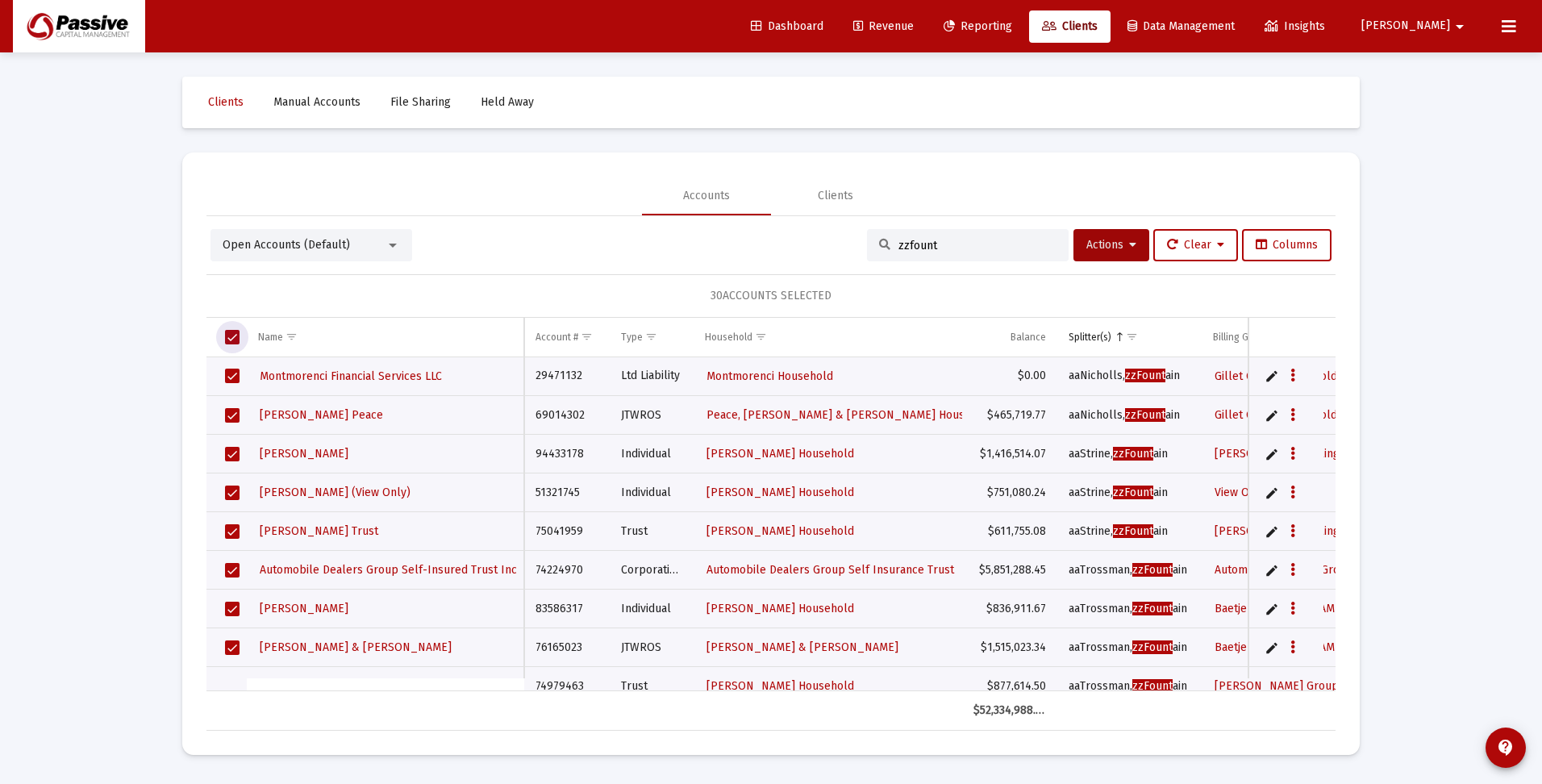
click at [233, 334] on span "Select all" at bounding box center [232, 337] width 15 height 15
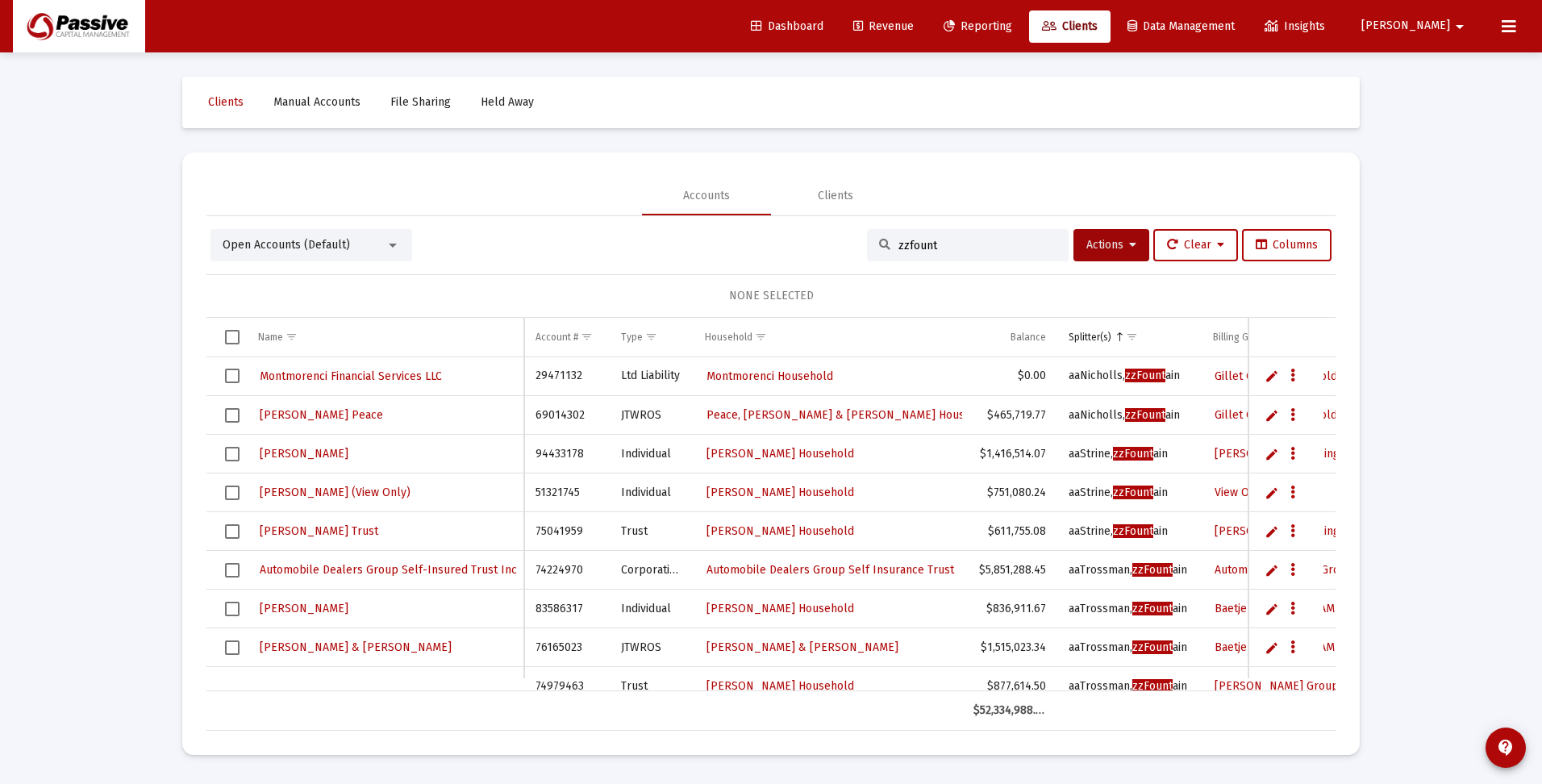
drag, startPoint x: 926, startPoint y: 243, endPoint x: 821, endPoint y: 248, distance: 105.1
click at [821, 248] on div "Open Accounts (Default) zzfount Actions Clear Columns" at bounding box center [771, 245] width 1122 height 32
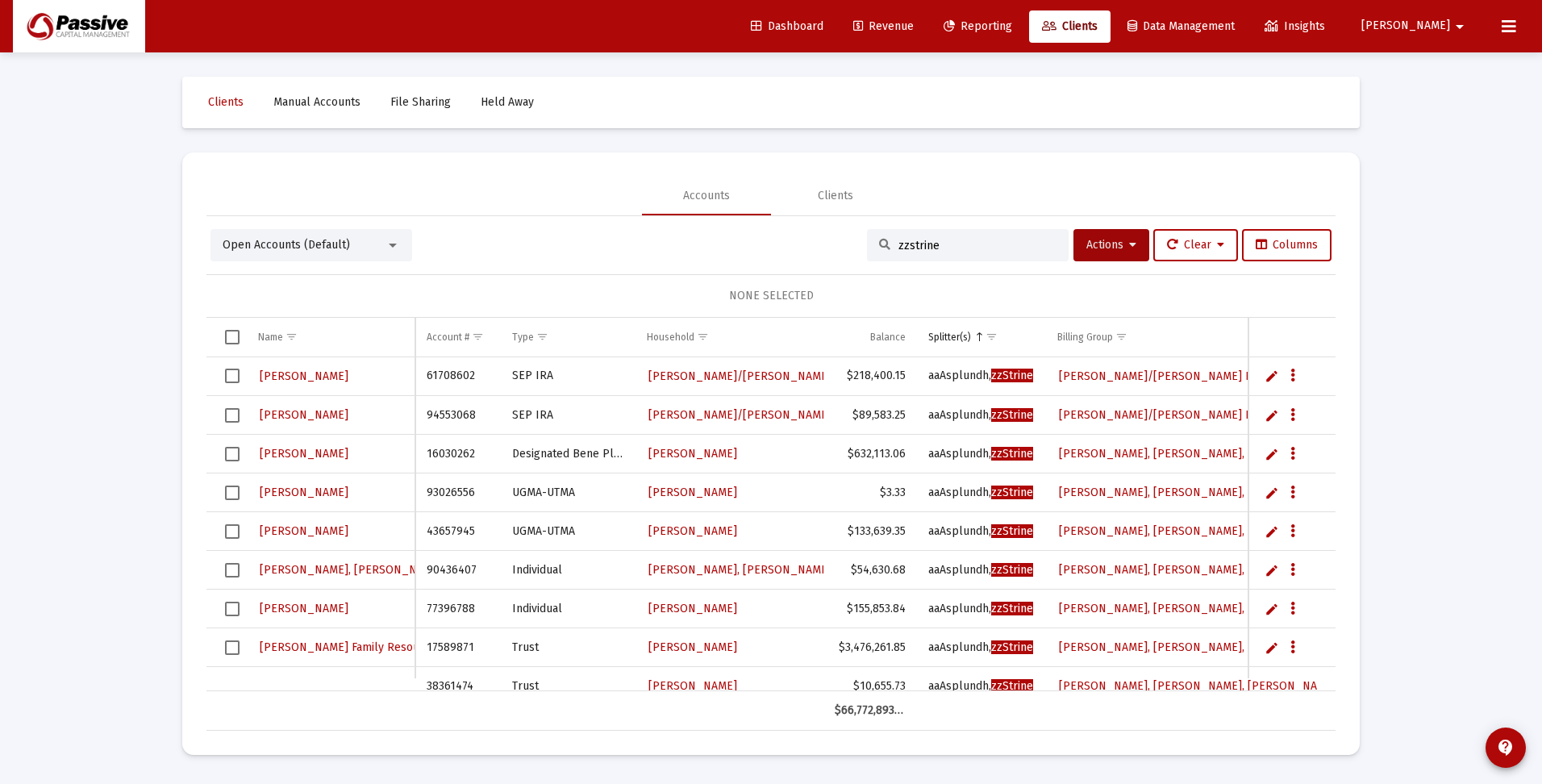
click at [229, 332] on span "Select all" at bounding box center [232, 337] width 15 height 15
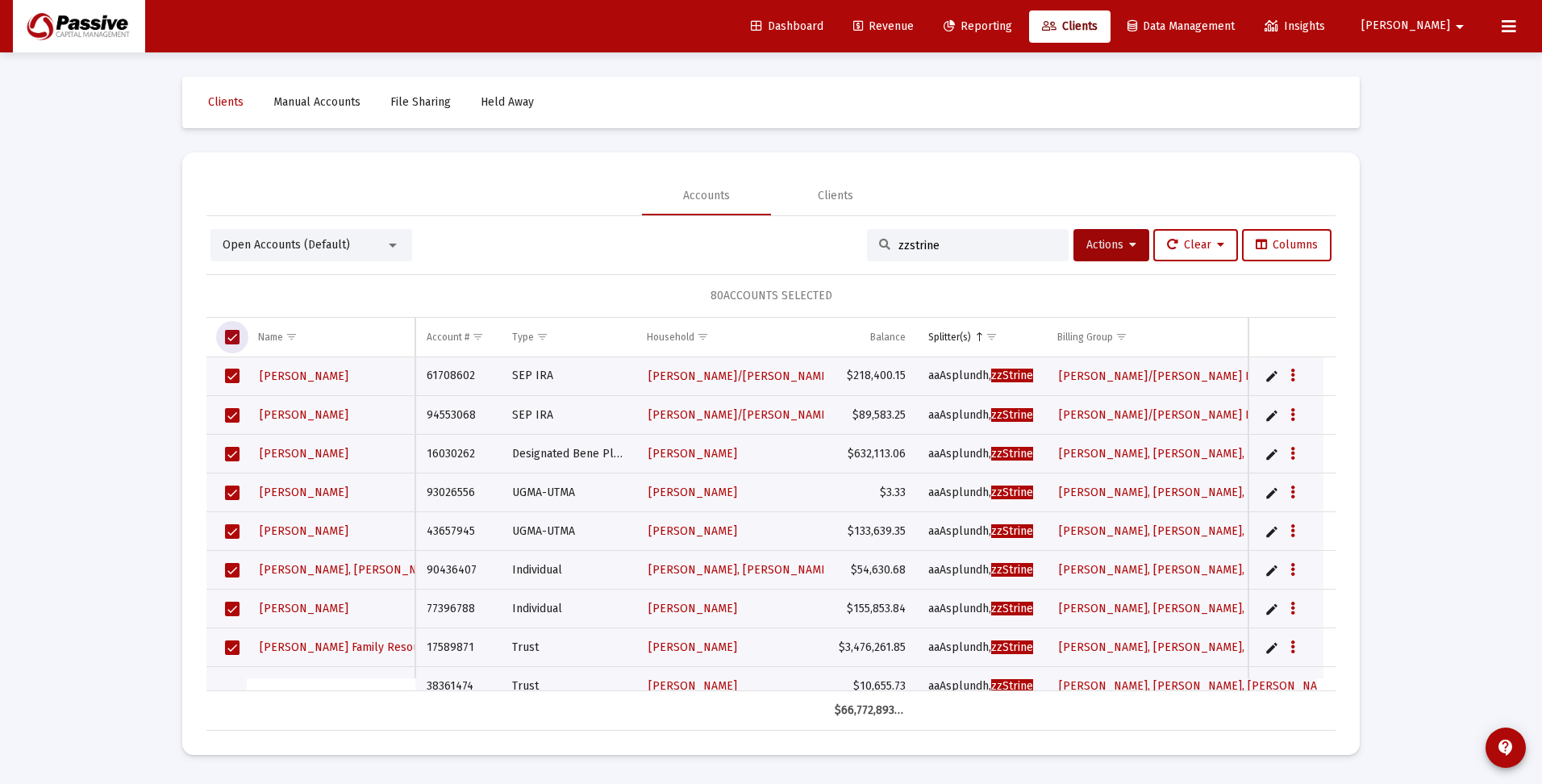
click at [228, 336] on span "Select all" at bounding box center [232, 337] width 15 height 15
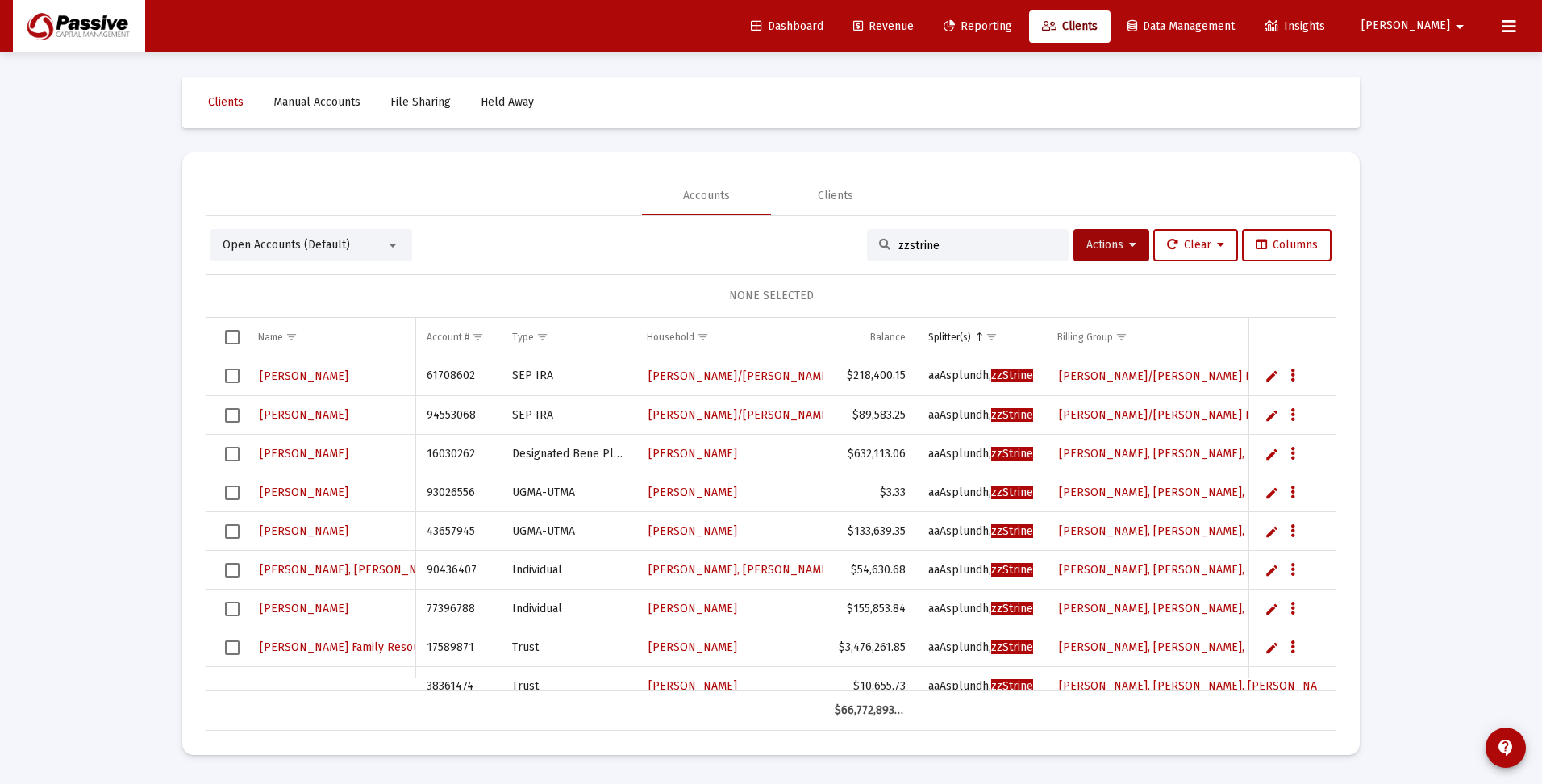
drag, startPoint x: 972, startPoint y: 246, endPoint x: 900, endPoint y: 246, distance: 72.0
click at [900, 246] on input "zzstrine" at bounding box center [977, 245] width 158 height 14
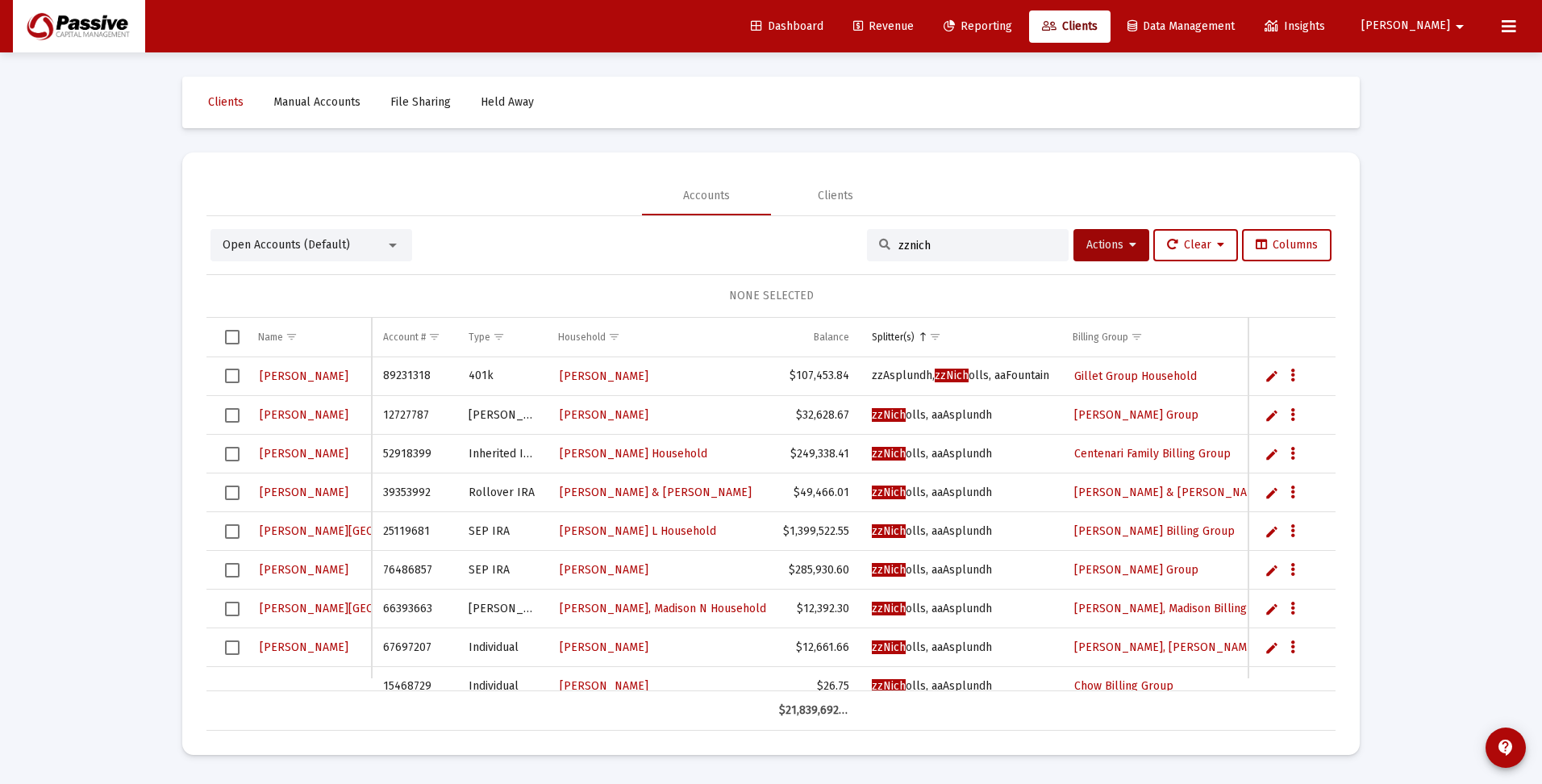
type input "zznich"
click at [235, 374] on span "Select row" at bounding box center [232, 376] width 15 height 15
click at [1293, 376] on icon "Data grid" at bounding box center [1292, 376] width 5 height 19
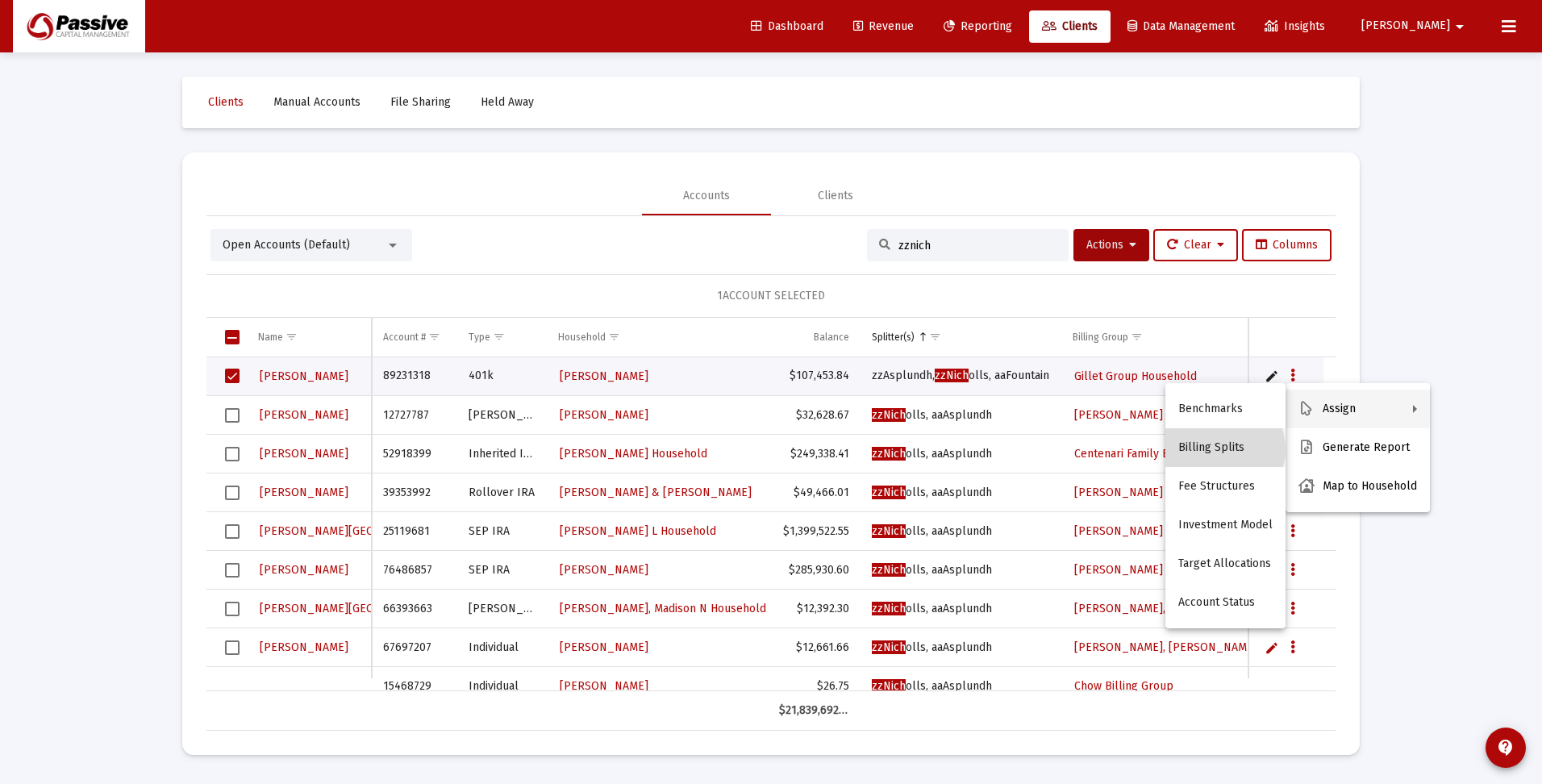
click at [1218, 449] on button "Billing Splits" at bounding box center [1225, 448] width 120 height 38
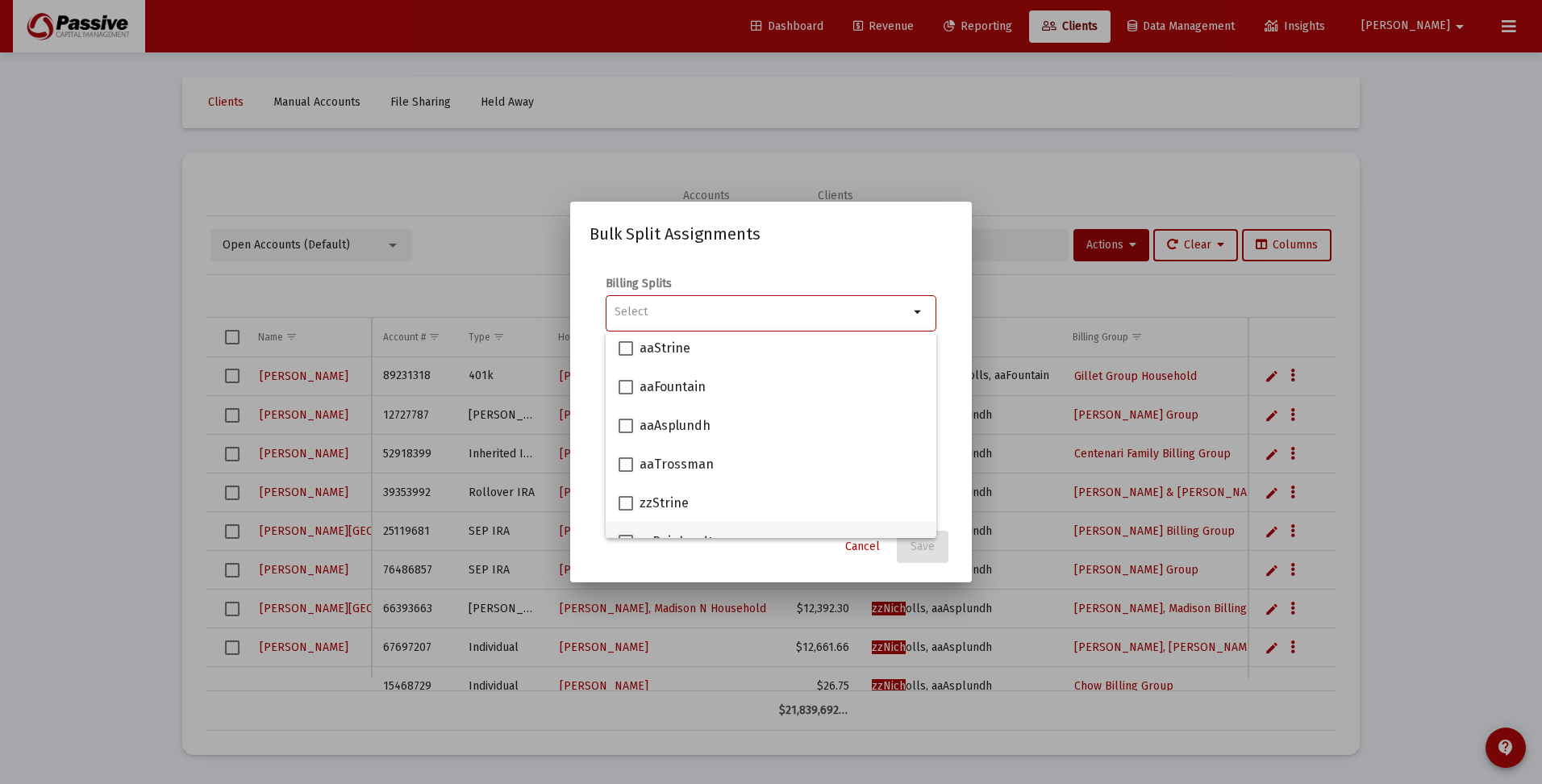
scroll to position [132, 0]
click at [622, 409] on span at bounding box center [626, 413] width 15 height 15
click at [625, 420] on input "aaFountain" at bounding box center [625, 420] width 1 height 1
checkbox input "true"
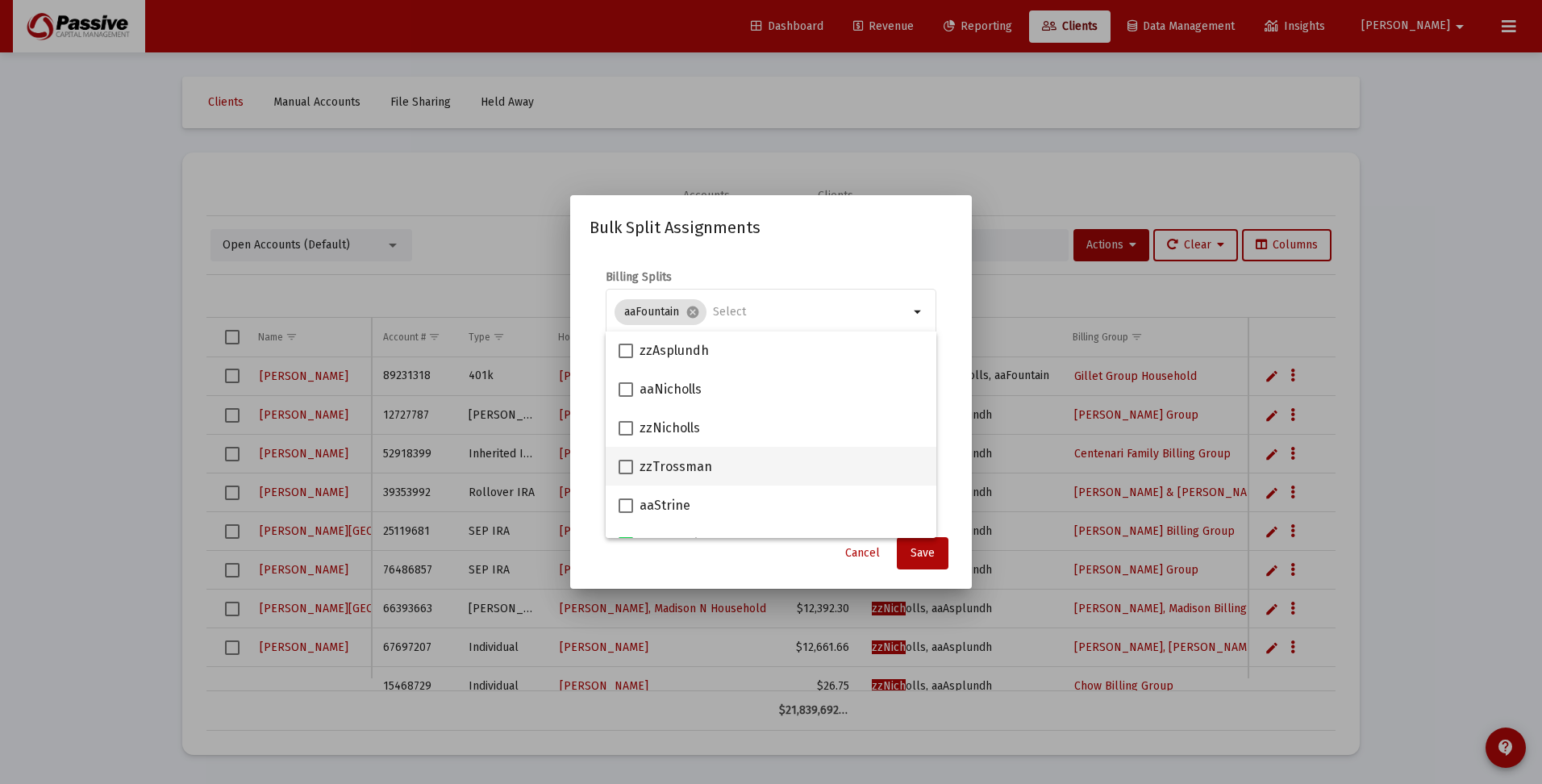
scroll to position [0, 0]
click at [622, 428] on span at bounding box center [626, 429] width 15 height 15
click at [625, 436] on input "zzNicholls" at bounding box center [625, 436] width 1 height 1
checkbox input "true"
click at [921, 551] on span "Save" at bounding box center [922, 552] width 24 height 14
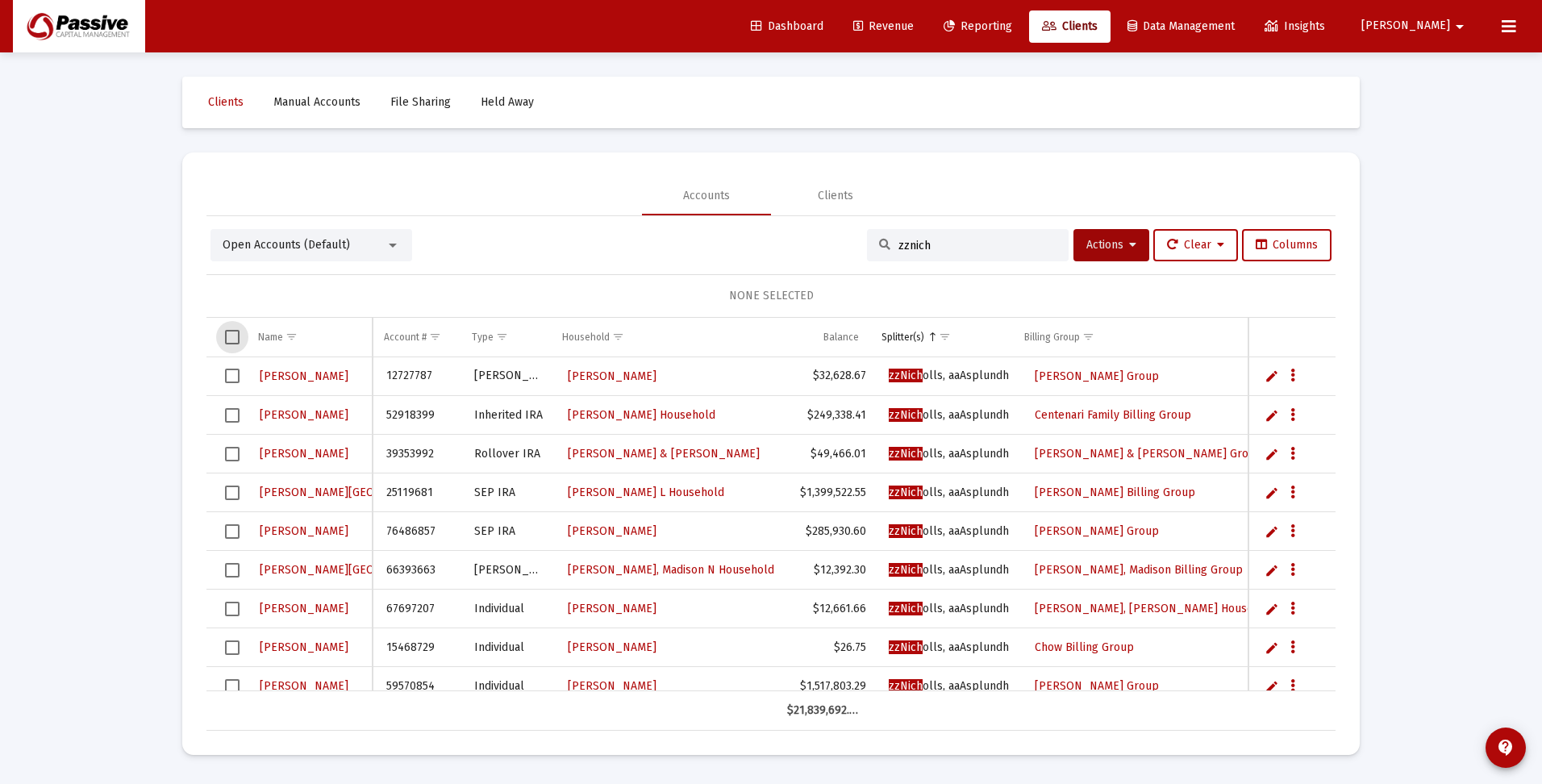
click at [229, 337] on span "Select all" at bounding box center [232, 337] width 15 height 15
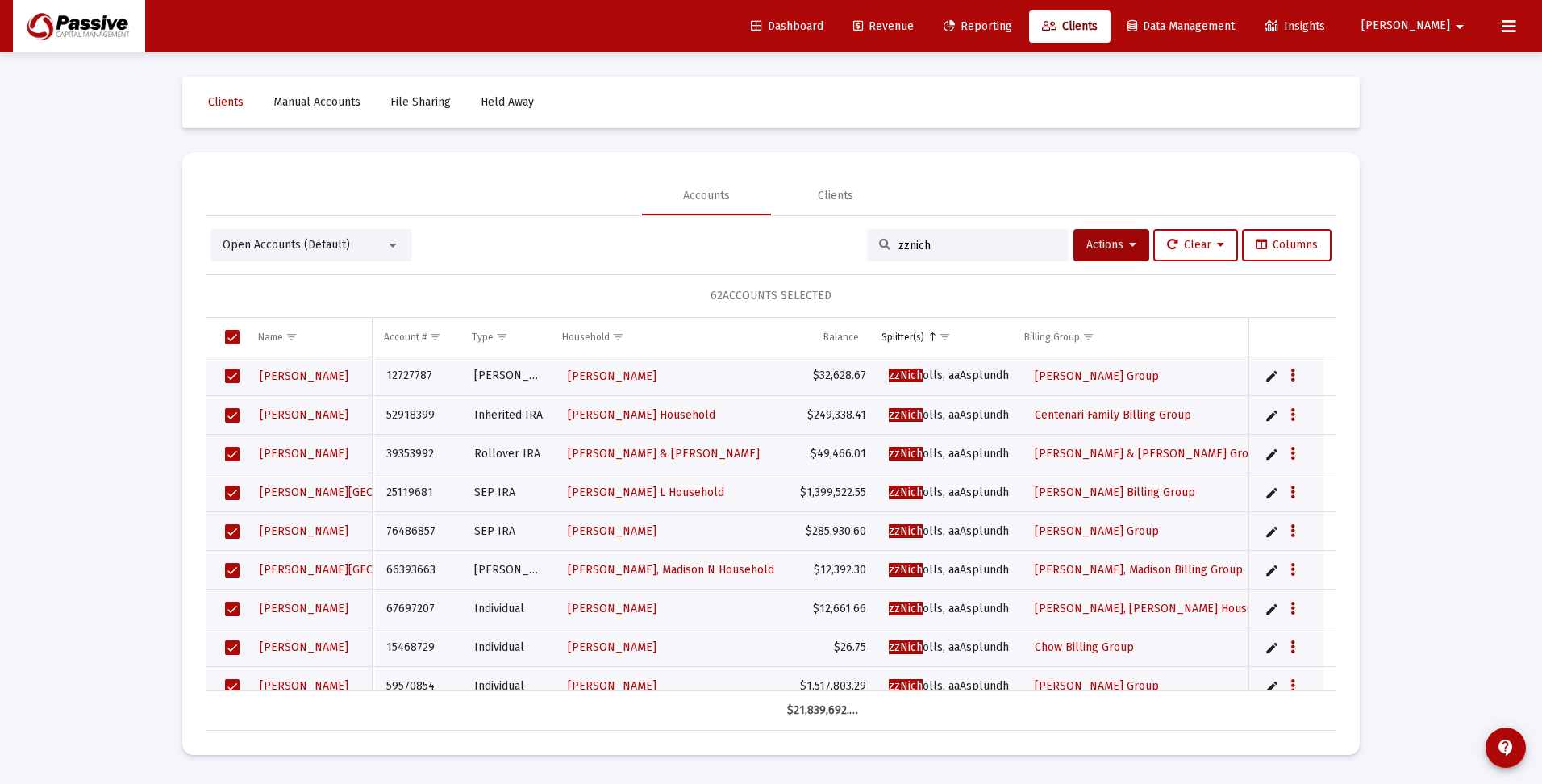
click at [232, 334] on span "Select all" at bounding box center [232, 337] width 15 height 15
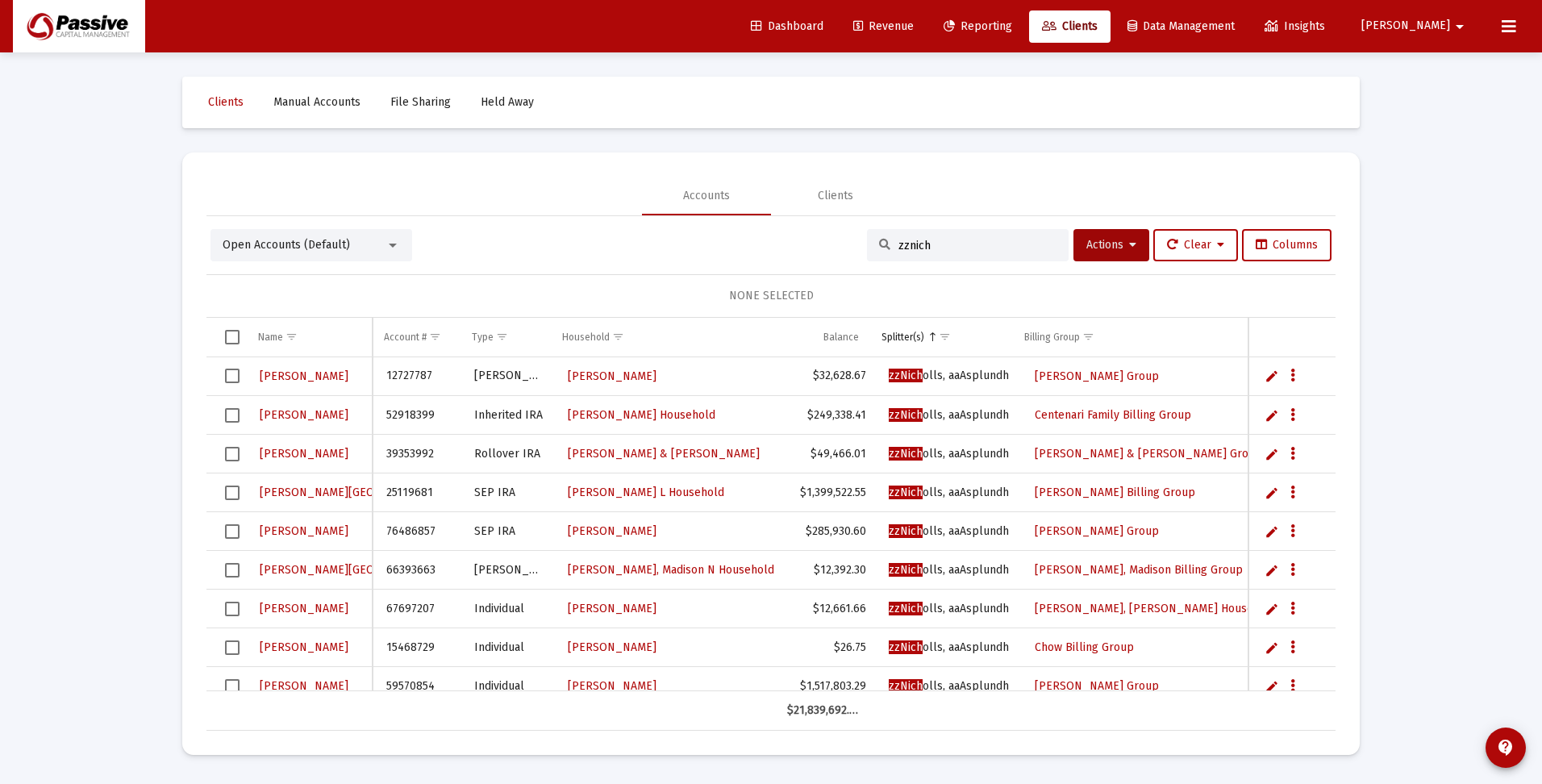
drag, startPoint x: 952, startPoint y: 249, endPoint x: 847, endPoint y: 246, distance: 105.0
click at [867, 244] on div "zznich" at bounding box center [968, 245] width 202 height 32
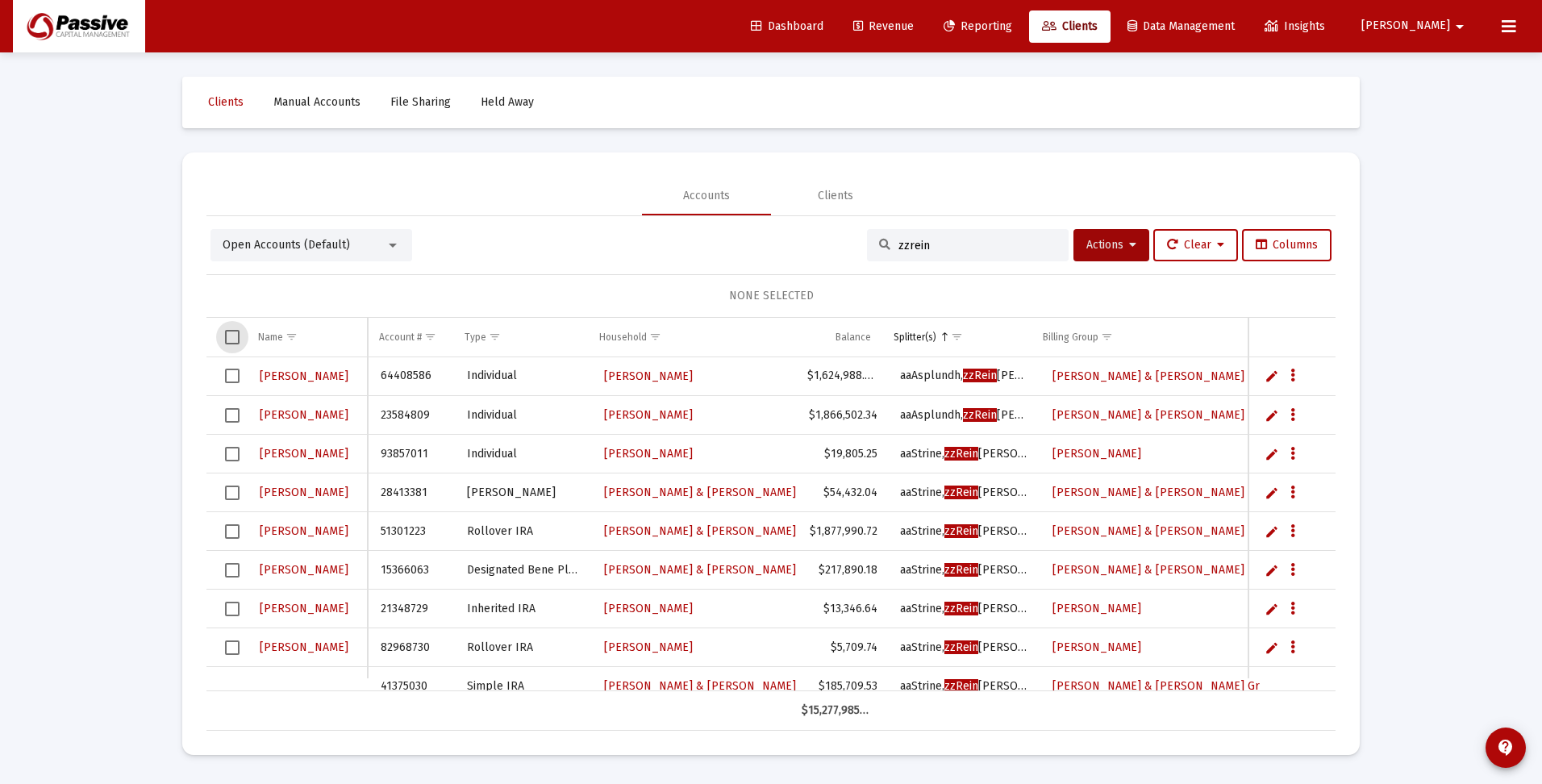
click at [229, 334] on span "Select all" at bounding box center [232, 337] width 15 height 15
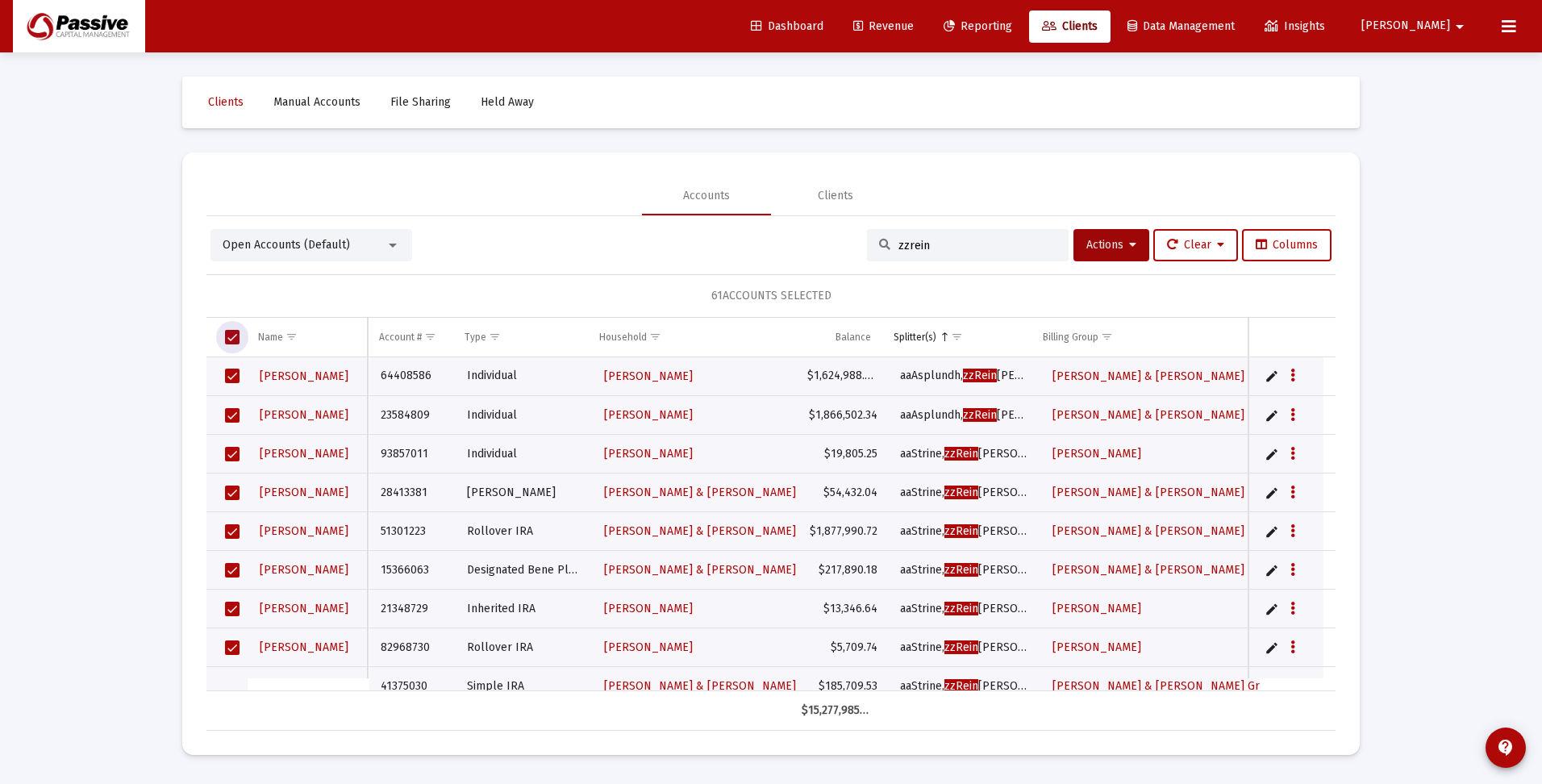
click at [227, 333] on span "Select all" at bounding box center [232, 337] width 15 height 15
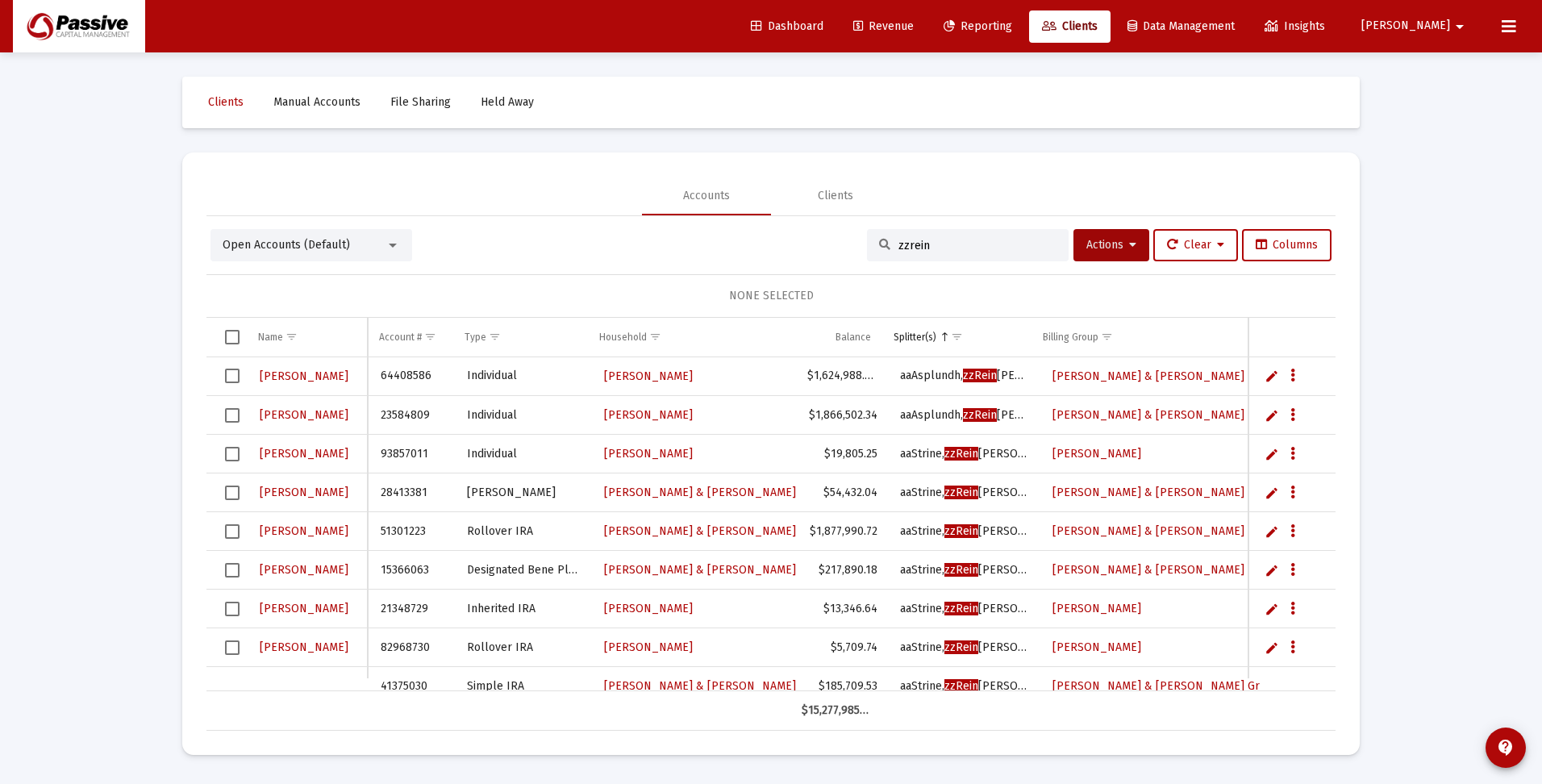
drag, startPoint x: 932, startPoint y: 241, endPoint x: 800, endPoint y: 239, distance: 132.0
click at [800, 239] on div "Open Accounts (Default) zzrein Actions Clear Columns" at bounding box center [771, 245] width 1122 height 32
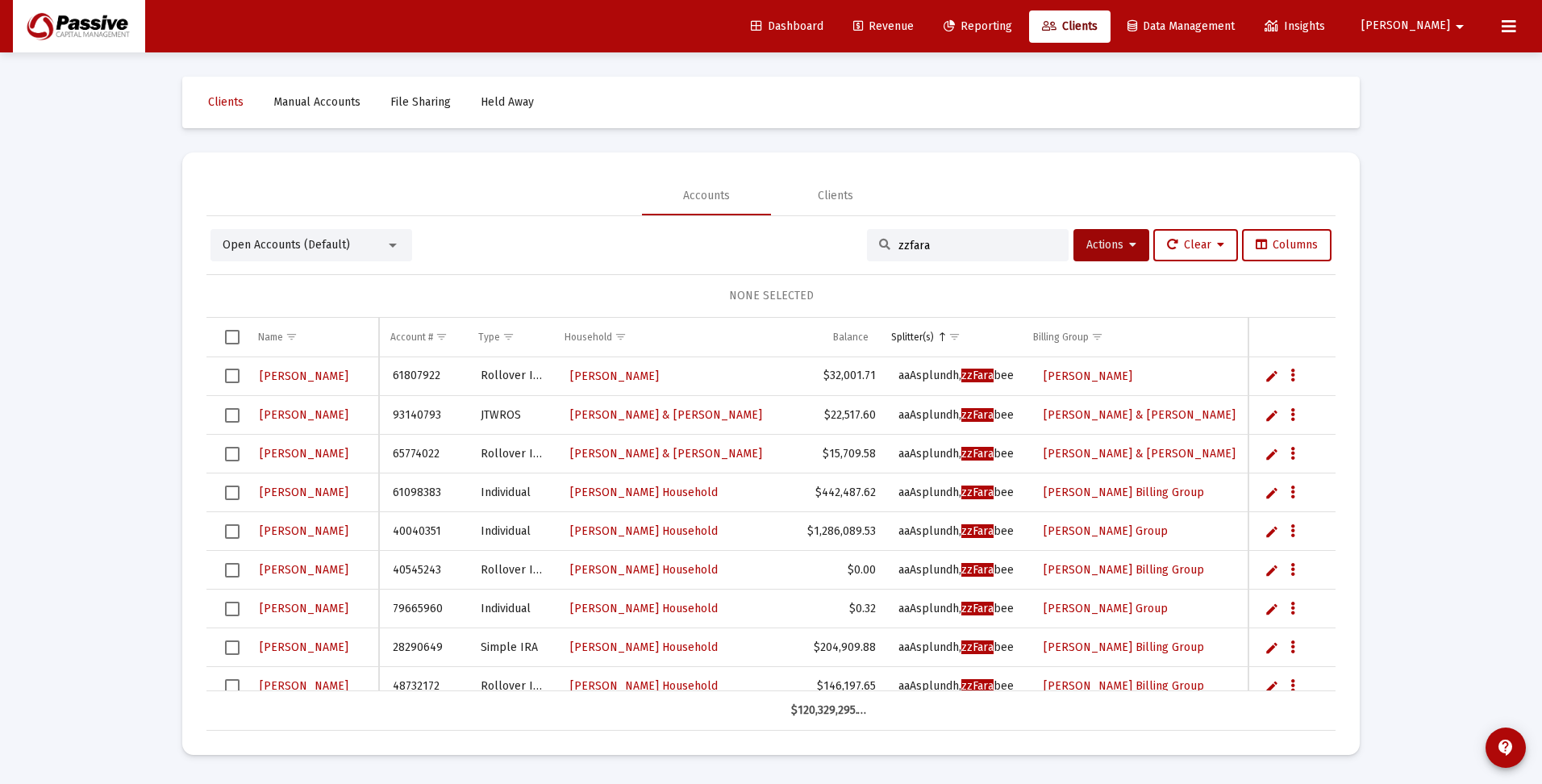
type input "zzfara"
click at [239, 334] on span "Select all" at bounding box center [232, 337] width 15 height 15
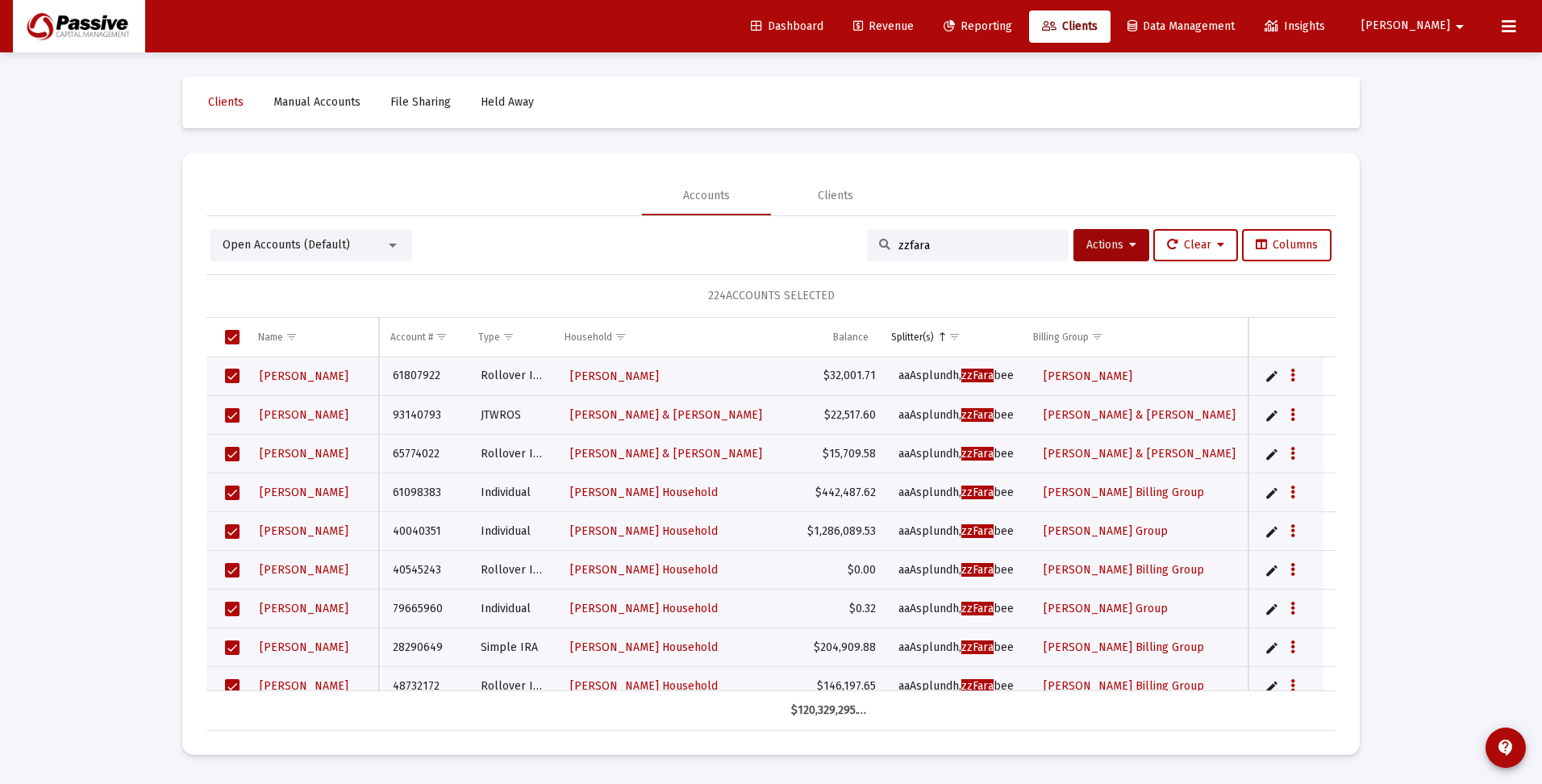
click at [234, 333] on span "Select all" at bounding box center [232, 337] width 15 height 15
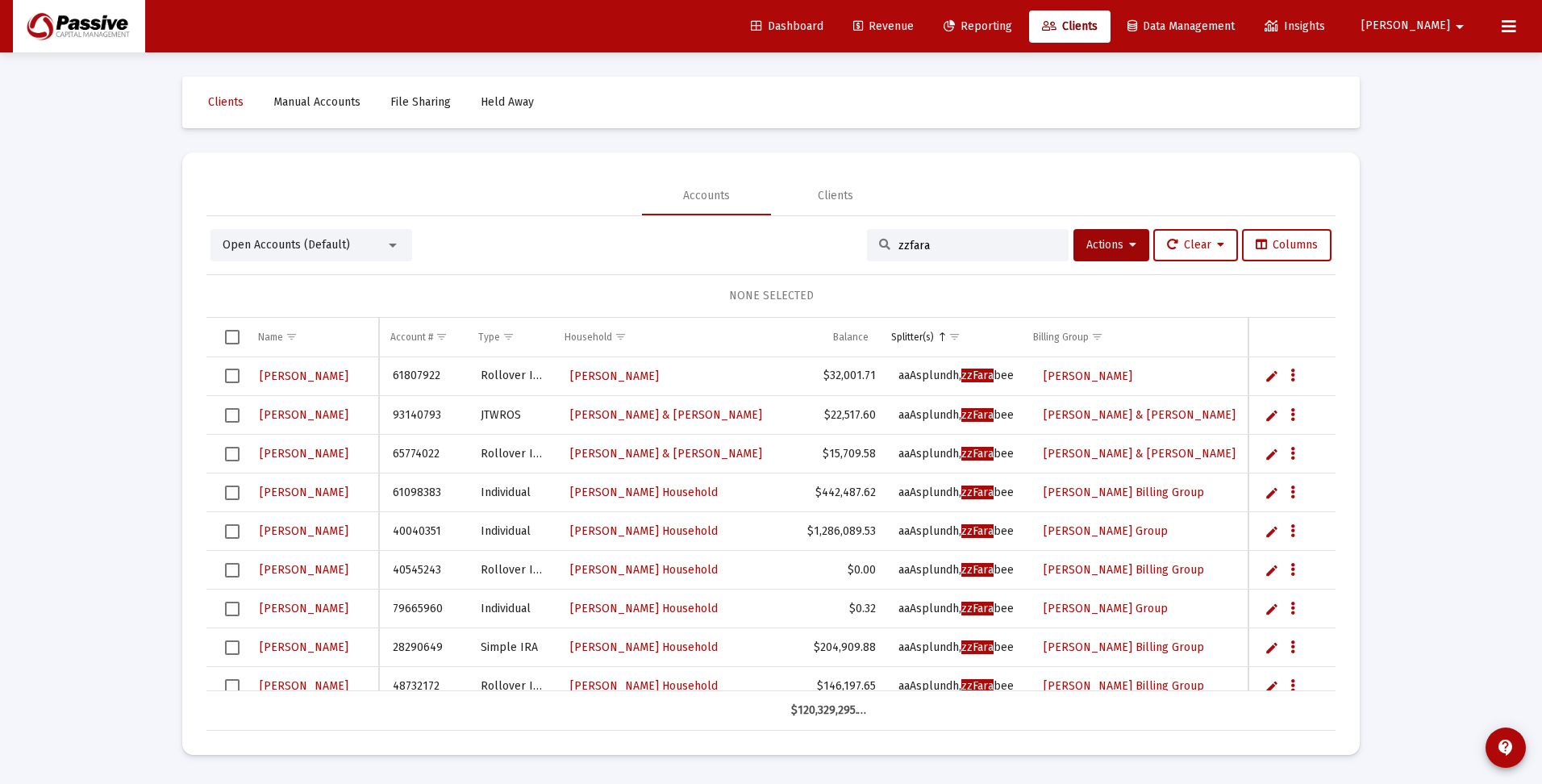
drag, startPoint x: 940, startPoint y: 246, endPoint x: 835, endPoint y: 238, distance: 105.3
click at [835, 238] on div "Open Accounts (Default) zzfara Actions Clear Columns" at bounding box center [771, 245] width 1122 height 32
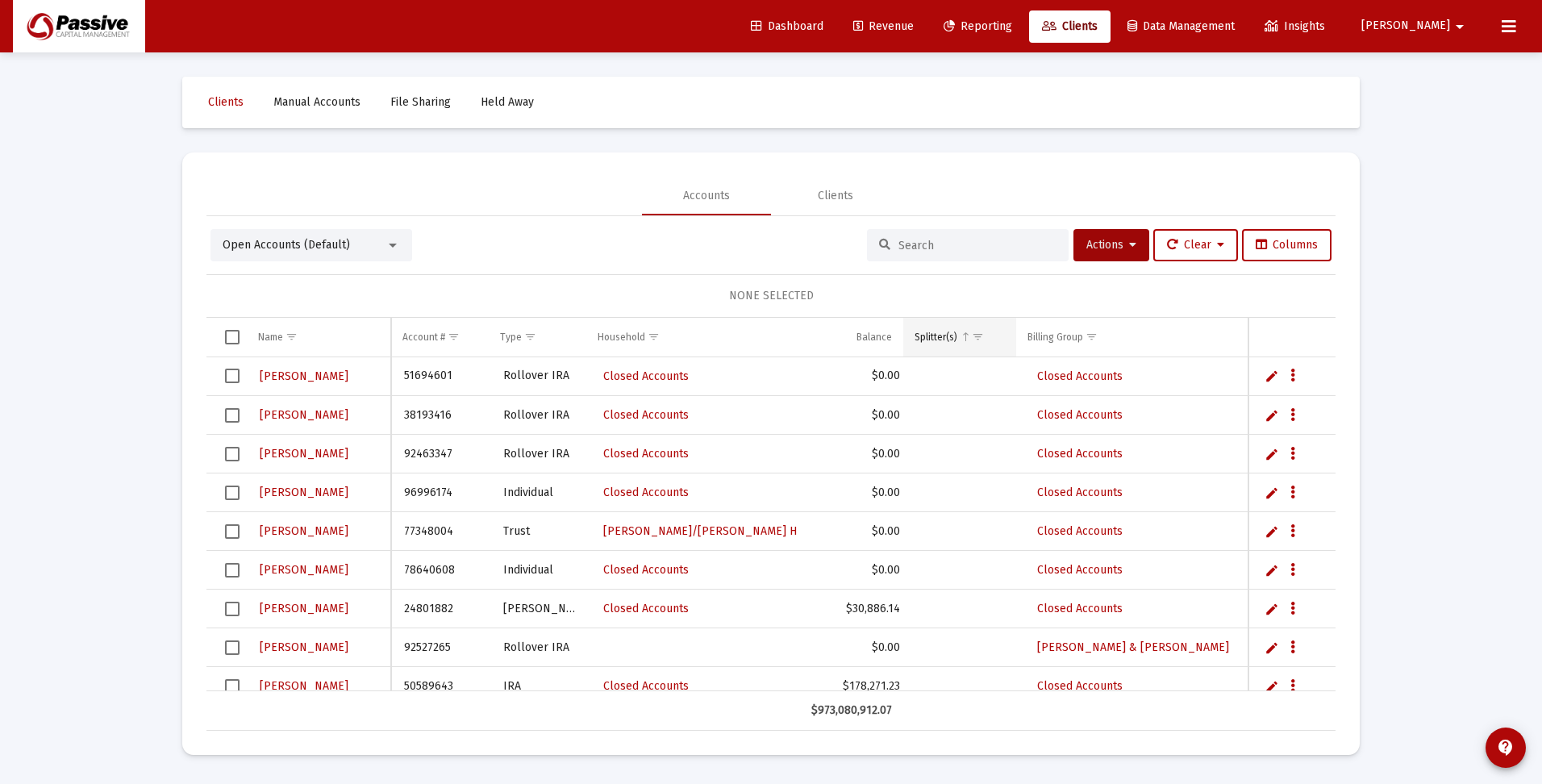
click at [975, 334] on span "Show filter options for column 'Splitter(s)'" at bounding box center [977, 336] width 12 height 12
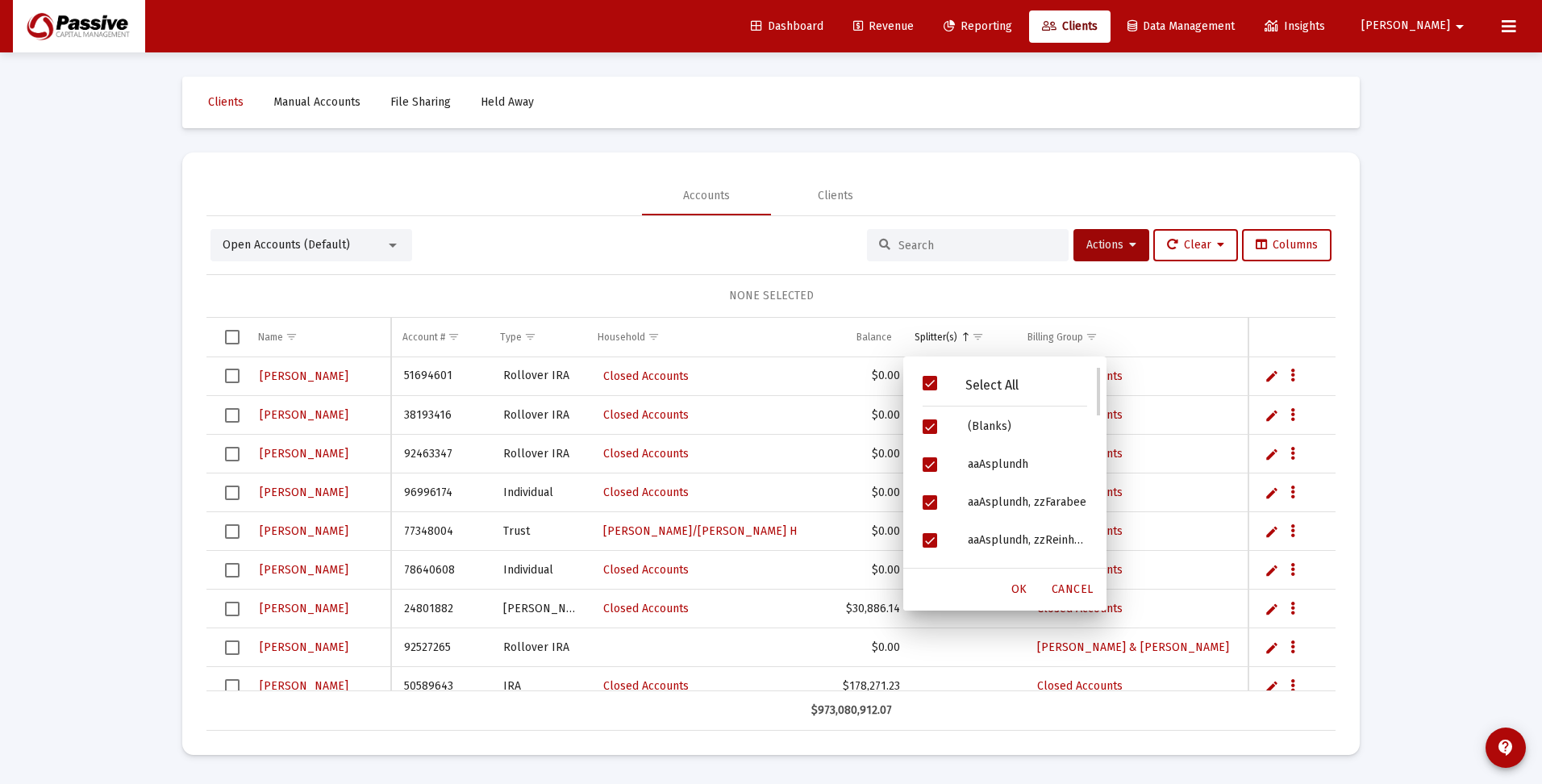
click at [926, 379] on span "Filter options" at bounding box center [930, 383] width 15 height 15
click at [930, 421] on span "Filter options" at bounding box center [930, 427] width 15 height 15
click at [932, 463] on span "Filter options" at bounding box center [930, 464] width 15 height 15
click at [932, 532] on span "Filter options" at bounding box center [930, 535] width 15 height 15
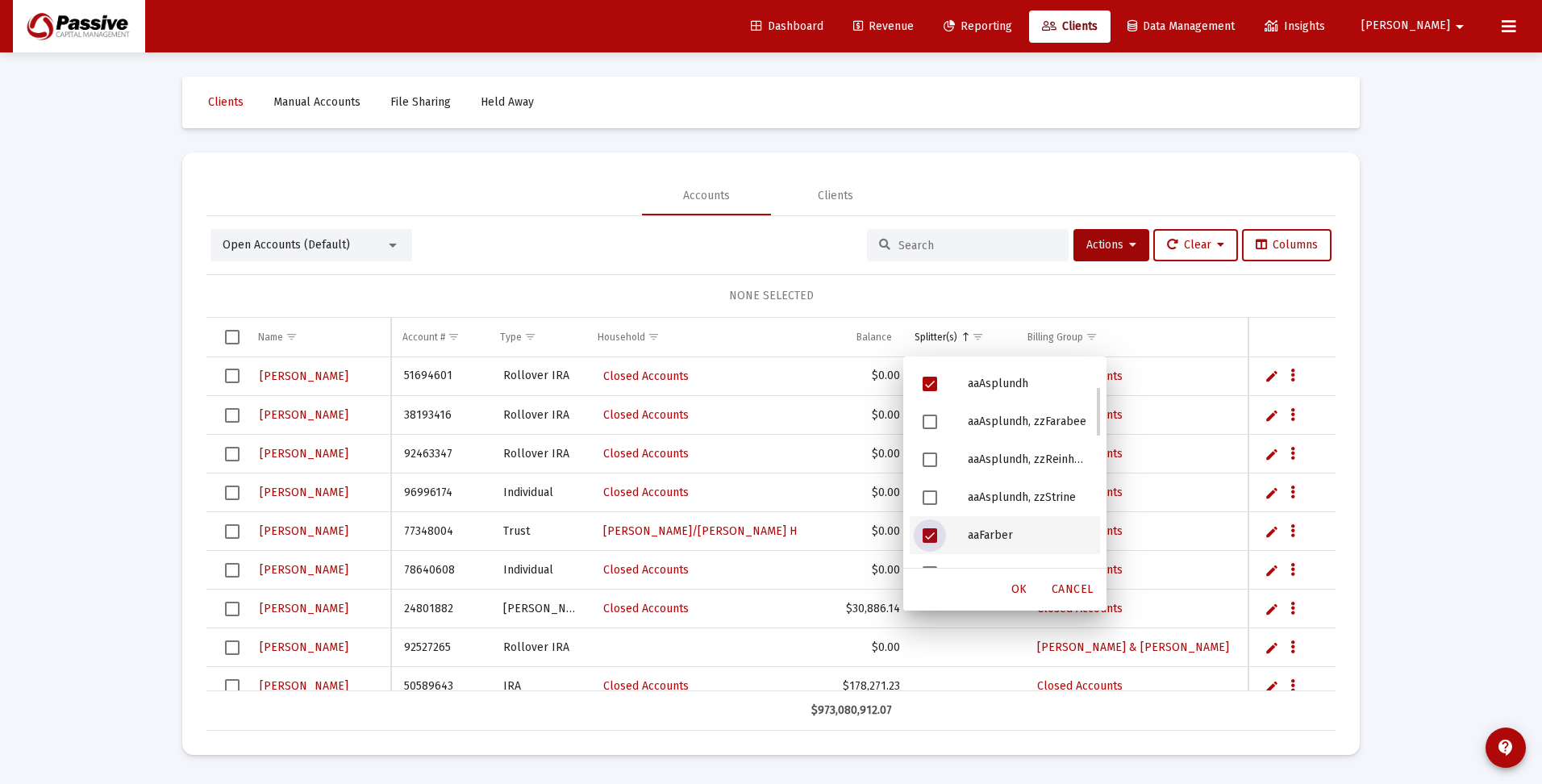
scroll to position [161, 0]
click at [931, 486] on span "Filter options" at bounding box center [930, 493] width 15 height 15
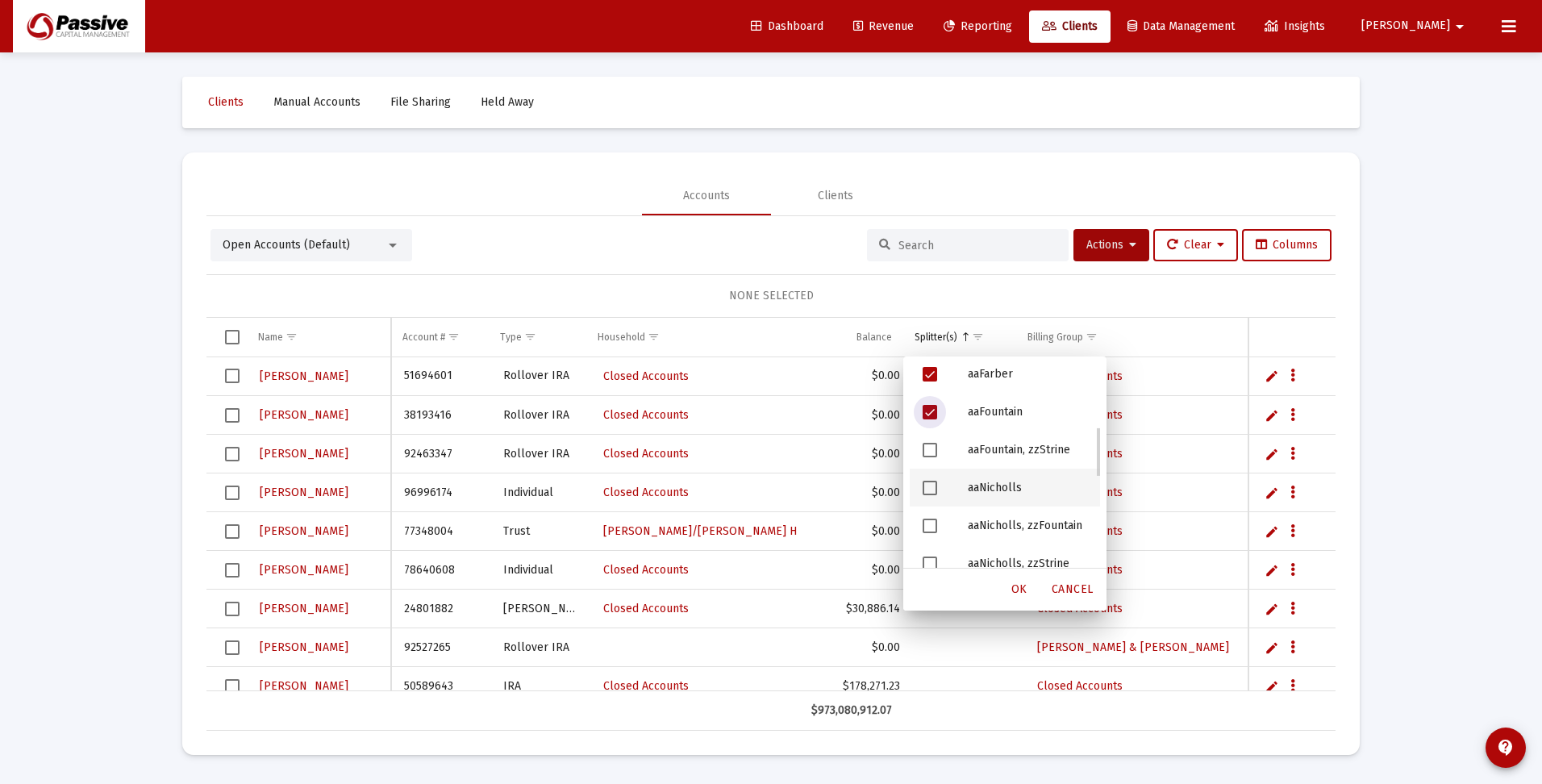
click at [930, 486] on span "Filter options" at bounding box center [930, 488] width 15 height 15
click at [933, 478] on span "Filter options" at bounding box center [930, 478] width 15 height 15
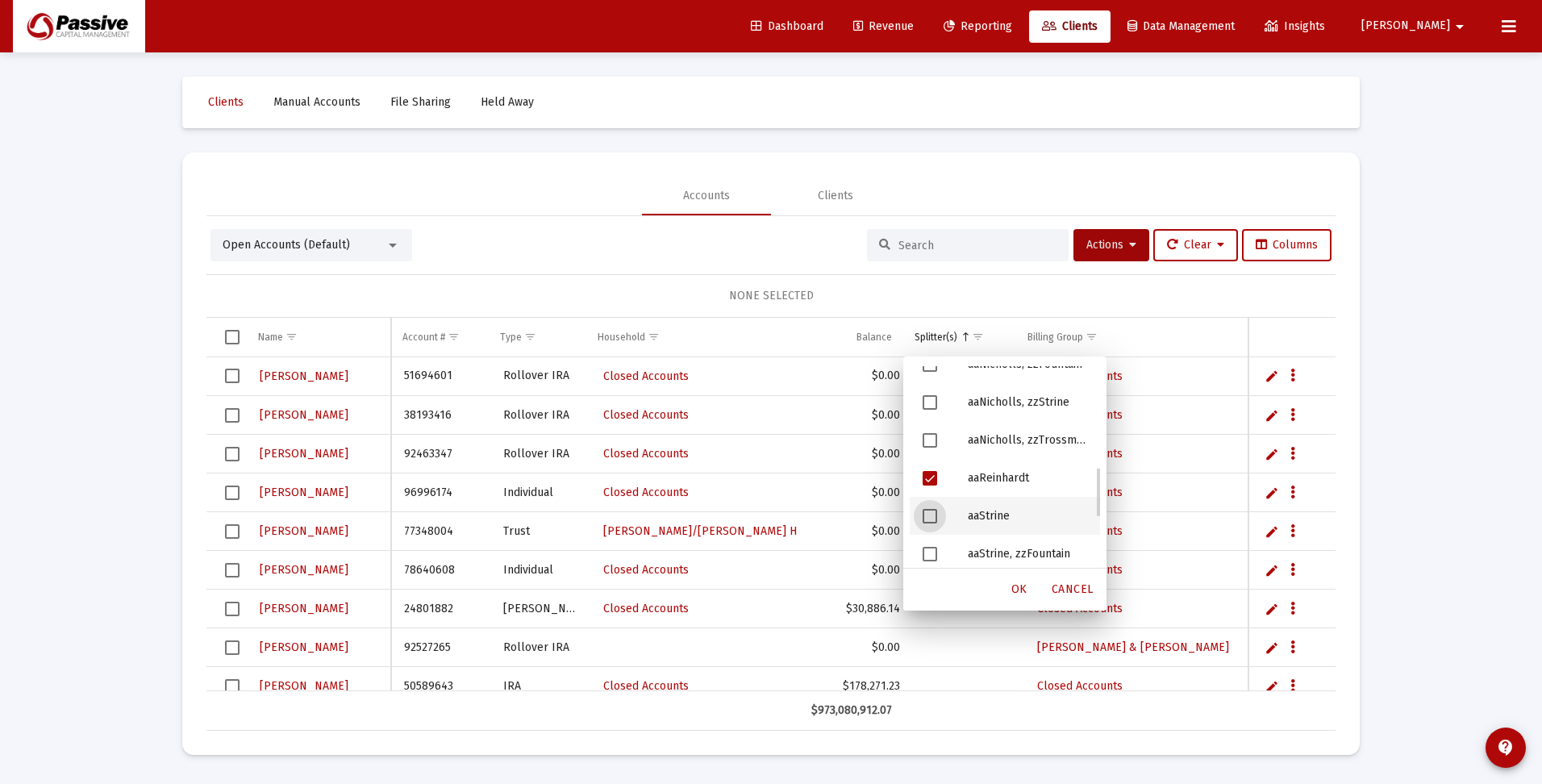
click at [936, 513] on span "Filter options" at bounding box center [930, 516] width 15 height 15
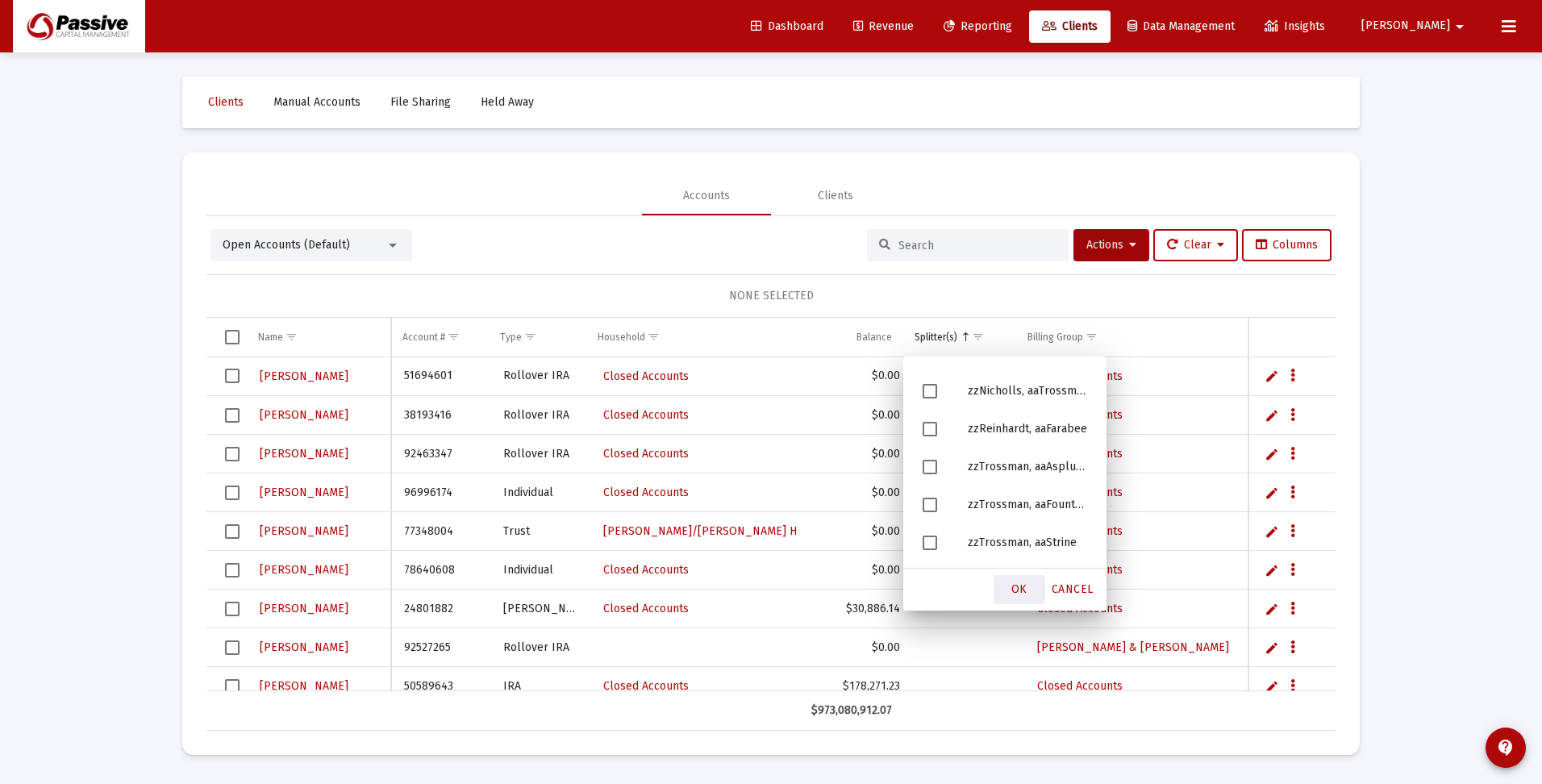
click at [1026, 587] on span "OK" at bounding box center [1020, 588] width 16 height 14
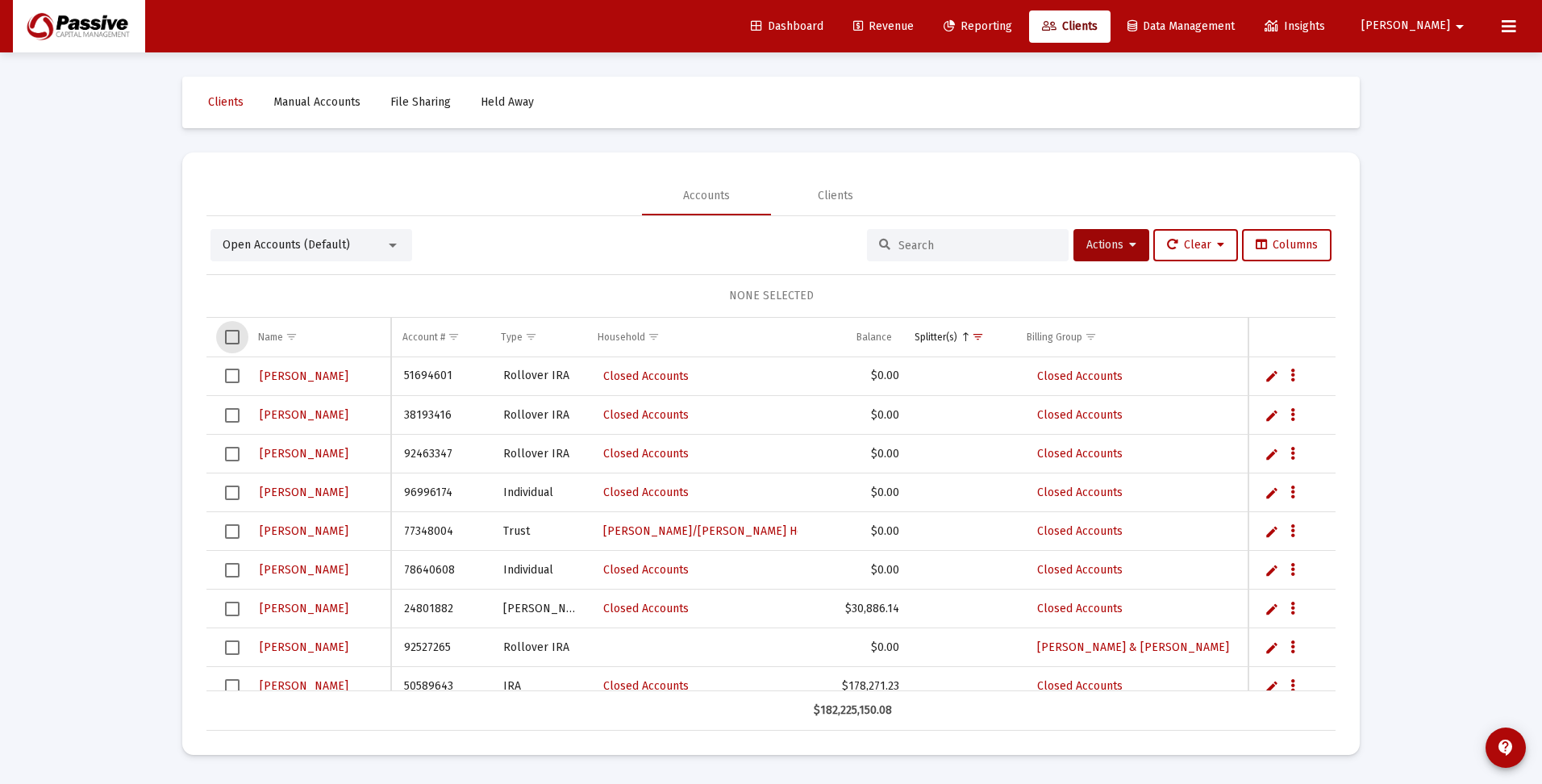
click at [234, 333] on span "Select all" at bounding box center [232, 337] width 15 height 15
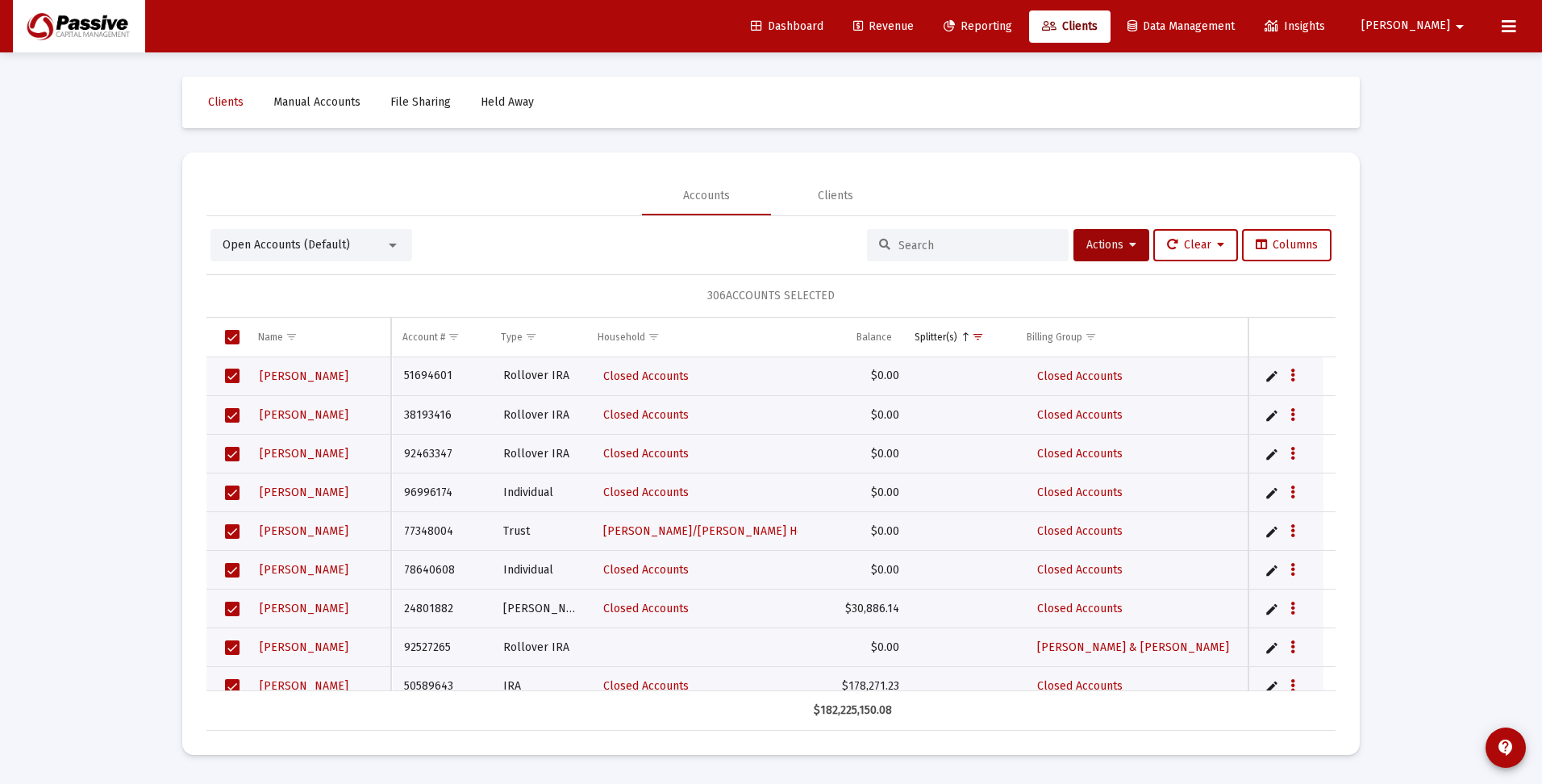
click at [922, 242] on input at bounding box center [977, 245] width 158 height 14
click at [232, 336] on span "Select all" at bounding box center [232, 337] width 15 height 15
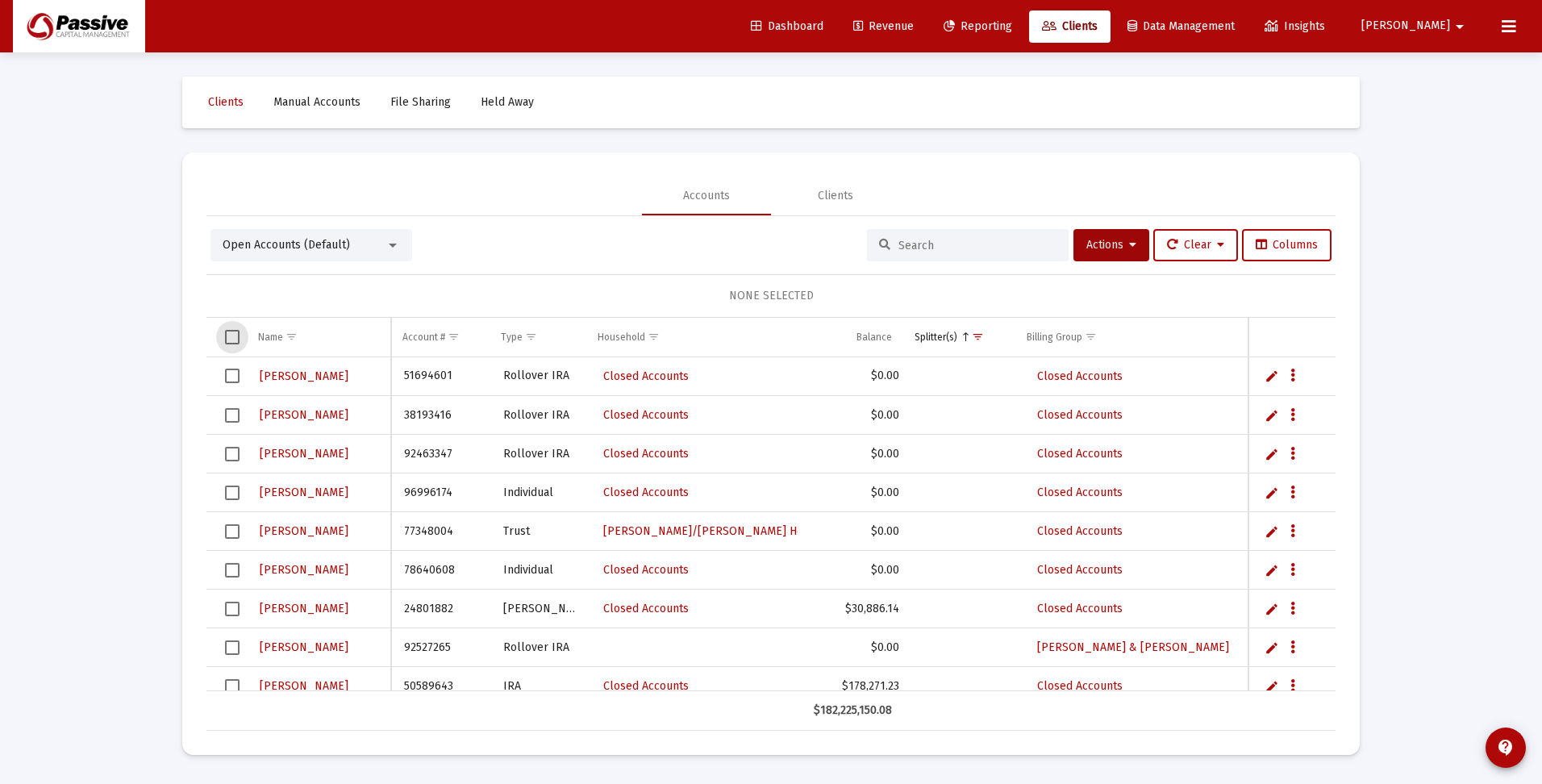
click at [908, 242] on input at bounding box center [977, 245] width 158 height 14
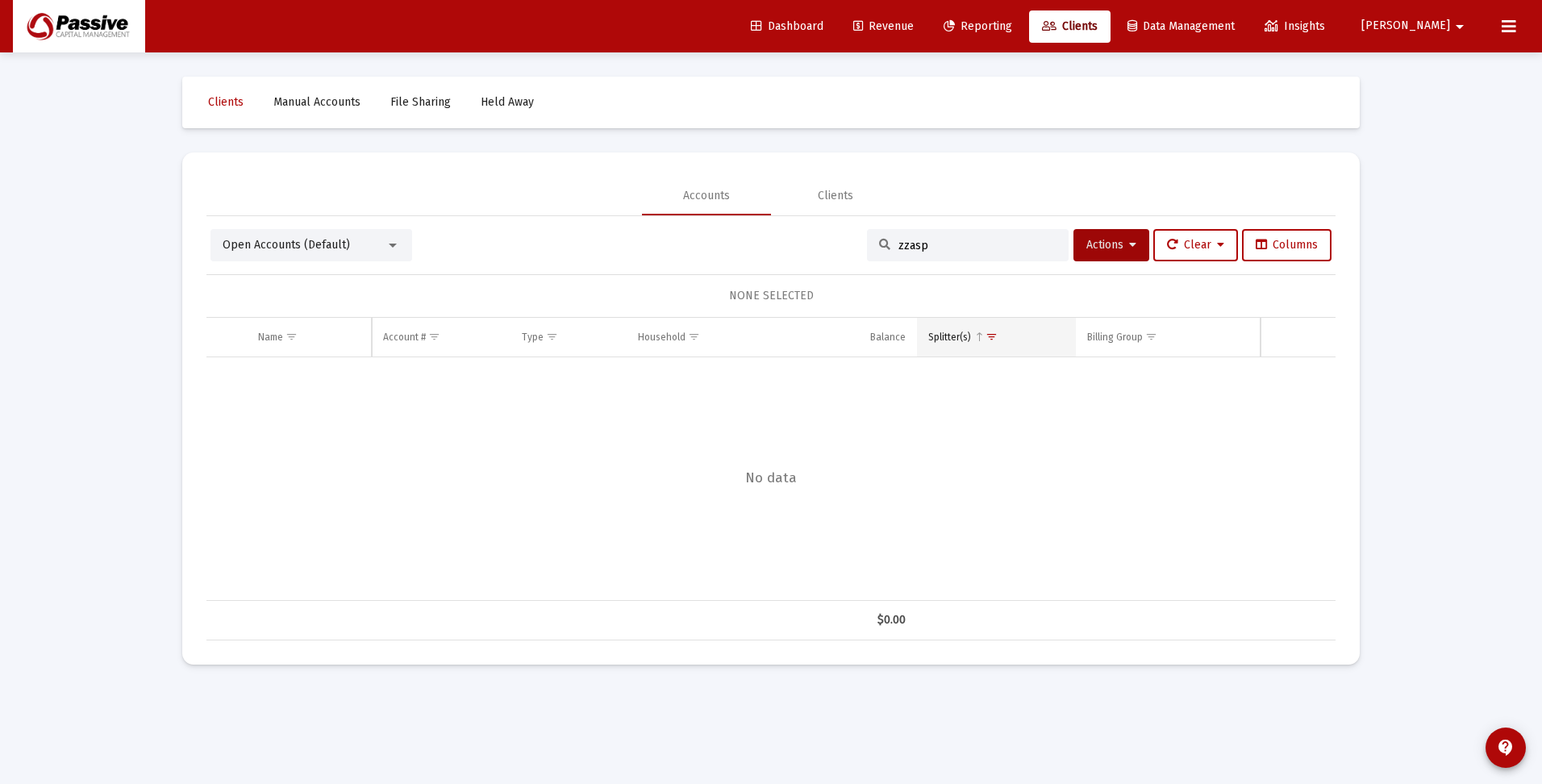
click at [991, 337] on span "Show filter options for column 'Splitter(s)'" at bounding box center [991, 336] width 12 height 12
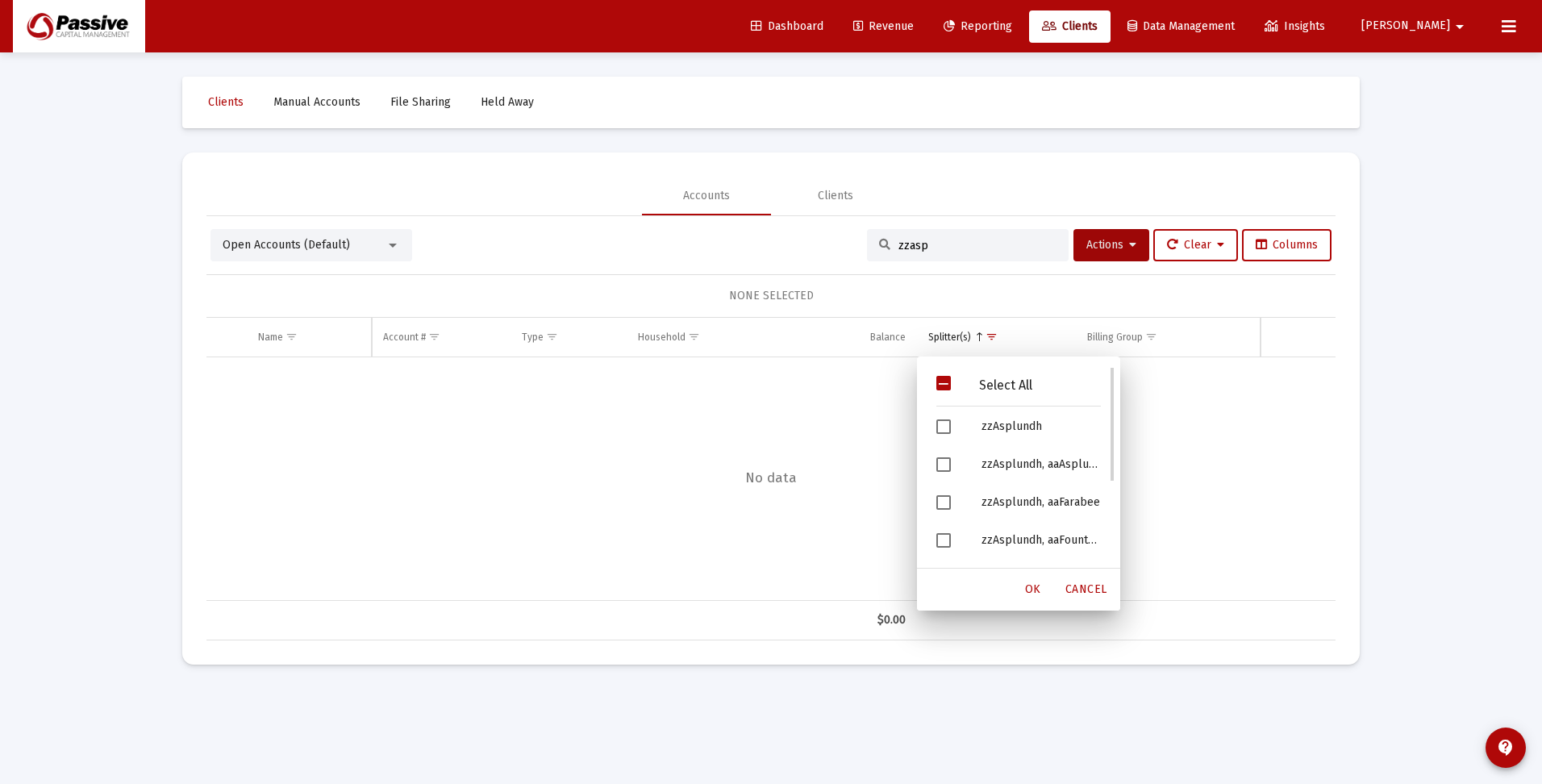
click at [947, 386] on span "Filter options" at bounding box center [943, 383] width 15 height 15
click at [1033, 591] on span "OK" at bounding box center [1034, 588] width 16 height 14
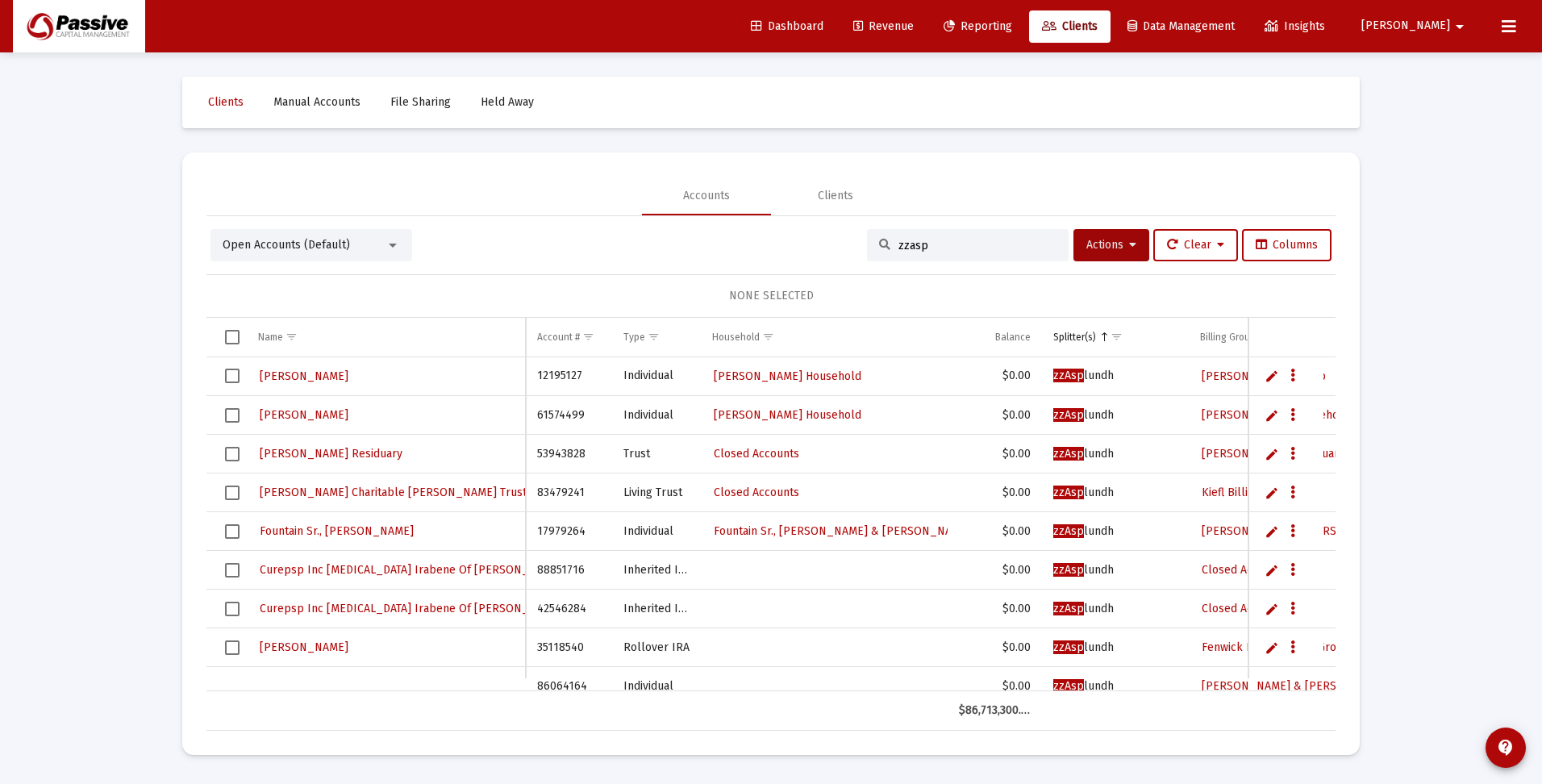
click at [234, 337] on span "Select all" at bounding box center [232, 337] width 15 height 15
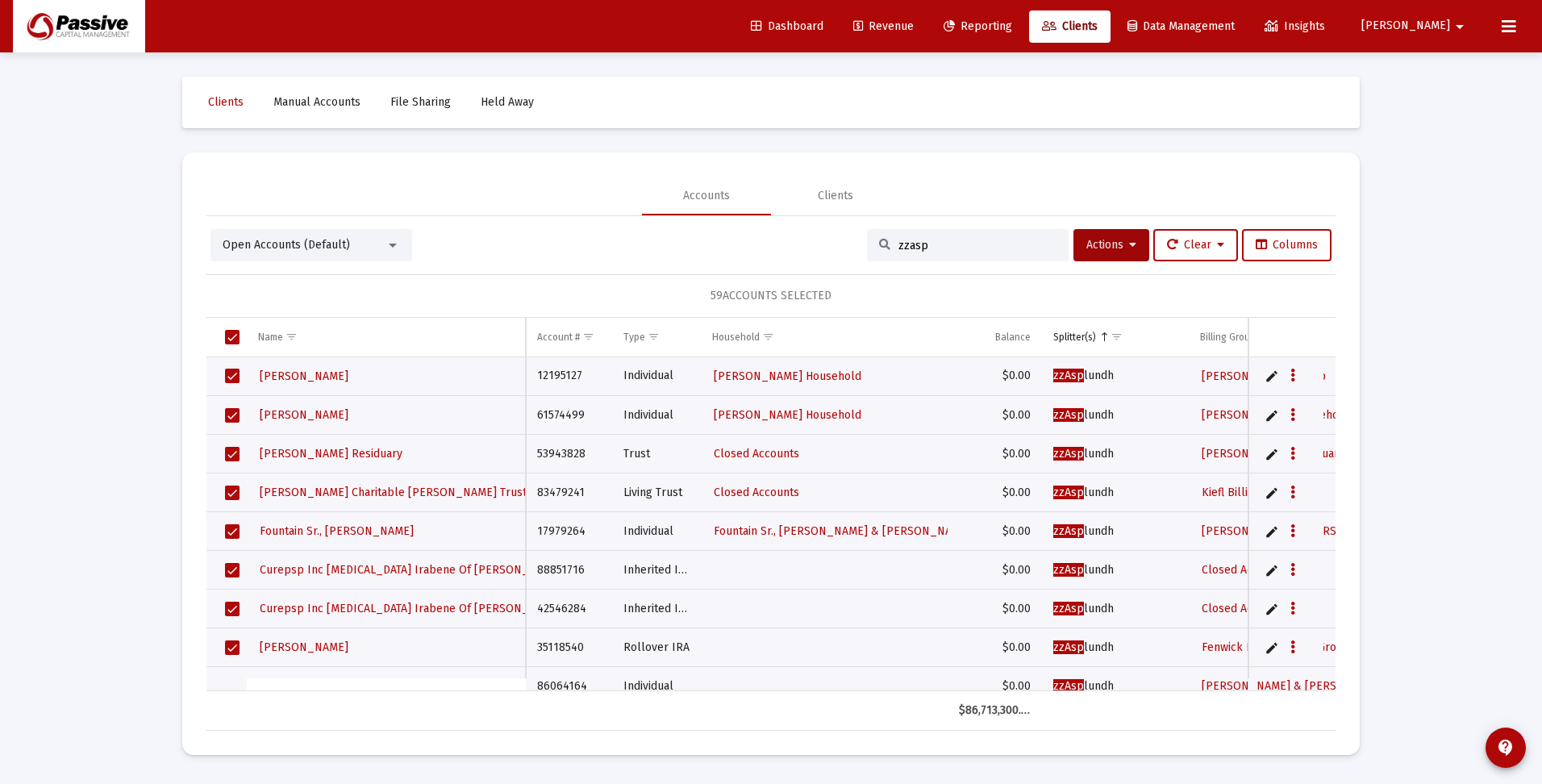
drag, startPoint x: 957, startPoint y: 240, endPoint x: 836, endPoint y: 244, distance: 121.1
click at [836, 244] on div "Open Accounts (Default) zzasp Actions Clear Columns" at bounding box center [771, 245] width 1122 height 32
click at [234, 335] on span "Select all" at bounding box center [232, 337] width 15 height 15
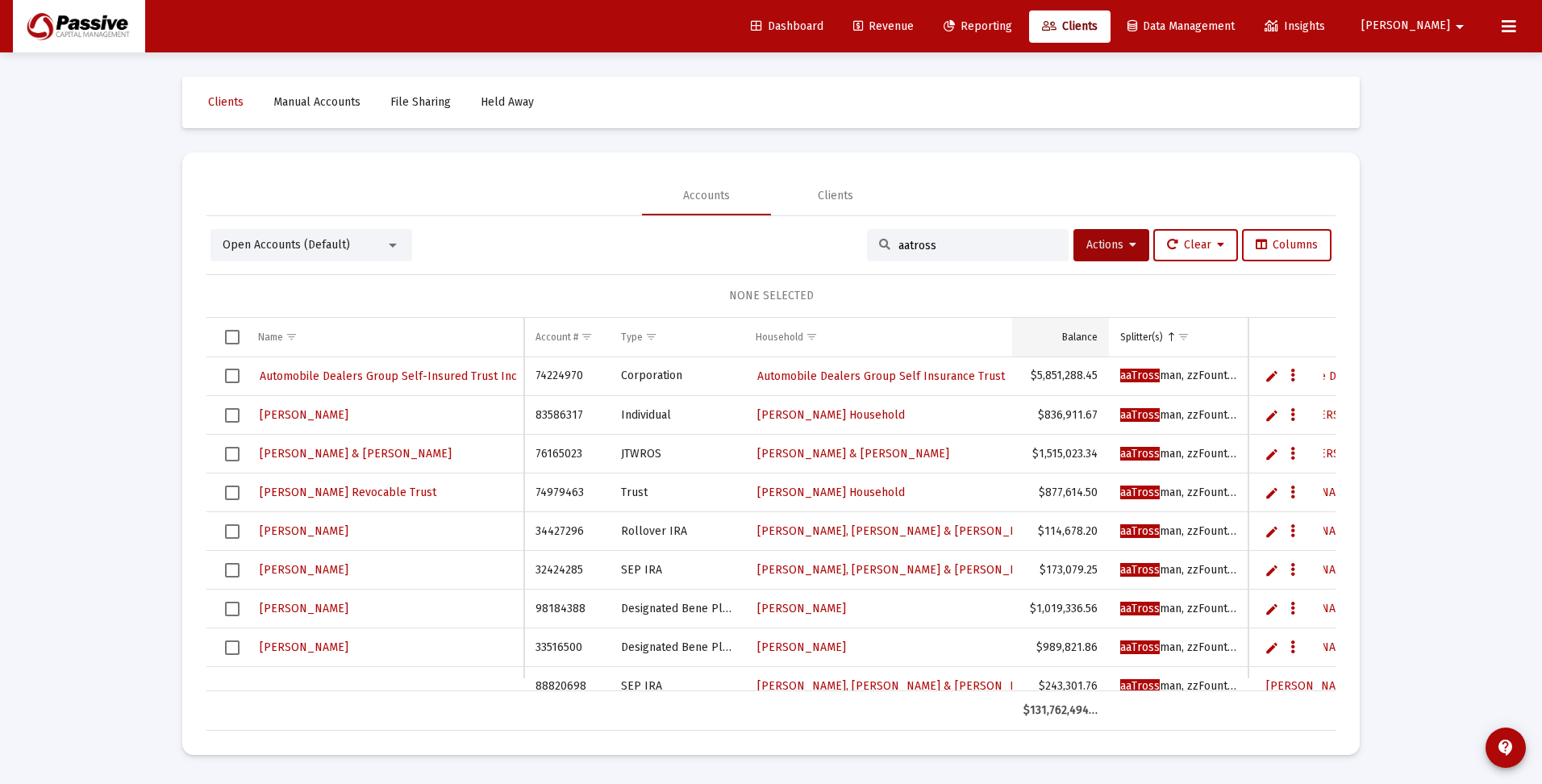
type input "aatross"
click at [1070, 341] on div "Balance" at bounding box center [1079, 337] width 36 height 13
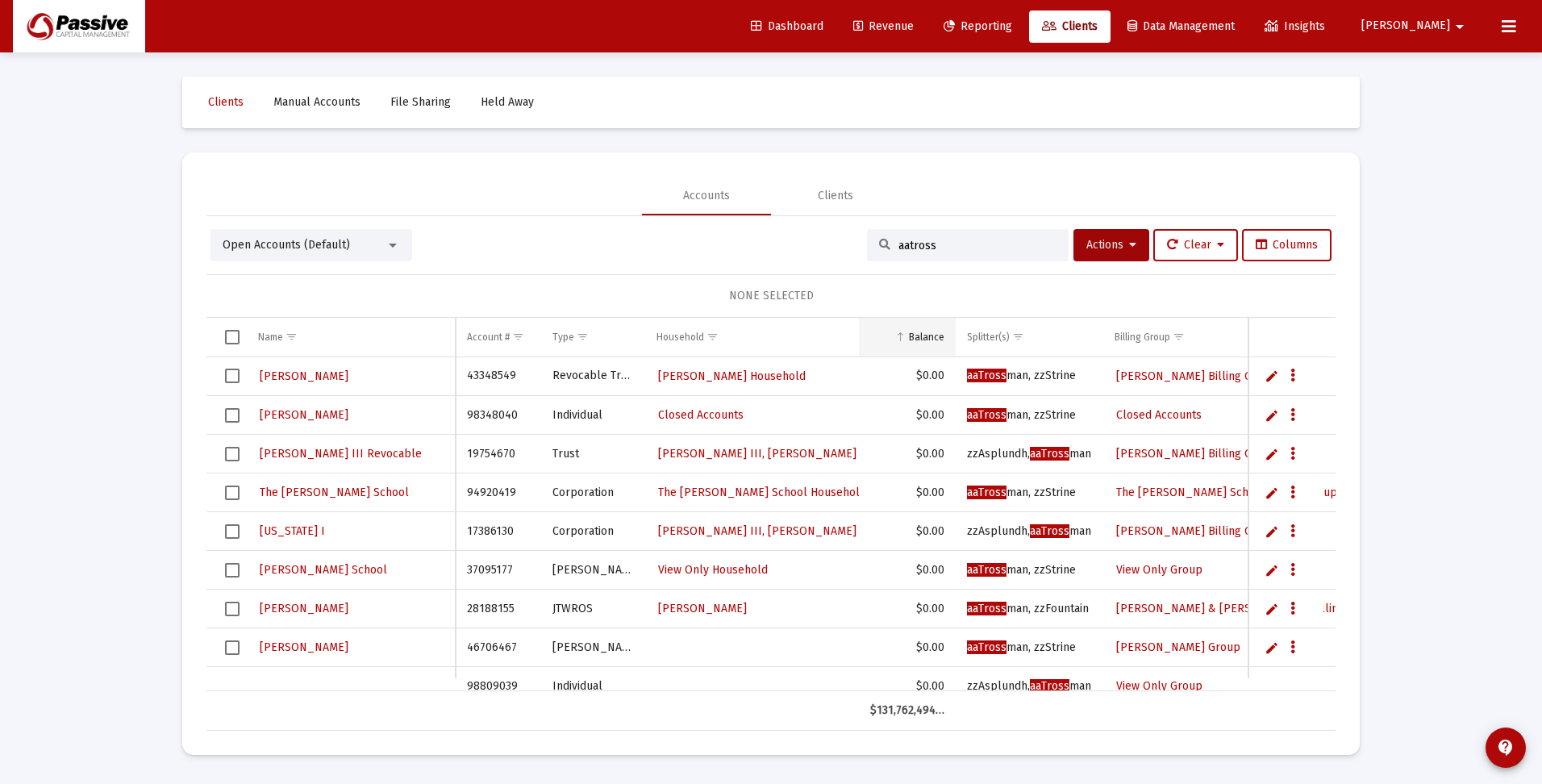
click at [920, 335] on div "Balance" at bounding box center [926, 337] width 36 height 13
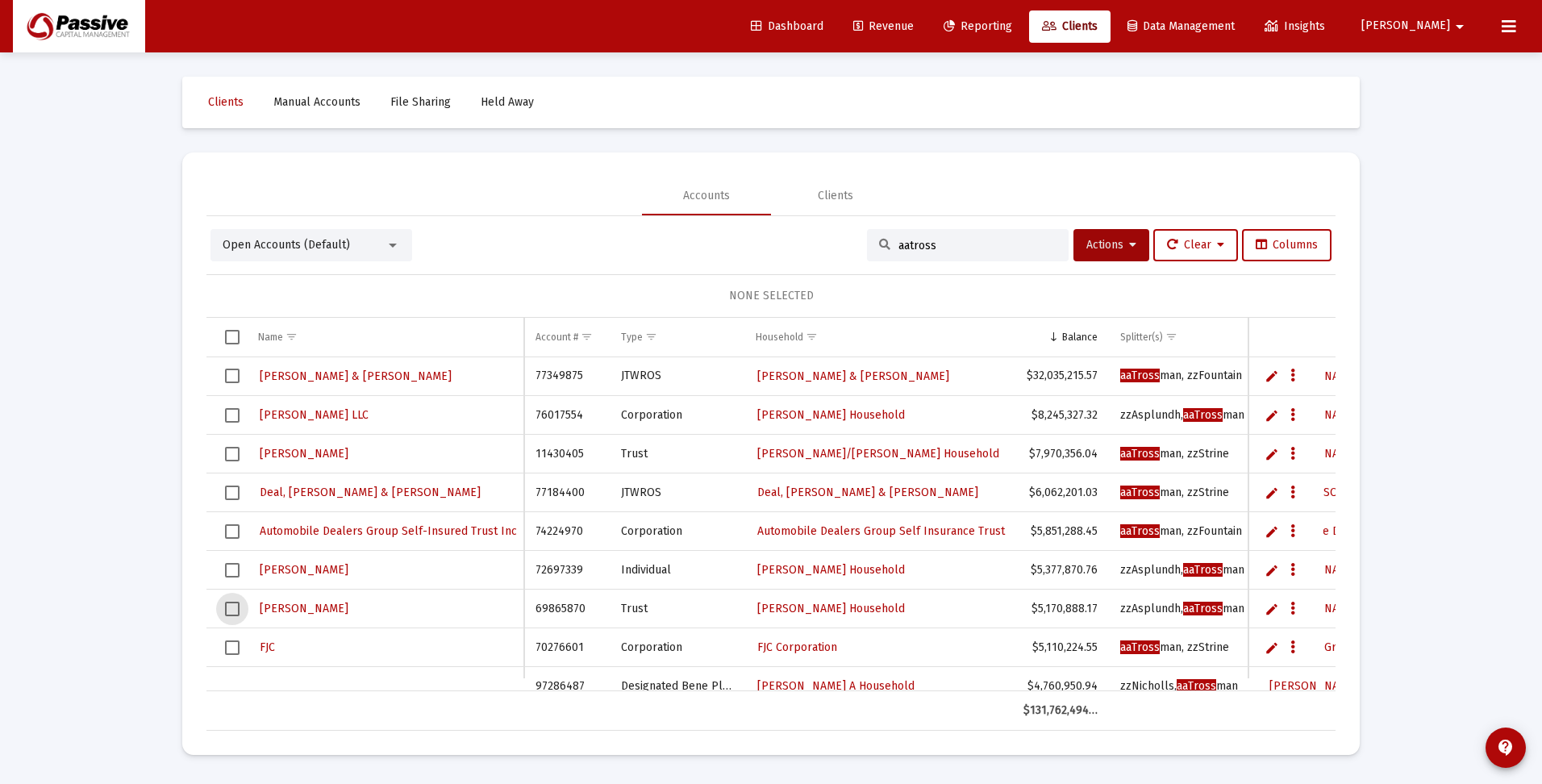
click at [231, 609] on span "Select row" at bounding box center [232, 609] width 15 height 15
click at [232, 573] on span "Select row" at bounding box center [232, 570] width 15 height 15
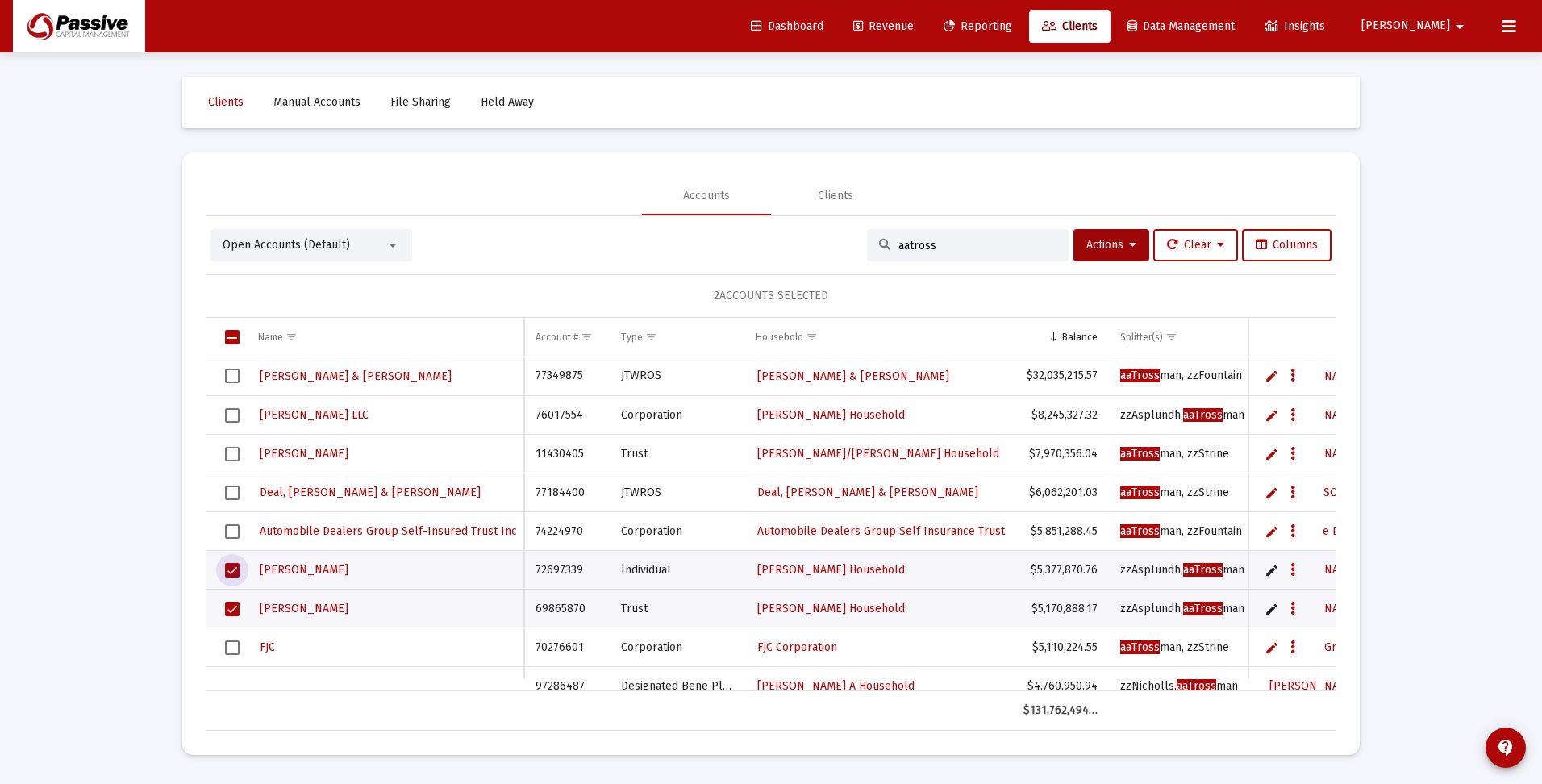
click at [233, 412] on span "Select row" at bounding box center [232, 415] width 15 height 15
click at [1111, 249] on span "Actions" at bounding box center [1111, 244] width 50 height 14
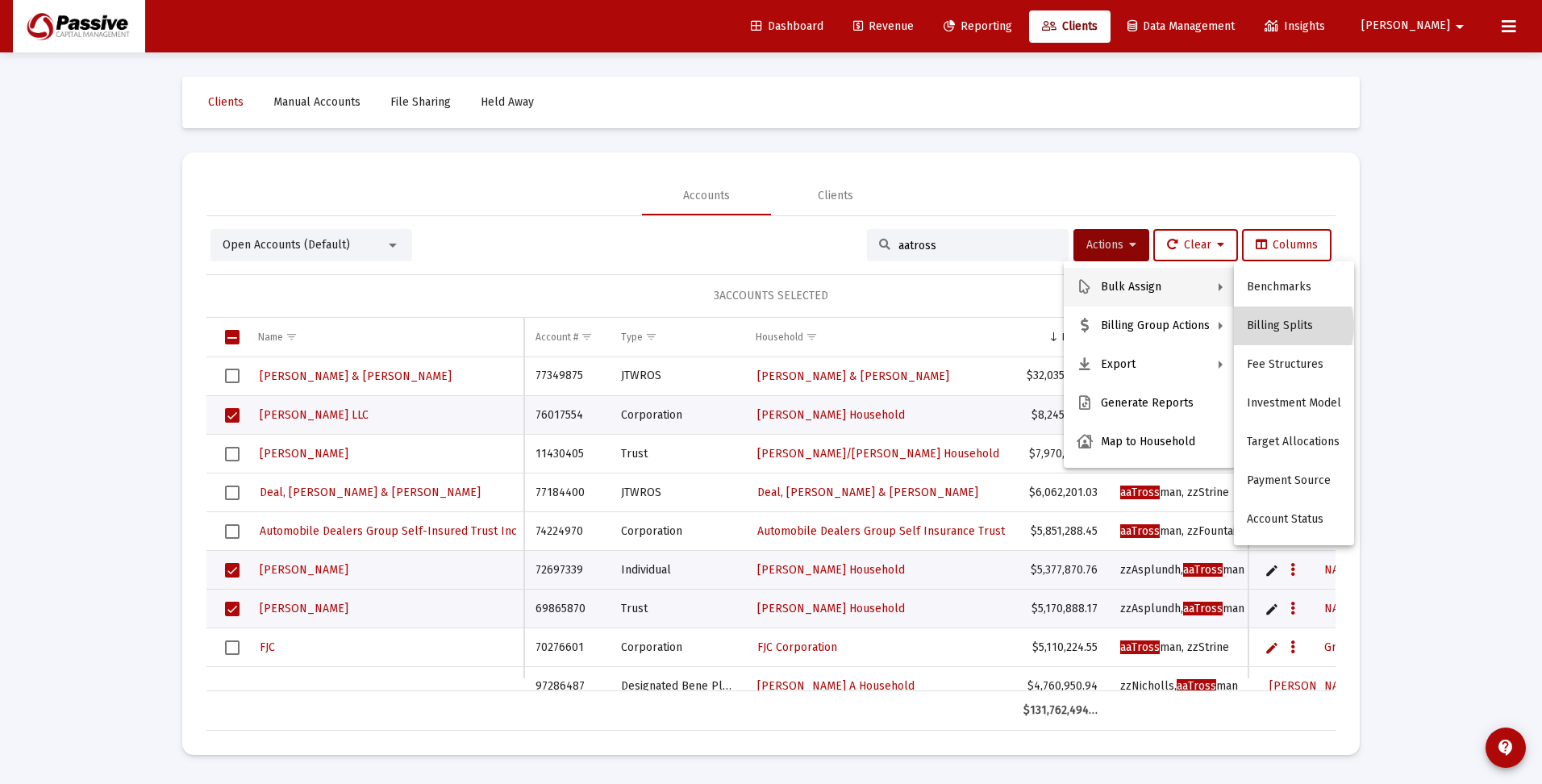
click at [1281, 325] on button "Billing Splits" at bounding box center [1293, 325] width 120 height 38
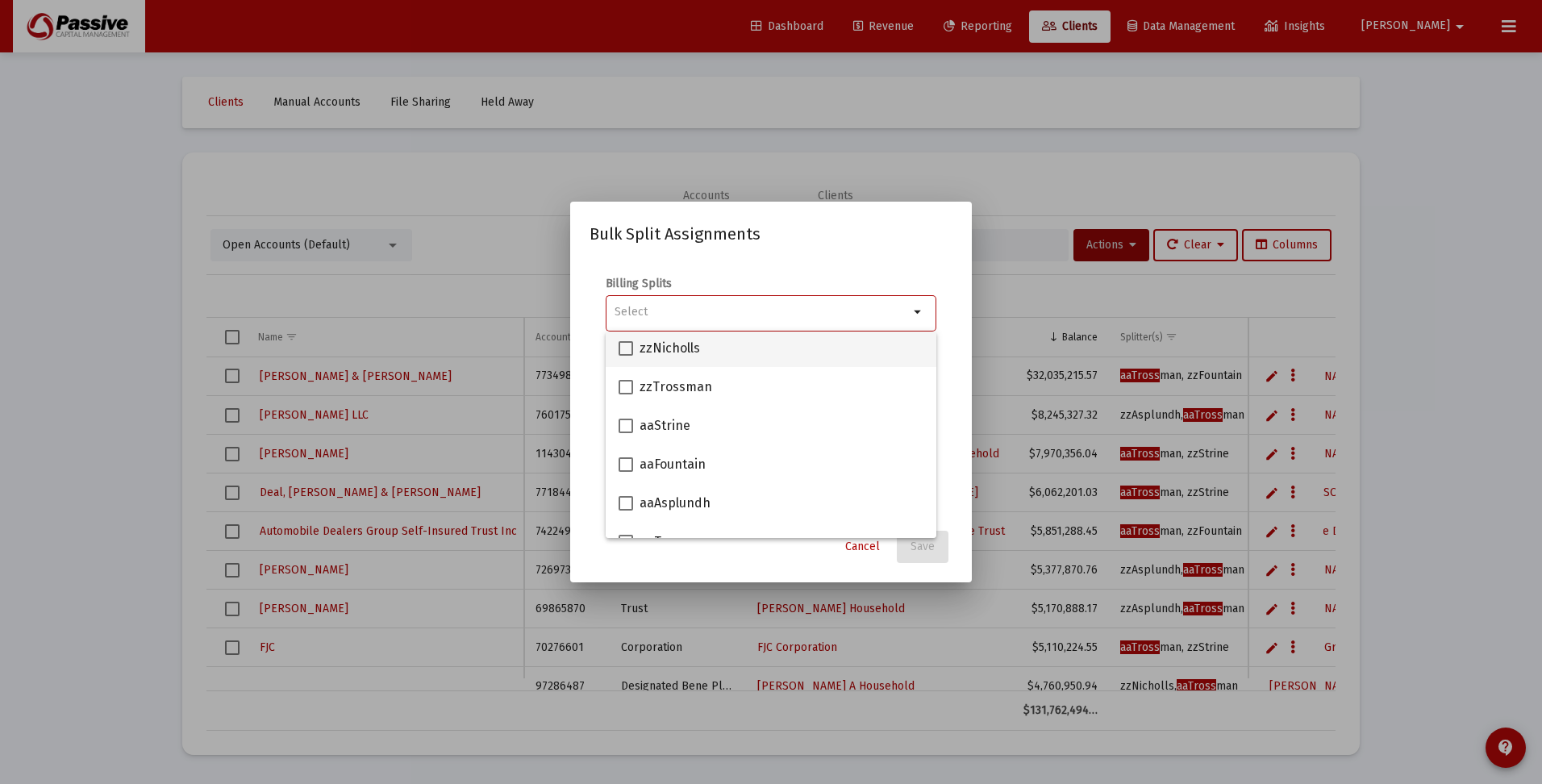
scroll to position [161, 0]
click at [623, 421] on span at bounding box center [626, 422] width 15 height 15
click at [625, 429] on input "aaAsplundh" at bounding box center [625, 429] width 1 height 1
checkbox input "true"
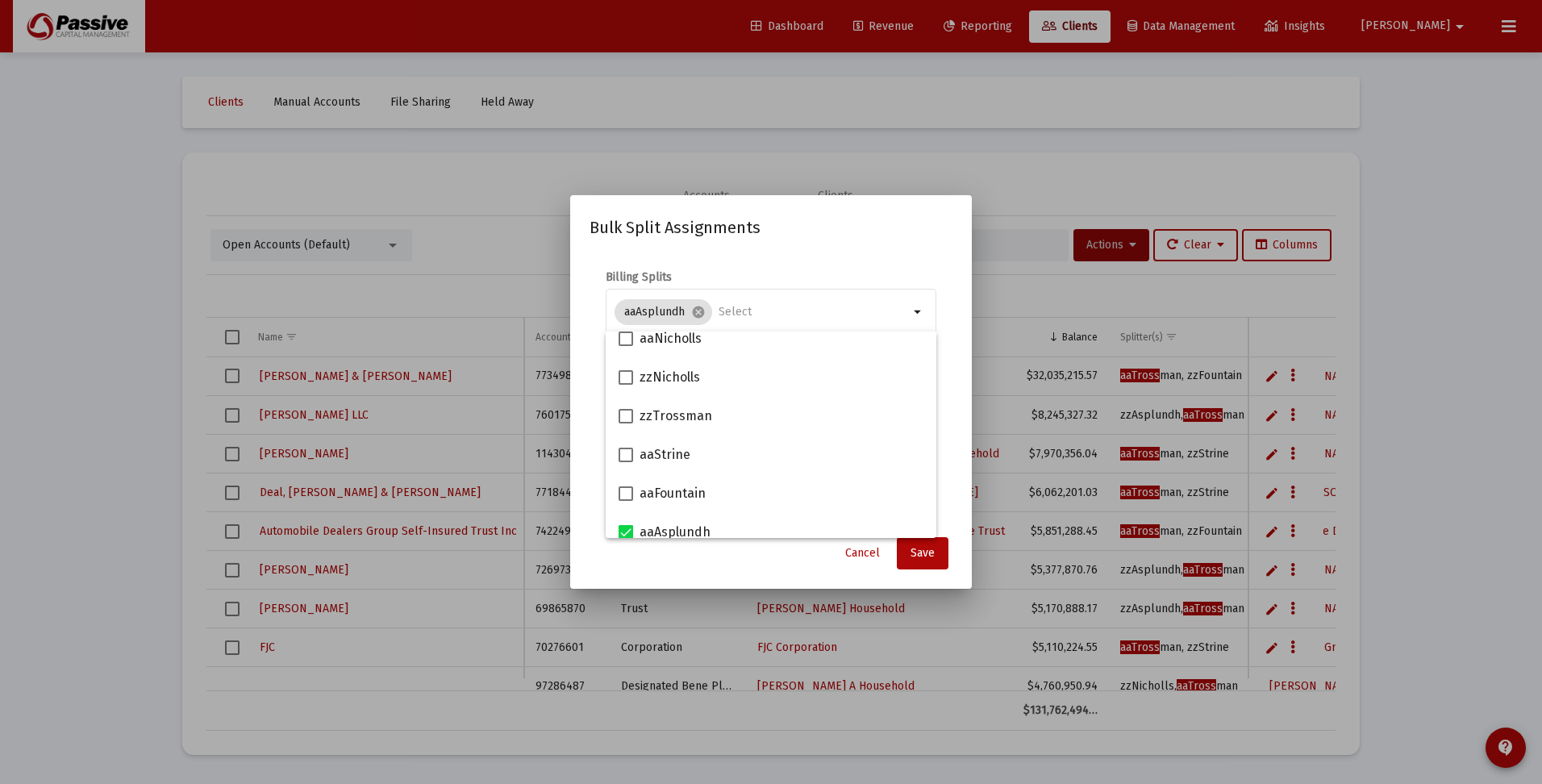
scroll to position [0, 0]
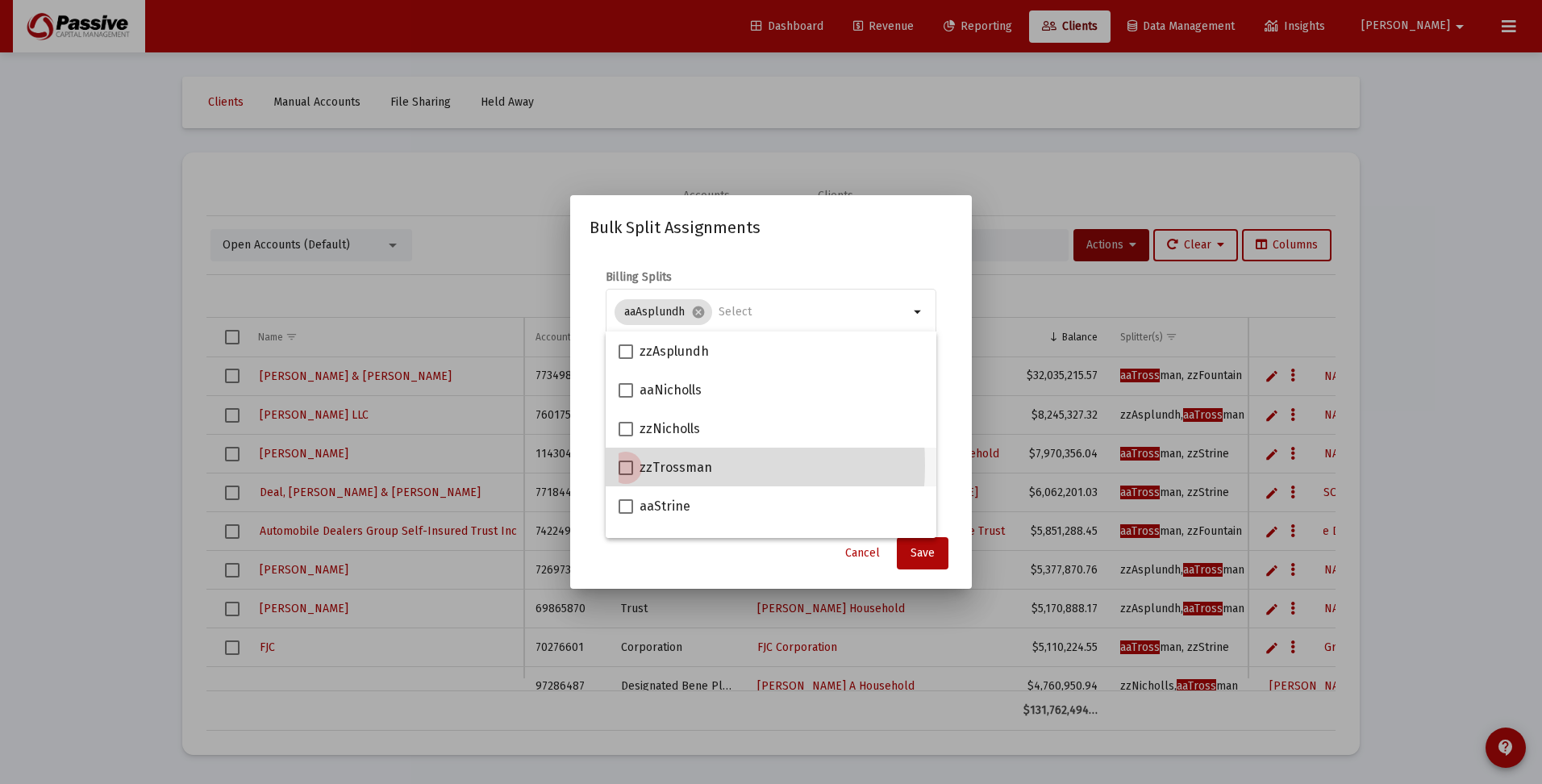
click at [625, 465] on span at bounding box center [626, 468] width 15 height 15
click at [625, 475] on input "zzTrossman" at bounding box center [625, 475] width 1 height 1
checkbox input "true"
click at [924, 556] on span "Save" at bounding box center [922, 552] width 24 height 14
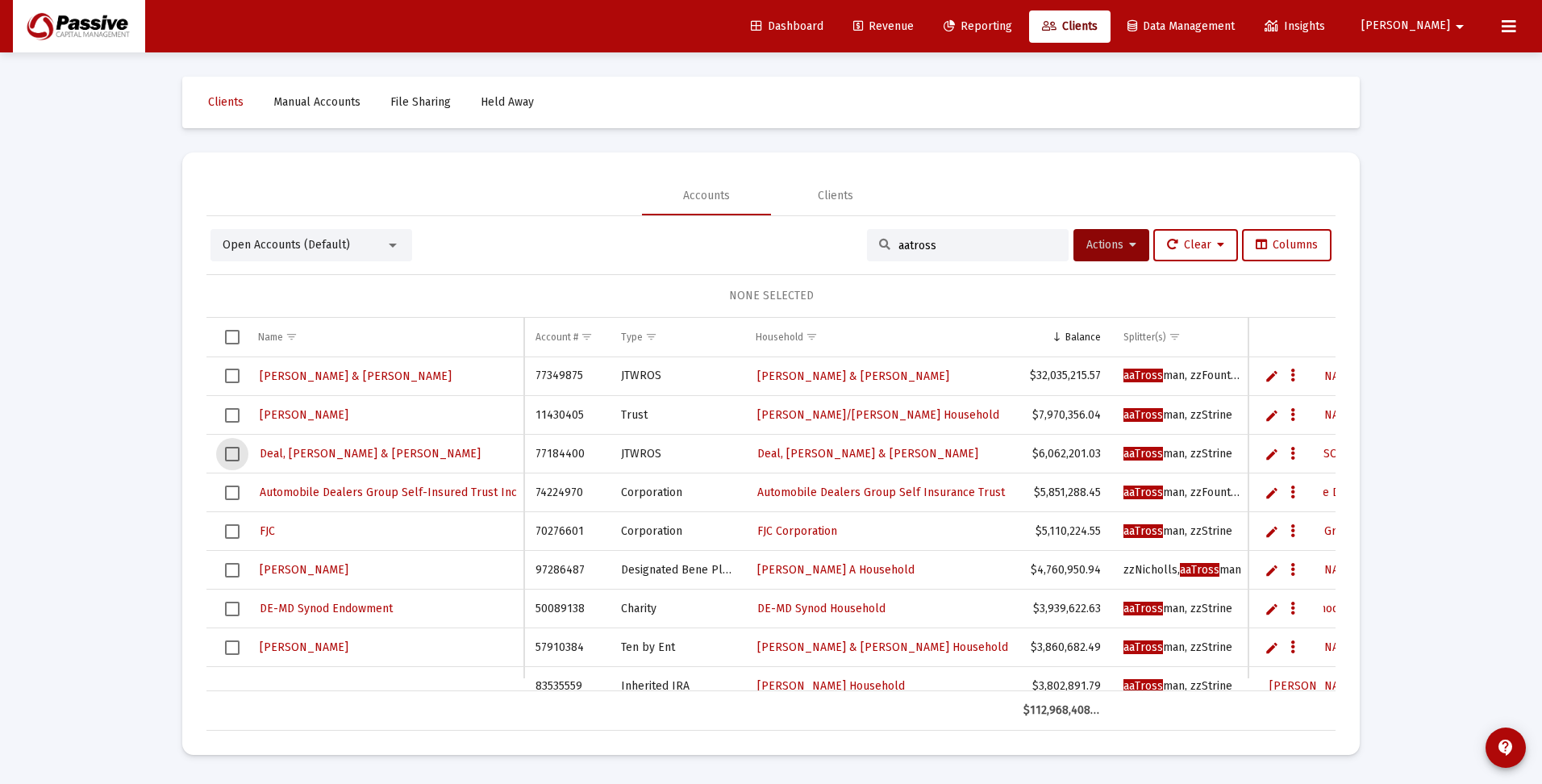
click at [230, 453] on span "Select row" at bounding box center [232, 454] width 15 height 15
click at [1294, 456] on icon "Data grid" at bounding box center [1292, 453] width 5 height 19
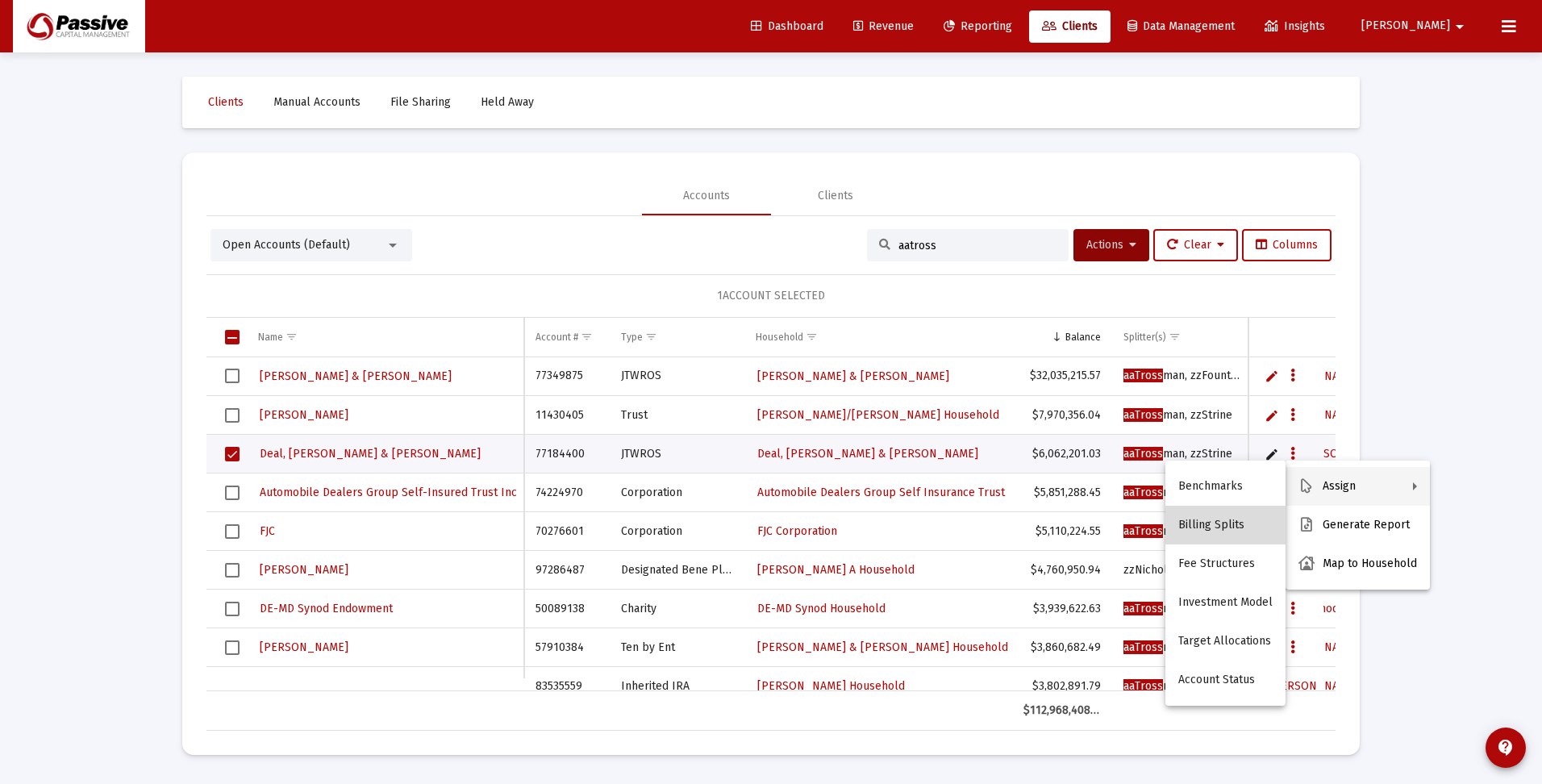
click at [1233, 524] on button "Billing Splits" at bounding box center [1225, 524] width 120 height 38
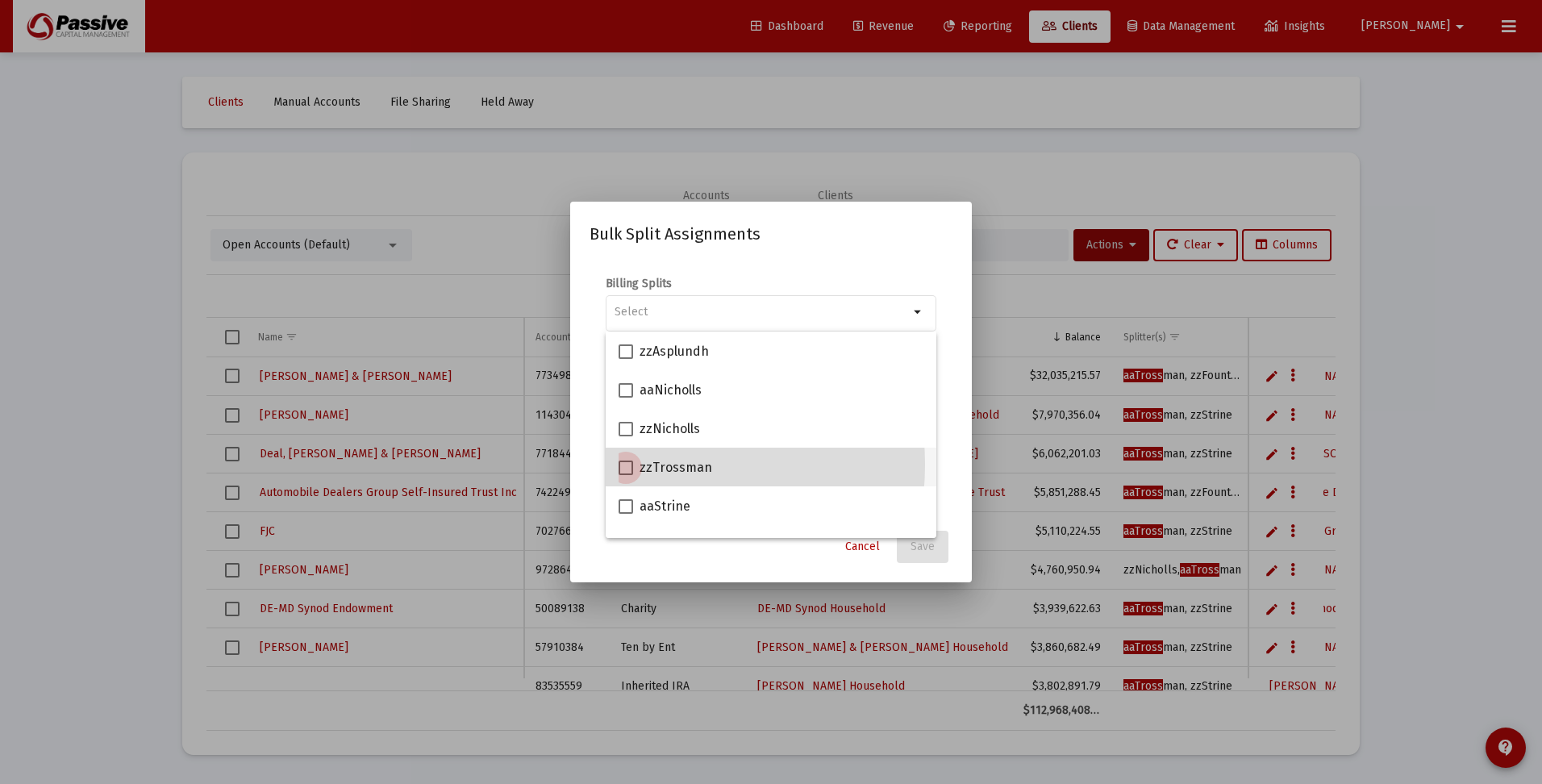
click at [626, 464] on span at bounding box center [626, 468] width 15 height 15
click at [626, 475] on input "zzTrossman" at bounding box center [625, 475] width 1 height 1
checkbox input "true"
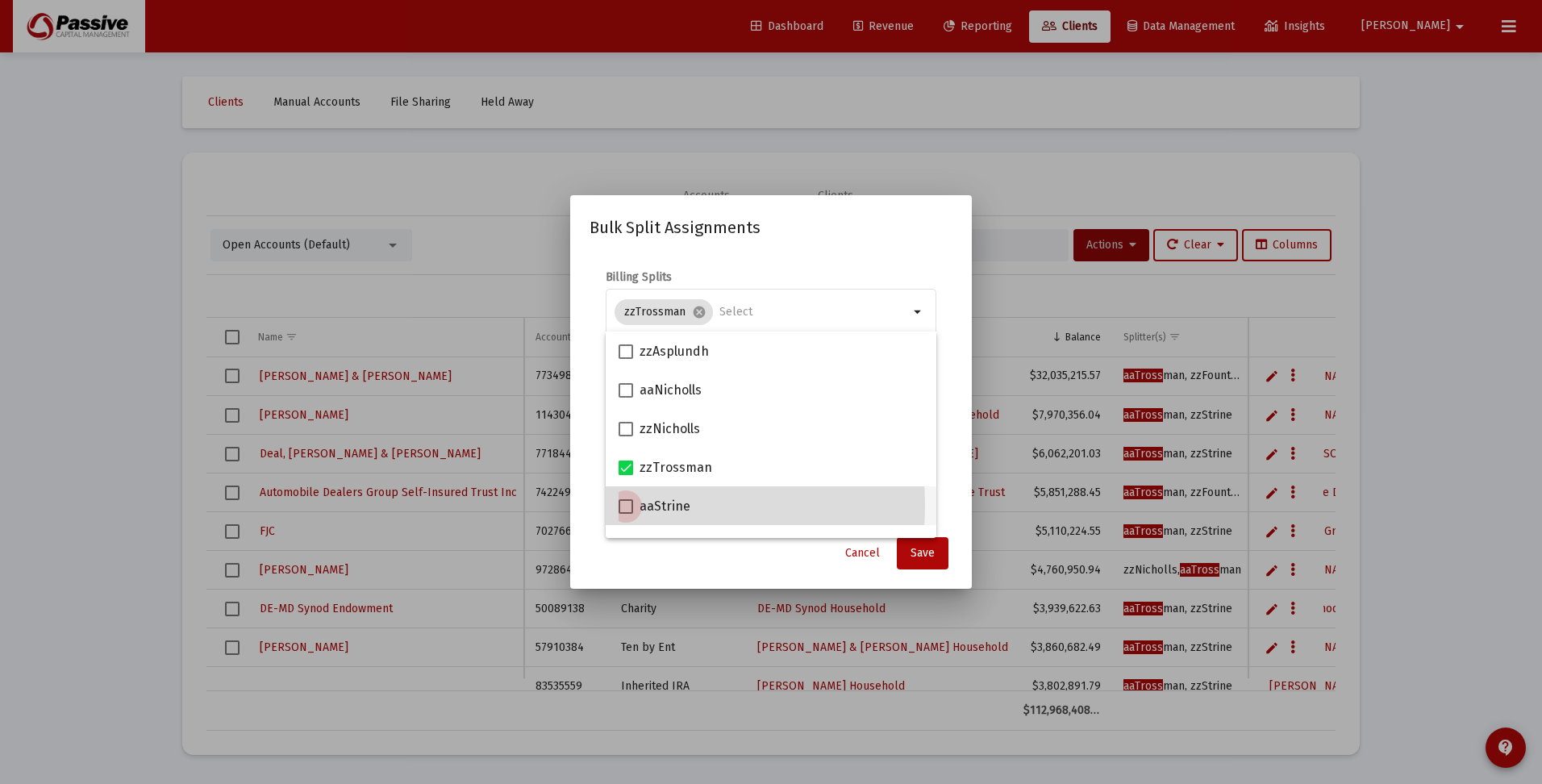
click at [630, 506] on span at bounding box center [626, 506] width 15 height 15
click at [626, 514] on input "aaStrine" at bounding box center [625, 514] width 1 height 1
checkbox input "true"
click at [927, 552] on span "Save" at bounding box center [922, 552] width 24 height 14
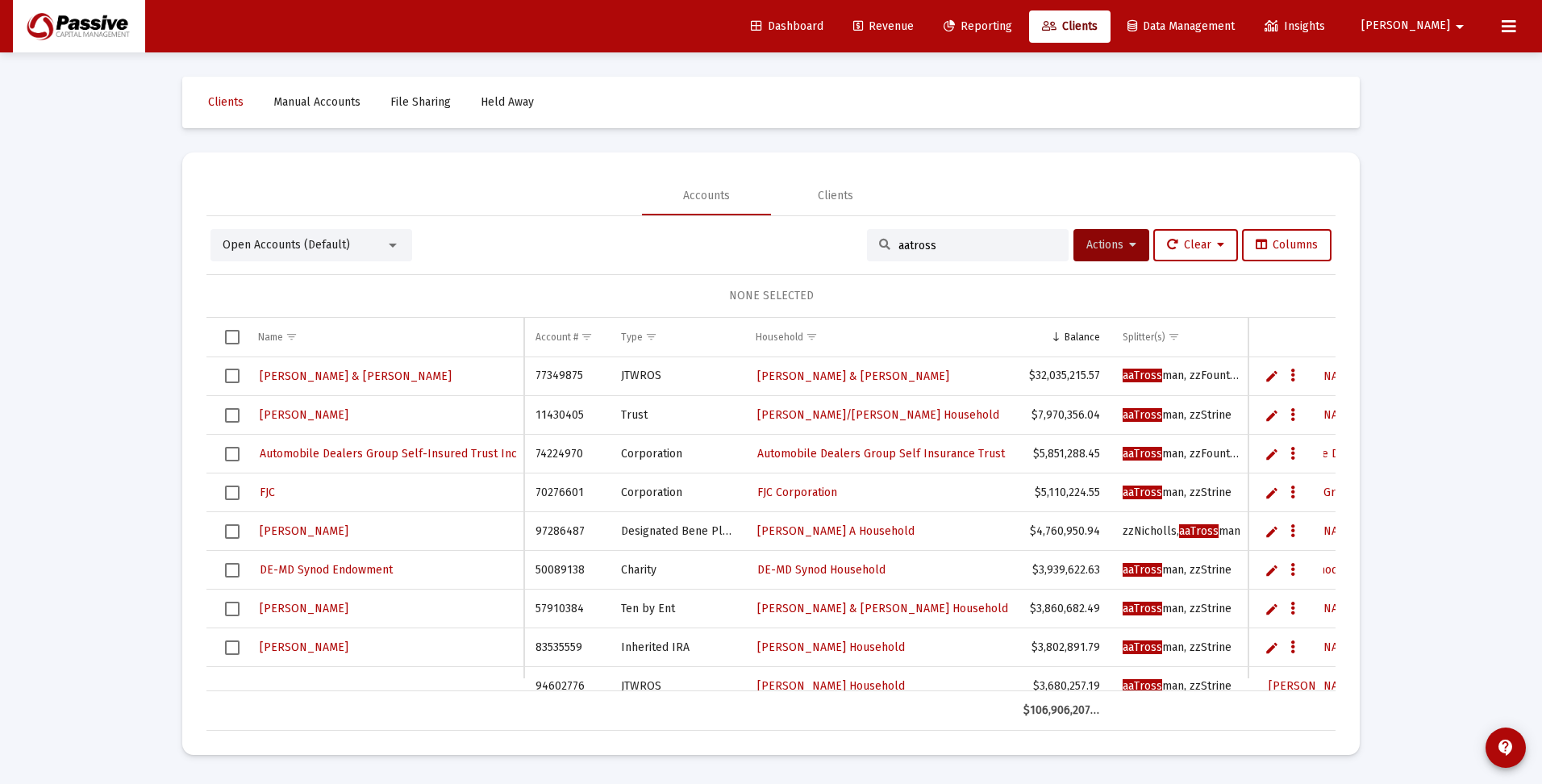
click at [1427, 494] on div "Loading... Clients Manual Accounts File Sharing Held Away Accounts Clients Open…" at bounding box center [771, 392] width 1542 height 784
click at [396, 240] on div at bounding box center [393, 245] width 15 height 13
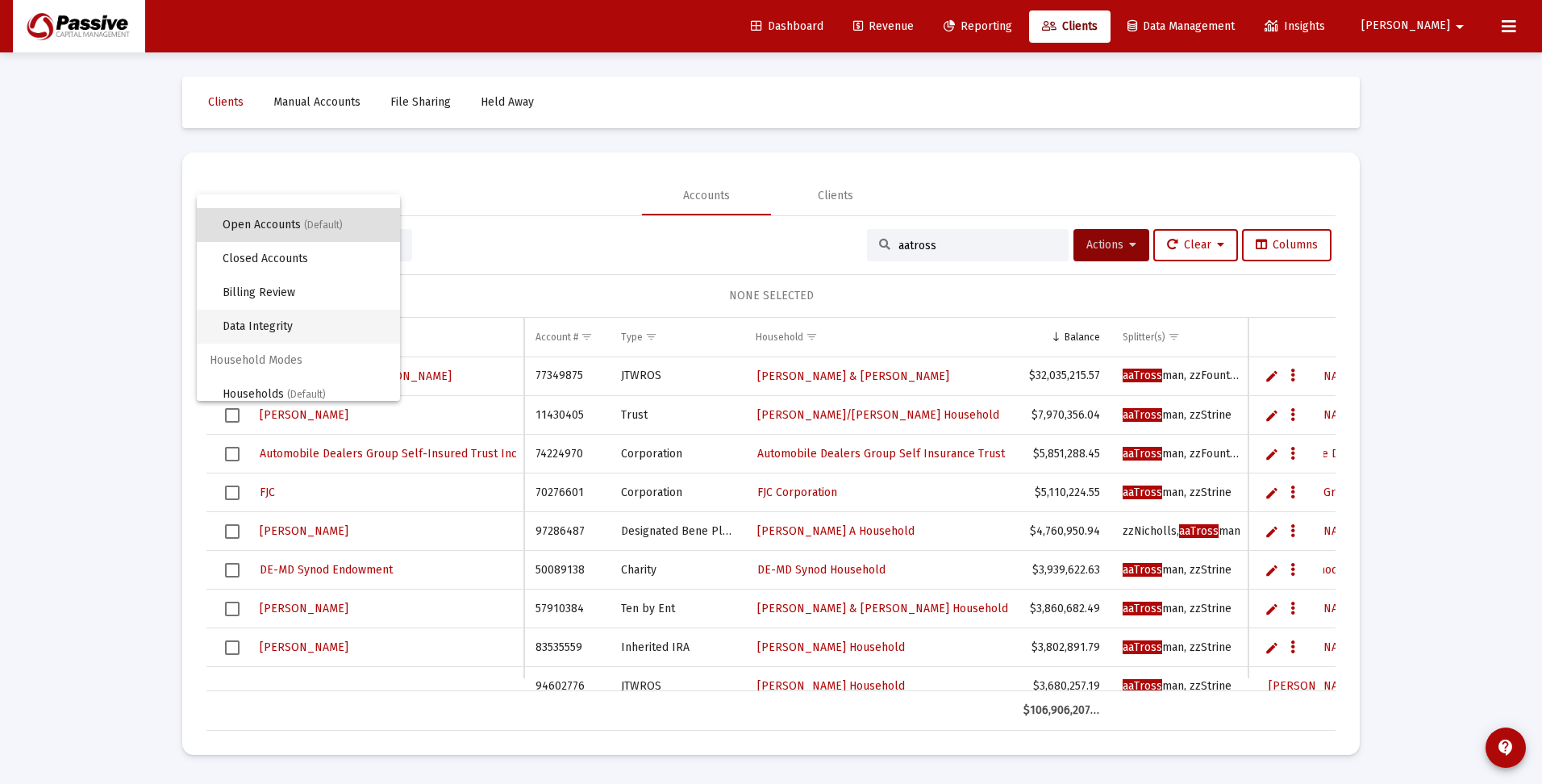
scroll to position [31, 0]
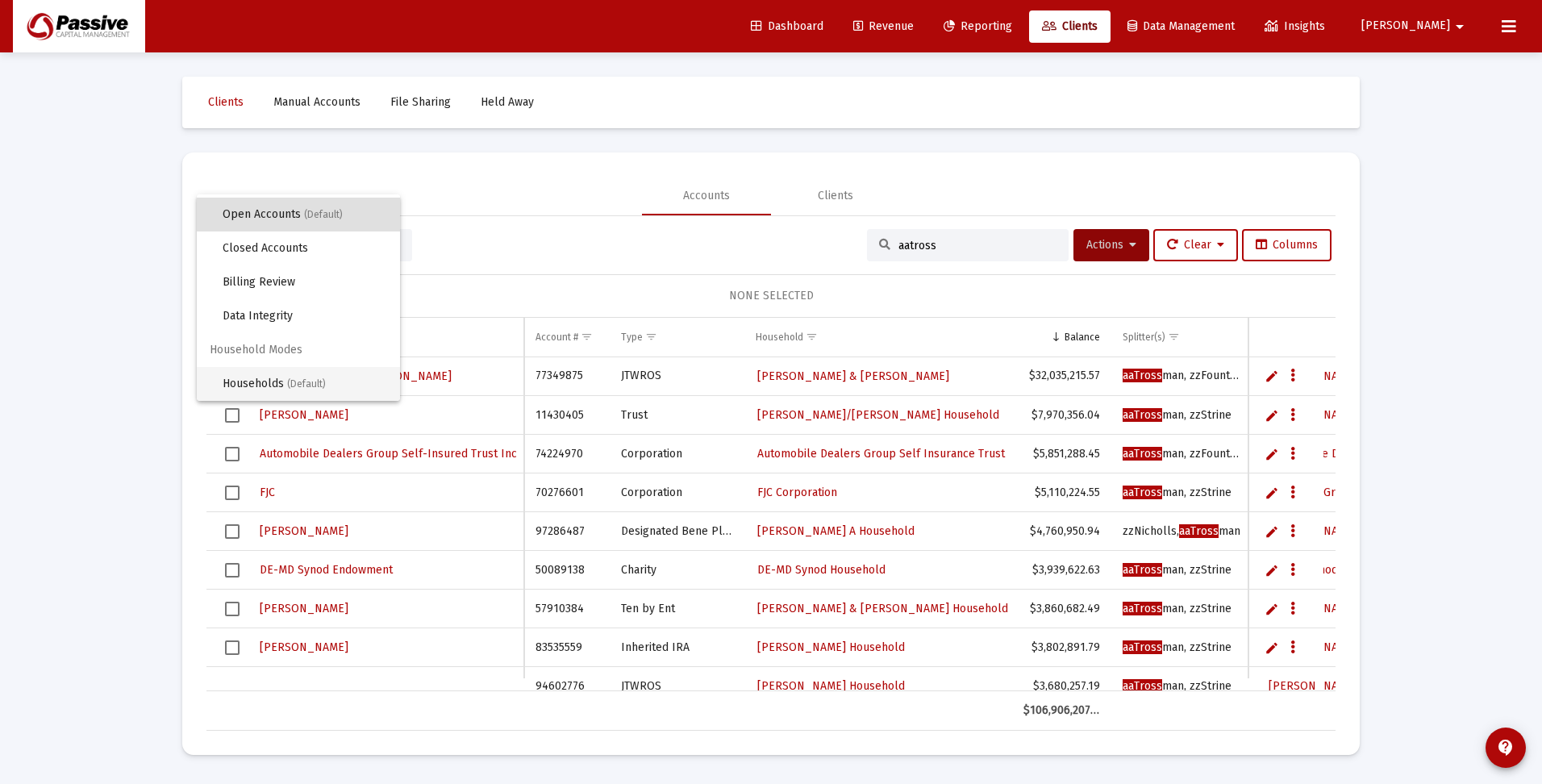
click at [265, 381] on span "Households (Default)" at bounding box center [305, 383] width 165 height 34
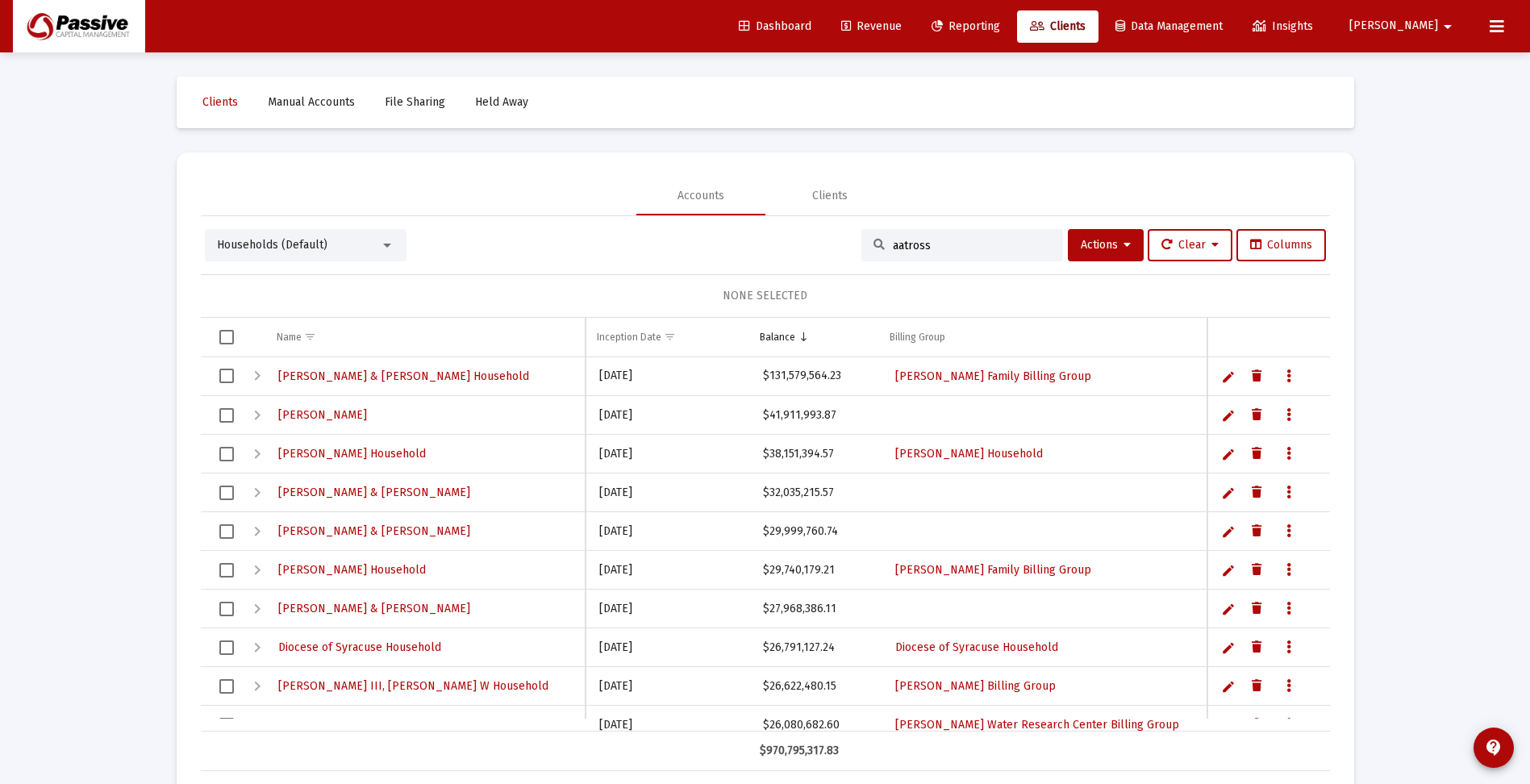
drag, startPoint x: 963, startPoint y: 240, endPoint x: 828, endPoint y: 242, distance: 135.0
click at [828, 242] on div "Households (Default) aatross Actions Clear Columns" at bounding box center [765, 245] width 1121 height 32
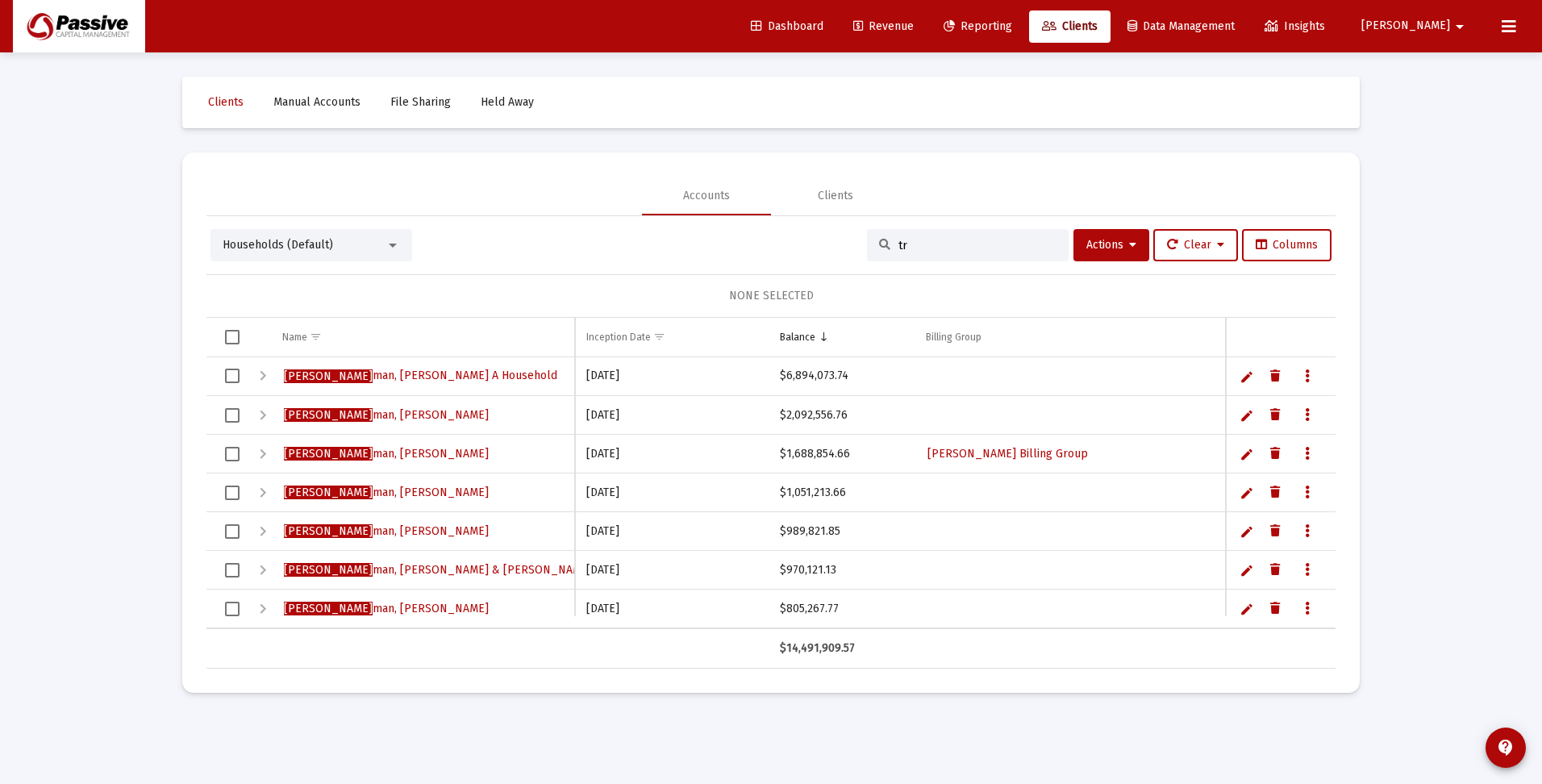
type input "t"
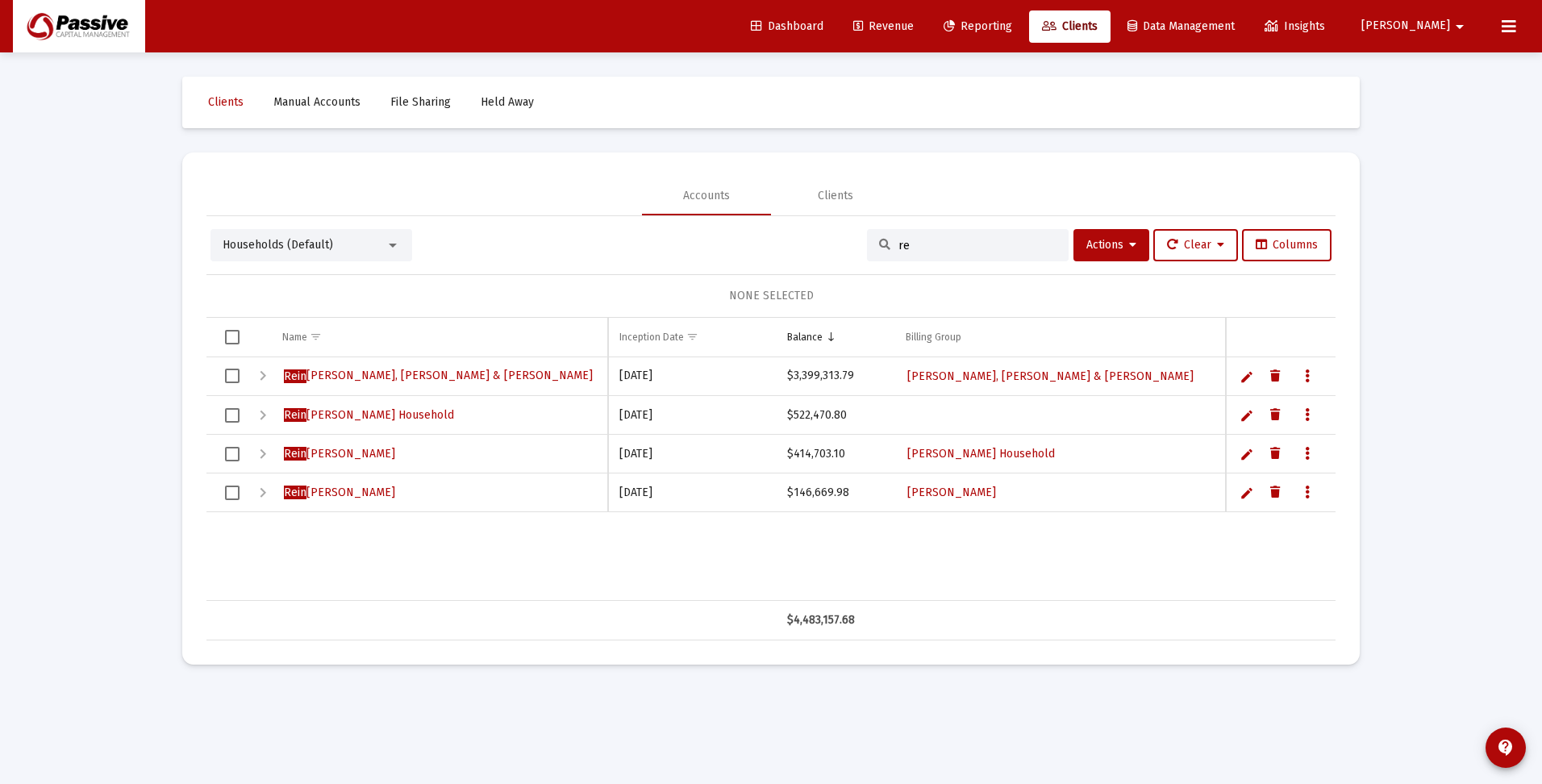
type input "r"
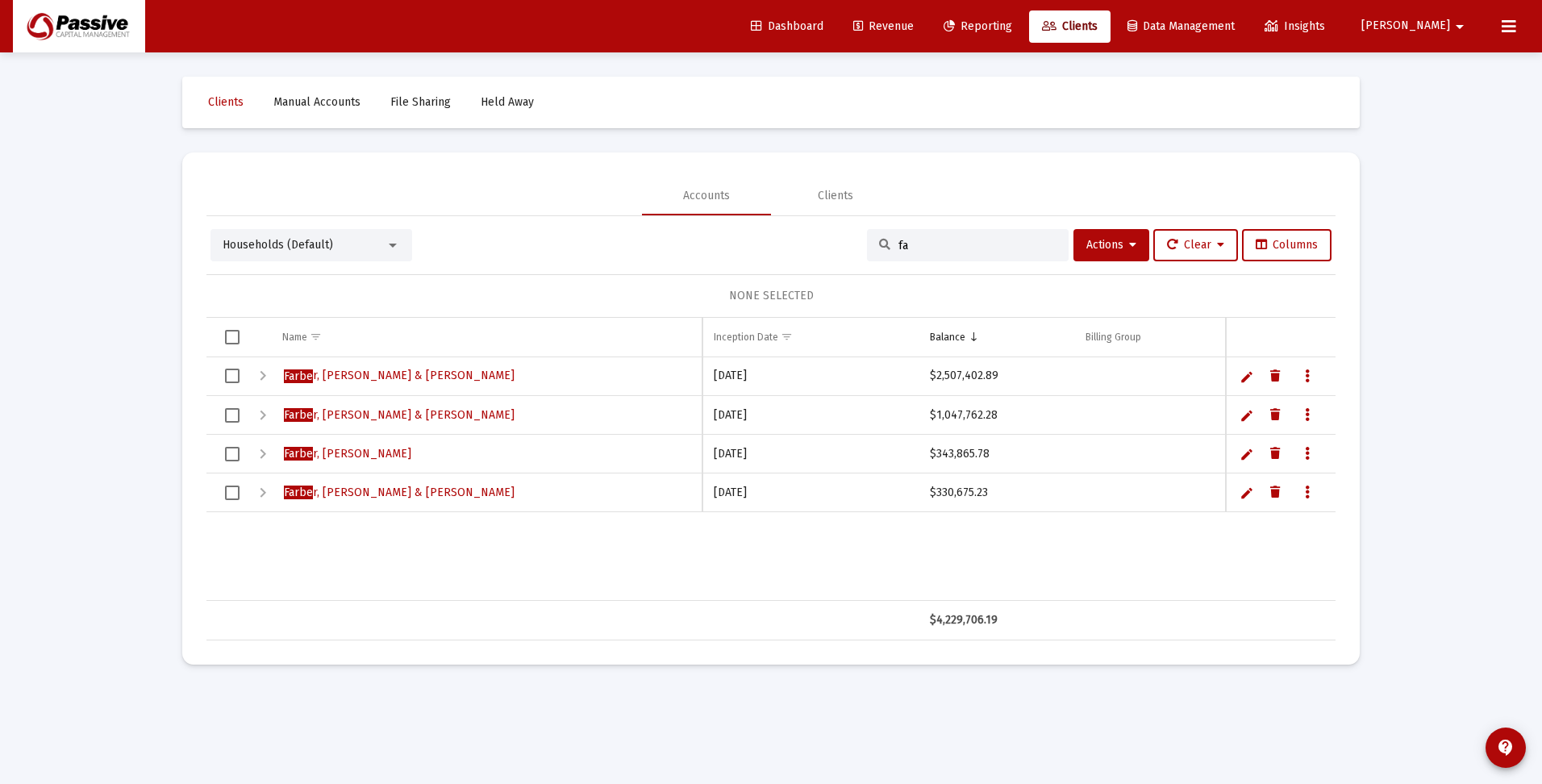
type input "f"
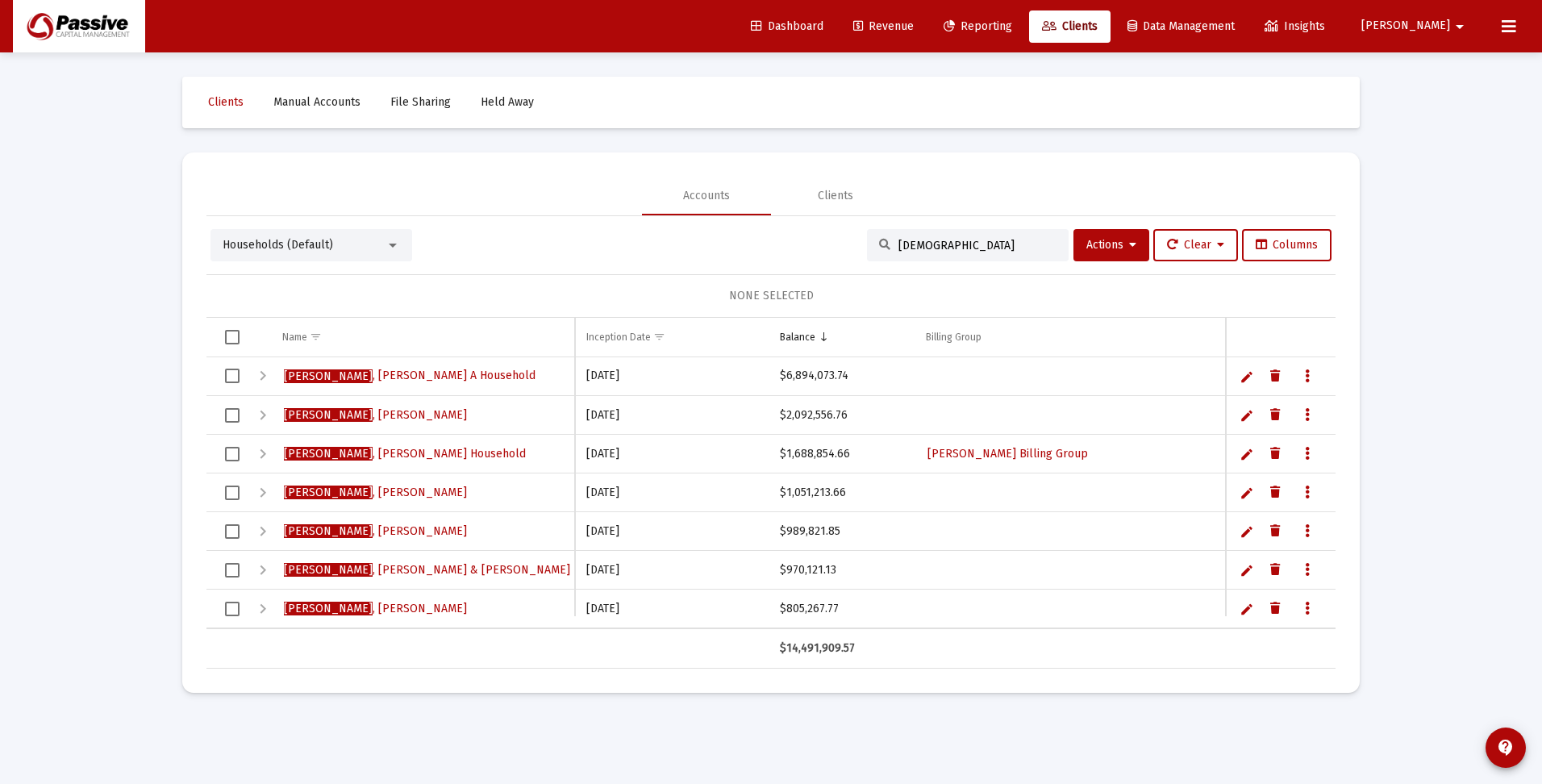
click at [365, 250] on div "Households (Default)" at bounding box center [304, 245] width 163 height 16
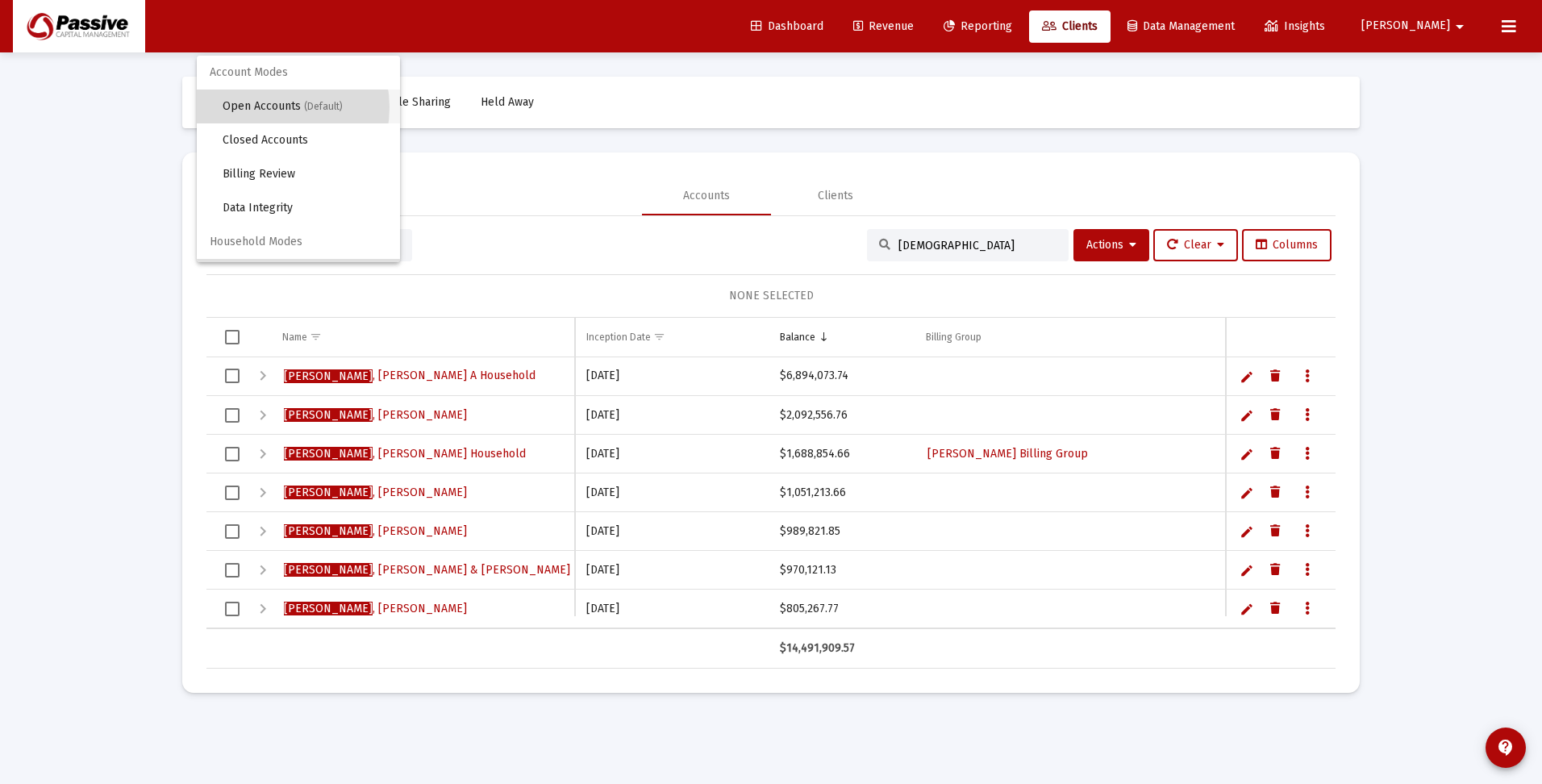
click at [271, 107] on span "Open Accounts (Default)" at bounding box center [305, 106] width 165 height 34
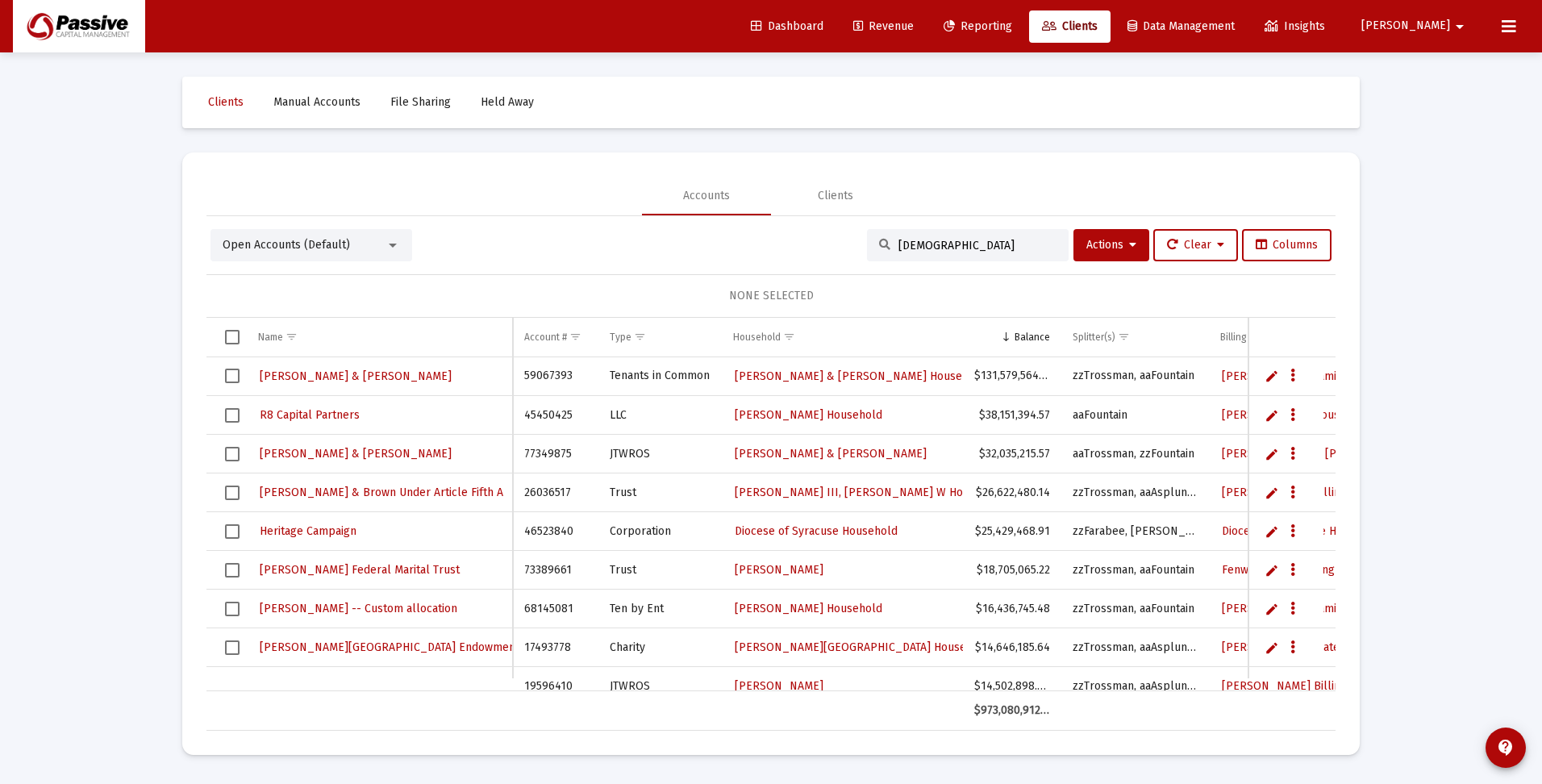
drag, startPoint x: 977, startPoint y: 238, endPoint x: 802, endPoint y: 229, distance: 175.2
click at [802, 229] on div "Open Accounts (Default) [PERSON_NAME] Actions Clear Columns" at bounding box center [771, 245] width 1122 height 32
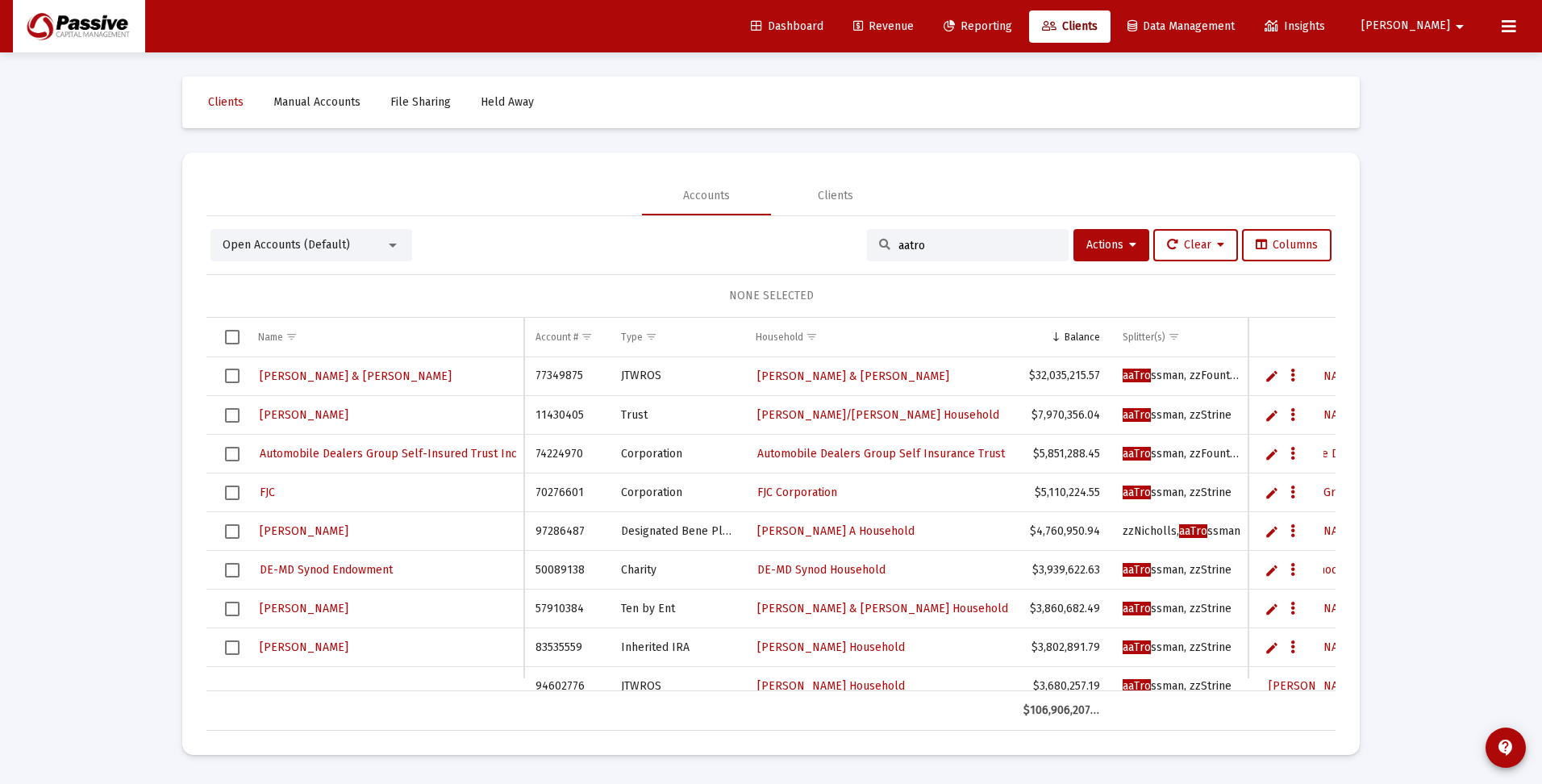
click at [232, 334] on span "Select all" at bounding box center [232, 337] width 15 height 15
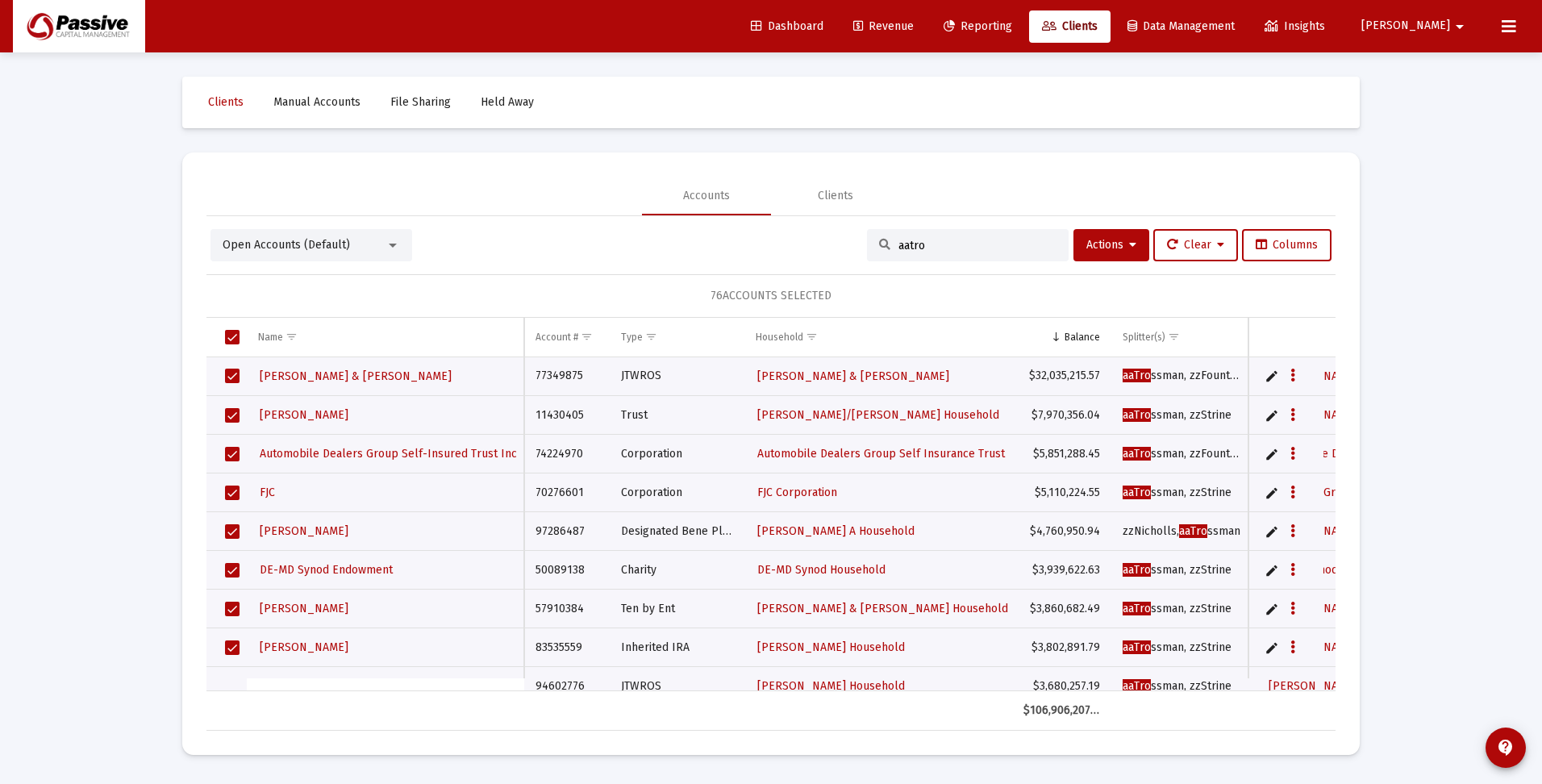
drag, startPoint x: 939, startPoint y: 243, endPoint x: 856, endPoint y: 244, distance: 83.0
click at [856, 244] on div "Open Accounts (Default) aatro Actions Clear Columns" at bounding box center [771, 245] width 1122 height 32
click at [234, 337] on span "Select all" at bounding box center [232, 337] width 15 height 15
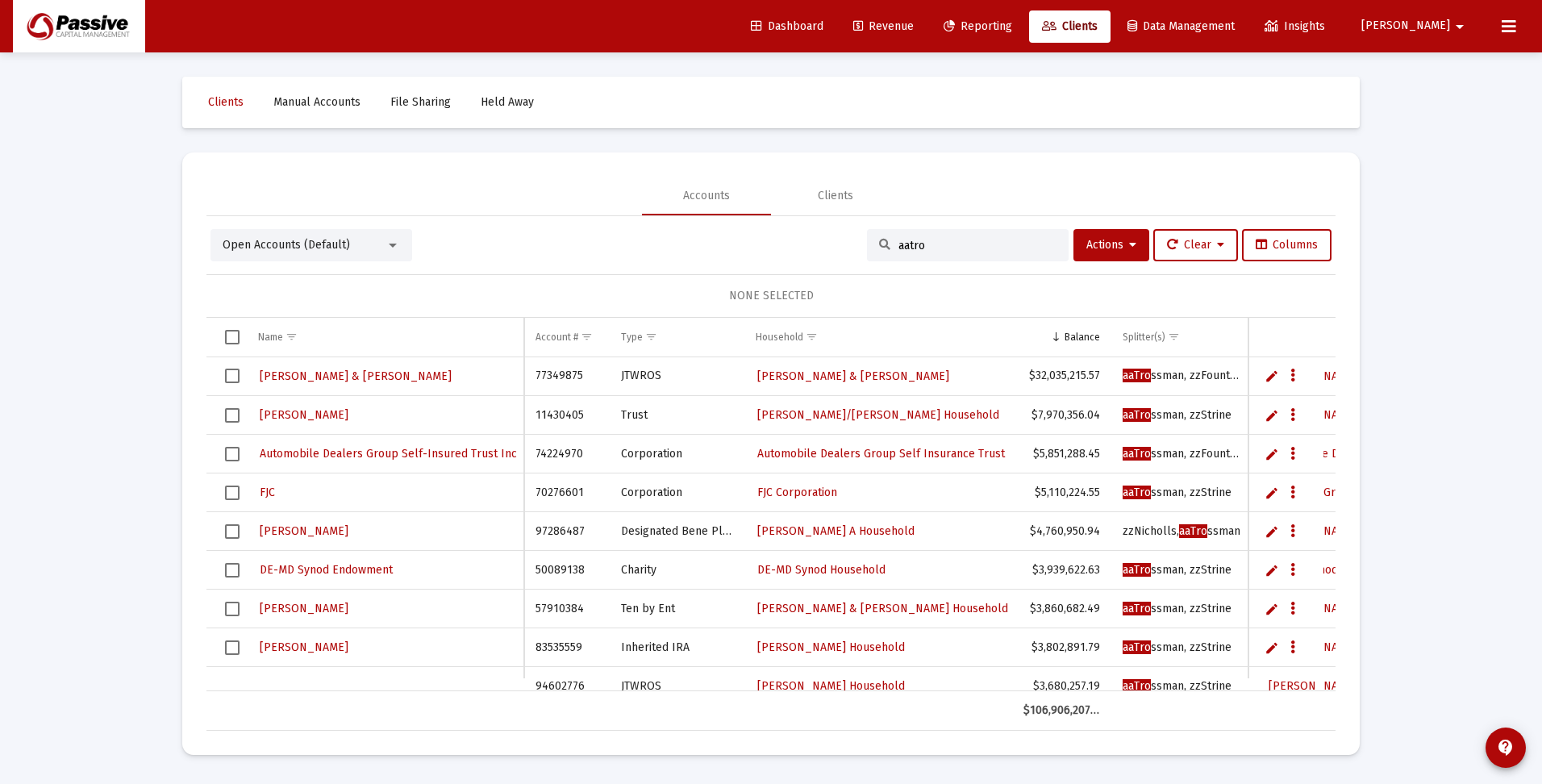
click at [909, 240] on input "aatro" at bounding box center [977, 245] width 158 height 14
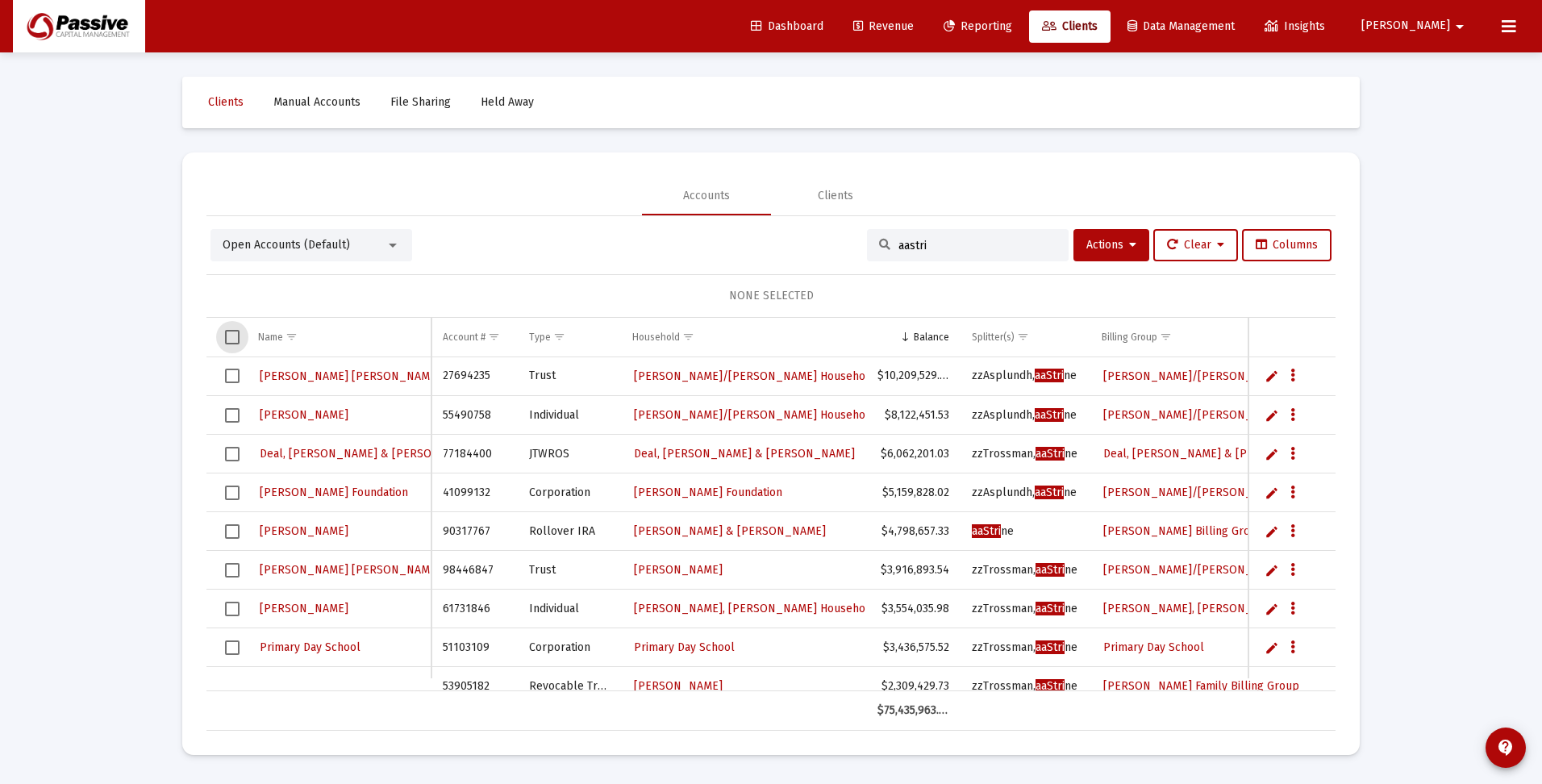
click at [231, 334] on span "Select all" at bounding box center [232, 337] width 15 height 15
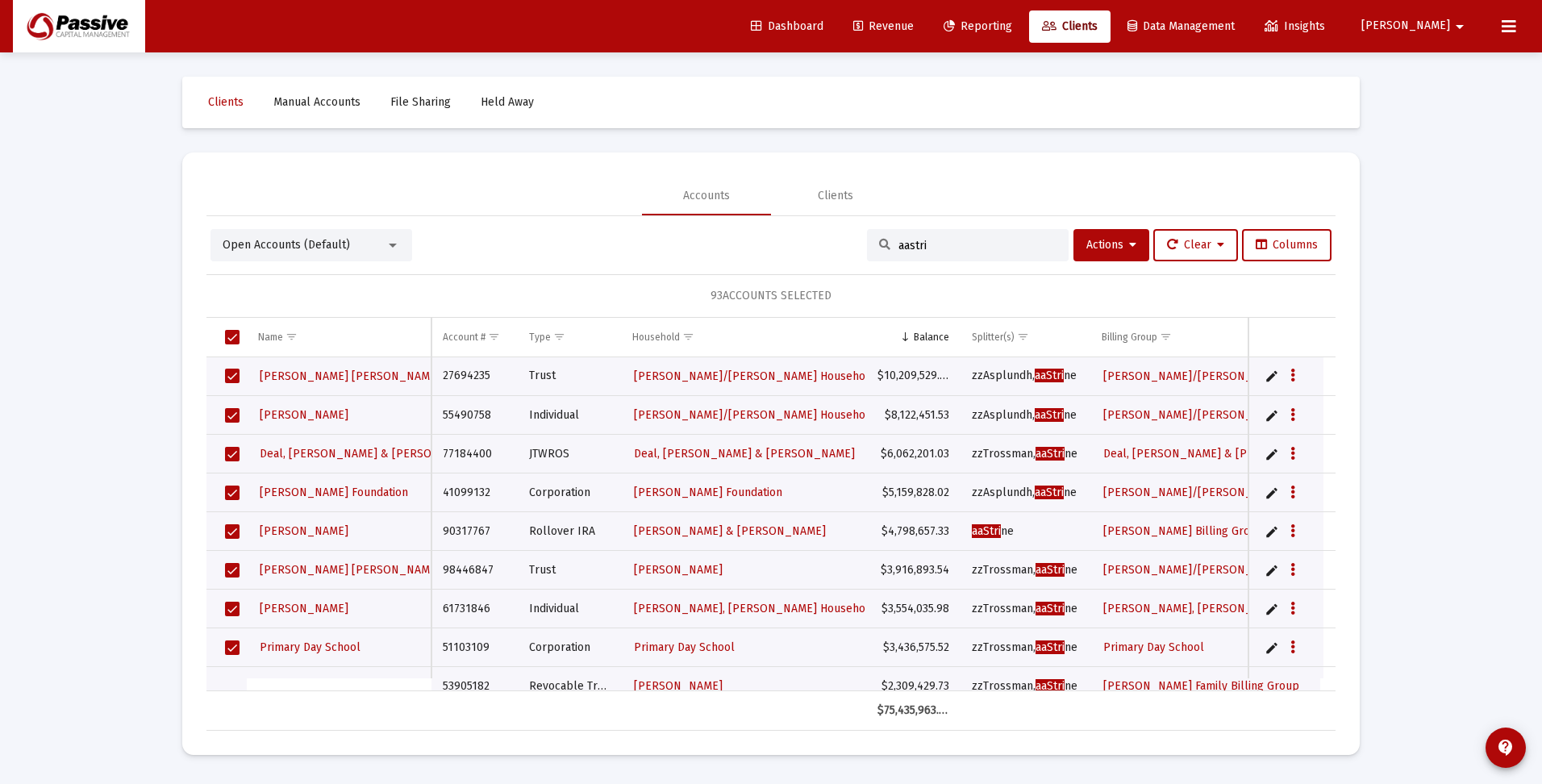
drag, startPoint x: 946, startPoint y: 239, endPoint x: 836, endPoint y: 242, distance: 110.0
click at [836, 242] on div "Open Accounts (Default) aastri Actions Clear Columns" at bounding box center [771, 245] width 1122 height 32
click at [226, 337] on span "Select all" at bounding box center [232, 337] width 15 height 15
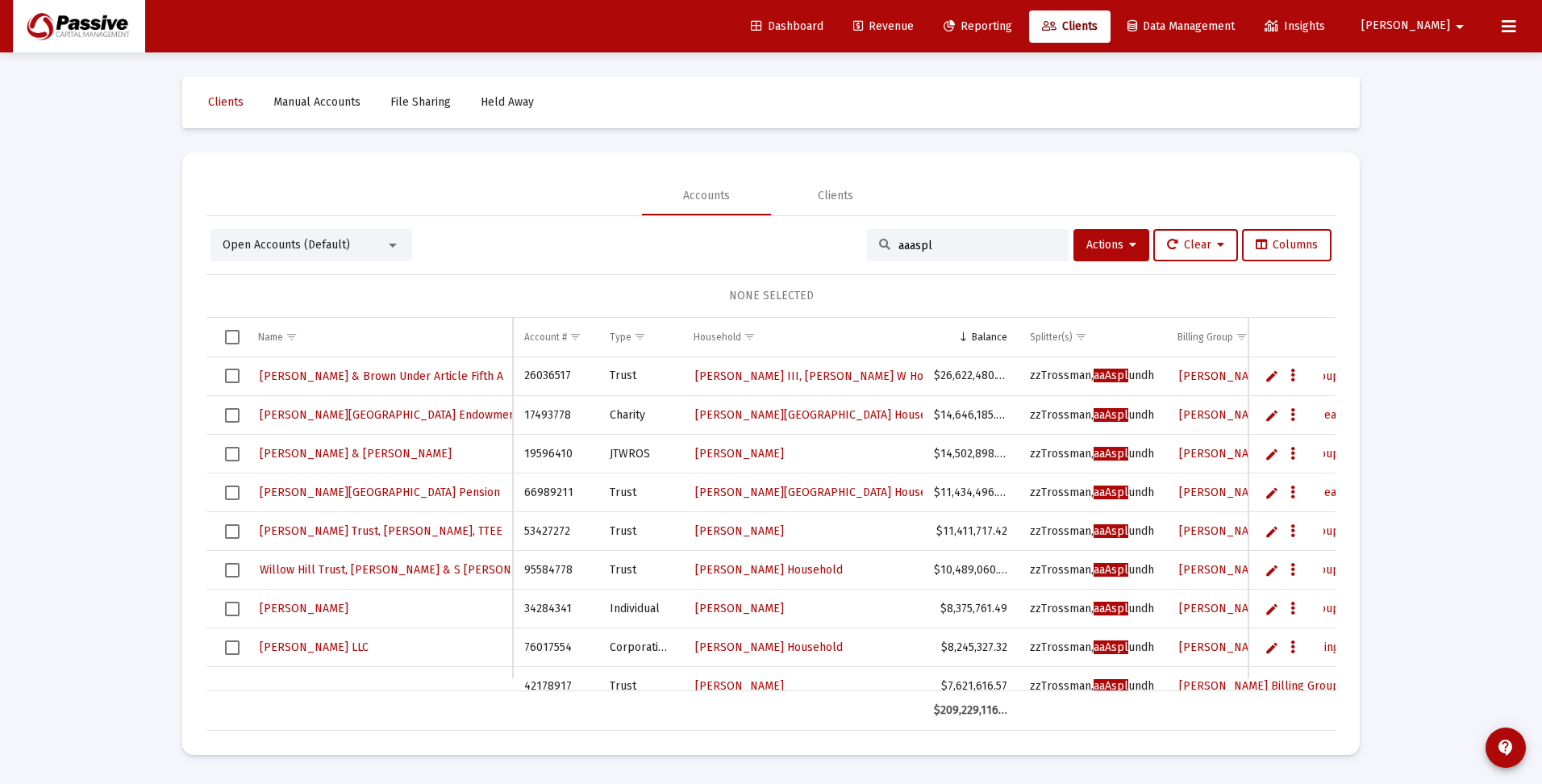
click at [237, 339] on span "Select all" at bounding box center [232, 337] width 15 height 15
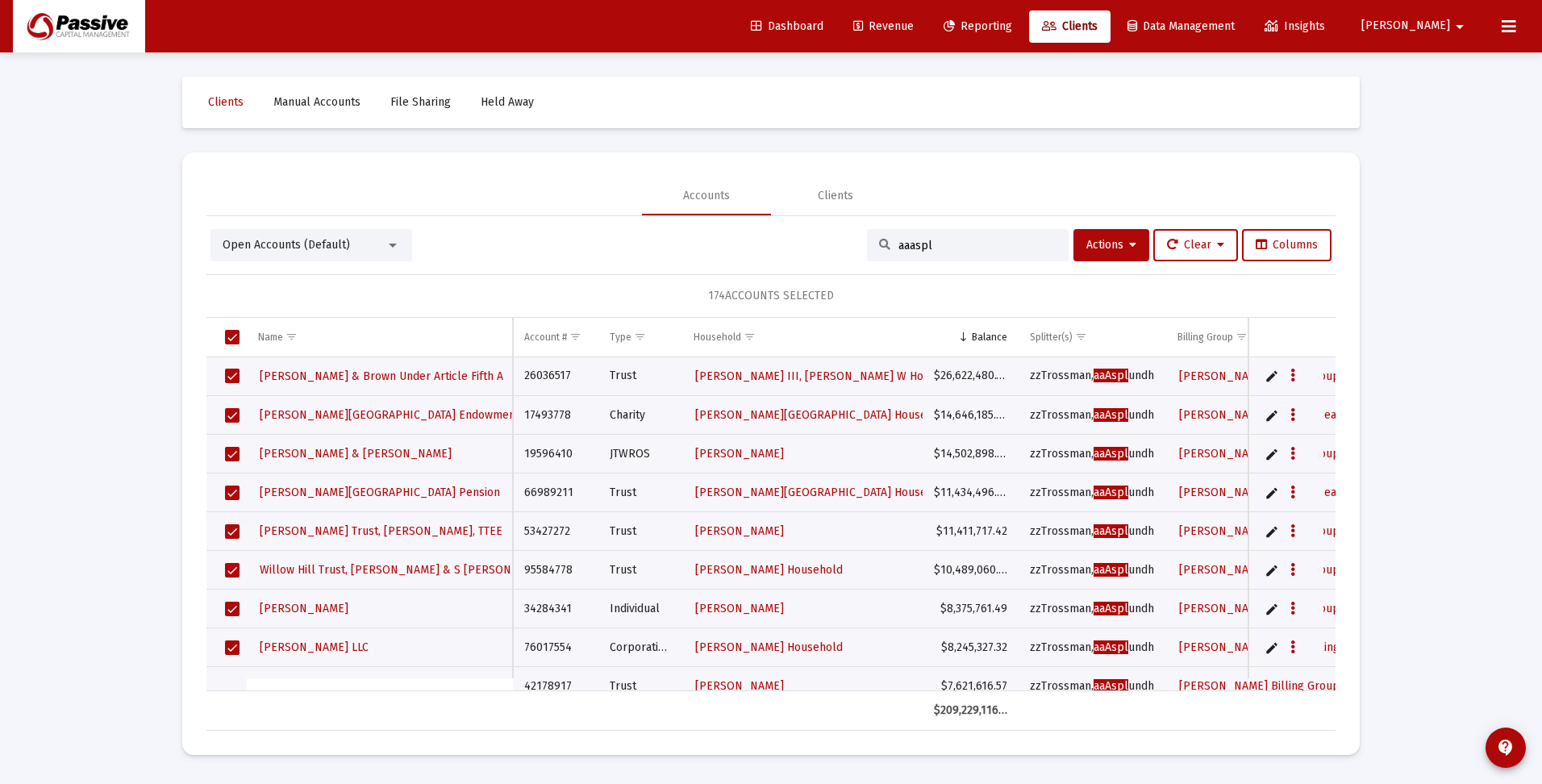
click at [235, 335] on span "Select all" at bounding box center [232, 337] width 15 height 15
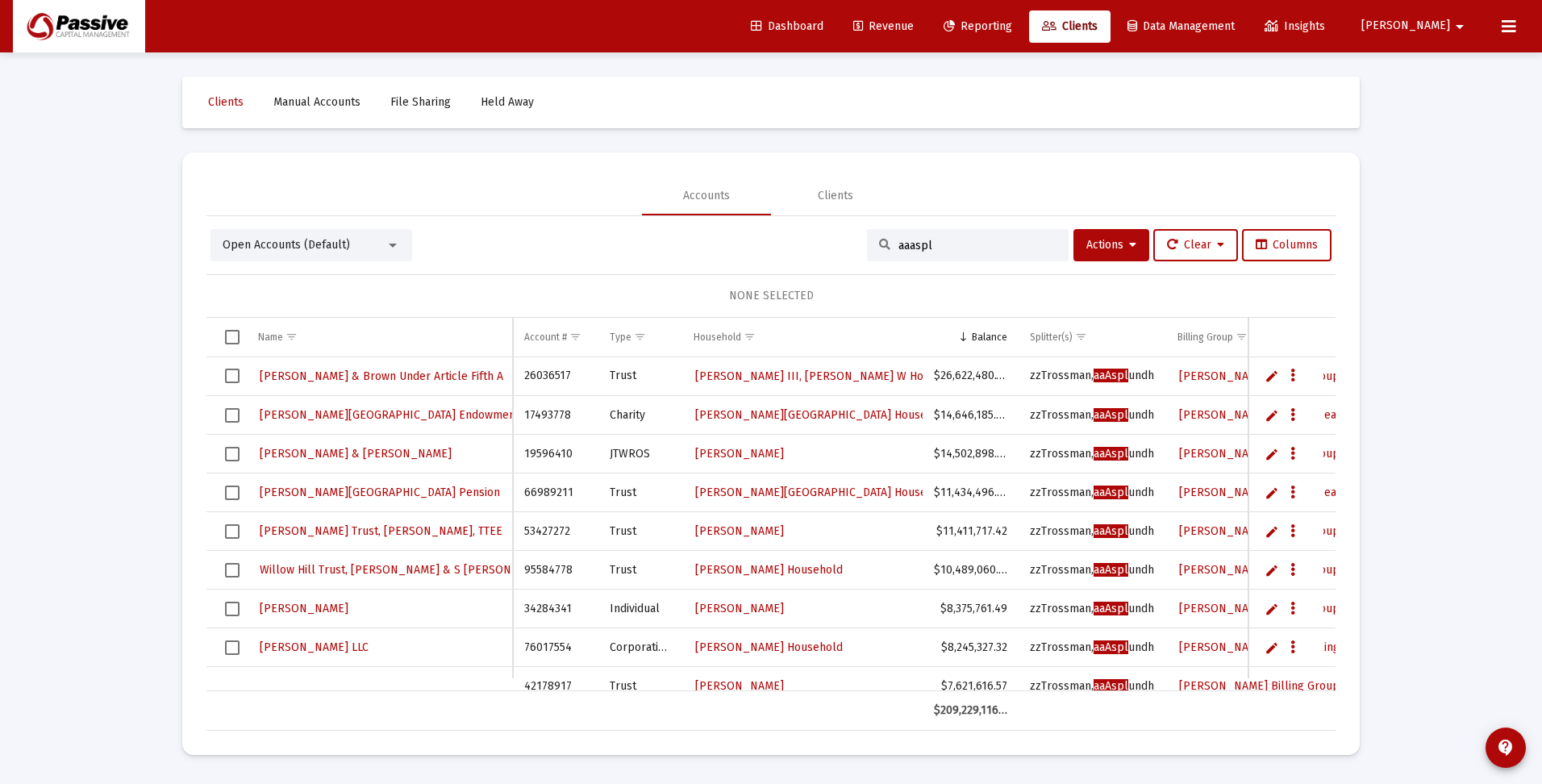
drag, startPoint x: 934, startPoint y: 244, endPoint x: 799, endPoint y: 243, distance: 135.0
click at [799, 243] on div "Open Accounts (Default) aaaspl Actions Clear Columns" at bounding box center [771, 245] width 1122 height 32
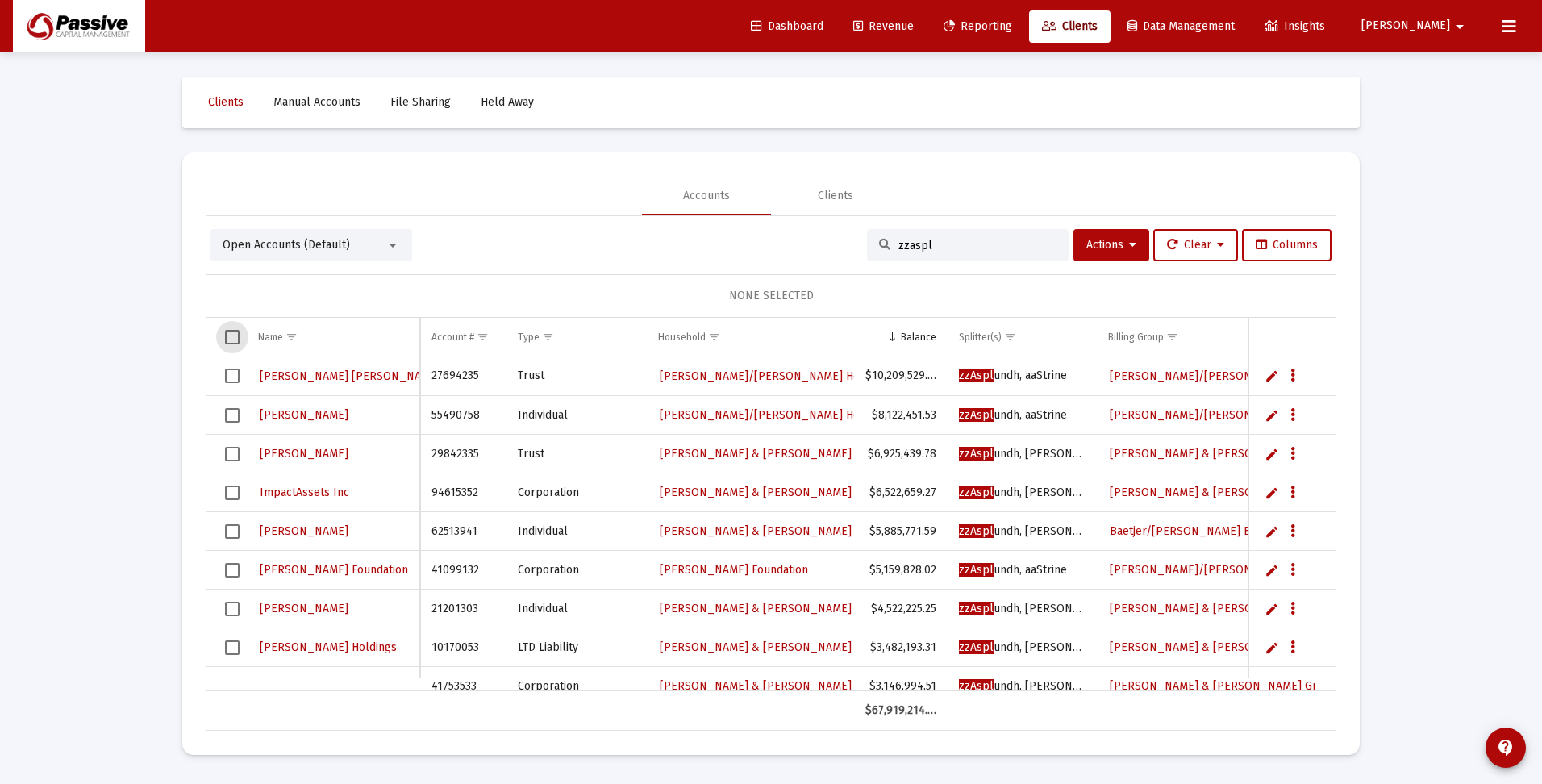
click at [234, 335] on span "Select all" at bounding box center [232, 337] width 15 height 15
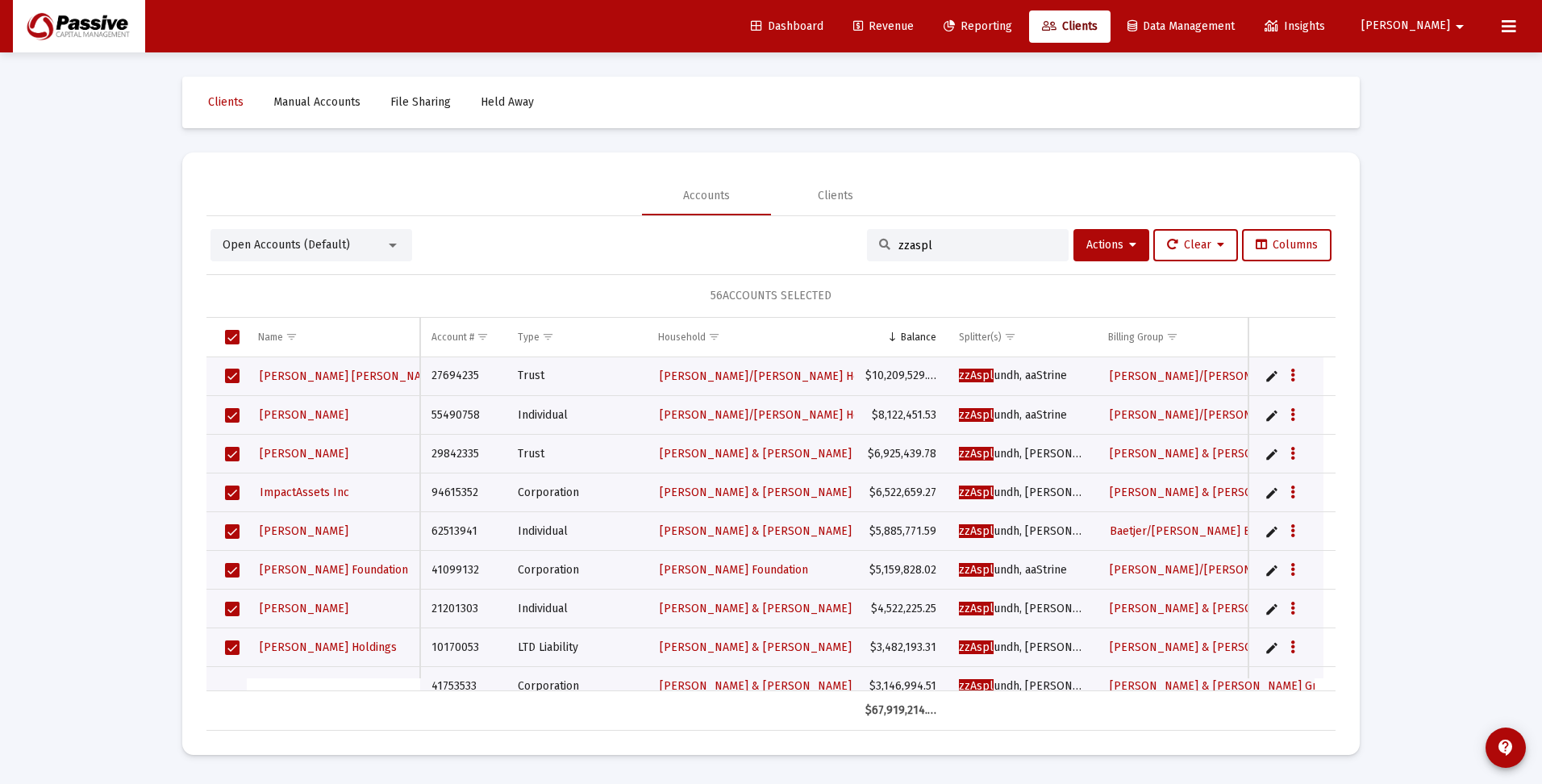
click at [231, 334] on span "Select all" at bounding box center [232, 337] width 15 height 15
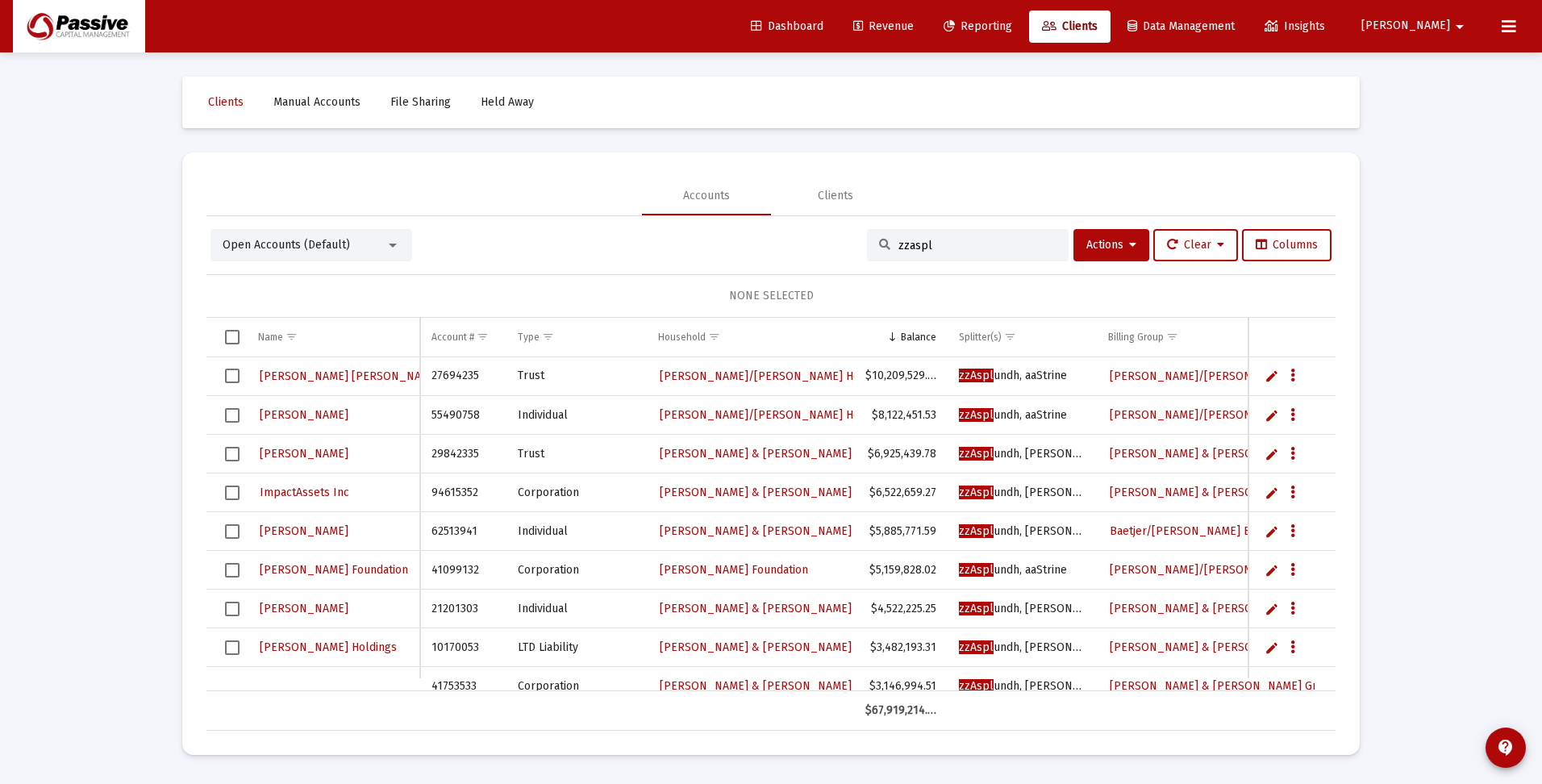
drag, startPoint x: 942, startPoint y: 243, endPoint x: 845, endPoint y: 241, distance: 97.0
click at [845, 241] on div "Open Accounts (Default) zzaspl Actions Clear Columns" at bounding box center [771, 245] width 1122 height 32
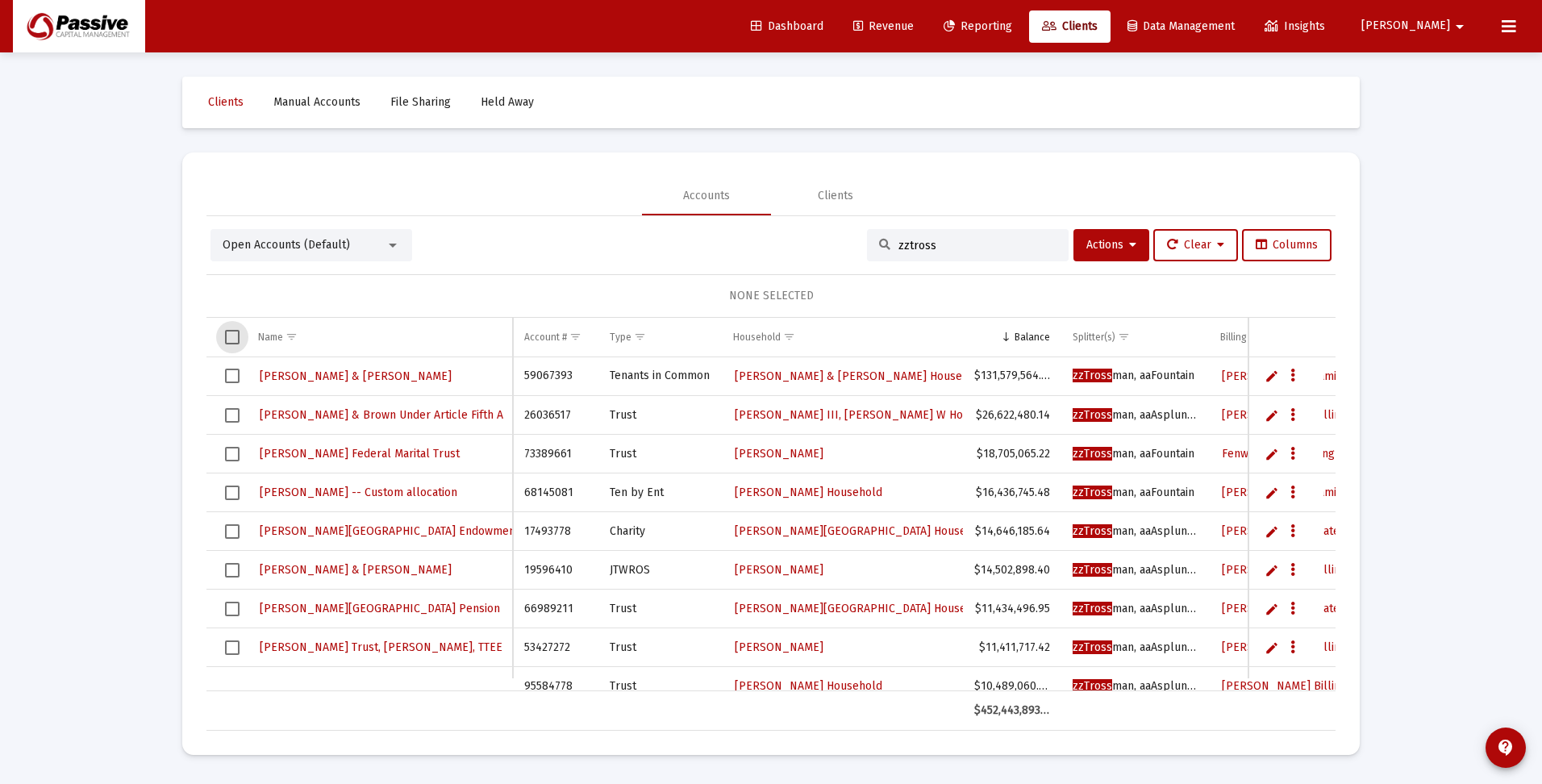
click at [232, 337] on span "Select all" at bounding box center [232, 337] width 15 height 15
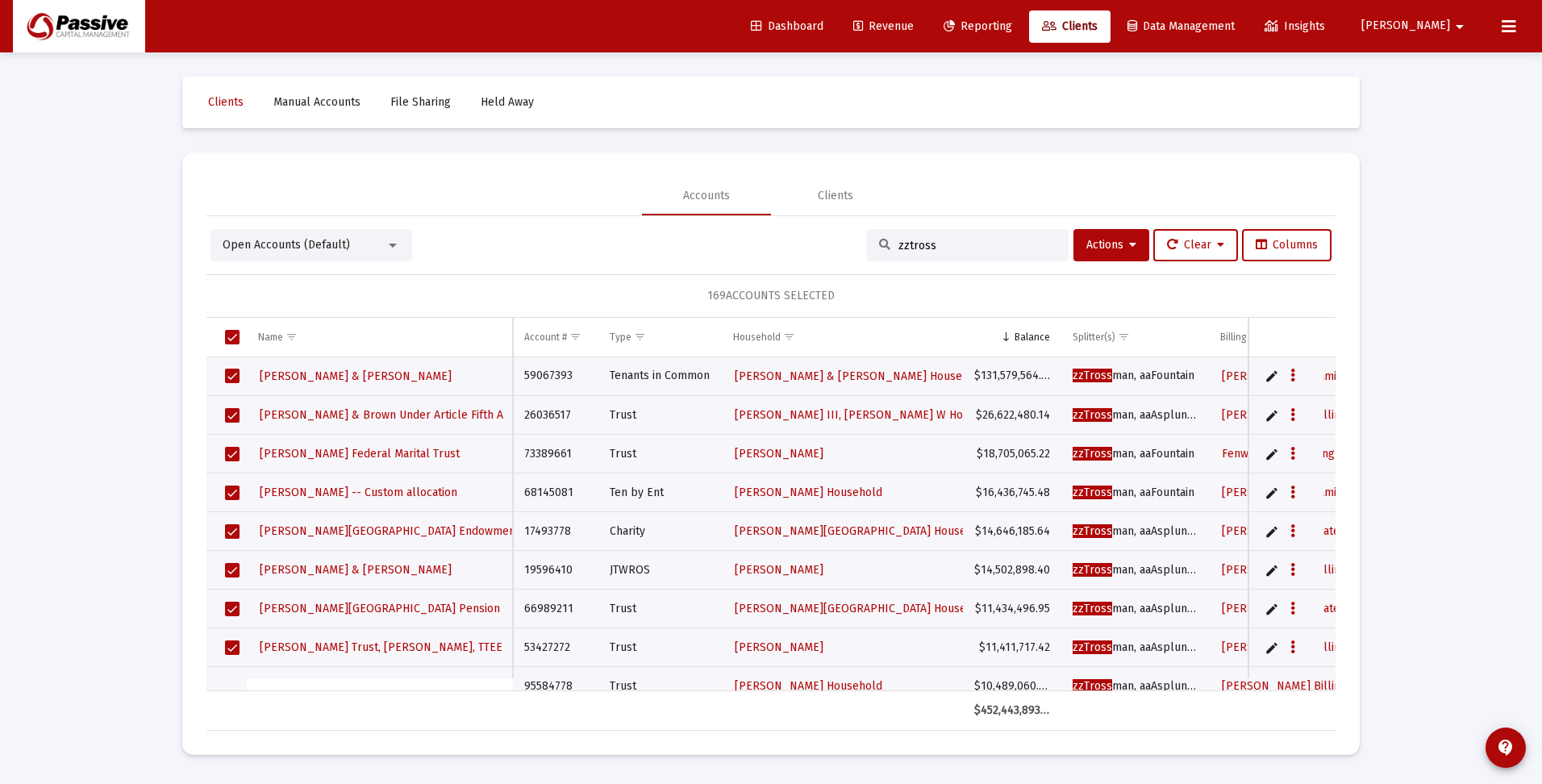
click at [231, 334] on span "Select all" at bounding box center [232, 337] width 15 height 15
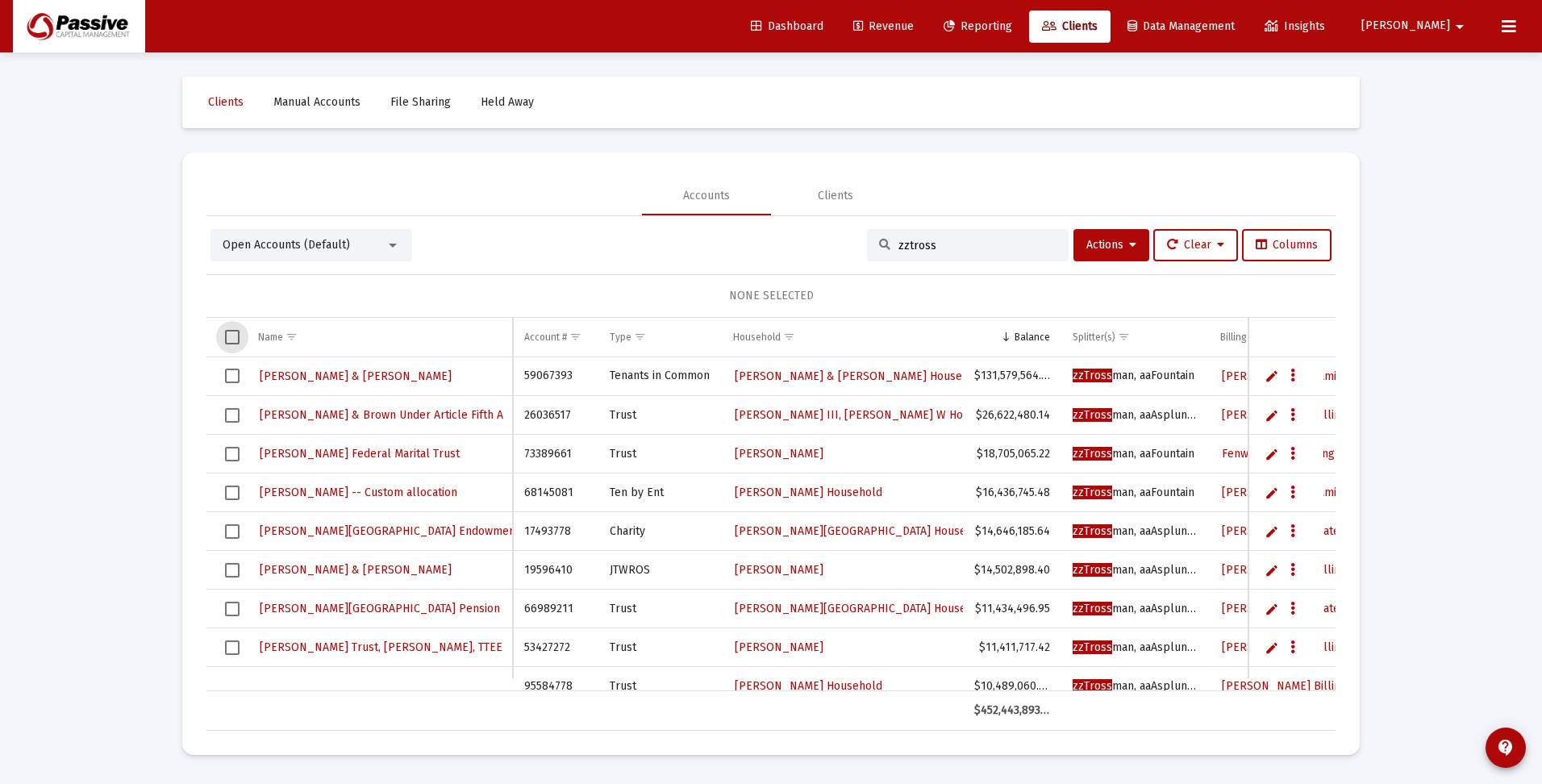
click at [988, 243] on input "zztross" at bounding box center [977, 245] width 158 height 14
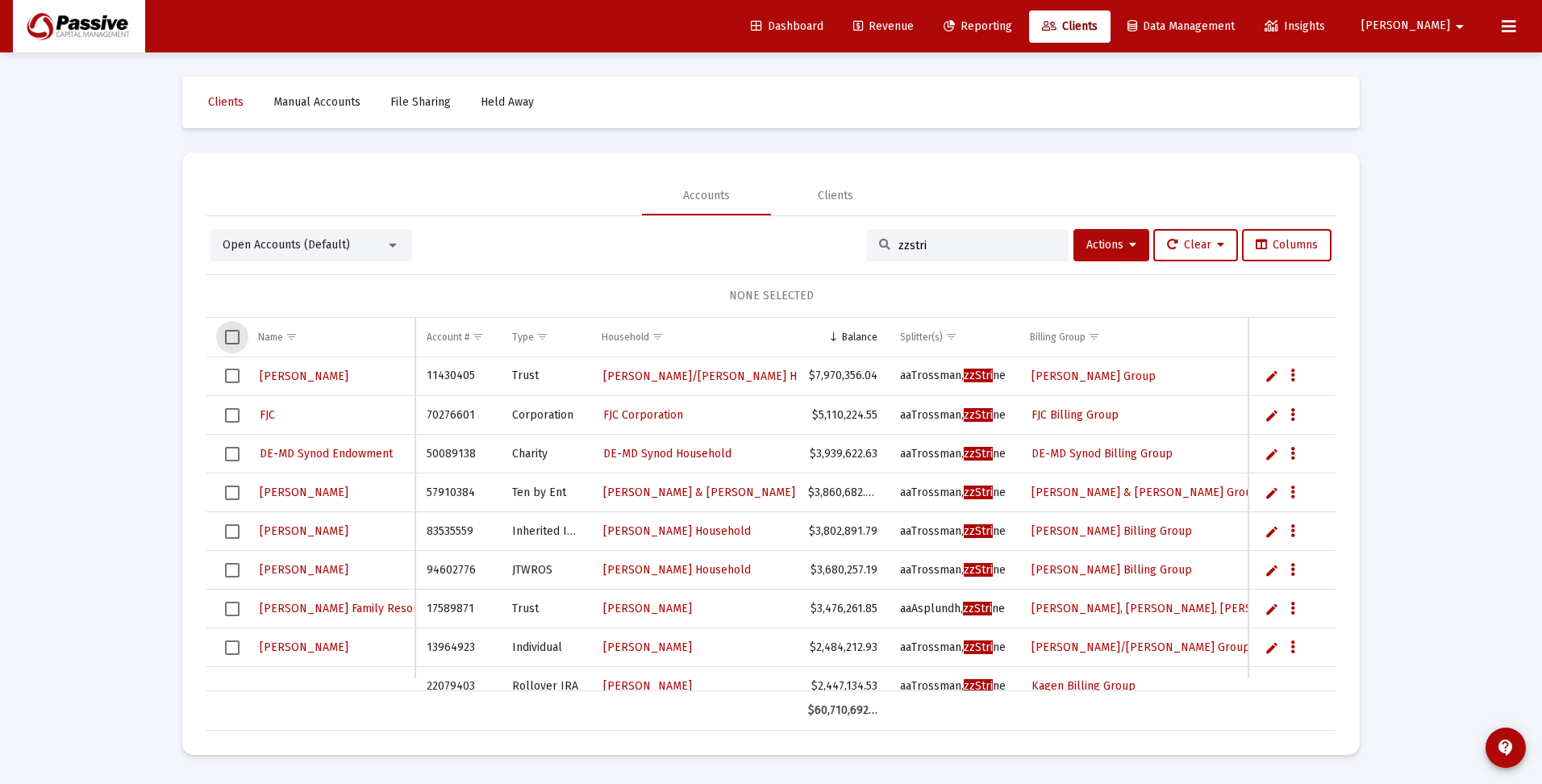
click at [234, 339] on span "Select all" at bounding box center [232, 337] width 15 height 15
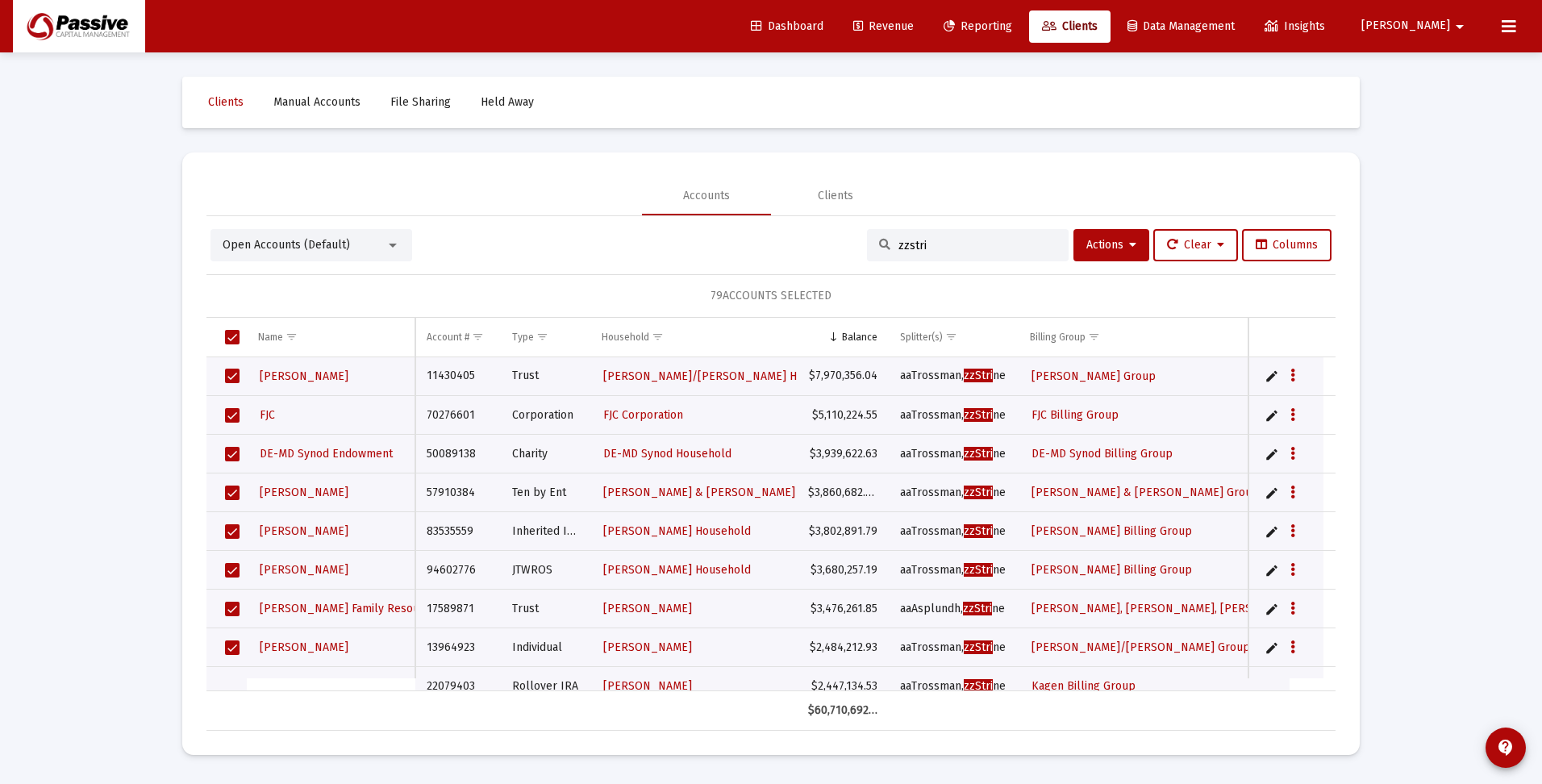
click at [229, 338] on span "Select all" at bounding box center [232, 337] width 15 height 15
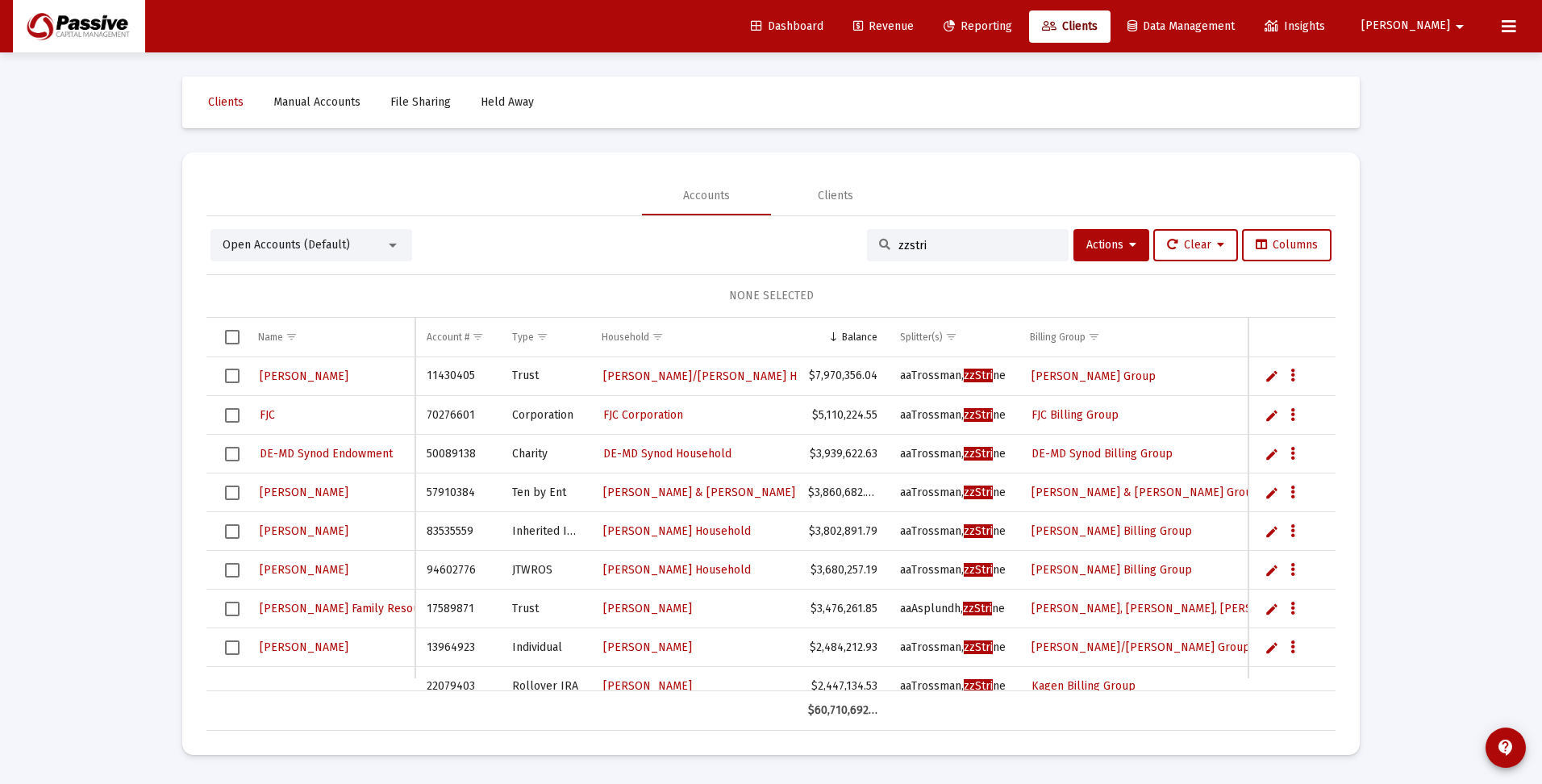
drag, startPoint x: 958, startPoint y: 248, endPoint x: 793, endPoint y: 246, distance: 165.0
click at [793, 246] on div "Open Accounts (Default) zzstri Actions Clear Columns" at bounding box center [771, 245] width 1122 height 32
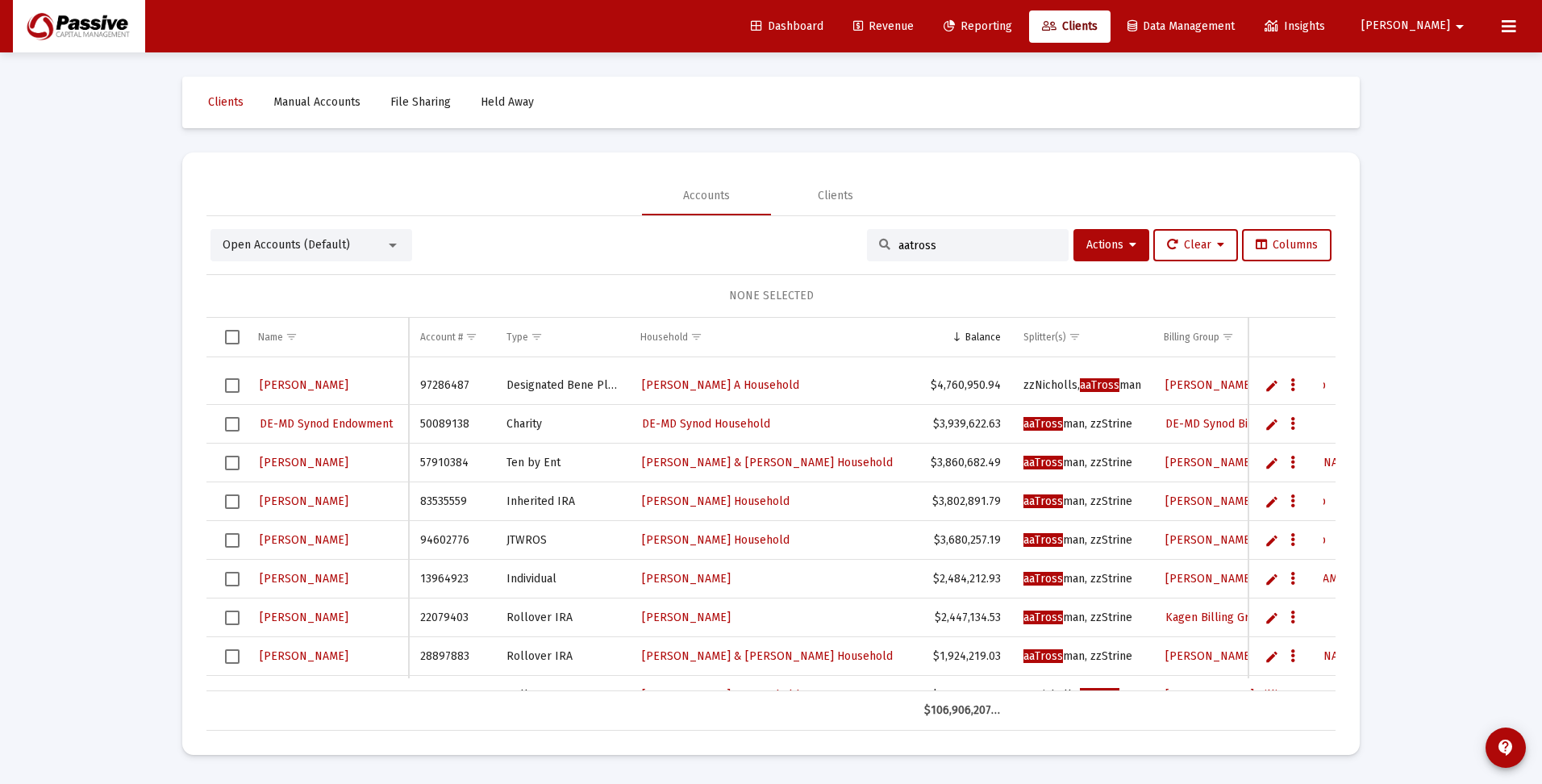
scroll to position [161, 0]
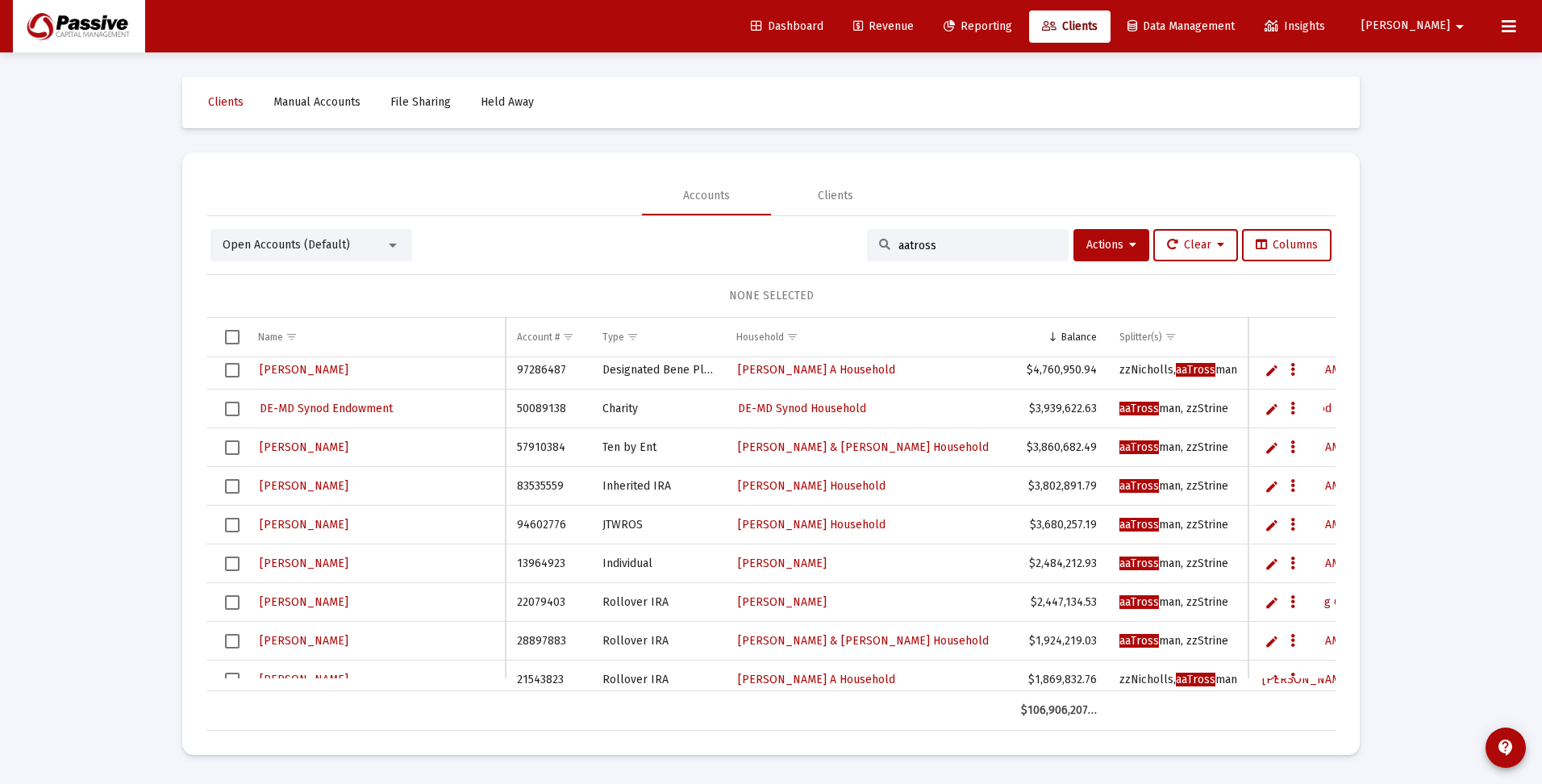
type input "aatross"
